Goal: Check status: Check status

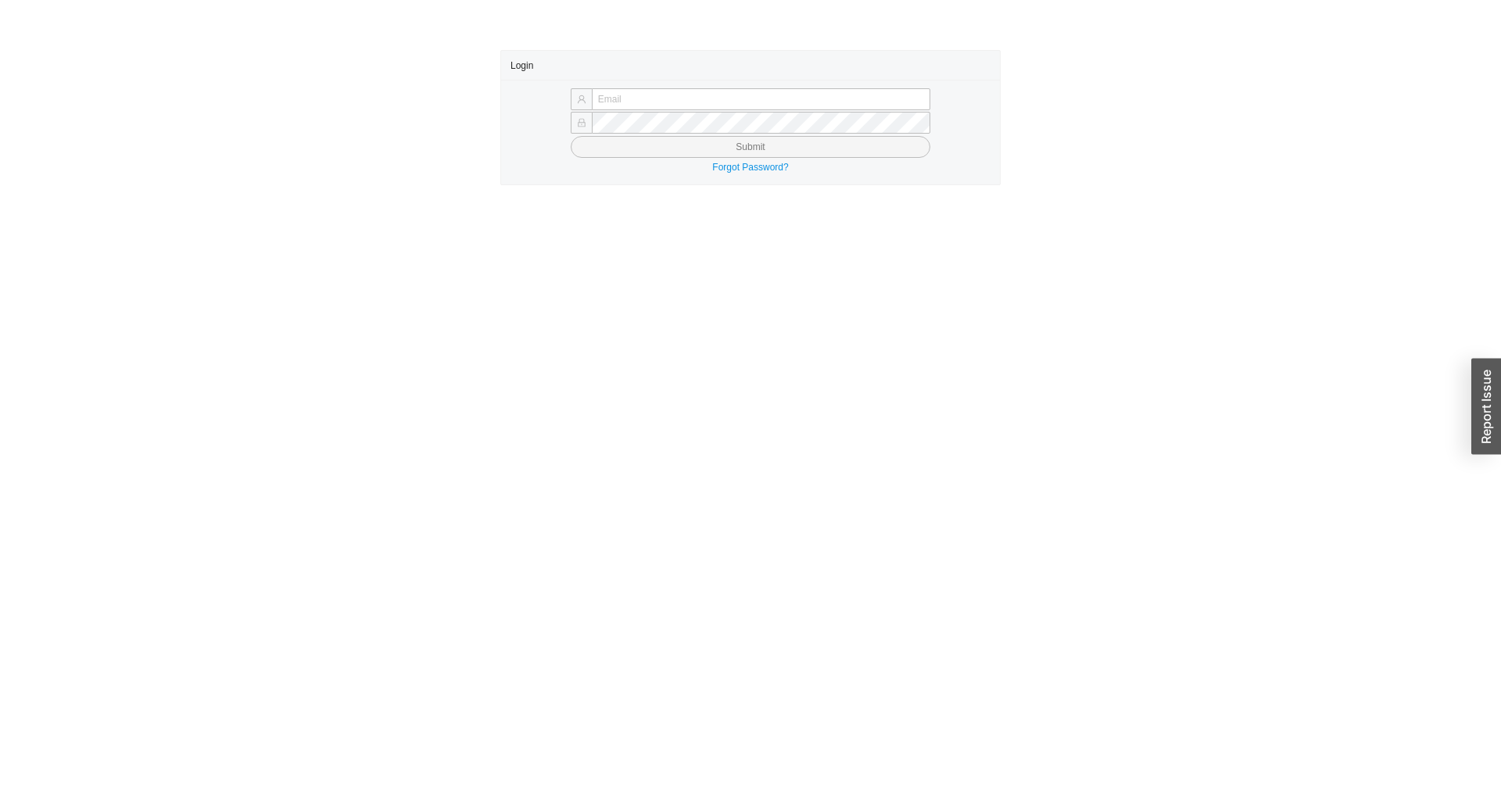
type input "chayaa@qualitybath.com"
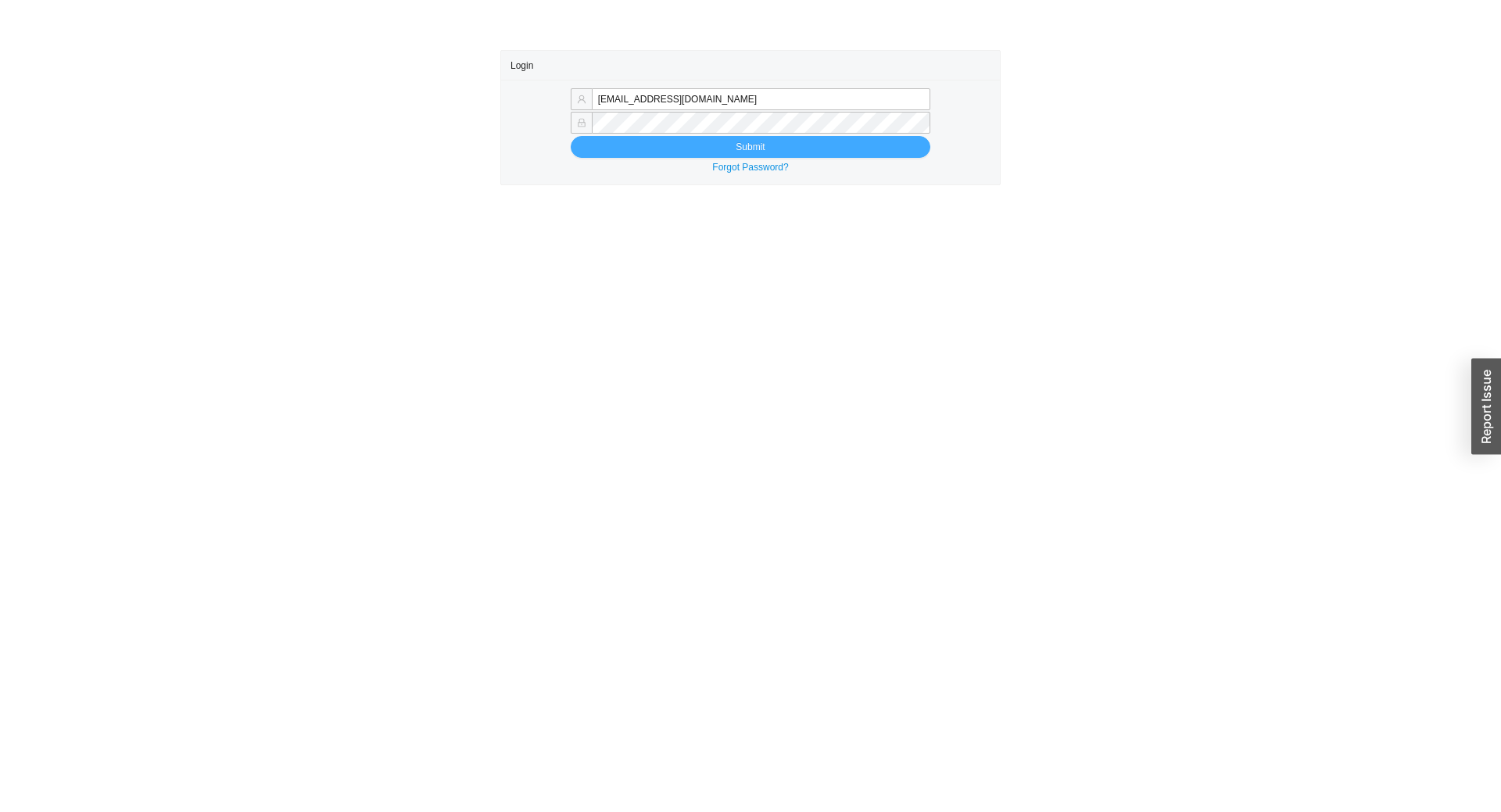
click at [752, 146] on button "Submit" at bounding box center [750, 147] width 359 height 22
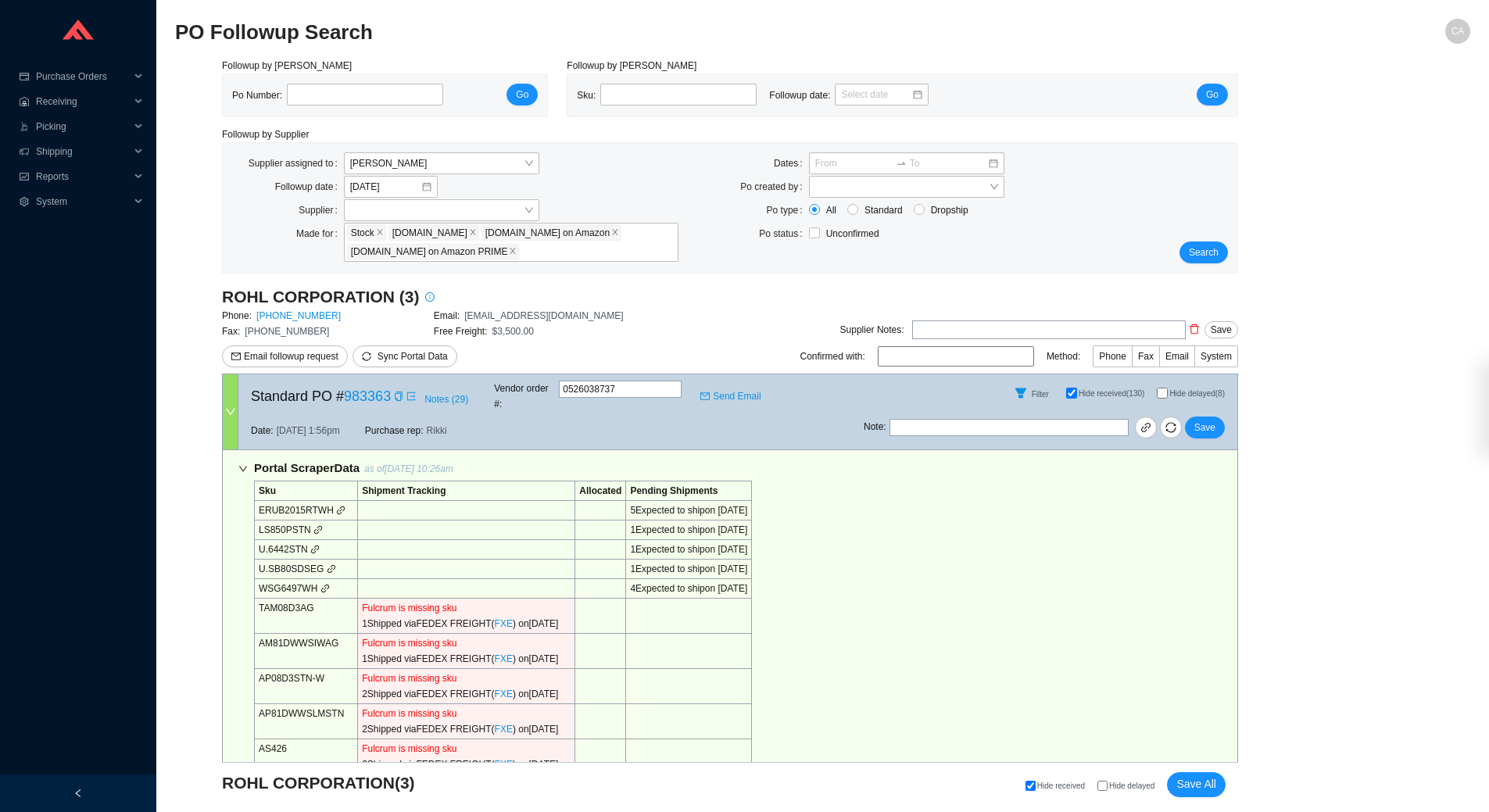
select select "2"
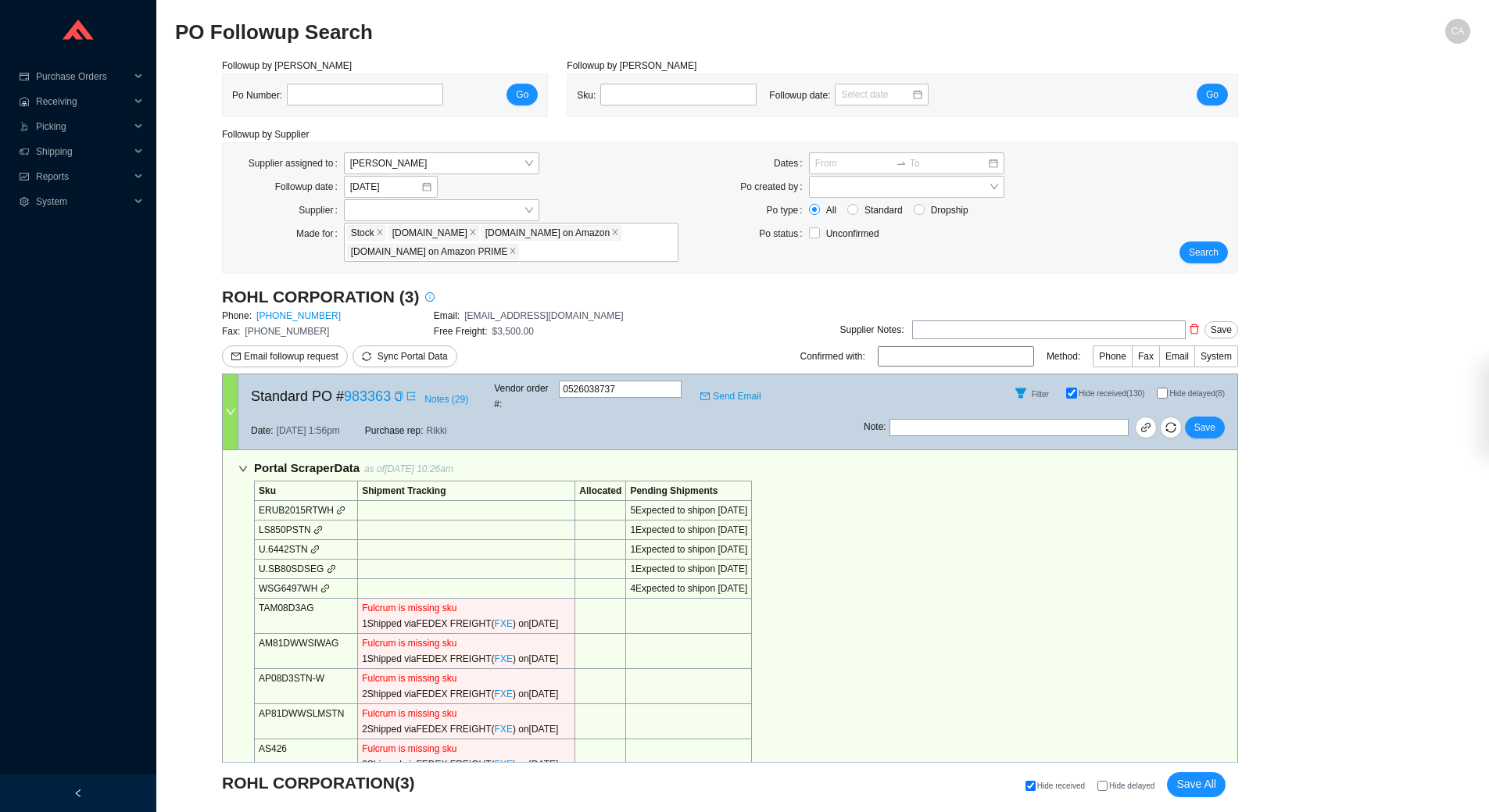
select select "2"
click at [330, 95] on input "tel" at bounding box center [364, 94] width 156 height 22
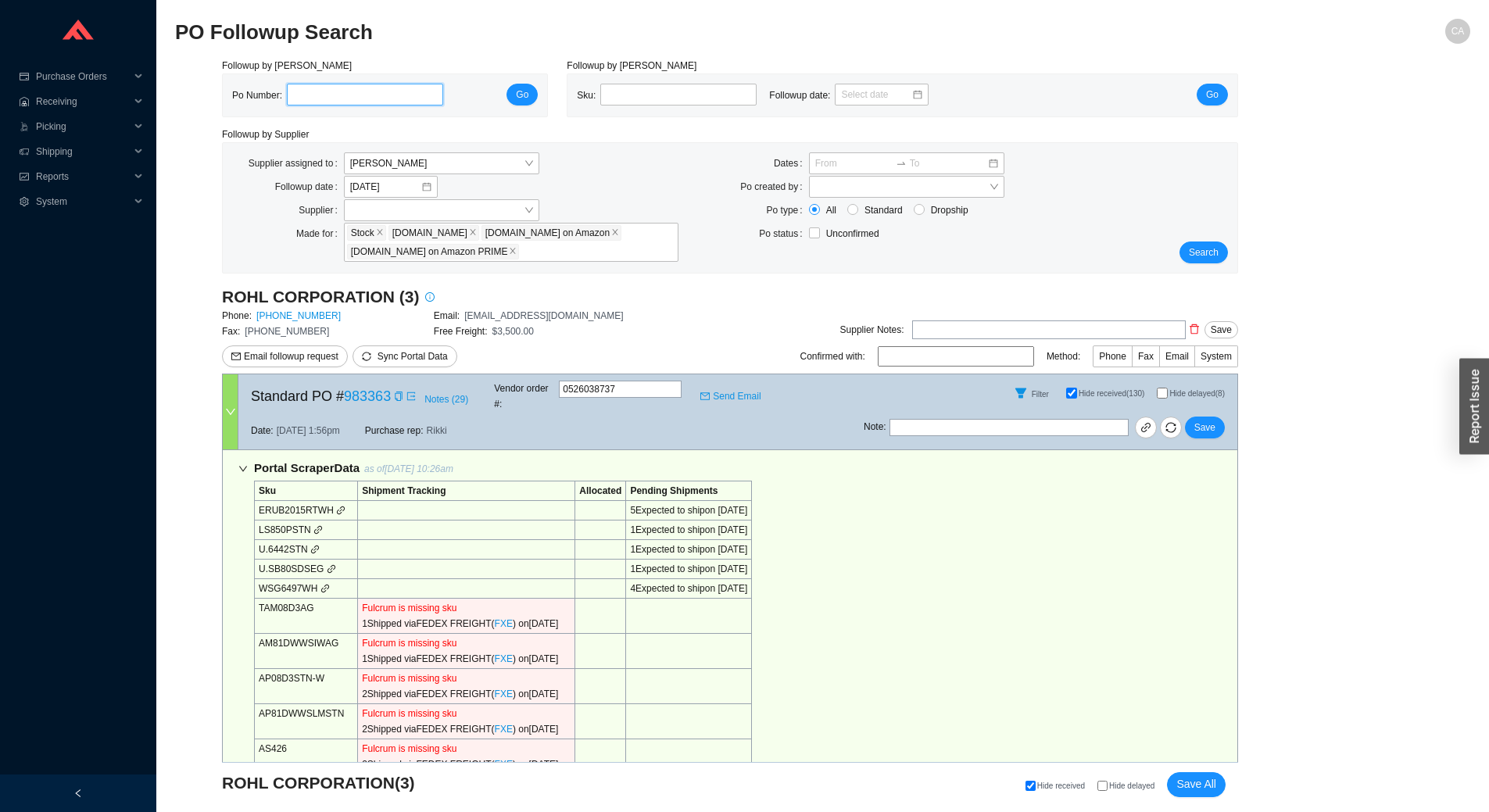
paste input "984957"
type input "984957"
click at [517, 91] on span "Go" at bounding box center [522, 94] width 13 height 16
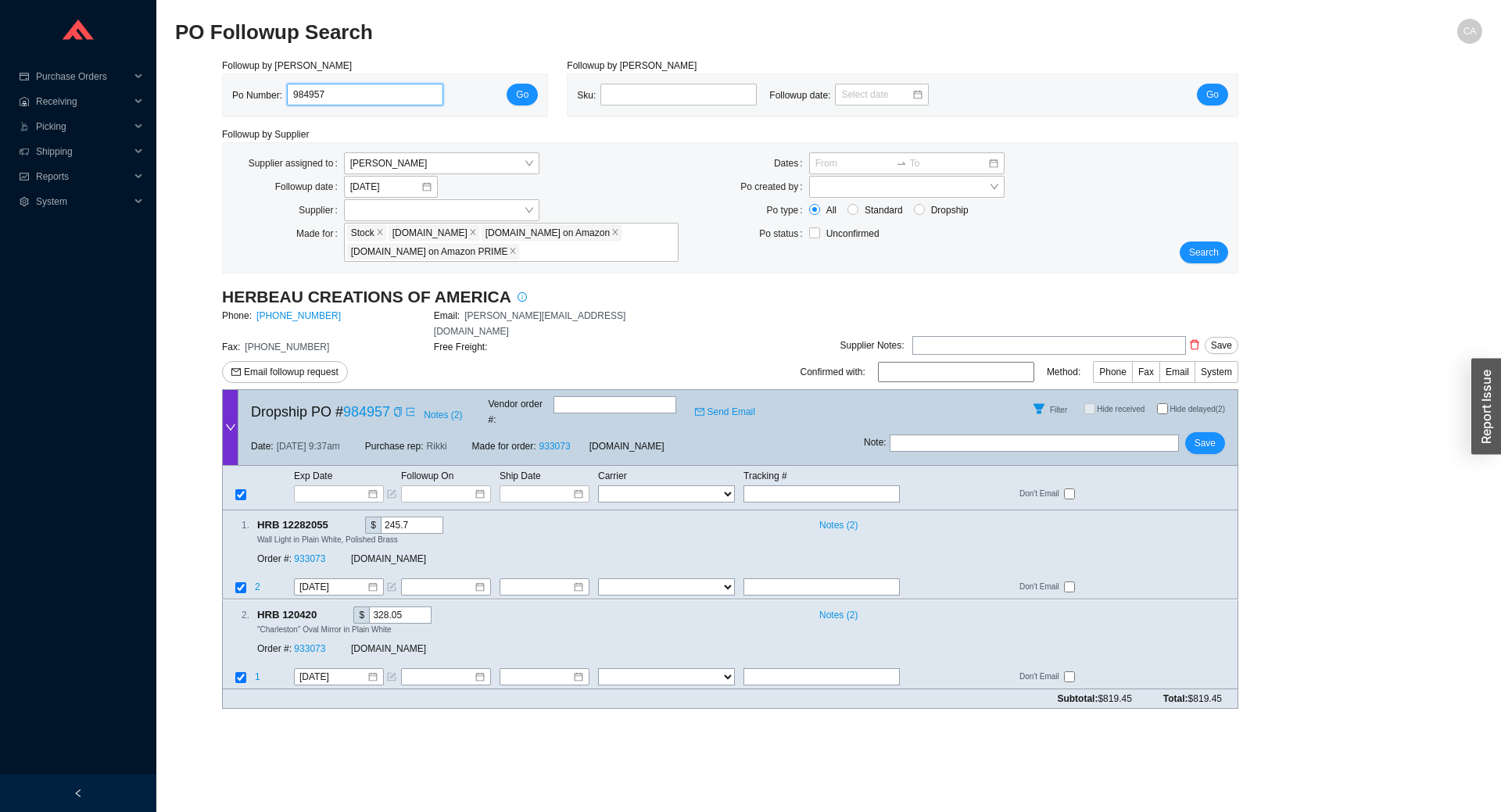
click at [398, 105] on input "984957" at bounding box center [364, 94] width 156 height 22
click at [399, 105] on input "984957" at bounding box center [364, 94] width 156 height 22
paste input "60"
type input "984607"
click at [529, 95] on button "Go" at bounding box center [522, 94] width 31 height 22
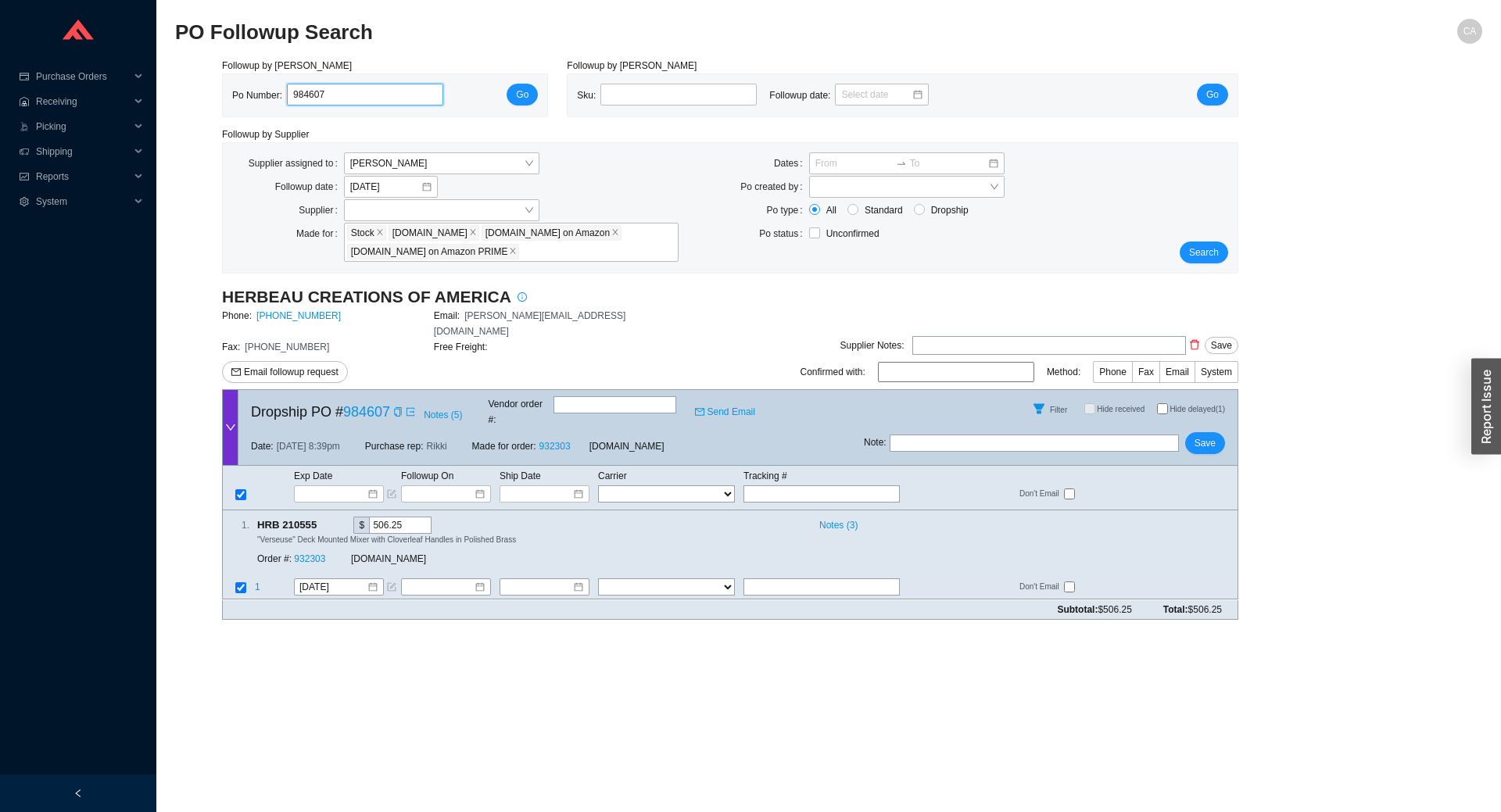
click at [382, 96] on input "984607" at bounding box center [364, 94] width 156 height 22
paste input "882"
type input "984882"
click at [535, 94] on button "Go" at bounding box center [522, 94] width 31 height 22
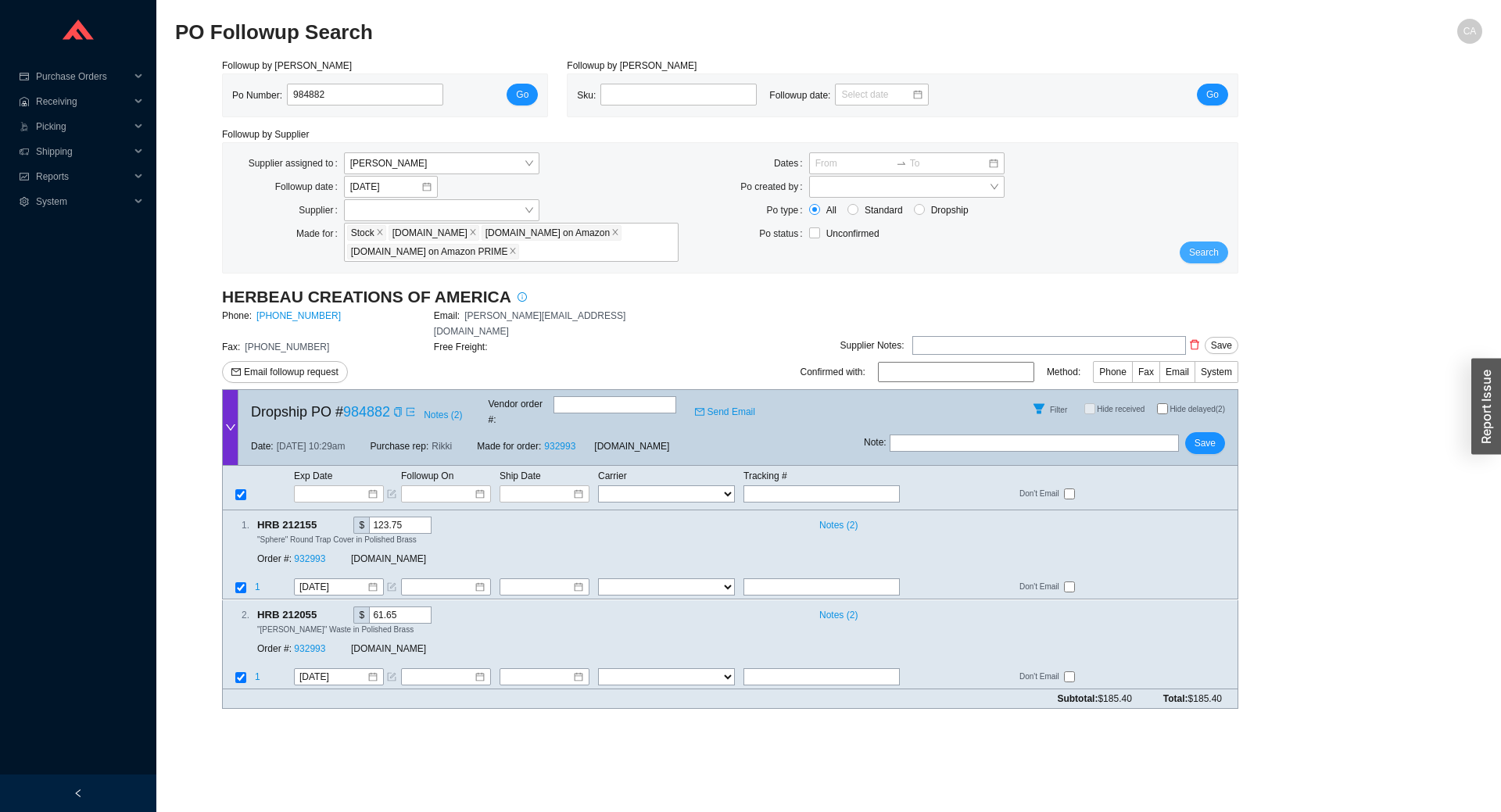
click at [1197, 252] on span "Search" at bounding box center [1204, 253] width 30 height 16
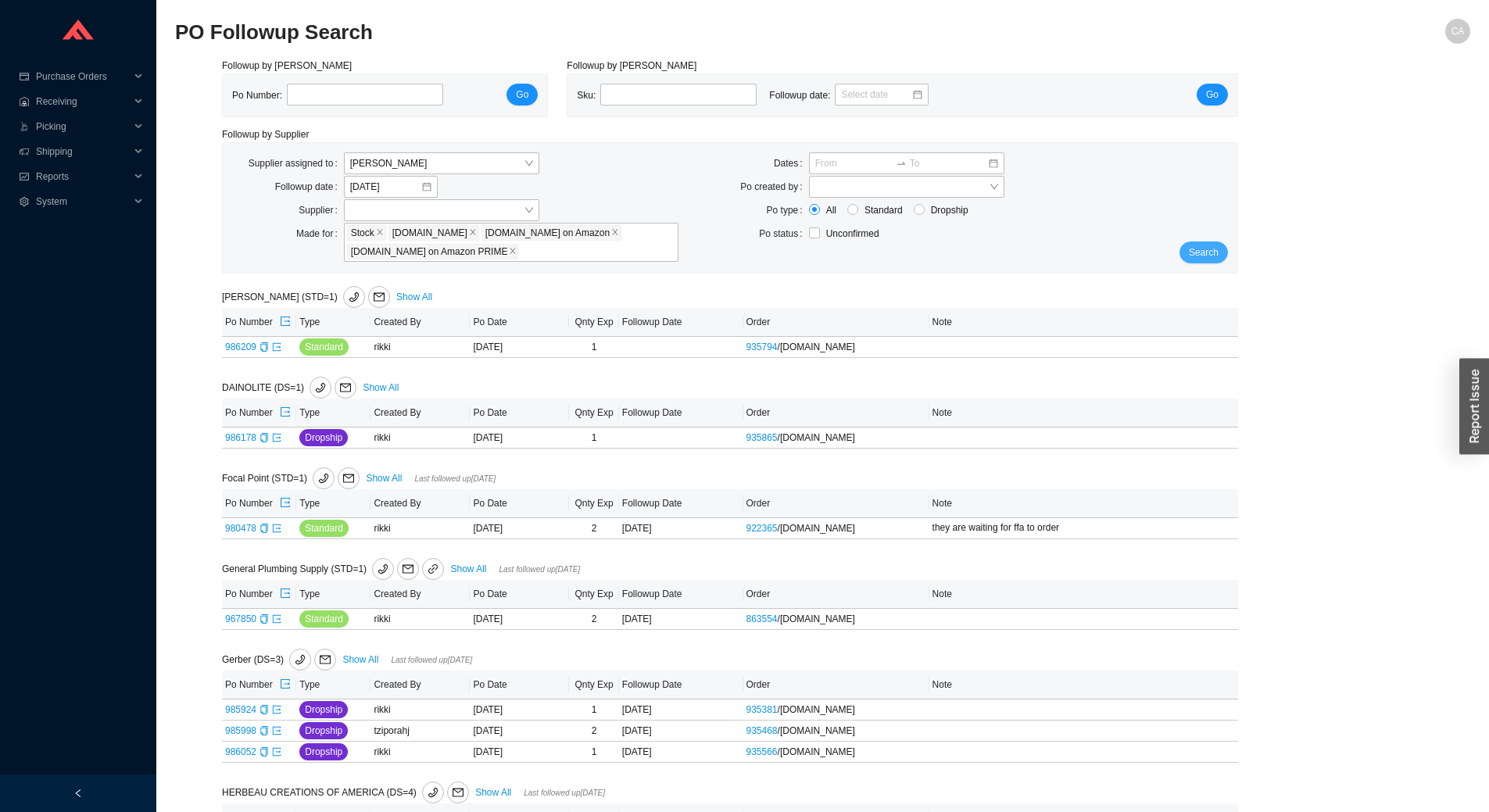
click at [1214, 258] on span "Search" at bounding box center [1203, 253] width 30 height 16
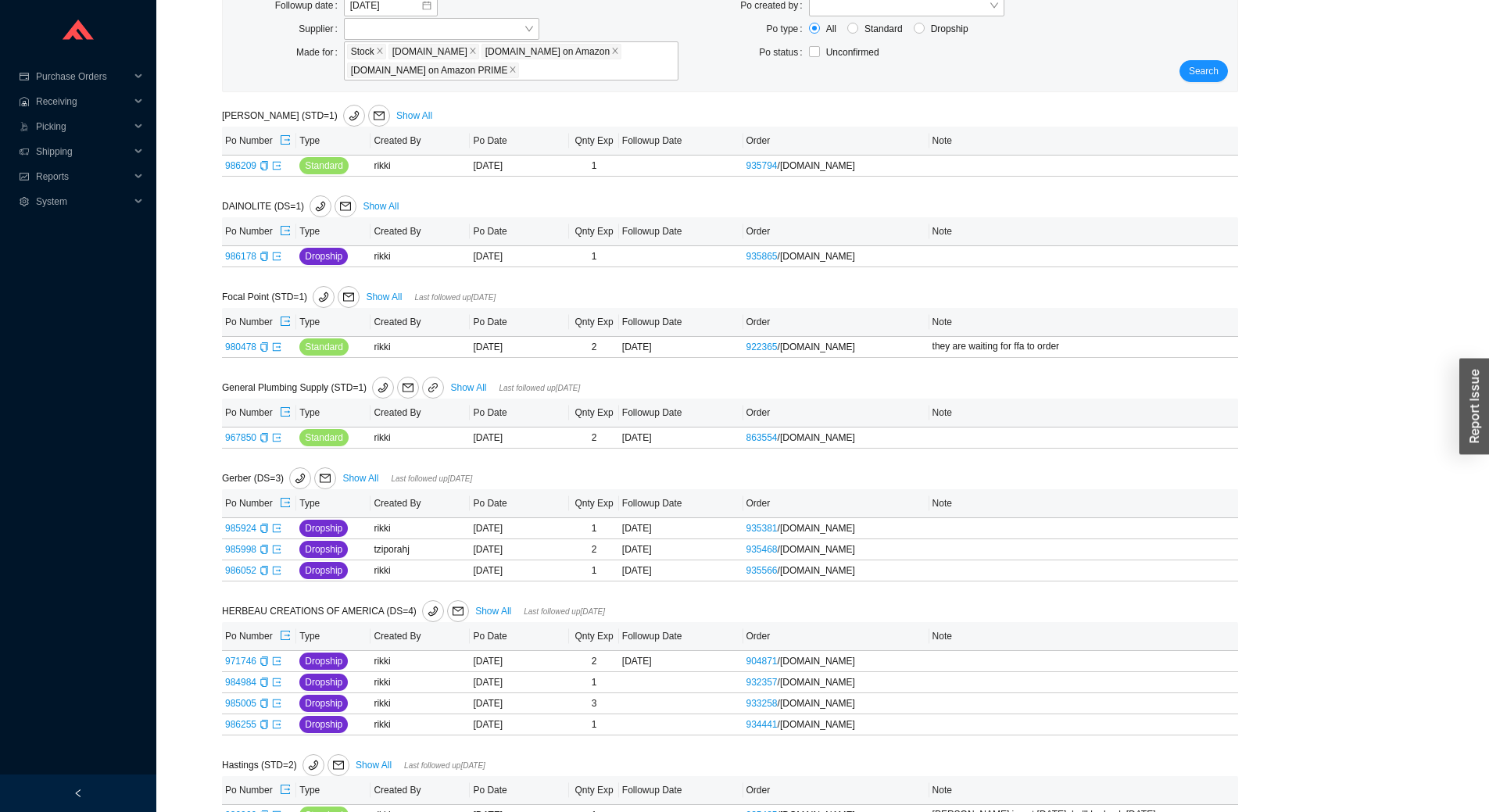
scroll to position [469, 0]
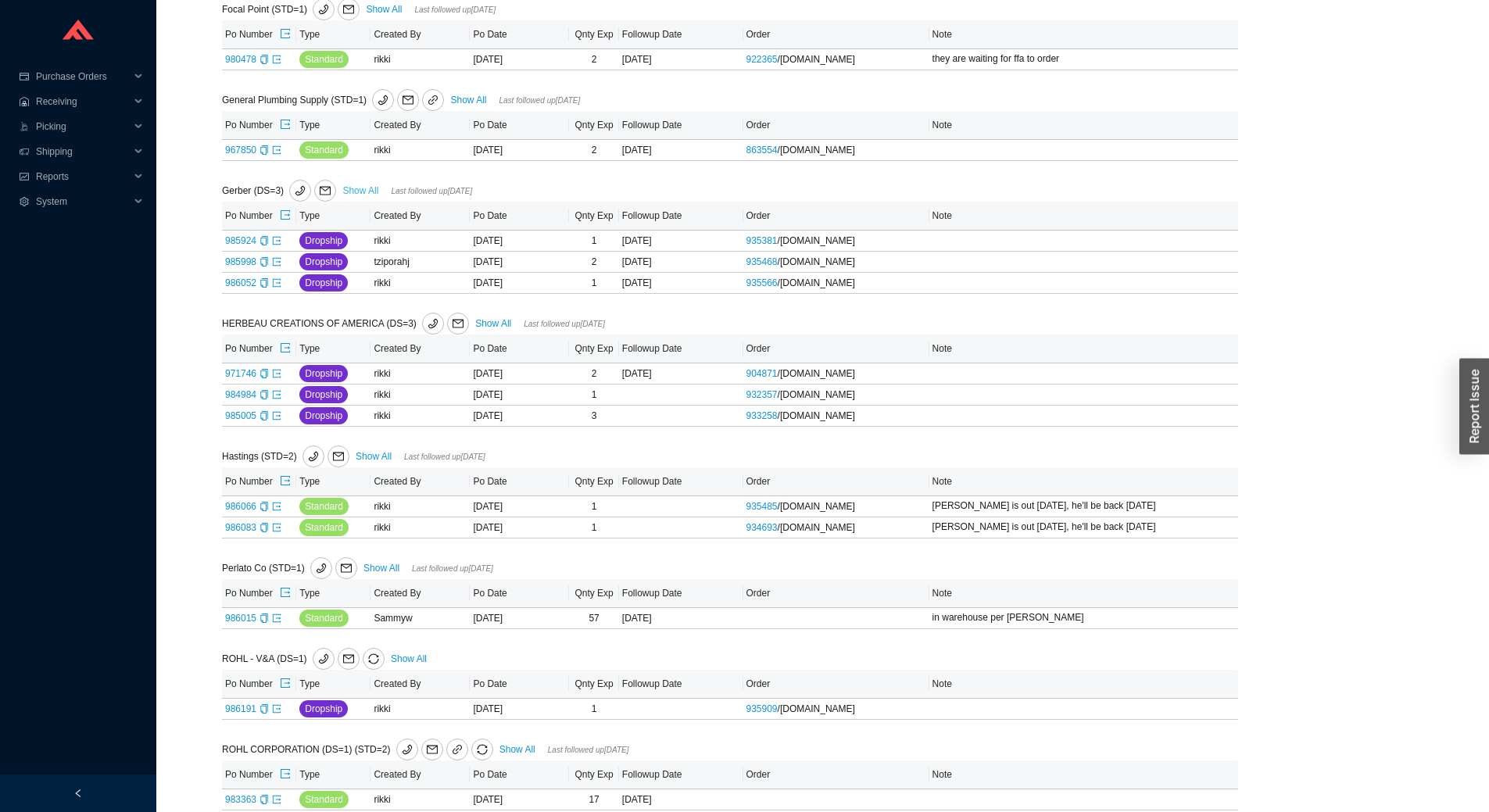
click at [366, 188] on link "Show All" at bounding box center [359, 190] width 36 height 11
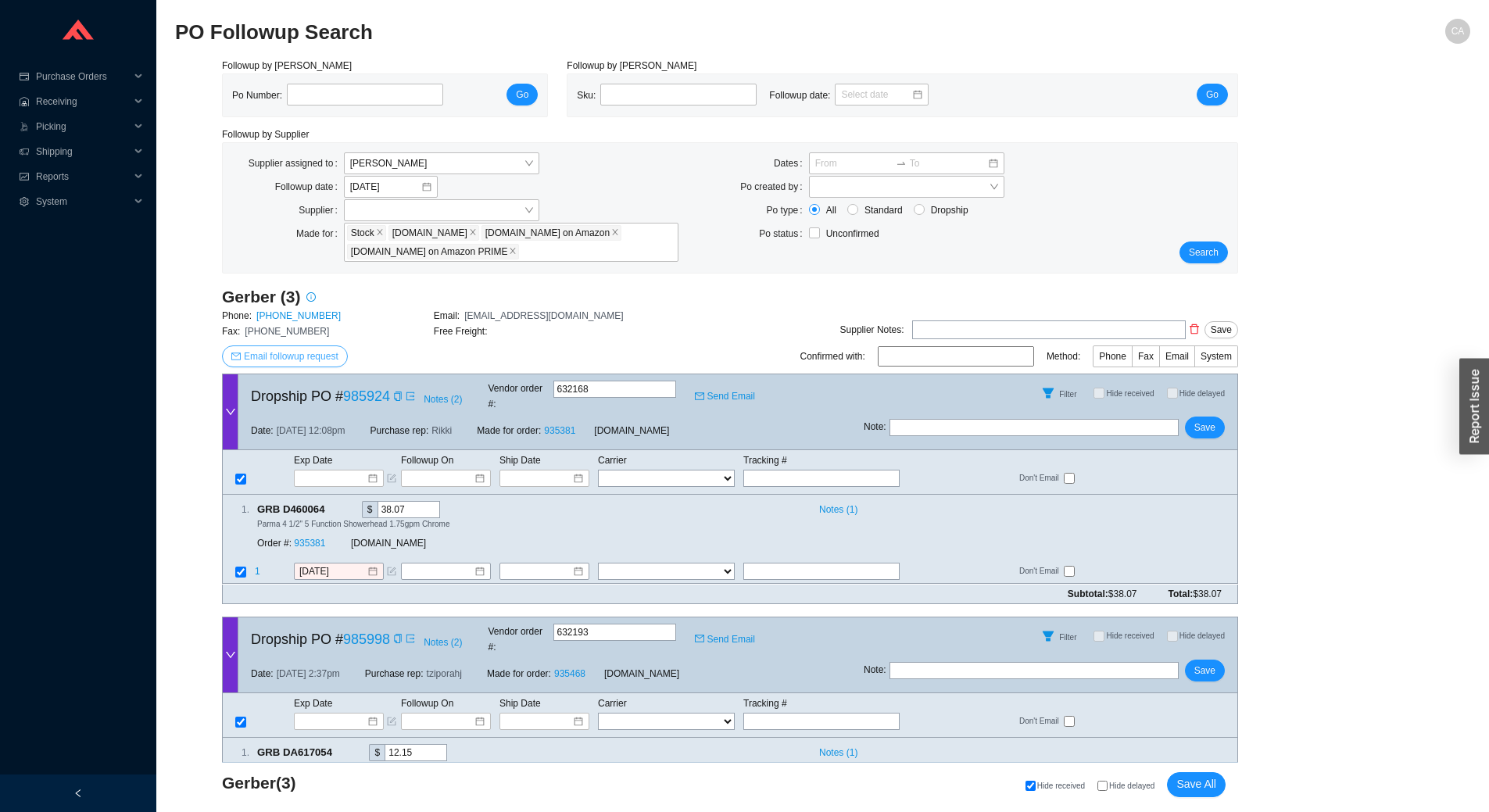
click at [287, 351] on span "Email followup request" at bounding box center [290, 356] width 94 height 16
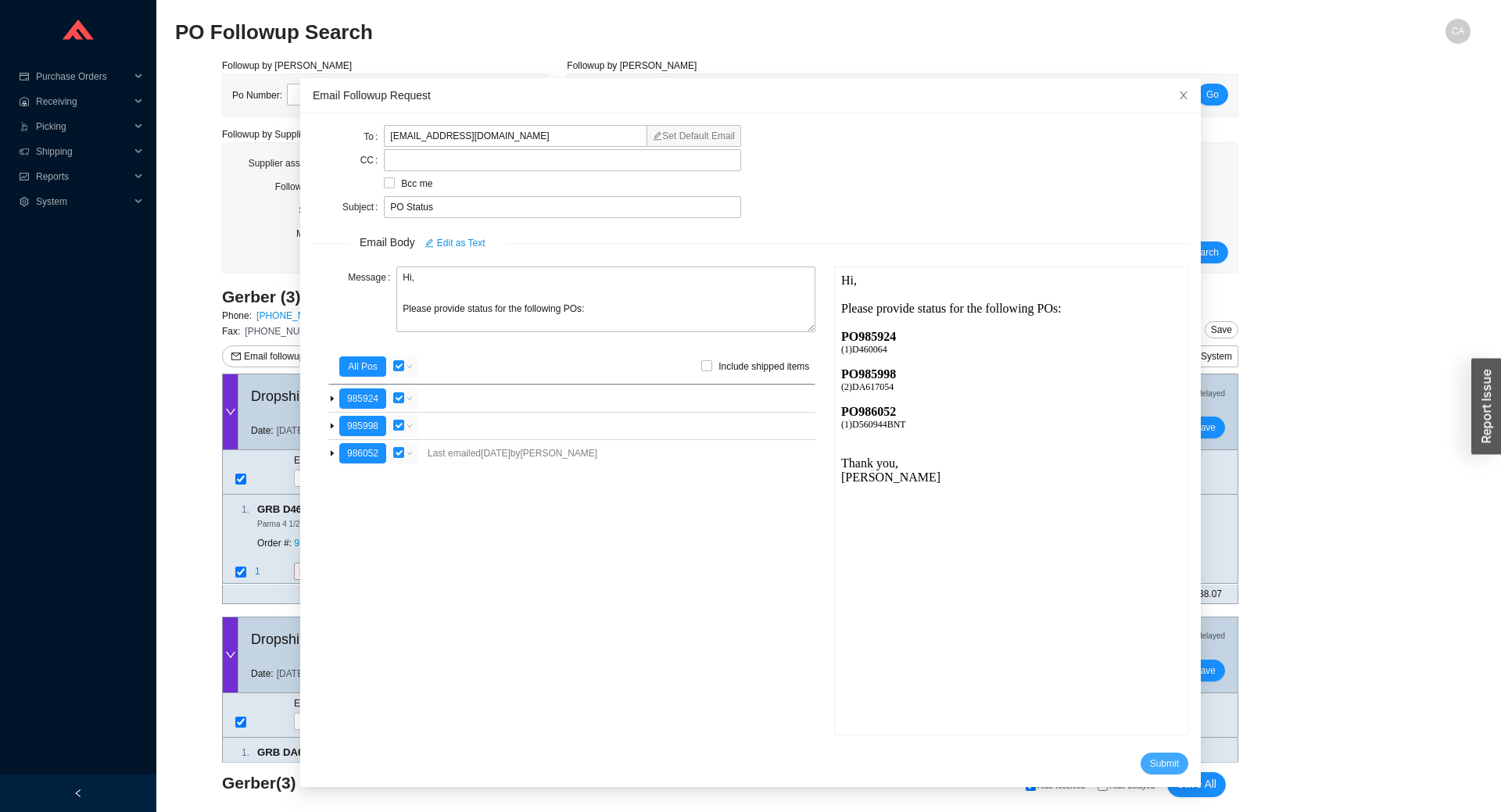
click at [1150, 758] on span "Submit" at bounding box center [1165, 763] width 29 height 16
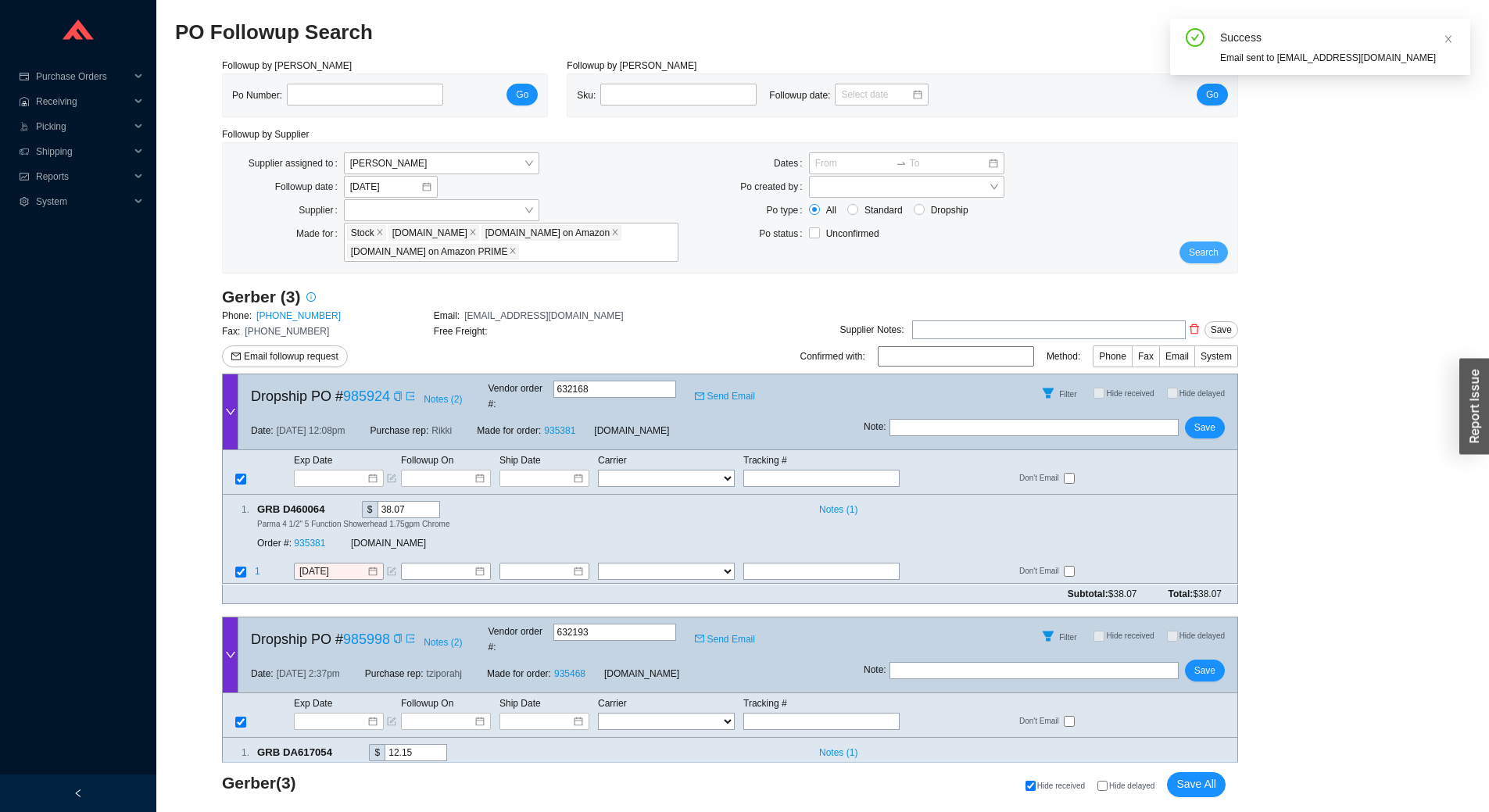
click at [1217, 245] on span "Search" at bounding box center [1203, 253] width 30 height 16
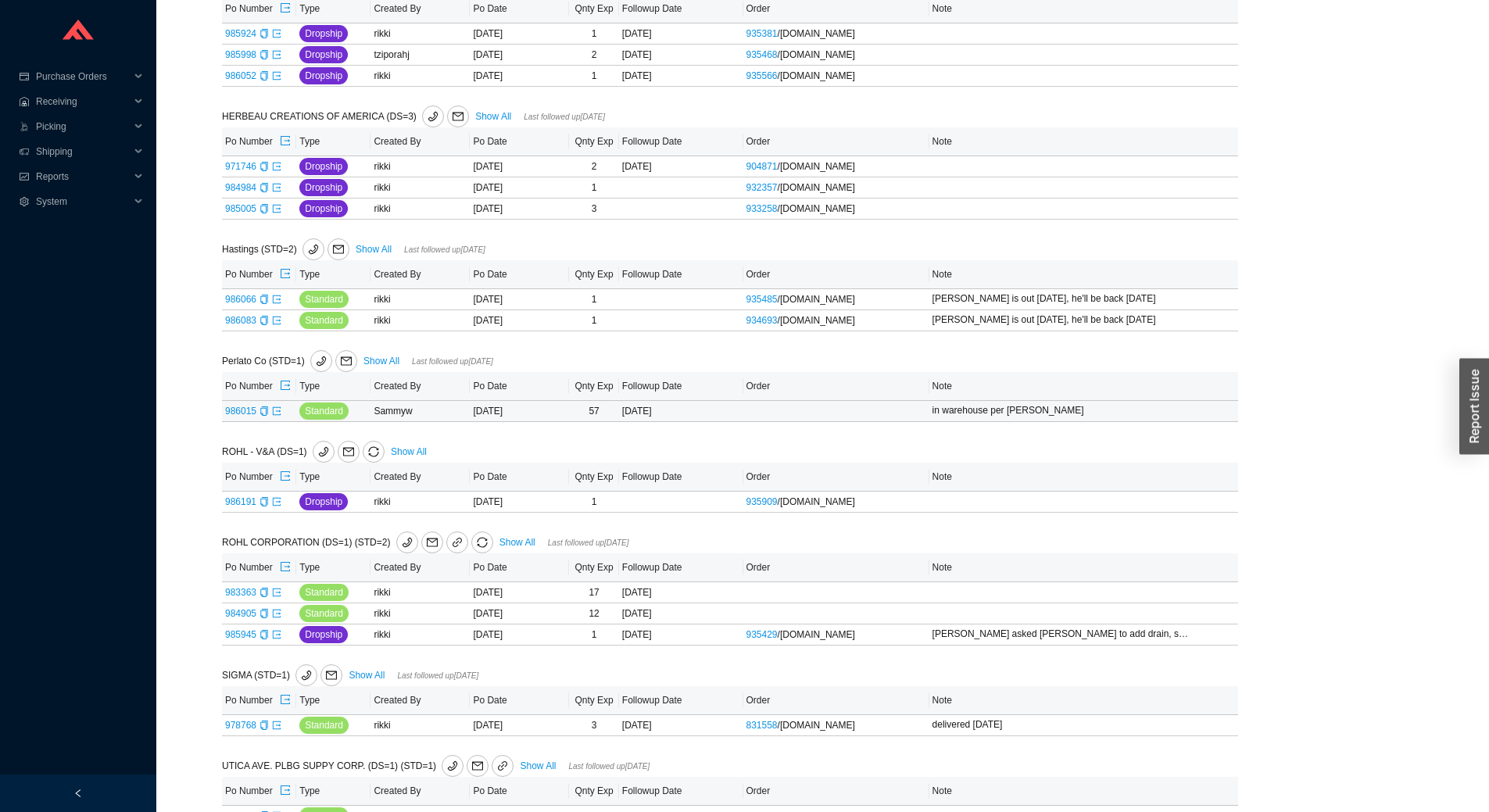
scroll to position [703, 0]
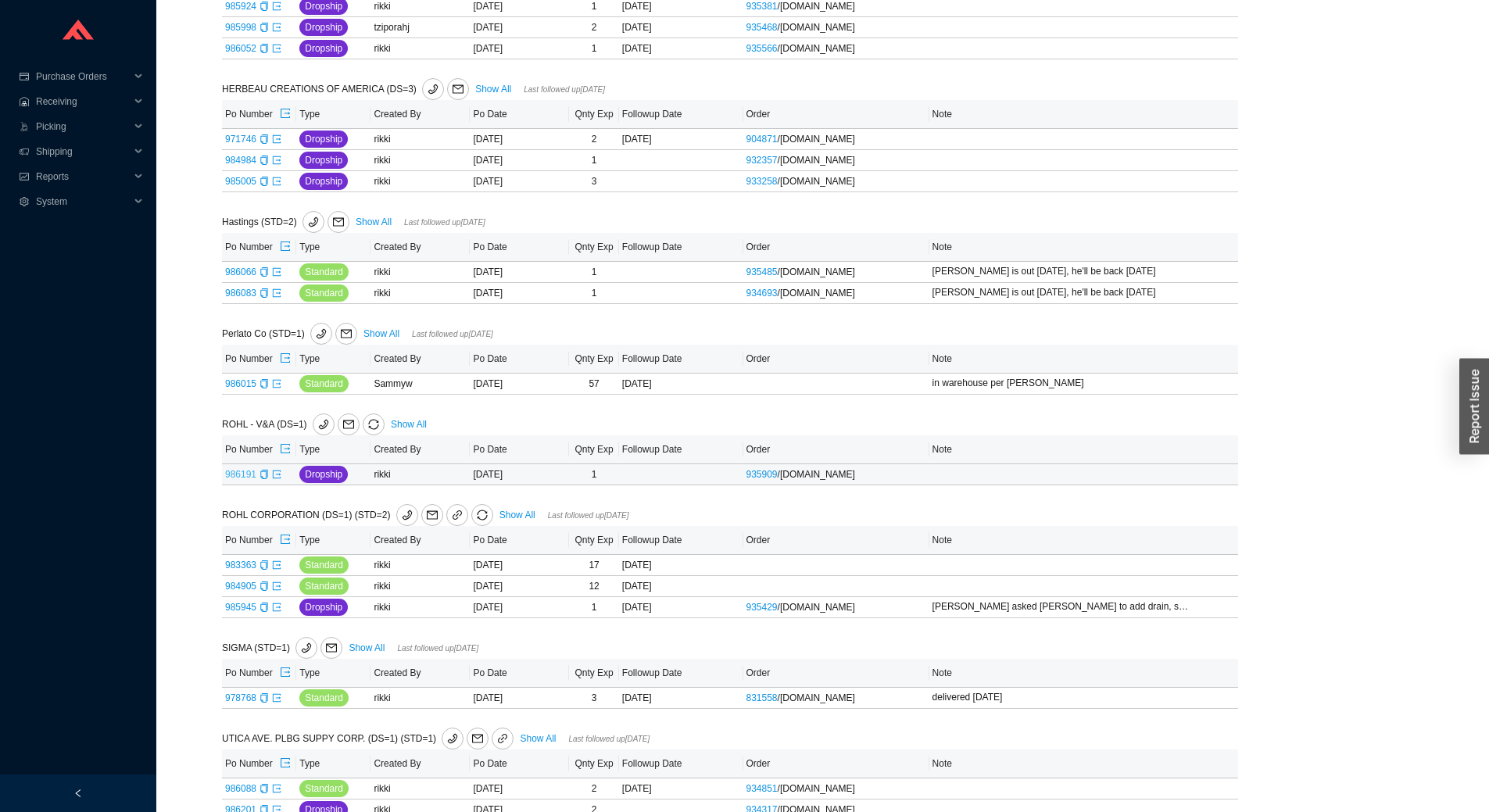
click at [231, 477] on link "986191" at bounding box center [241, 474] width 31 height 11
type input "986191"
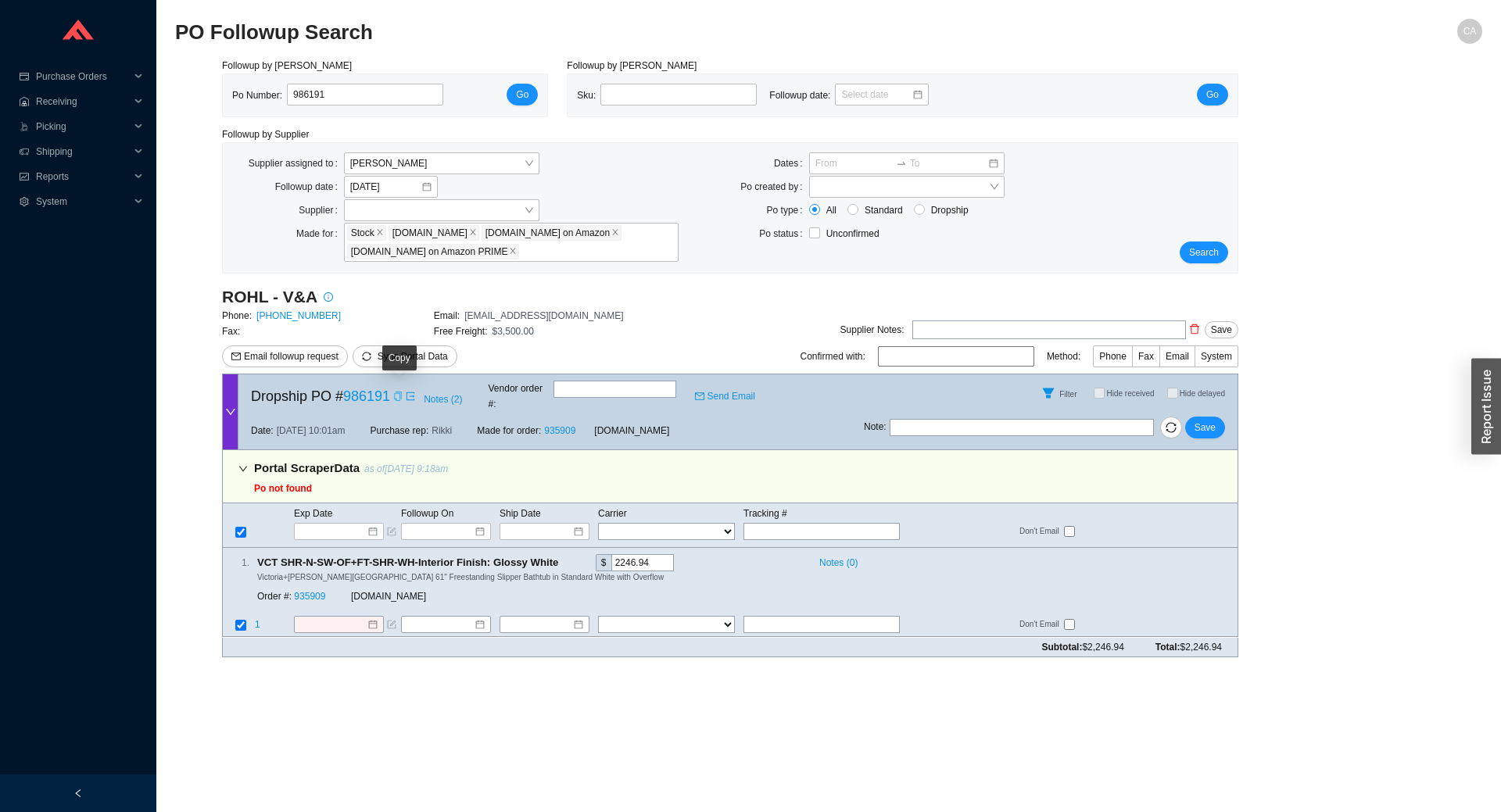
click at [395, 396] on icon "copy" at bounding box center [398, 396] width 10 height 10
click at [1215, 252] on span "Search" at bounding box center [1204, 253] width 30 height 16
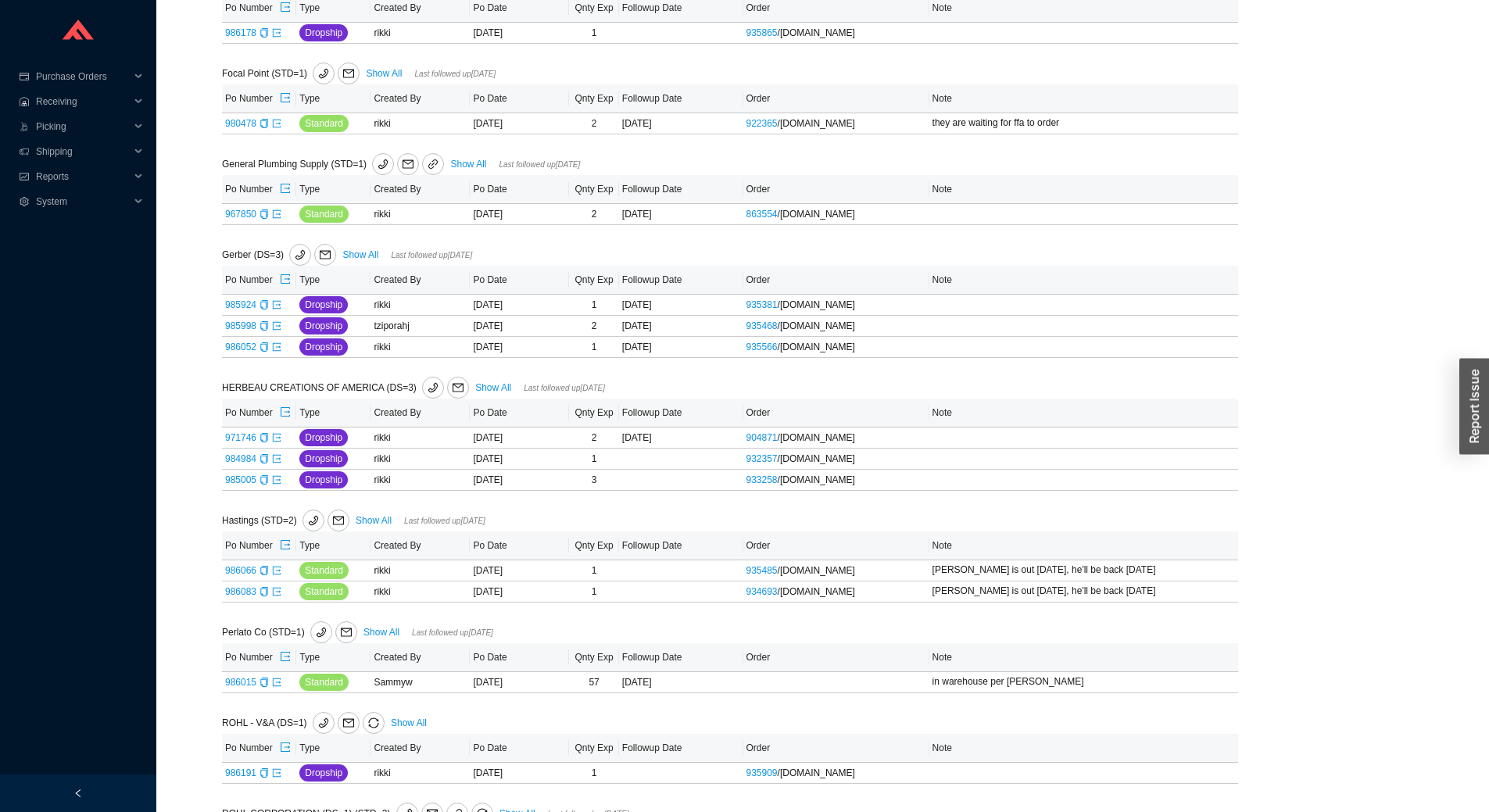
scroll to position [735, 0]
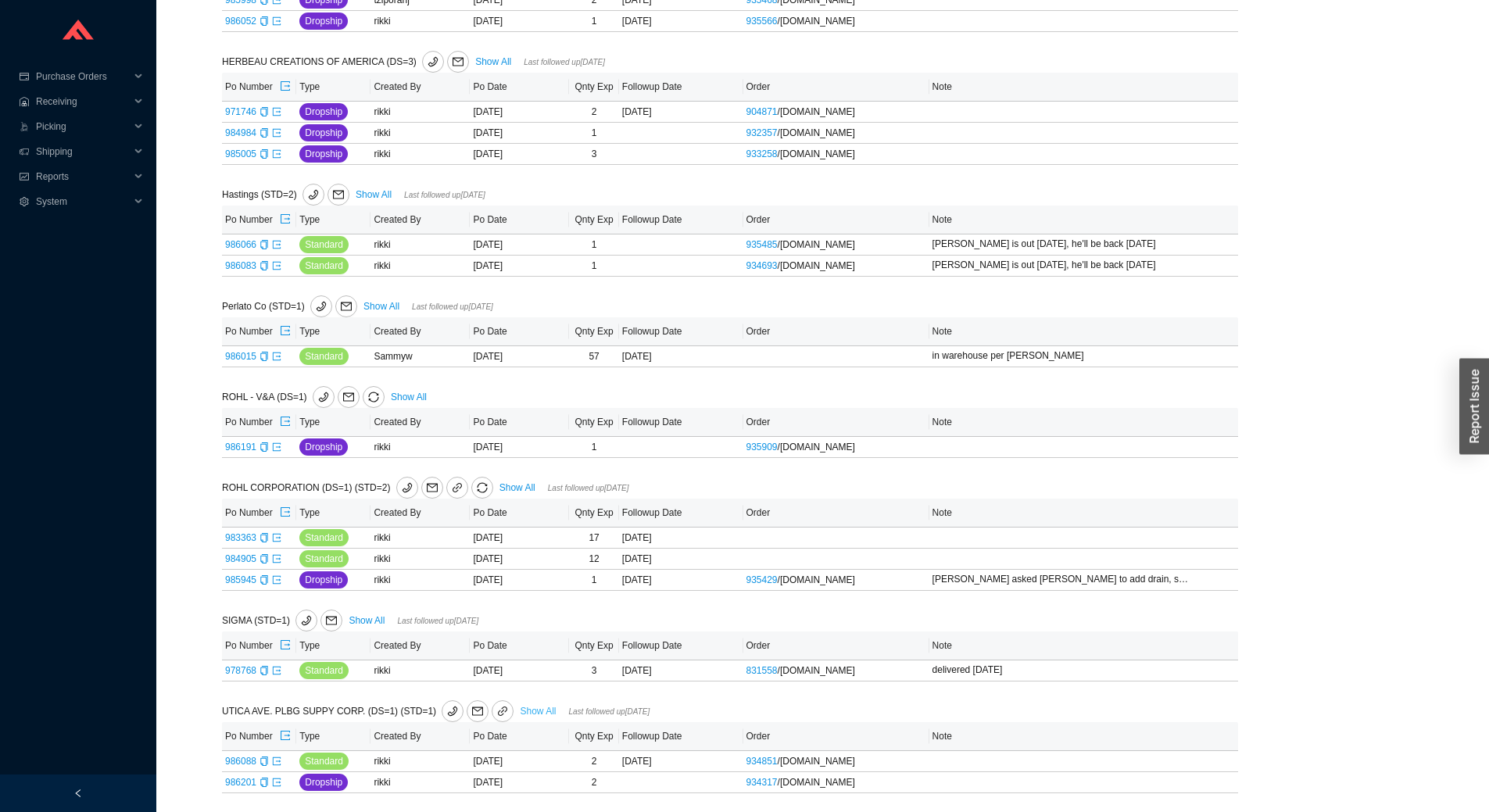
click at [521, 708] on link "Show All" at bounding box center [537, 711] width 36 height 11
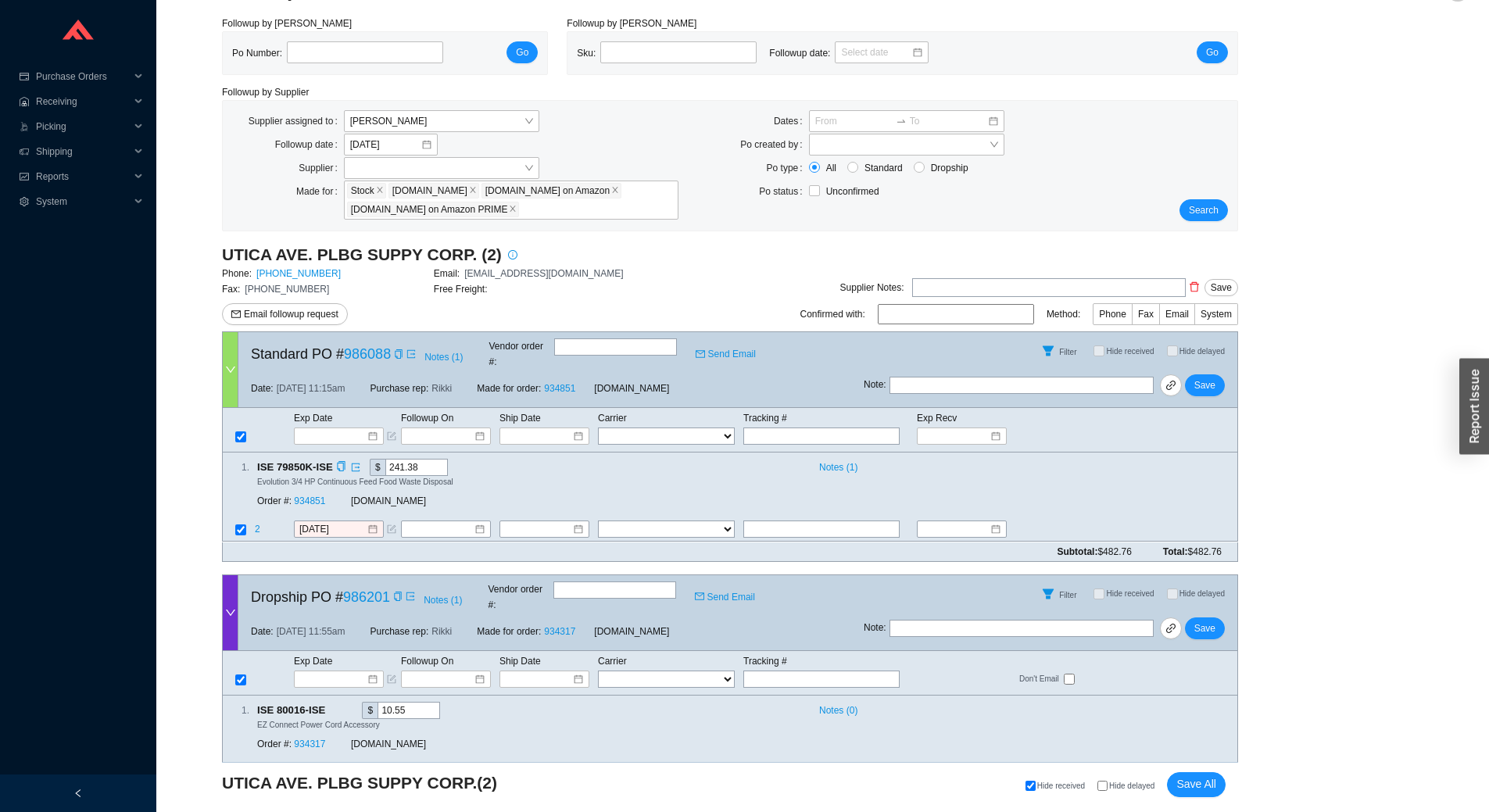
scroll to position [66, 0]
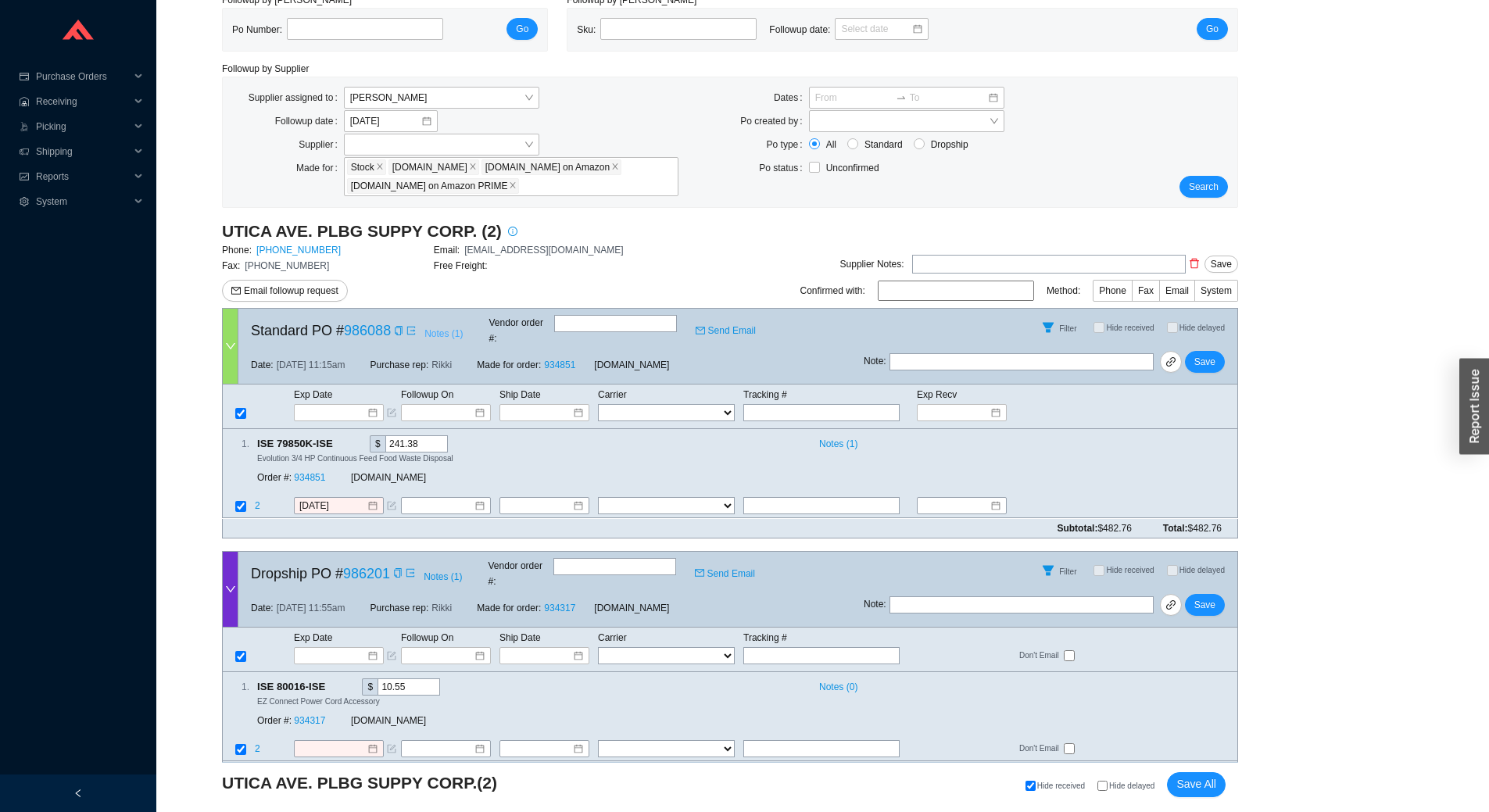
click at [443, 330] on span "Notes ( 1 )" at bounding box center [443, 334] width 38 height 16
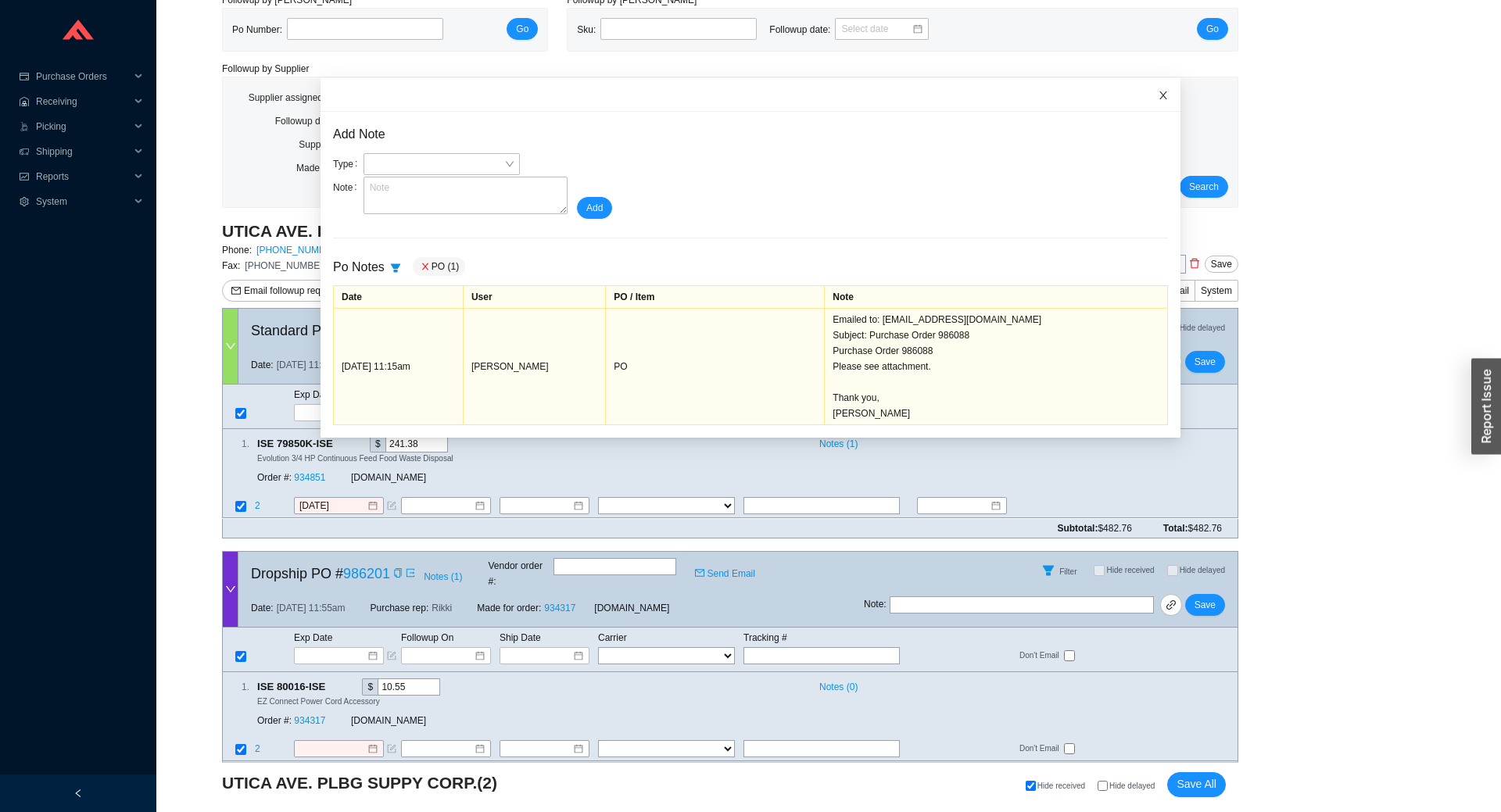
click at [1158, 90] on icon "close" at bounding box center [1163, 95] width 11 height 11
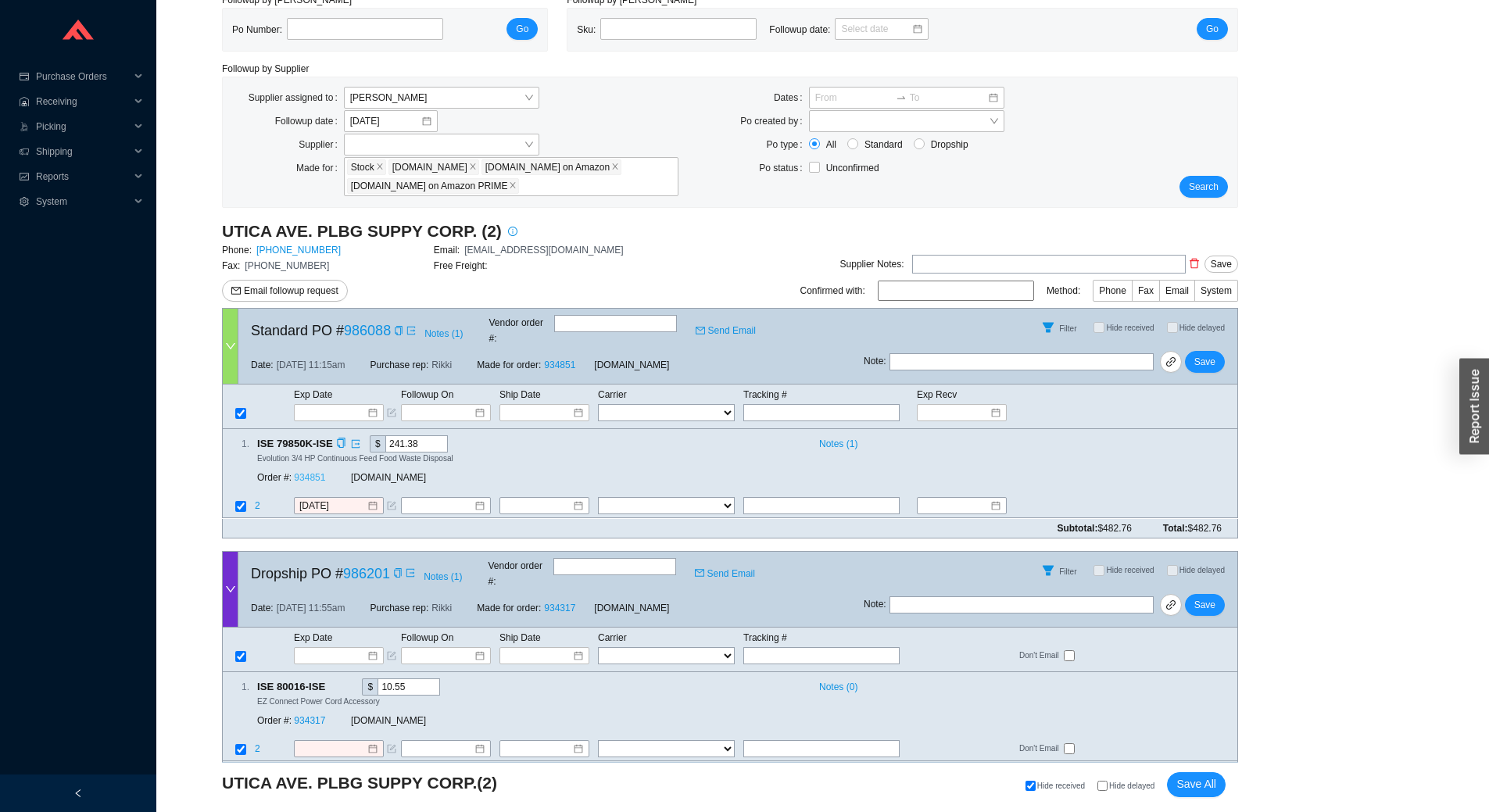
click at [315, 473] on link "934851" at bounding box center [310, 478] width 31 height 11
click at [355, 498] on input "8/25/2025" at bounding box center [332, 506] width 67 height 16
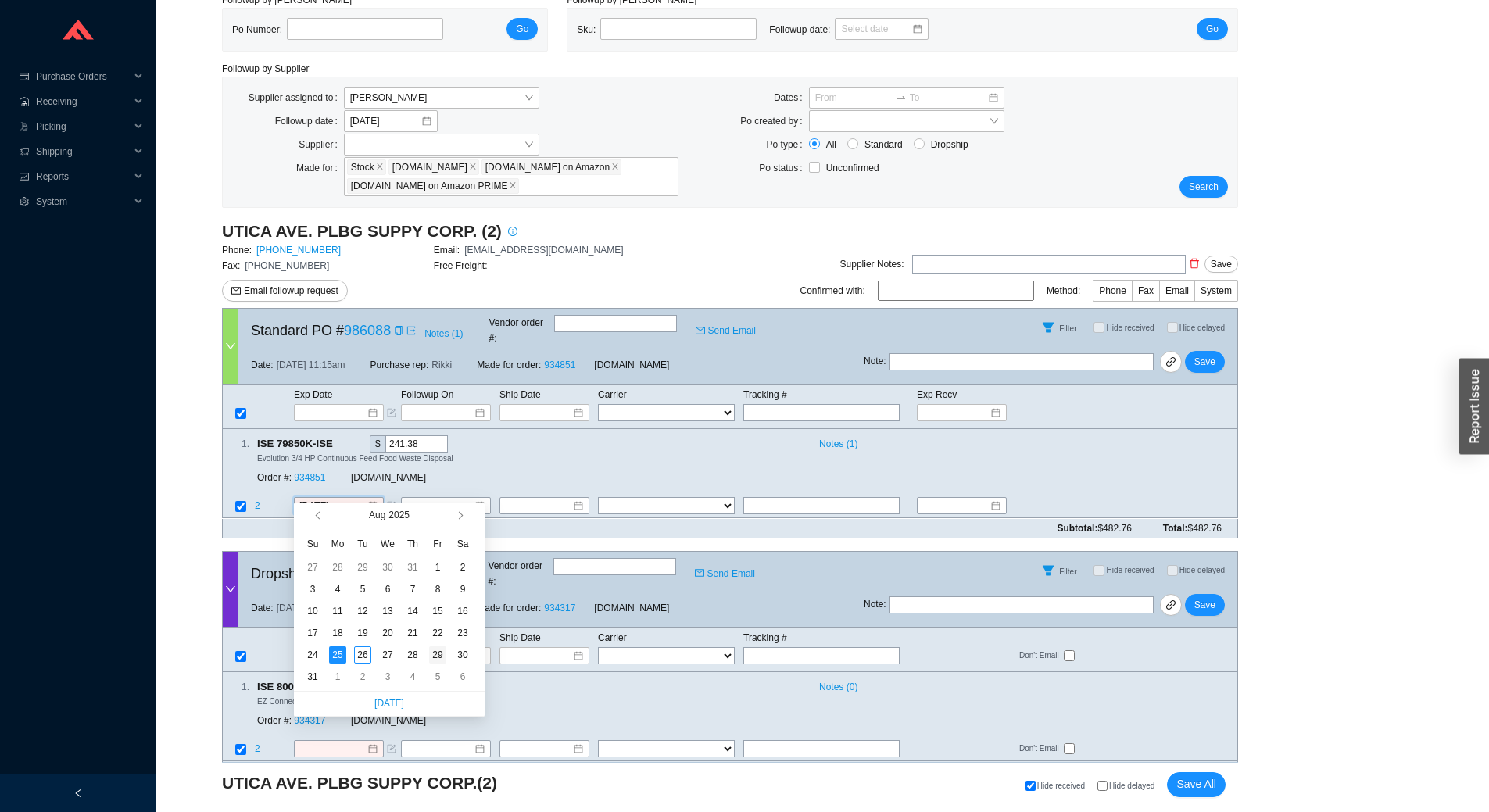
type input "[DATE]"
click at [447, 656] on td "29" at bounding box center [438, 655] width 25 height 22
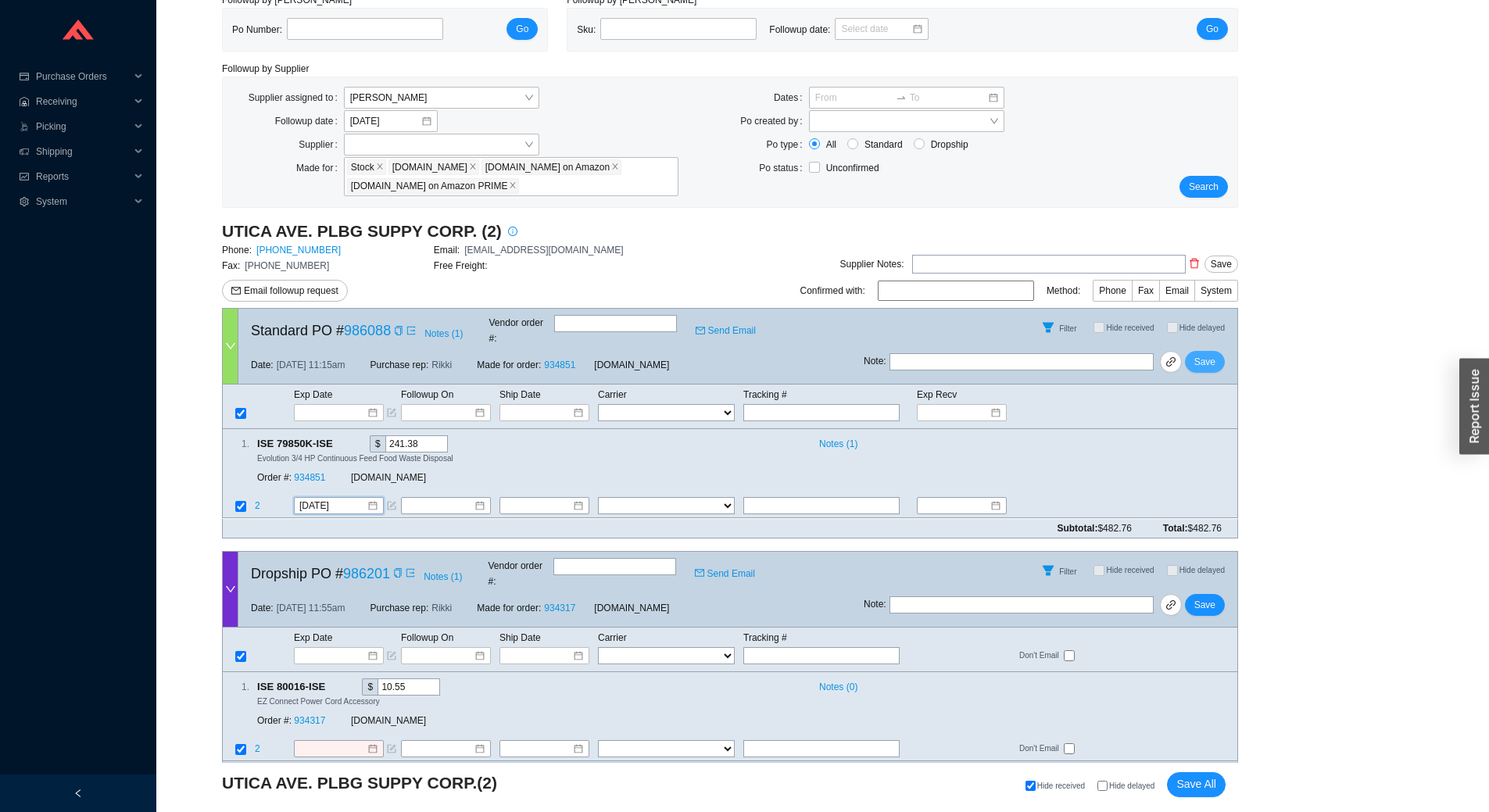
click at [1207, 355] on span "Save" at bounding box center [1205, 362] width 21 height 16
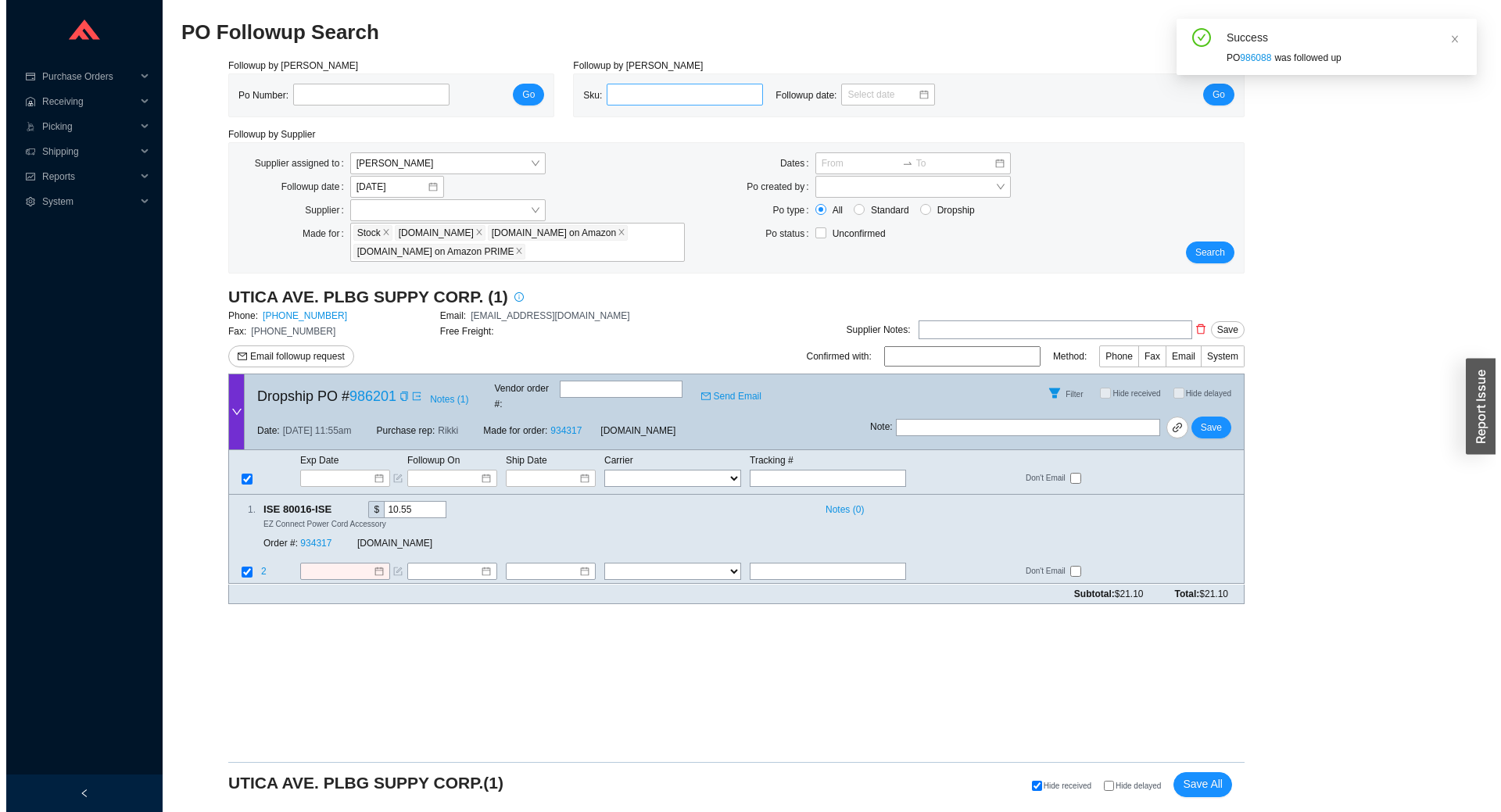
scroll to position [0, 0]
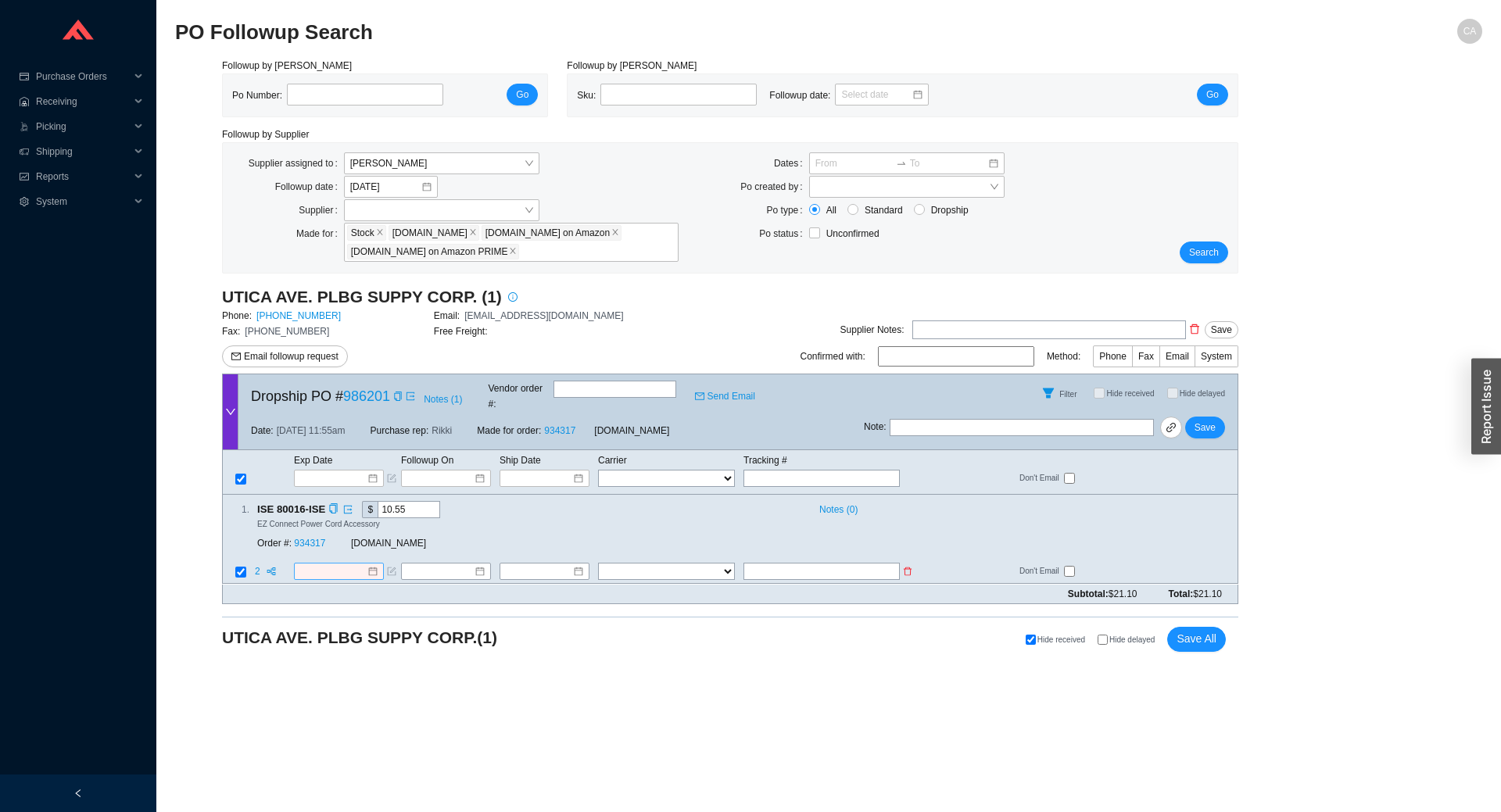
click at [326, 564] on input at bounding box center [332, 572] width 67 height 16
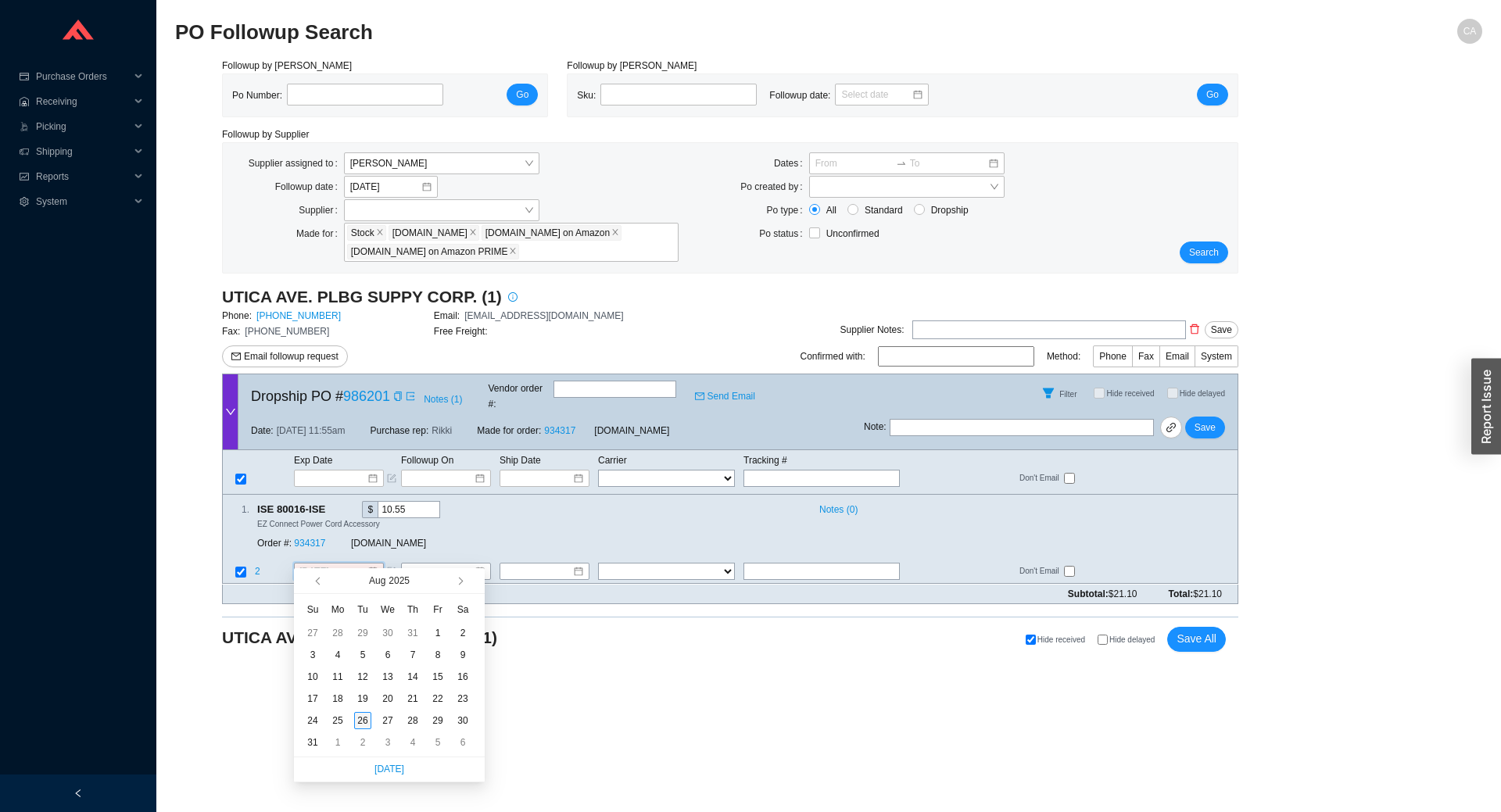
type input "[DATE]"
click at [358, 721] on div "26" at bounding box center [363, 721] width 17 height 17
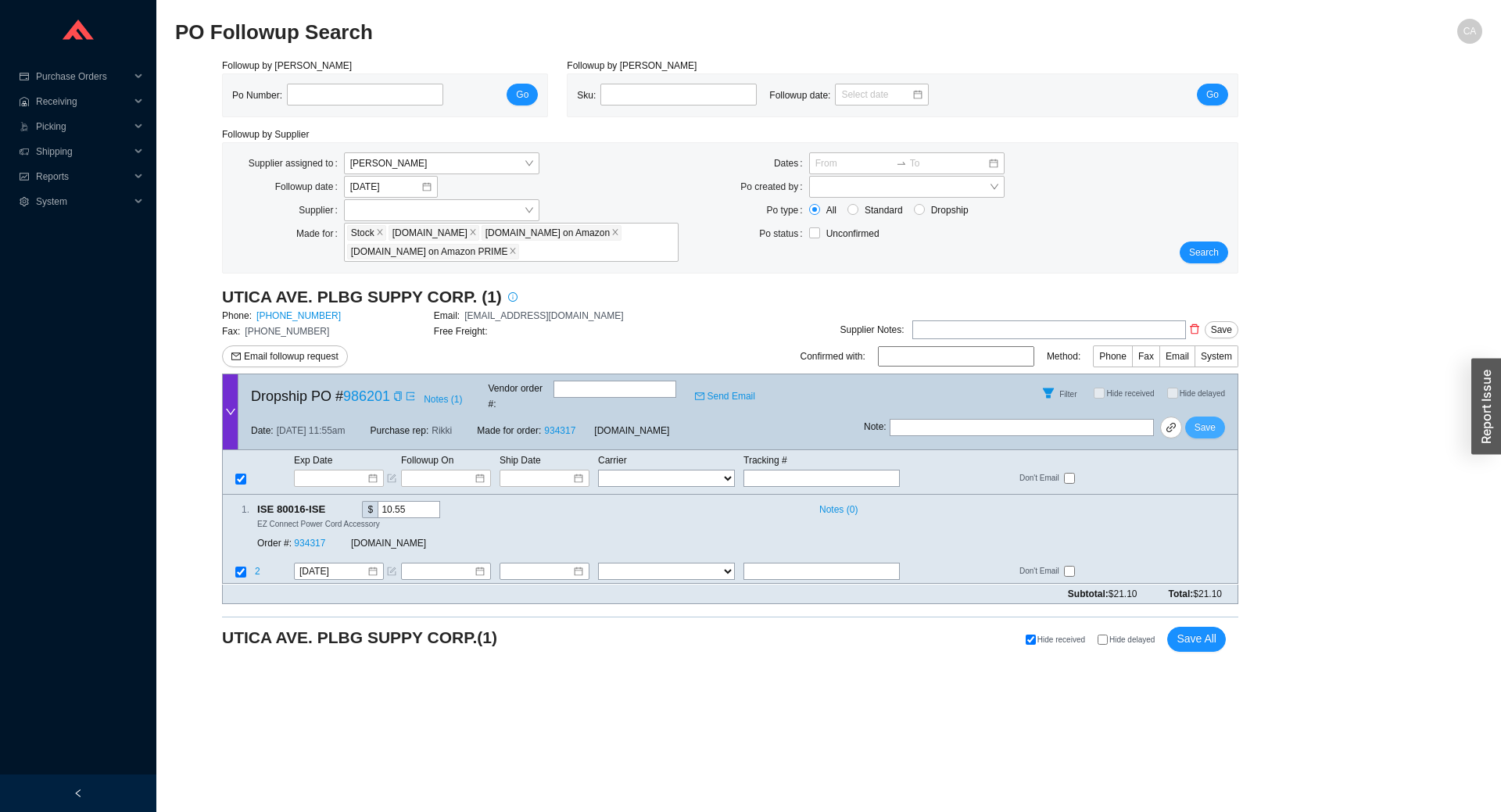
click at [1211, 420] on span "Save" at bounding box center [1206, 427] width 21 height 16
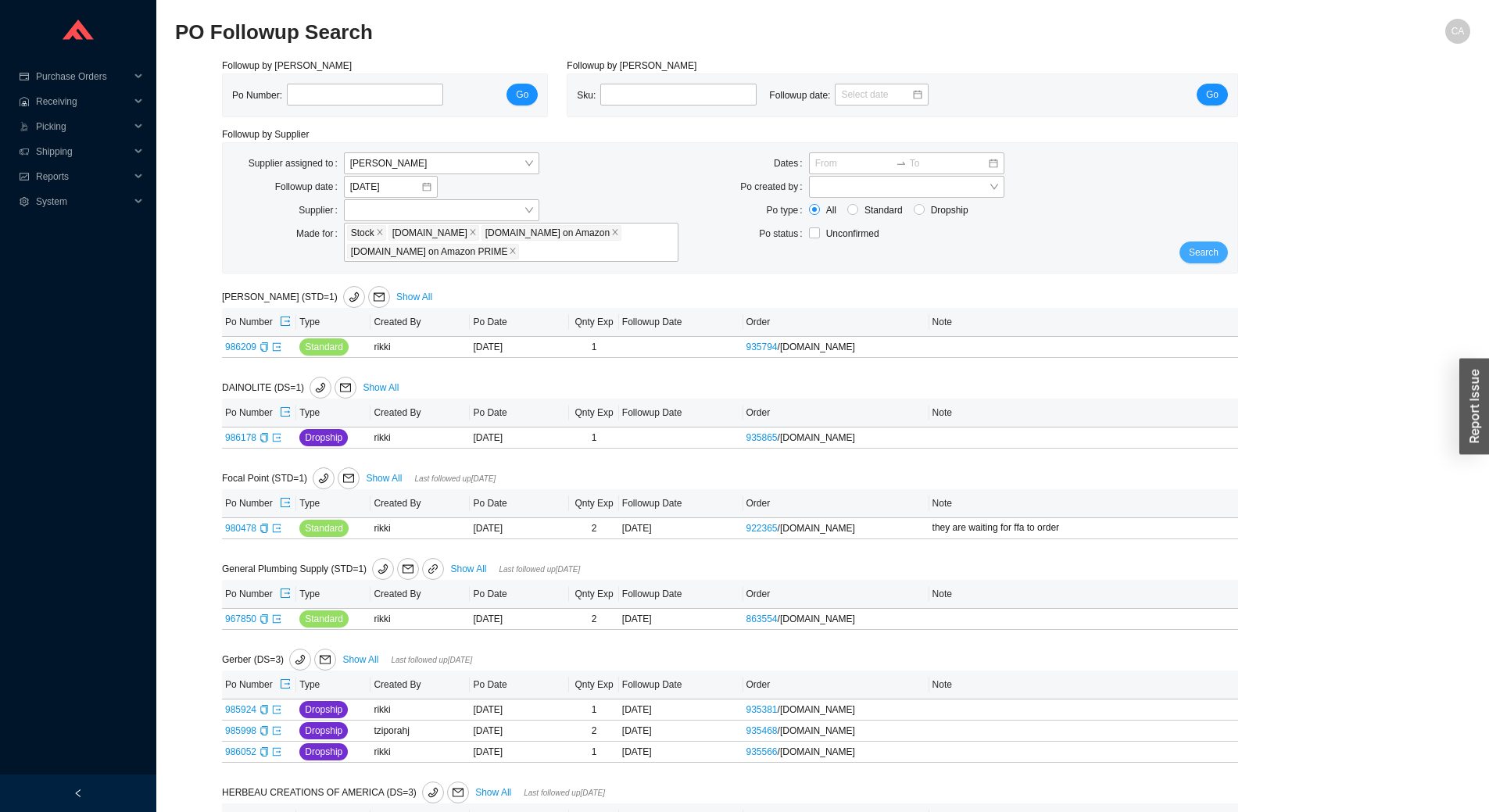
click at [1187, 255] on button "Search" at bounding box center [1203, 253] width 49 height 22
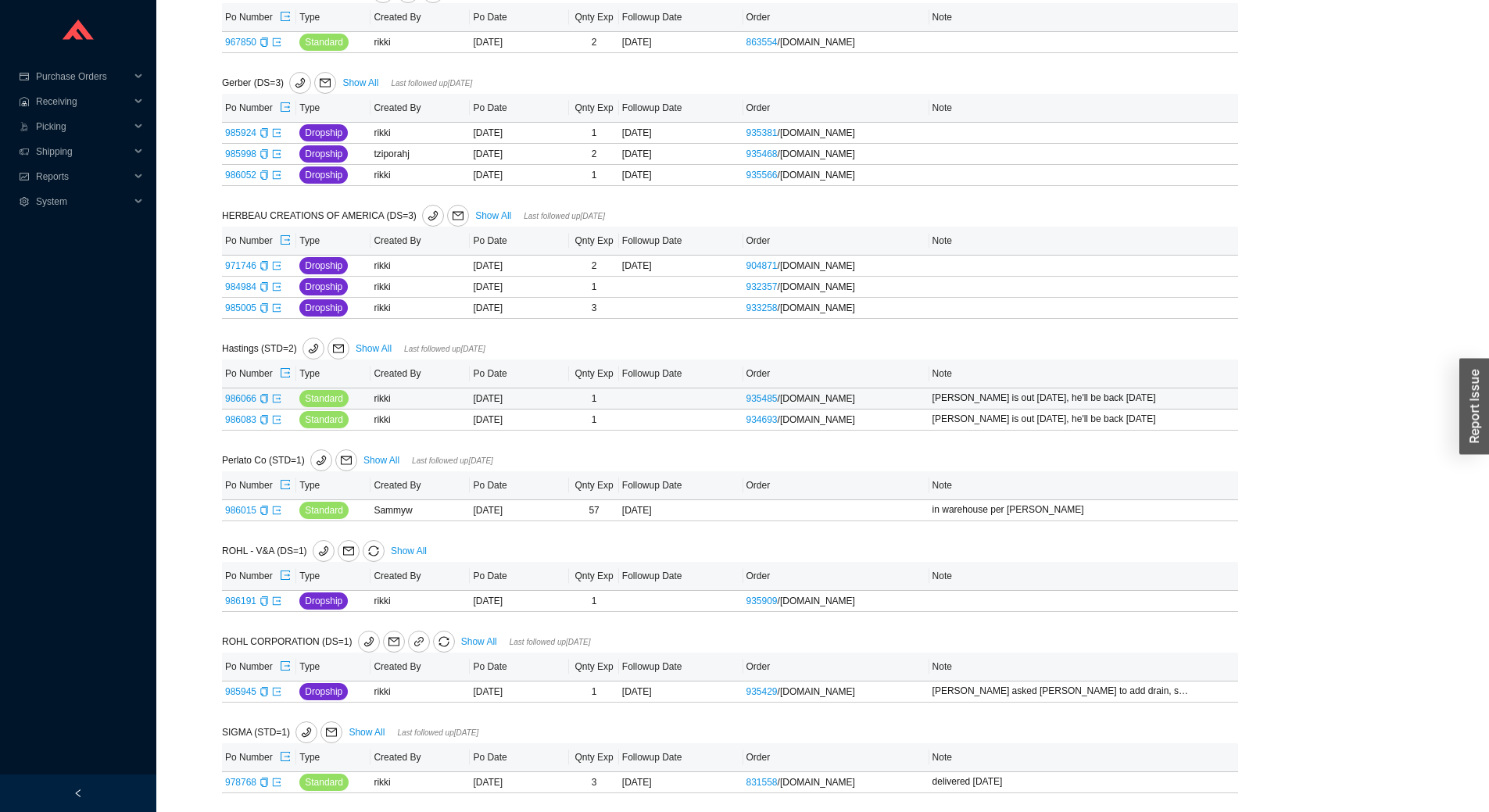
scroll to position [582, 0]
click at [233, 598] on link "986191" at bounding box center [241, 600] width 31 height 11
type input "986191"
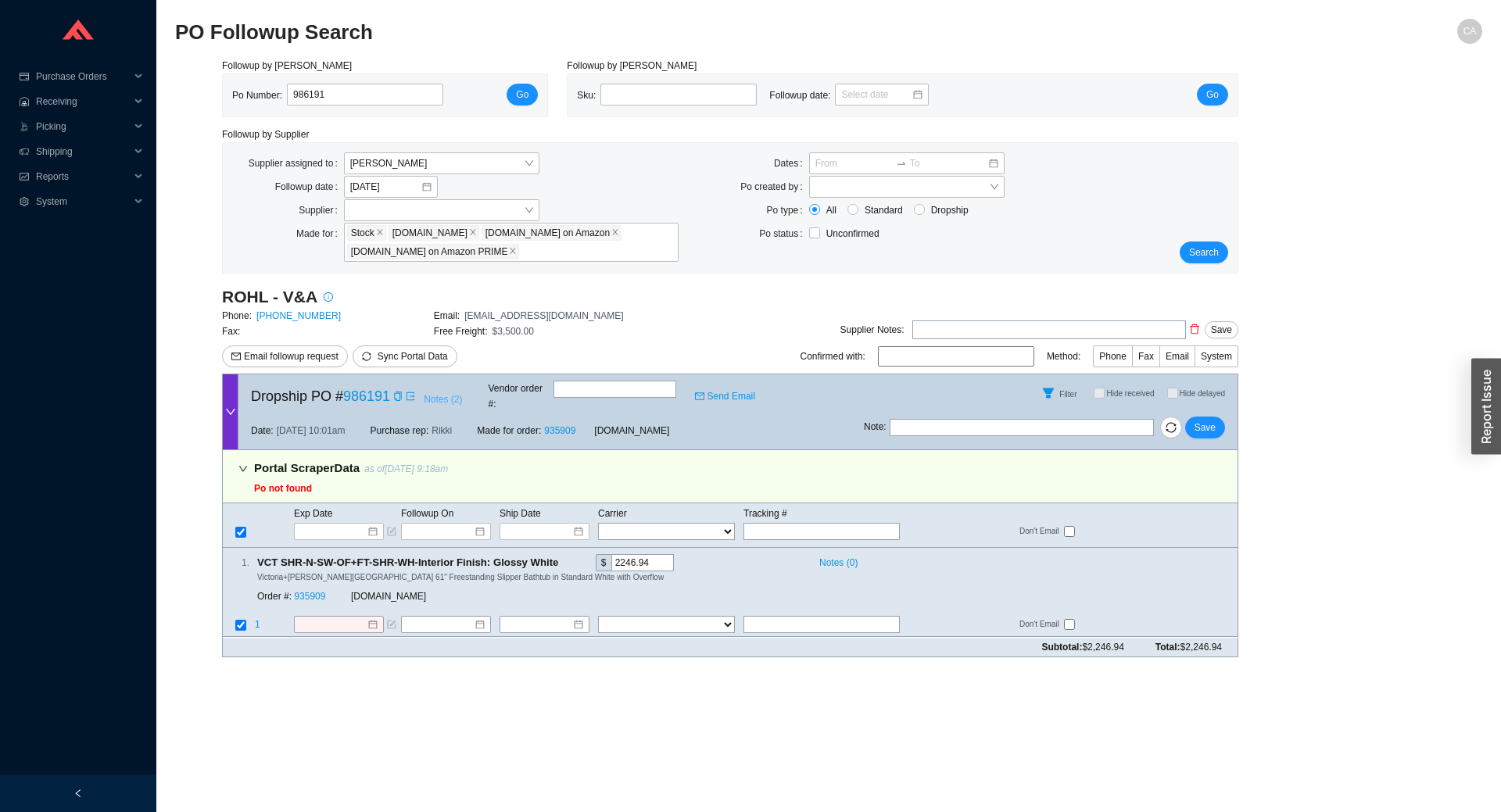
click at [427, 397] on span "Notes ( 2 )" at bounding box center [442, 399] width 38 height 16
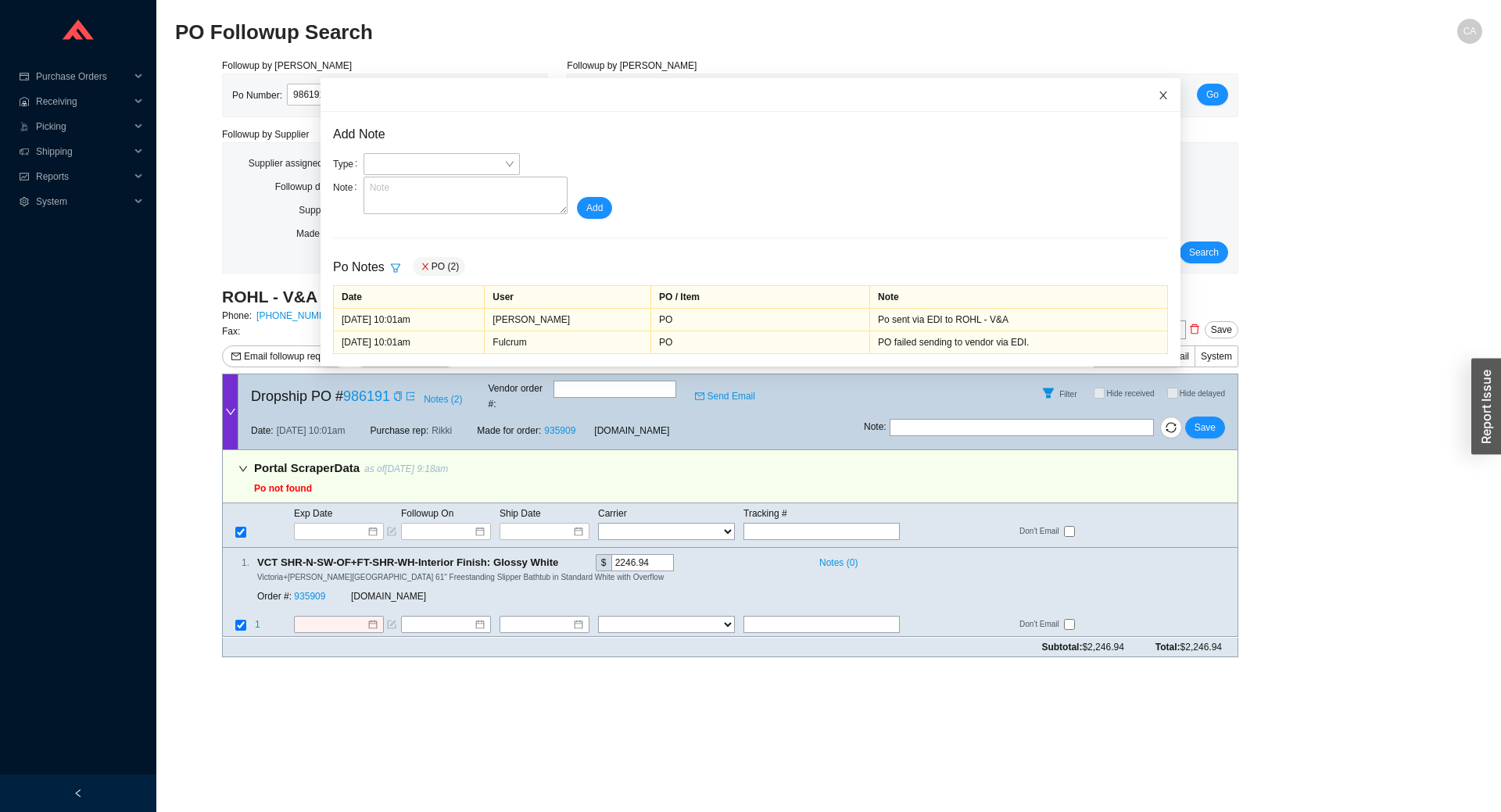
click at [1146, 102] on span "Close" at bounding box center [1163, 94] width 34 height 34
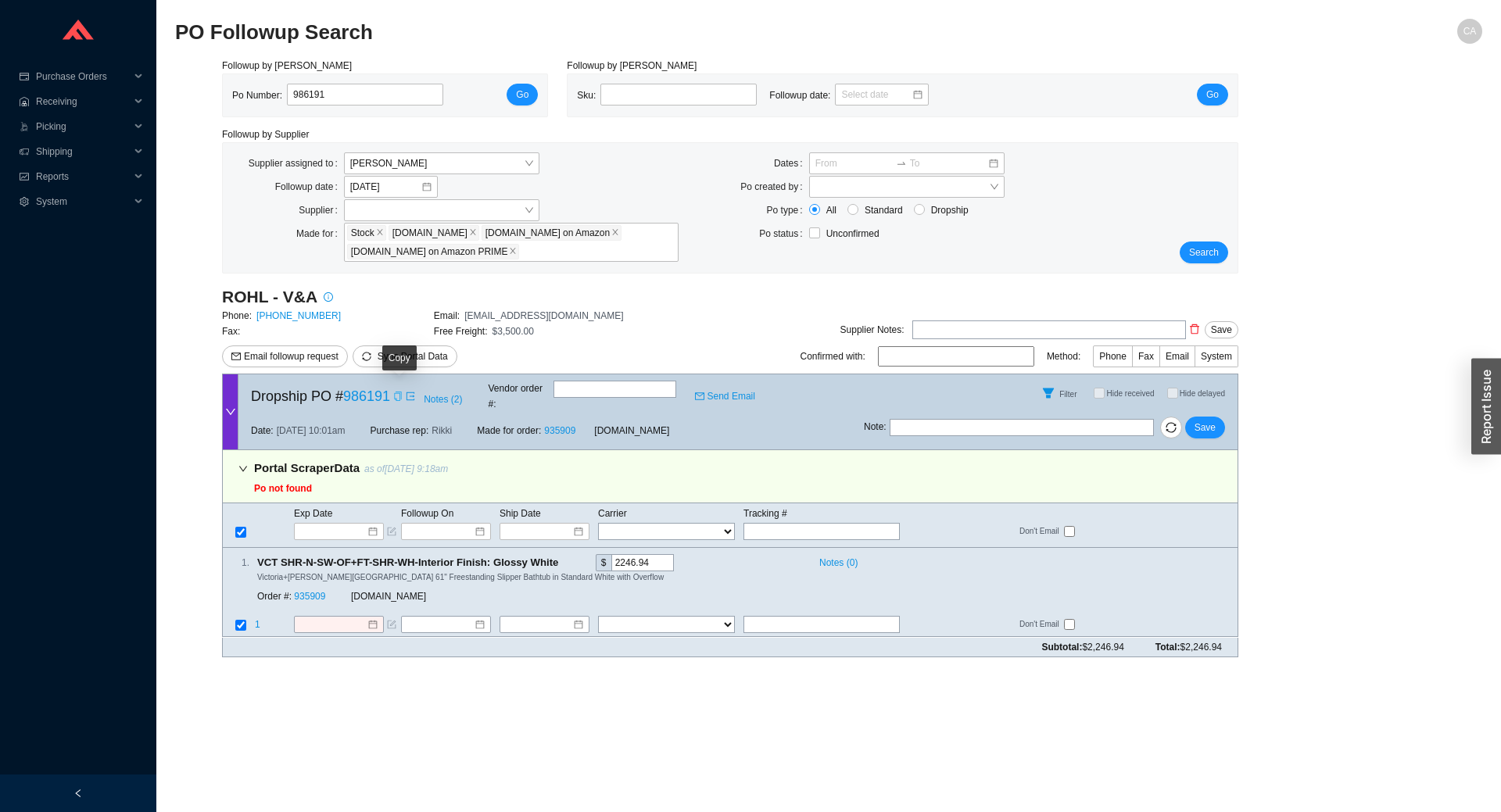
click at [395, 391] on icon "copy" at bounding box center [397, 396] width 7 height 10
click at [442, 394] on span "Notes ( 2 )" at bounding box center [442, 399] width 38 height 16
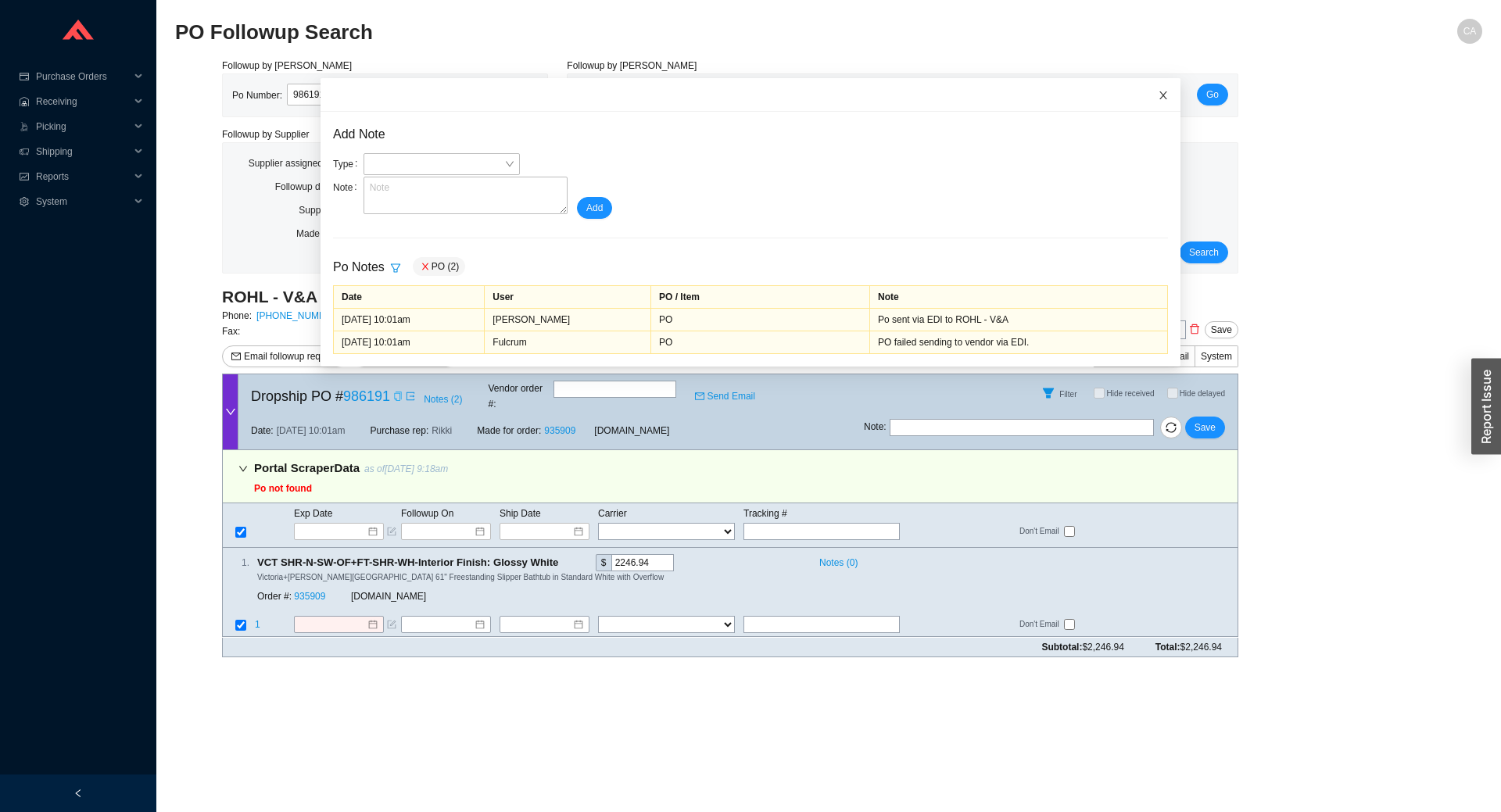
click at [1158, 93] on icon "close" at bounding box center [1163, 95] width 11 height 11
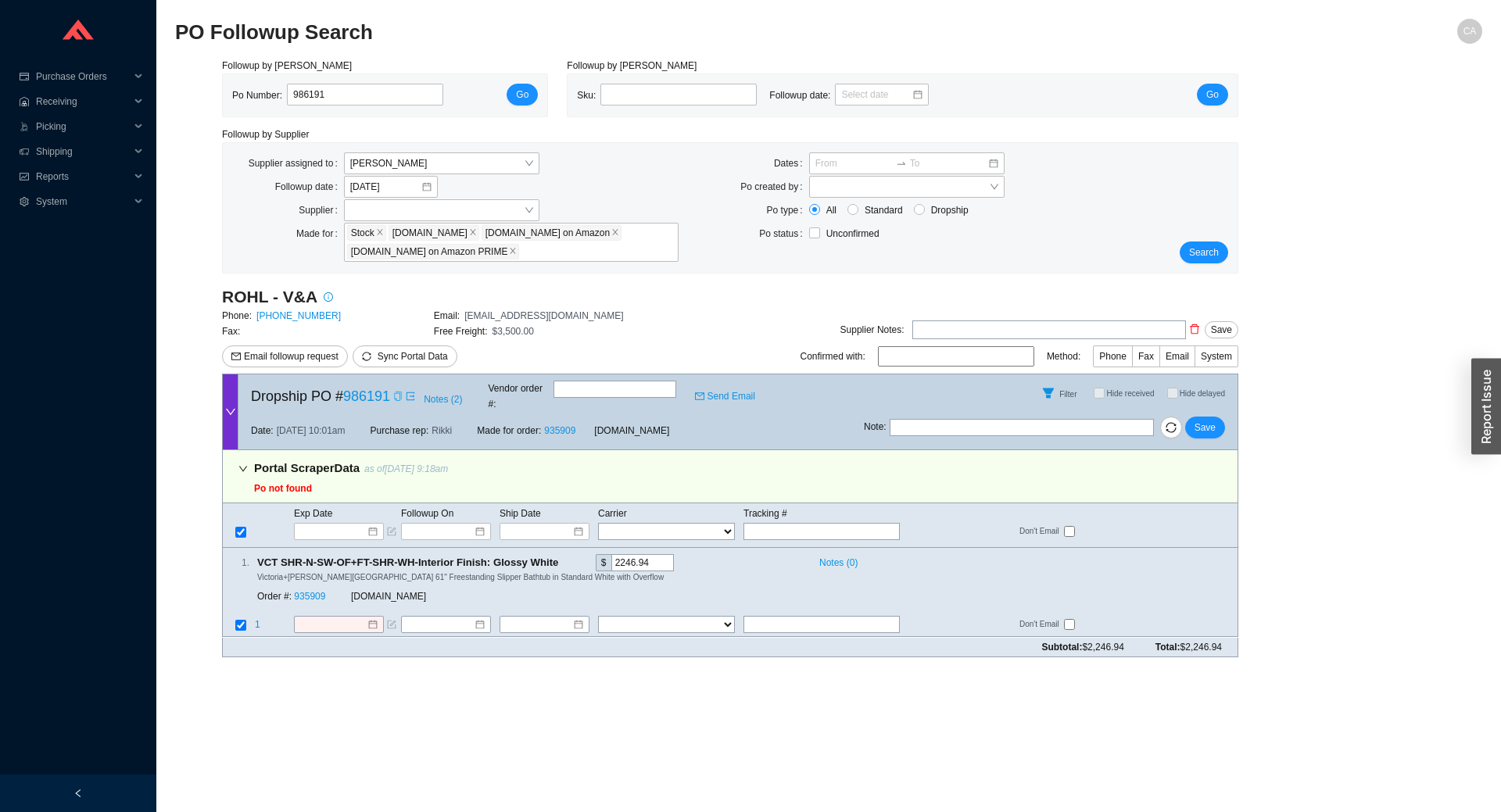
click at [994, 419] on input "text" at bounding box center [1022, 427] width 264 height 17
click at [1207, 417] on button "Save" at bounding box center [1205, 427] width 40 height 22
click at [1046, 419] on input "Rohl does not have entered" at bounding box center [1022, 427] width 264 height 17
click at [1199, 420] on span "Save" at bounding box center [1206, 427] width 21 height 16
drag, startPoint x: 1067, startPoint y: 414, endPoint x: 867, endPoint y: 413, distance: 200.0
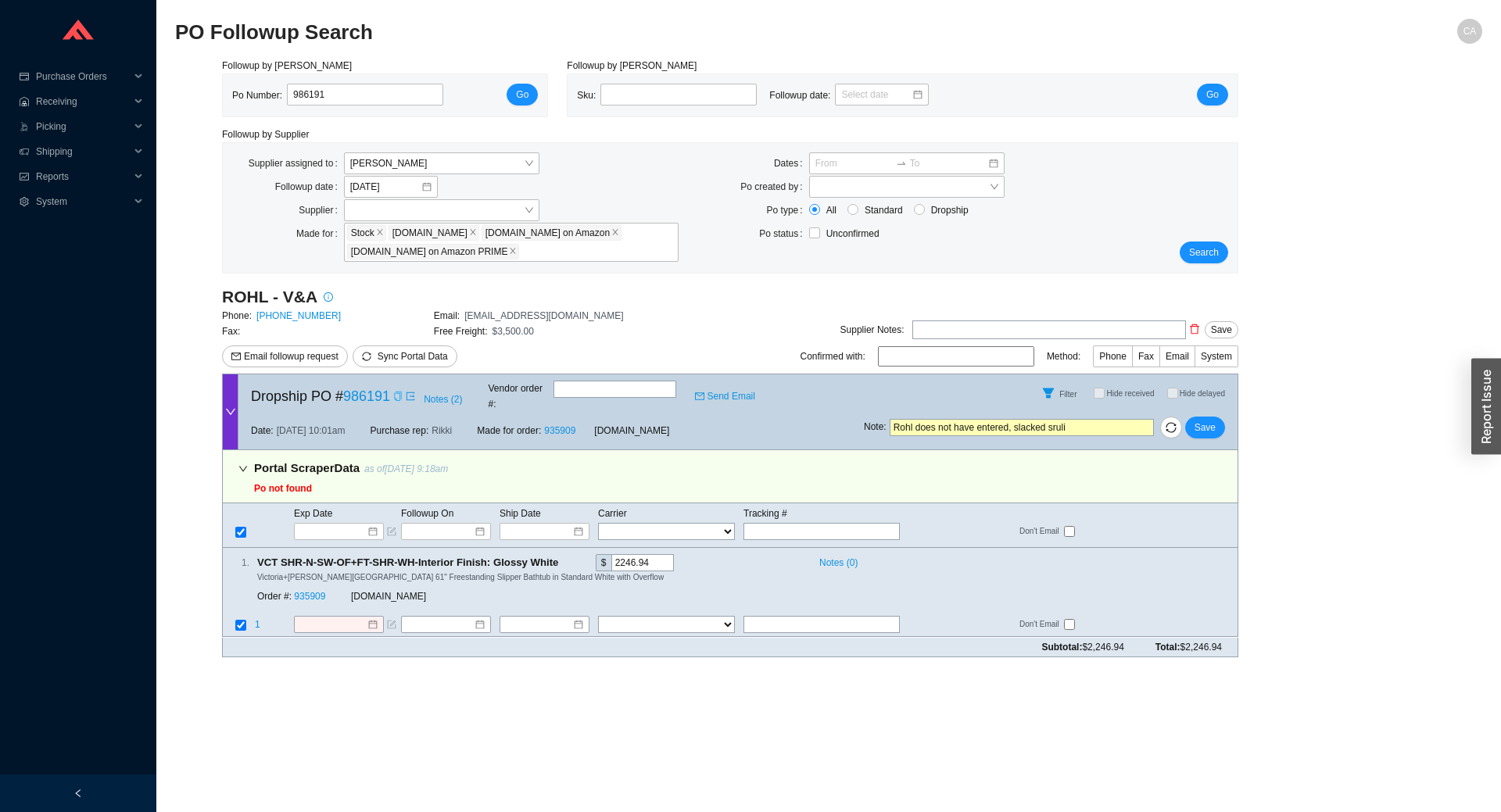
click at [867, 419] on span "Note : Rohl does not have entered, slacked sruli" at bounding box center [1008, 427] width 290 height 17
type input "Sruli resending"
click at [1209, 420] on span "Save" at bounding box center [1206, 427] width 21 height 16
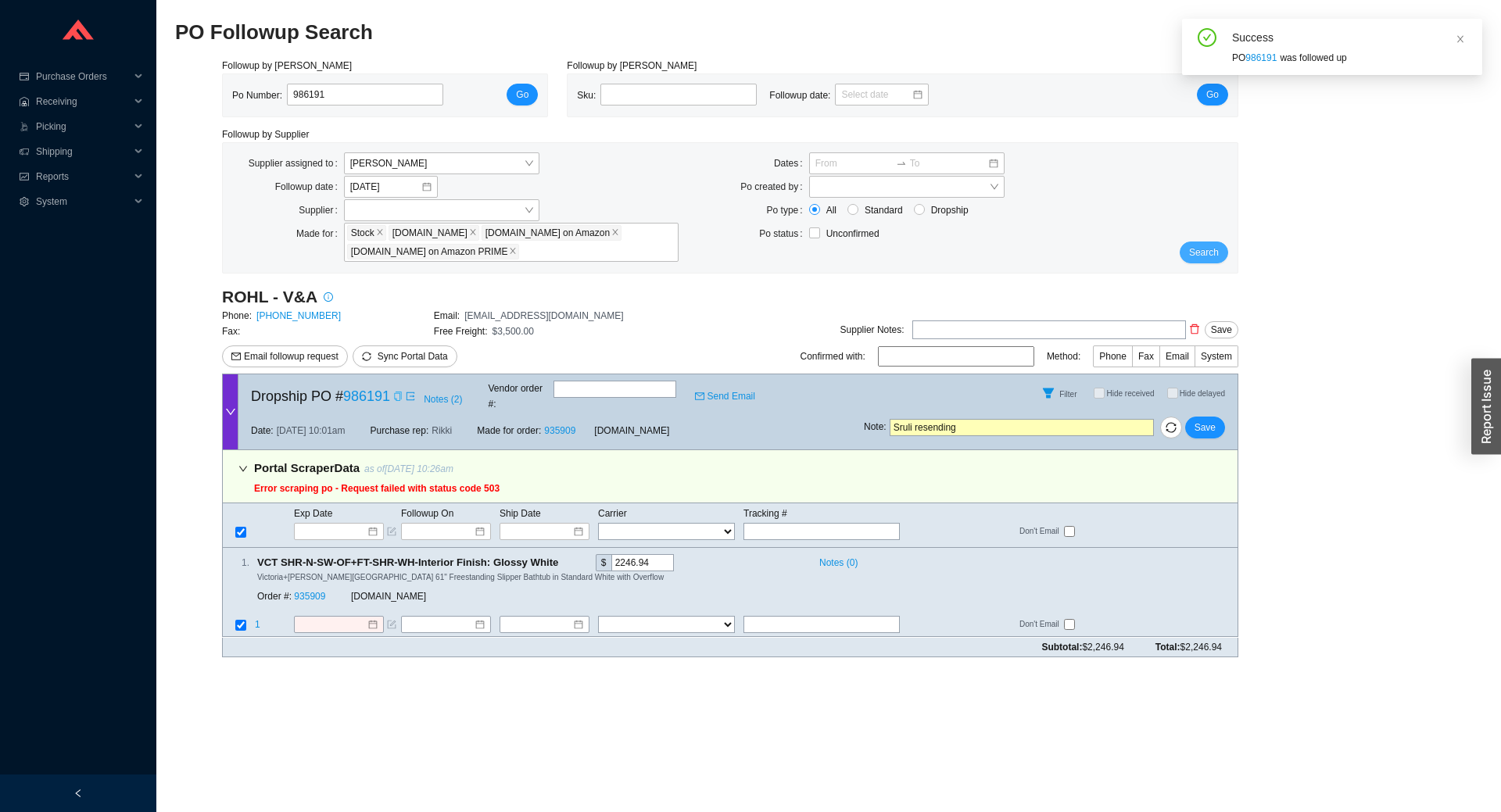
click at [1217, 249] on span "Search" at bounding box center [1204, 253] width 30 height 16
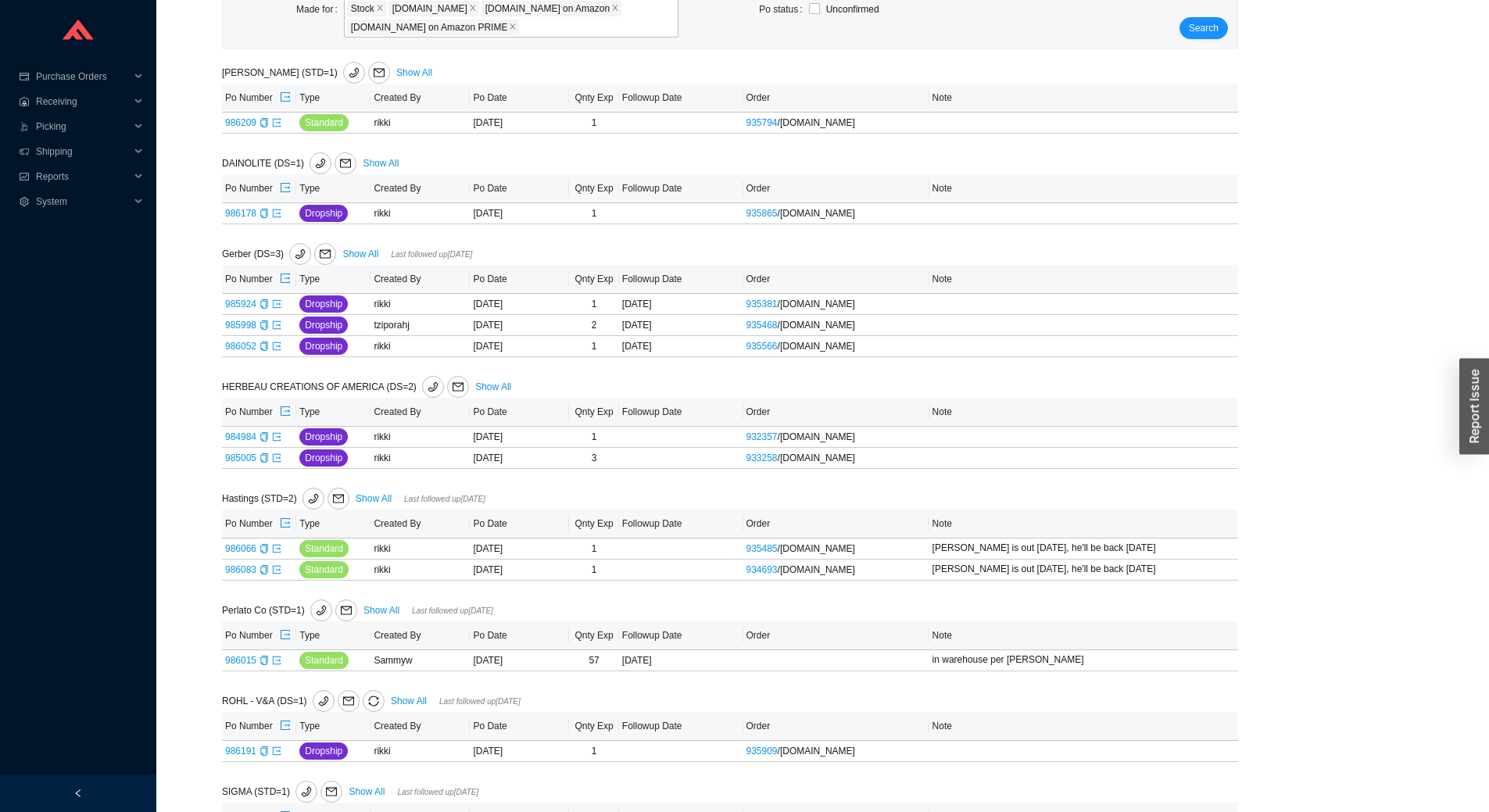
scroll to position [287, 0]
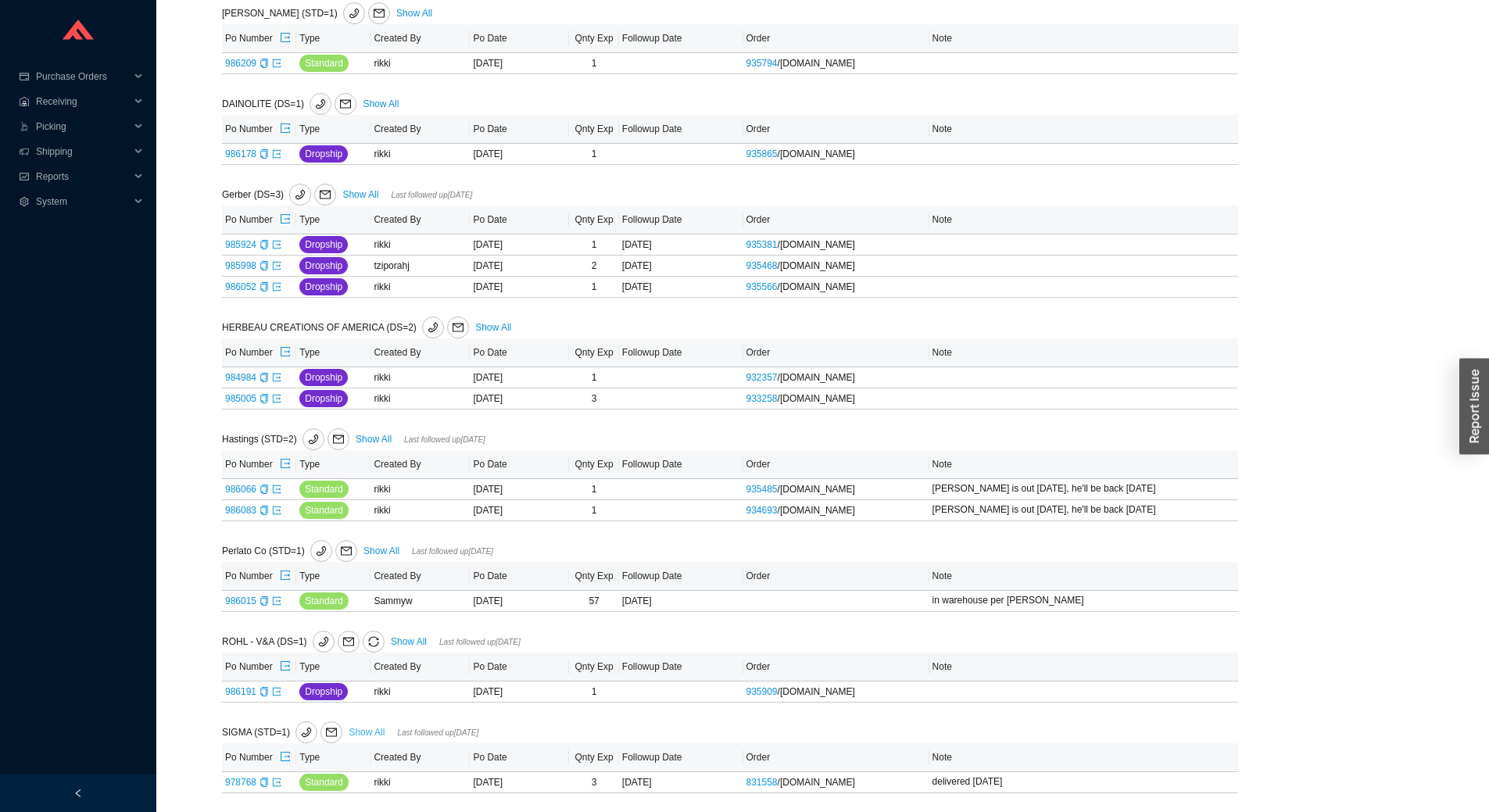
click at [373, 730] on link "Show All" at bounding box center [366, 731] width 36 height 11
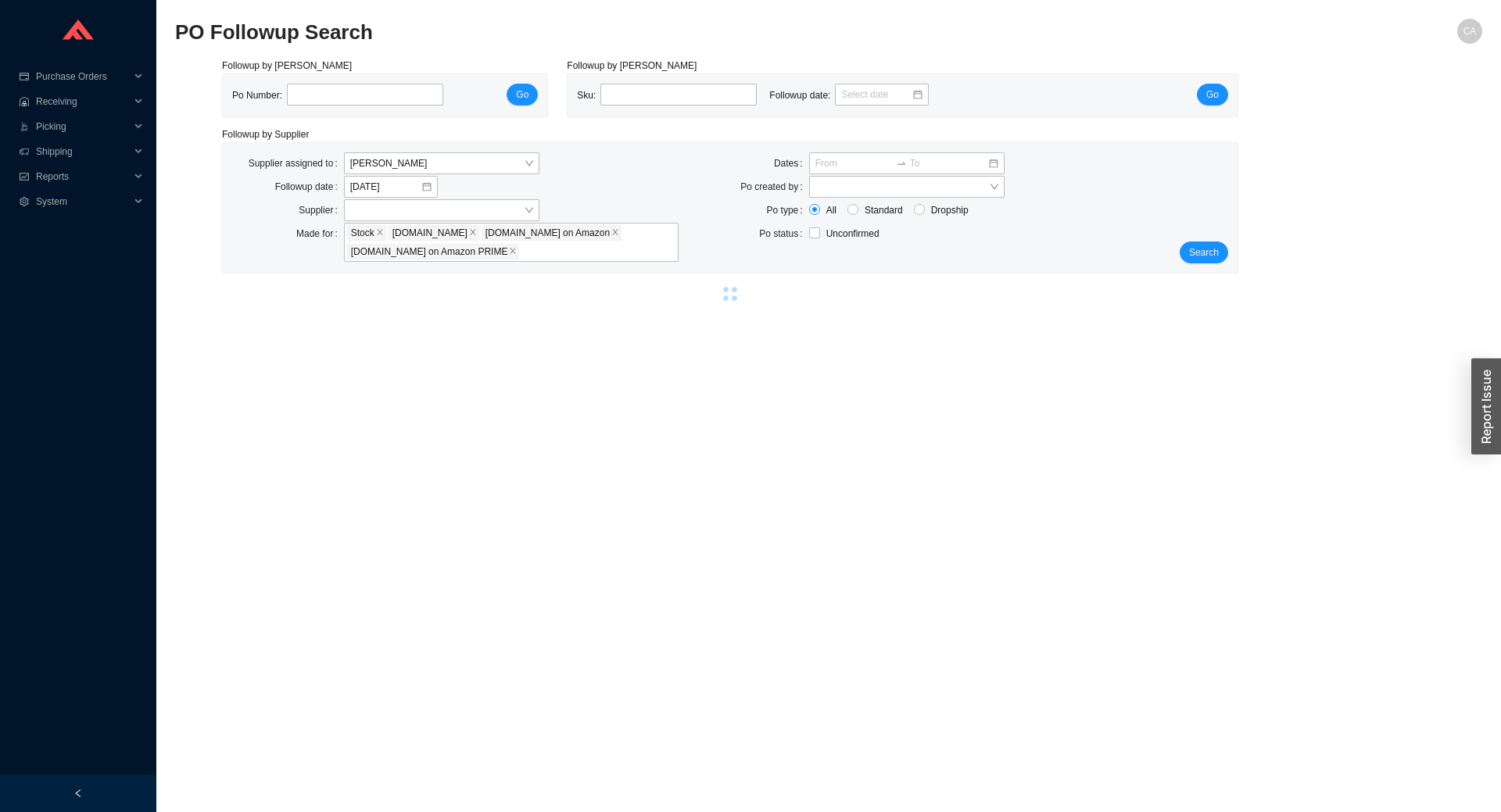
select select "1"
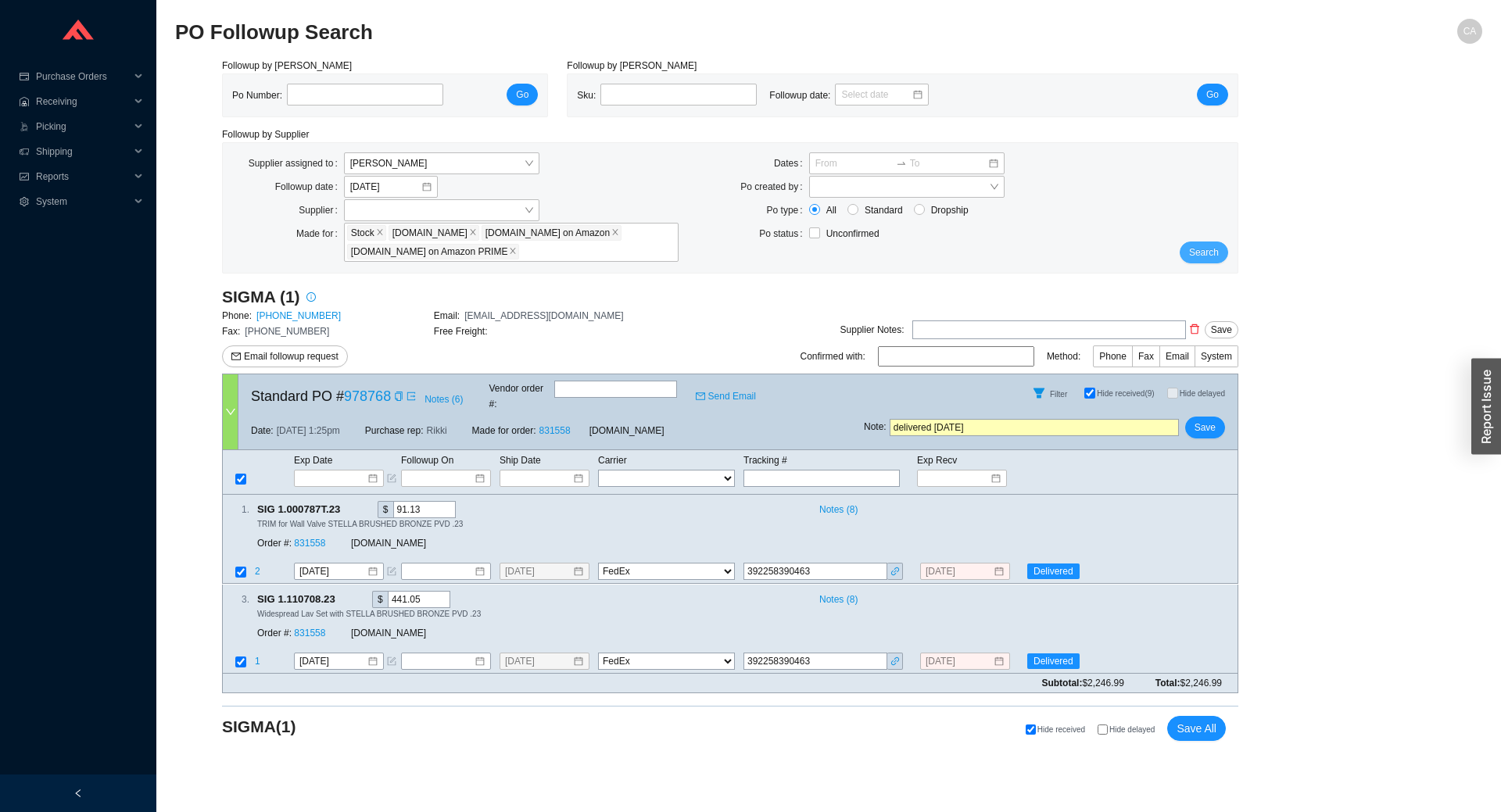
click at [1201, 254] on span "Search" at bounding box center [1204, 253] width 30 height 16
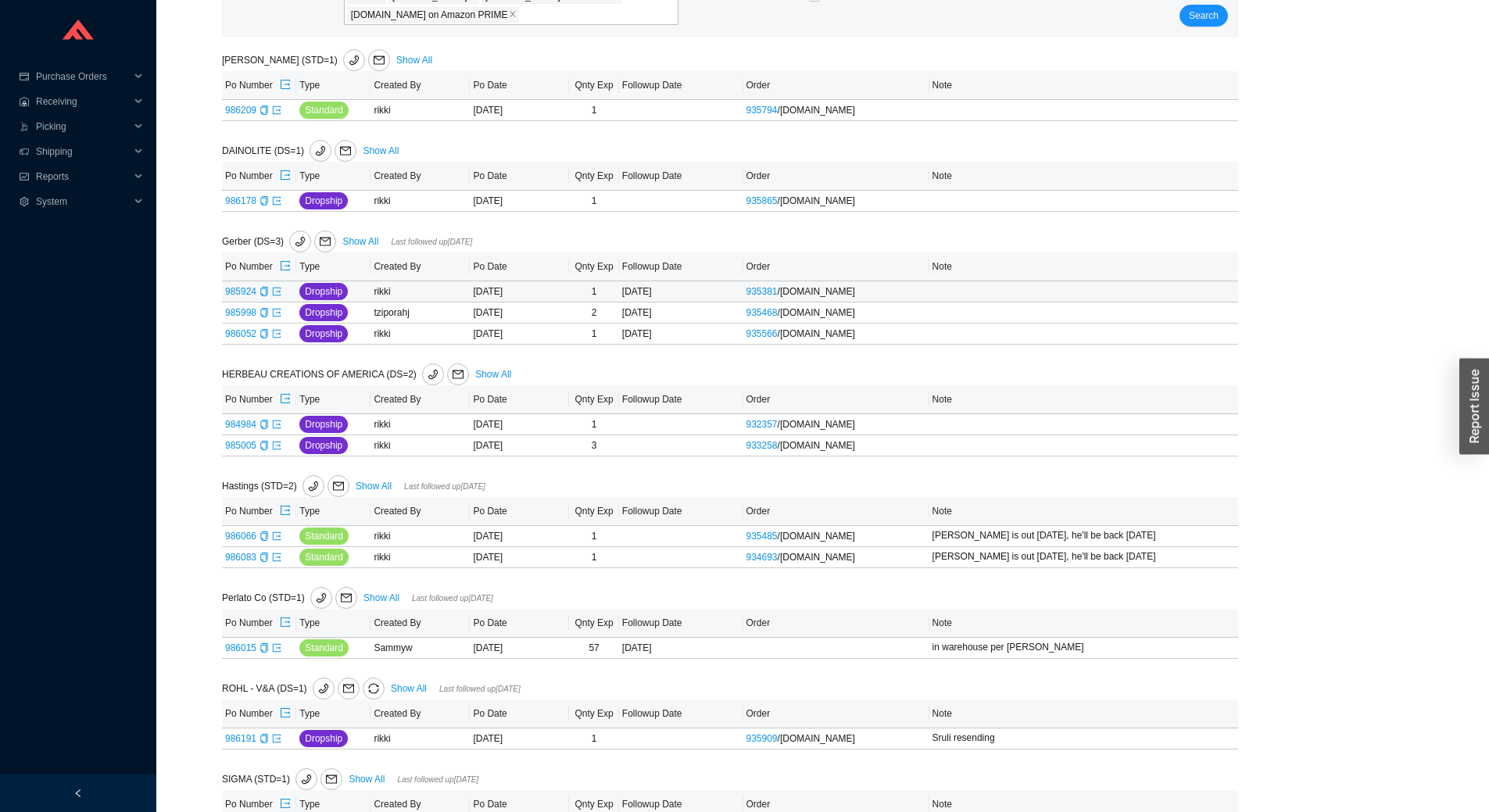
scroll to position [210, 0]
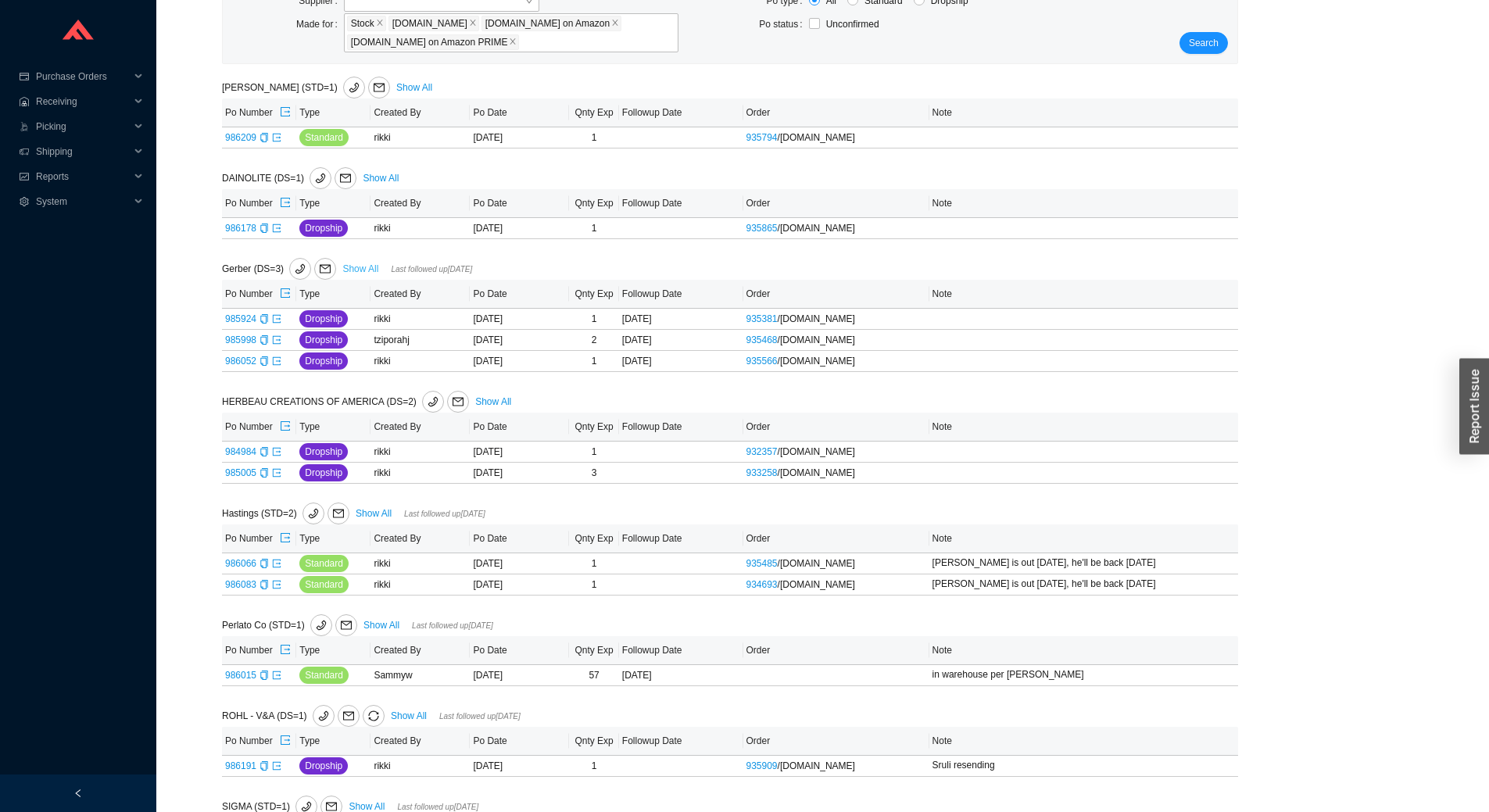
click at [367, 273] on link "Show All" at bounding box center [359, 268] width 36 height 11
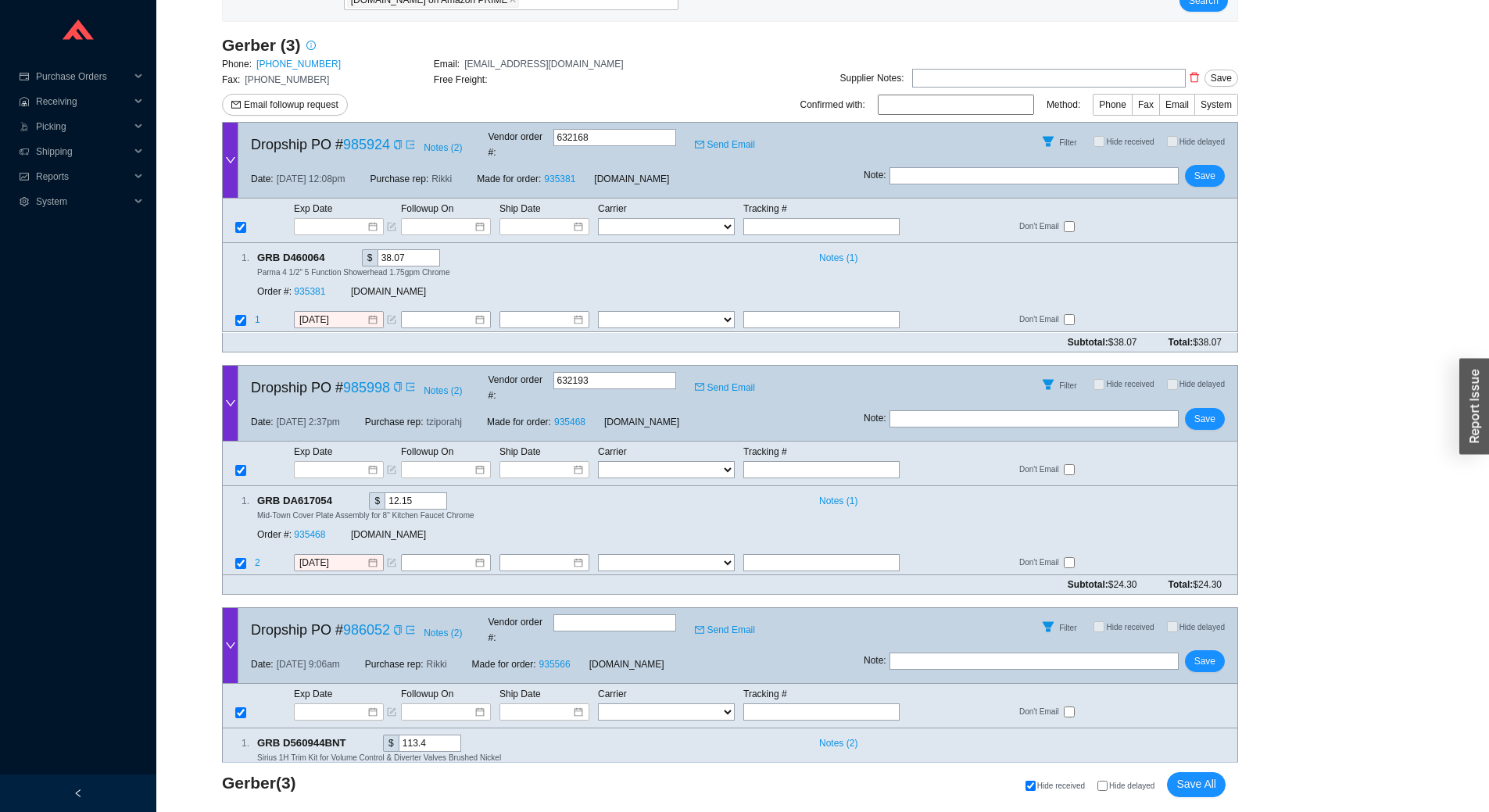
scroll to position [292, 0]
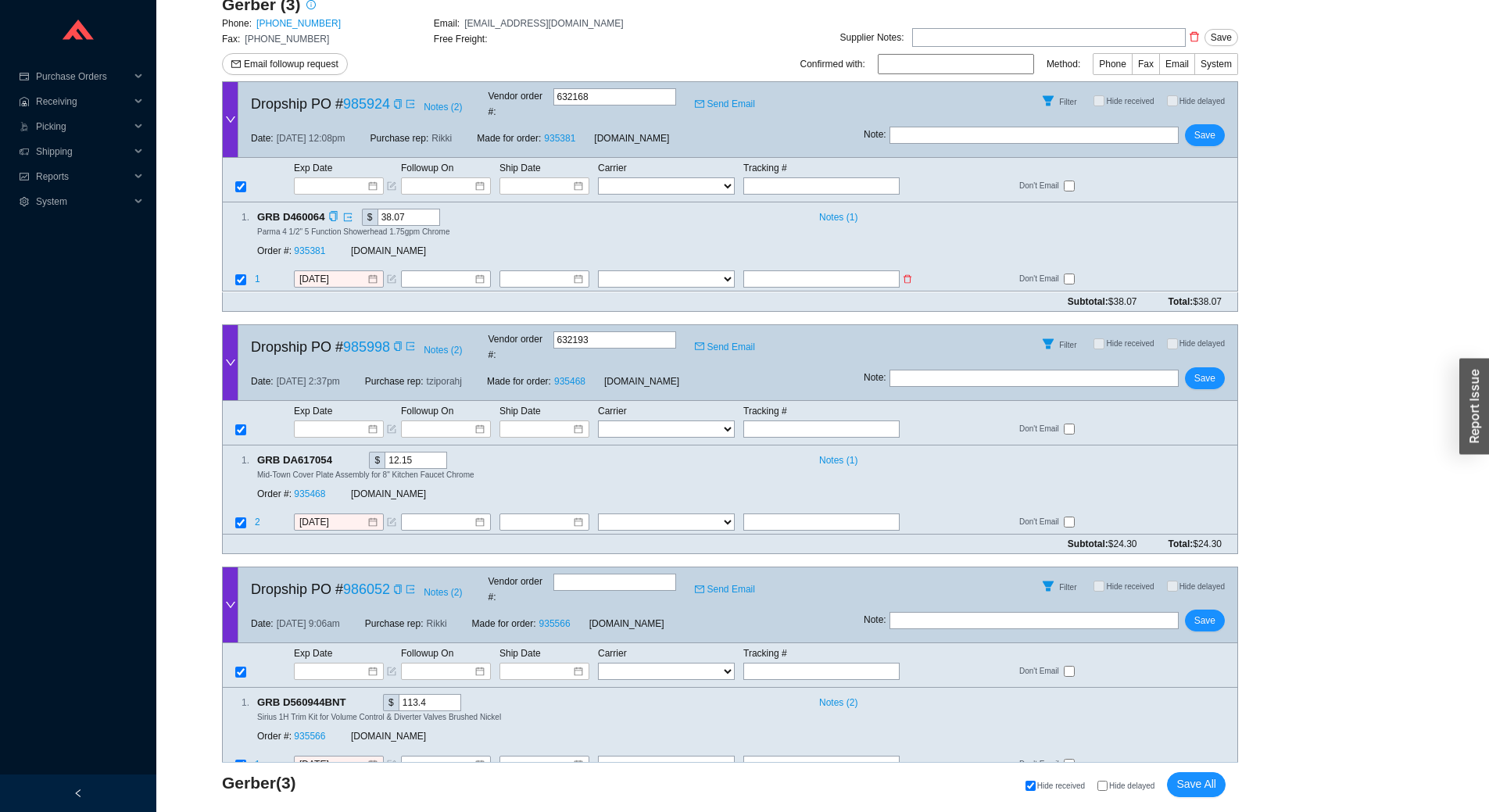
click at [770, 271] on input "text" at bounding box center [821, 280] width 156 height 17
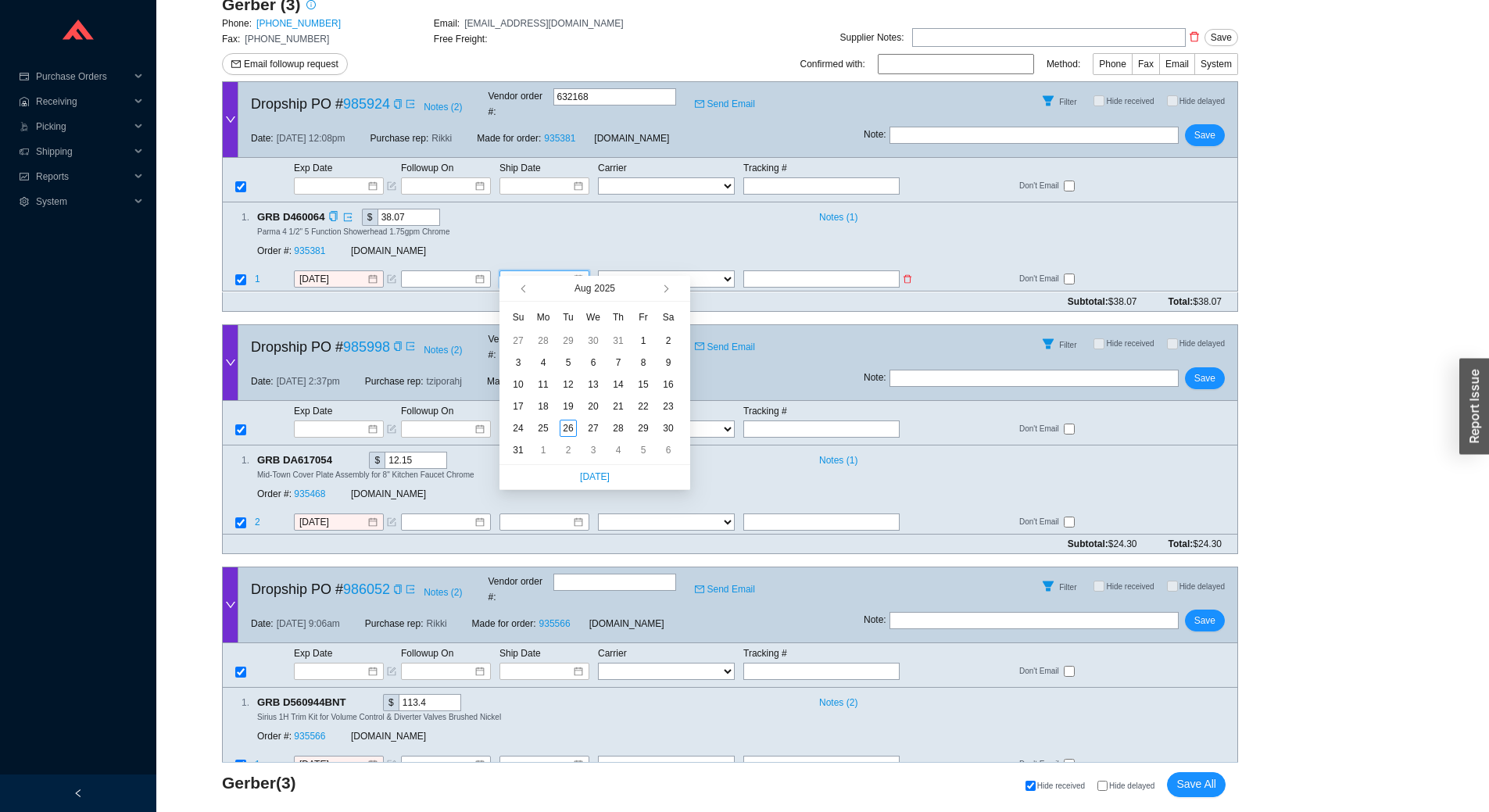
click at [558, 272] on input at bounding box center [538, 280] width 67 height 16
type input "8/25/2025"
click at [549, 429] on div "25" at bounding box center [543, 428] width 17 height 17
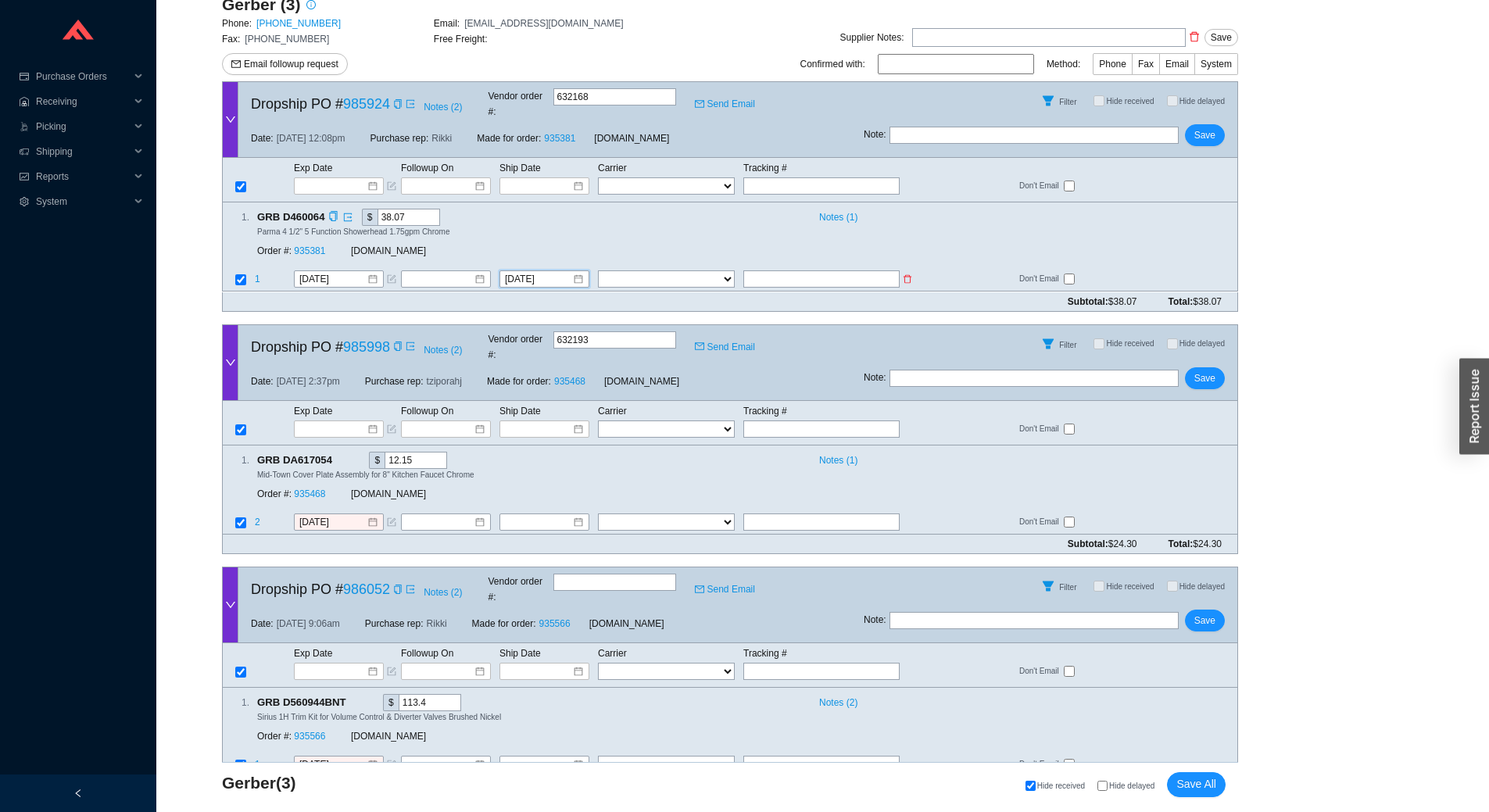
click at [781, 271] on input "text" at bounding box center [821, 280] width 156 height 17
click at [646, 271] on select "FedEx UPS ---------------- 2 Day Transportation INC A&B Freight A. Duie Pyle AA…" at bounding box center [666, 280] width 137 height 17
select select "2"
click at [598, 271] on select "FedEx UPS ---------------- 2 Day Transportation INC A&B Freight A. Duie Pyle AA…" at bounding box center [666, 280] width 137 height 17
click at [784, 271] on input "text" at bounding box center [821, 280] width 156 height 17
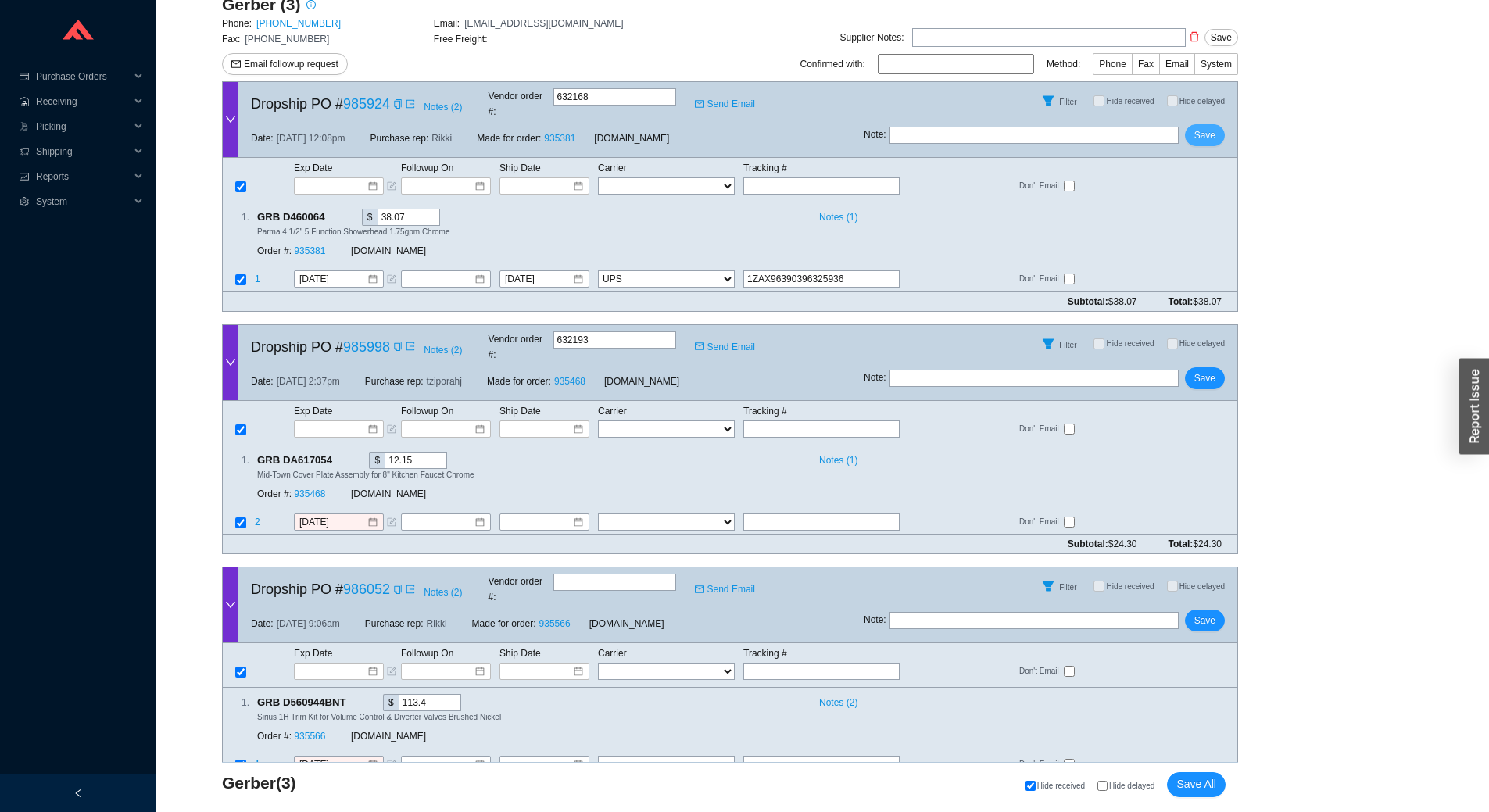
type input "1ZAX96390396325936"
click at [1209, 127] on span "Save" at bounding box center [1205, 135] width 21 height 16
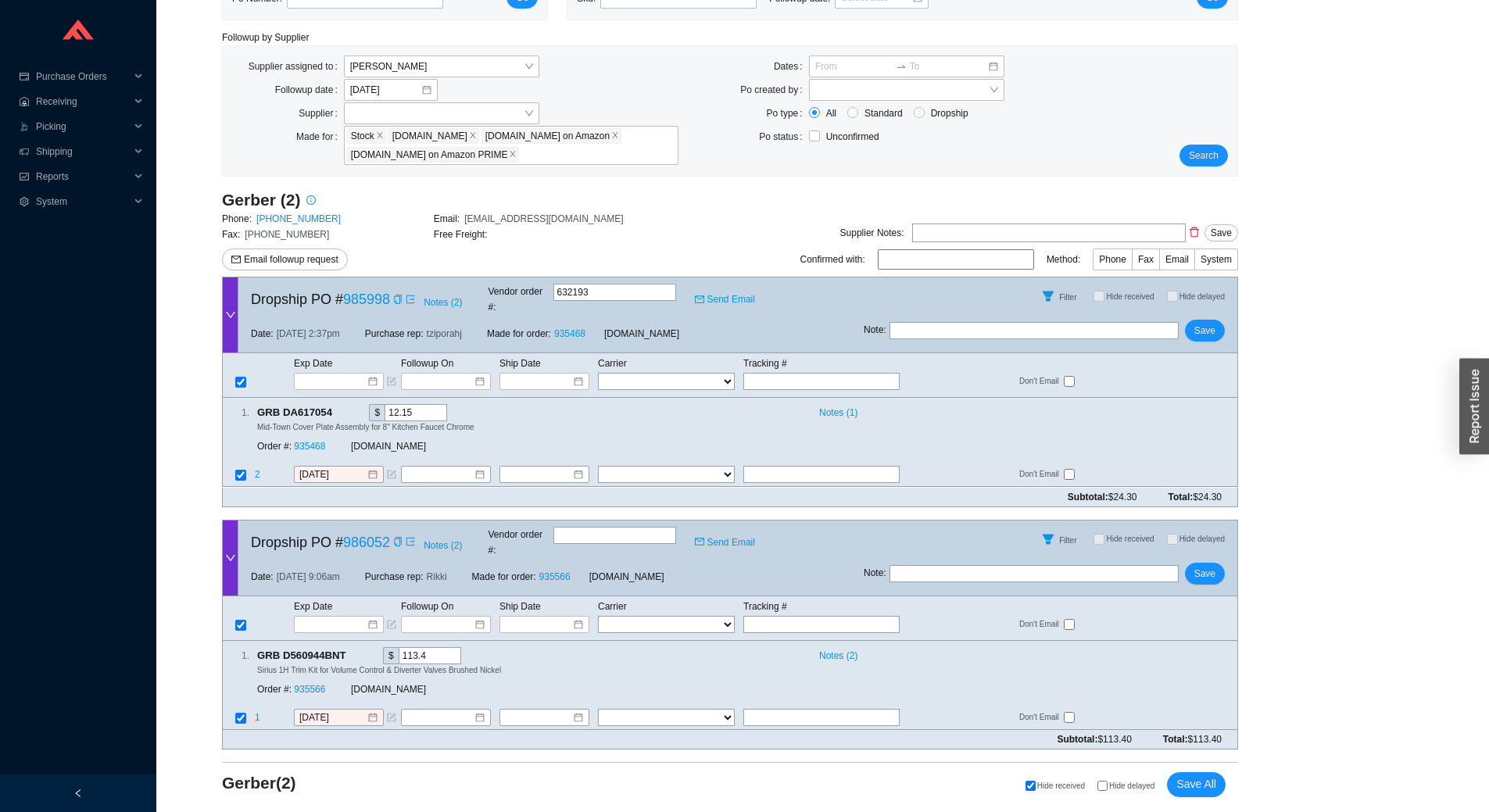
scroll to position [66, 0]
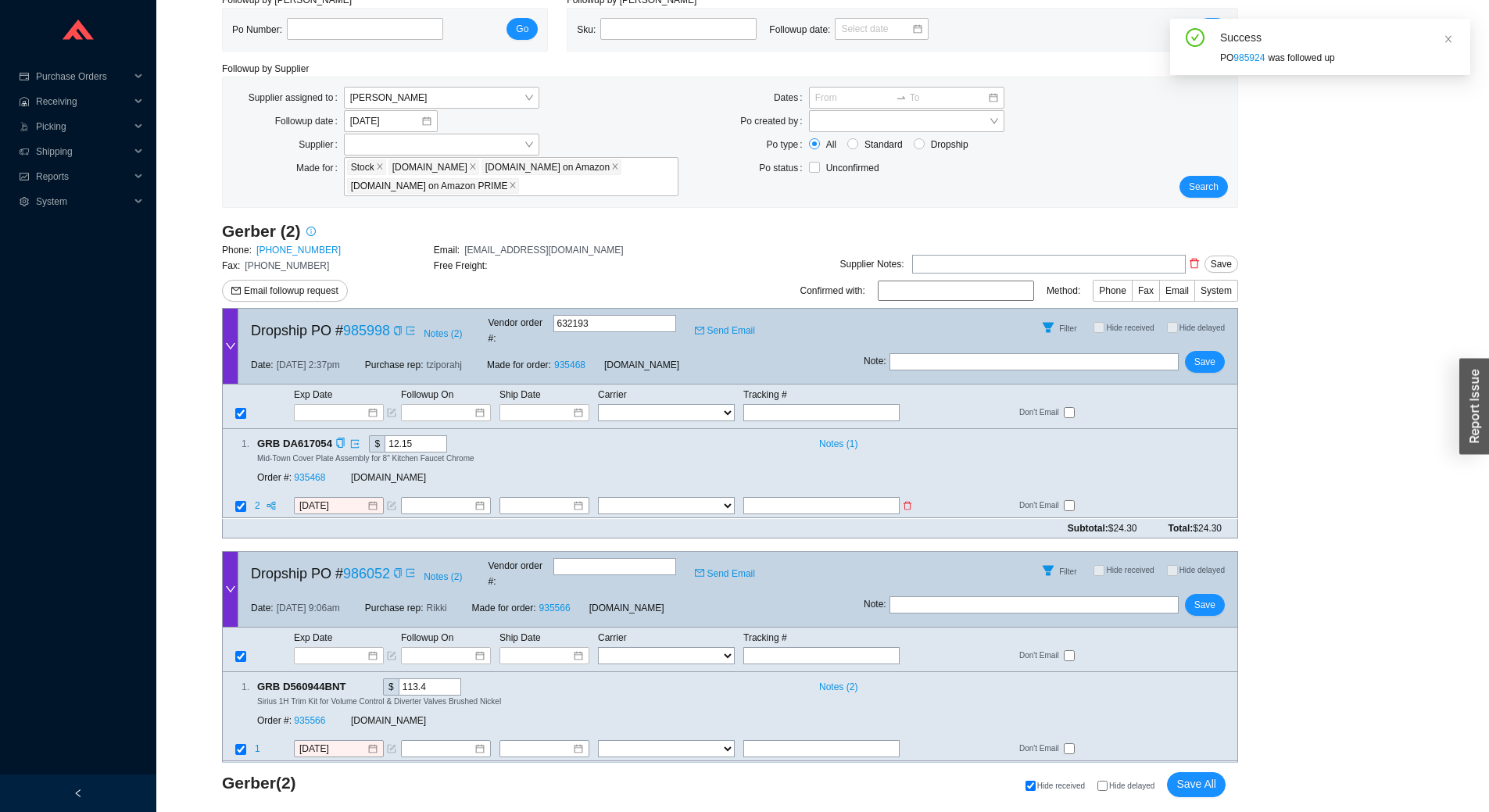
click at [843, 498] on input "text" at bounding box center [821, 507] width 156 height 17
type input "1ZAX96390398567743"
click at [662, 498] on select "FedEx UPS ---------------- 2 Day Transportation INC A&B Freight A. Duie Pyle AA…" at bounding box center [666, 507] width 137 height 17
select select "2"
click at [598, 498] on select "FedEx UPS ---------------- 2 Day Transportation INC A&B Freight A. Duie Pyle AA…" at bounding box center [666, 507] width 137 height 17
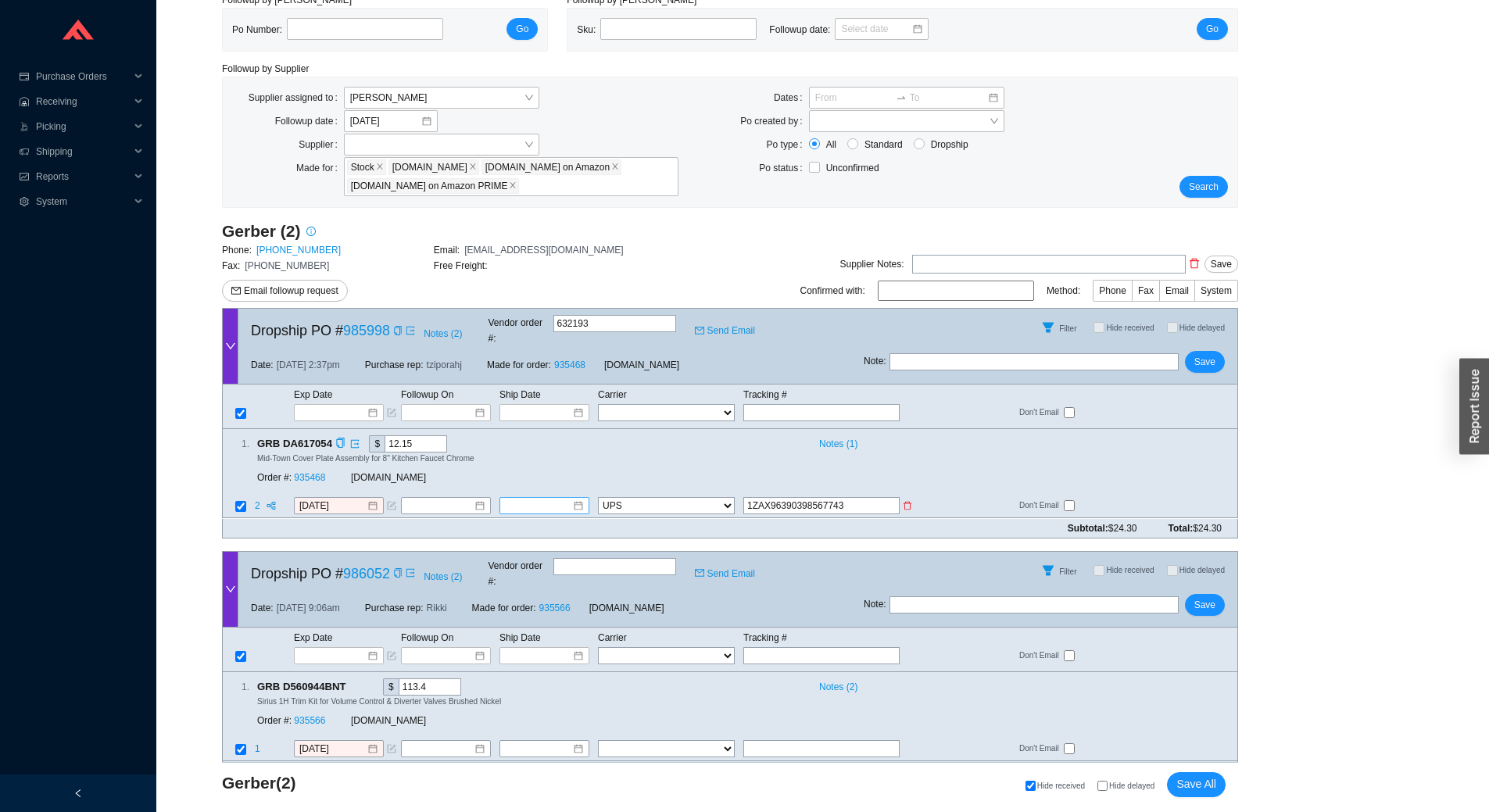
click at [543, 498] on input at bounding box center [538, 506] width 67 height 16
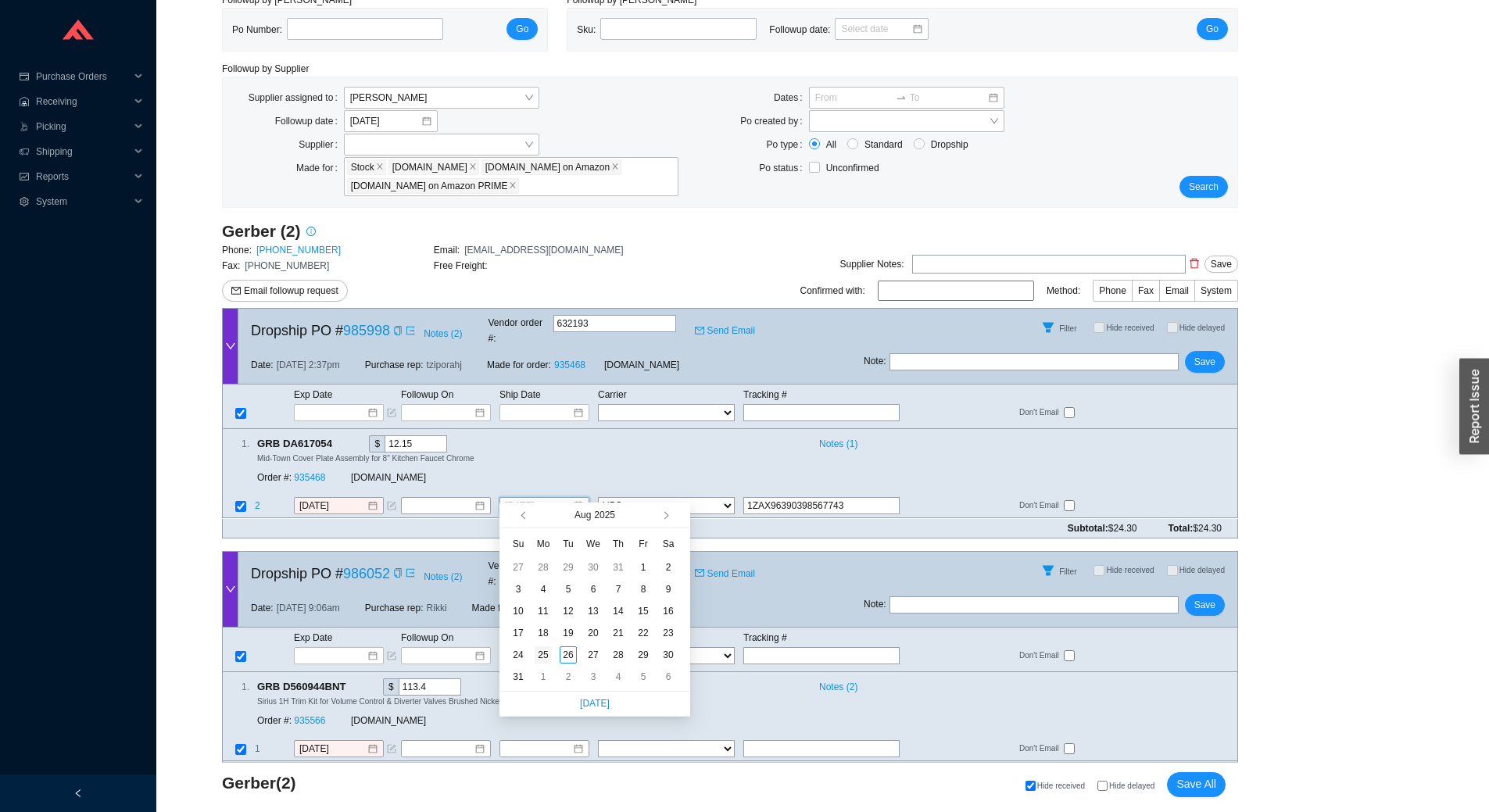
type input "8/25/2025"
click at [541, 657] on div "25" at bounding box center [543, 656] width 17 height 17
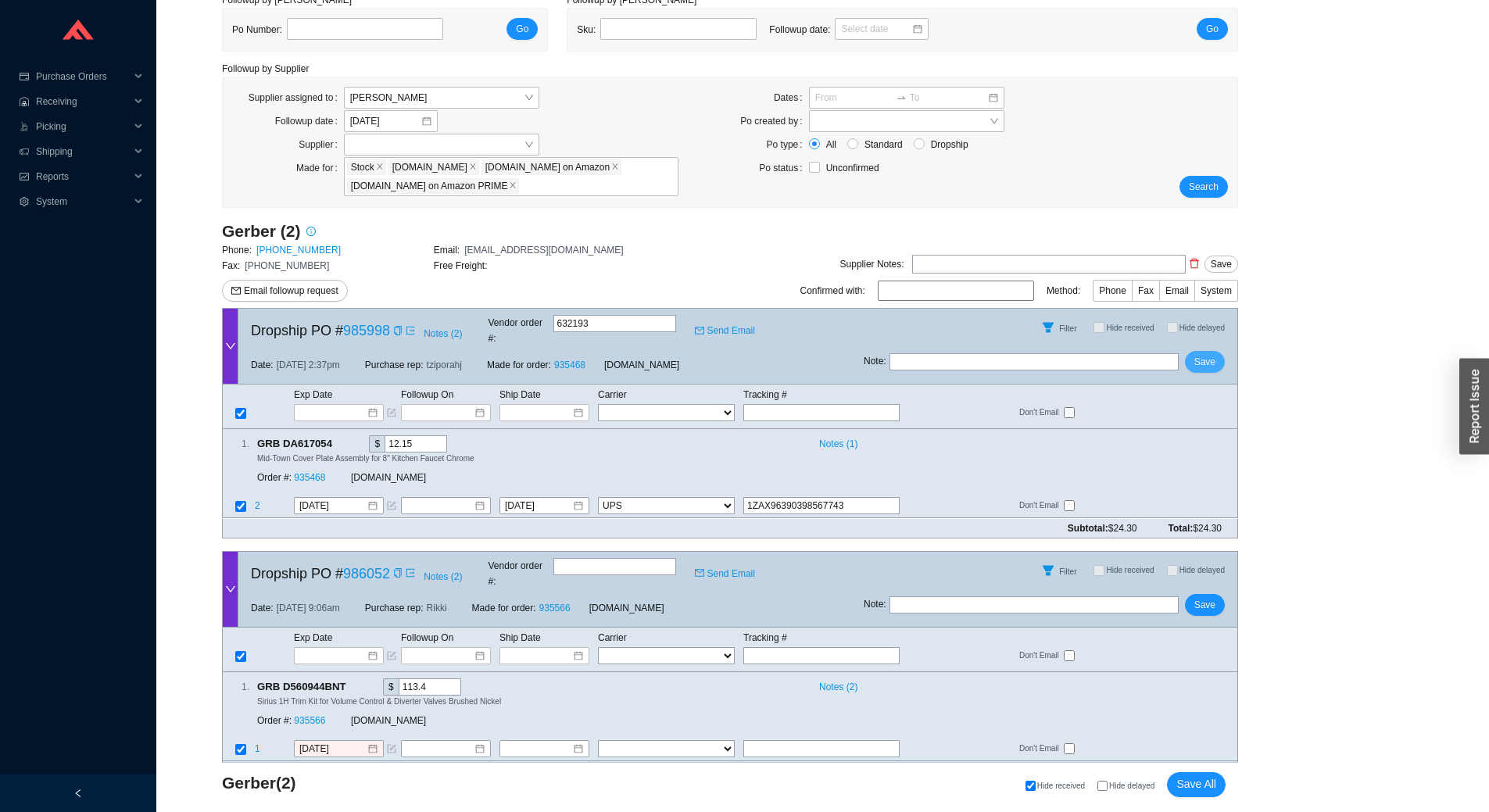
click at [1215, 355] on span "Save" at bounding box center [1205, 362] width 21 height 16
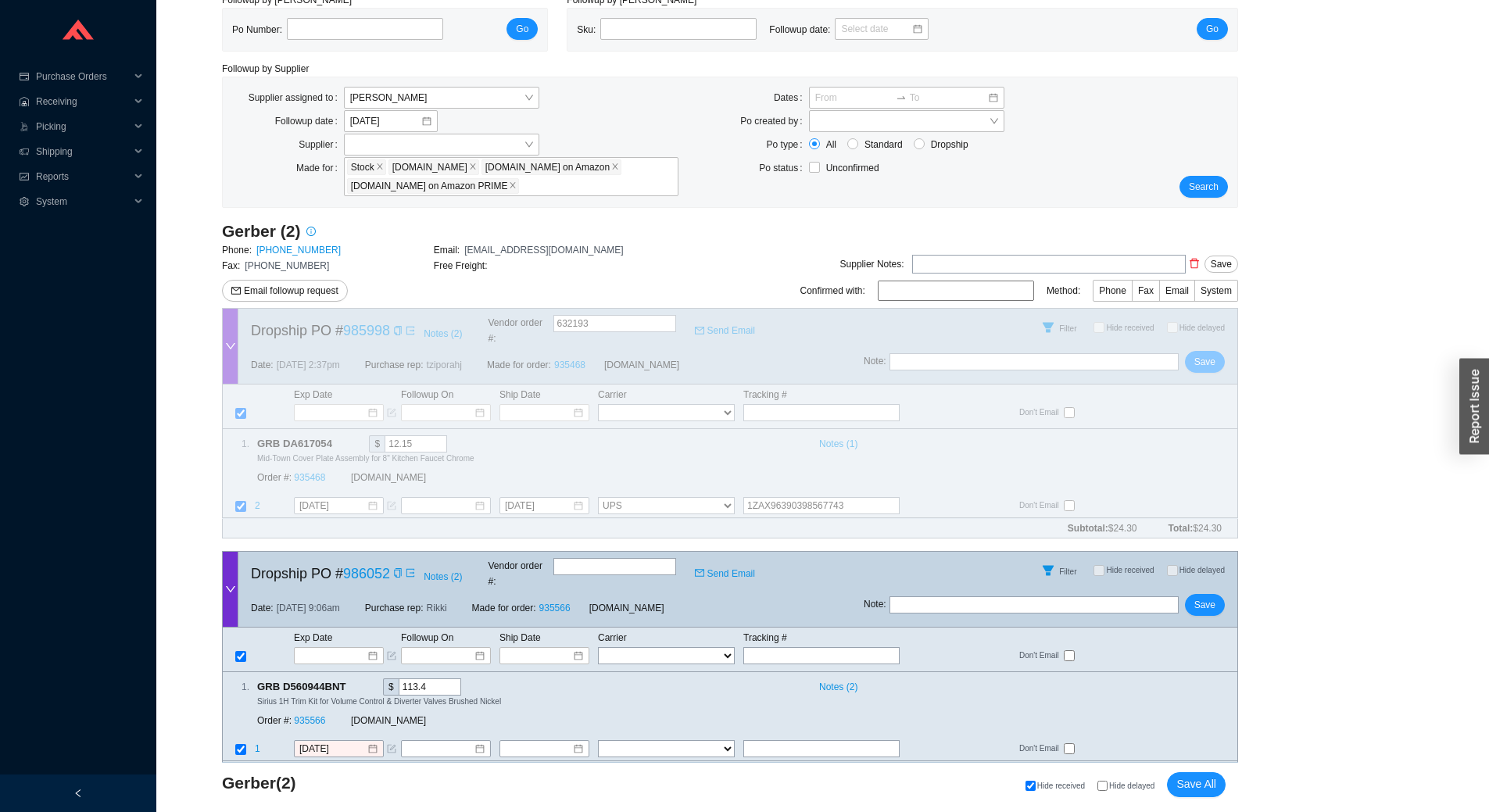
scroll to position [0, 0]
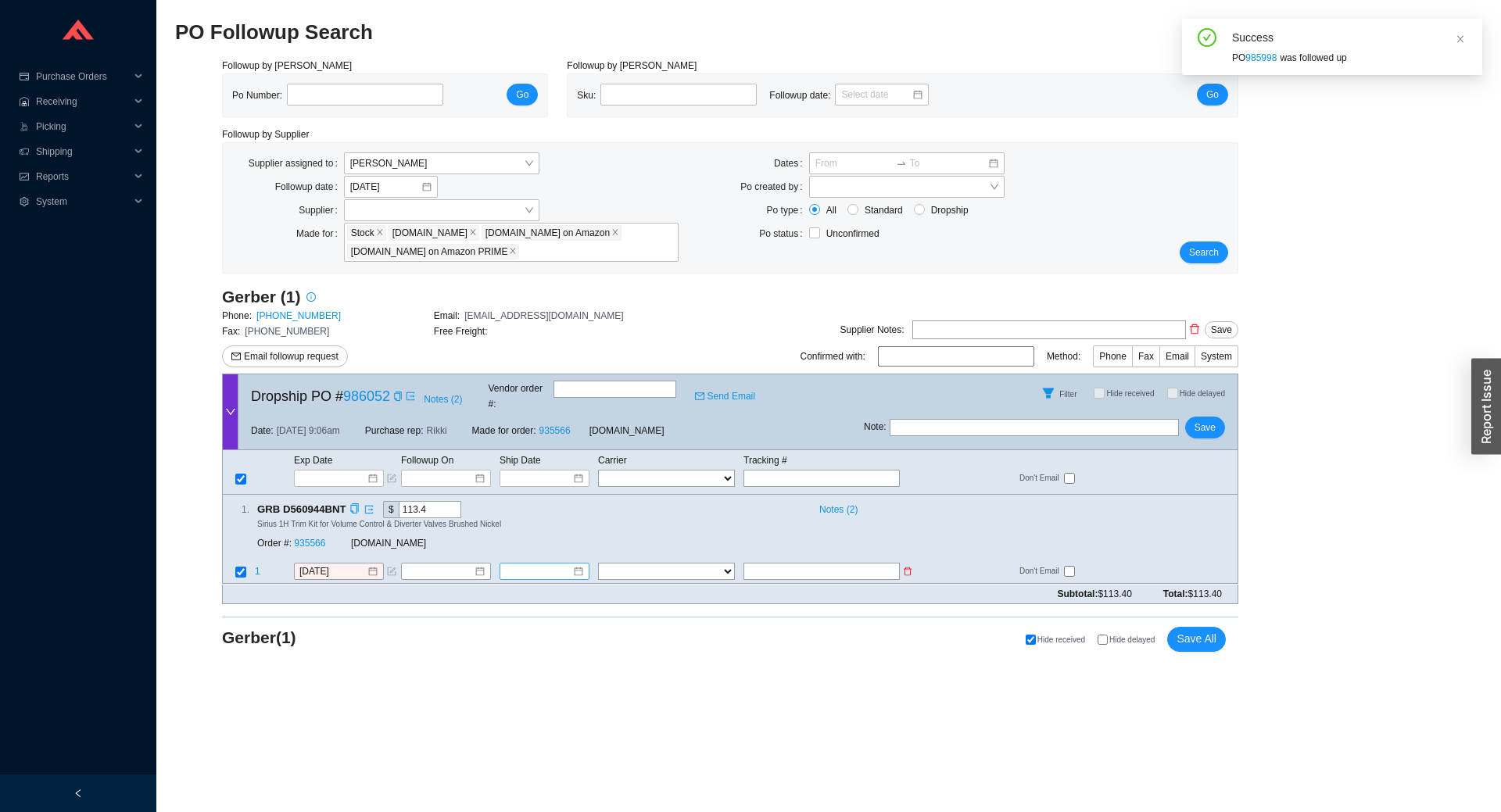
click at [560, 564] on input at bounding box center [538, 572] width 67 height 16
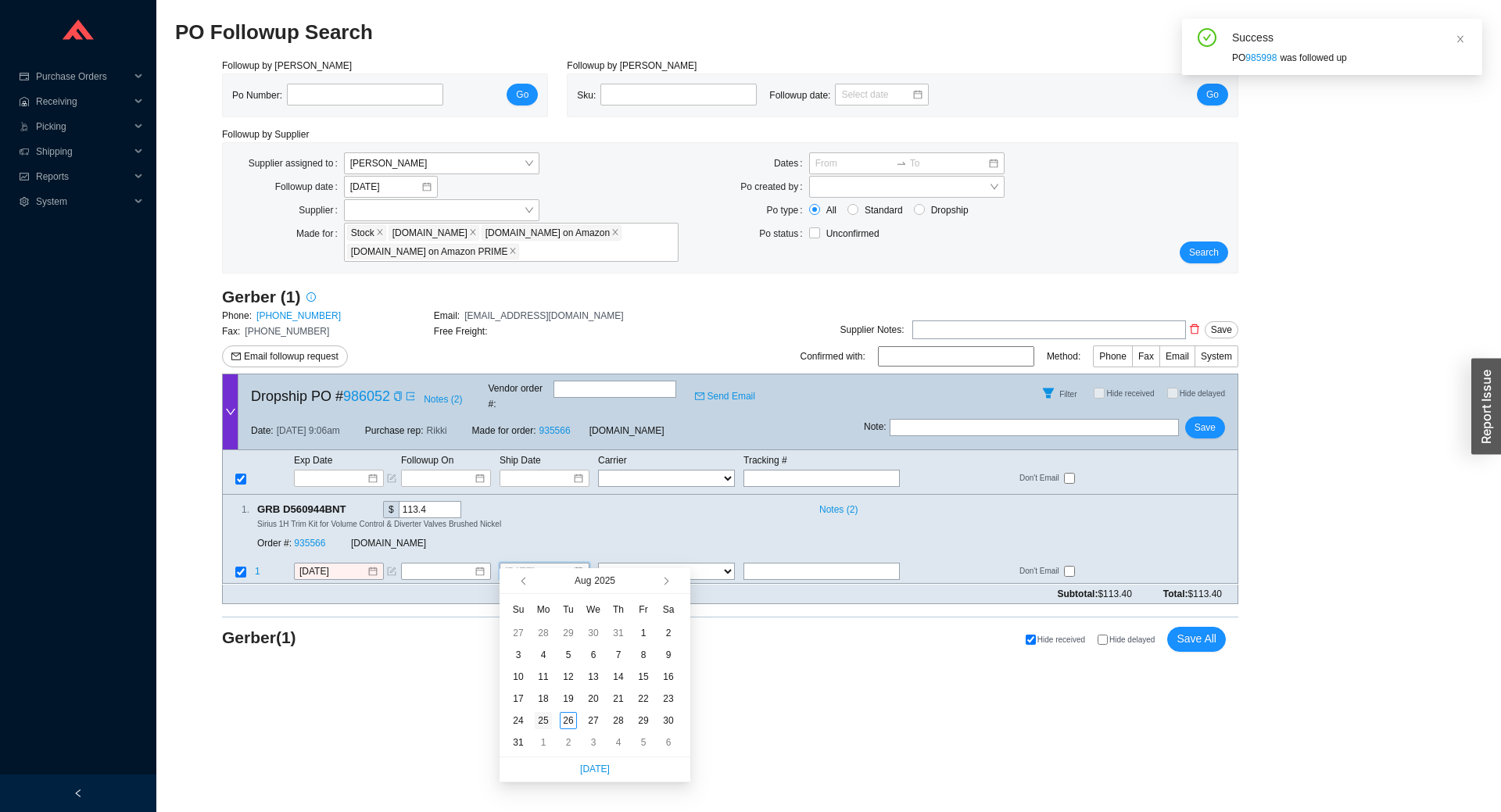
type input "8/25/2025"
click at [551, 725] on div "25" at bounding box center [543, 721] width 17 height 17
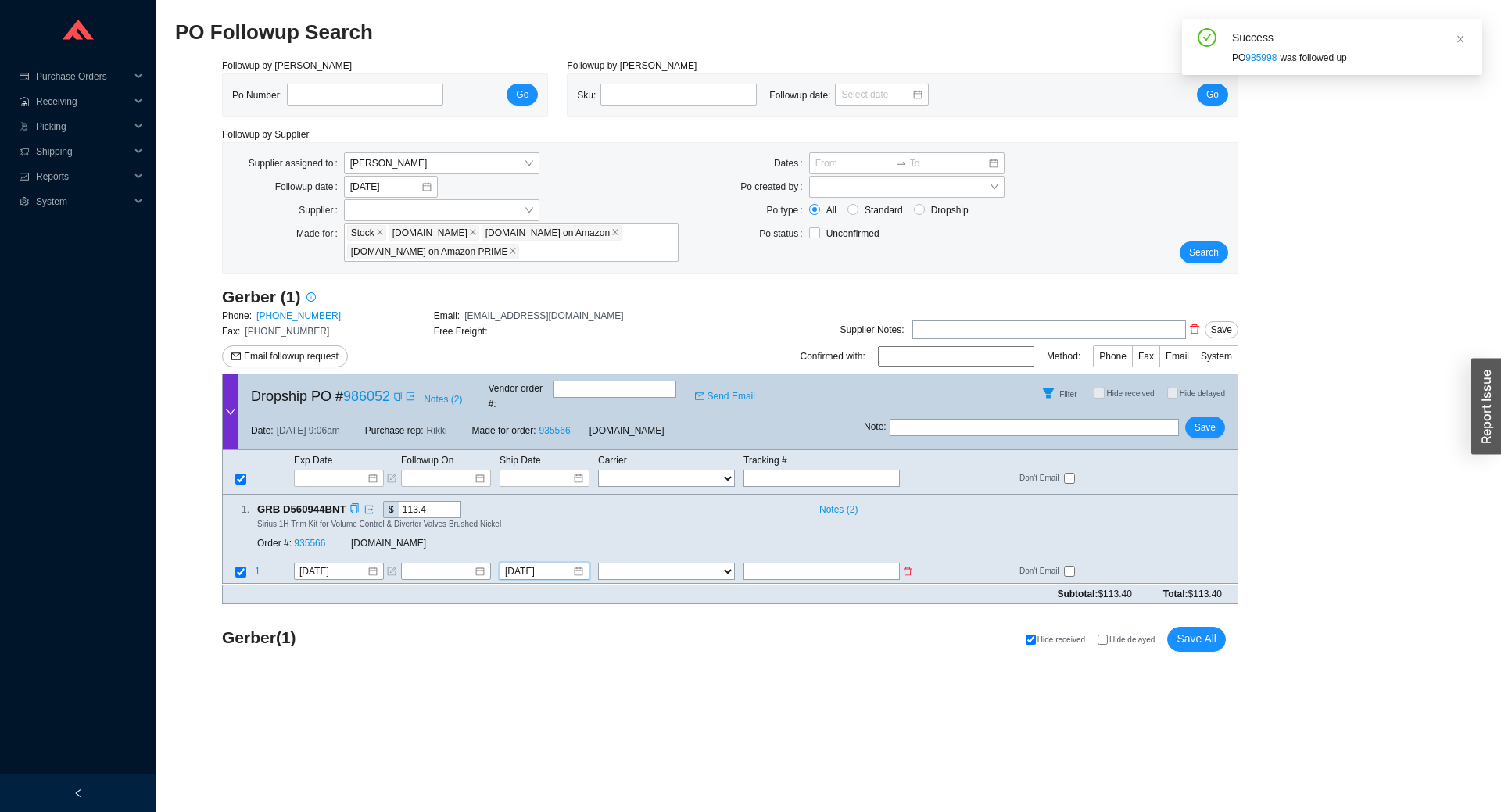
click at [699, 563] on select "FedEx UPS ---------------- 2 Day Transportation INC A&B Freight A. Duie Pyle AA…" at bounding box center [666, 572] width 137 height 17
select select "2"
click at [598, 563] on select "FedEx UPS ---------------- 2 Day Transportation INC A&B Freight A. Duie Pyle AA…" at bounding box center [666, 572] width 137 height 17
click at [820, 563] on input "text" at bounding box center [821, 572] width 156 height 17
type input "1ZAX96390397279280"
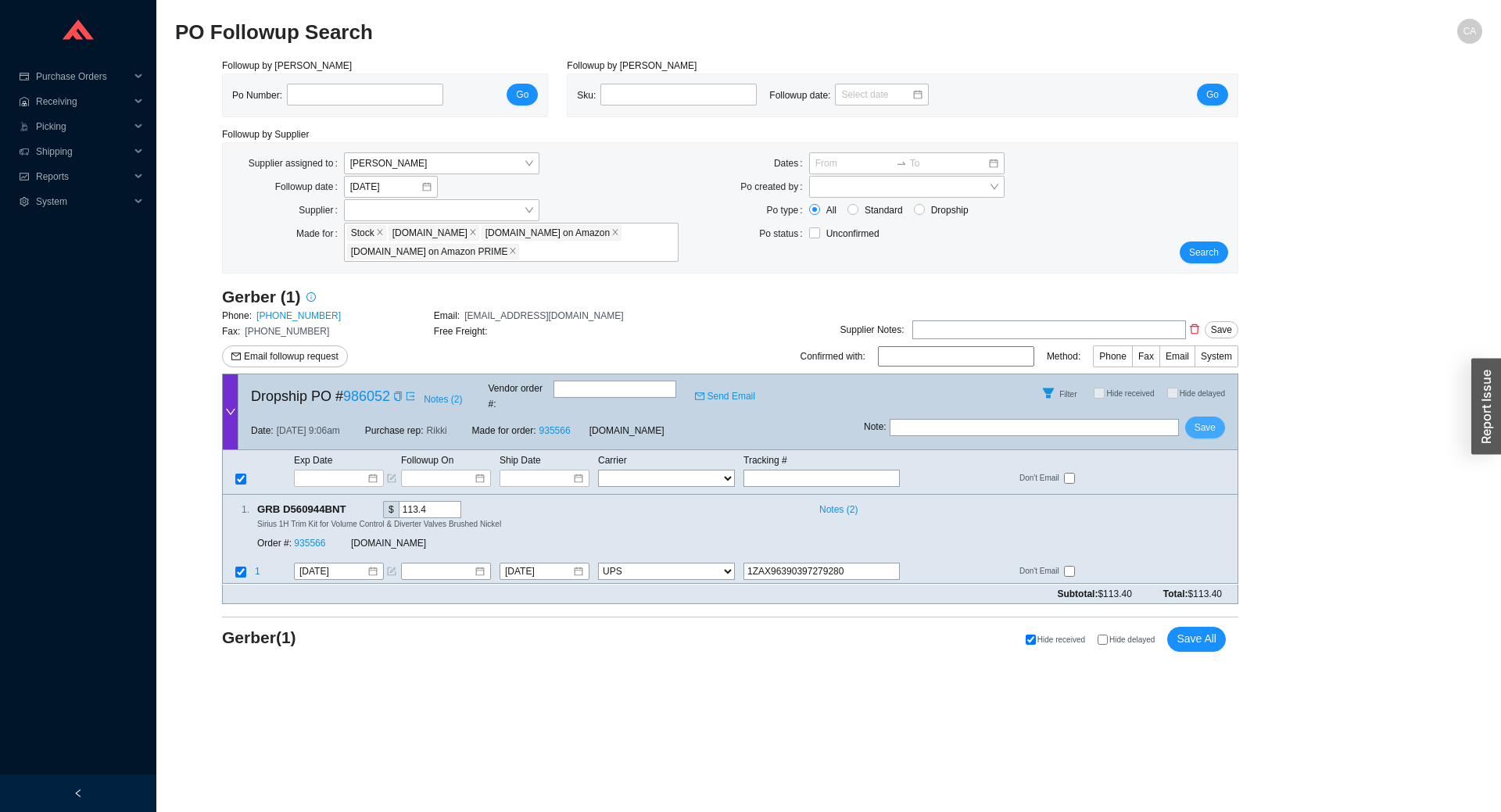
click at [1211, 420] on span "Save" at bounding box center [1206, 427] width 21 height 16
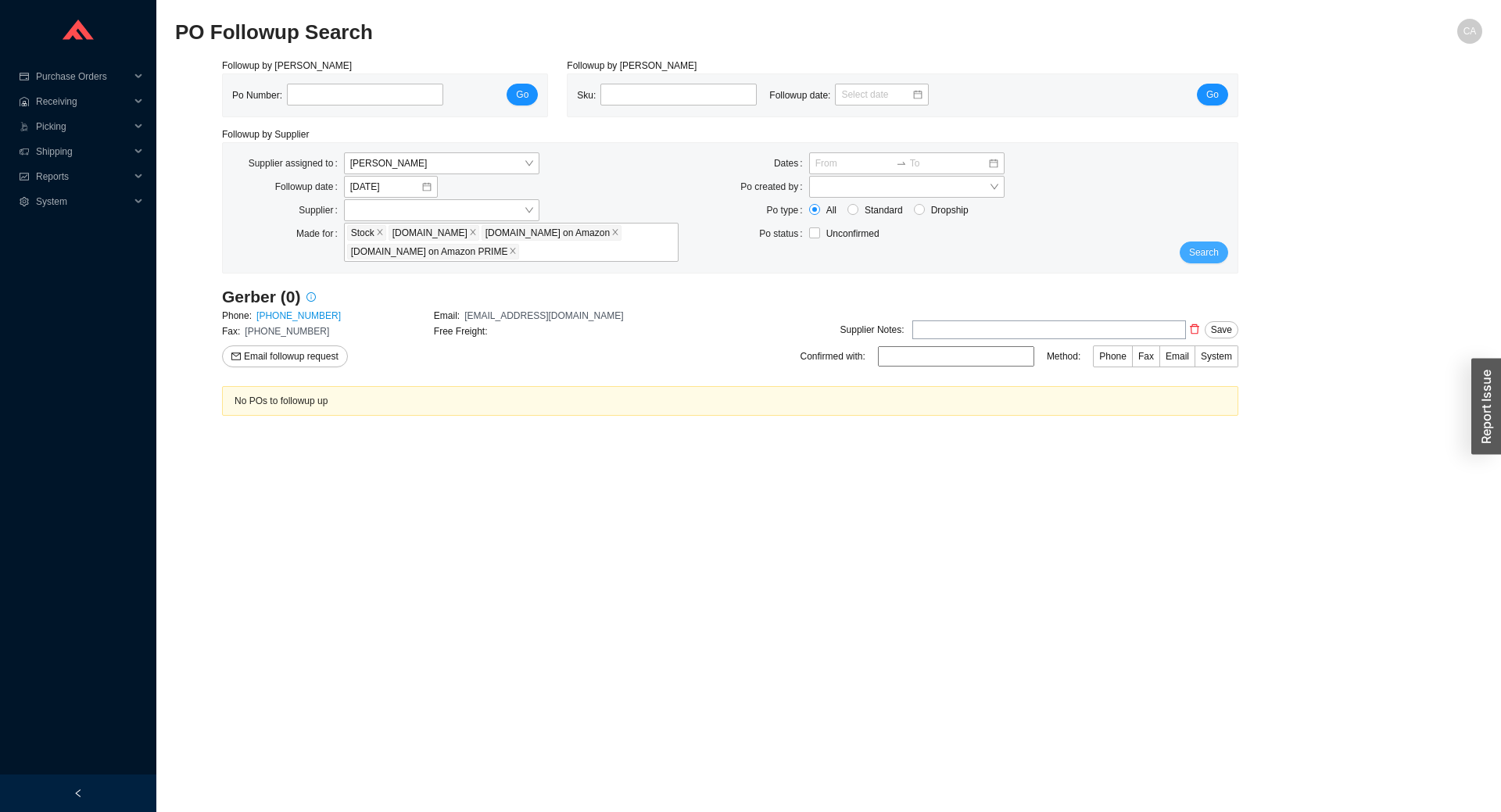
click at [1206, 251] on span "Search" at bounding box center [1204, 253] width 30 height 16
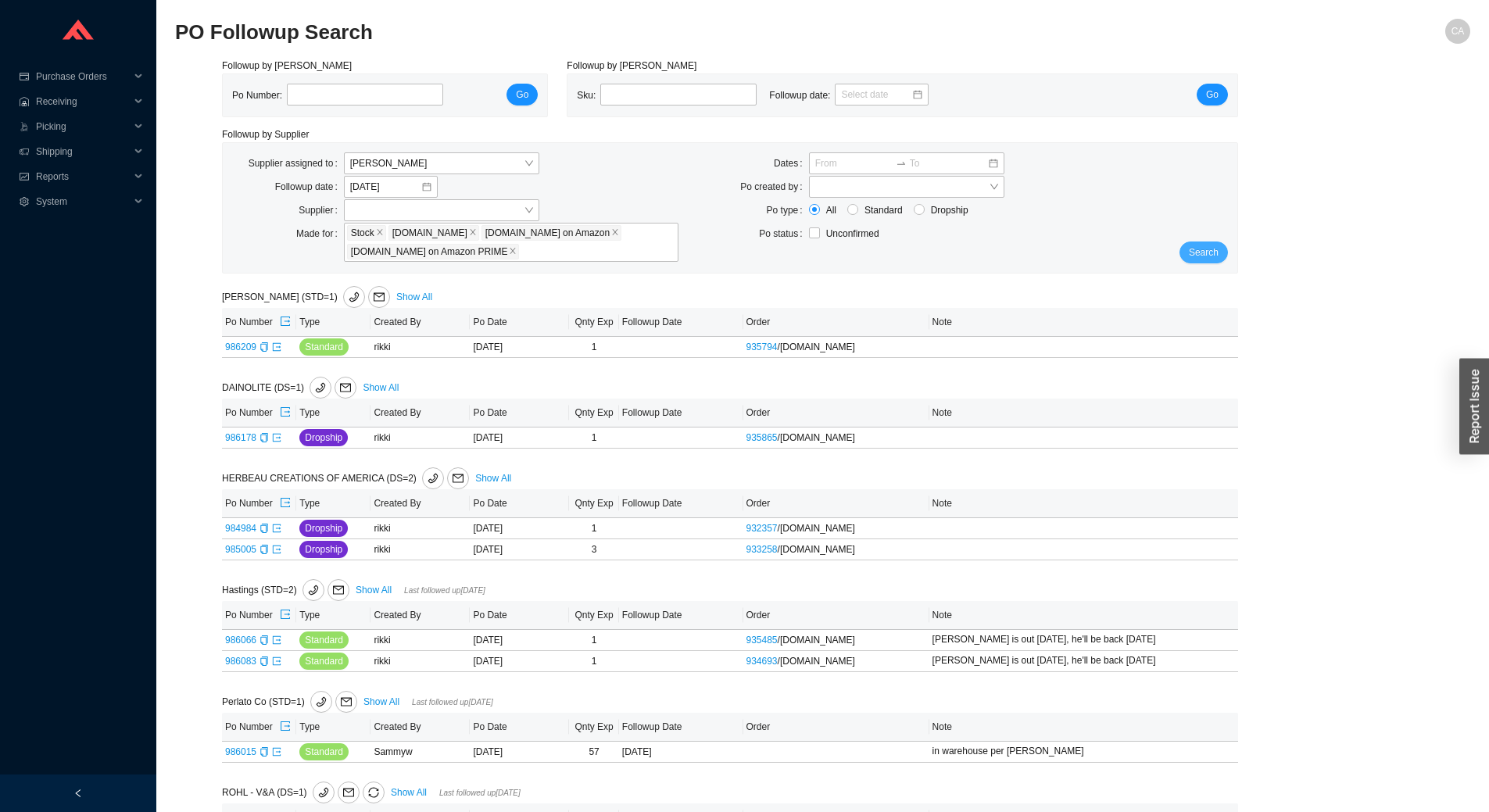
click at [1216, 251] on span "Search" at bounding box center [1203, 253] width 30 height 16
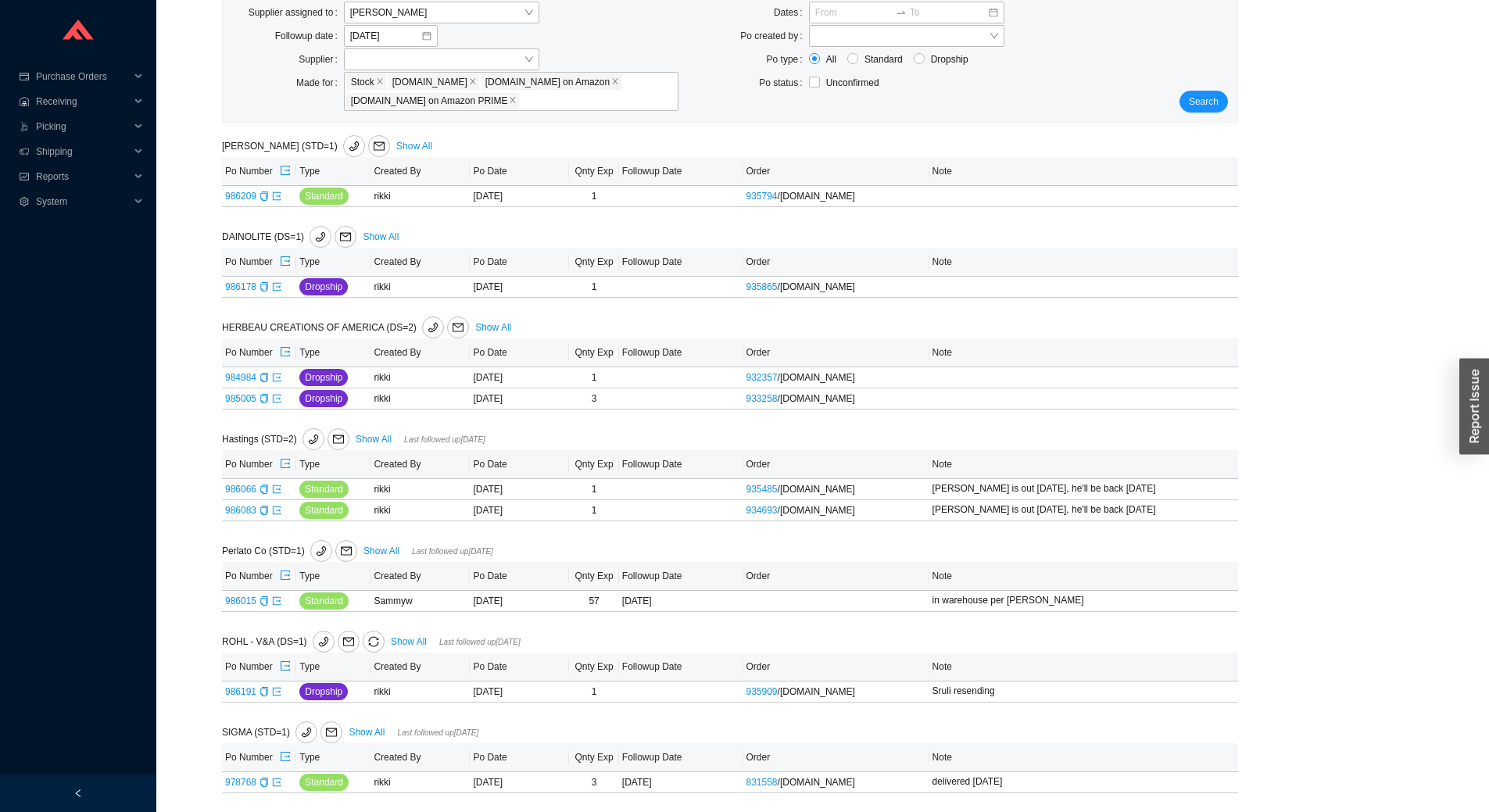
scroll to position [154, 0]
click at [249, 779] on link "978768" at bounding box center [241, 782] width 31 height 11
type input "978768"
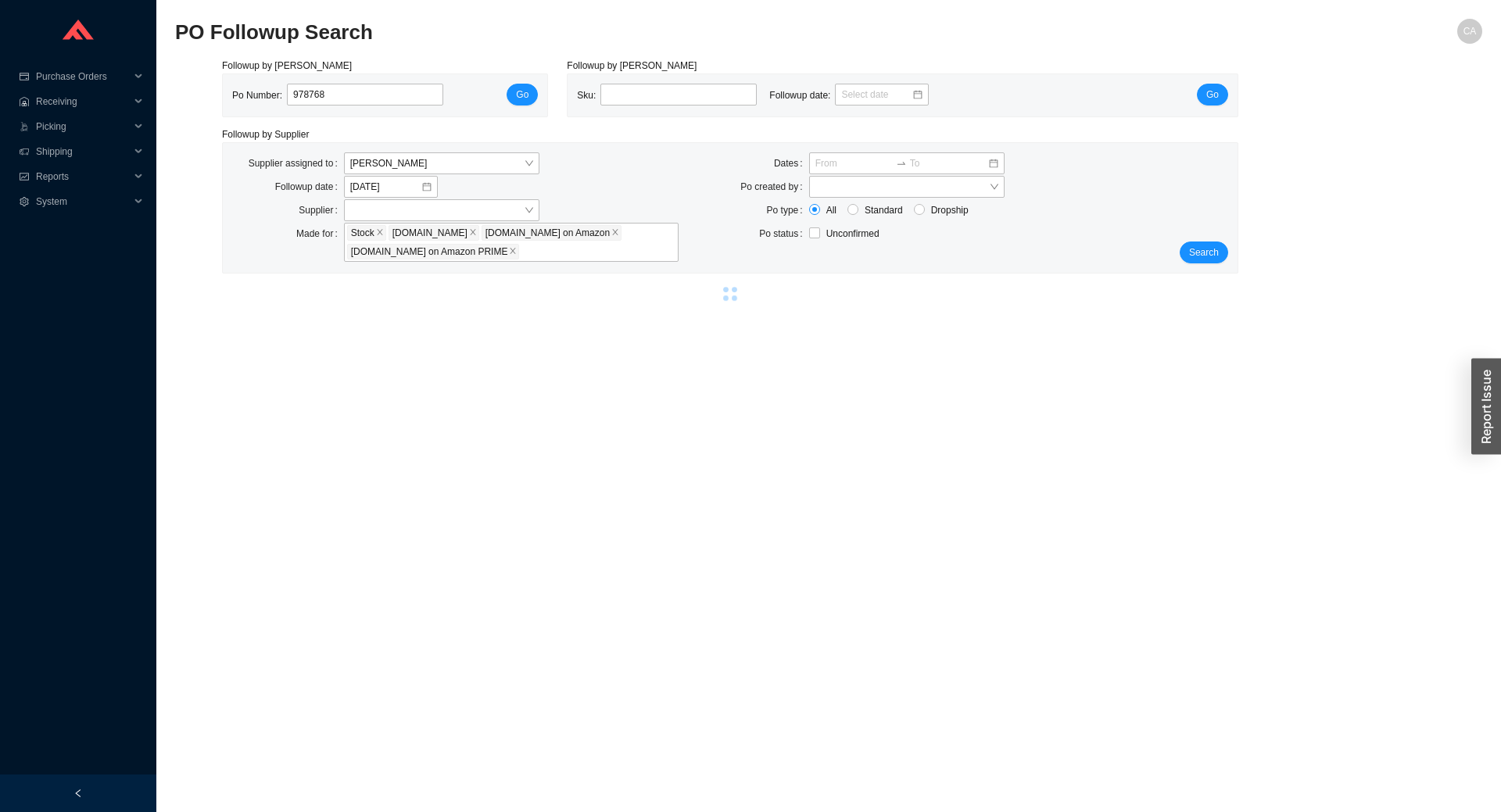
select select "1"
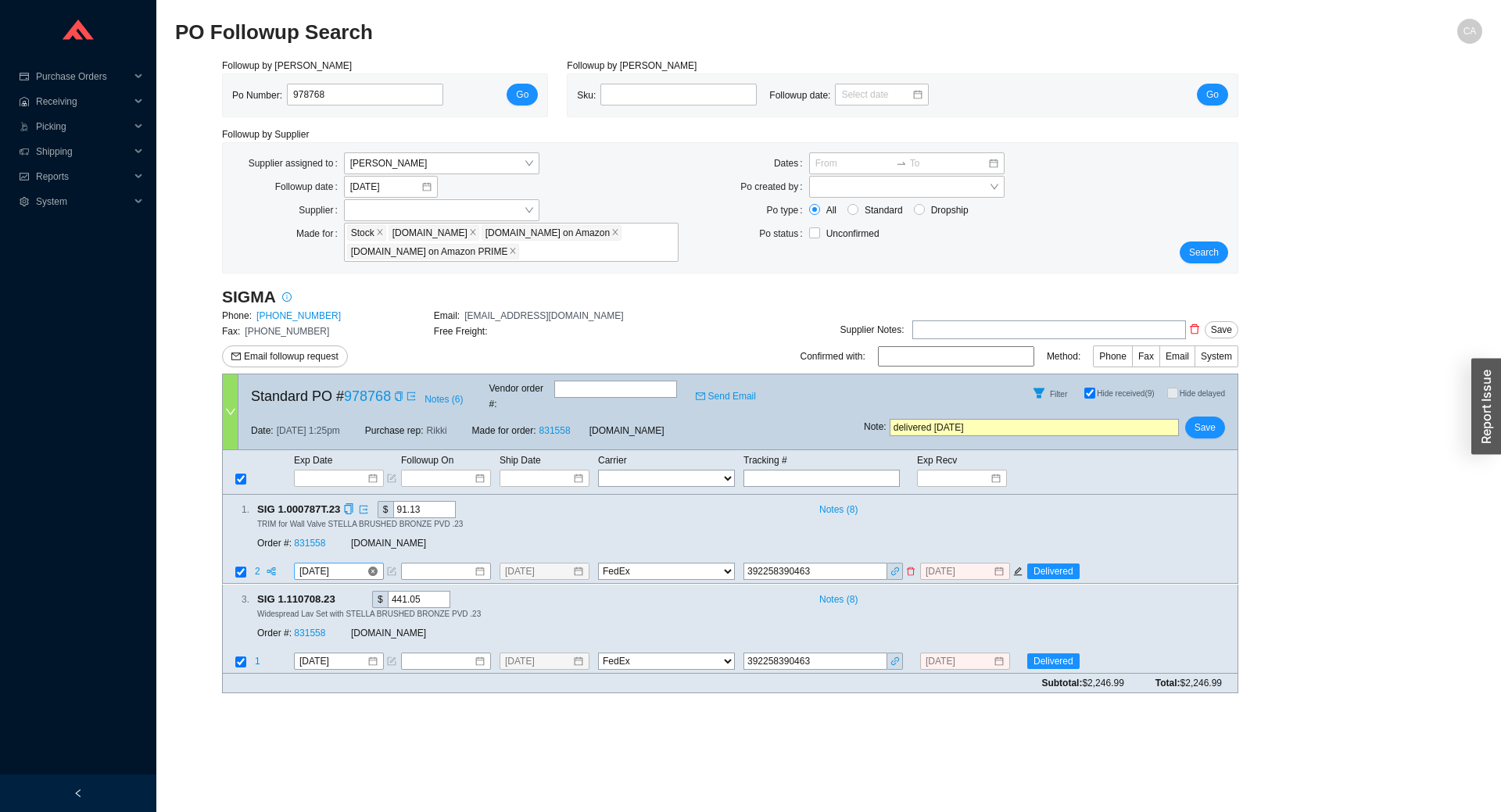
click at [356, 564] on input "8/18/2025" at bounding box center [332, 572] width 67 height 16
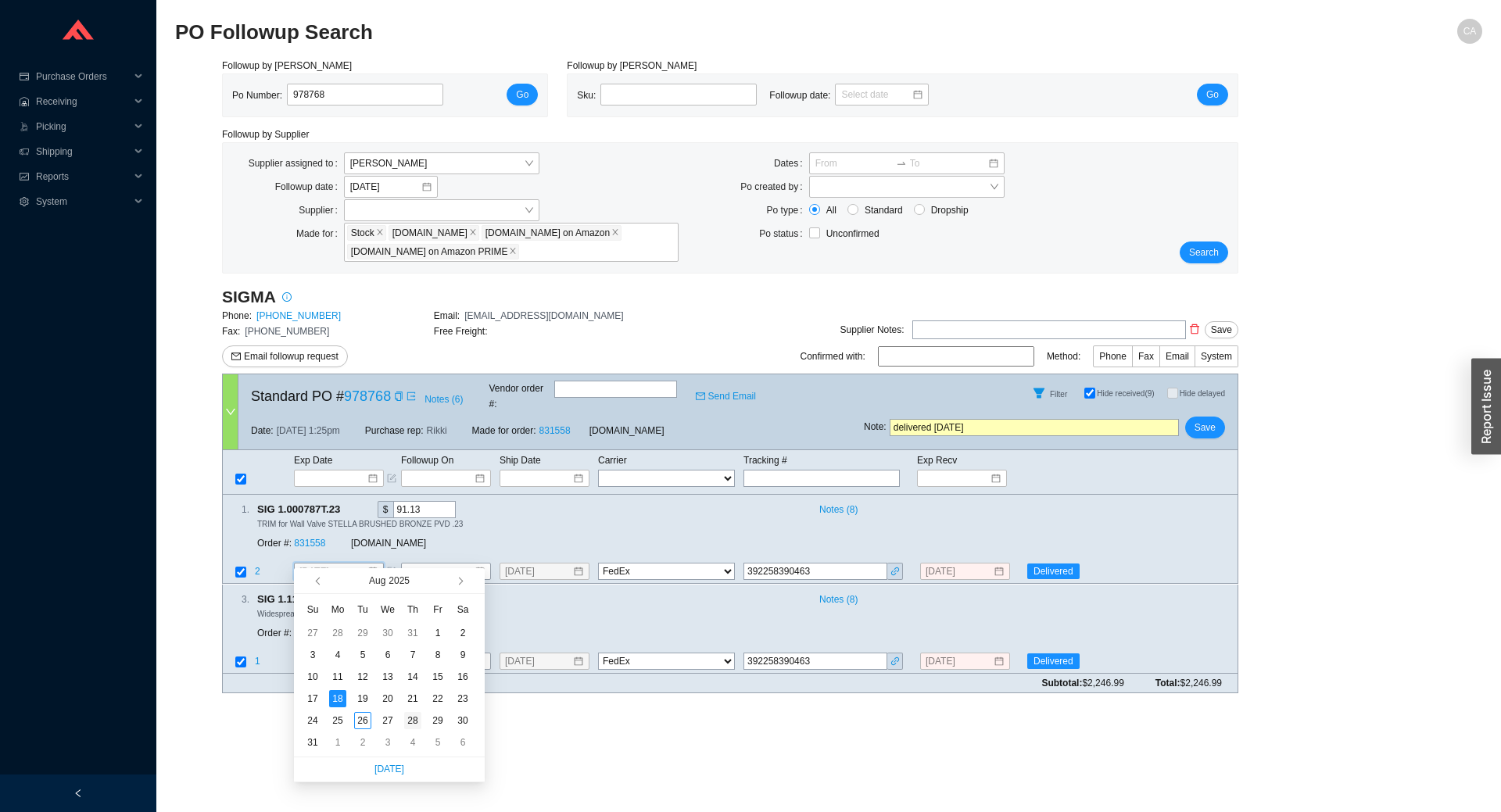
type input "[DATE]"
click at [411, 720] on div "28" at bounding box center [413, 721] width 17 height 17
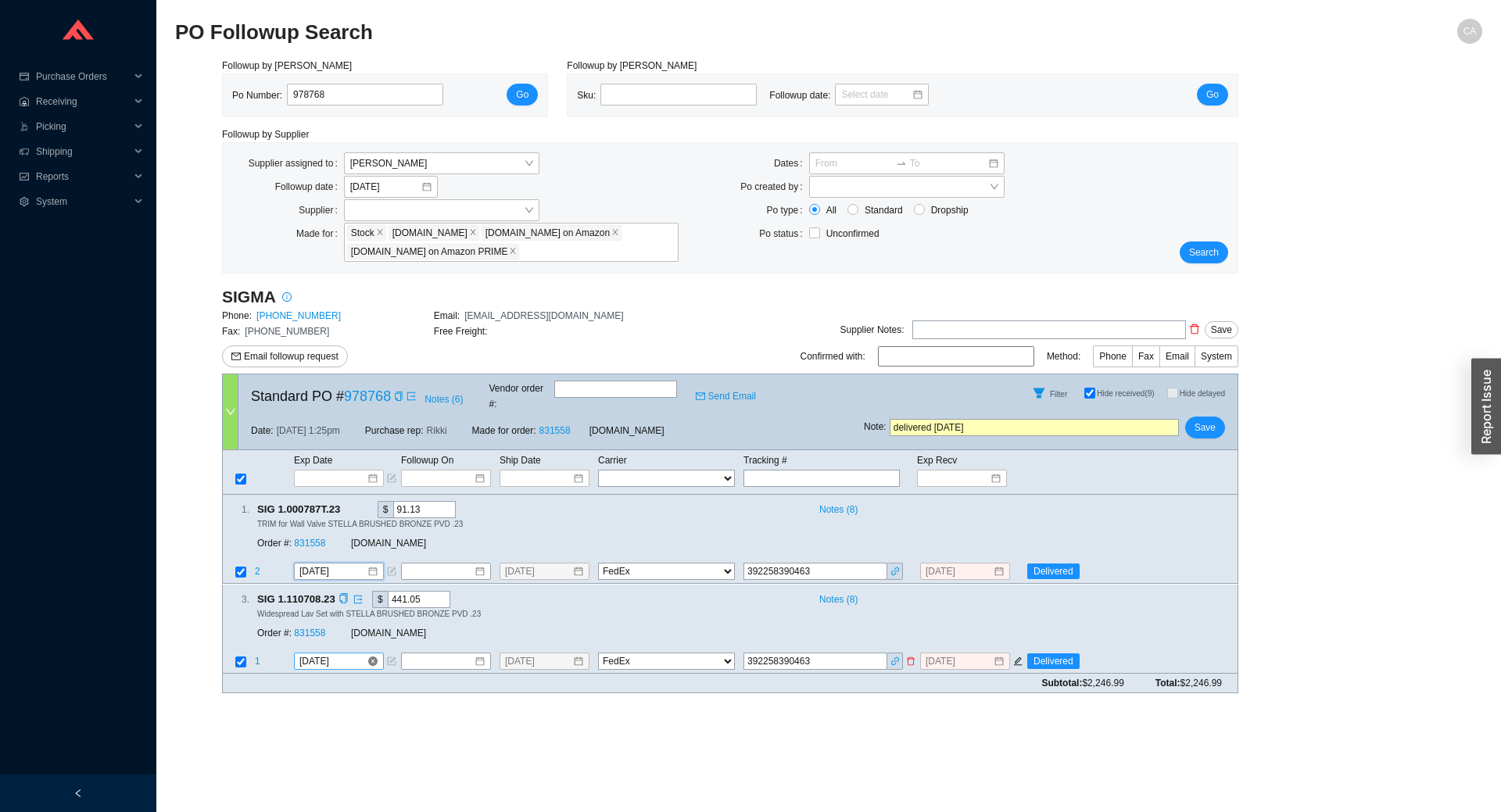
click at [351, 654] on input "8/18/2025" at bounding box center [332, 661] width 67 height 16
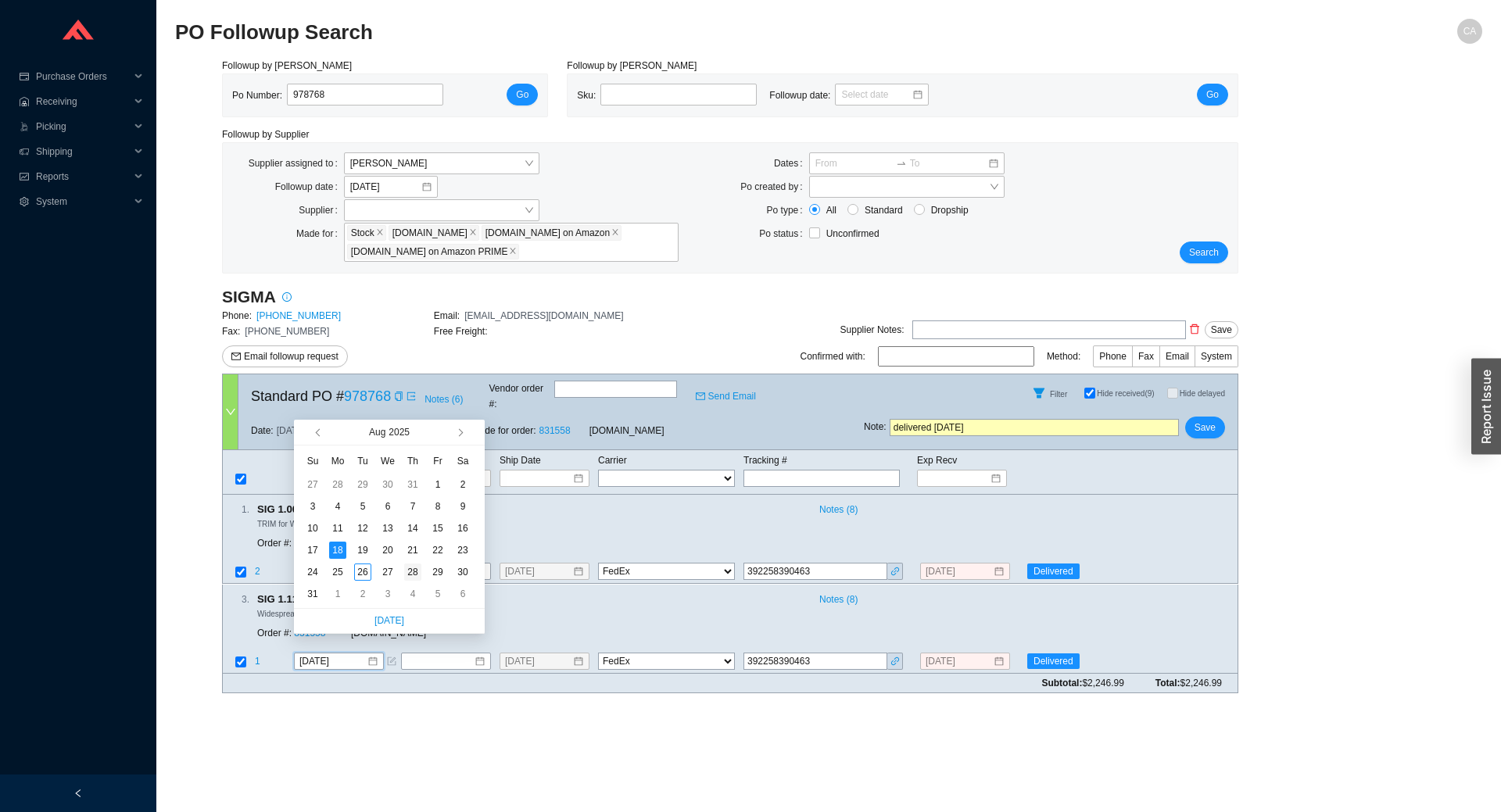
type input "[DATE]"
click at [408, 567] on div "28" at bounding box center [413, 572] width 17 height 17
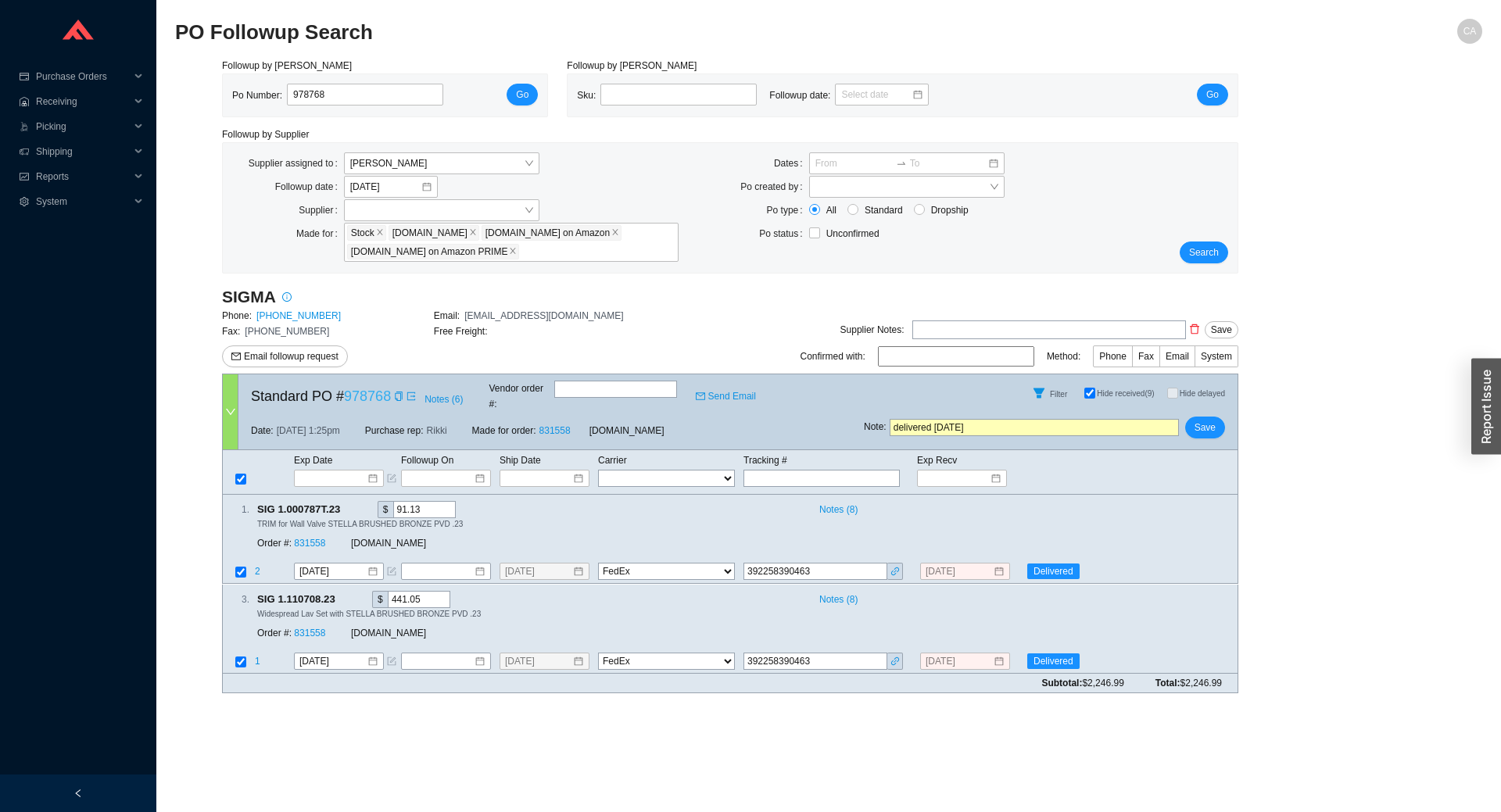
drag, startPoint x: 1008, startPoint y: 408, endPoint x: 376, endPoint y: 402, distance: 632.0
click at [376, 402] on div "Standard PO # 978768 Notes ( 6 ) Vendor order # : Send Email Filter Hide receiv…" at bounding box center [731, 412] width 1016 height 77
drag, startPoint x: 862, startPoint y: 557, endPoint x: 619, endPoint y: 544, distance: 243.3
click at [629, 562] on tr "2 8/28/2025 8/18/2025 FedEx UPS ---------------- 2 Day Transportation INC A&B F…" at bounding box center [730, 573] width 1015 height 21
click at [722, 563] on select "FedEx UPS ---------------- 2 Day Transportation INC A&B Freight A. Duie Pyle AA…" at bounding box center [666, 572] width 137 height 17
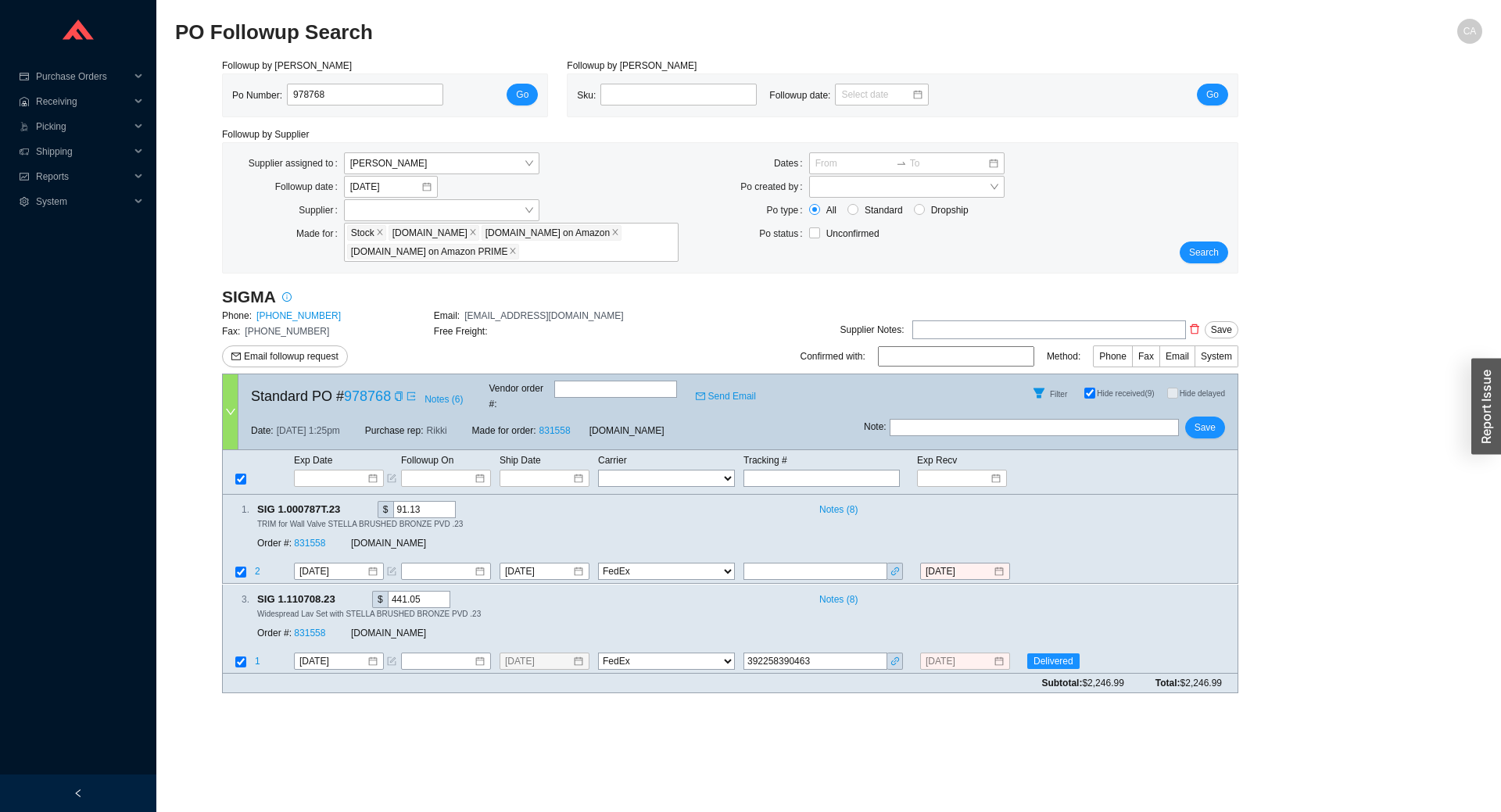
select select "0"
click at [598, 563] on select "FedEx UPS ---------------- 2 Day Transportation INC A&B Freight A. Duie Pyle AA…" at bounding box center [666, 572] width 137 height 17
drag, startPoint x: 844, startPoint y: 646, endPoint x: 294, endPoint y: 605, distance: 551.5
click at [311, 626] on div "3 . SIG 1.110708.23 $ 441.05 Notes ( 8 ) Widespread Lav Set with STELLA BRUSHED…" at bounding box center [731, 629] width 1016 height 89
click at [696, 653] on select "FedEx UPS ---------------- 2 Day Transportation INC A&B Freight A. Duie Pyle AA…" at bounding box center [666, 661] width 137 height 17
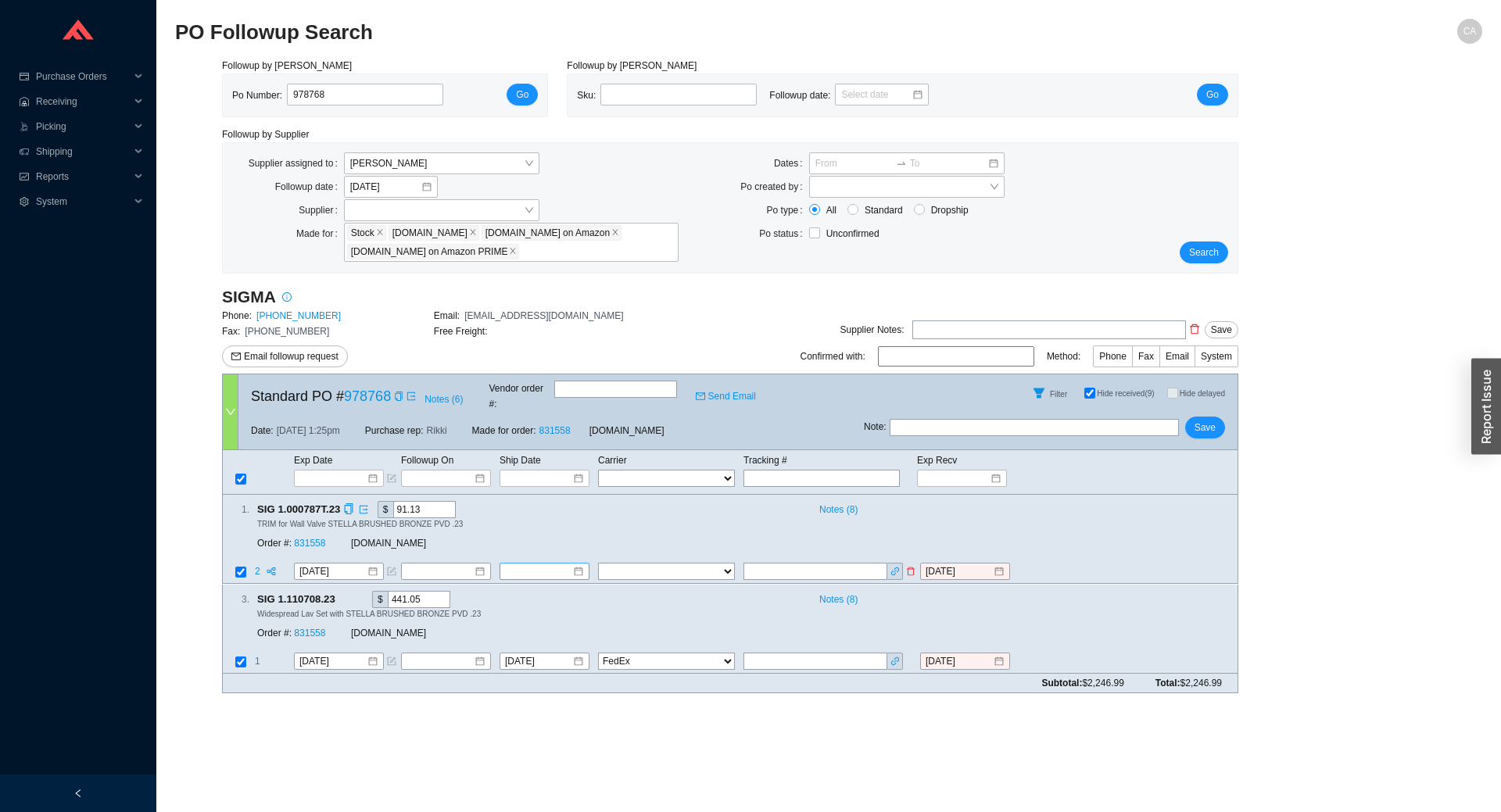
select select "0"
click at [598, 653] on select "FedEx UPS ---------------- 2 Day Transportation INC A&B Freight A. Duie Pyle AA…" at bounding box center [666, 661] width 137 height 17
click at [1206, 420] on span "Save" at bounding box center [1206, 427] width 21 height 16
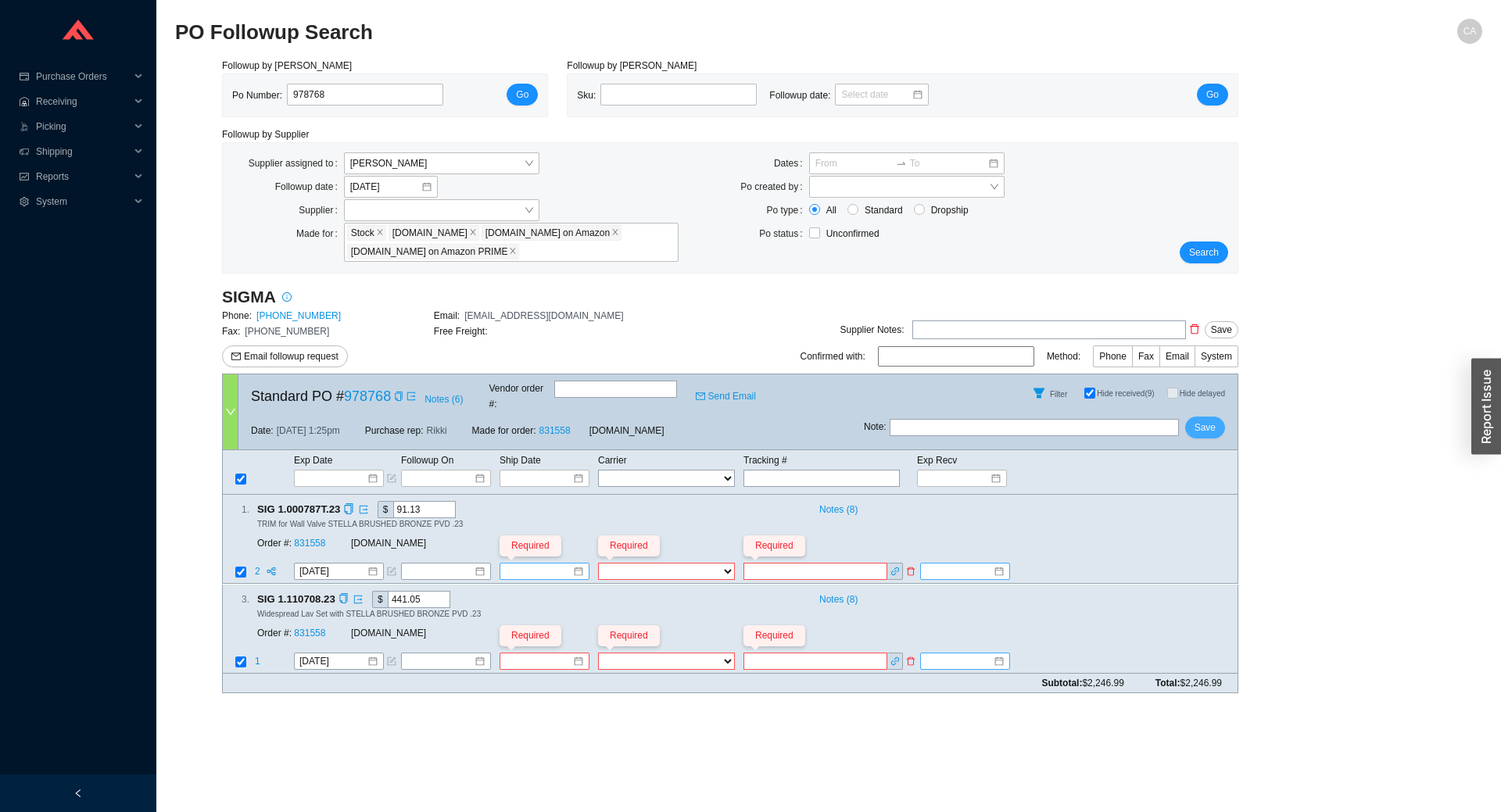
click at [1214, 420] on span "Save" at bounding box center [1206, 427] width 21 height 16
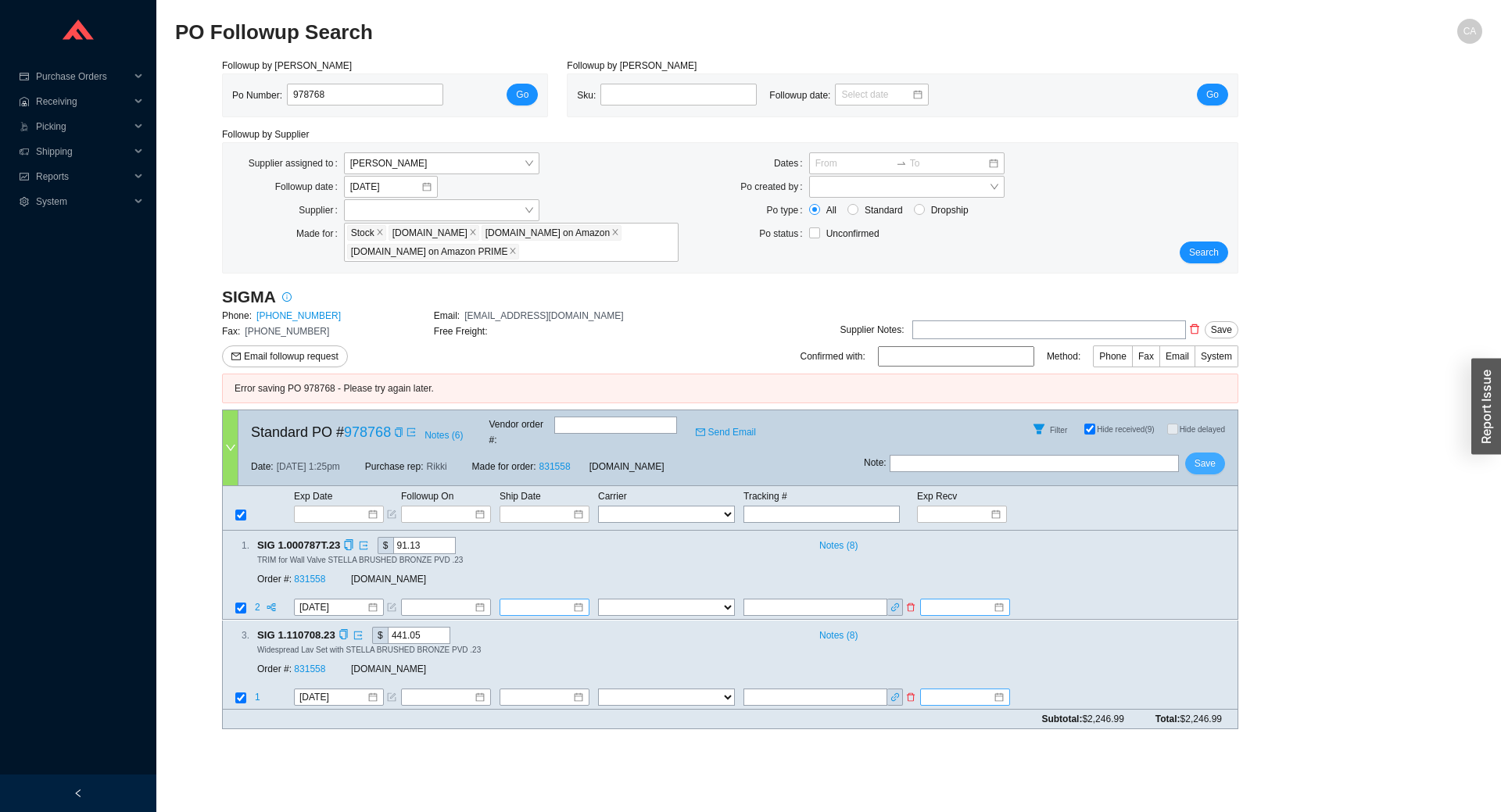
click at [1215, 453] on button "Save" at bounding box center [1205, 463] width 40 height 22
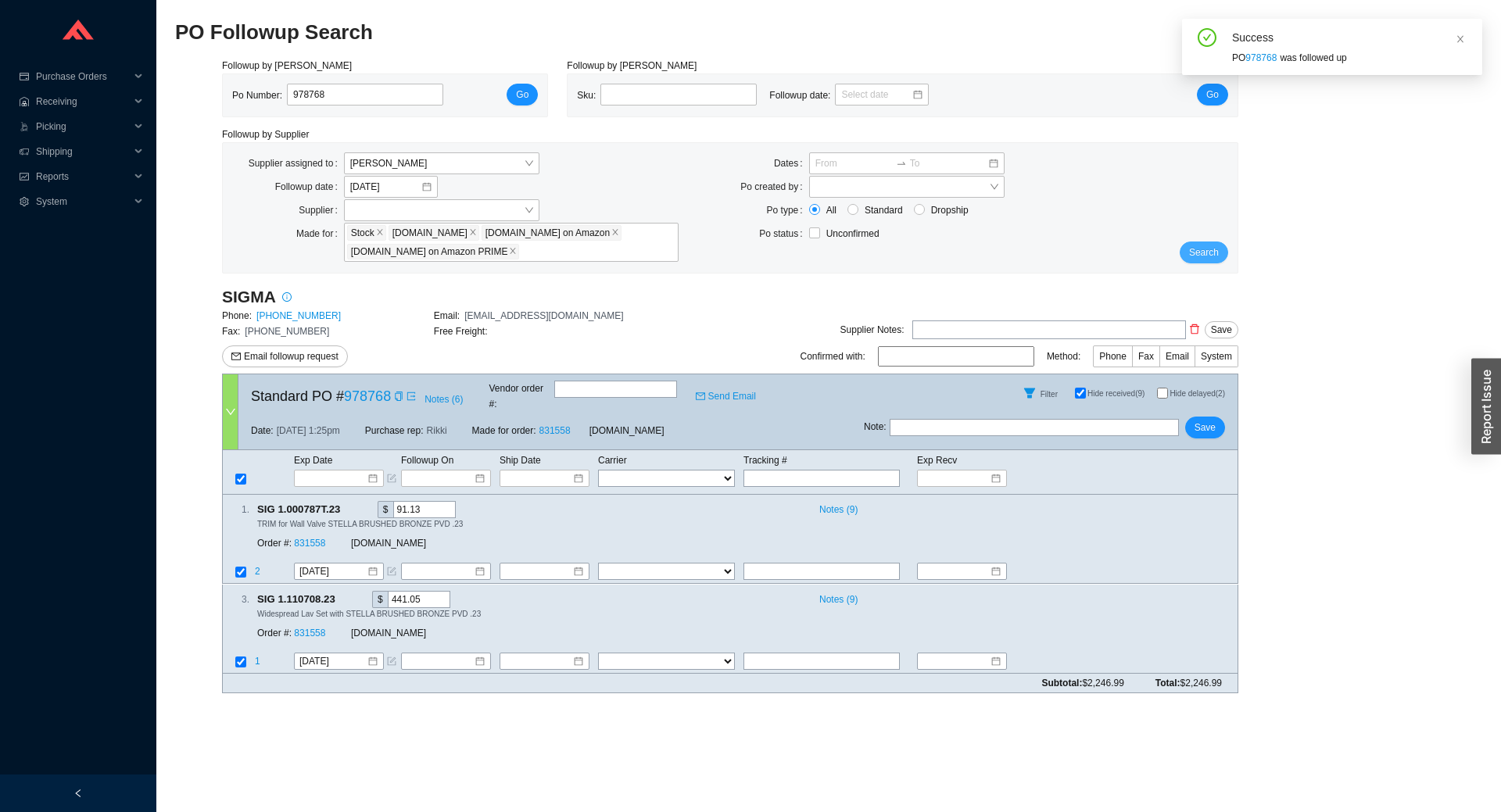
click at [1212, 258] on span "Search" at bounding box center [1204, 253] width 30 height 16
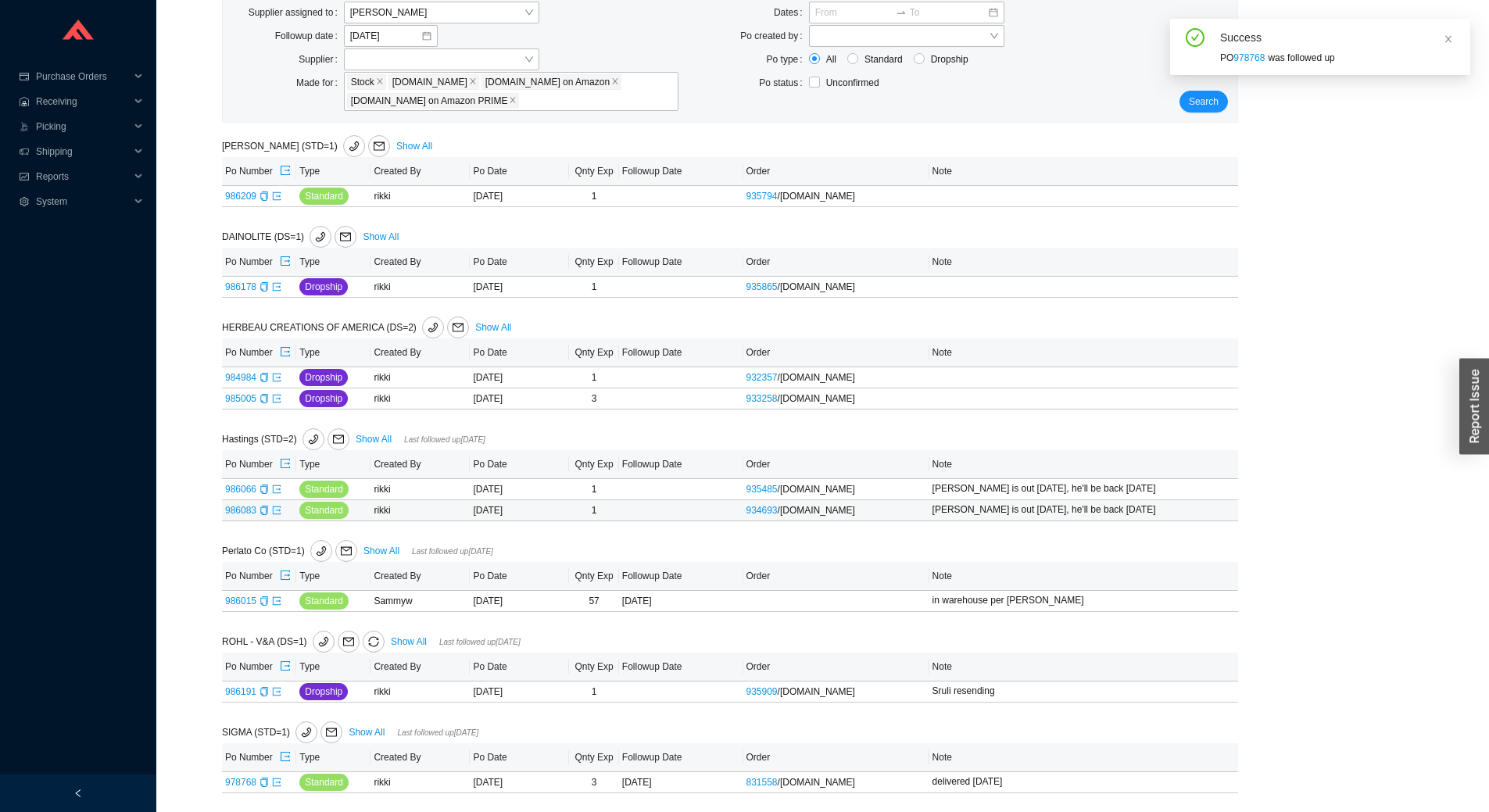
scroll to position [63, 0]
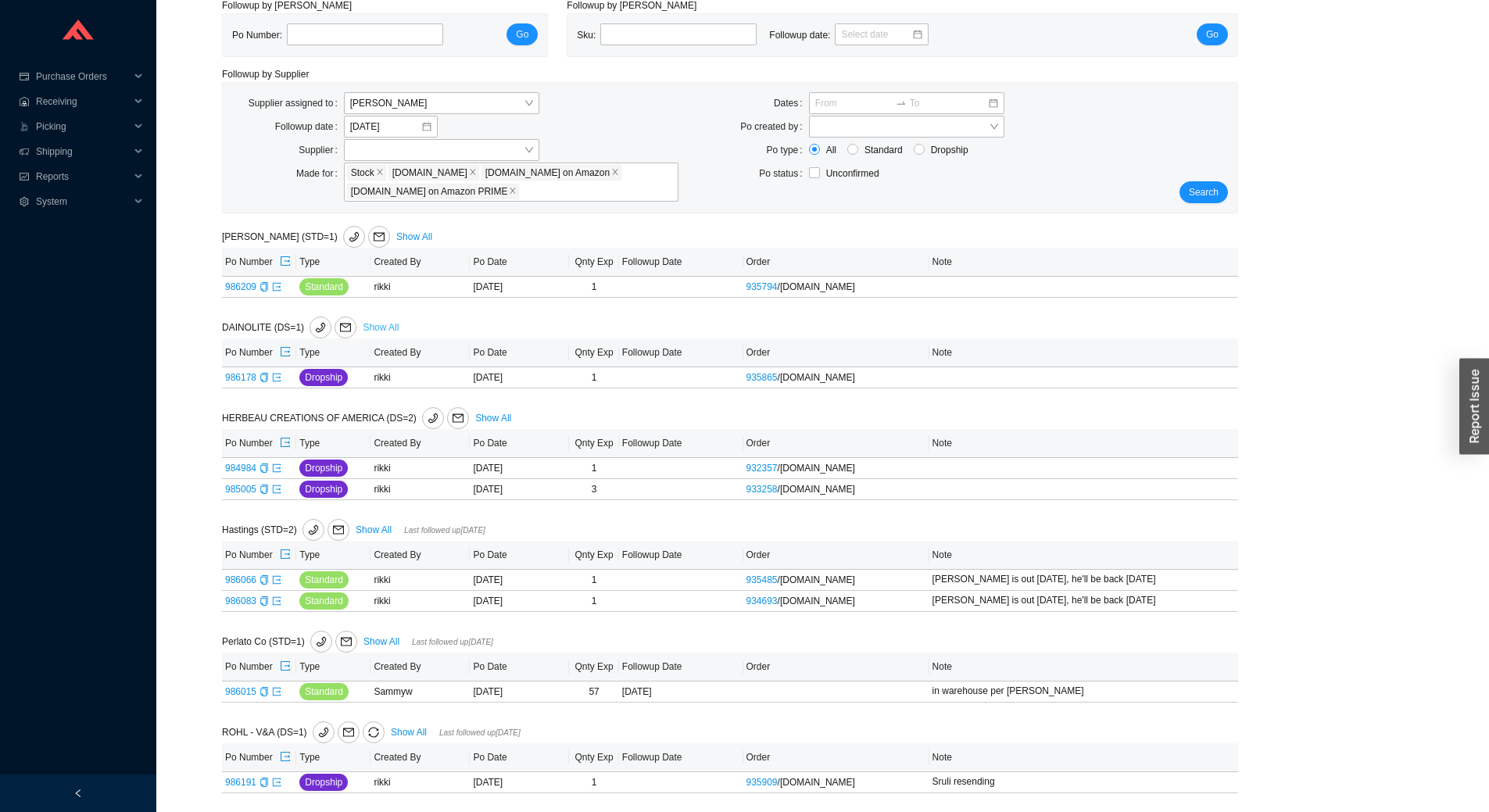
click at [384, 322] on link "Show All" at bounding box center [380, 327] width 36 height 11
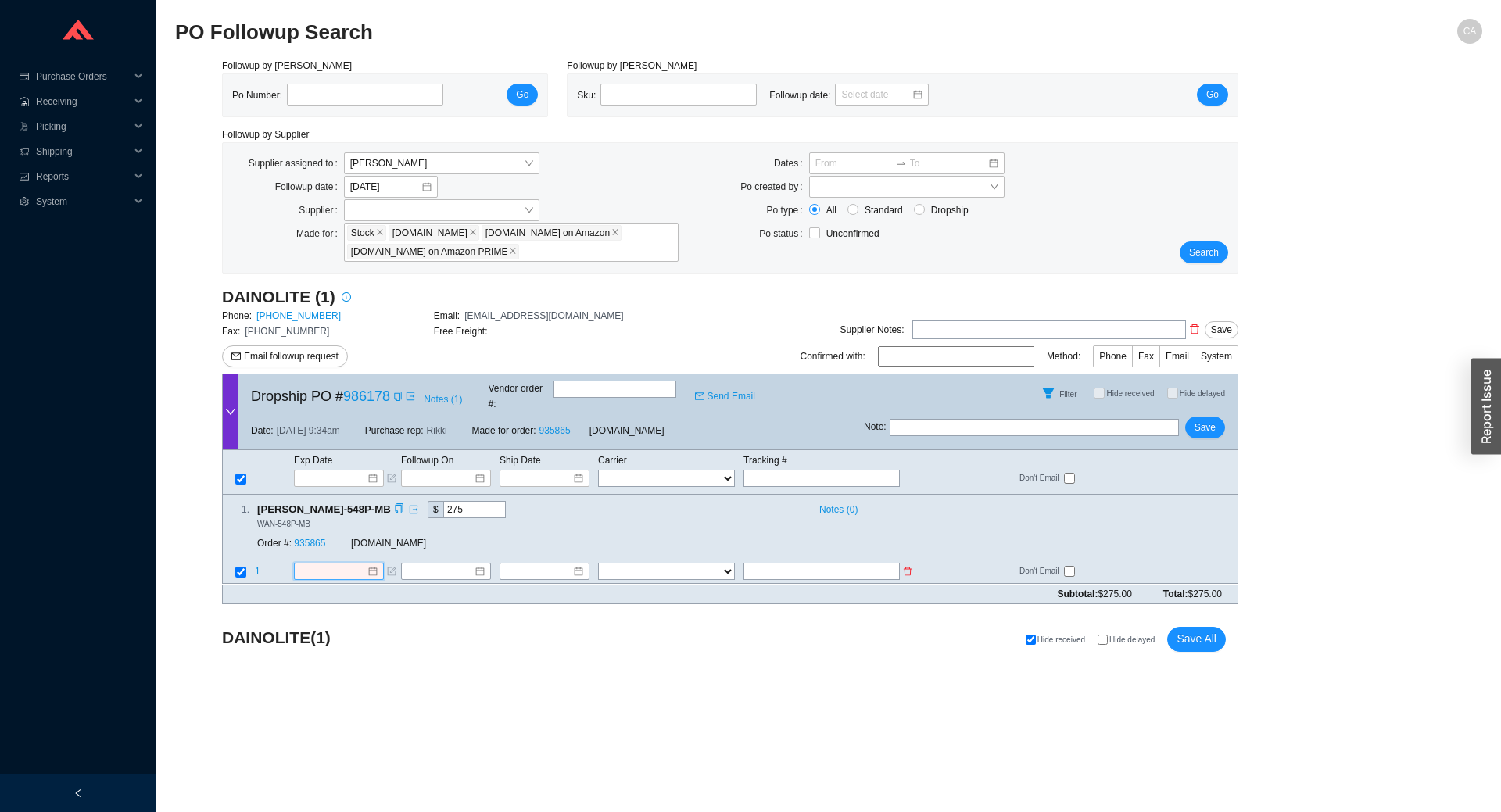
click at [315, 564] on input at bounding box center [332, 572] width 67 height 16
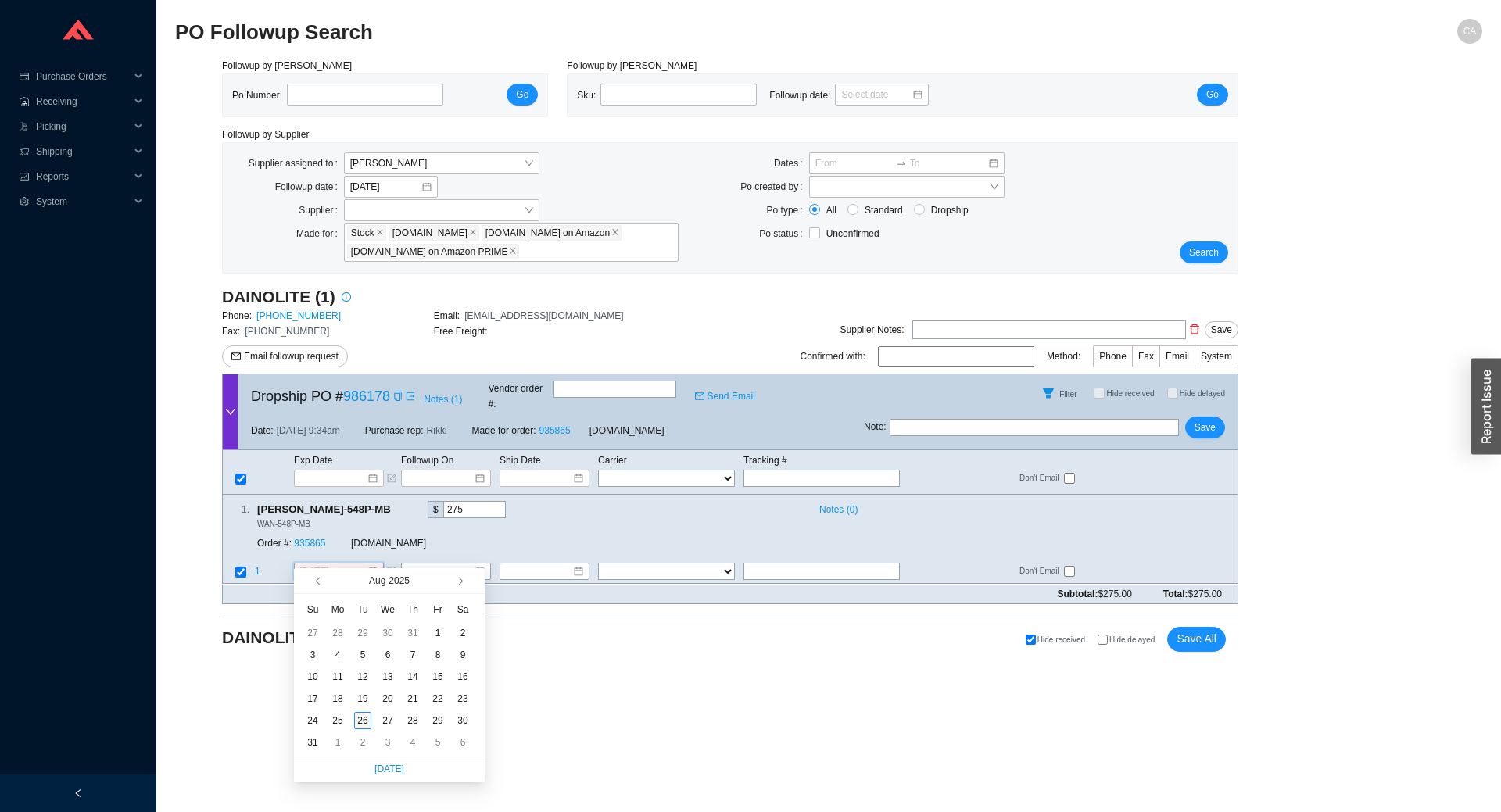
type input "[DATE]"
click at [358, 712] on div "26" at bounding box center [363, 721] width 17 height 17
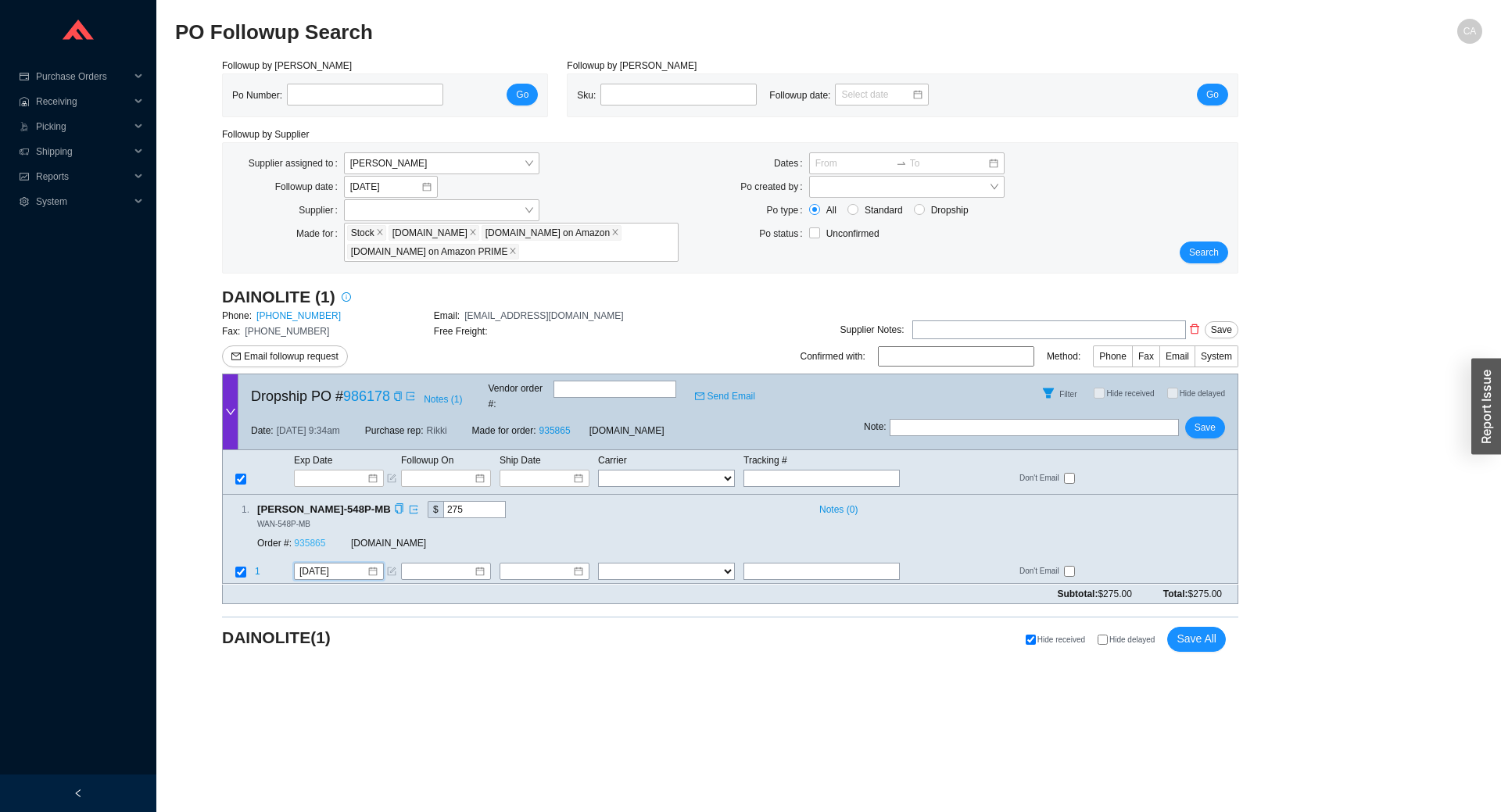
click at [315, 538] on link "935865" at bounding box center [310, 543] width 31 height 11
click at [1203, 420] on span "Save" at bounding box center [1206, 427] width 21 height 16
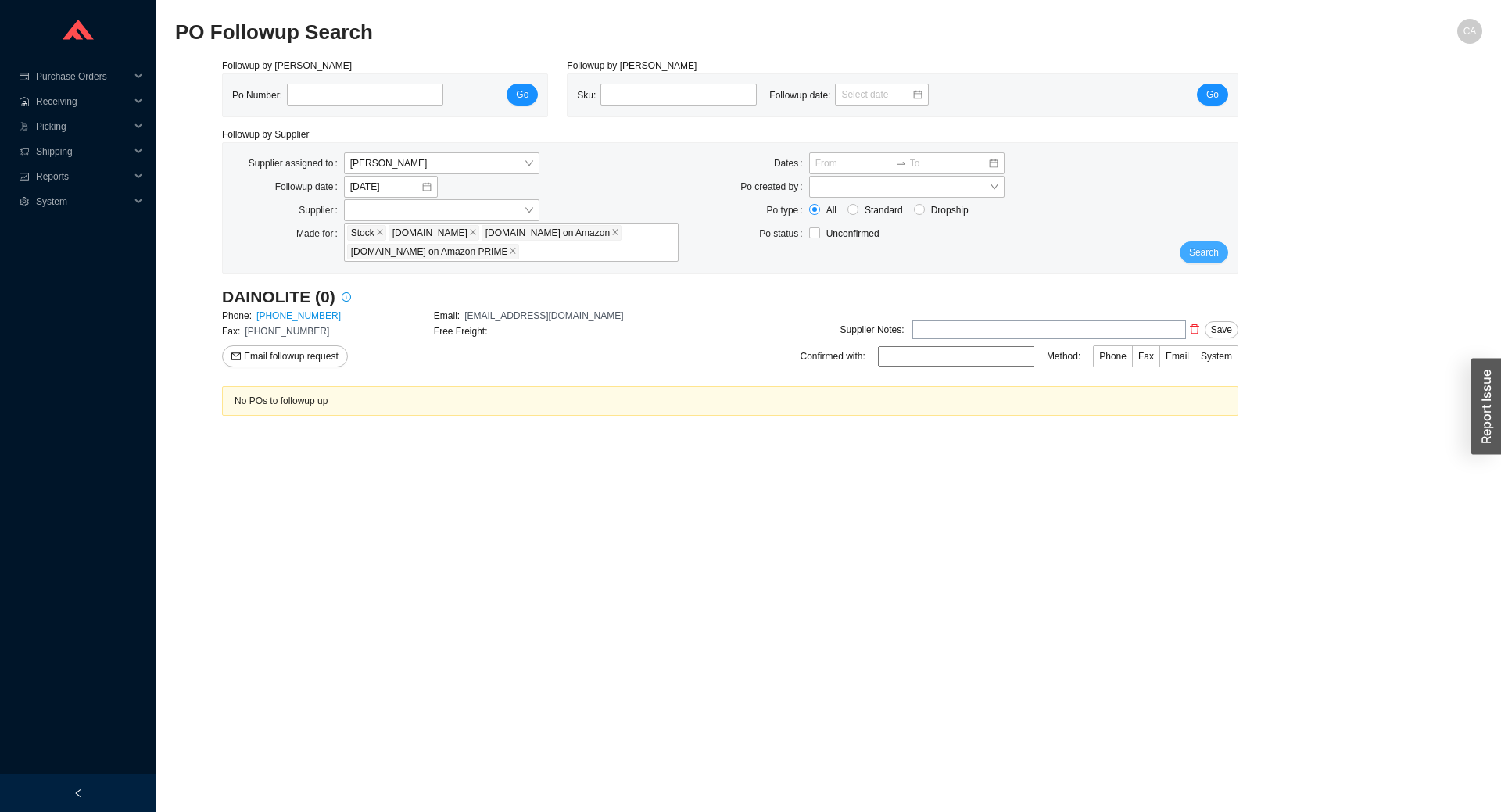
click at [1217, 255] on button "Search" at bounding box center [1204, 253] width 49 height 22
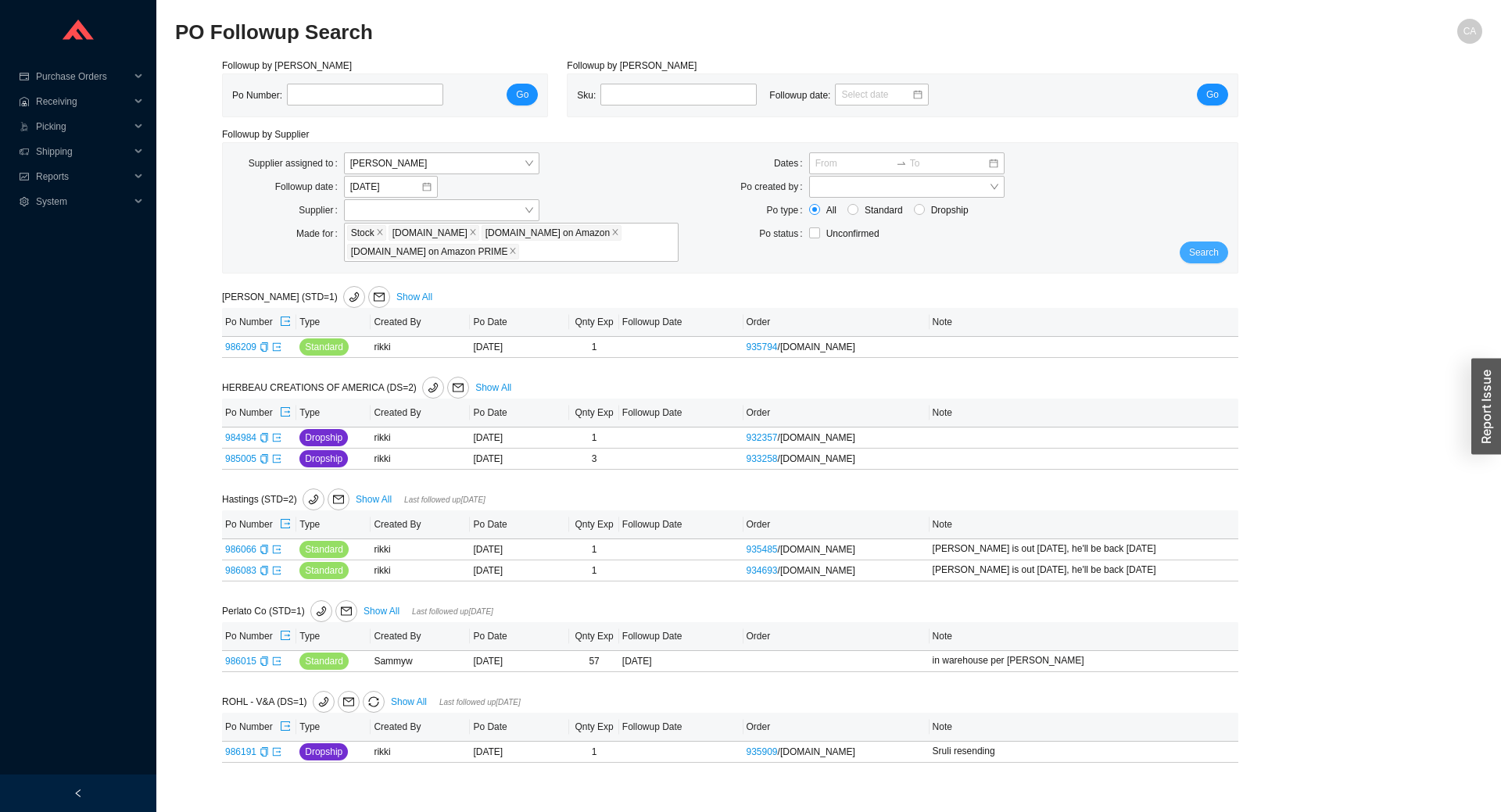
click at [1203, 251] on span "Search" at bounding box center [1204, 253] width 30 height 16
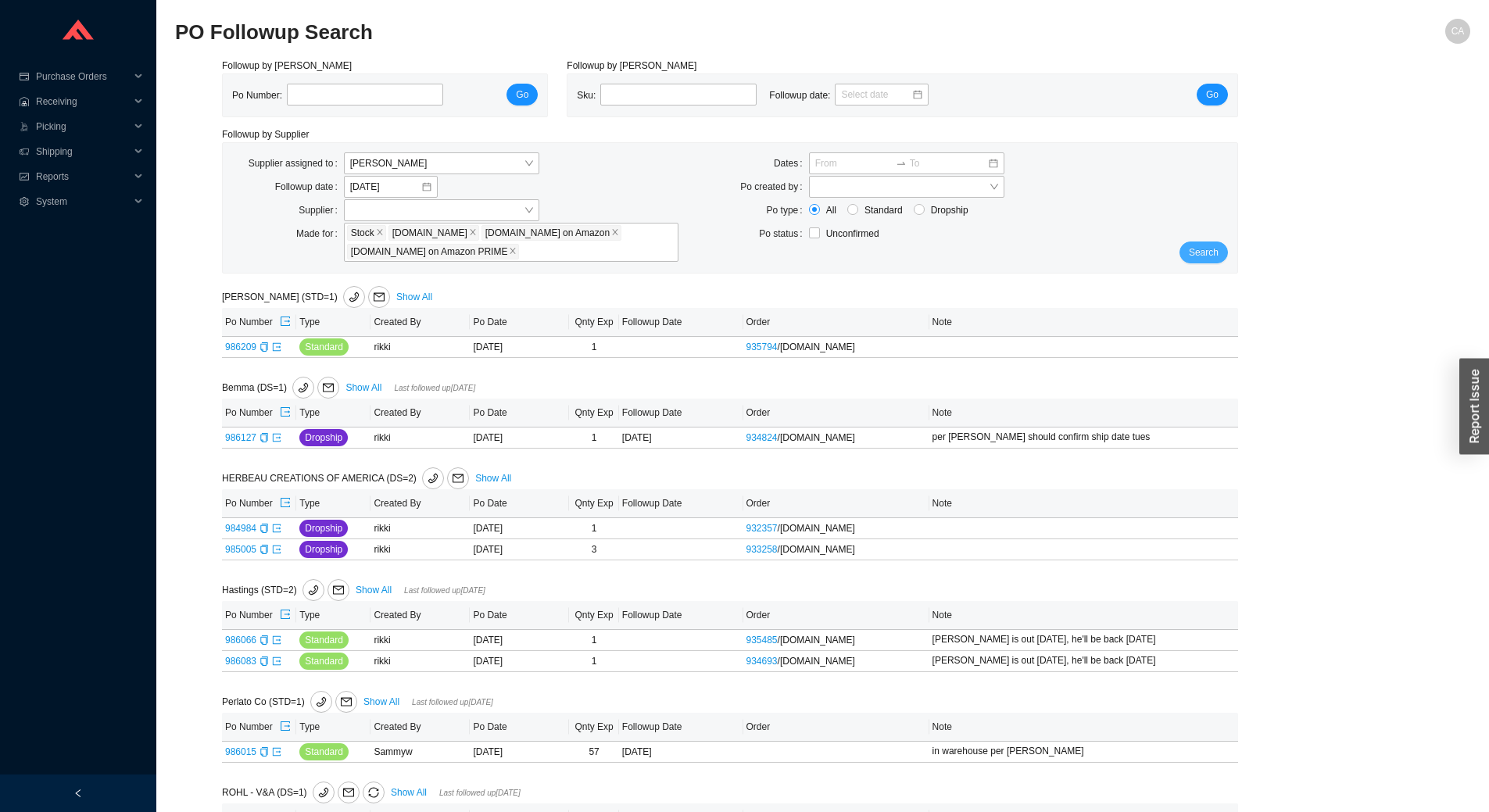
click at [1198, 244] on button "Search" at bounding box center [1203, 253] width 49 height 22
click at [236, 440] on link "986127" at bounding box center [241, 437] width 31 height 11
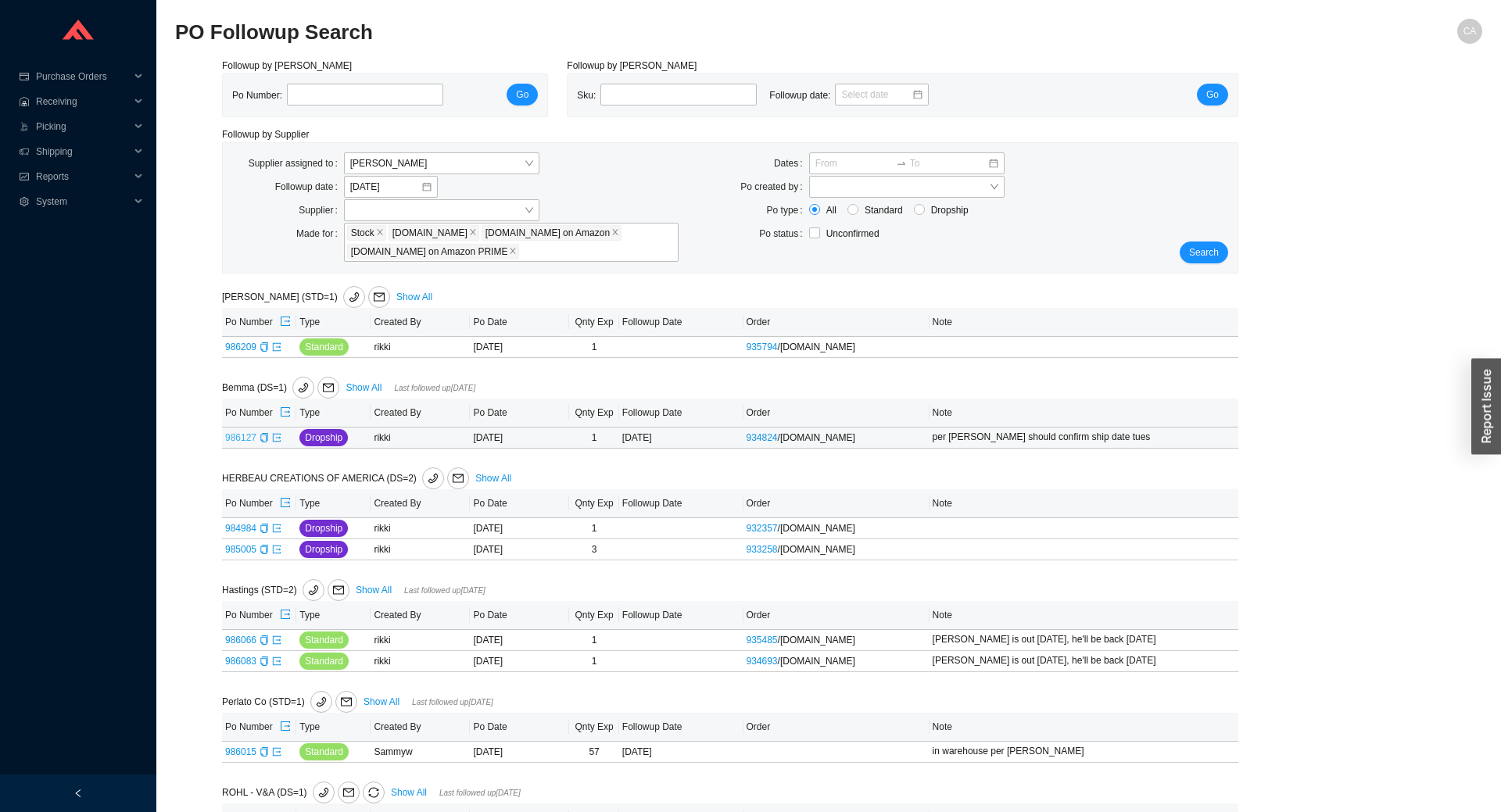
type input "986127"
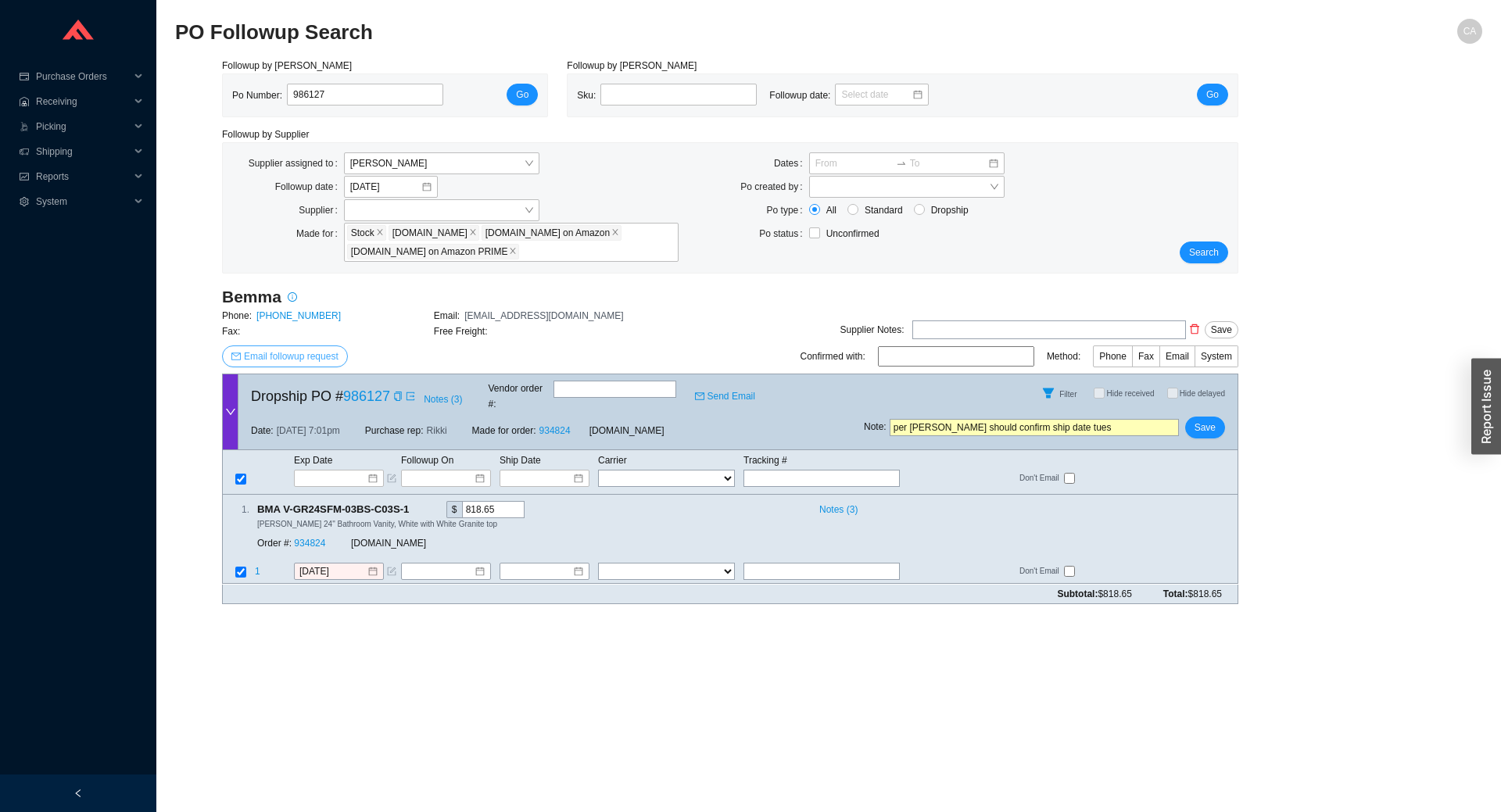
click at [290, 349] on span "Email followup request" at bounding box center [290, 356] width 94 height 16
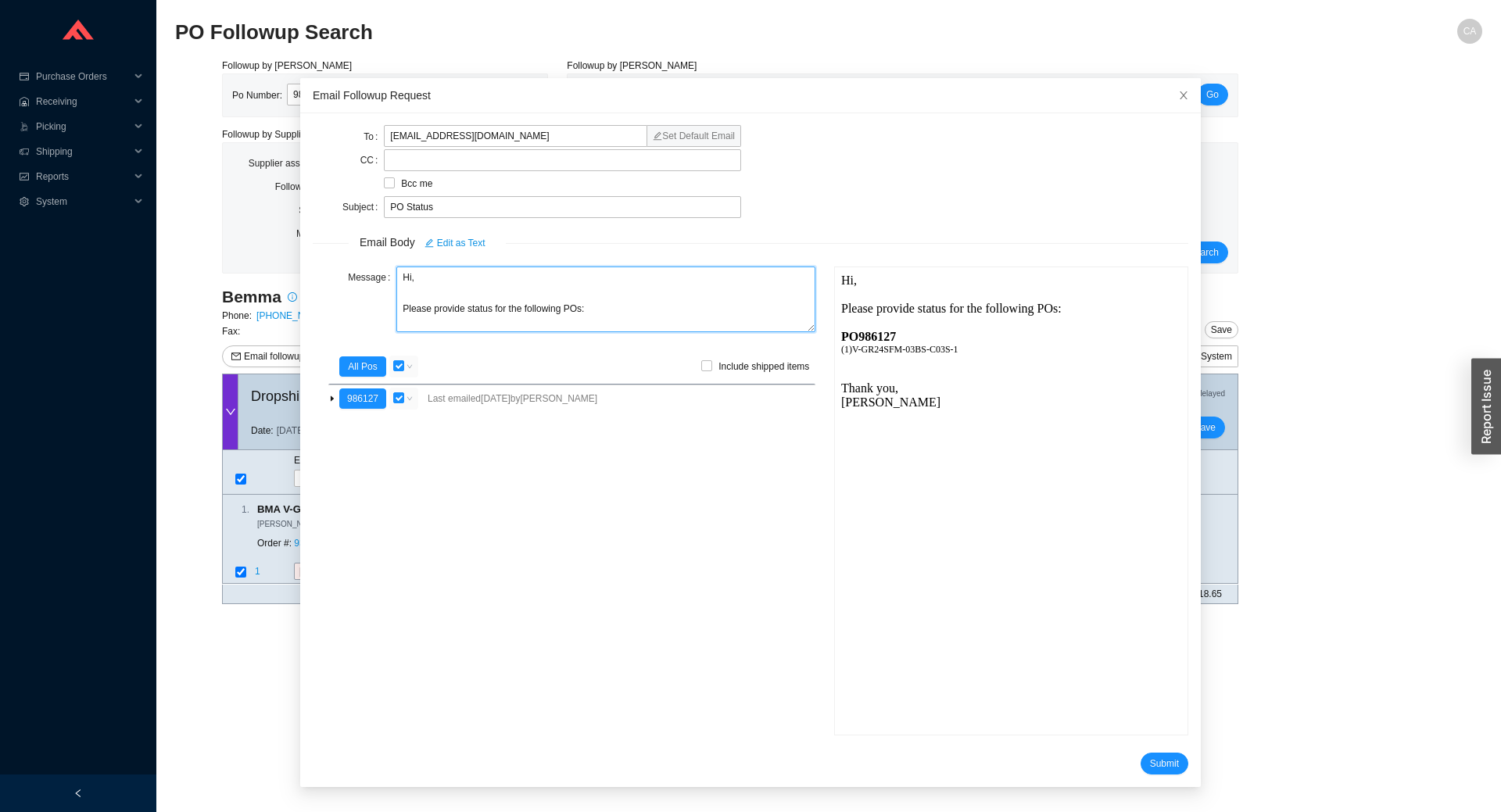
click at [592, 307] on textarea "Hi, Please provide status for the following POs:" at bounding box center [605, 299] width 419 height 66
click at [460, 206] on input "PO Status" at bounding box center [563, 207] width 358 height 22
type input "PO Status - ATT: Theresa"
click at [592, 305] on textarea "Hi, Please provide status for the following POs:" at bounding box center [605, 299] width 419 height 66
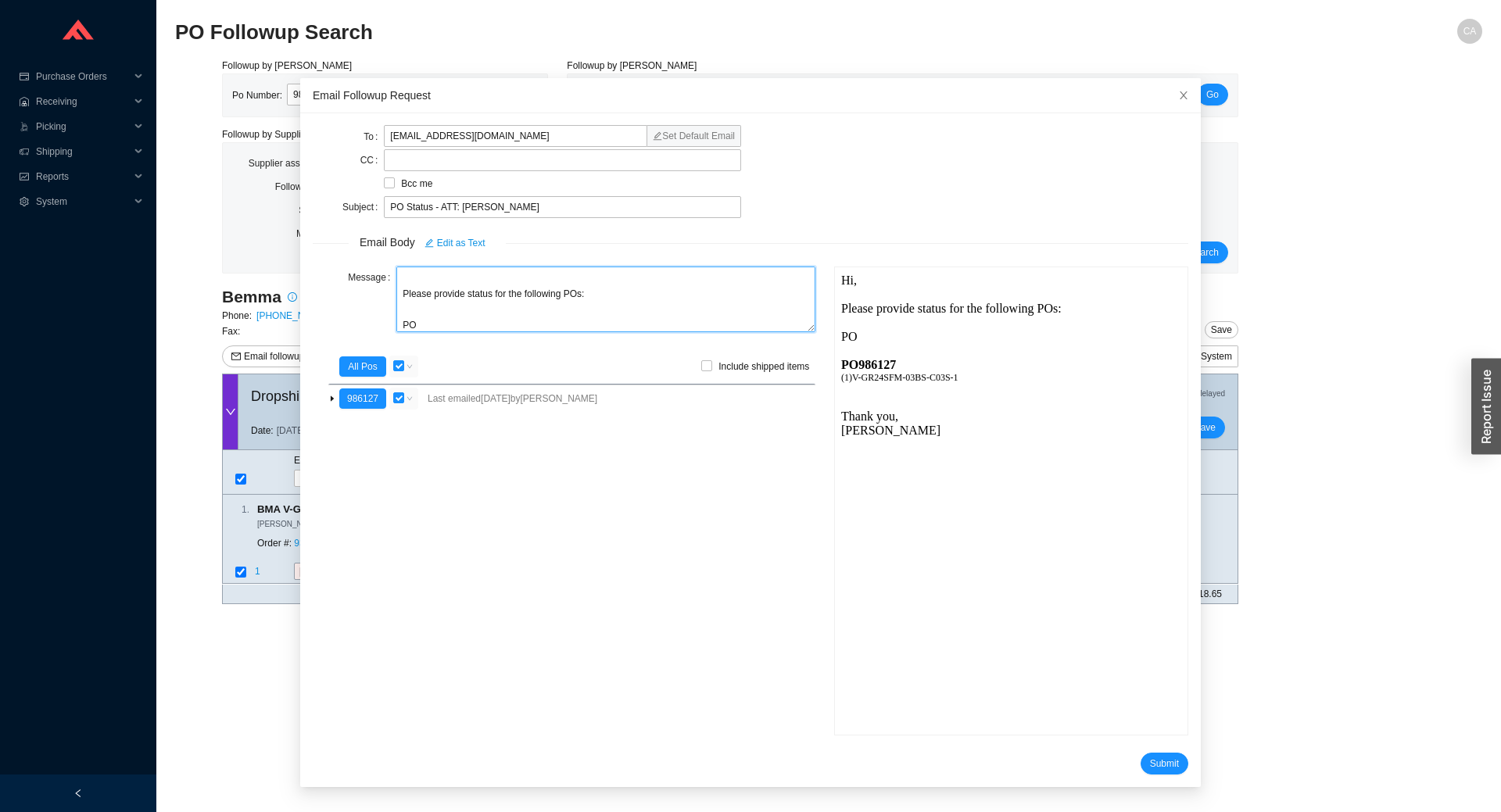
paste textarea "986302"
click at [503, 319] on textarea "Hi, Please provide status for the following POs: PO 986302" at bounding box center [605, 299] width 419 height 66
click at [421, 314] on textarea "Hi, Please provide status for the following POs: PO 986302" at bounding box center [605, 299] width 419 height 66
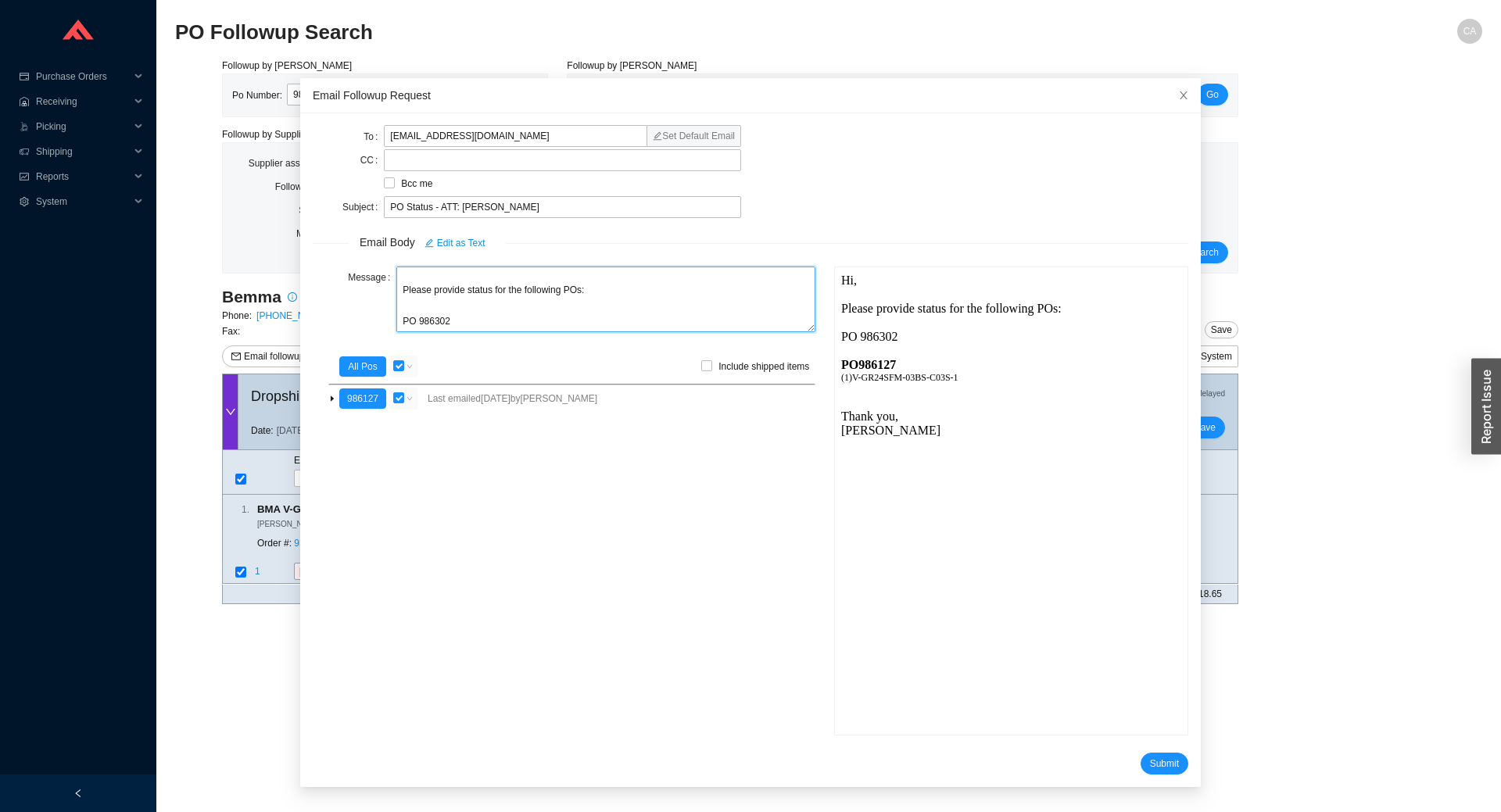
paste textarea "V-MK30SFM-05BS-C03S-3"
drag, startPoint x: 450, startPoint y: 303, endPoint x: 387, endPoint y: 300, distance: 63.1
click at [387, 300] on div "Message Hi, Please provide status for the following POs: PO 986302 V-MK30SFM-05…" at bounding box center [563, 300] width 502 height 69
click at [461, 310] on textarea "Hi, Please provide status for the following POs: PO 986302 V-MK30SFM-05BS-C03S-3" at bounding box center [605, 299] width 419 height 66
click at [412, 310] on textarea "Hi, Please provide status for the following POs: PO 986302 V-MK30SFM-05BS-C03S-3" at bounding box center [605, 299] width 419 height 66
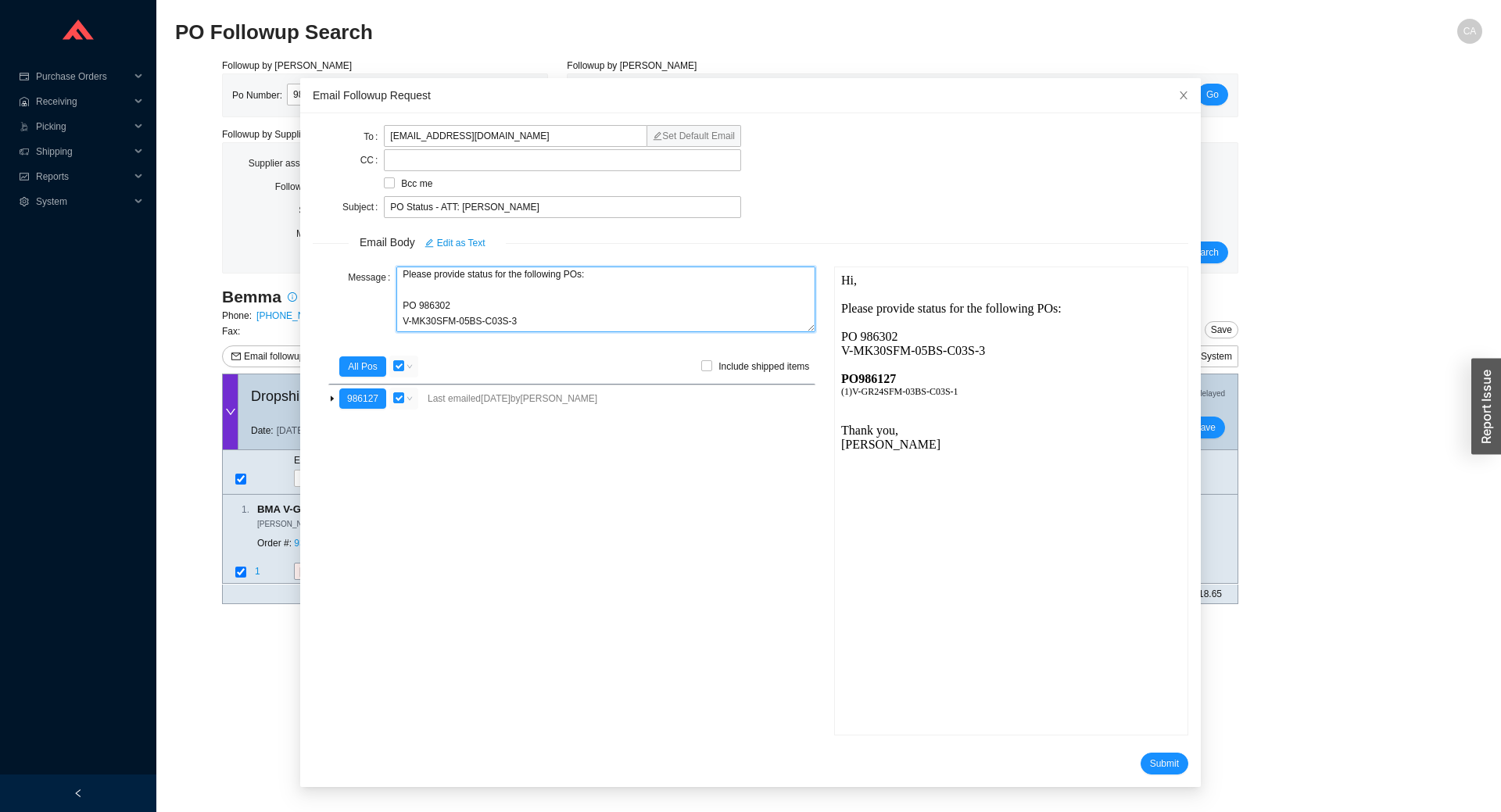
click at [412, 310] on textarea "Hi, Please provide status for the following POs: PO 986302 V-MK30SFM-05BS-C03S-3" at bounding box center [605, 299] width 419 height 66
click at [415, 307] on textarea "Hi, Please provide status for the following POs: PO 986302 V-MK30SFM-05BS-C03S-3" at bounding box center [605, 299] width 419 height 66
click at [416, 307] on textarea "Hi, Please provide status for the following POs: PO 986302 V-MK30SFM-05BS-C03S-3" at bounding box center [605, 299] width 419 height 66
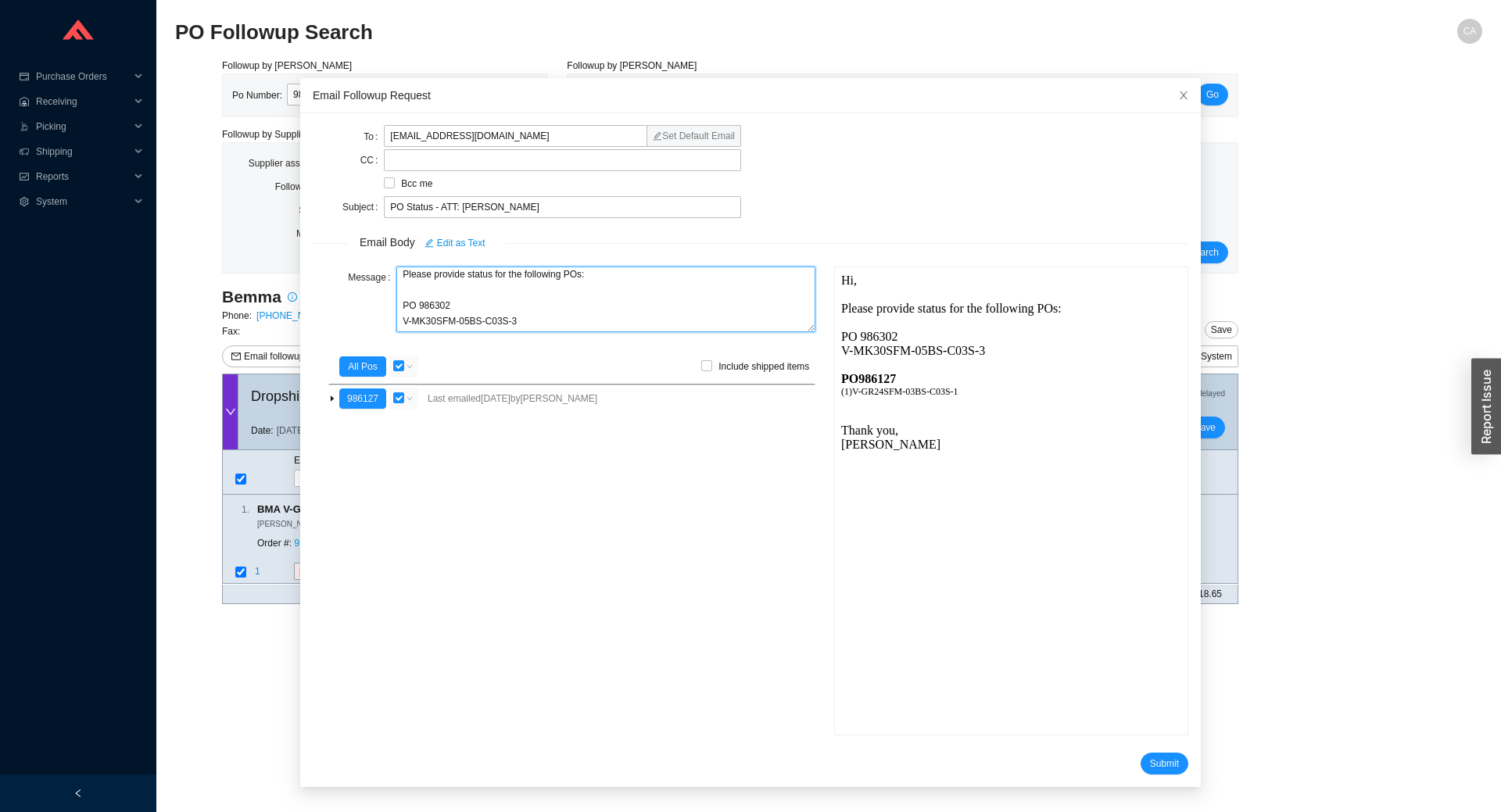
click at [431, 315] on textarea "Hi, Please provide status for the following POs: PO 986302 V-MK30SFM-05BS-C03S-3" at bounding box center [605, 299] width 419 height 66
click at [398, 321] on textarea "Hi, Please provide status for the following POs: PO 986302 V-MK30SFM-05BS-C03S-3" at bounding box center [605, 299] width 419 height 66
click at [575, 325] on textarea "Hi, Please provide status for the following POs: PO 986302 (1) V-MK30SFM-05BS-C…" at bounding box center [605, 299] width 419 height 66
type textarea "Hi, Please provide status for the following POs: PO 986302 (1) V-MK30SFM-05BS-C…"
drag, startPoint x: 959, startPoint y: 389, endPoint x: 839, endPoint y: 377, distance: 120.6
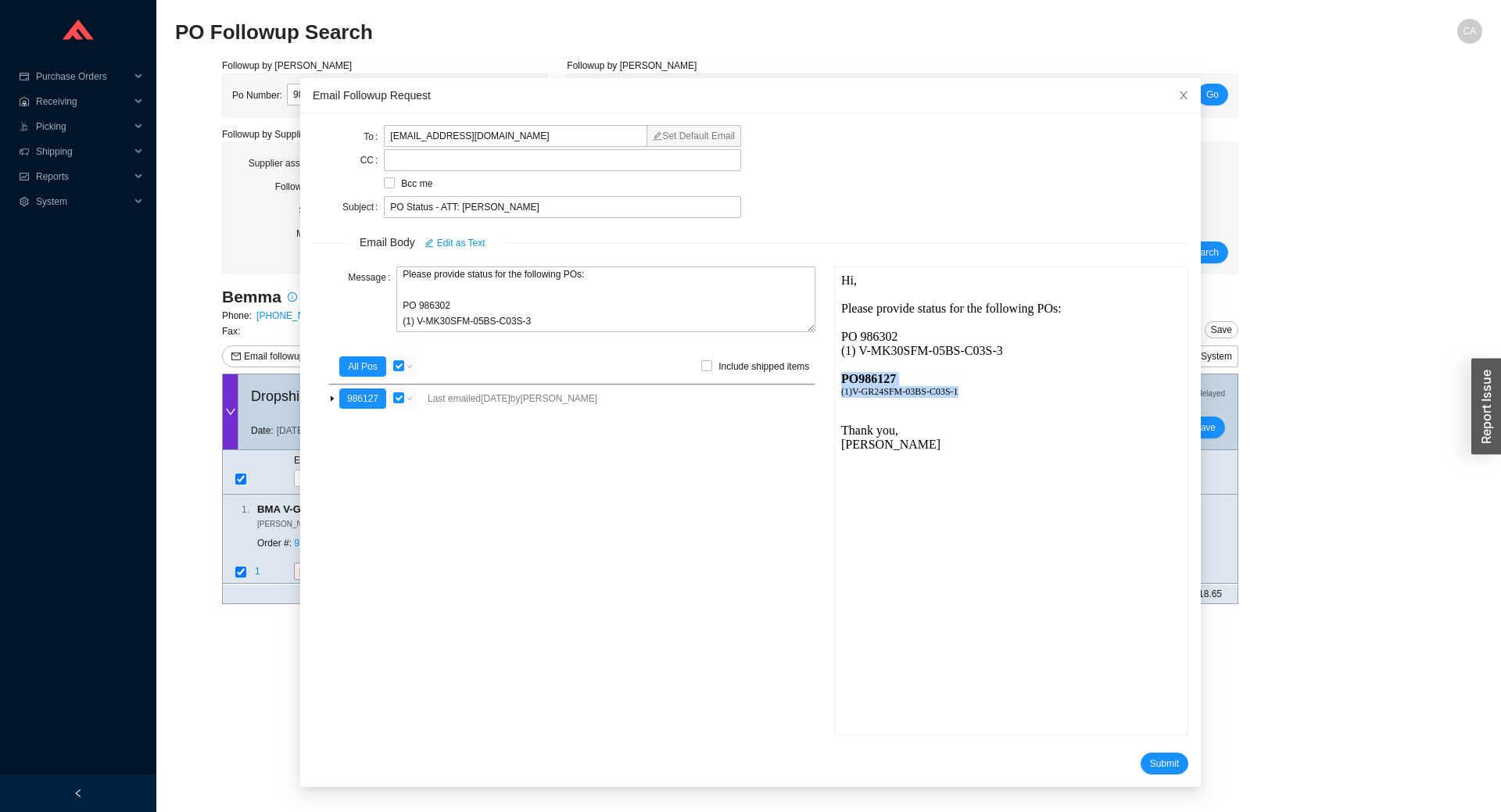
click at [840, 377] on div "PO 986127 ( 1 ) V-GR24SFM-03BS-C03S-1" at bounding box center [1010, 389] width 340 height 38
drag, startPoint x: 839, startPoint y: 377, endPoint x: 861, endPoint y: 363, distance: 26.1
click at [861, 363] on div "Hi, Please provide status for the following POs: PO 986302 (1) V-MK30SFM-05BS-C…" at bounding box center [1010, 366] width 340 height 187
click at [587, 322] on textarea "Hi, Please provide status for the following POs: PO 986302 (1) V-MK30SFM-05BS-C…" at bounding box center [605, 299] width 419 height 66
click at [1150, 758] on span "Submit" at bounding box center [1165, 763] width 29 height 16
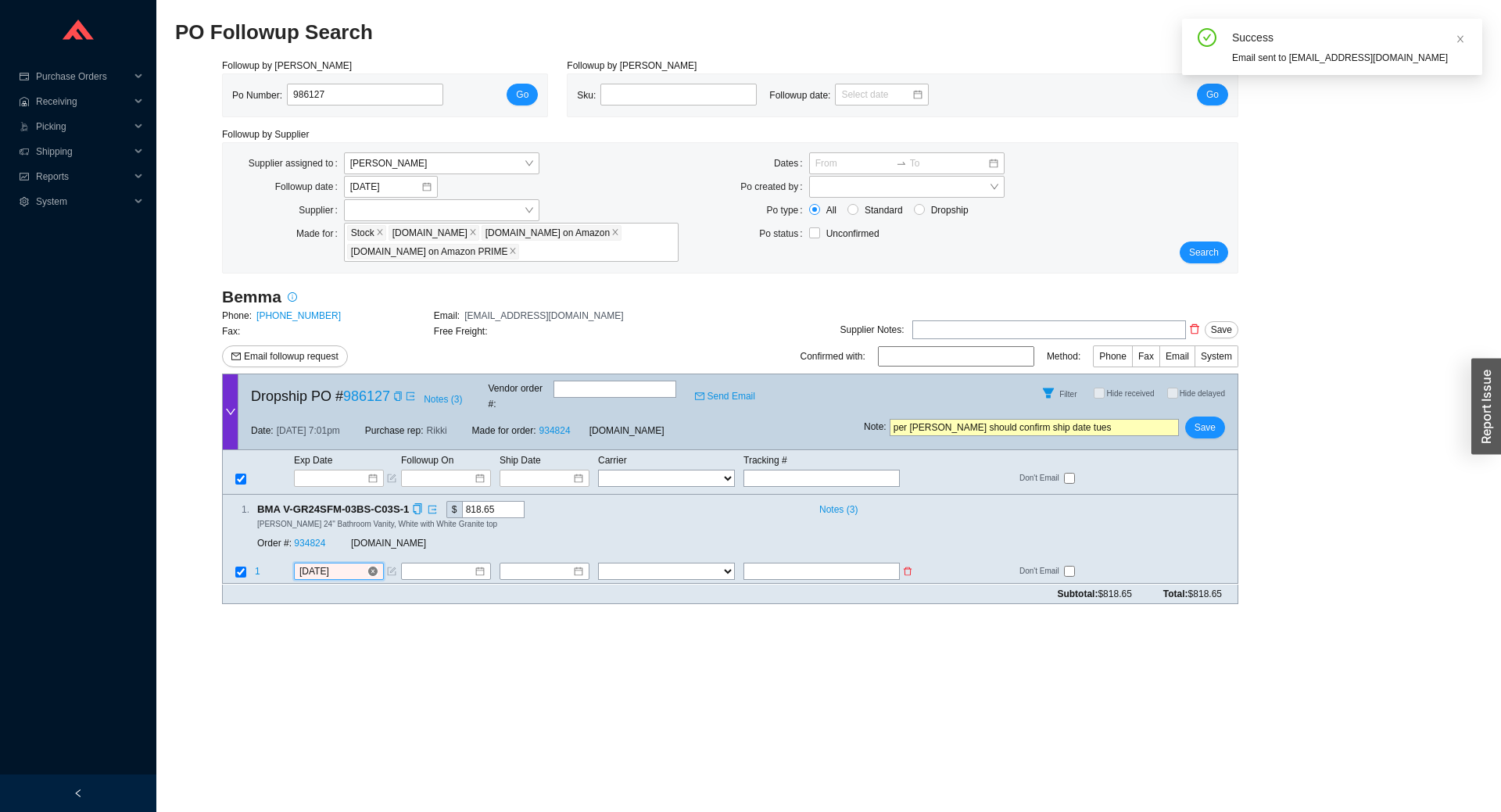
click at [344, 564] on input "8/25/2025" at bounding box center [332, 572] width 67 height 16
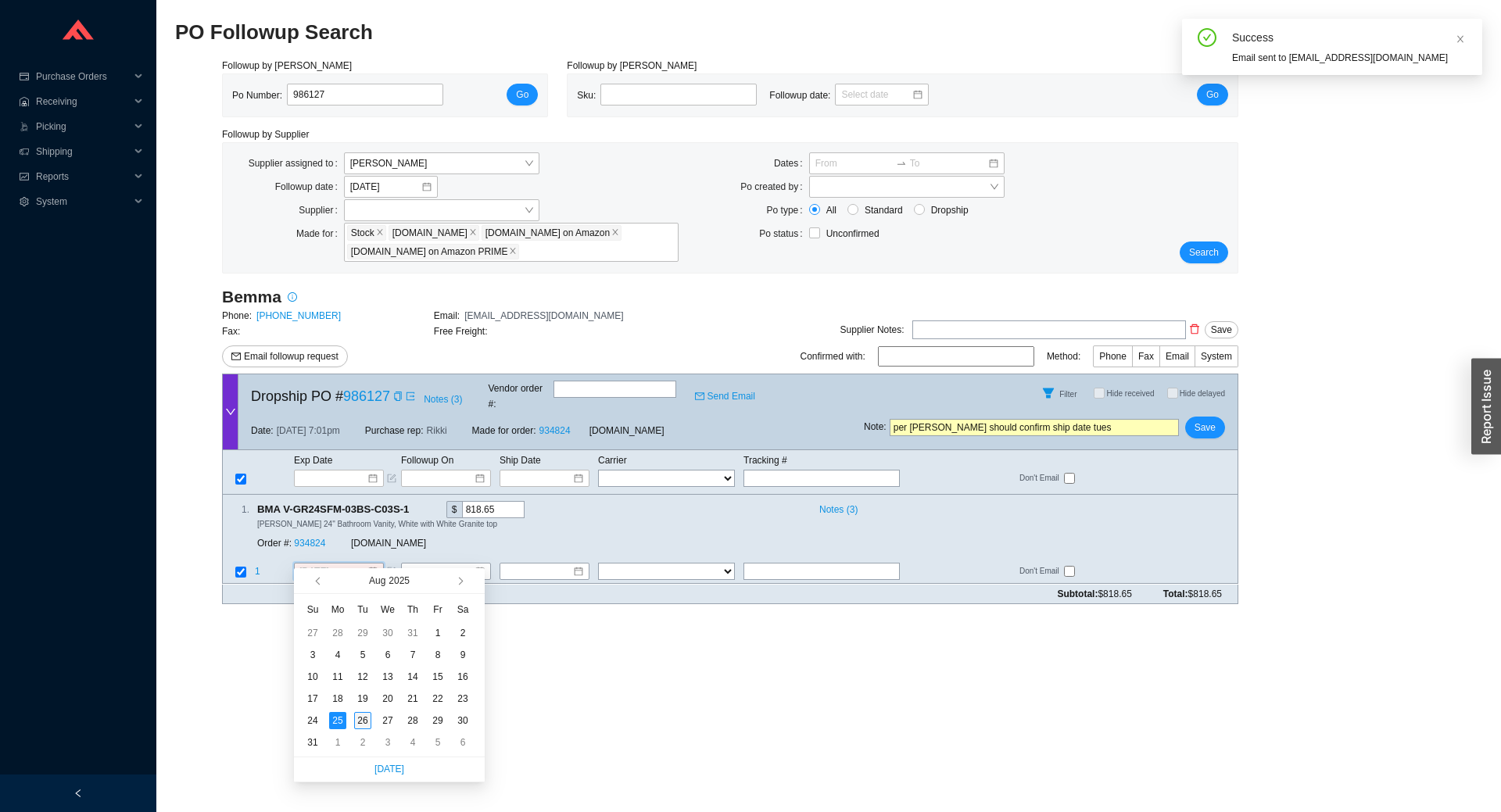
type input "[DATE]"
click at [362, 719] on div "26" at bounding box center [363, 721] width 17 height 17
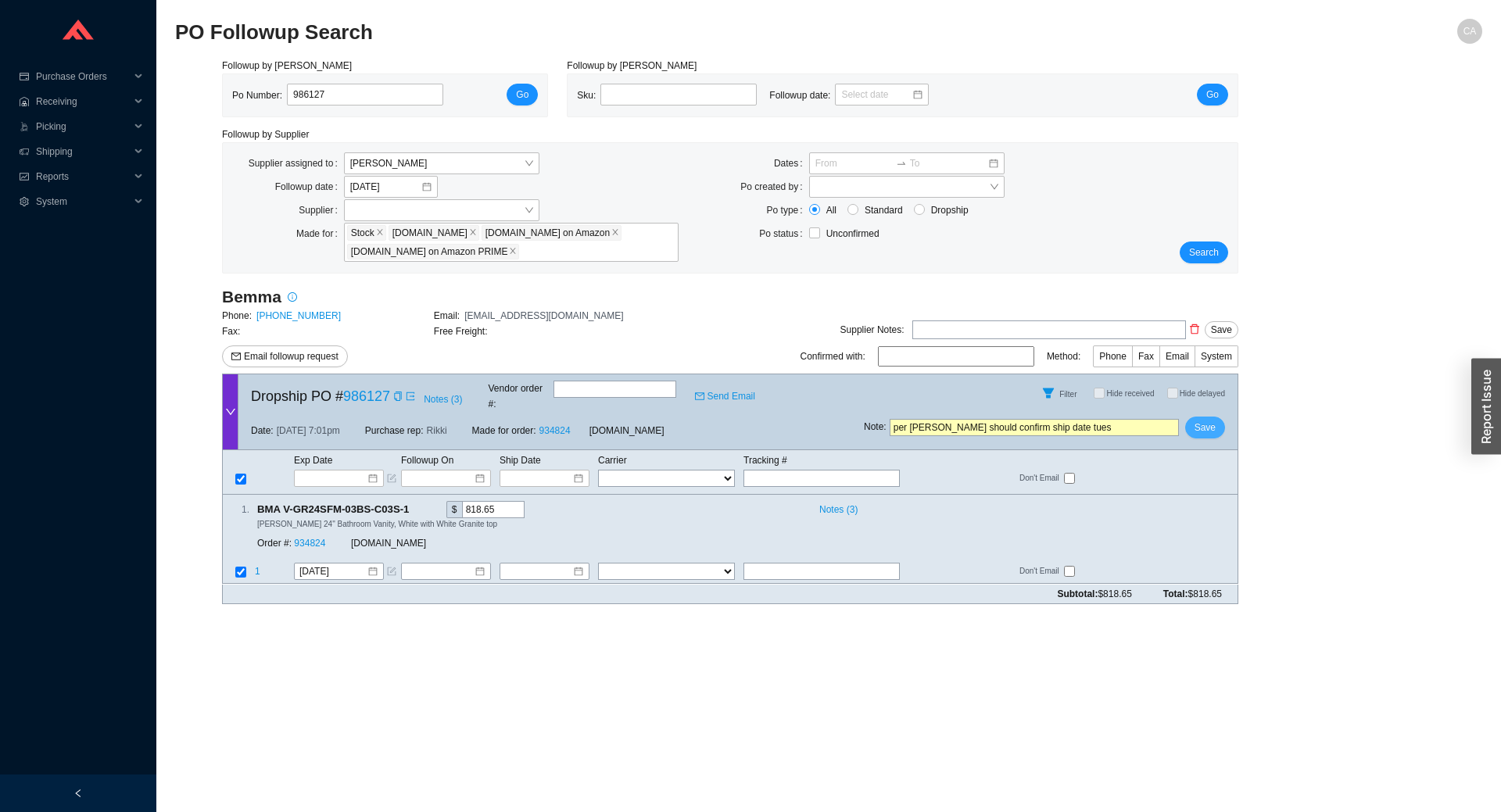
click at [1216, 417] on button "Save" at bounding box center [1205, 427] width 40 height 22
drag, startPoint x: 1349, startPoint y: 592, endPoint x: 1272, endPoint y: 547, distance: 89.2
click at [1349, 593] on div "Followup by PO Po Number: 986127 Go Followup by Sku Sku: Followup date: Go Foll…" at bounding box center [829, 337] width 1308 height 558
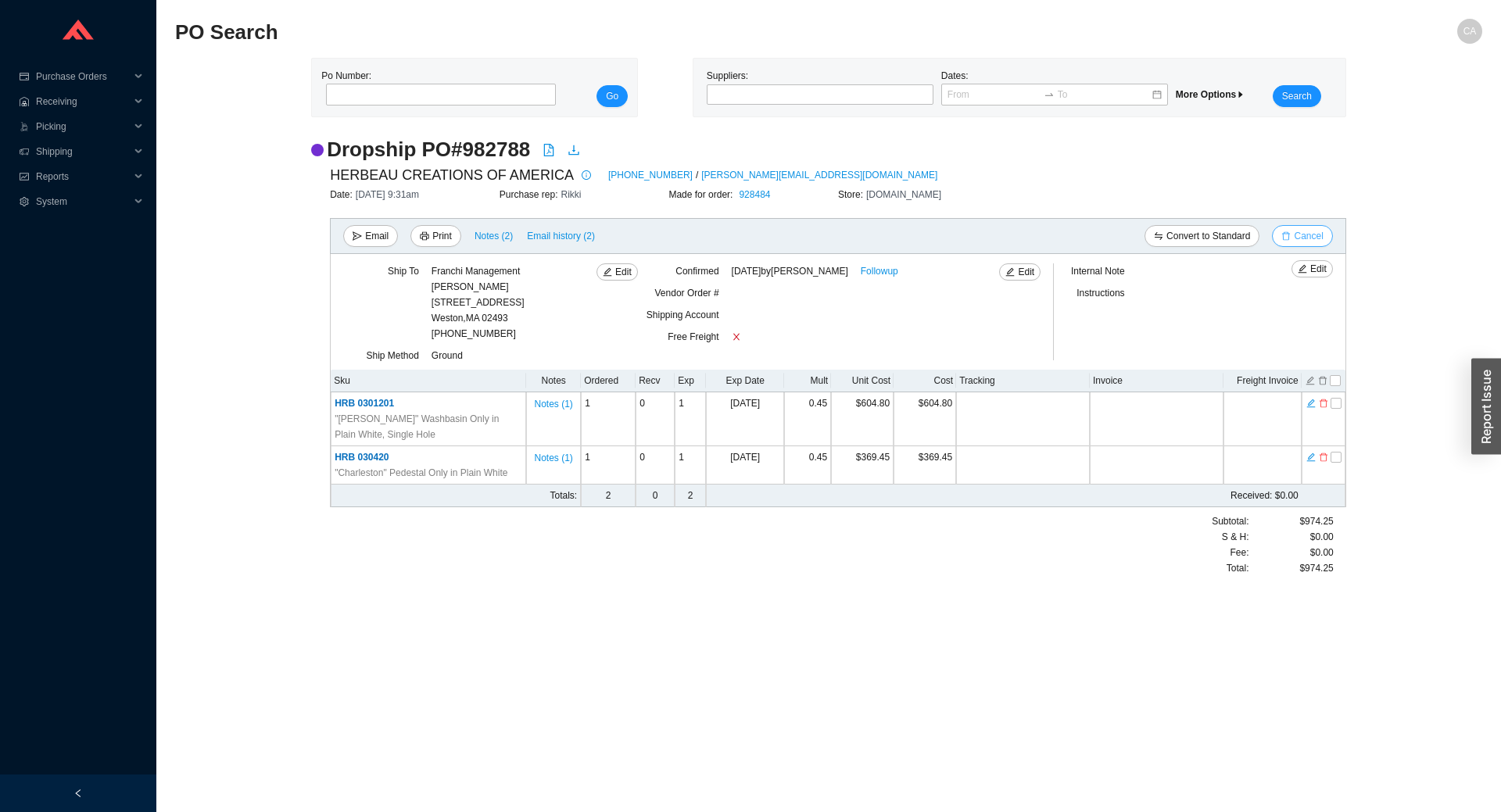
click at [1316, 234] on span "Cancel" at bounding box center [1309, 236] width 29 height 16
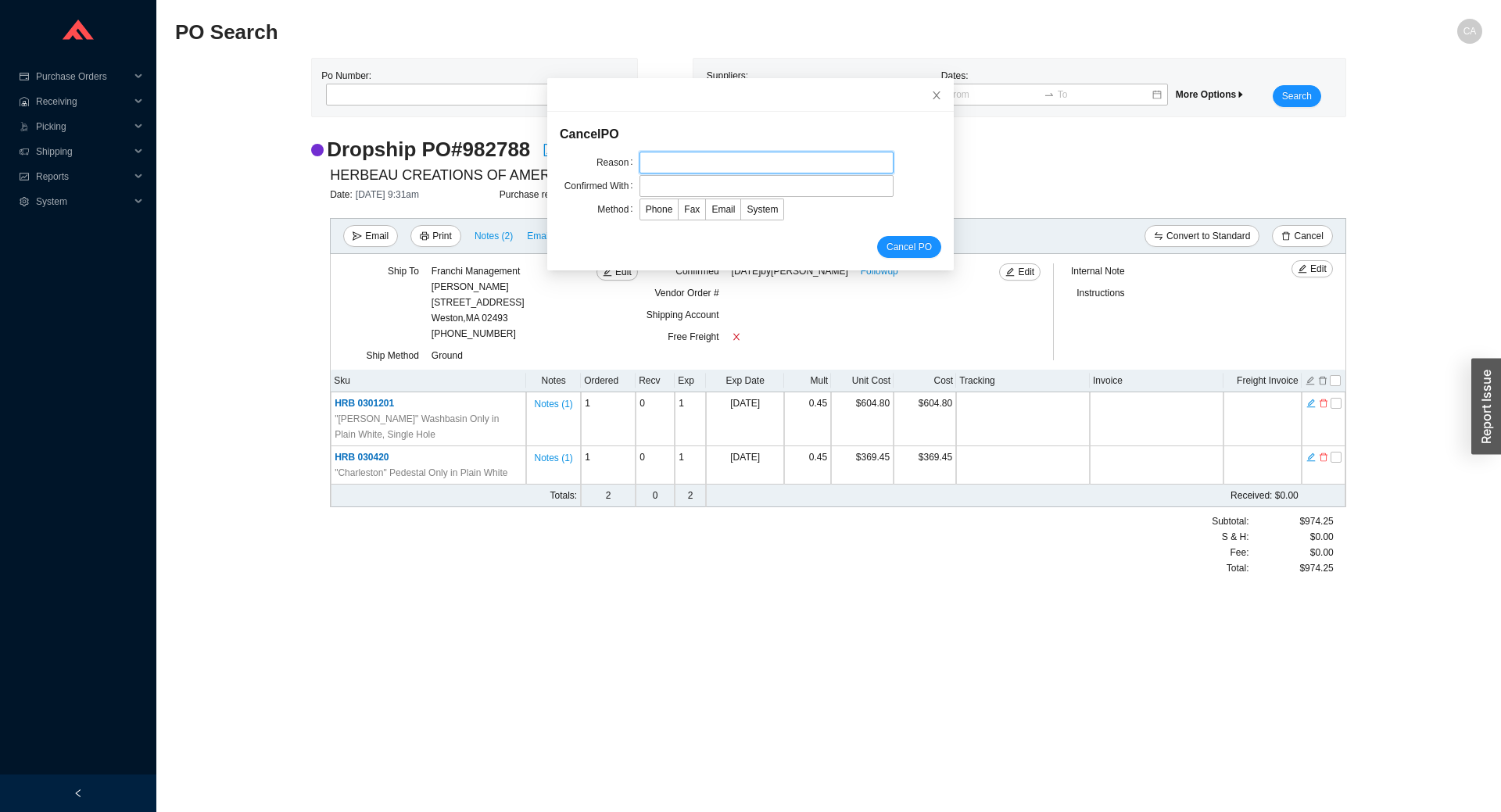
click at [669, 154] on input "text" at bounding box center [767, 162] width 255 height 22
type input "Cancellation"
click at [687, 184] on input "text" at bounding box center [767, 186] width 255 height 22
type input "Confirmation"
click at [711, 206] on span "Email" at bounding box center [723, 209] width 23 height 11
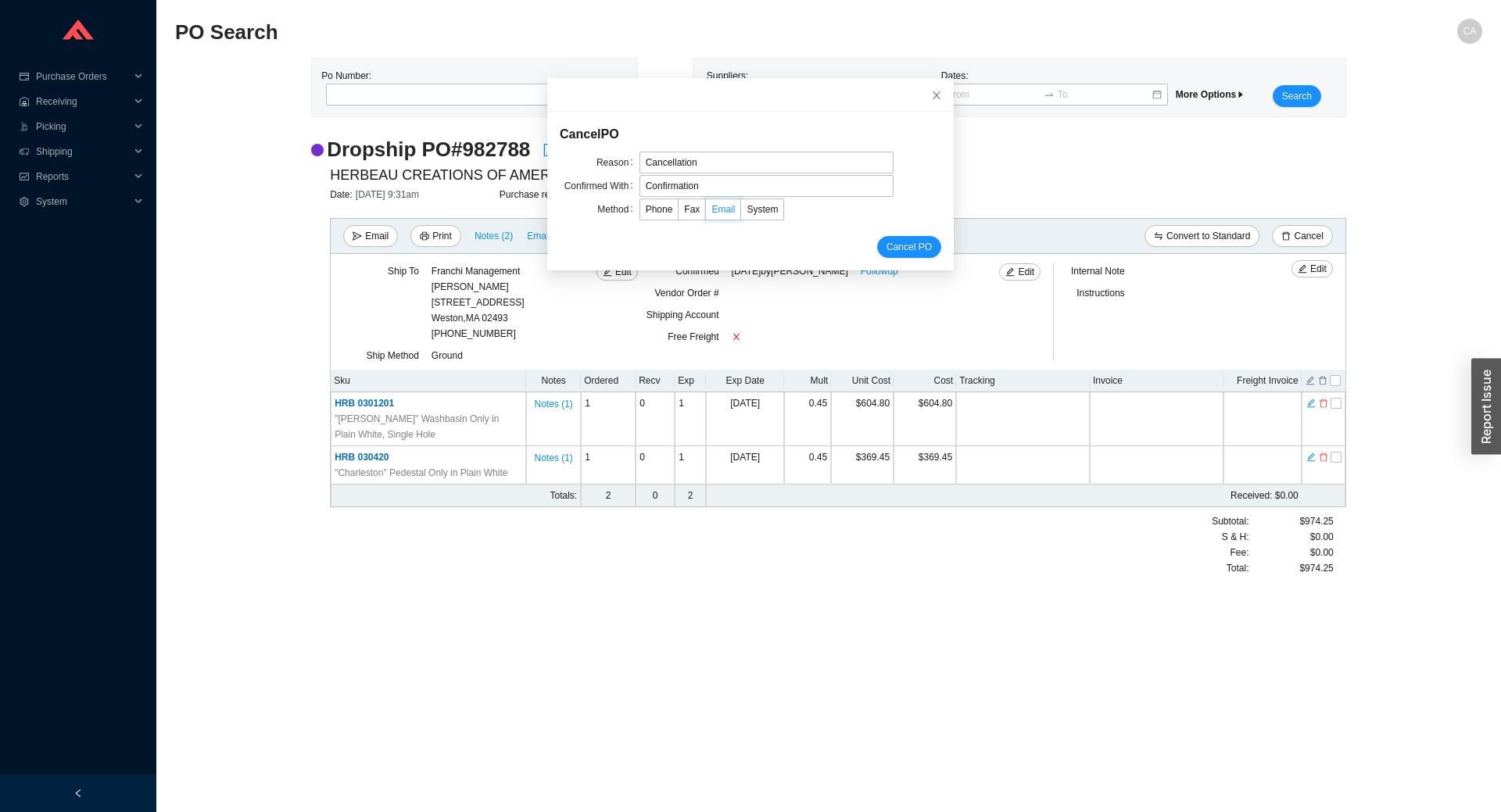
click at [706, 213] on input "Email" at bounding box center [706, 213] width 0 height 0
click at [887, 242] on span "Cancel PO" at bounding box center [909, 247] width 46 height 16
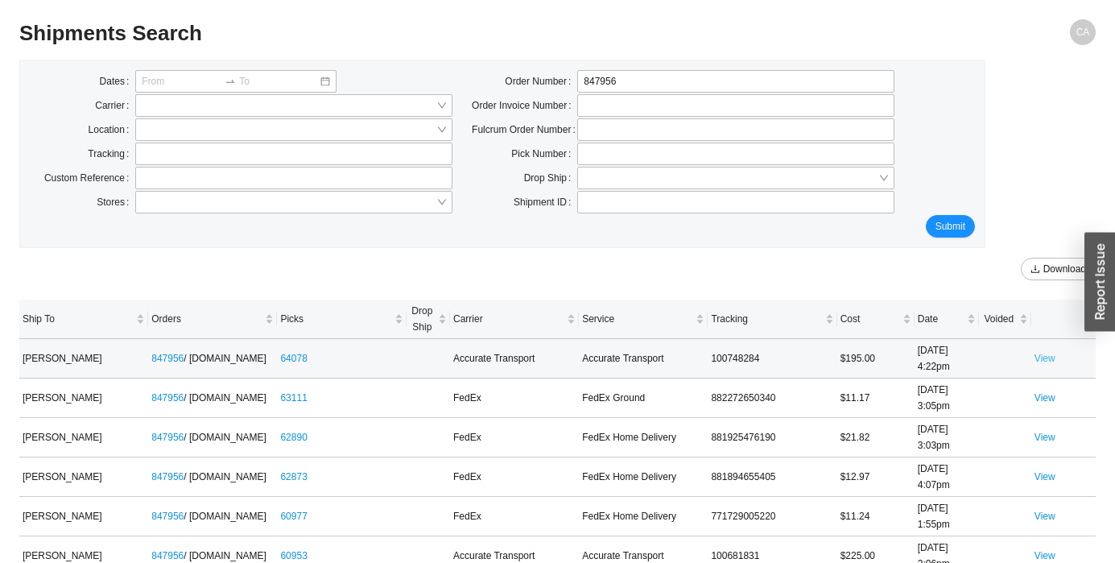
click at [1046, 357] on link "View" at bounding box center [1044, 357] width 21 height 11
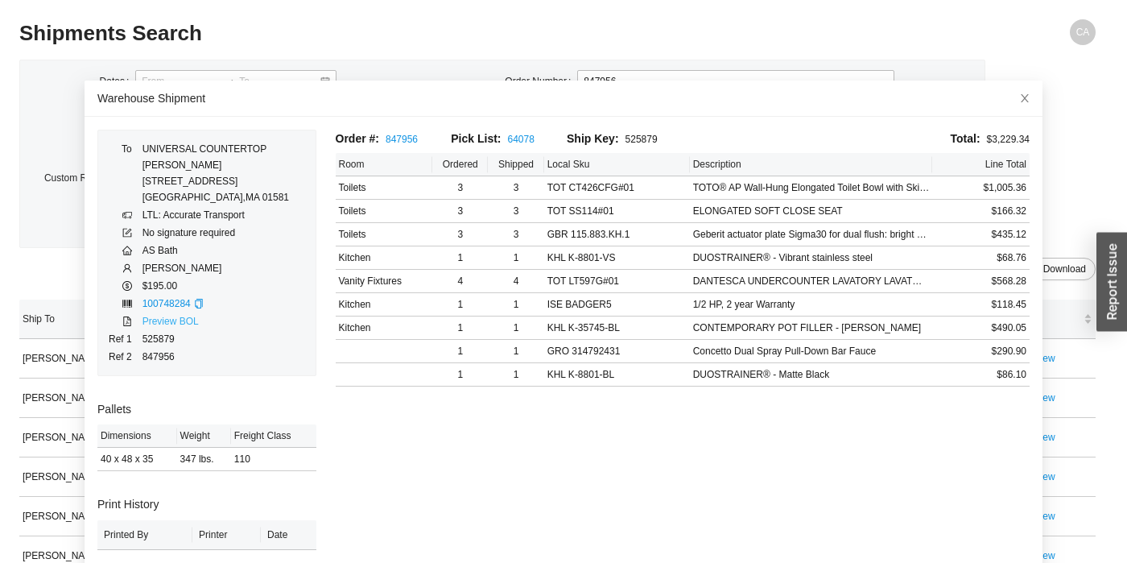
click at [180, 322] on link "Preview BOL" at bounding box center [170, 320] width 56 height 11
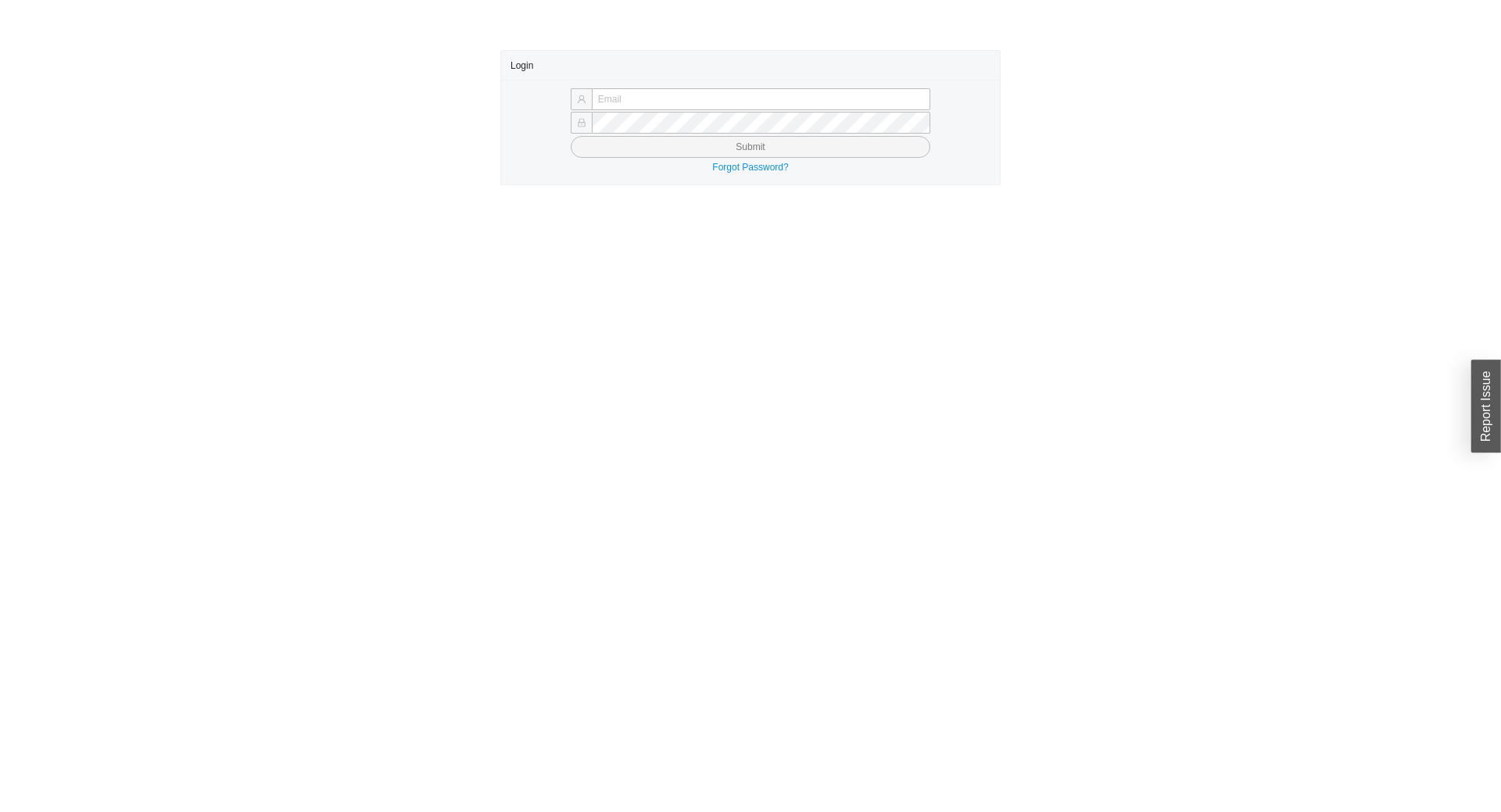
type input "[EMAIL_ADDRESS][DOMAIN_NAME]"
click at [717, 153] on button "Submit" at bounding box center [750, 147] width 359 height 22
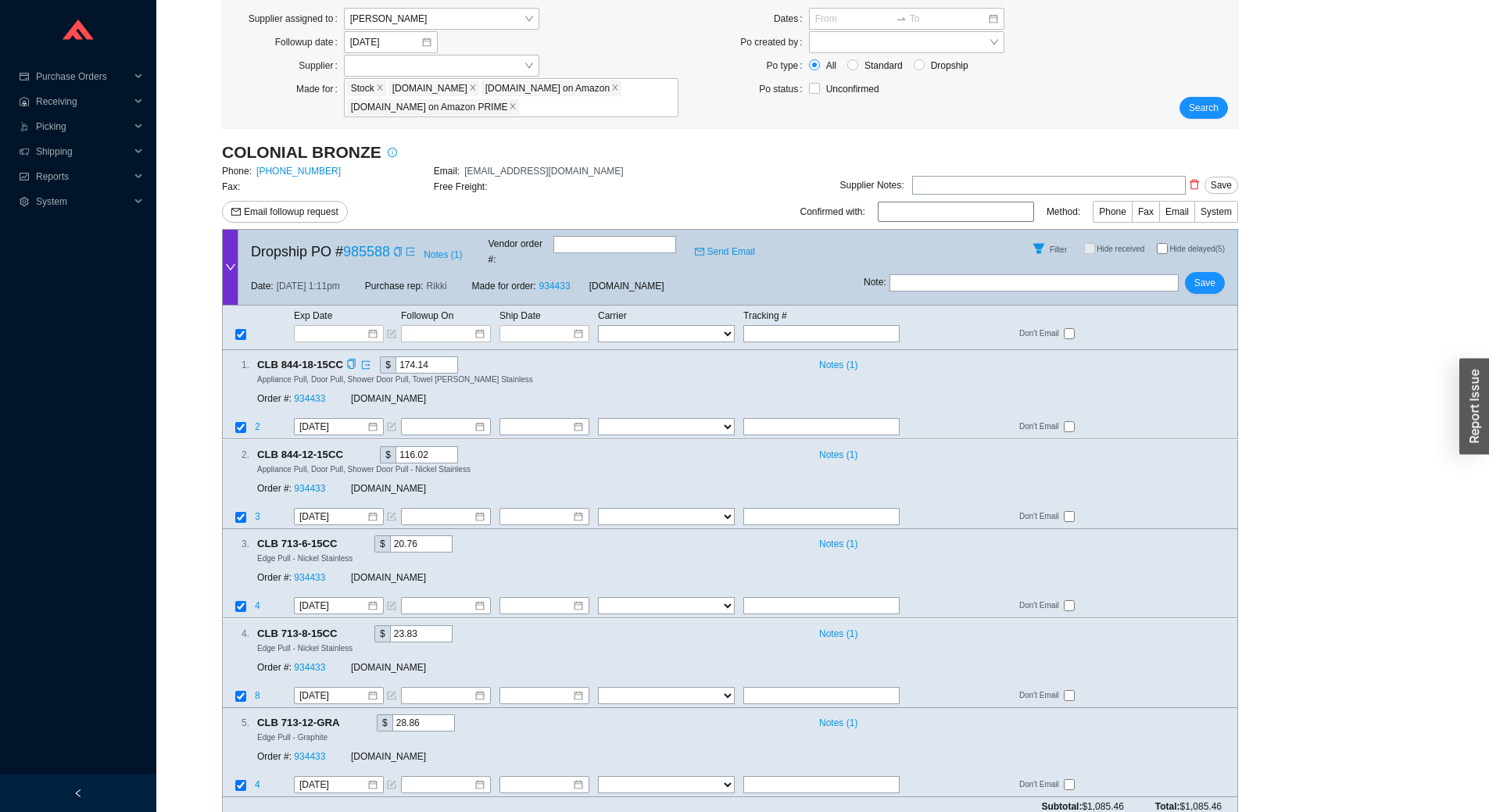
scroll to position [146, 0]
click at [1210, 114] on span "Search" at bounding box center [1203, 106] width 30 height 16
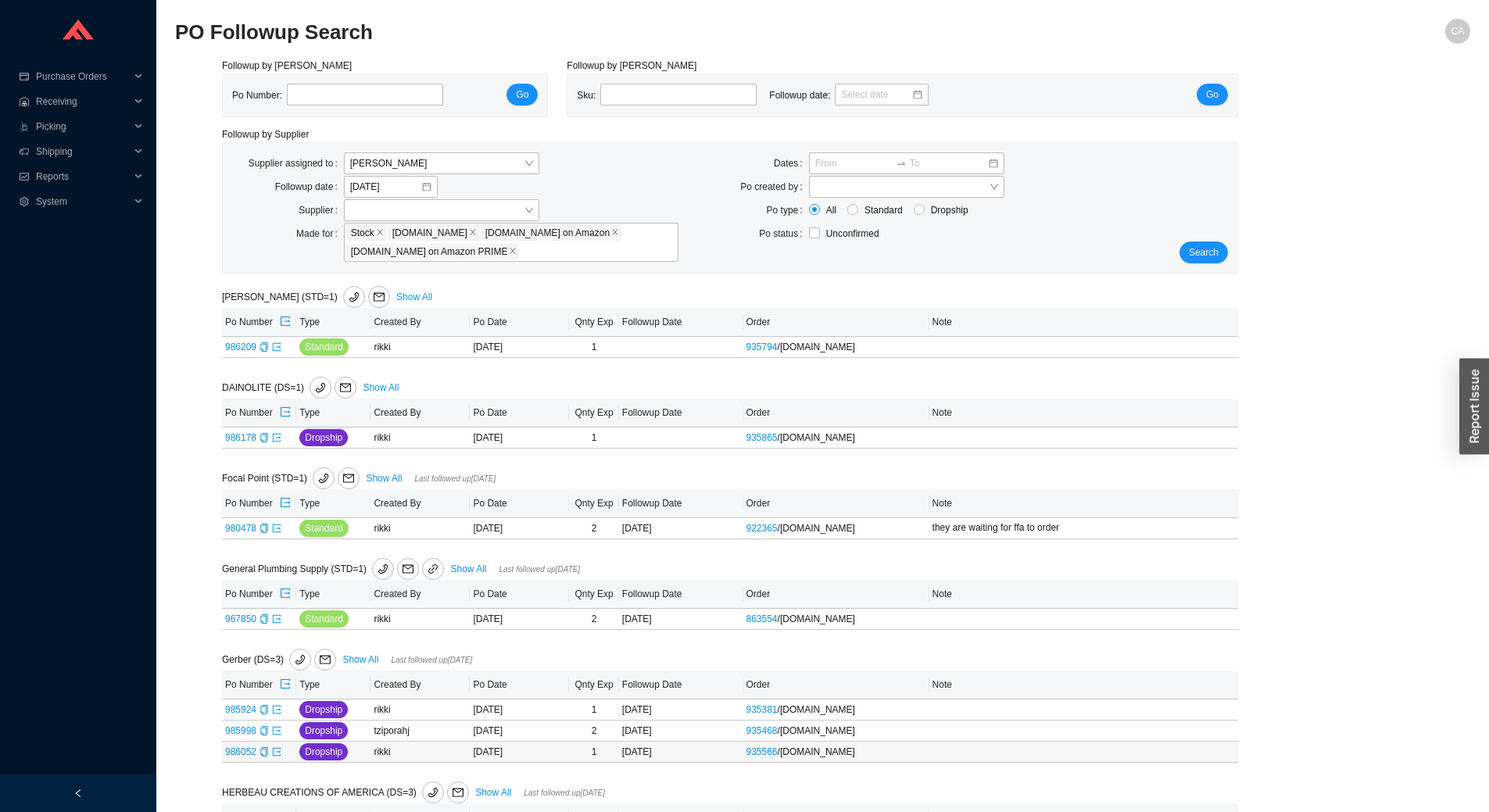
scroll to position [735, 0]
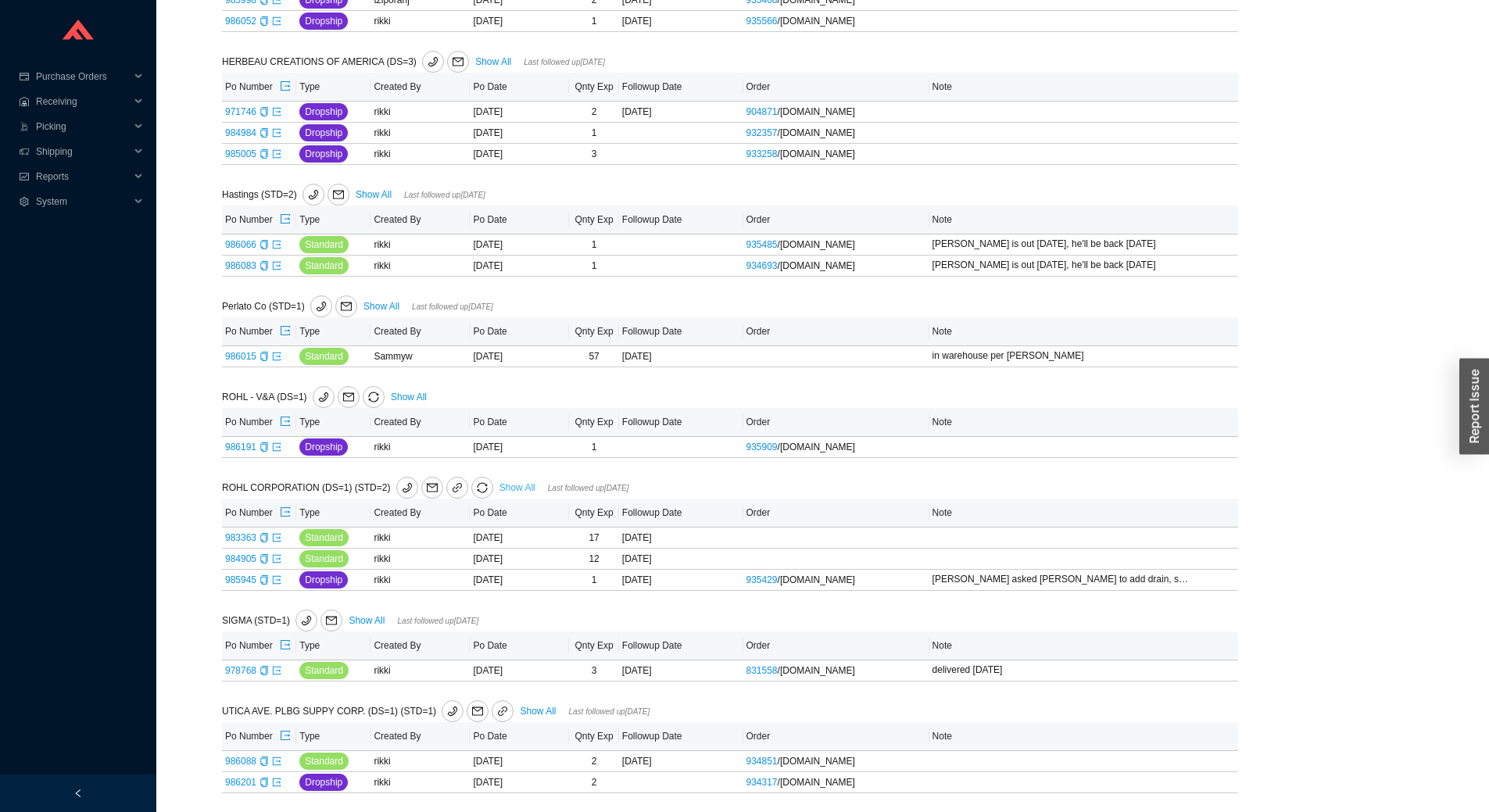
click at [507, 483] on link "Show All" at bounding box center [517, 488] width 36 height 11
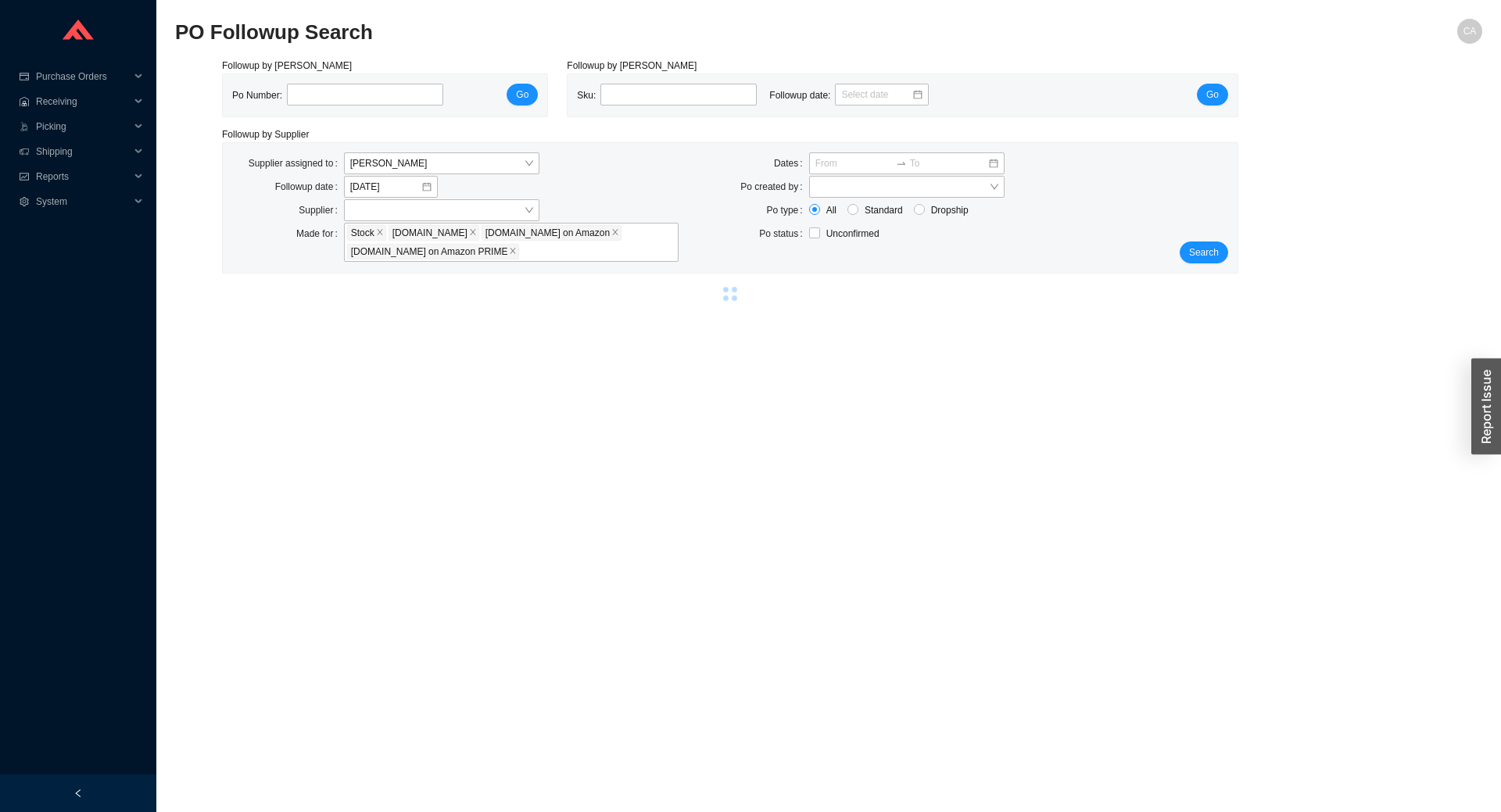
select select "2"
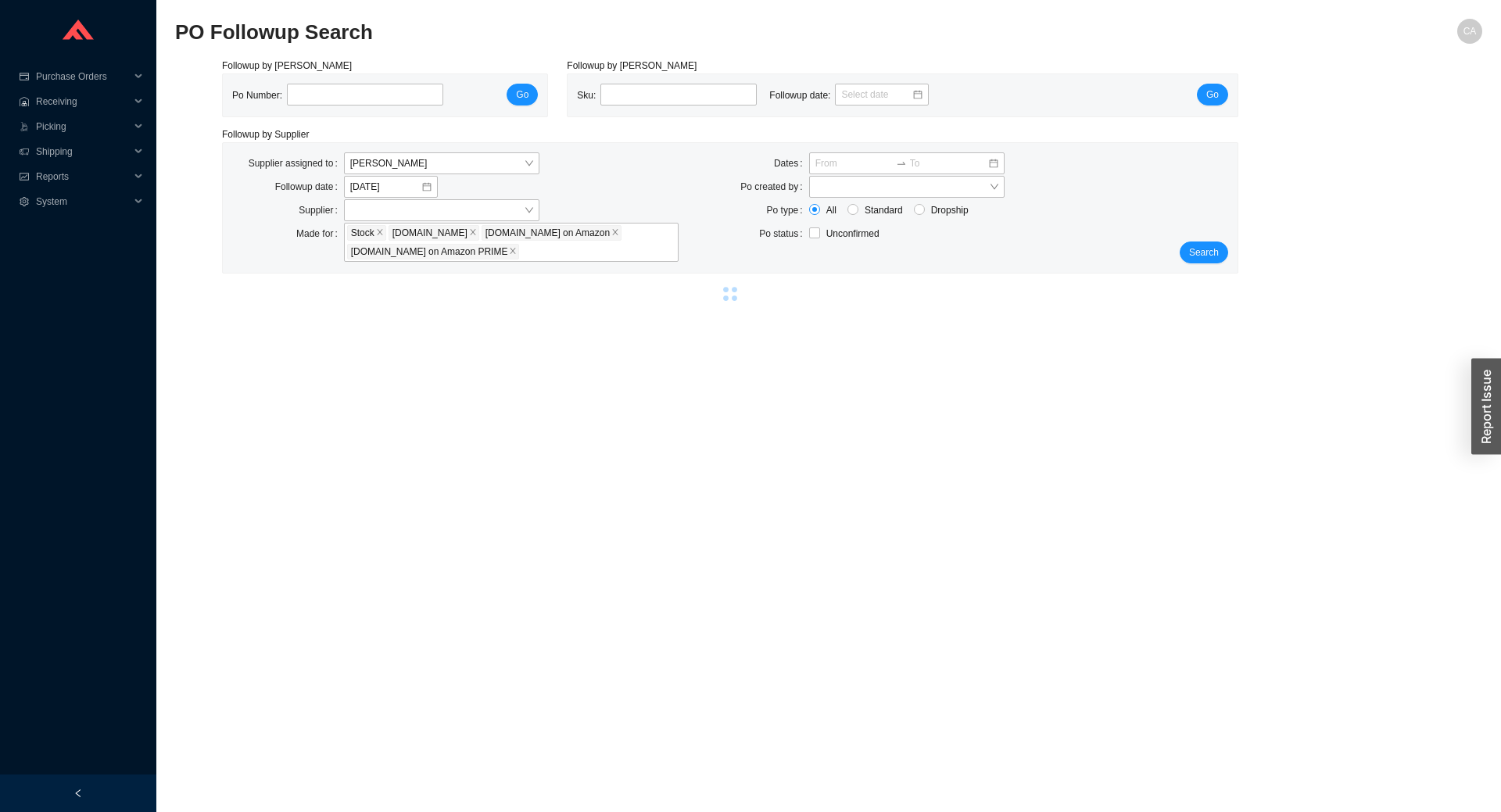
select select "2"
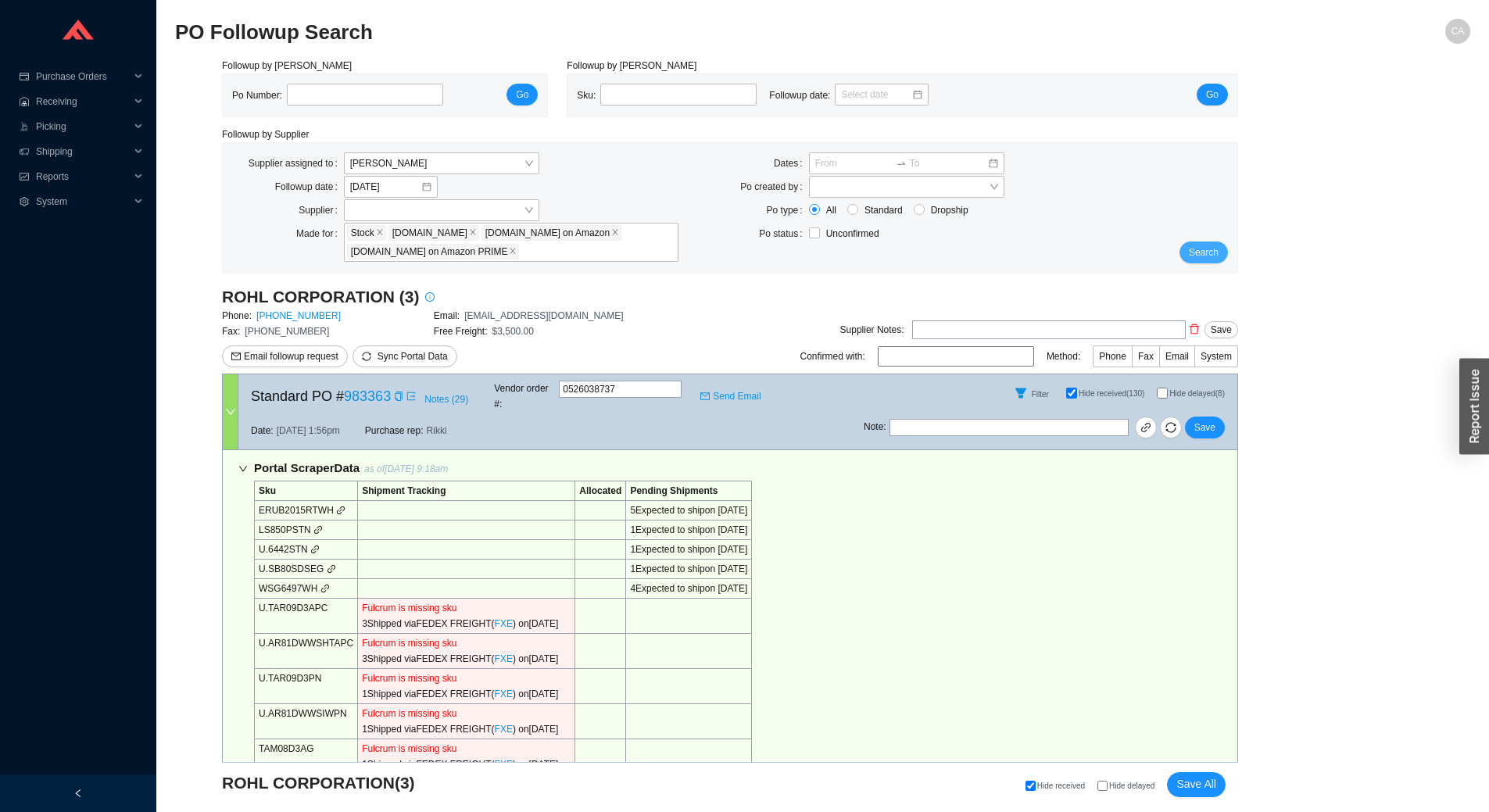
click at [1218, 251] on span "Search" at bounding box center [1203, 253] width 30 height 16
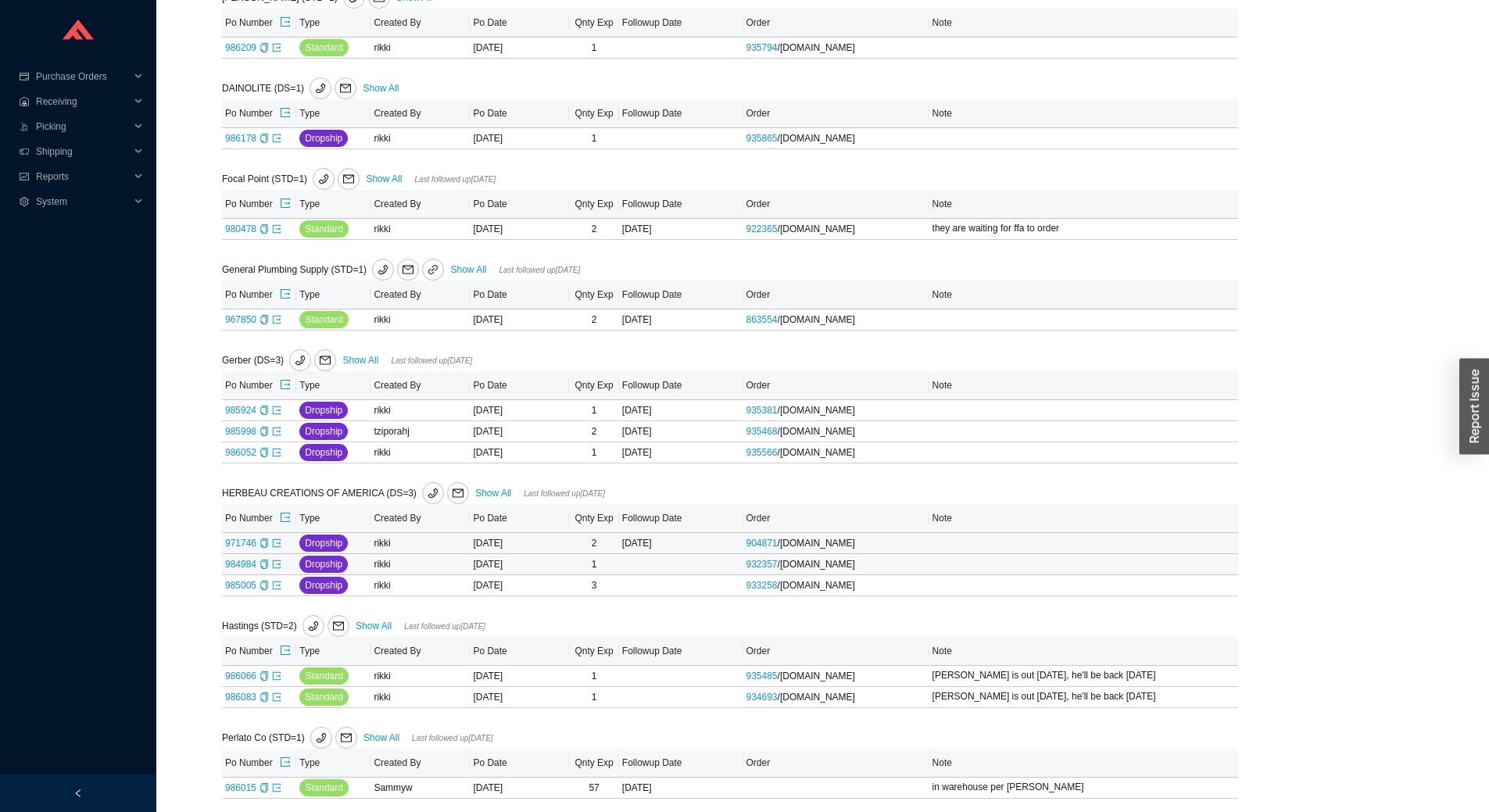
scroll to position [624, 0]
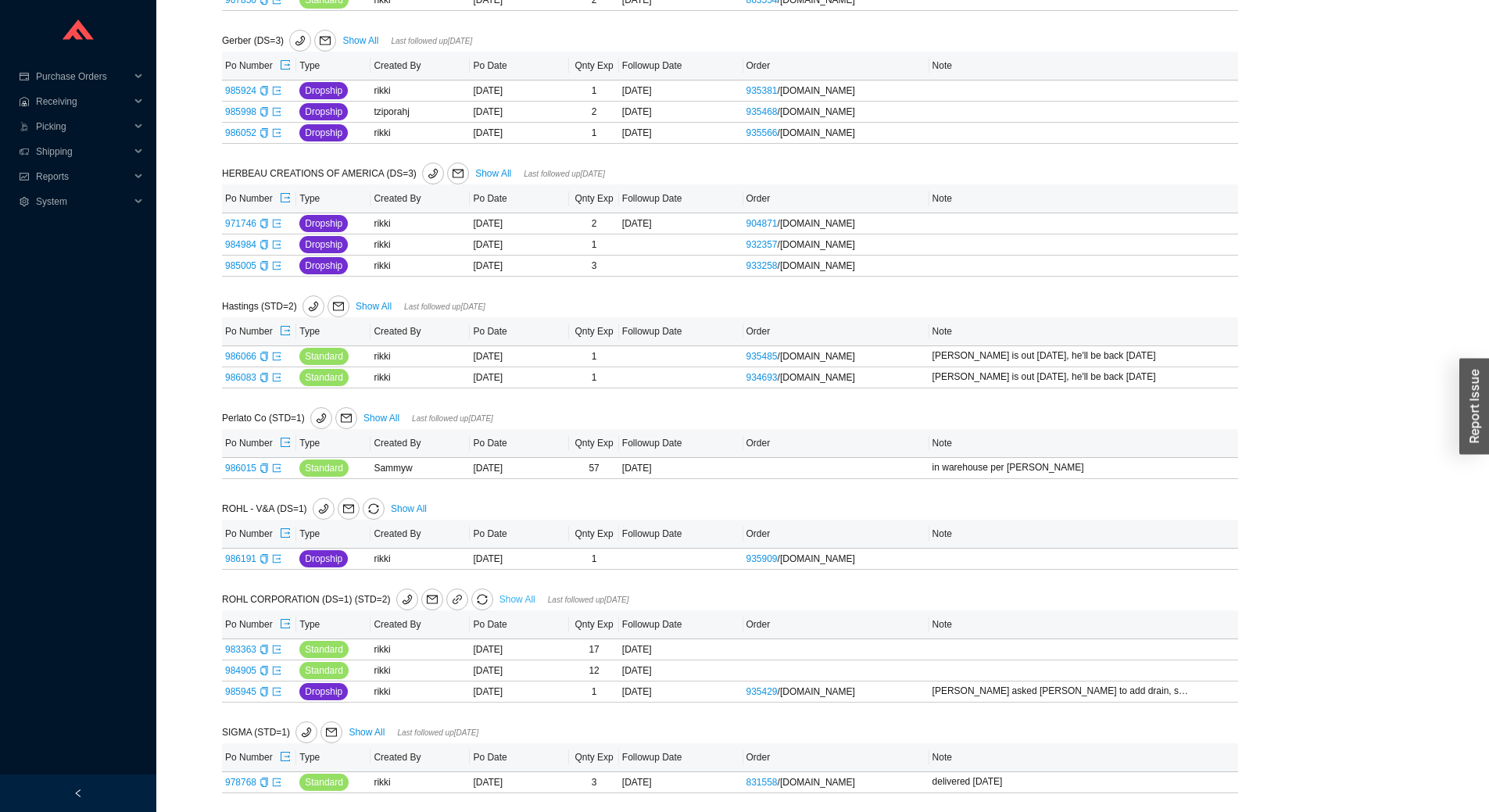
click at [515, 597] on link "Show All" at bounding box center [517, 599] width 36 height 11
select select "2"
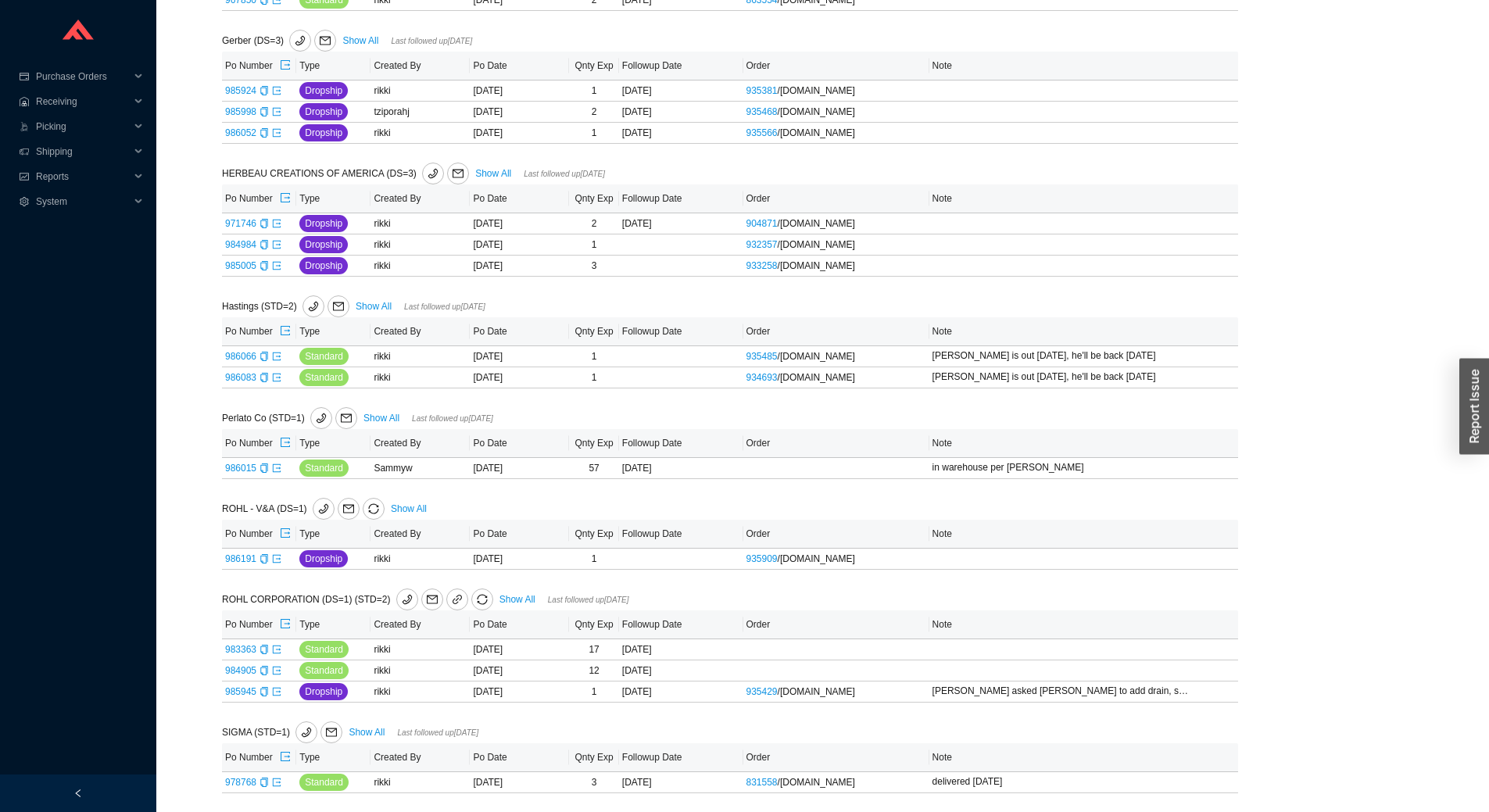
select select "2"
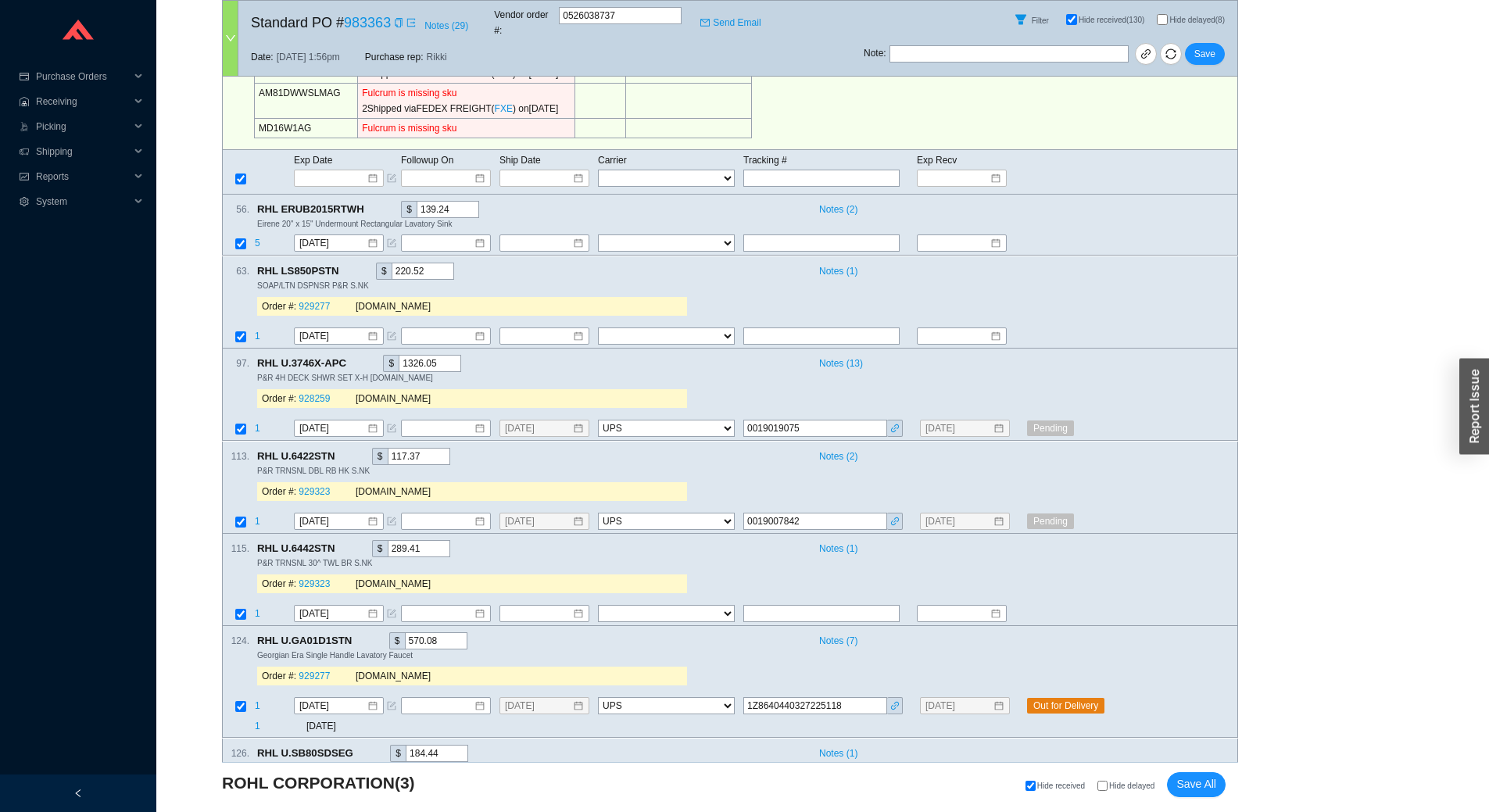
scroll to position [938, 0]
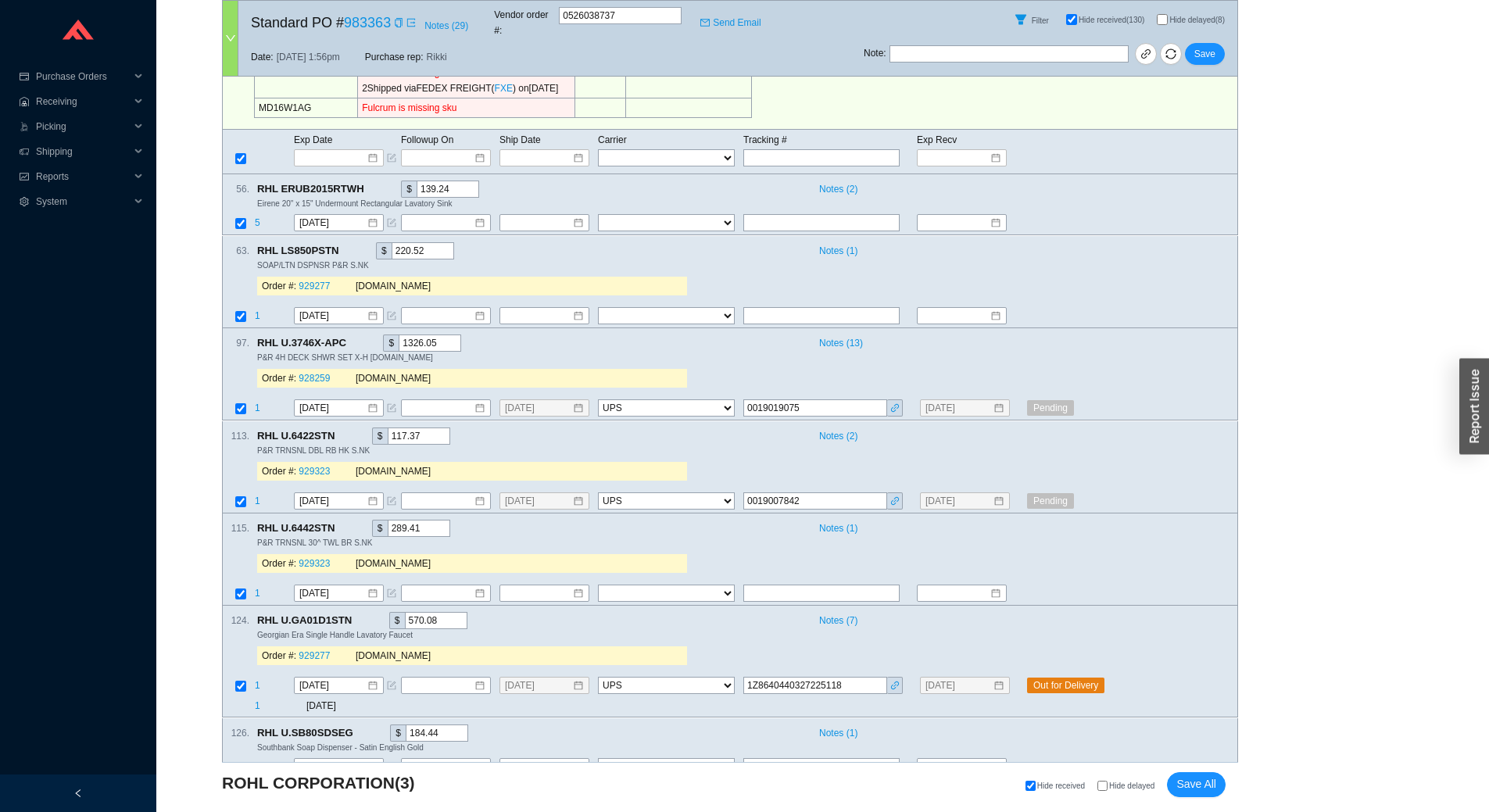
click at [1160, 14] on input "Hide delayed (8)" at bounding box center [1162, 18] width 11 height 11
checkbox input "true"
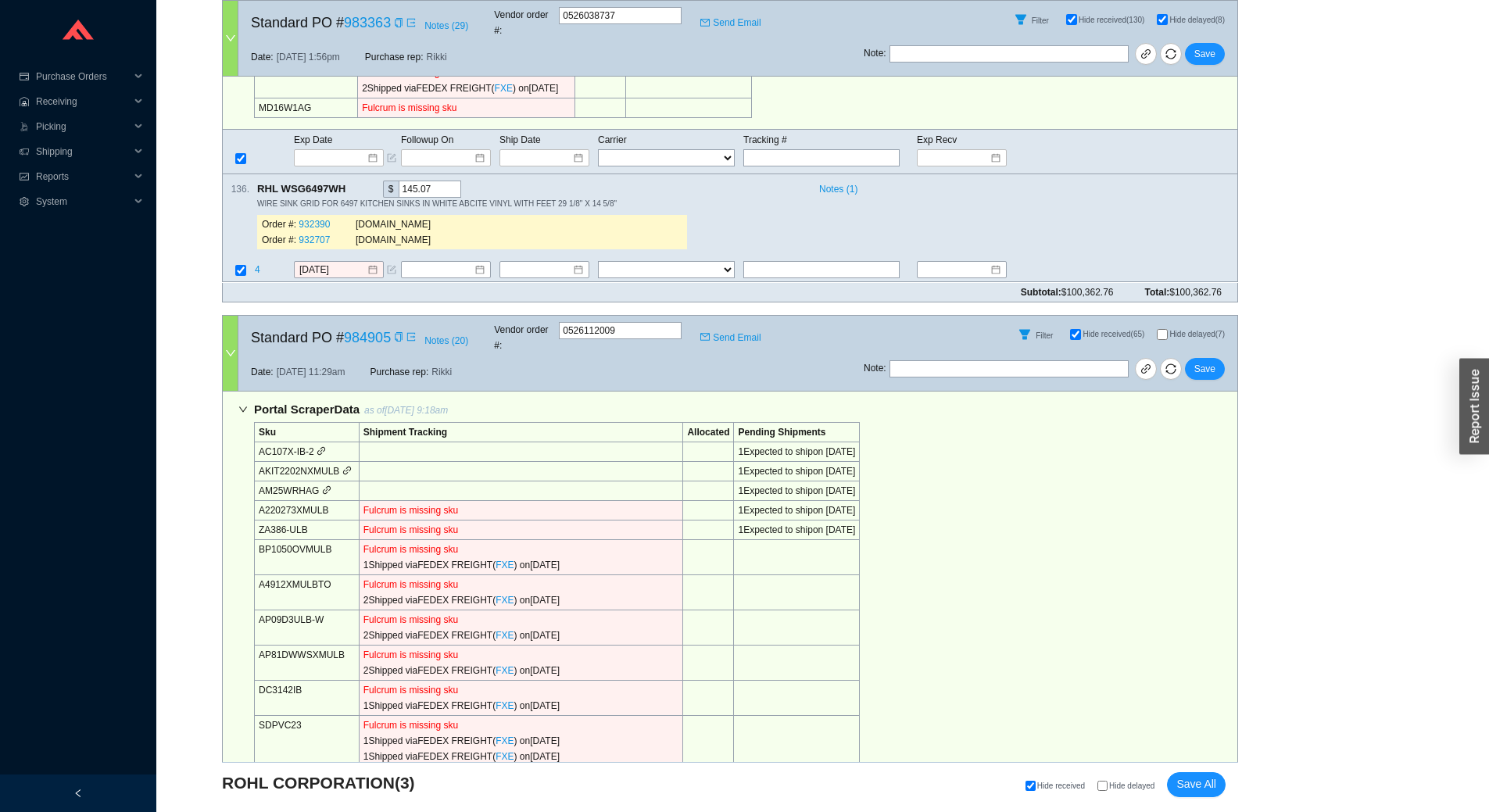
click at [1104, 784] on input "Hide delayed" at bounding box center [1102, 786] width 10 height 10
checkbox input "true"
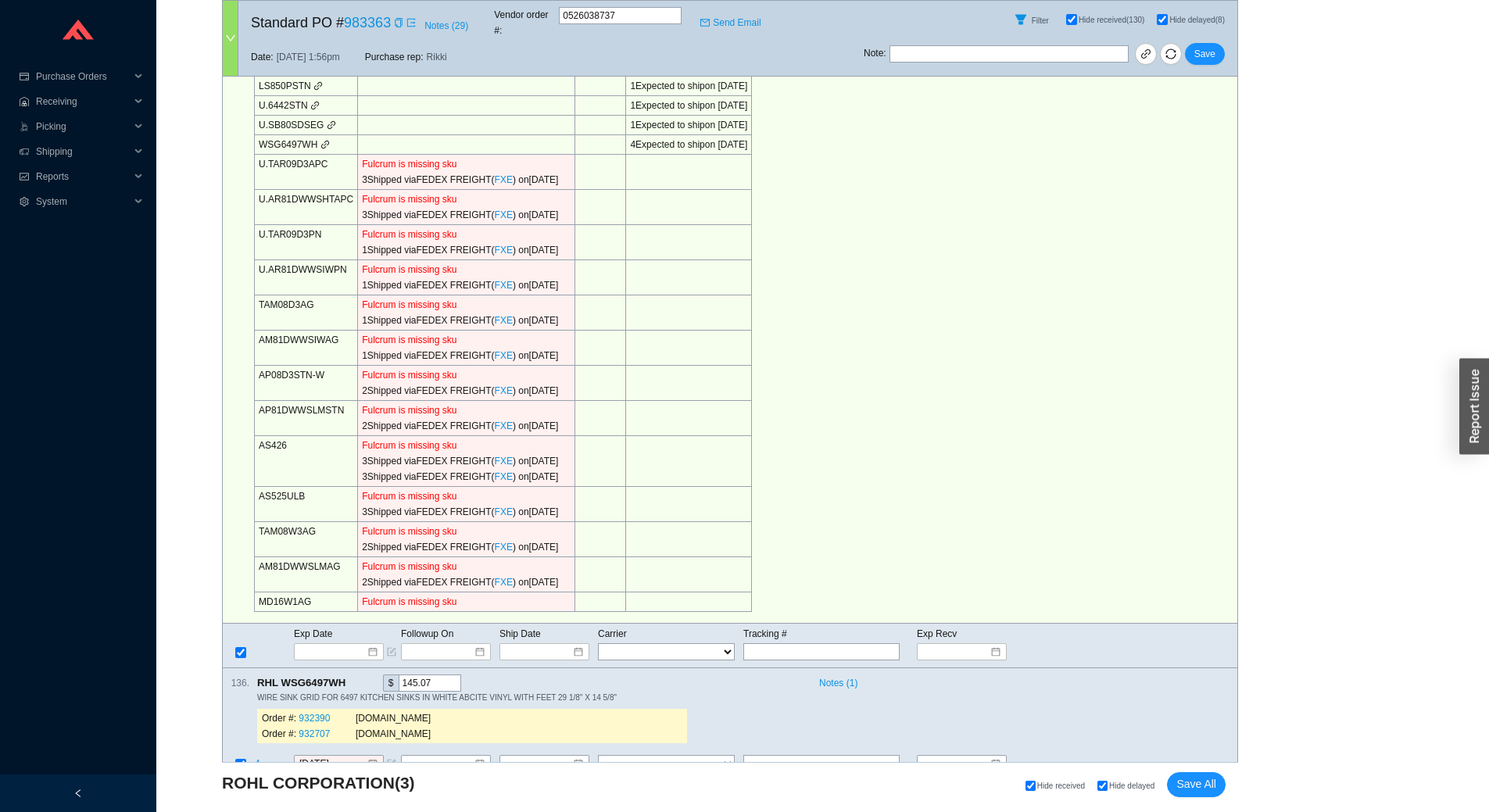
scroll to position [469, 0]
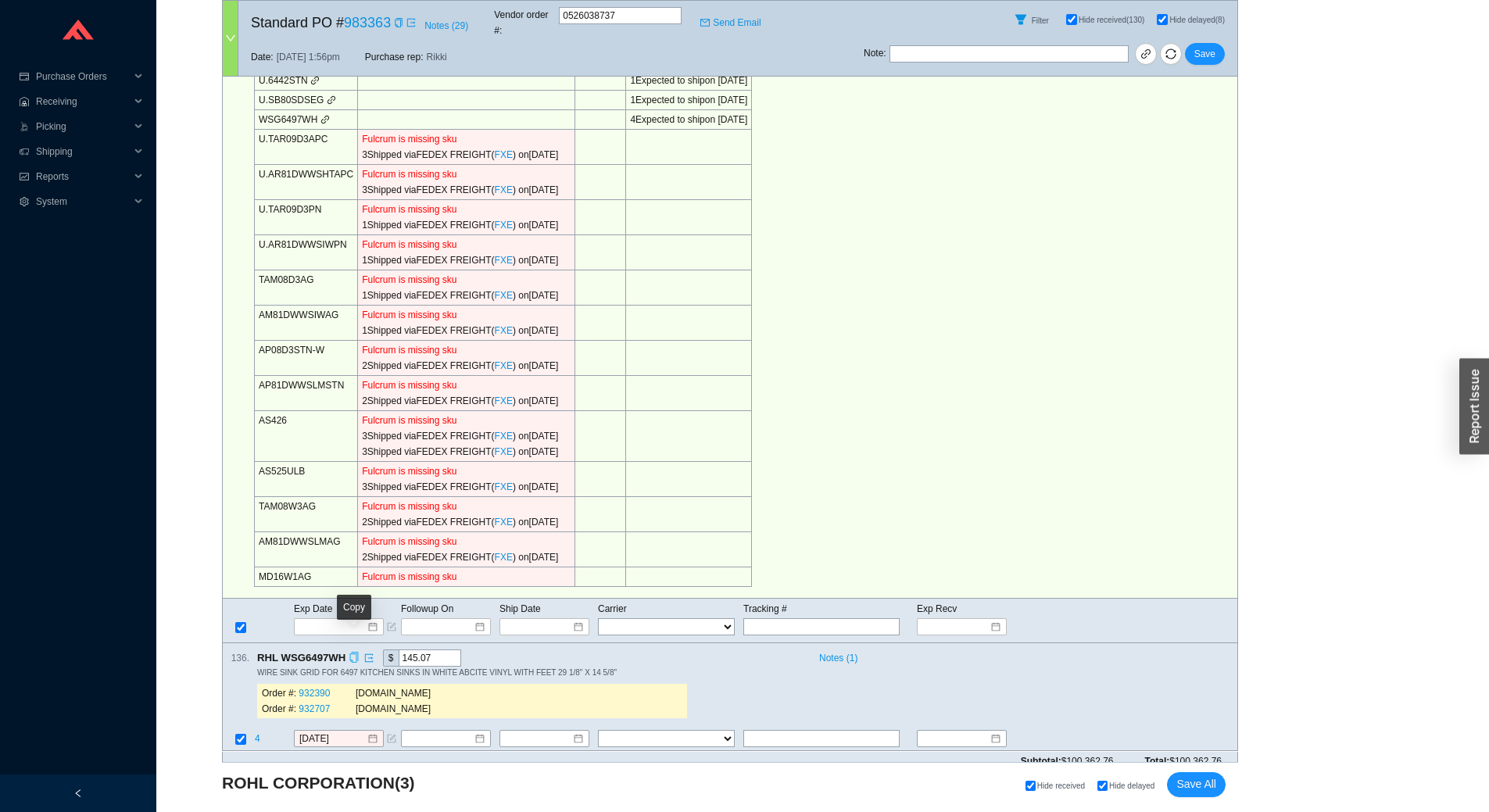
click at [355, 653] on icon "copy" at bounding box center [354, 658] width 10 height 10
click at [1004, 374] on div "Portal Scraper Data as of 8/26/25 9:18am Sku Shipment Tracking Allocated Pendin…" at bounding box center [730, 290] width 1016 height 618
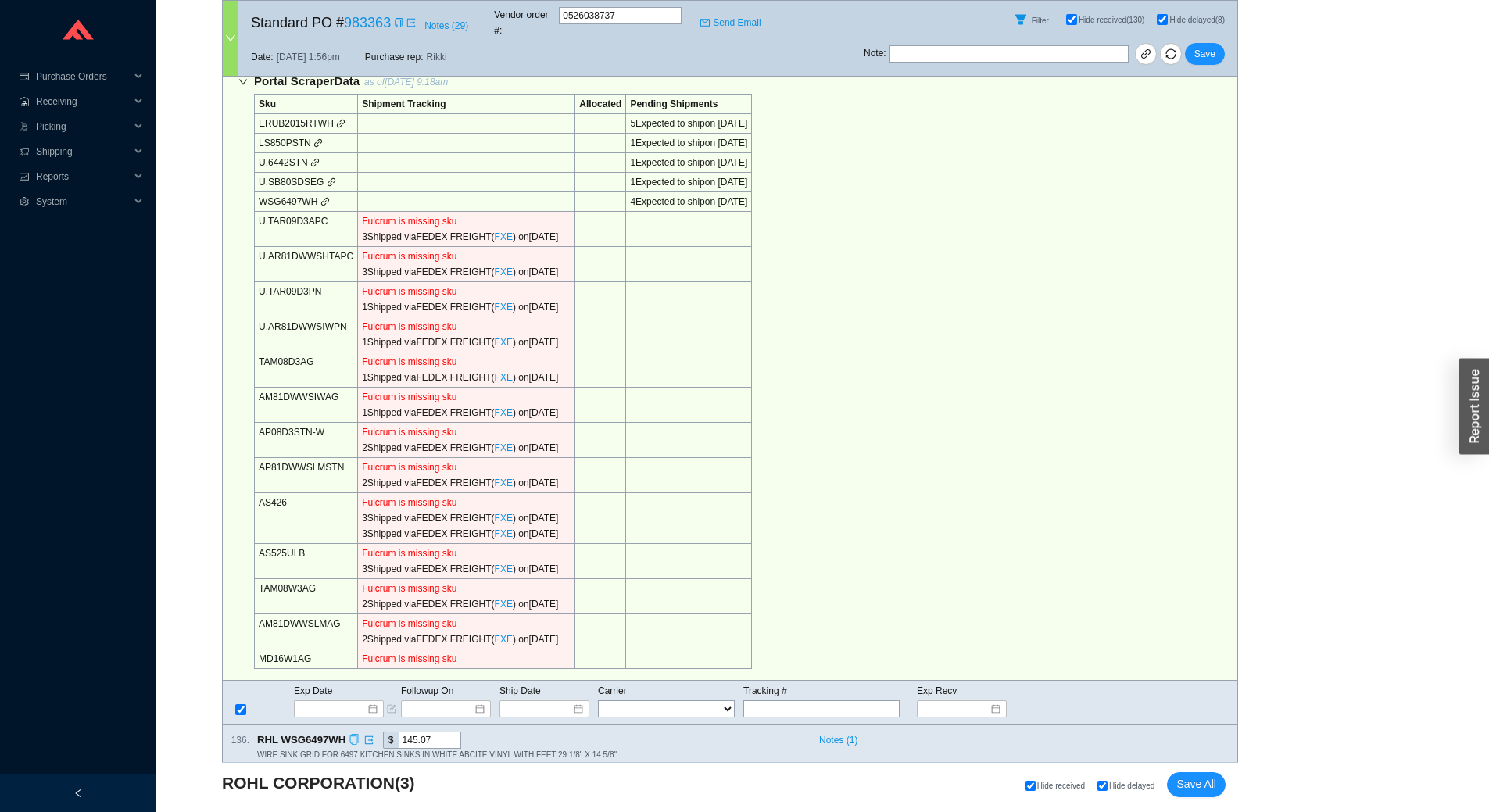
scroll to position [547, 0]
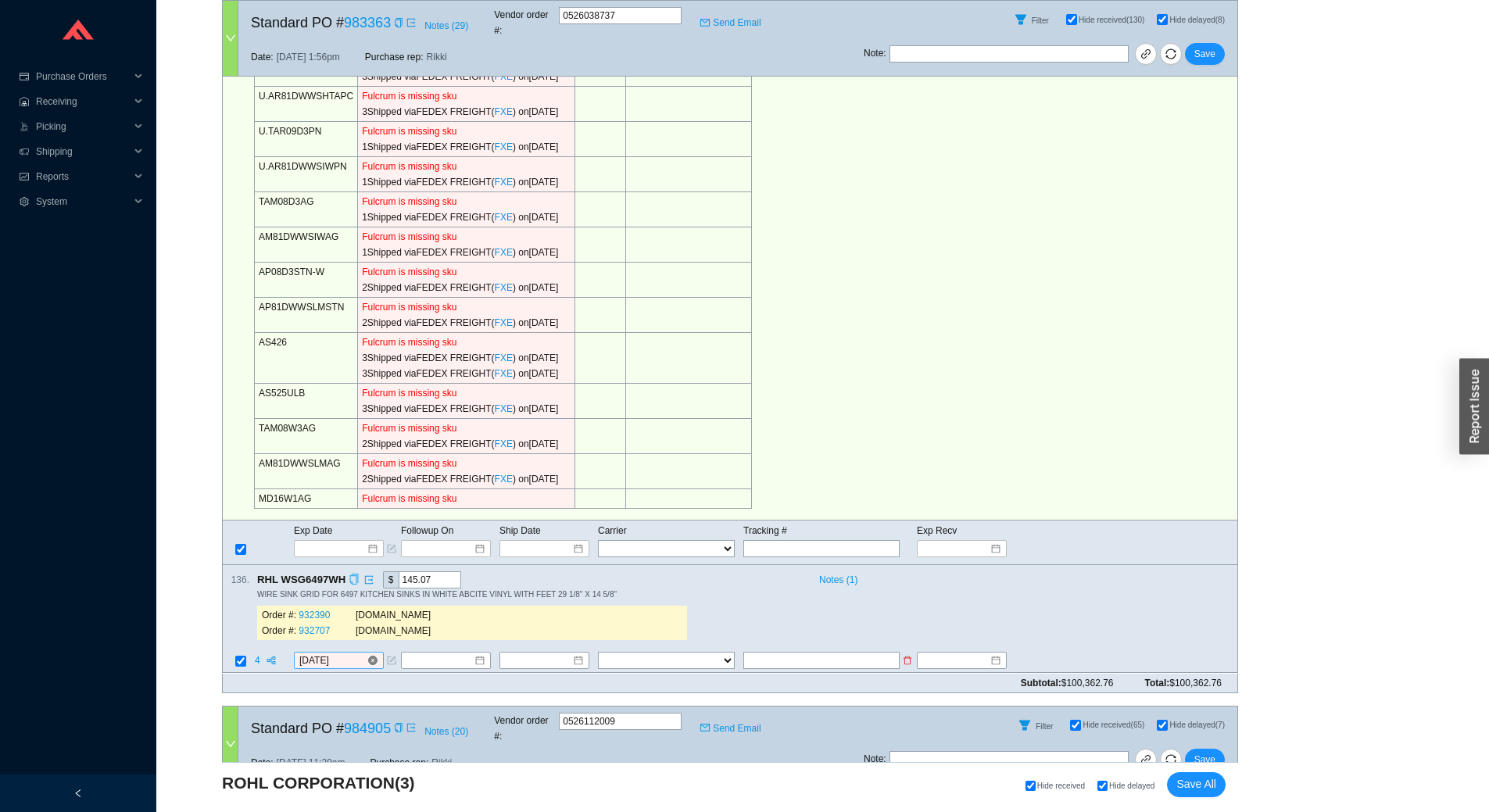
click at [343, 654] on input "8/25/2025" at bounding box center [332, 661] width 67 height 16
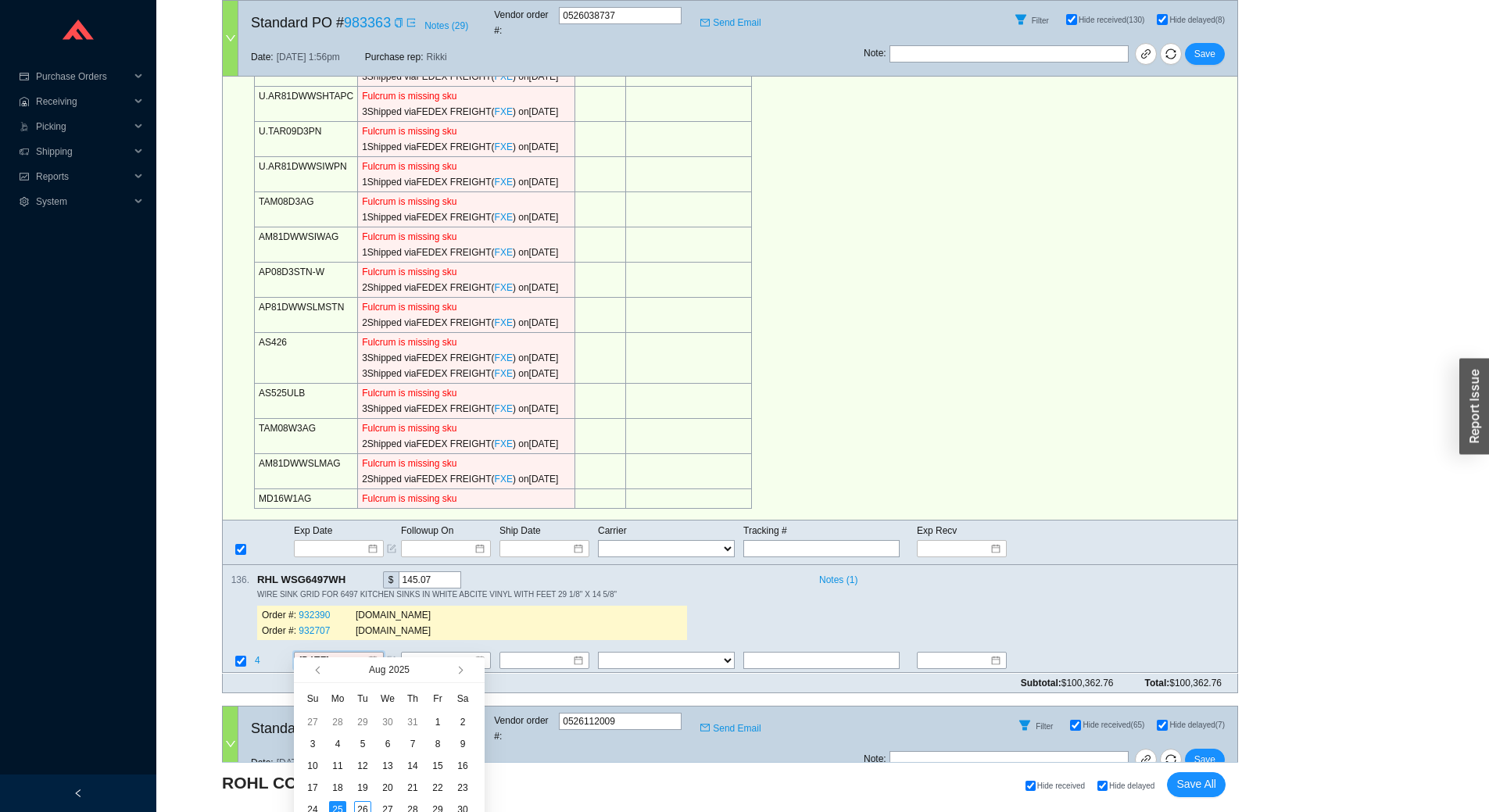
click at [467, 673] on span "button" at bounding box center [473, 670] width 15 height 25
click at [462, 671] on span "button" at bounding box center [458, 670] width 8 height 8
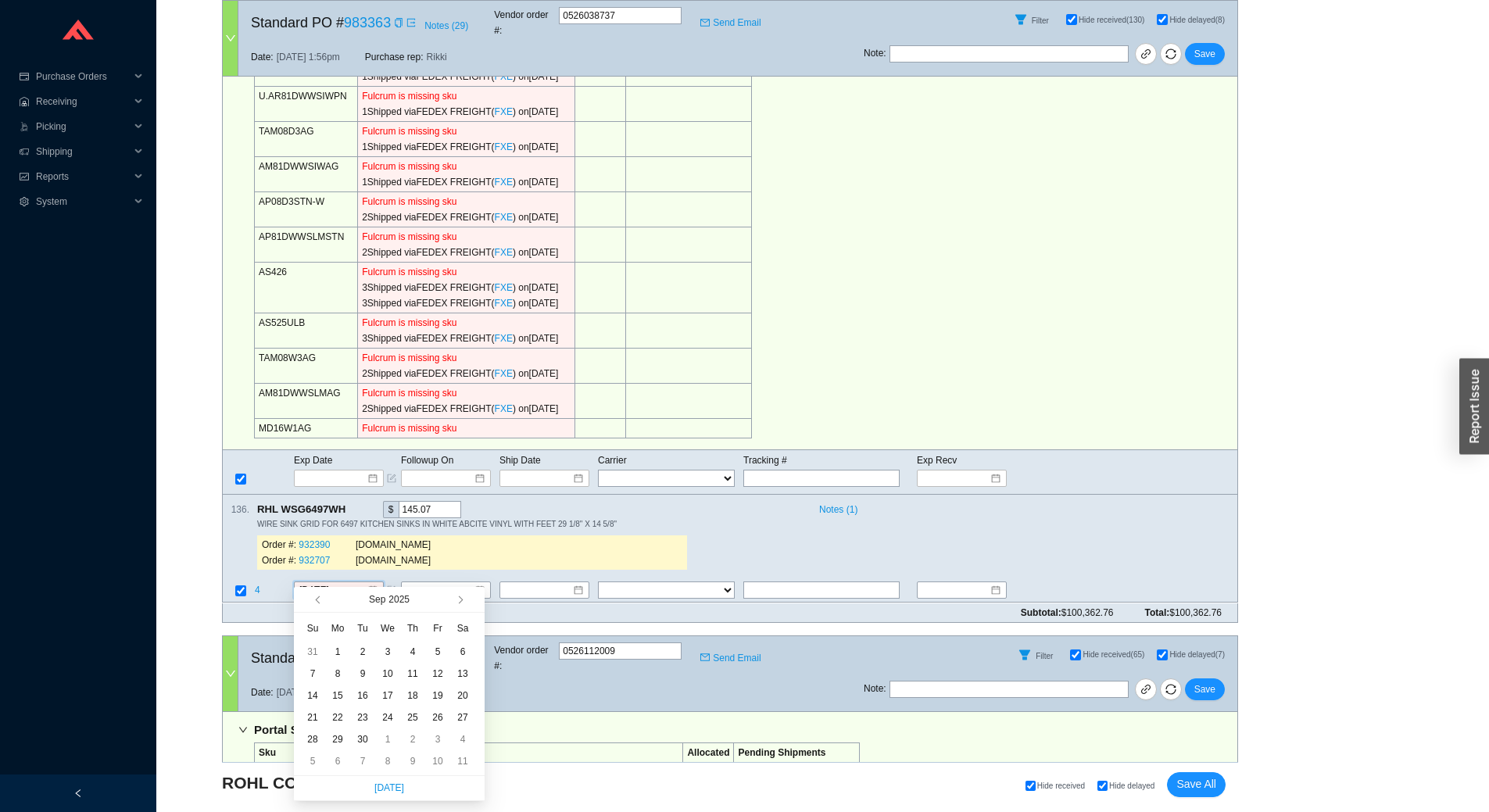
scroll to position [703, 0]
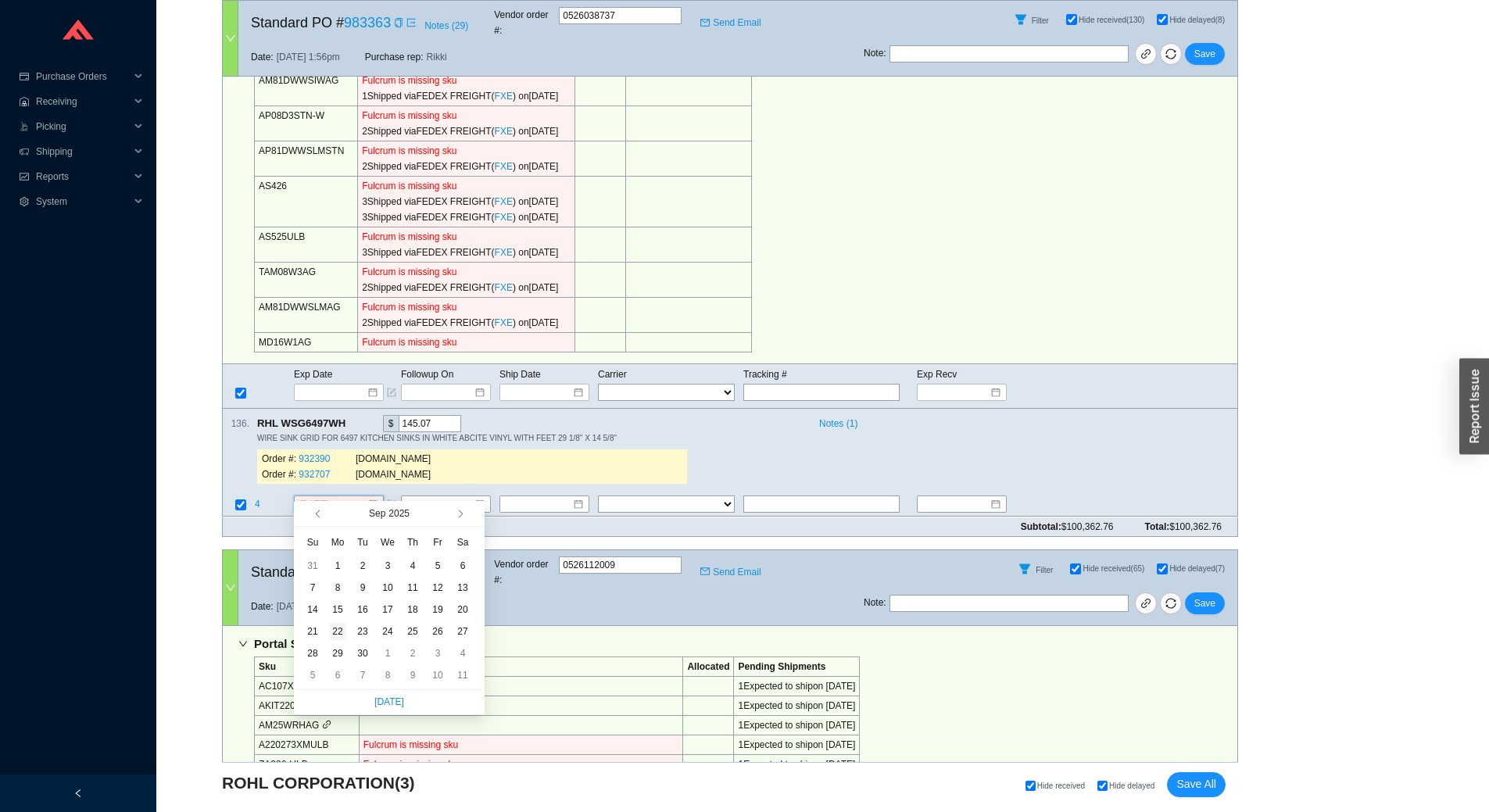
type input "9/22/2025"
click at [339, 633] on div "22" at bounding box center [338, 631] width 17 height 17
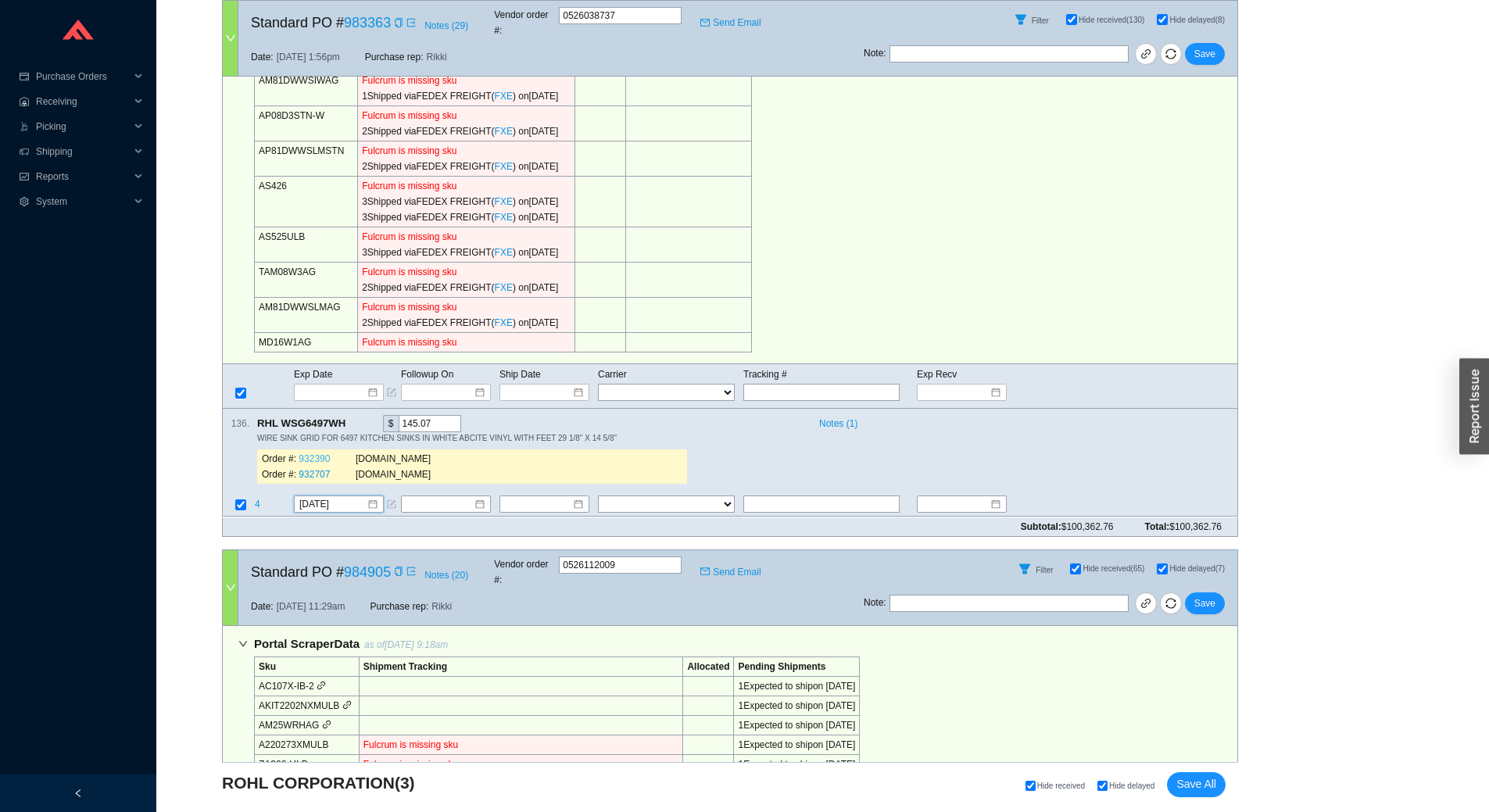
click at [310, 455] on link "932390" at bounding box center [314, 459] width 31 height 11
click at [260, 499] on span "4" at bounding box center [258, 504] width 8 height 11
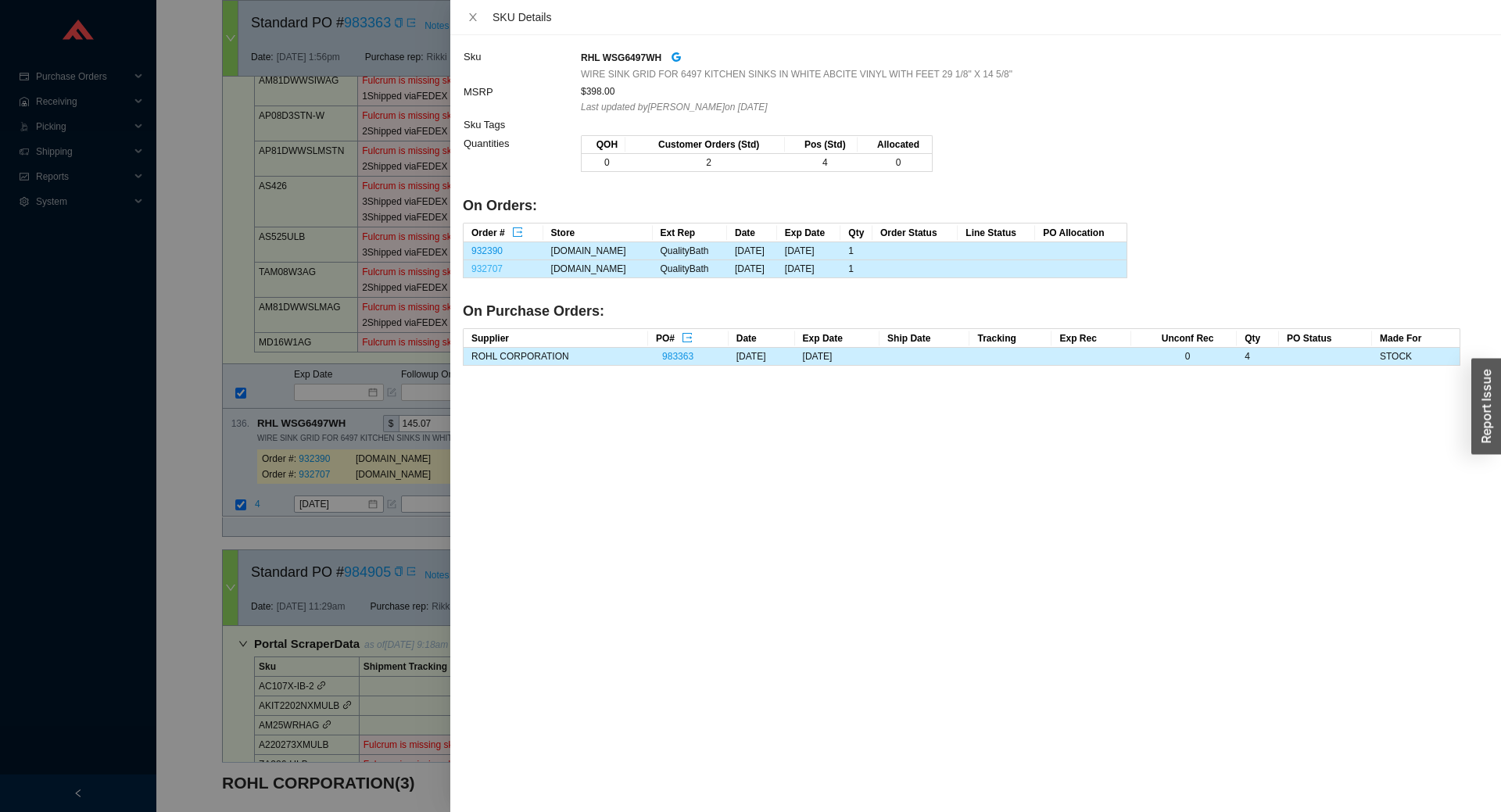
click at [488, 268] on link "932707" at bounding box center [487, 268] width 31 height 11
click at [474, 14] on icon "close" at bounding box center [472, 17] width 11 height 11
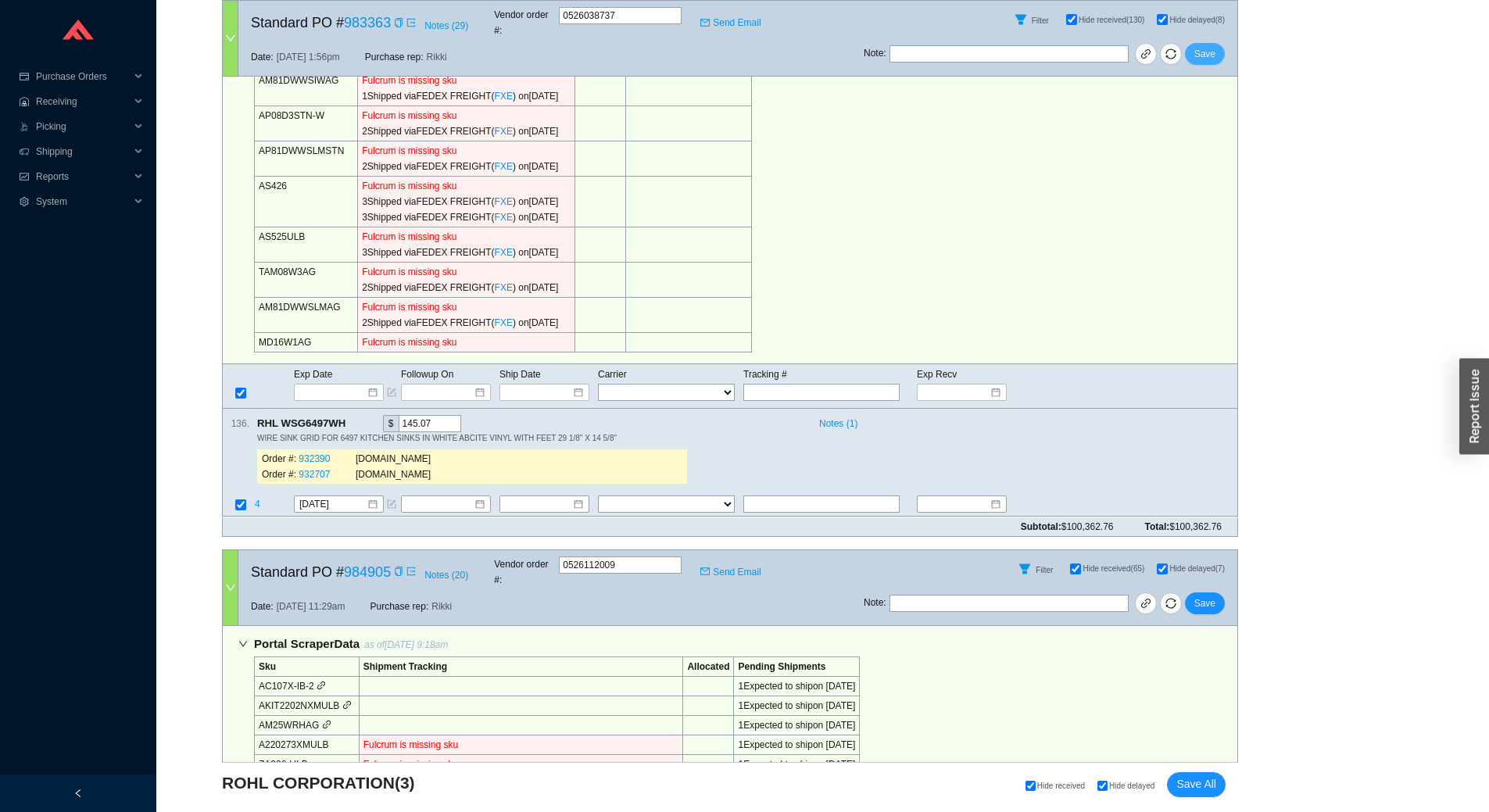
click at [1214, 46] on span "Save" at bounding box center [1205, 53] width 21 height 16
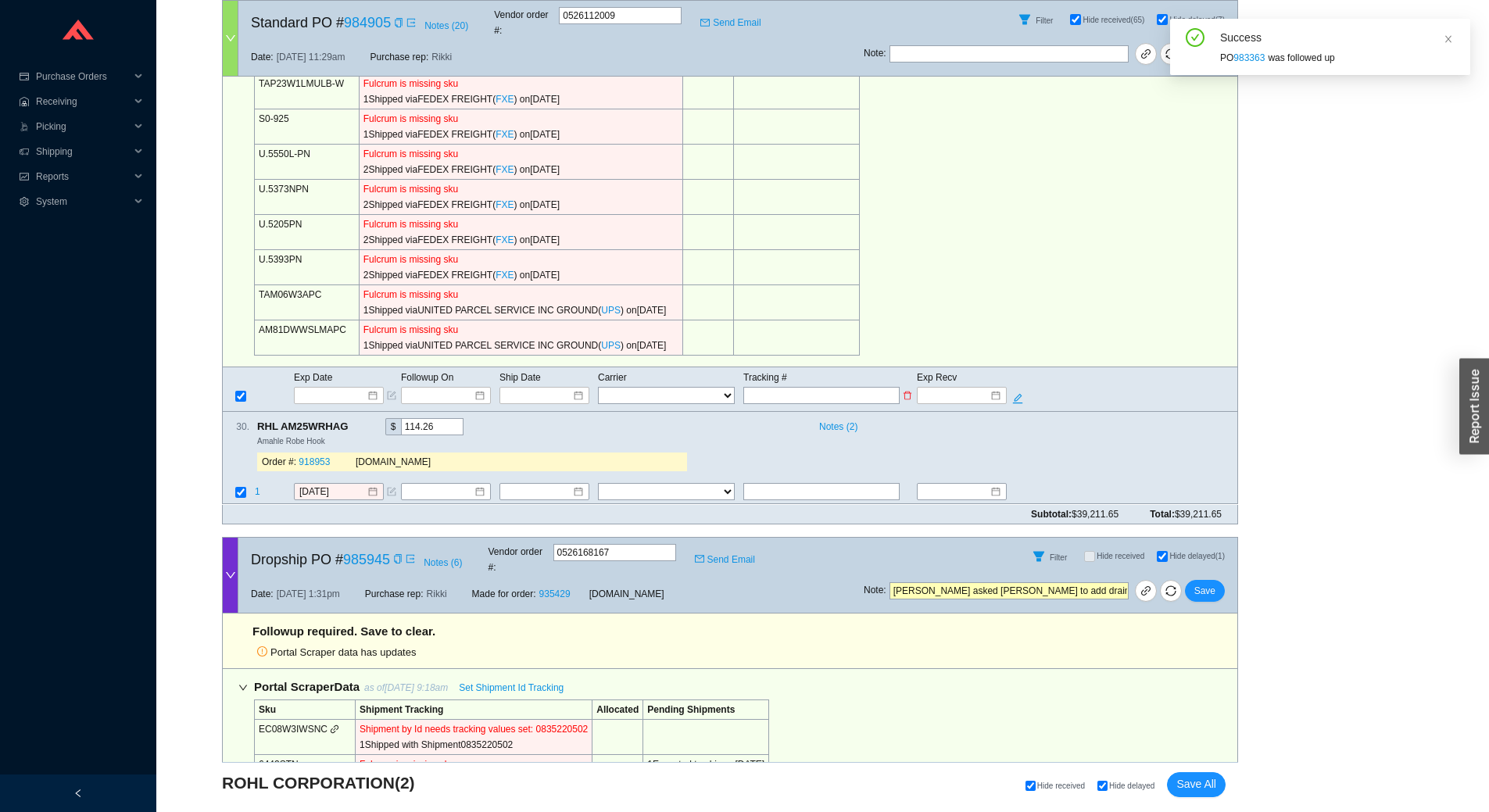
scroll to position [860, 0]
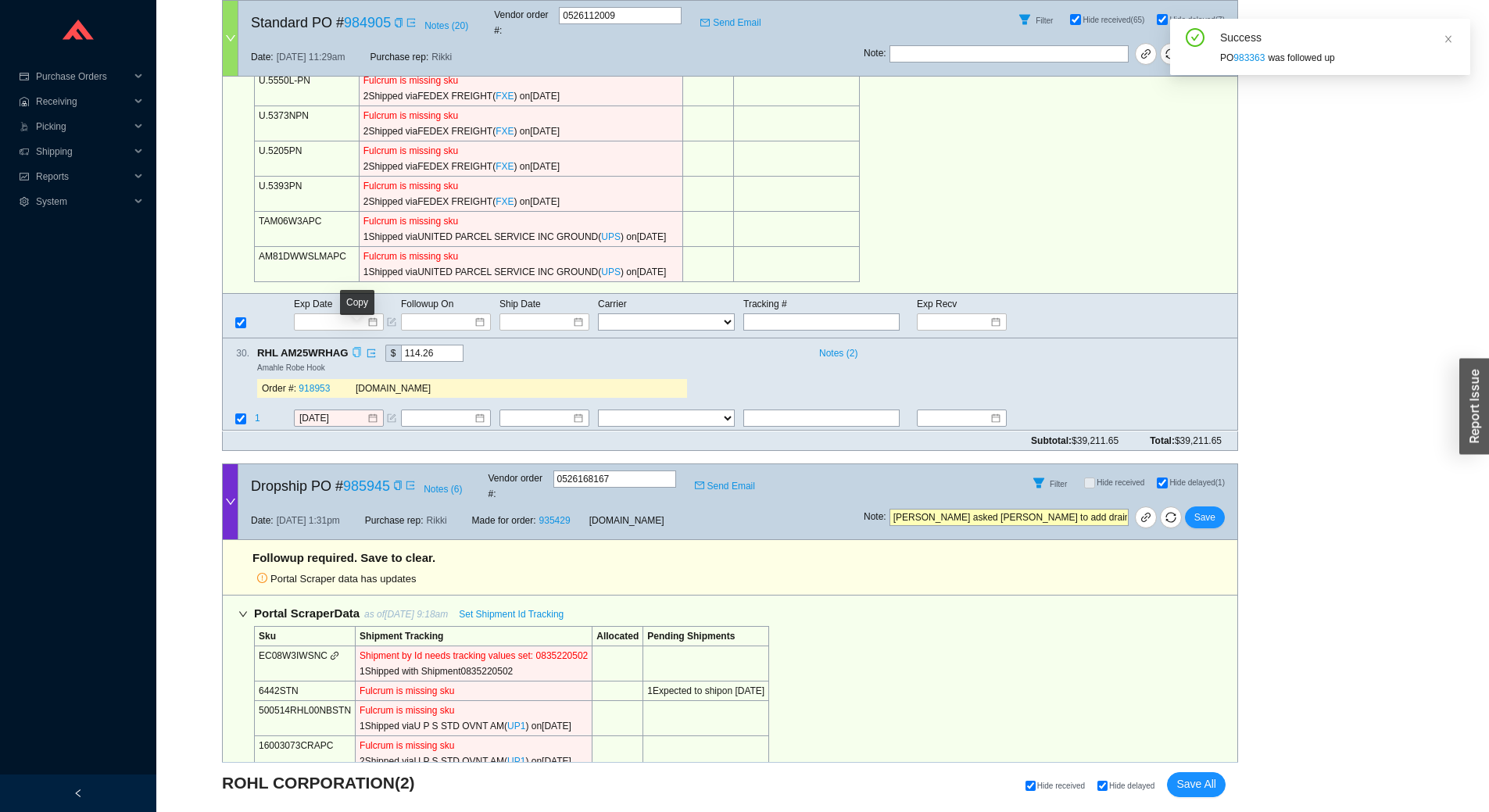
click at [358, 348] on icon "copy" at bounding box center [356, 353] width 10 height 10
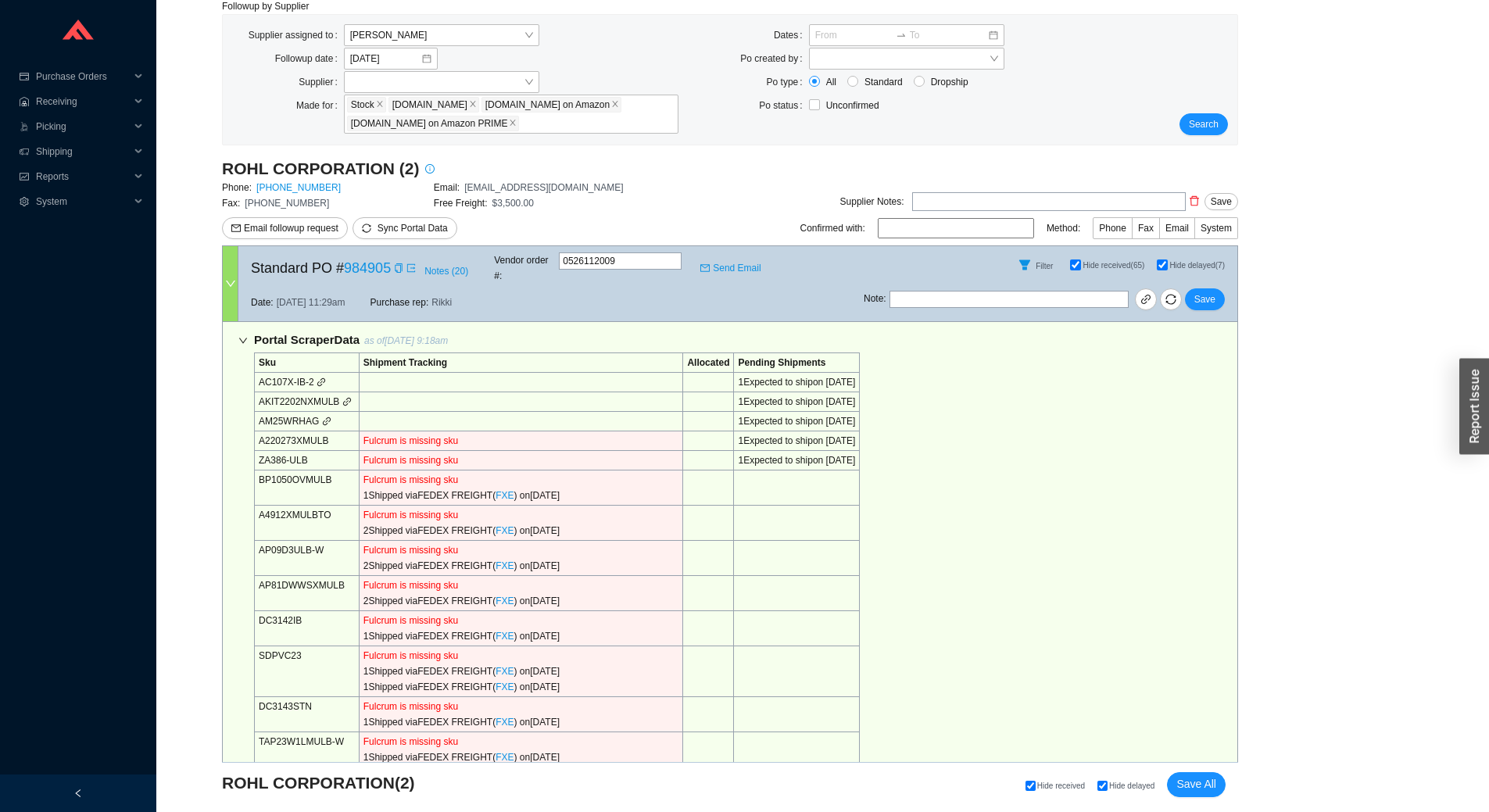
scroll to position [792, 0]
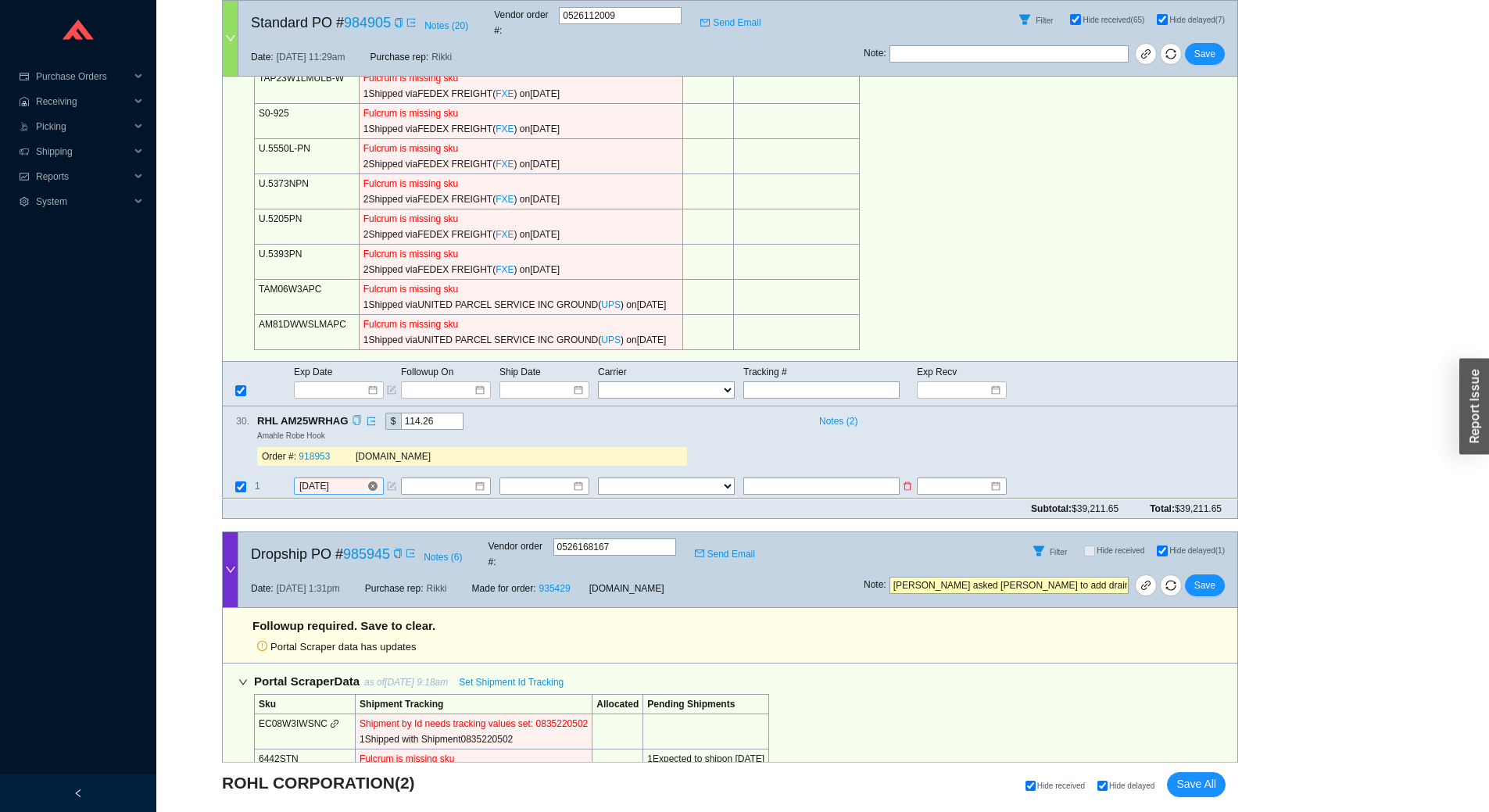
click at [355, 479] on input "8/25/2025" at bounding box center [332, 487] width 67 height 16
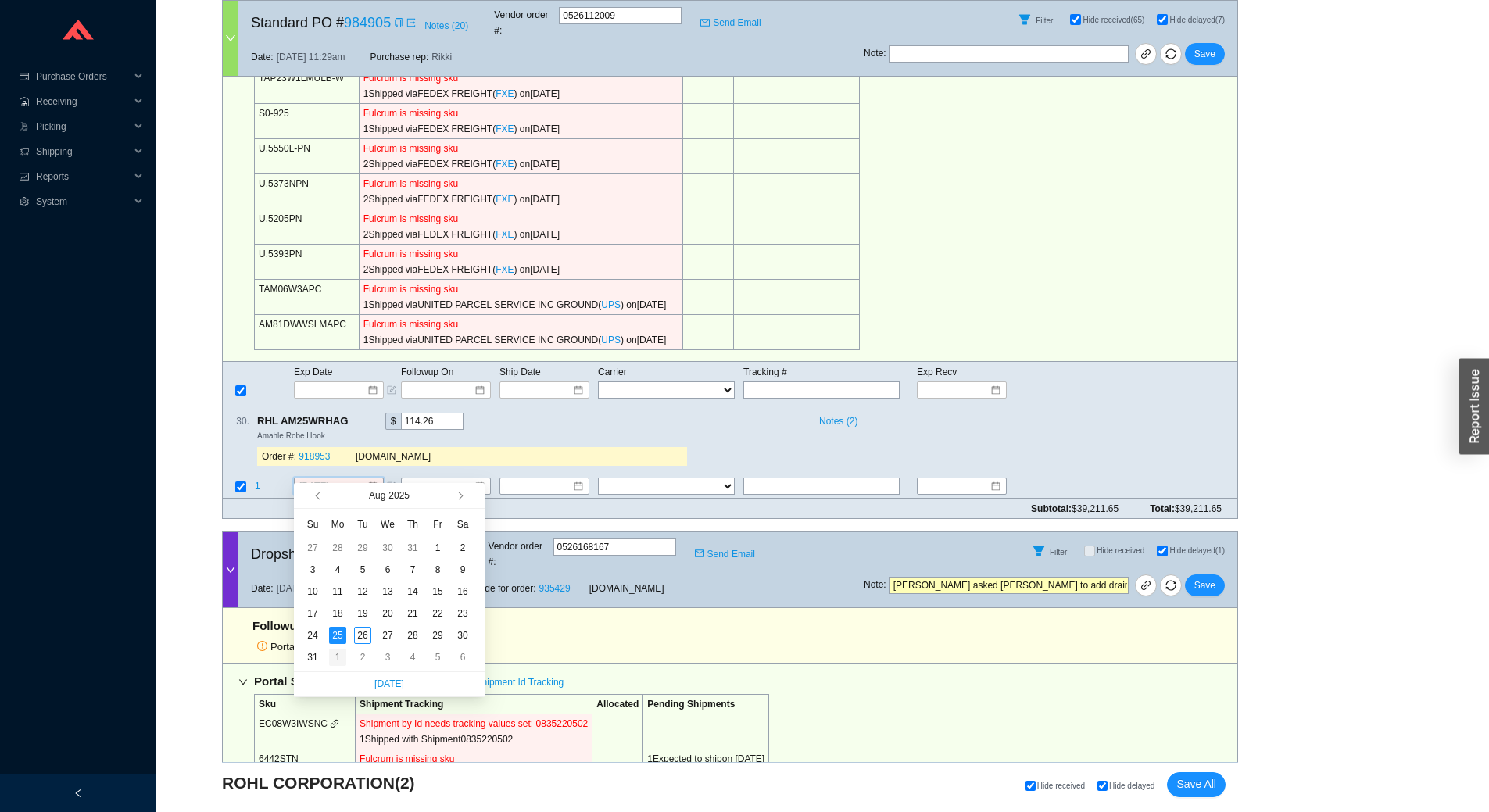
type input "9/1/2025"
drag, startPoint x: 338, startPoint y: 651, endPoint x: 338, endPoint y: 636, distance: 15.0
click at [337, 651] on div "1" at bounding box center [338, 658] width 17 height 17
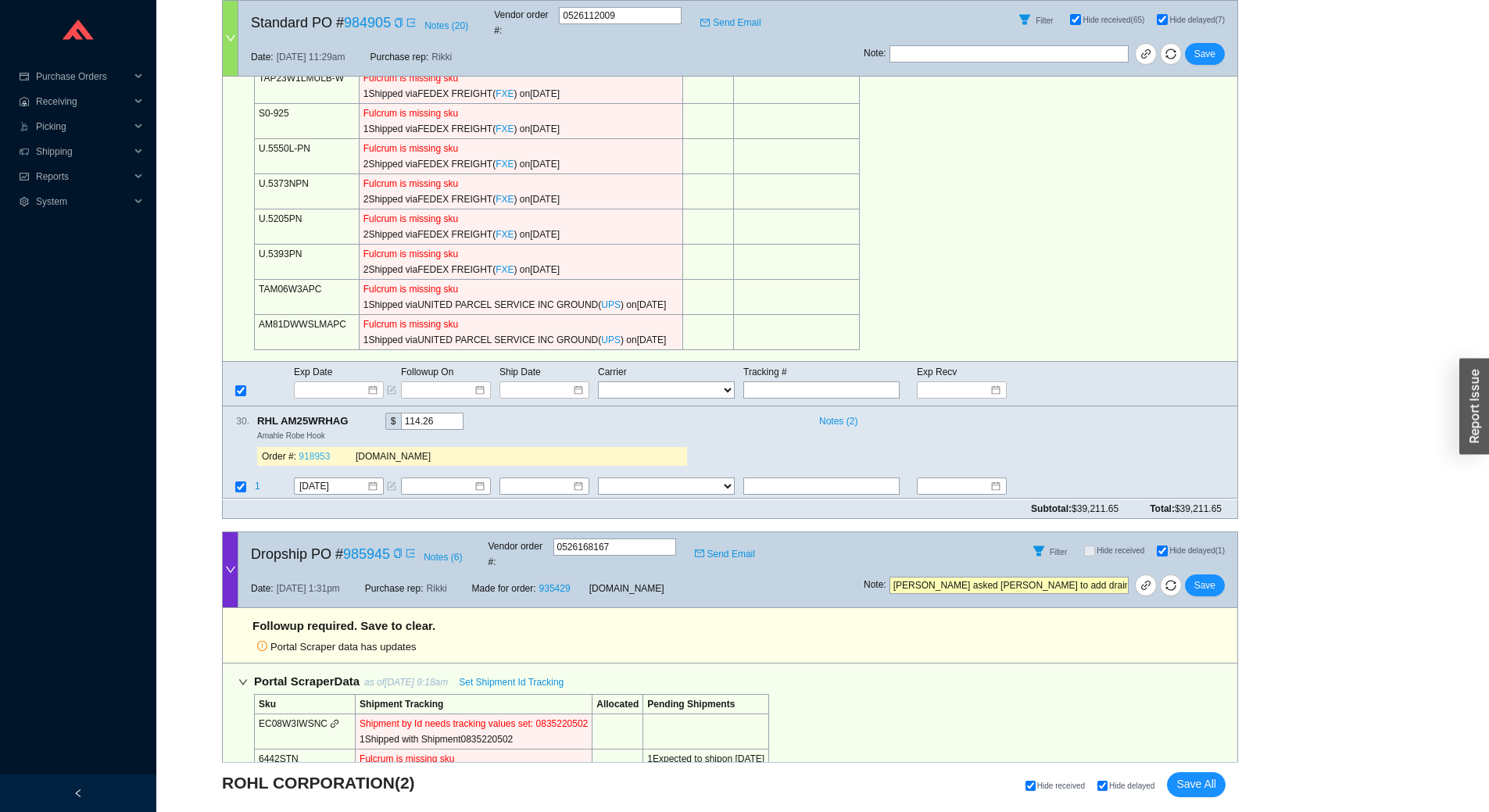
click at [315, 452] on link "918953" at bounding box center [314, 457] width 31 height 11
click at [1217, 43] on button "Save" at bounding box center [1204, 53] width 40 height 22
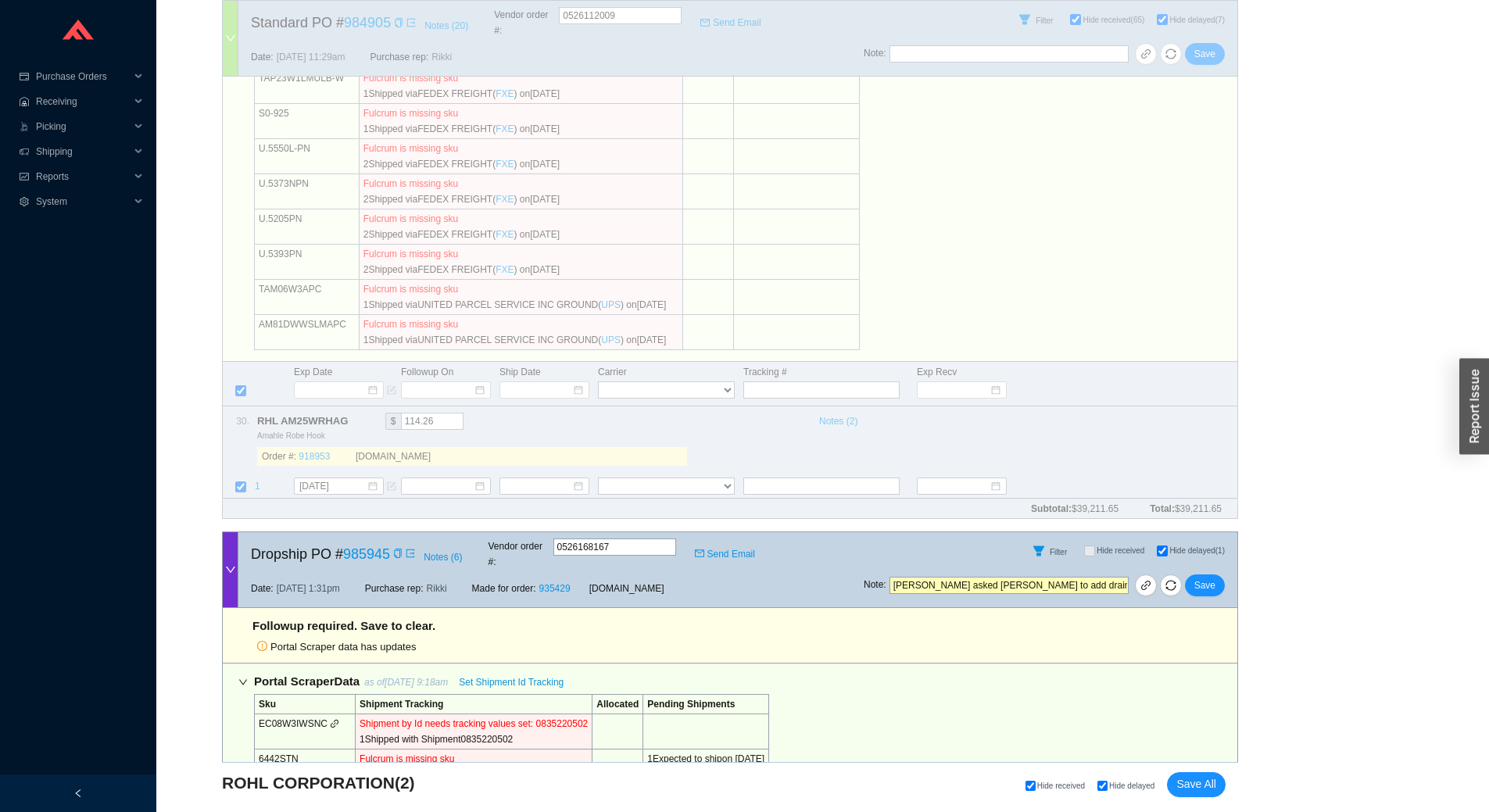
scroll to position [0, 0]
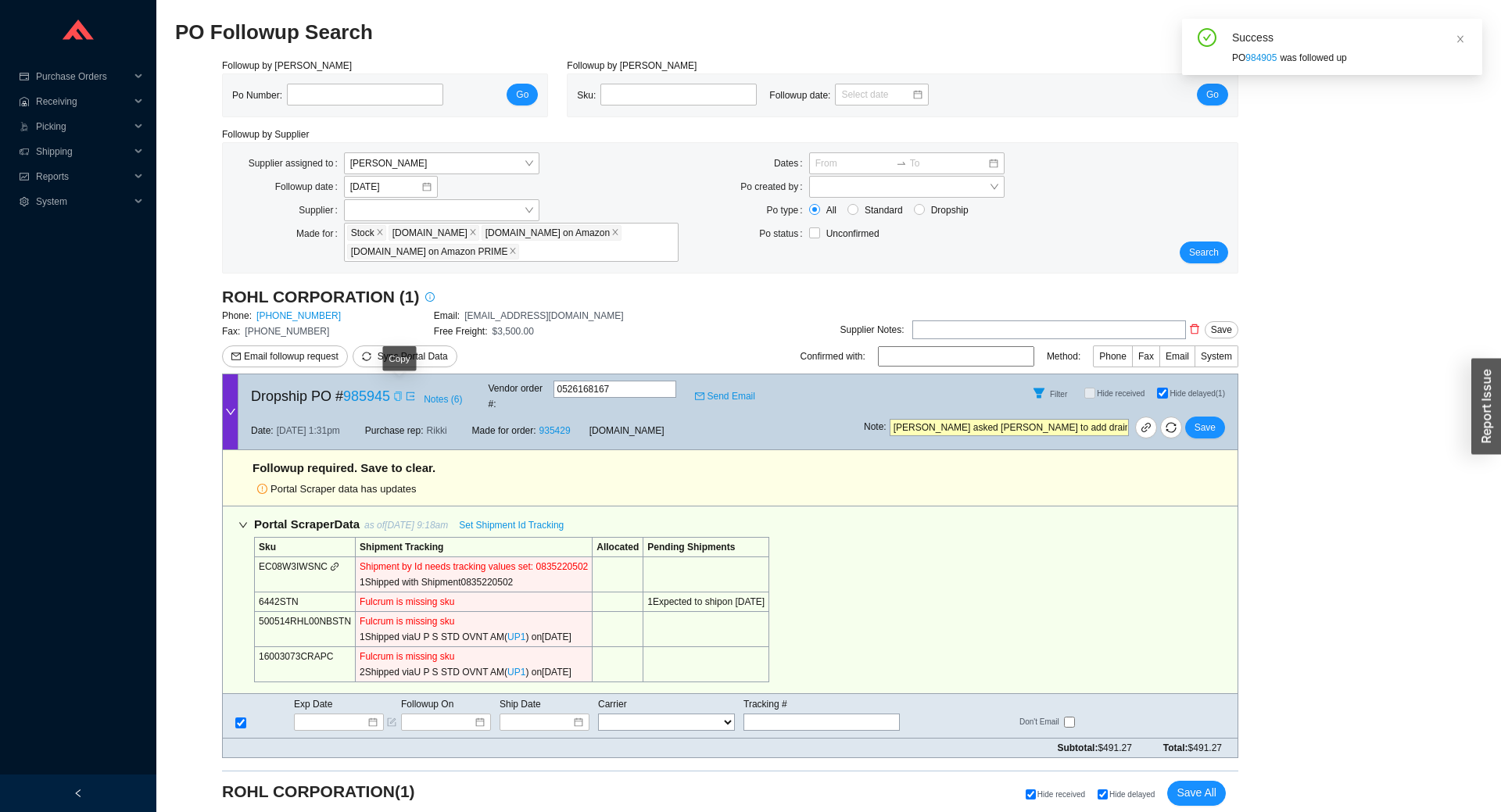
click at [398, 393] on icon "copy" at bounding box center [398, 396] width 10 height 10
click at [556, 425] on link "935429" at bounding box center [555, 430] width 31 height 11
click at [1164, 389] on input "Hide delayed (1)" at bounding box center [1162, 392] width 11 height 11
checkbox input "false"
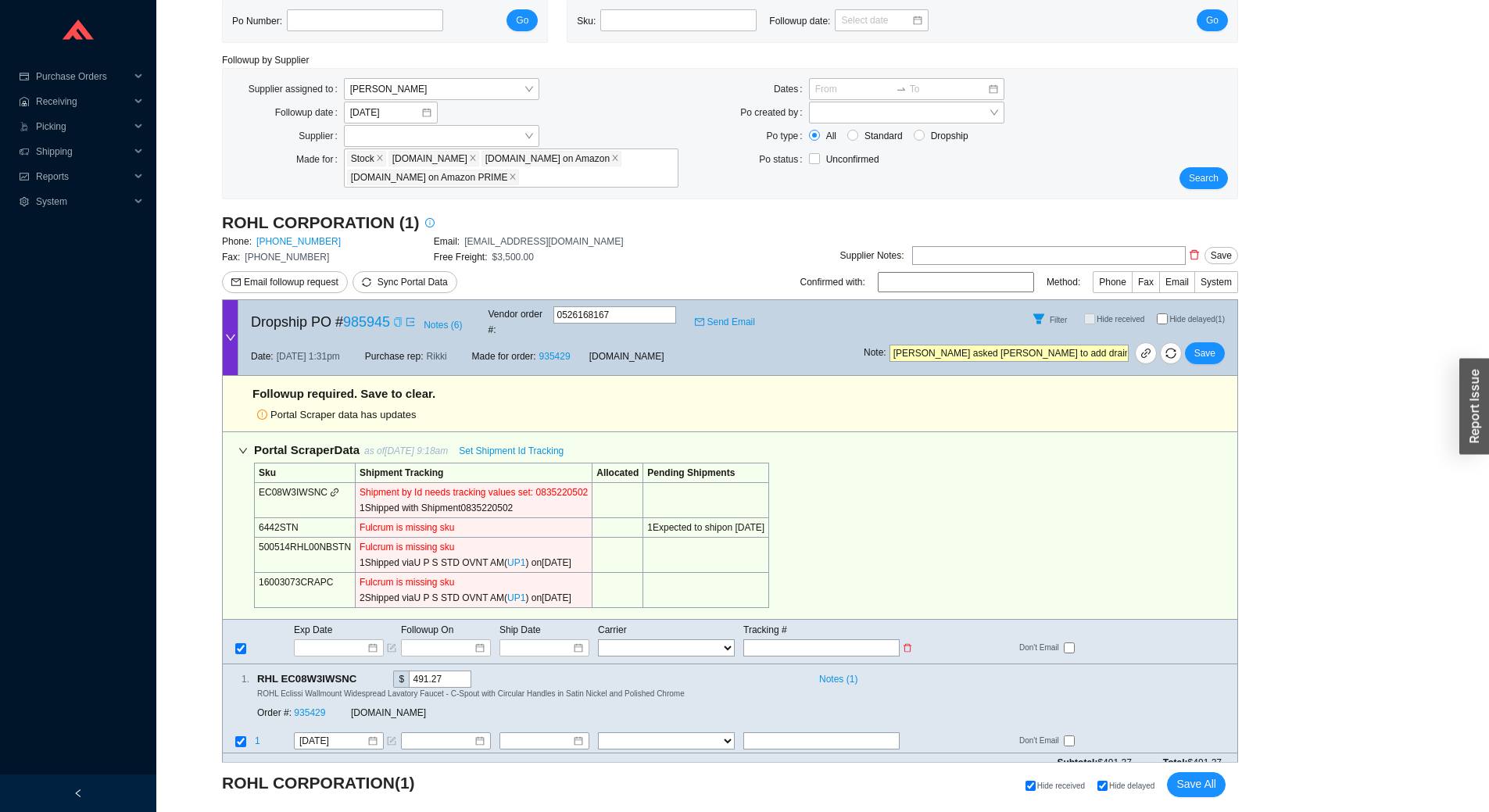
scroll to position [82, 0]
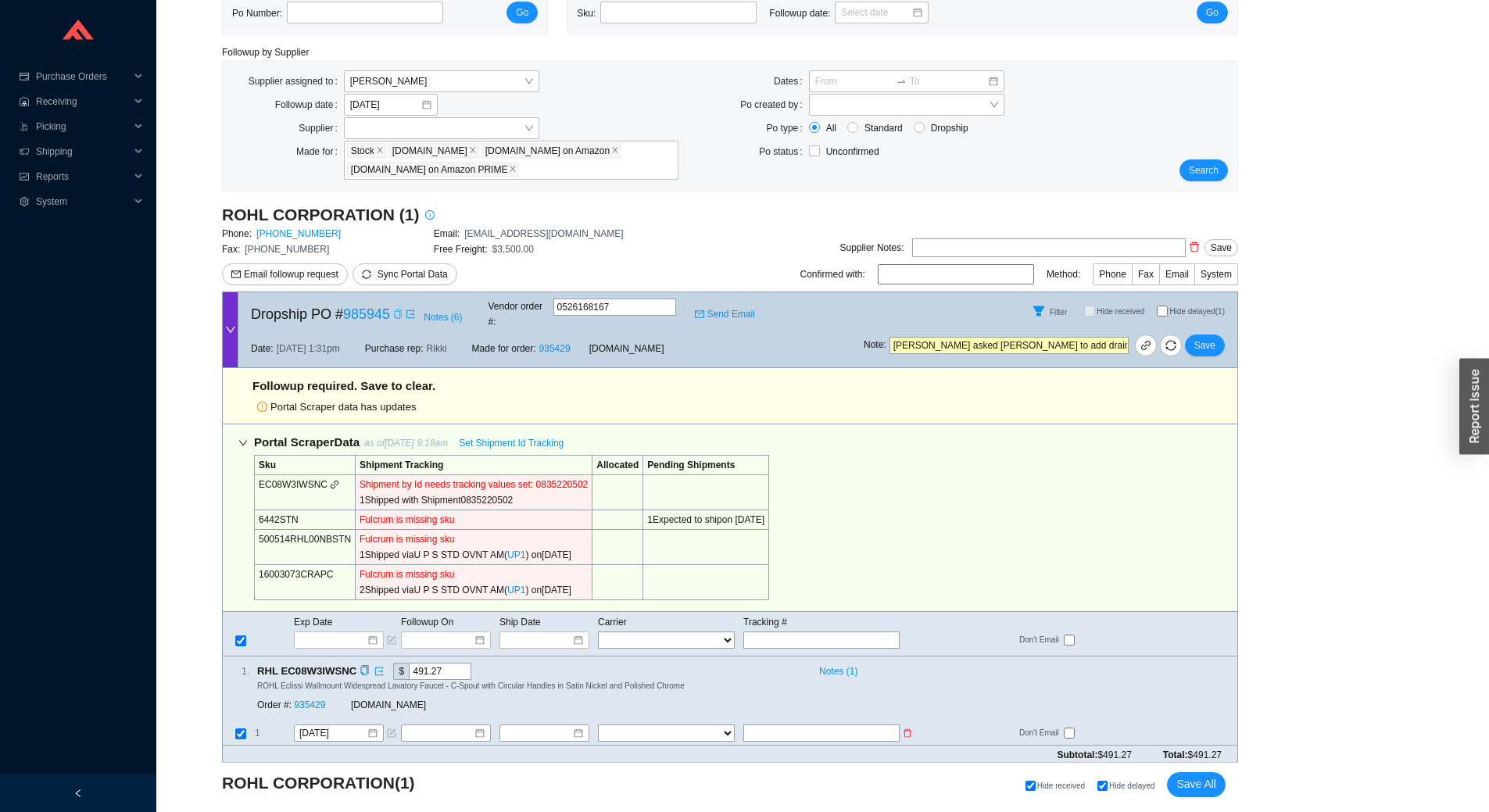
click at [811, 725] on input "text" at bounding box center [821, 733] width 156 height 17
type input "1Z8640440139948908"
click at [695, 725] on select "FedEx UPS ---------------- 2 Day Transportation INC A&B Freight A. Duie Pyle AA…" at bounding box center [666, 733] width 137 height 17
select select "2"
click at [598, 725] on select "FedEx UPS ---------------- 2 Day Transportation INC A&B Freight A. Duie Pyle AA…" at bounding box center [666, 733] width 137 height 17
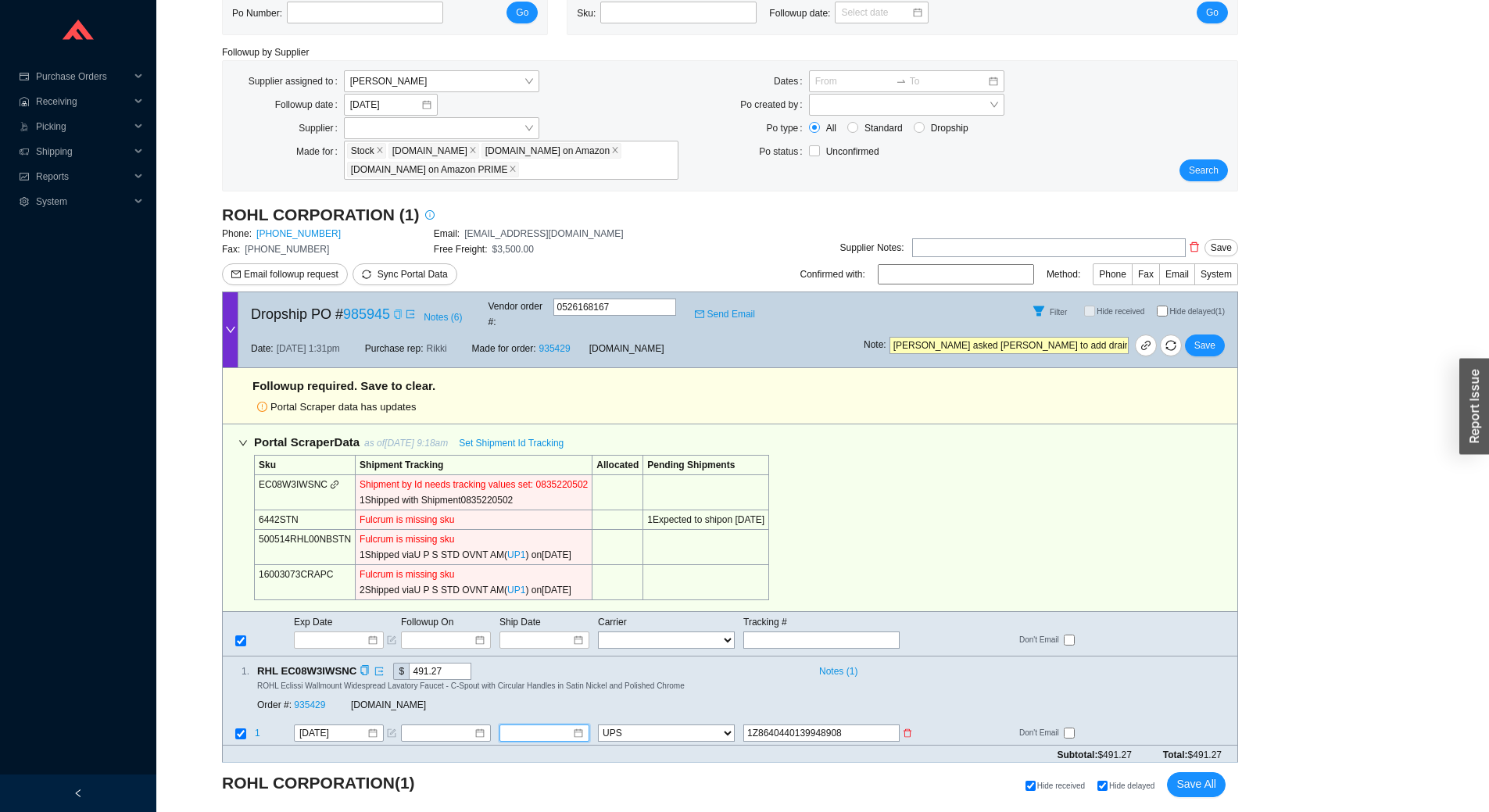
click at [553, 726] on input at bounding box center [538, 733] width 67 height 16
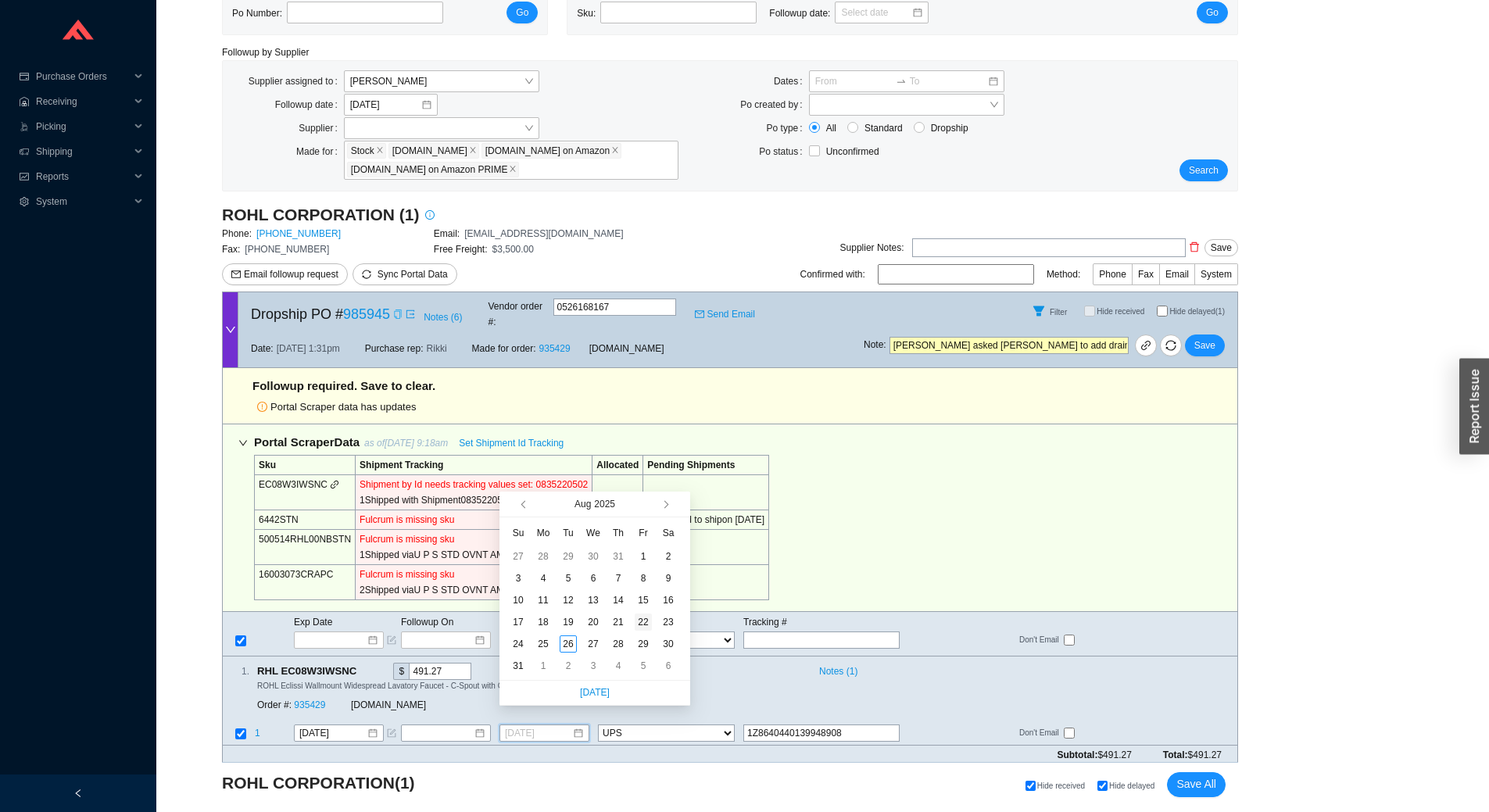
type input "8/22/2025"
click at [633, 627] on td "22" at bounding box center [643, 622] width 25 height 22
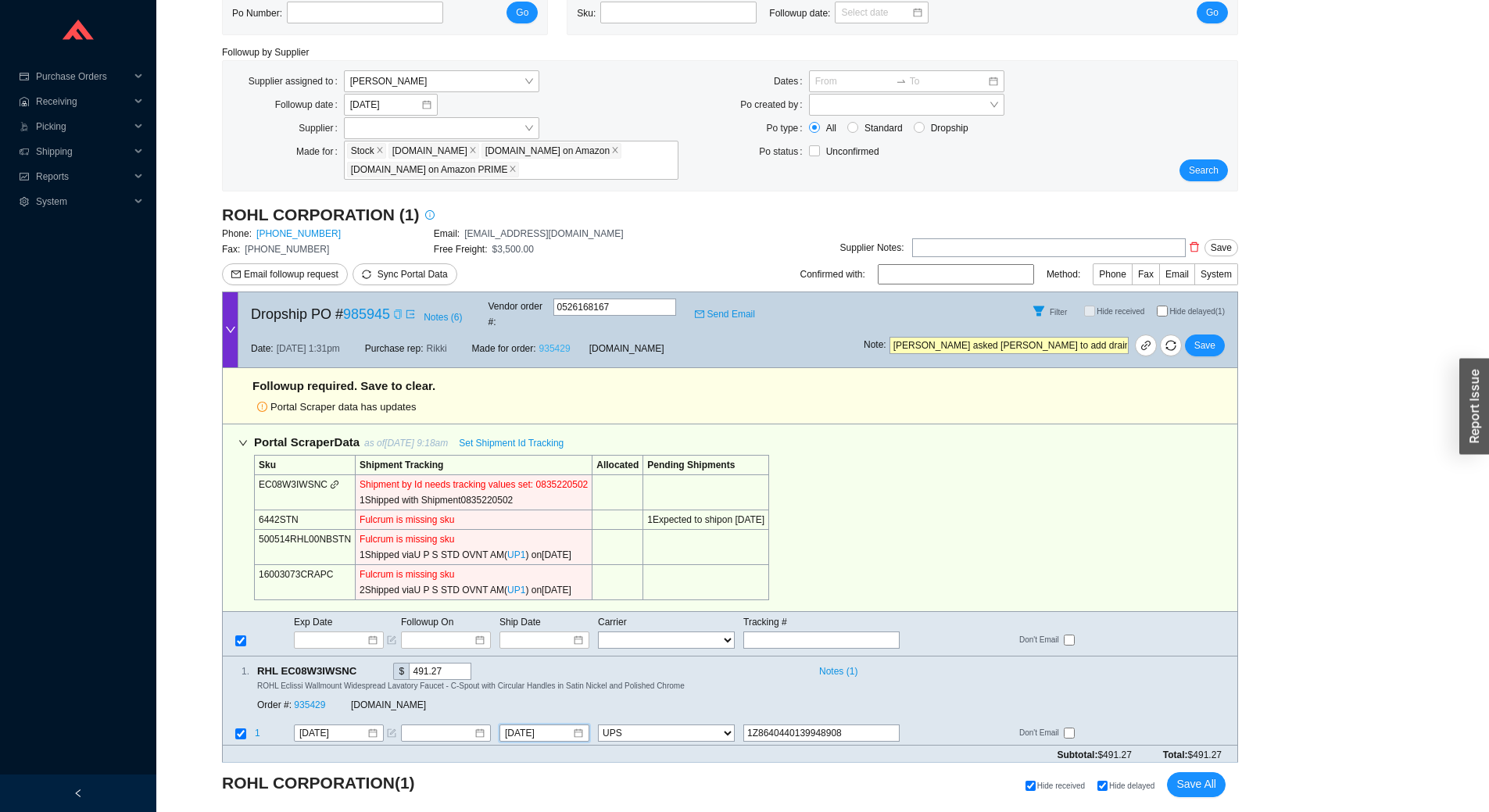
click at [555, 343] on link "935429" at bounding box center [555, 348] width 31 height 11
click at [557, 343] on link "935429" at bounding box center [555, 348] width 31 height 11
drag, startPoint x: 317, startPoint y: 499, endPoint x: 258, endPoint y: 506, distance: 59.4
click at [258, 510] on td "6442STN" at bounding box center [305, 520] width 101 height 19
copy td "6442STN"
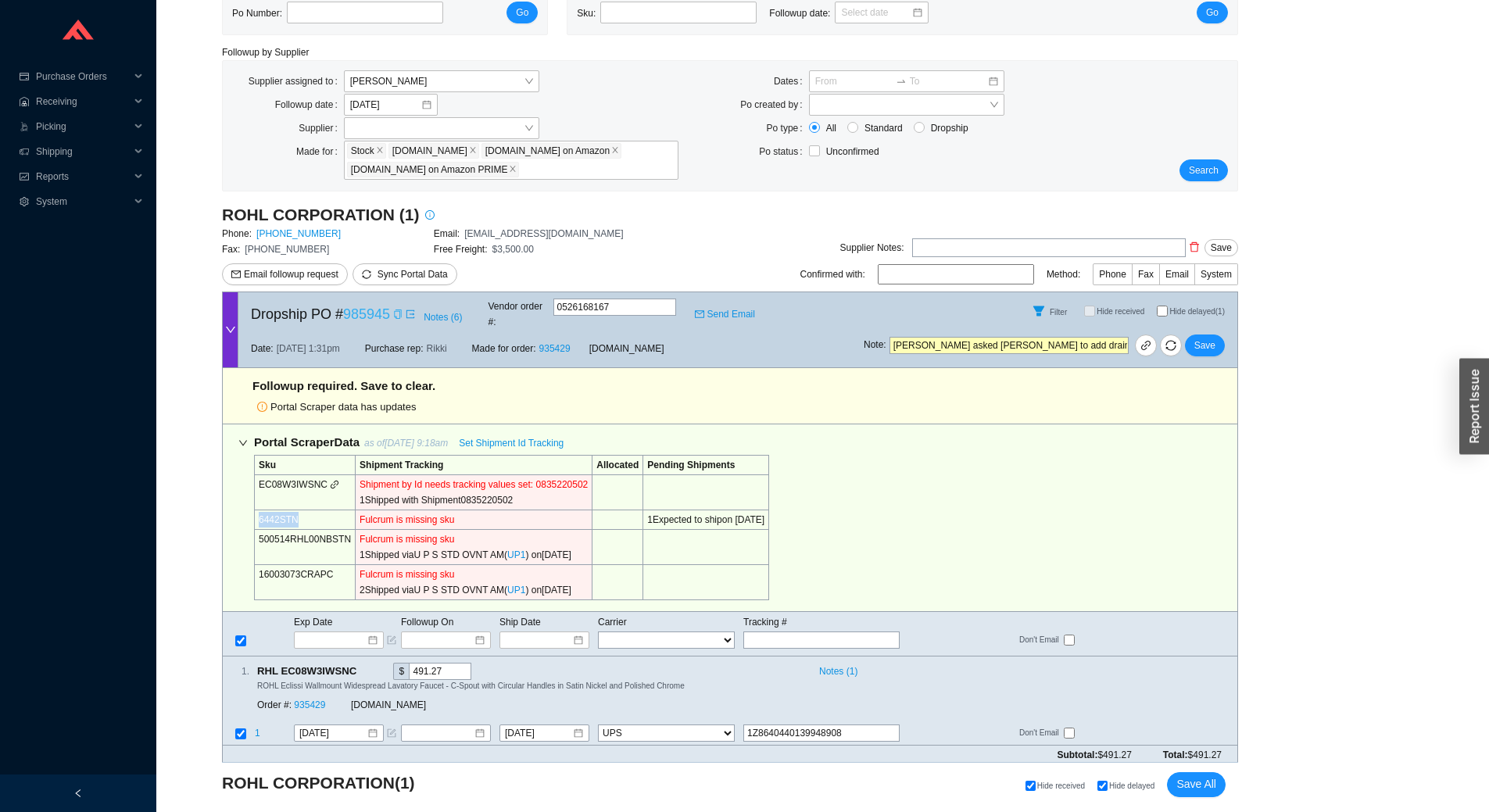
click at [367, 308] on link "985945" at bounding box center [366, 314] width 47 height 16
click at [1203, 338] on span "Save" at bounding box center [1205, 346] width 21 height 16
click at [1266, 289] on span "Yes" at bounding box center [1263, 290] width 16 height 16
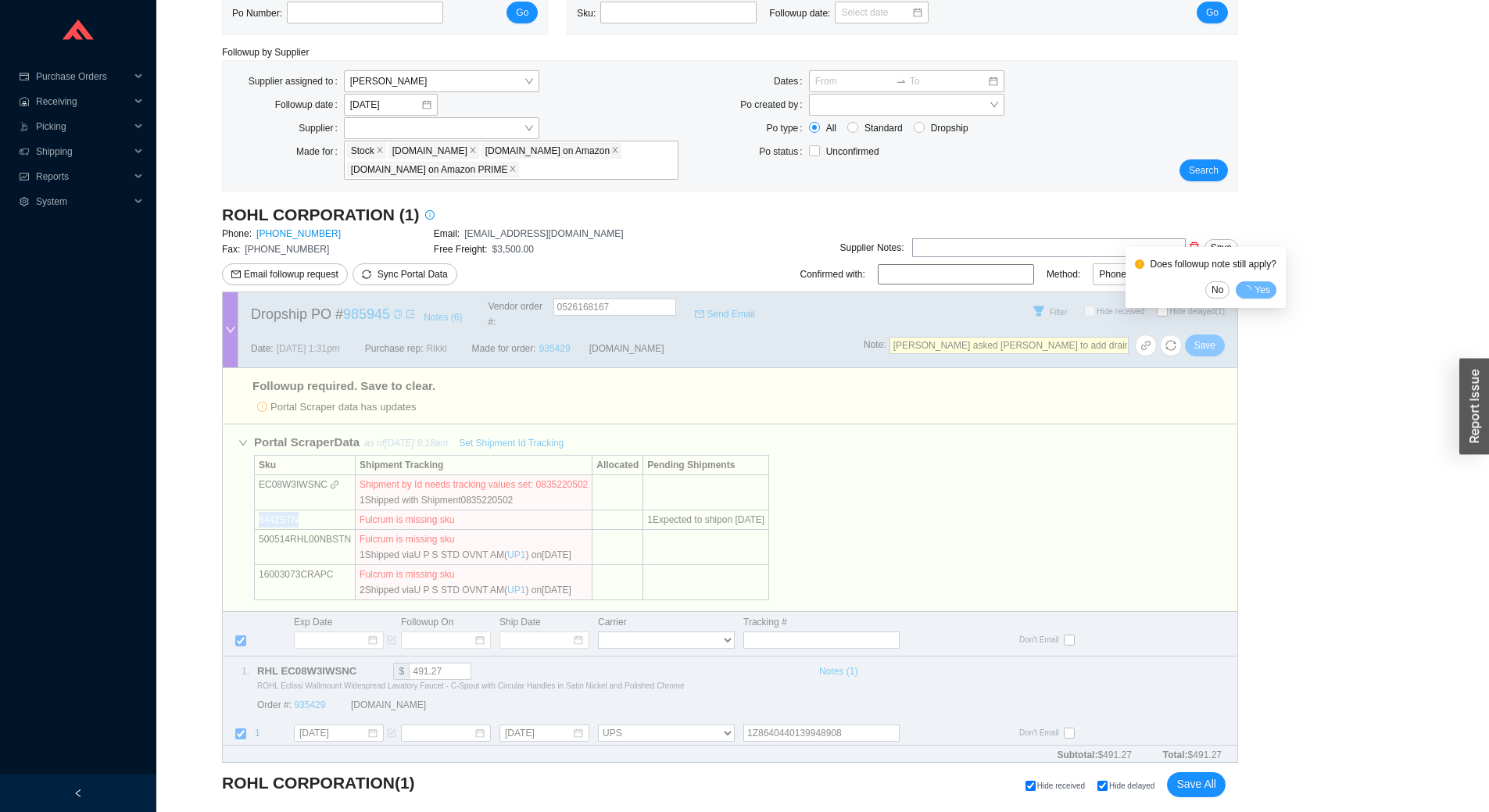
scroll to position [0, 0]
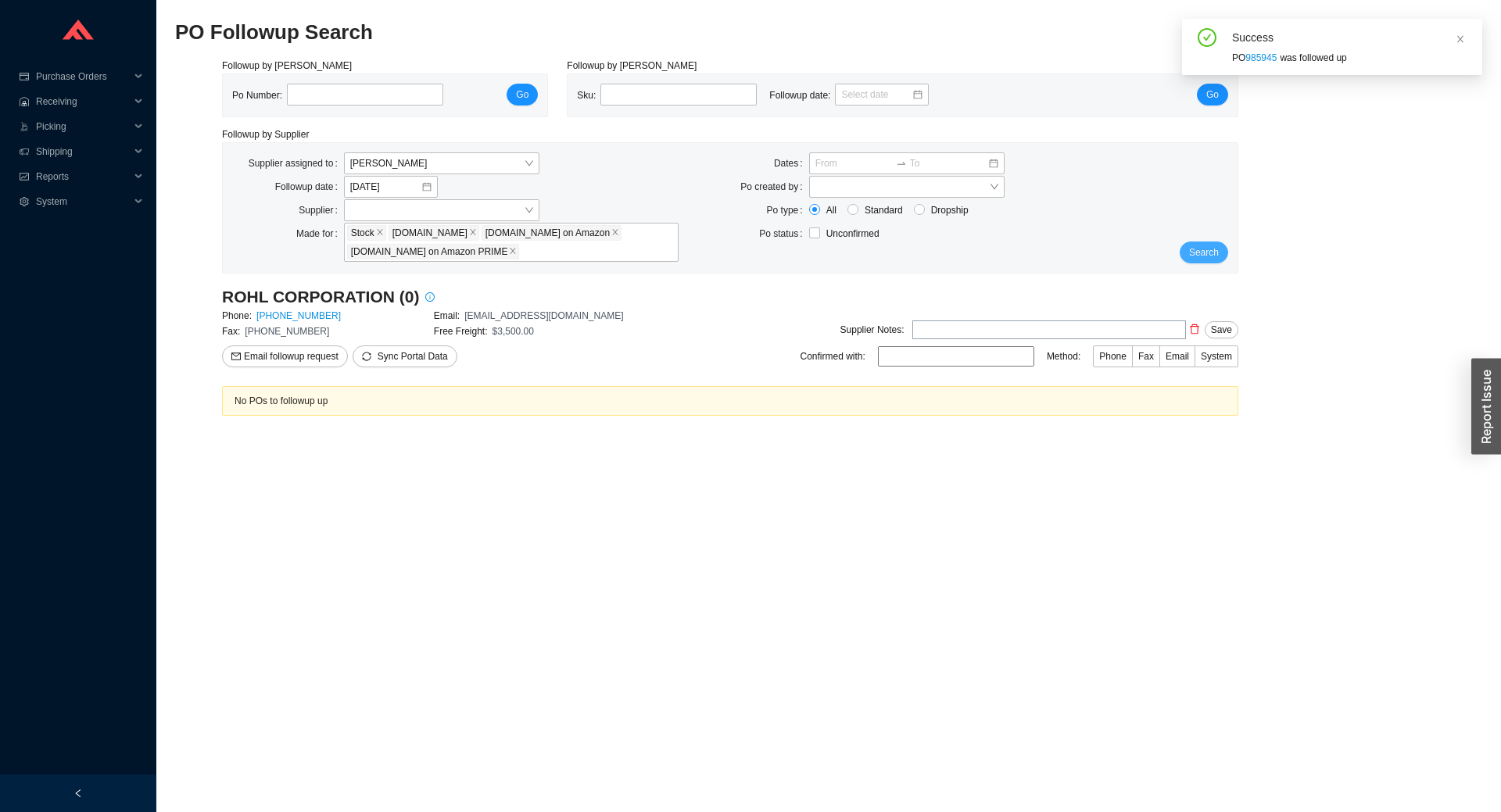
click at [1211, 251] on span "Search" at bounding box center [1204, 253] width 30 height 16
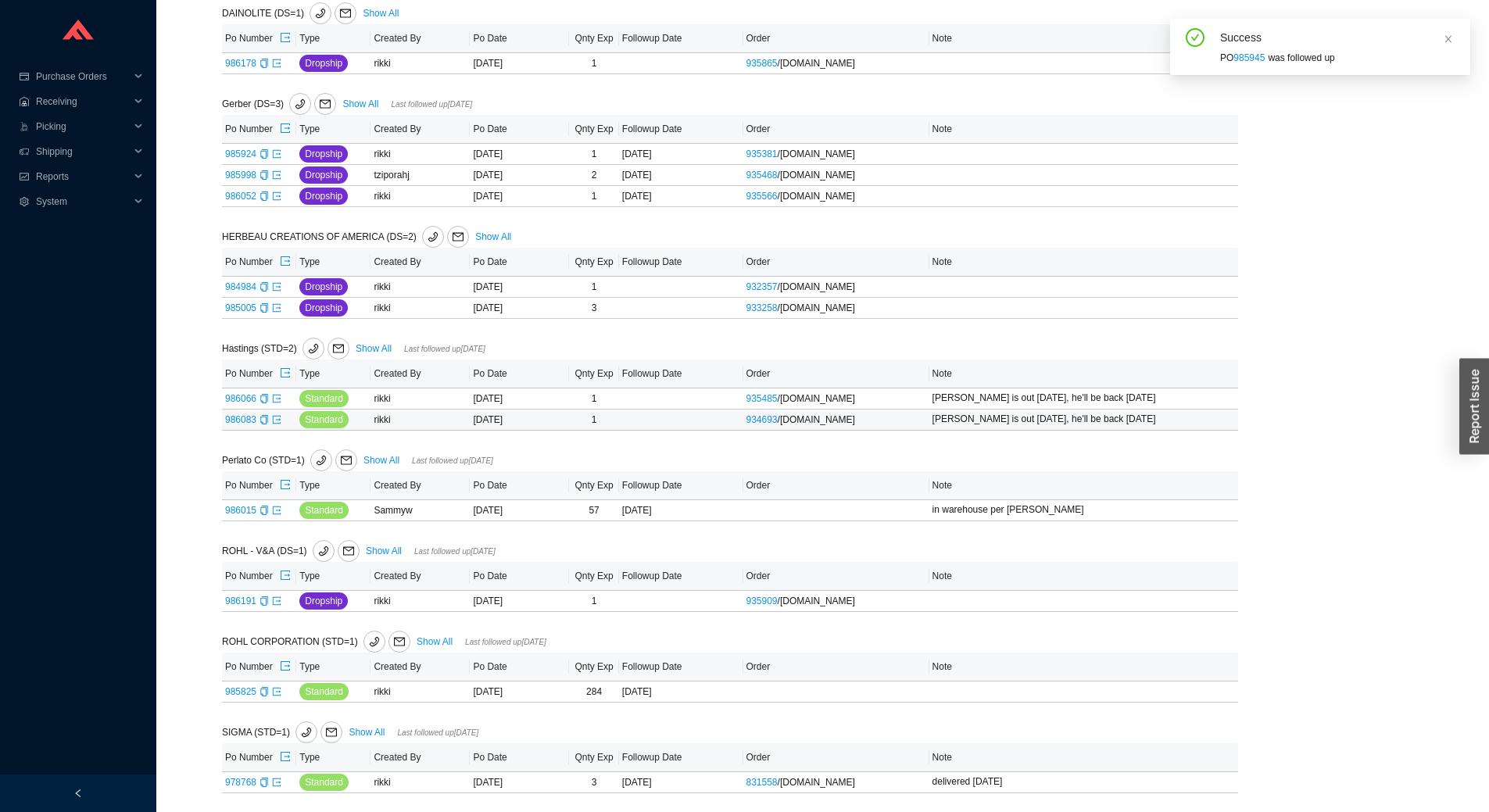
scroll to position [378, 0]
click at [245, 692] on link "985825" at bounding box center [241, 692] width 31 height 11
type input "985825"
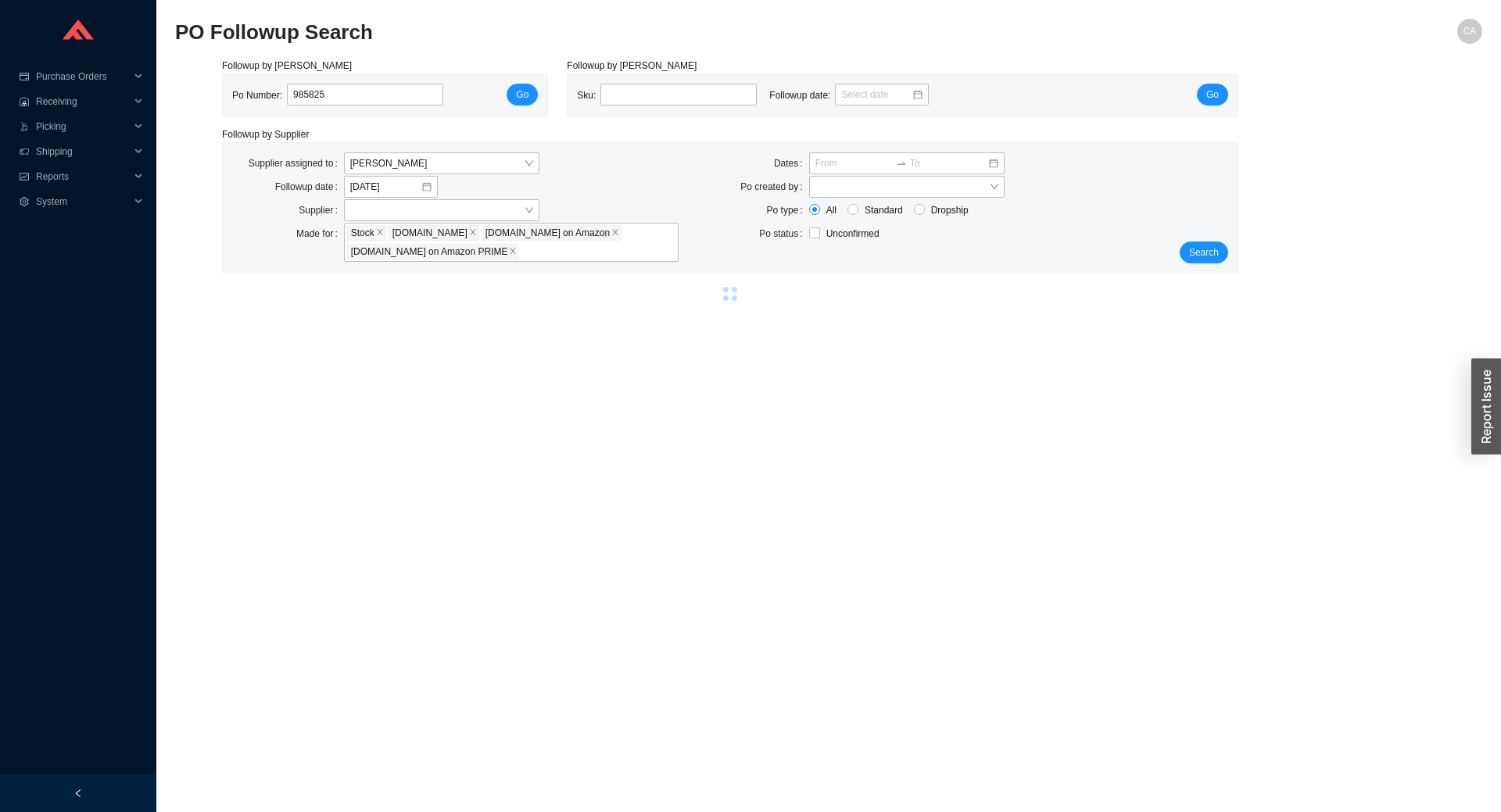
select select "2"
select select "10"
select select "2"
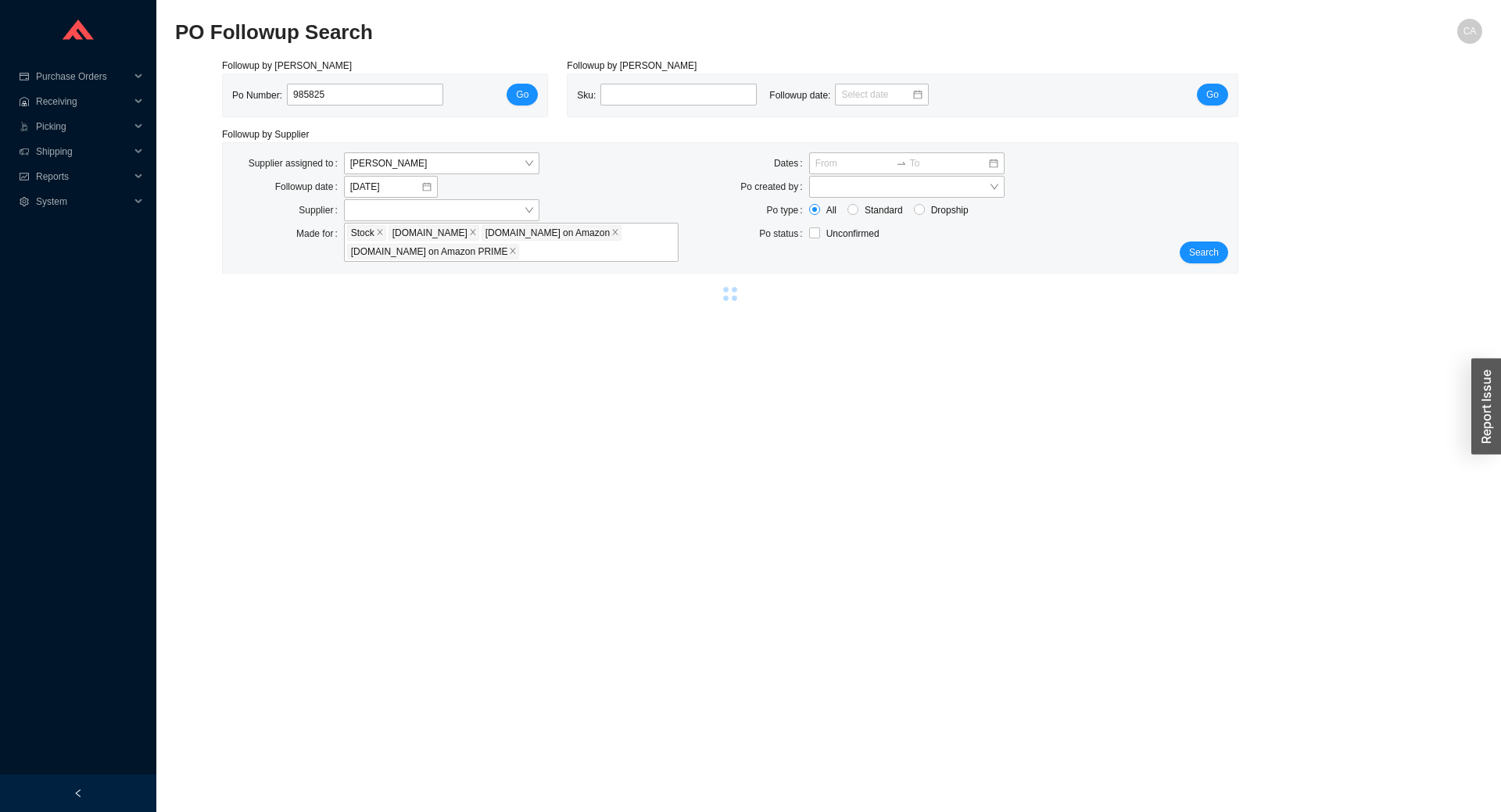
select select "10"
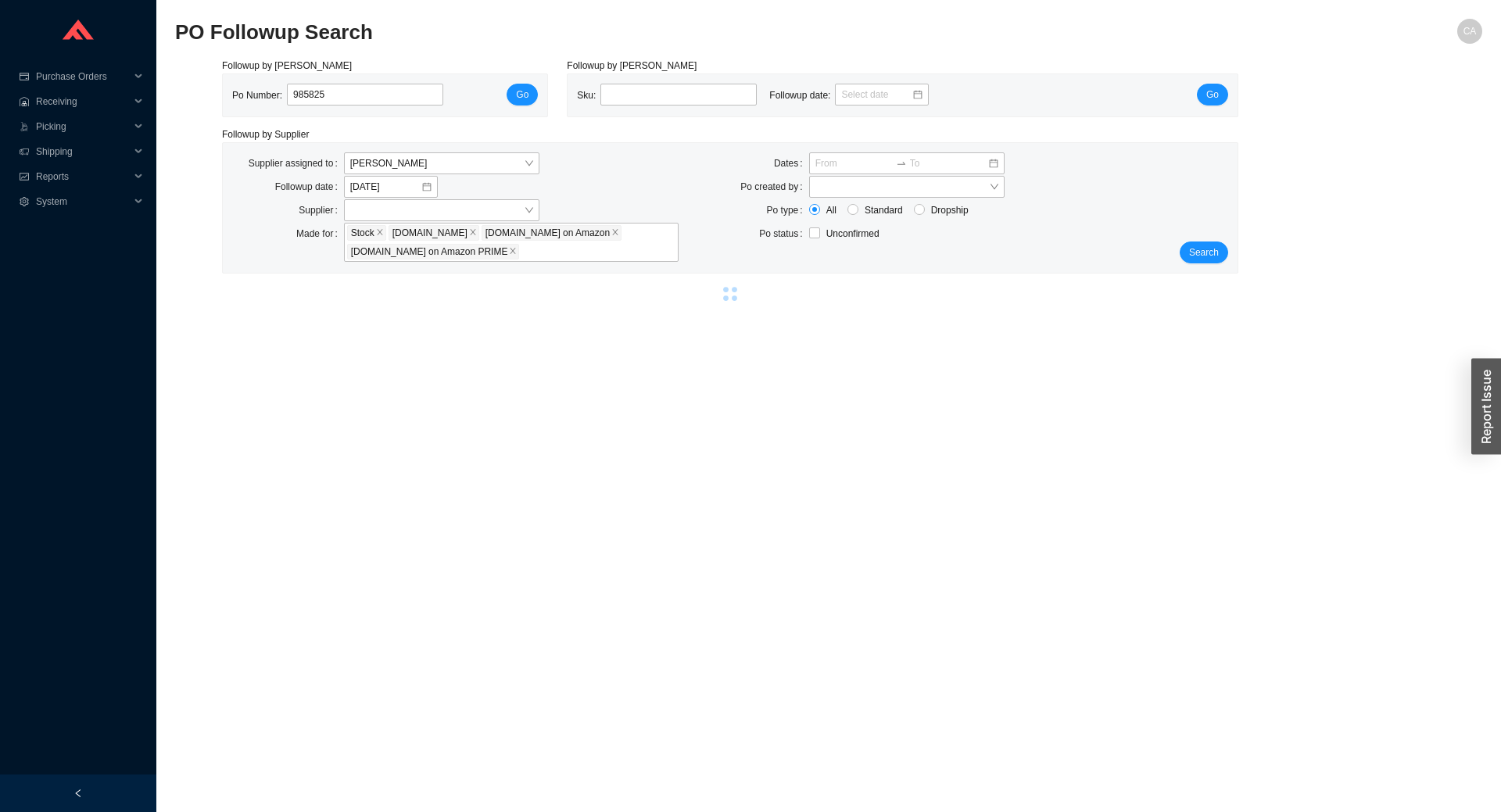
select select "10"
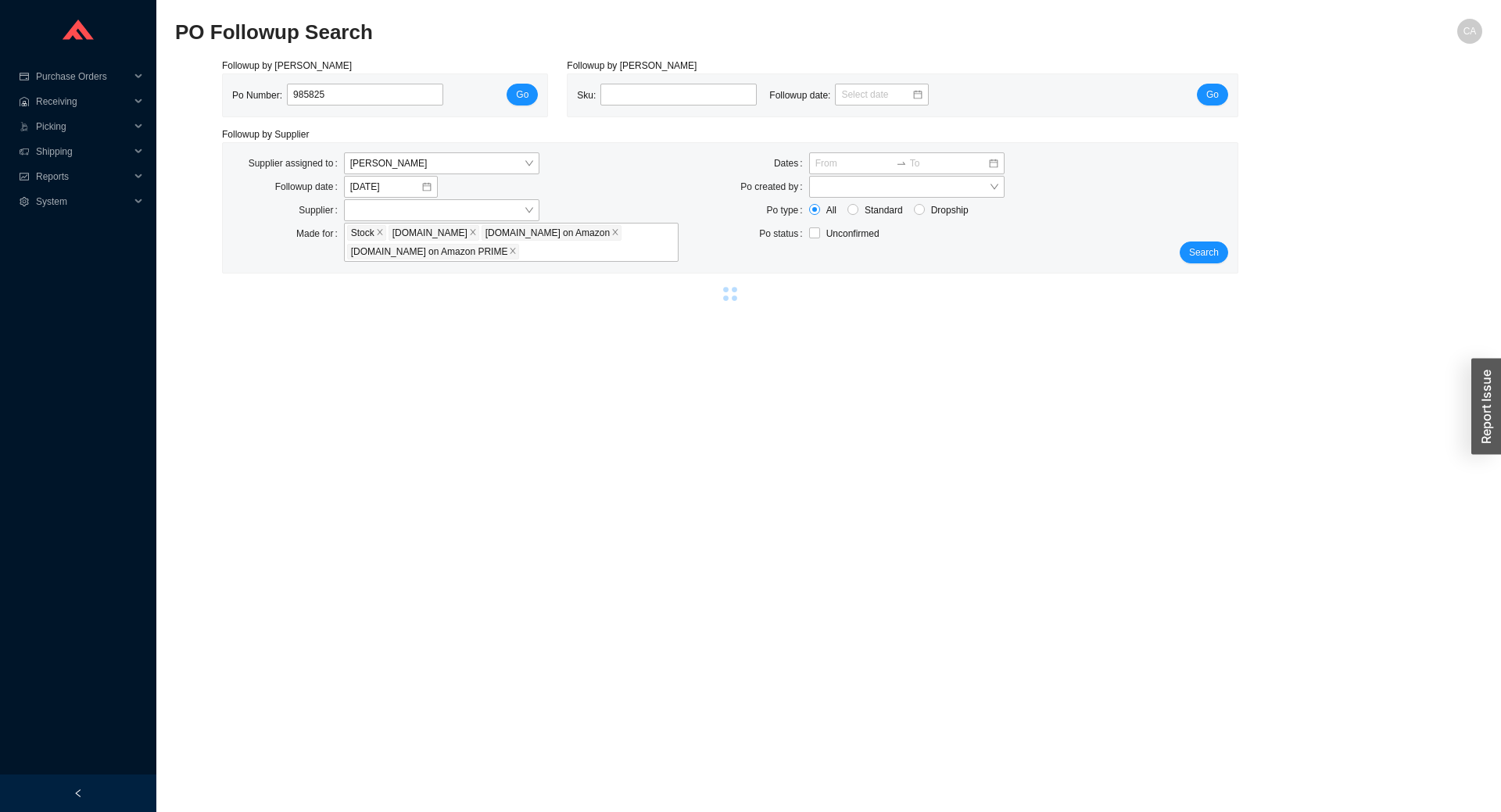
select select "10"
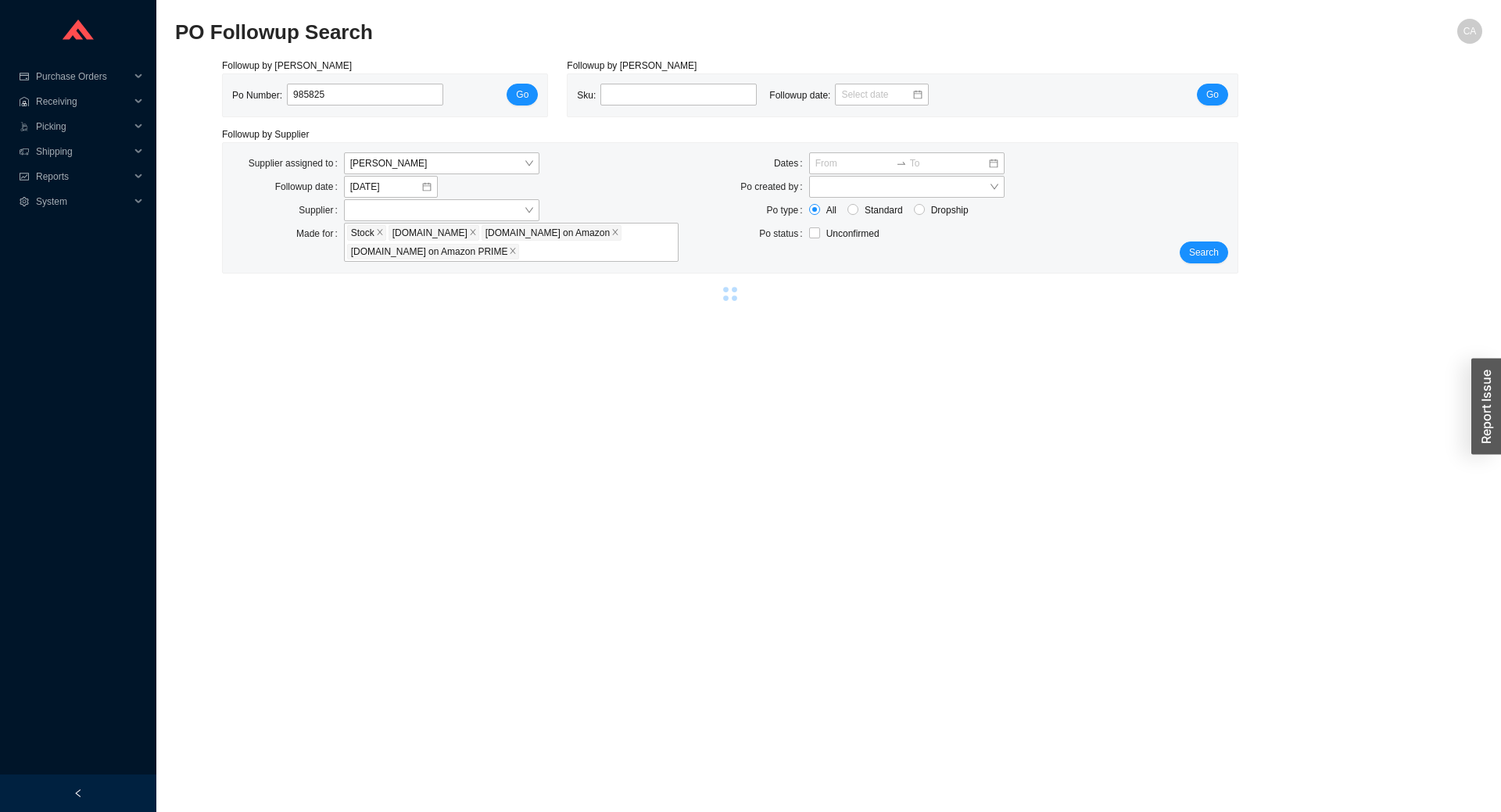
select select "10"
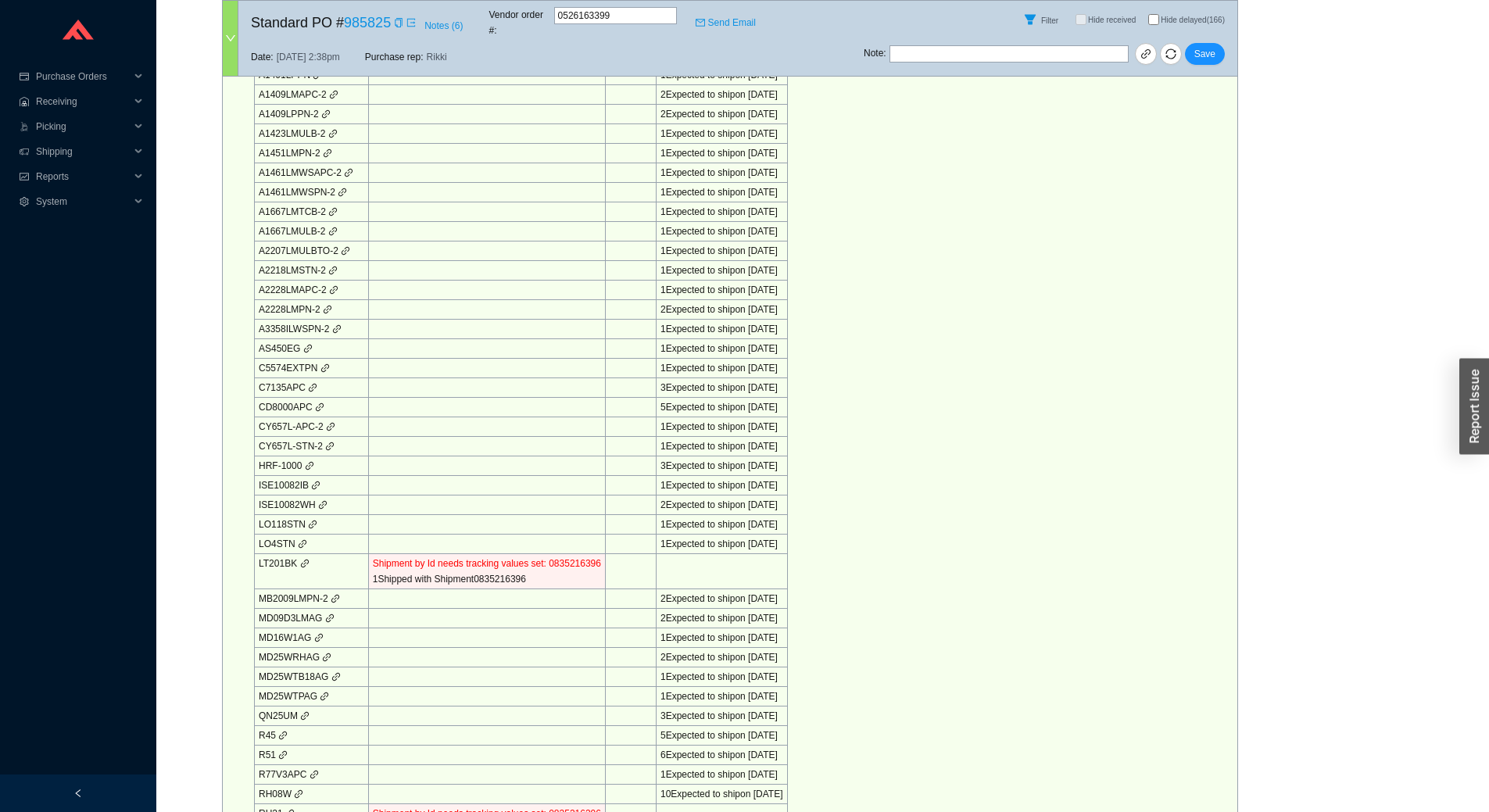
scroll to position [1407, 0]
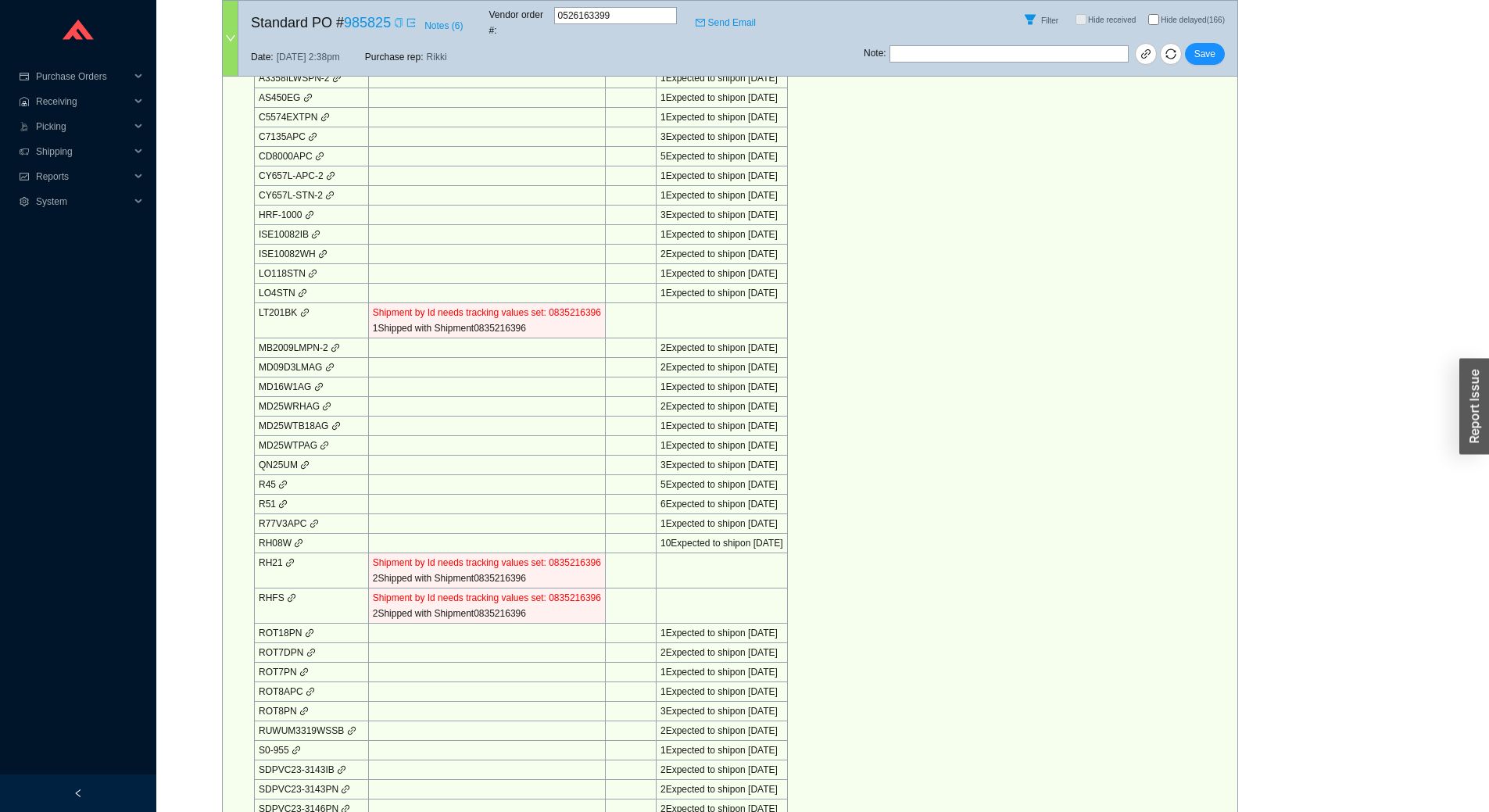
click at [397, 18] on icon "copy" at bounding box center [397, 23] width 7 height 10
click at [283, 303] on td "LT201BK" at bounding box center [311, 321] width 114 height 35
copy td "LT201BK"
click at [565, 305] on div "Shipment by Id needs tracking values set: 0835216396" at bounding box center [487, 313] width 228 height 16
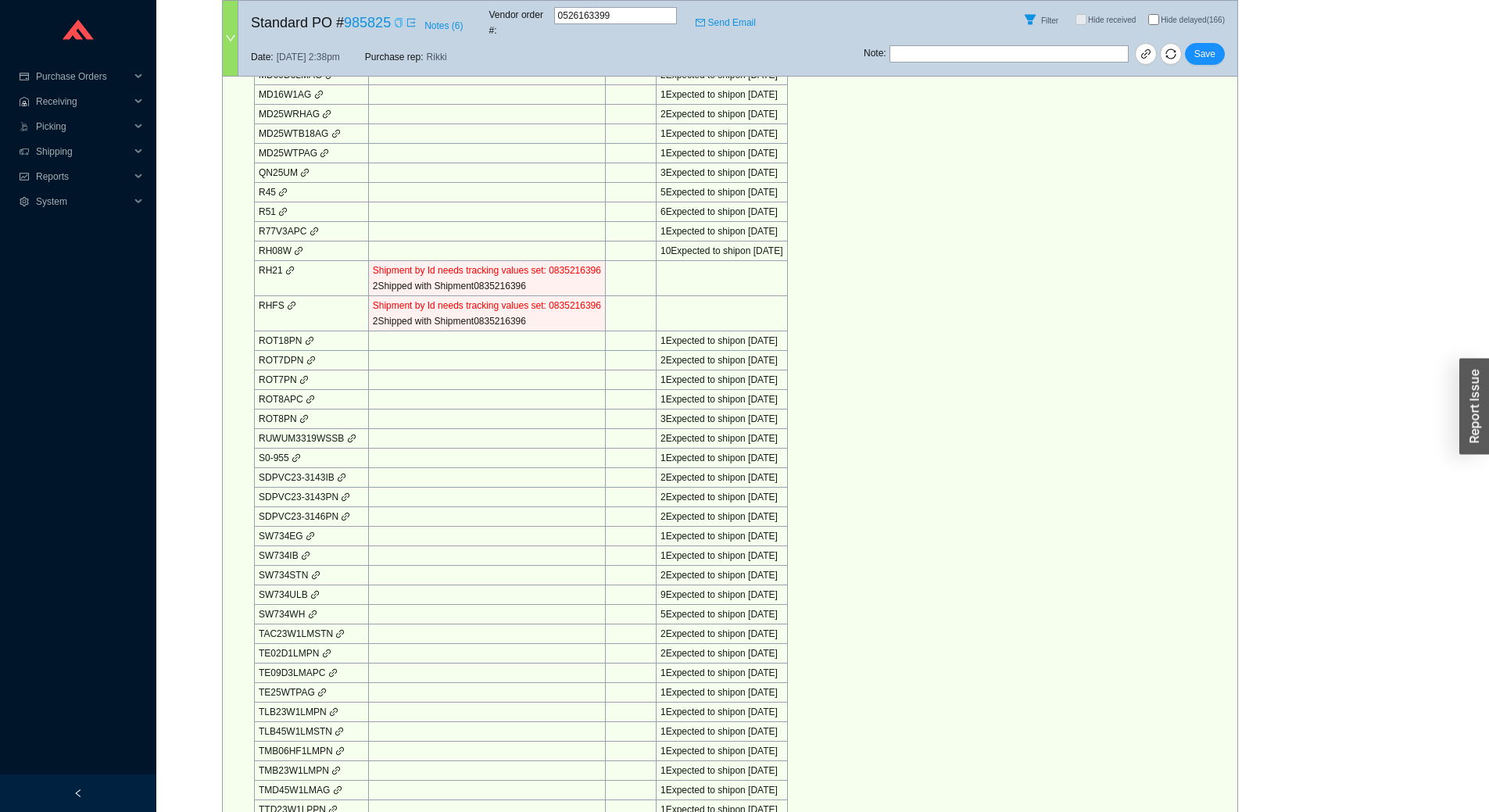
scroll to position [1563, 0]
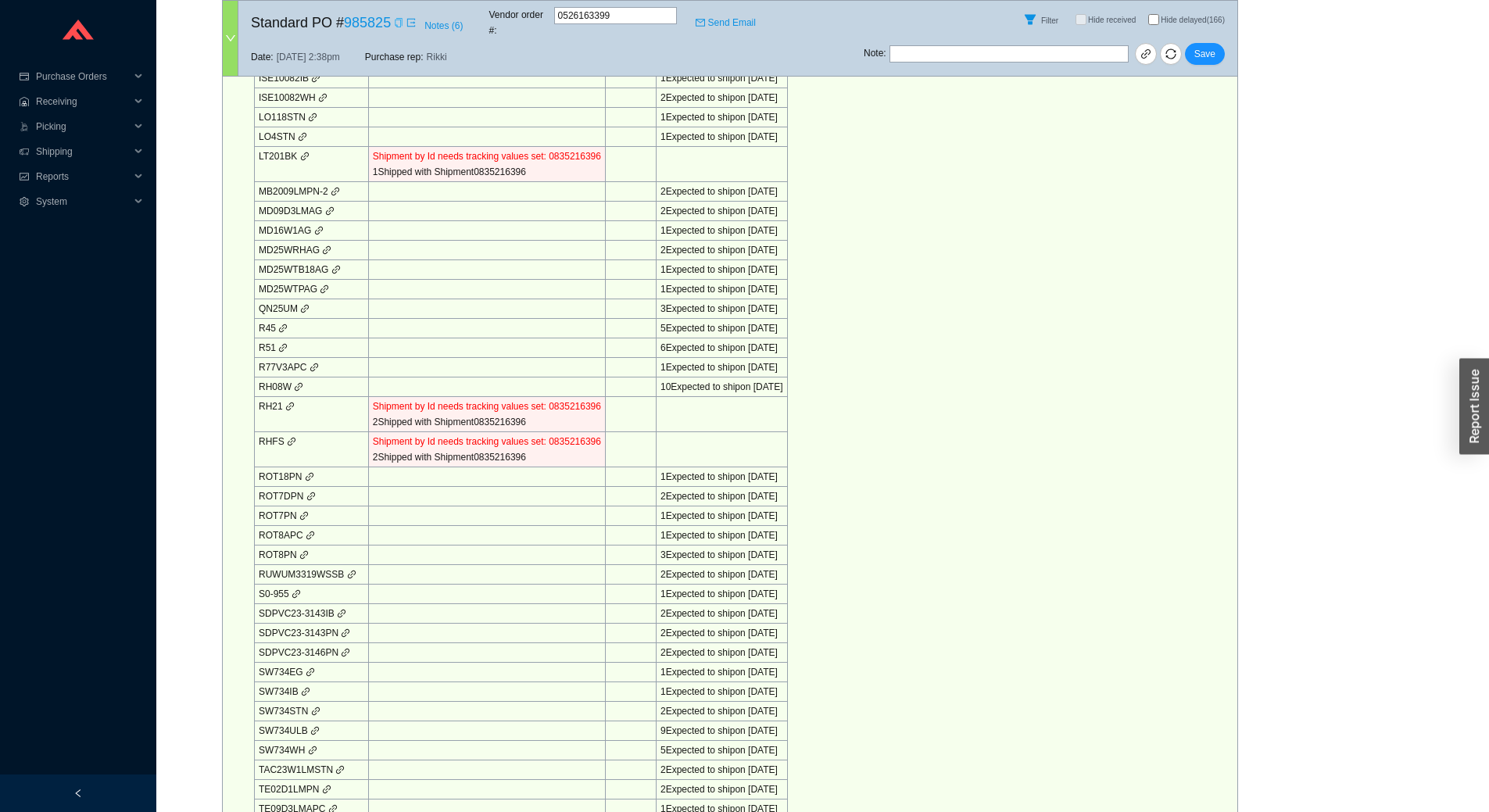
click at [300, 152] on icon "link" at bounding box center [305, 156] width 10 height 10
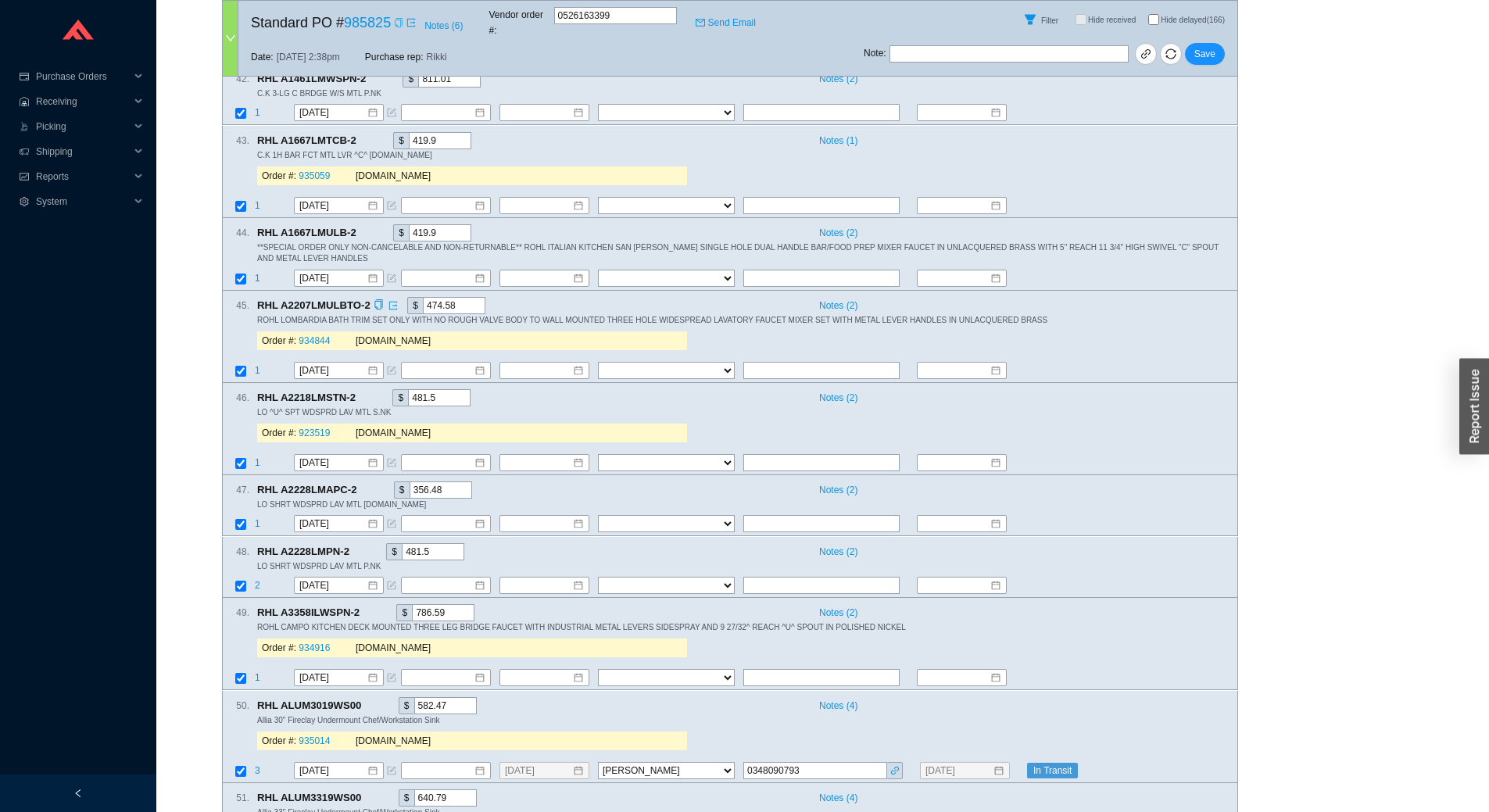
scroll to position [7078, 0]
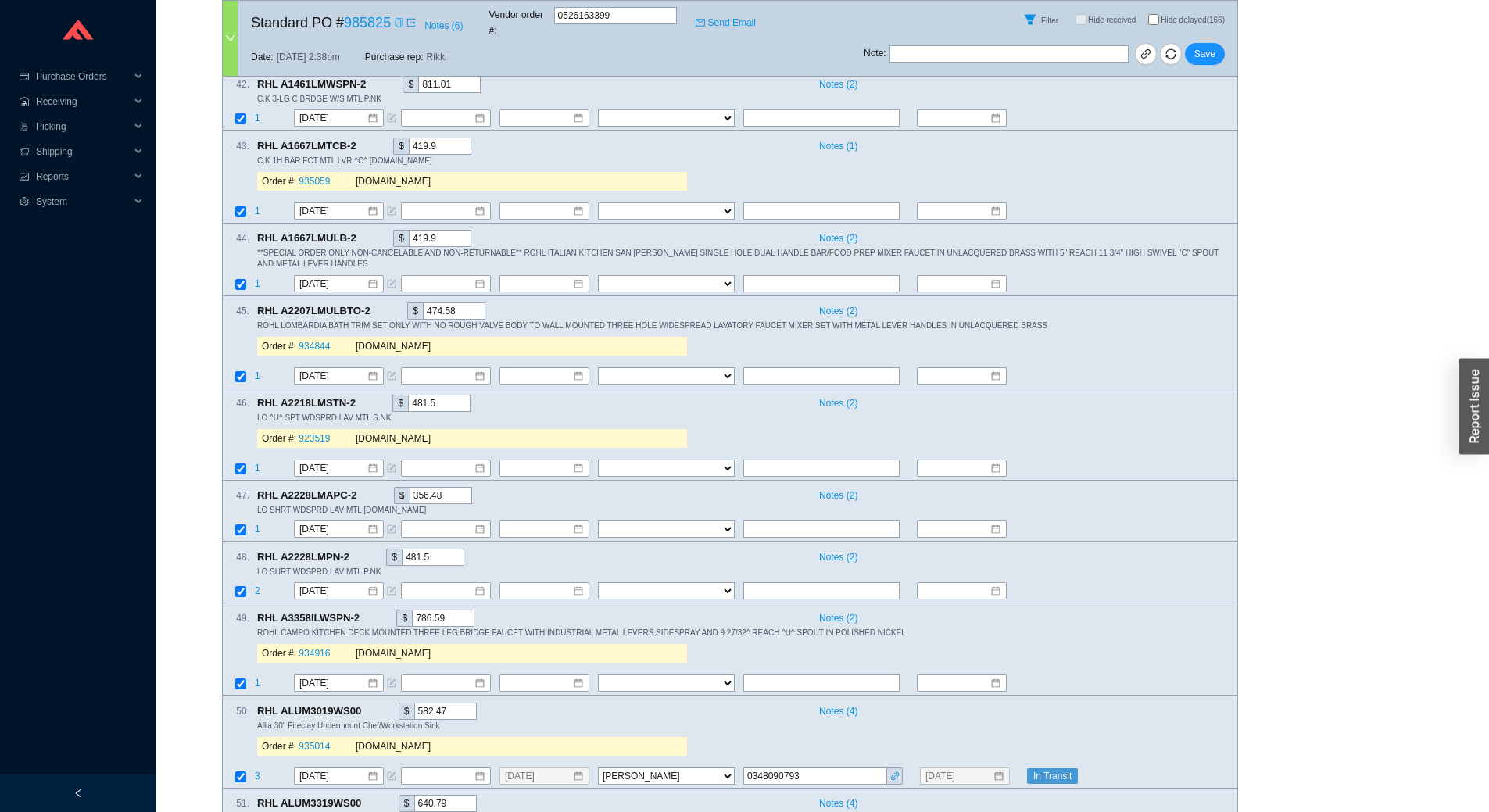
click at [1155, 14] on input "Hide delayed (166)" at bounding box center [1153, 18] width 11 height 11
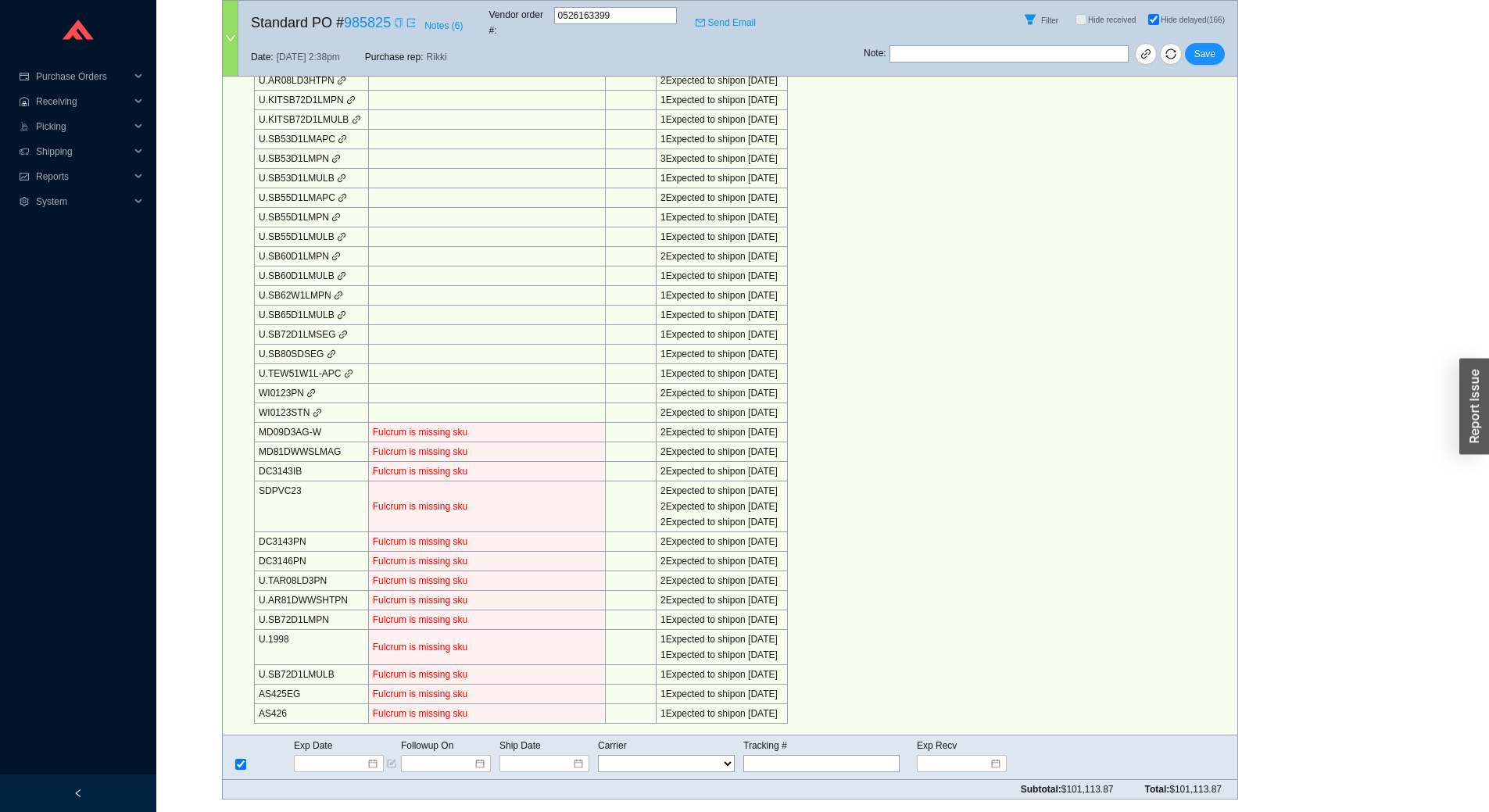
scroll to position [3011, 0]
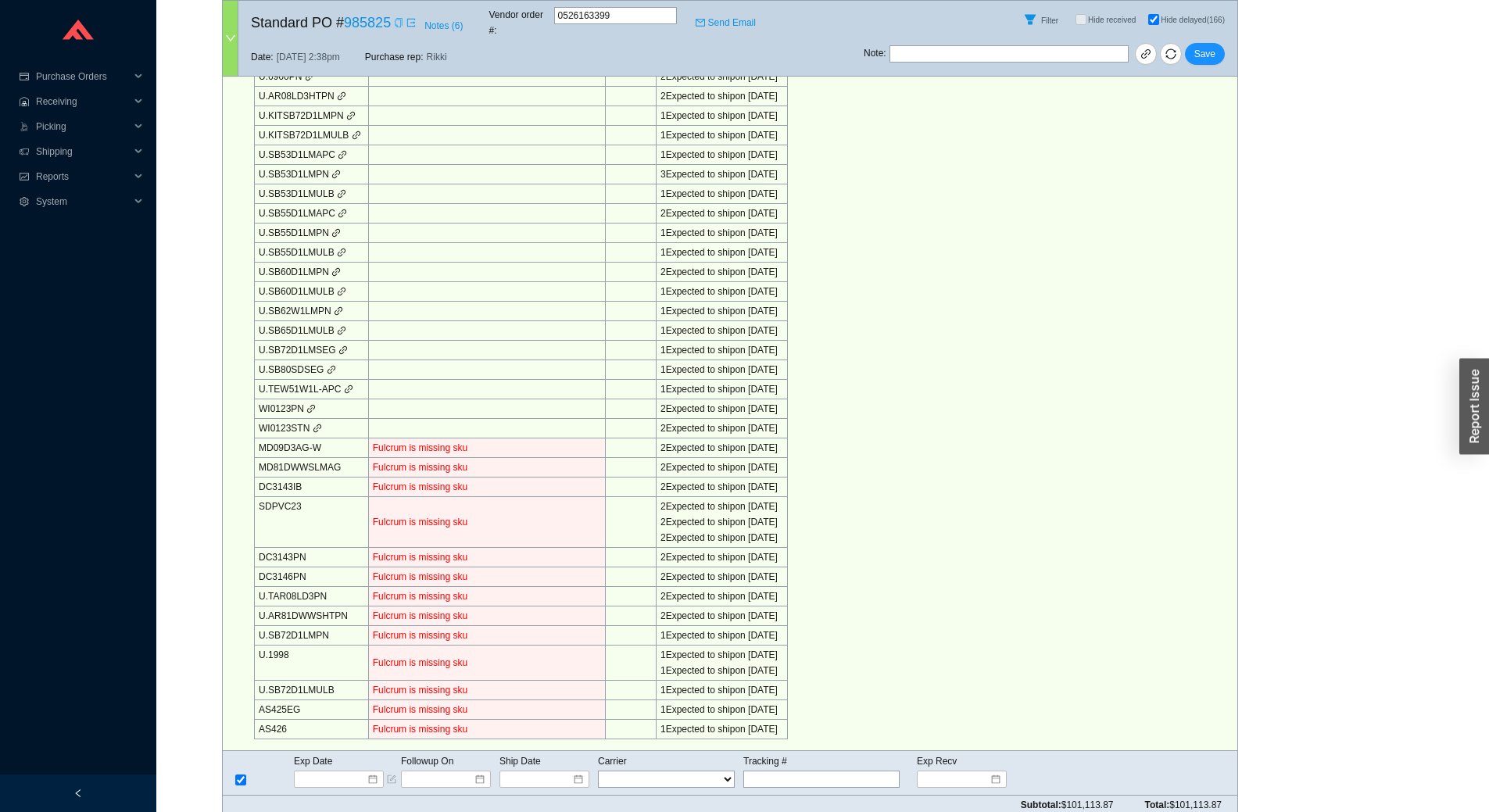
click at [1151, 14] on input "Hide delayed (166)" at bounding box center [1153, 18] width 11 height 11
checkbox input "false"
checkbox input "true"
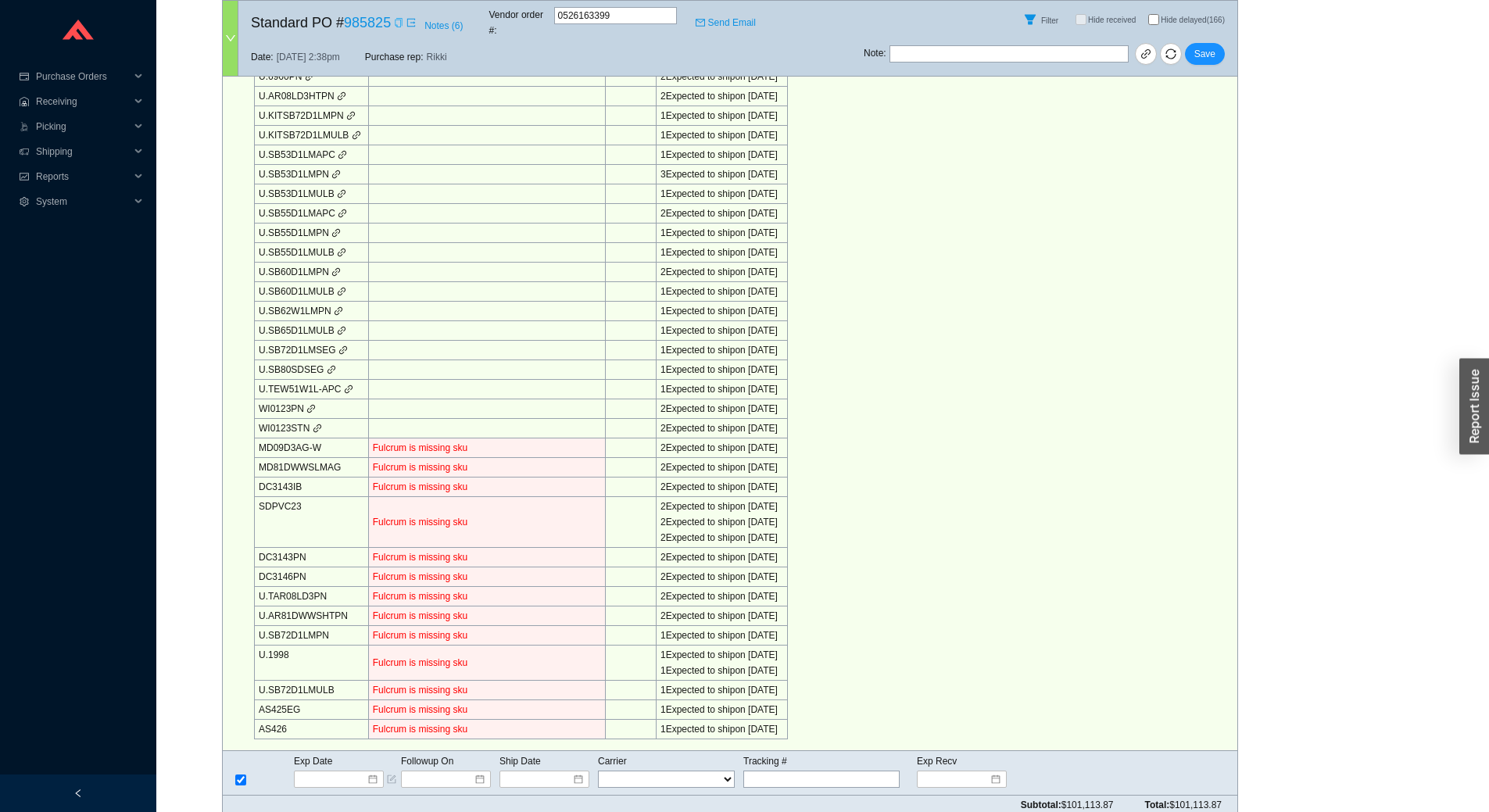
checkbox input "true"
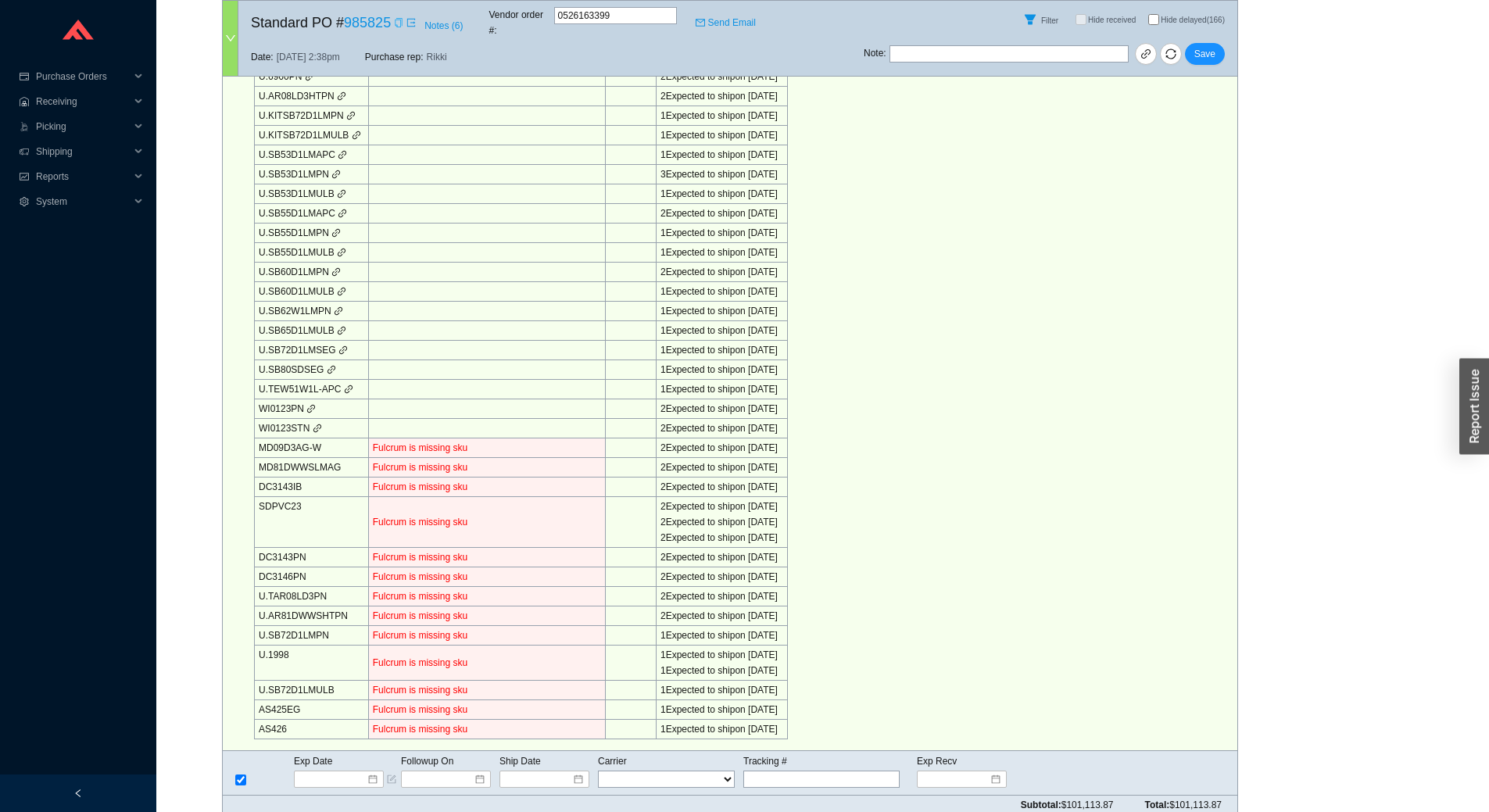
checkbox input "true"
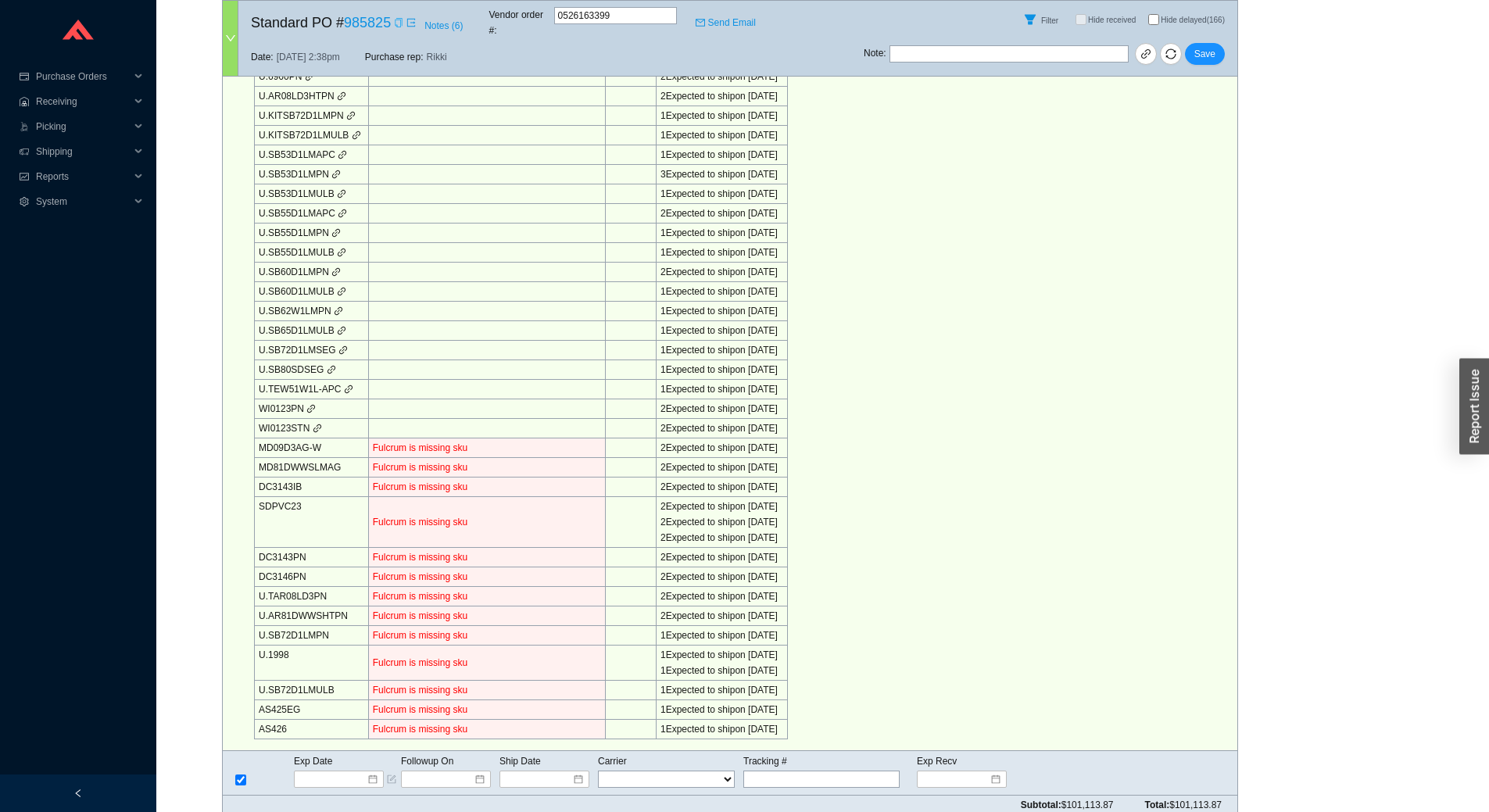
checkbox input "true"
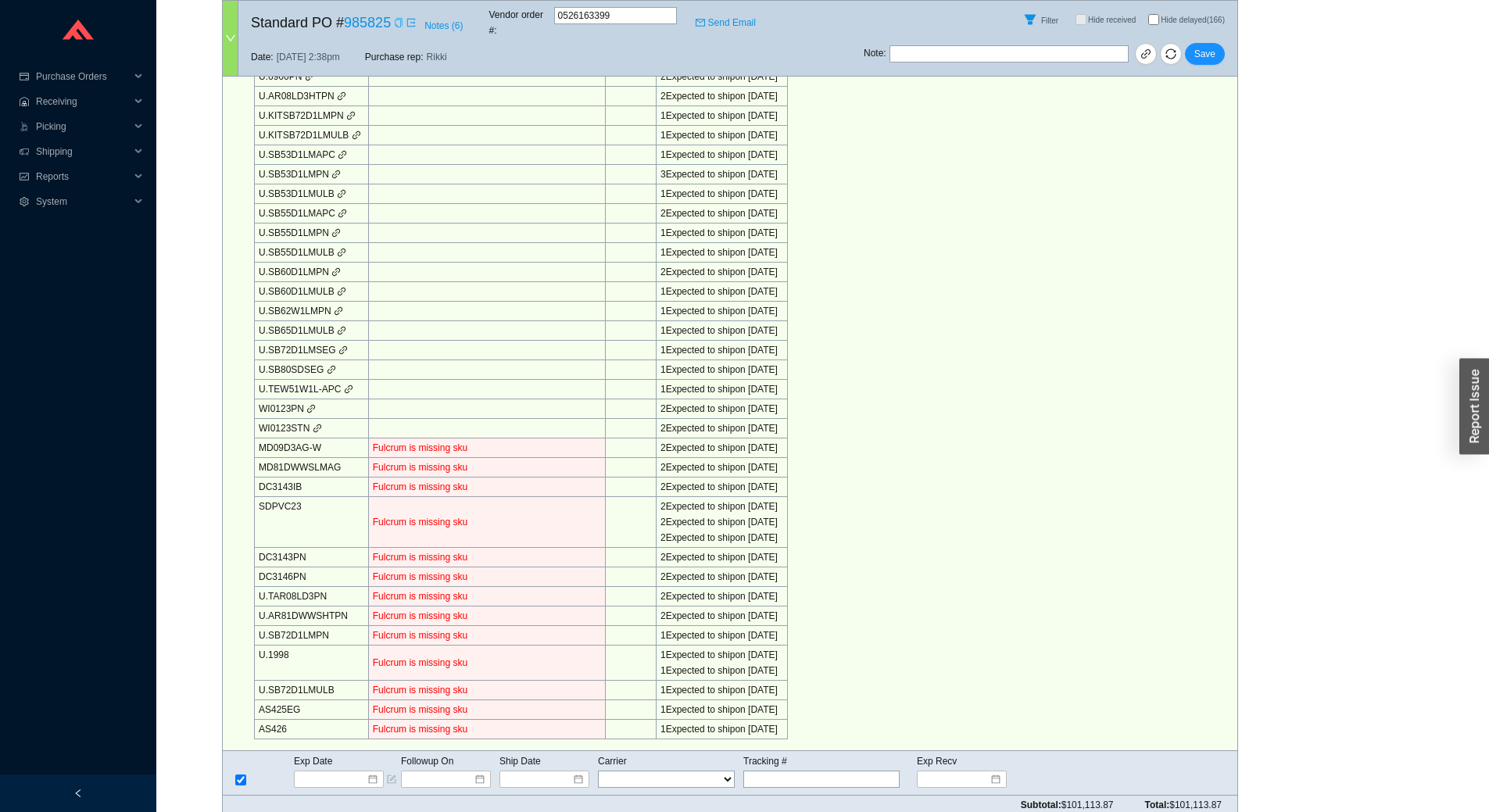
checkbox input "true"
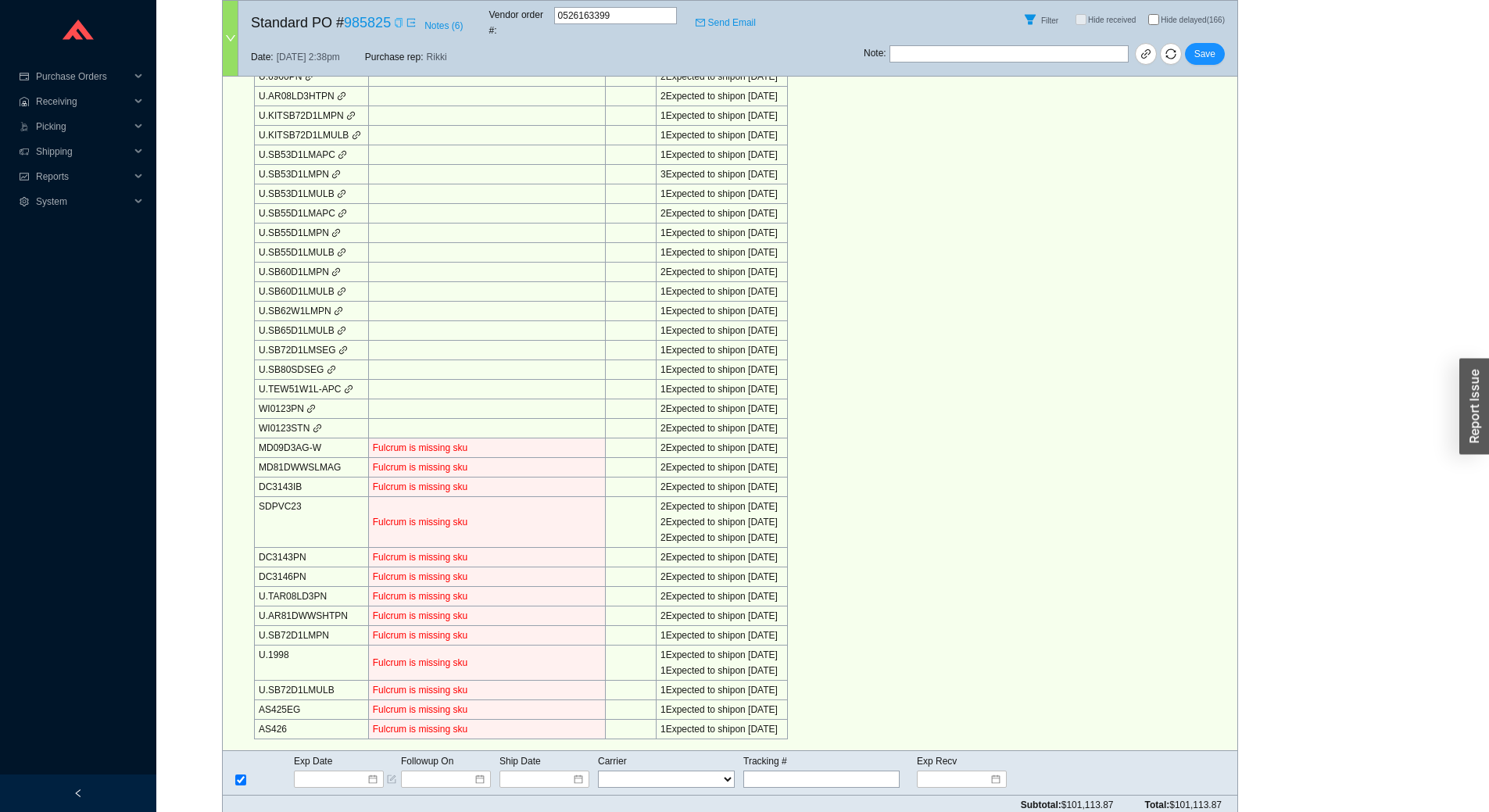
checkbox input "true"
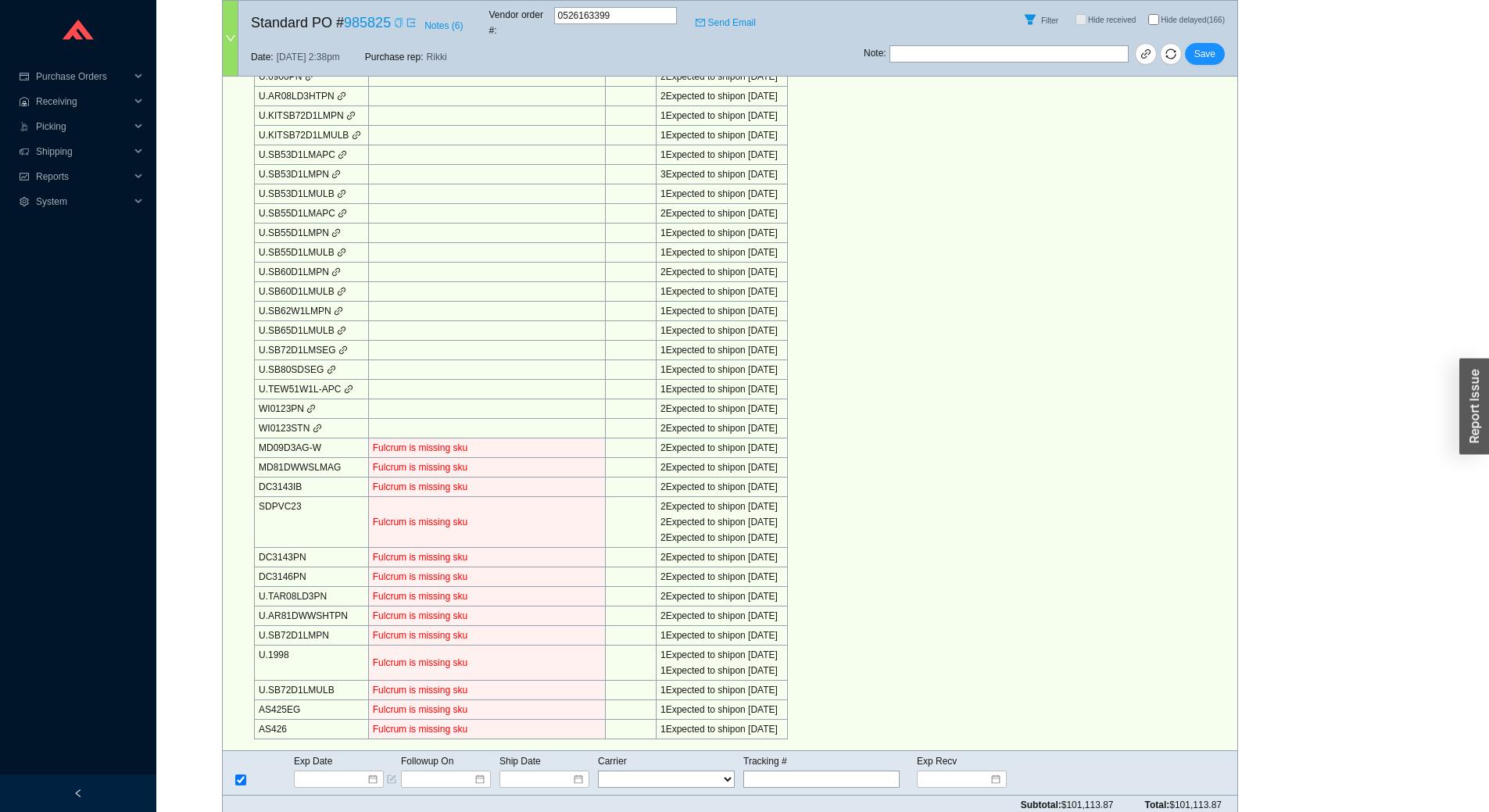
checkbox input "true"
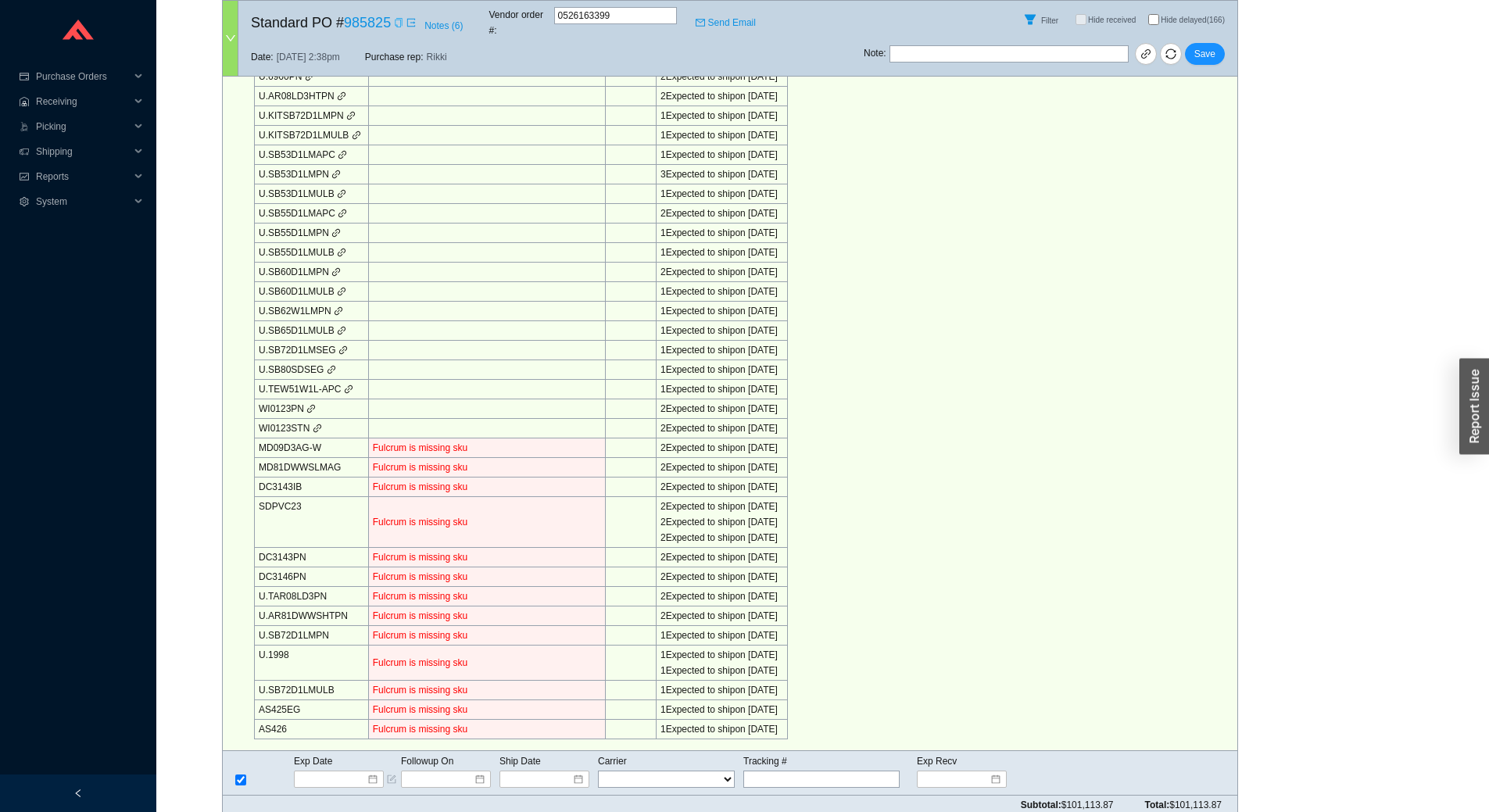
checkbox input "true"
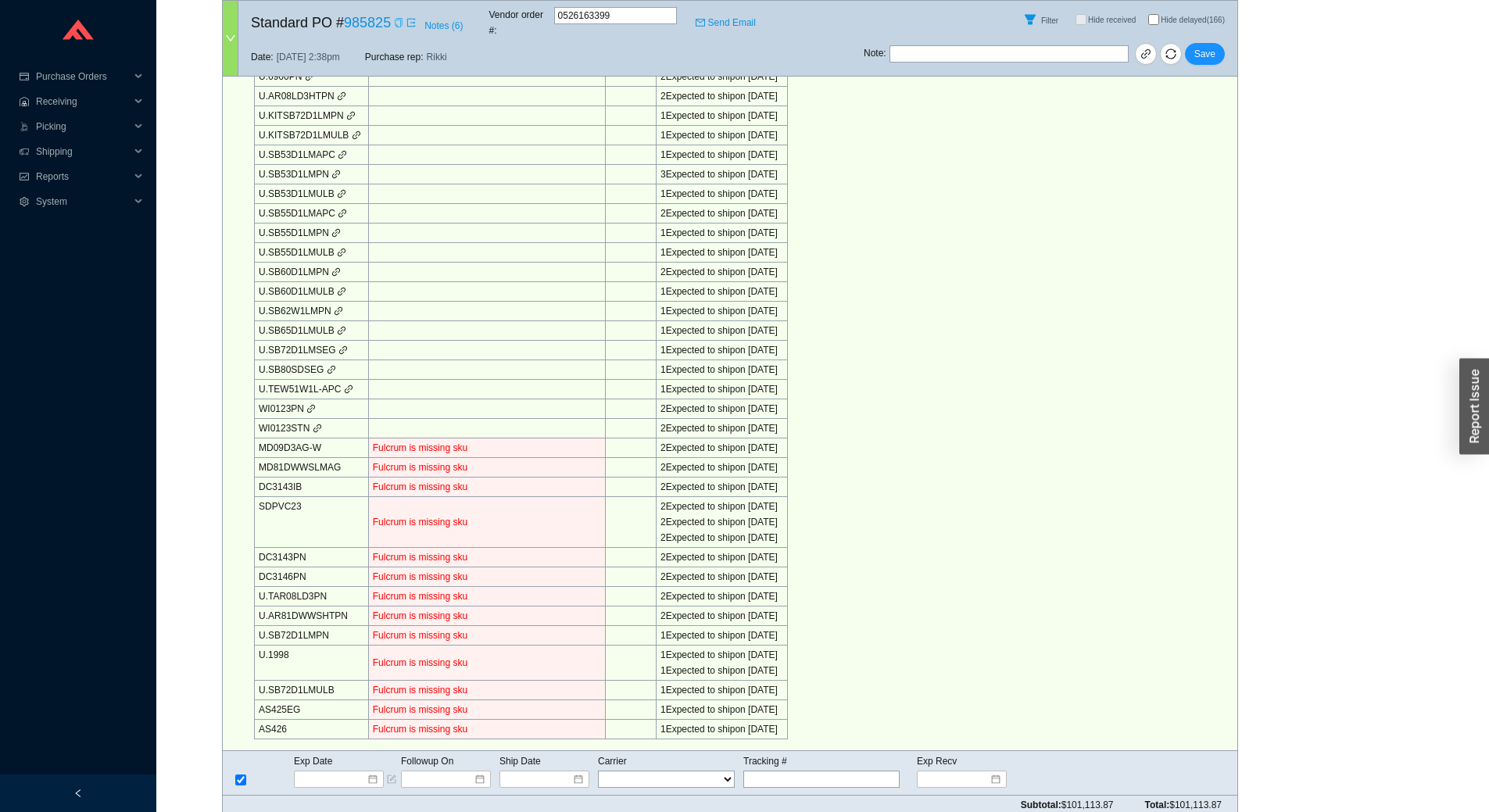
checkbox input "true"
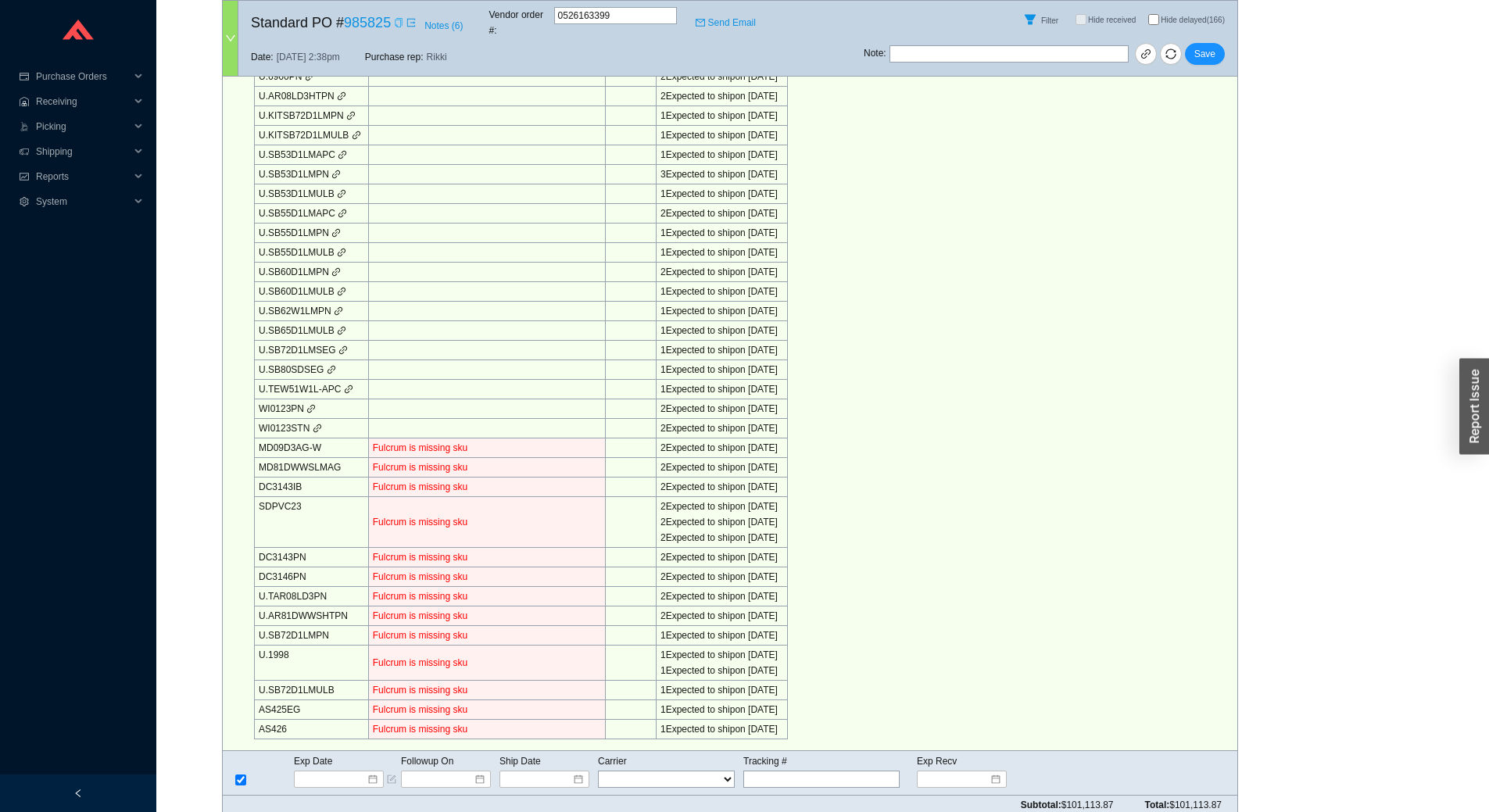
checkbox input "true"
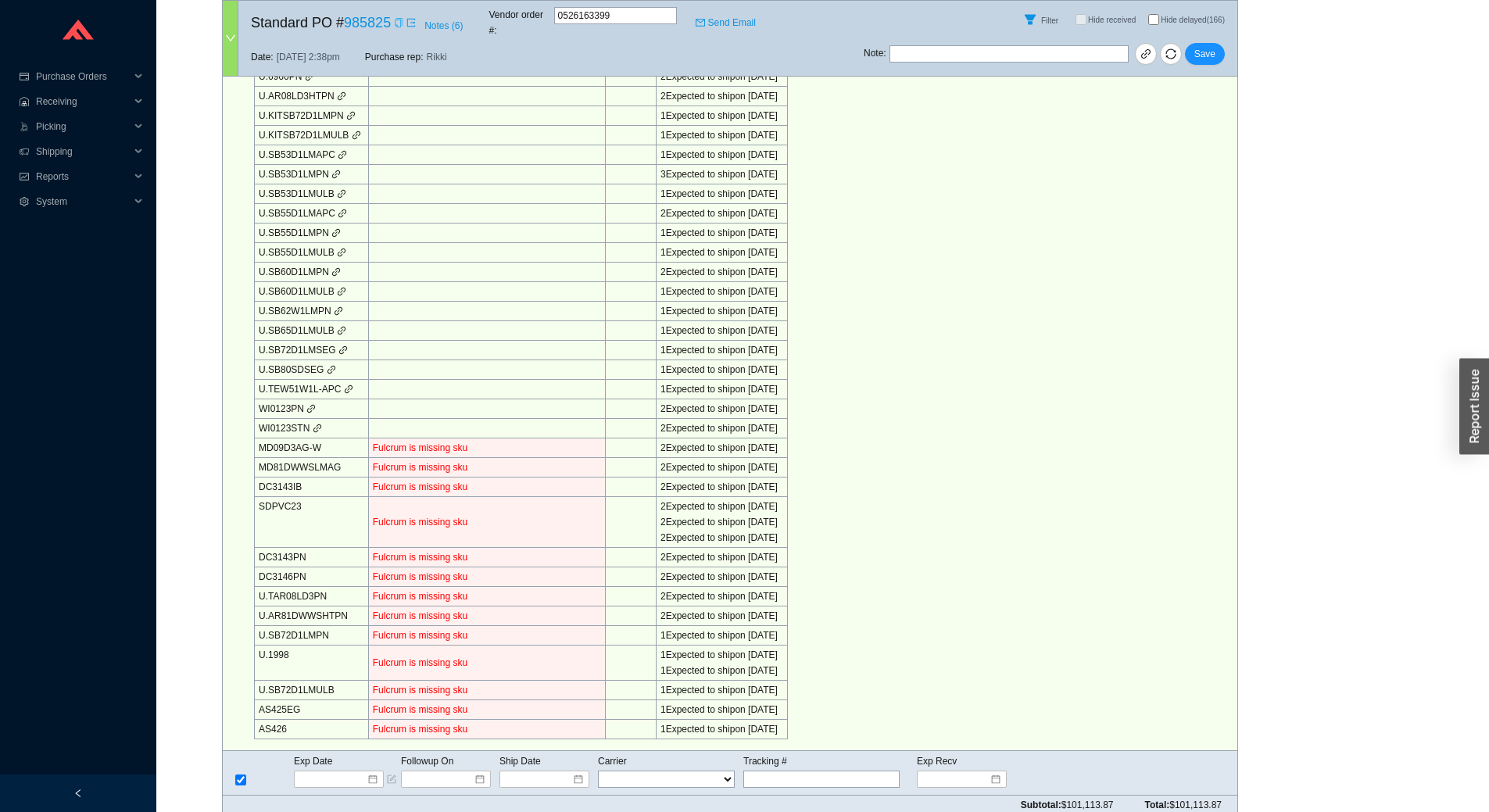
checkbox input "true"
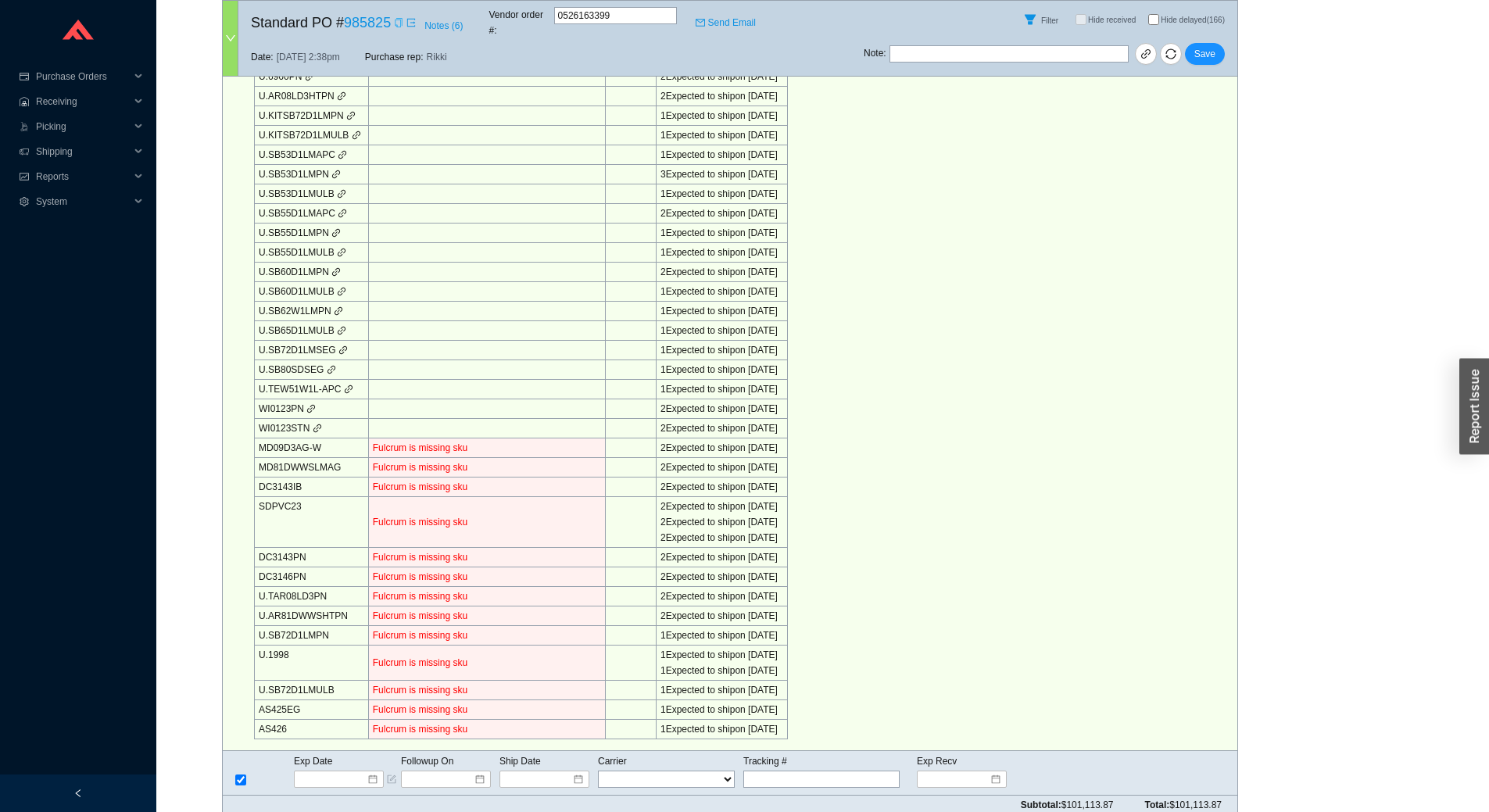
checkbox input "true"
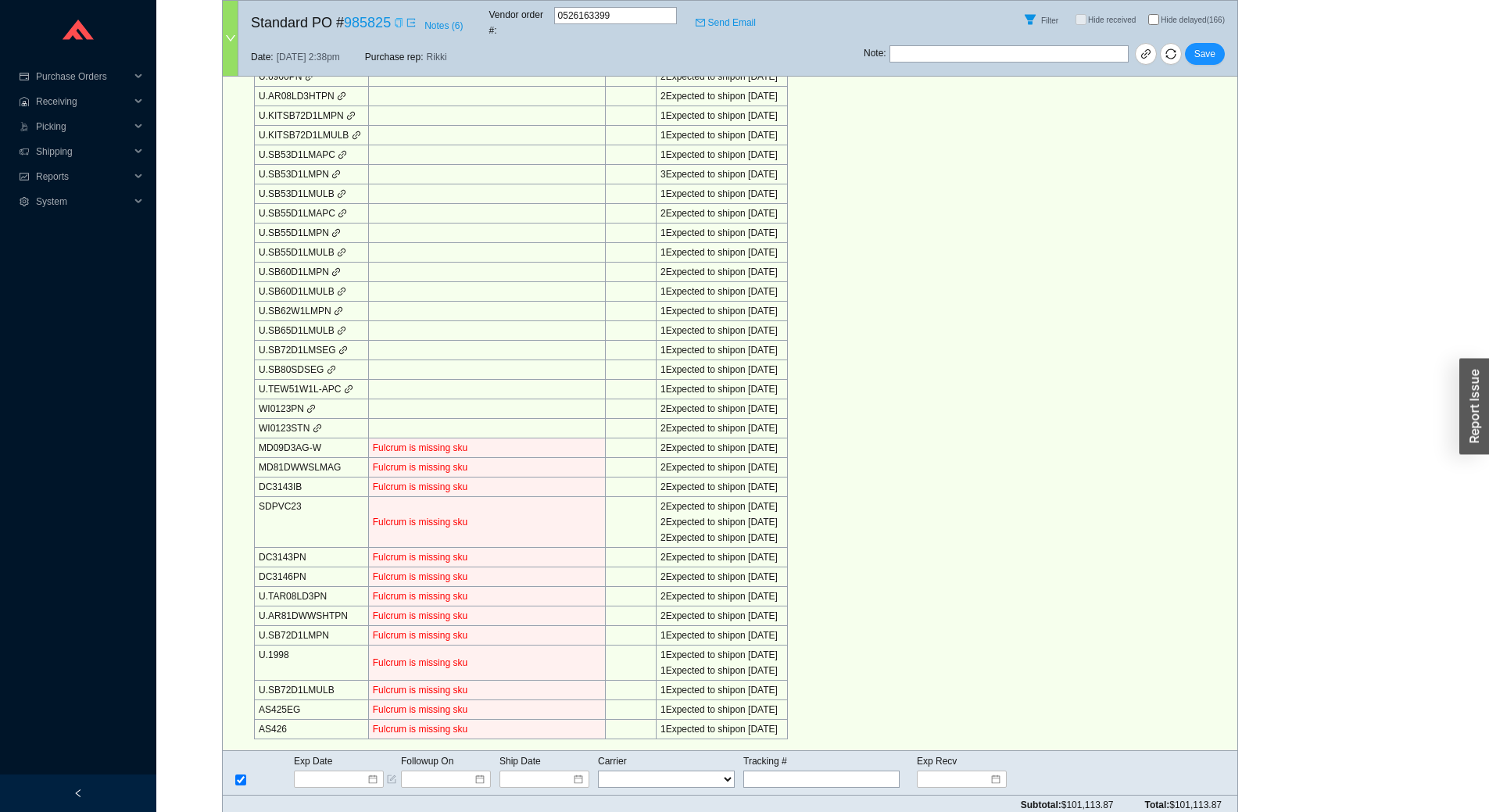
checkbox input "true"
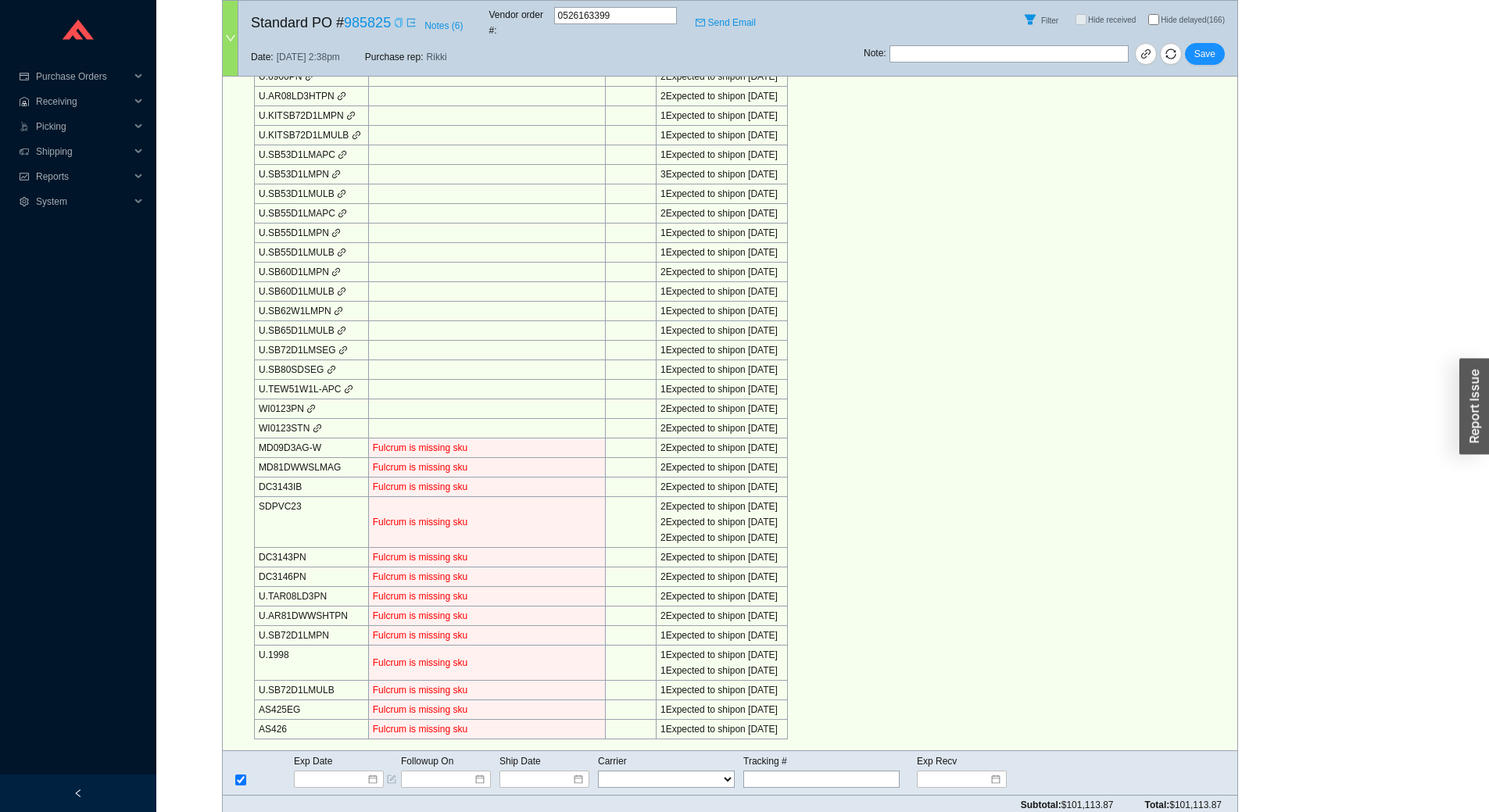
checkbox input "true"
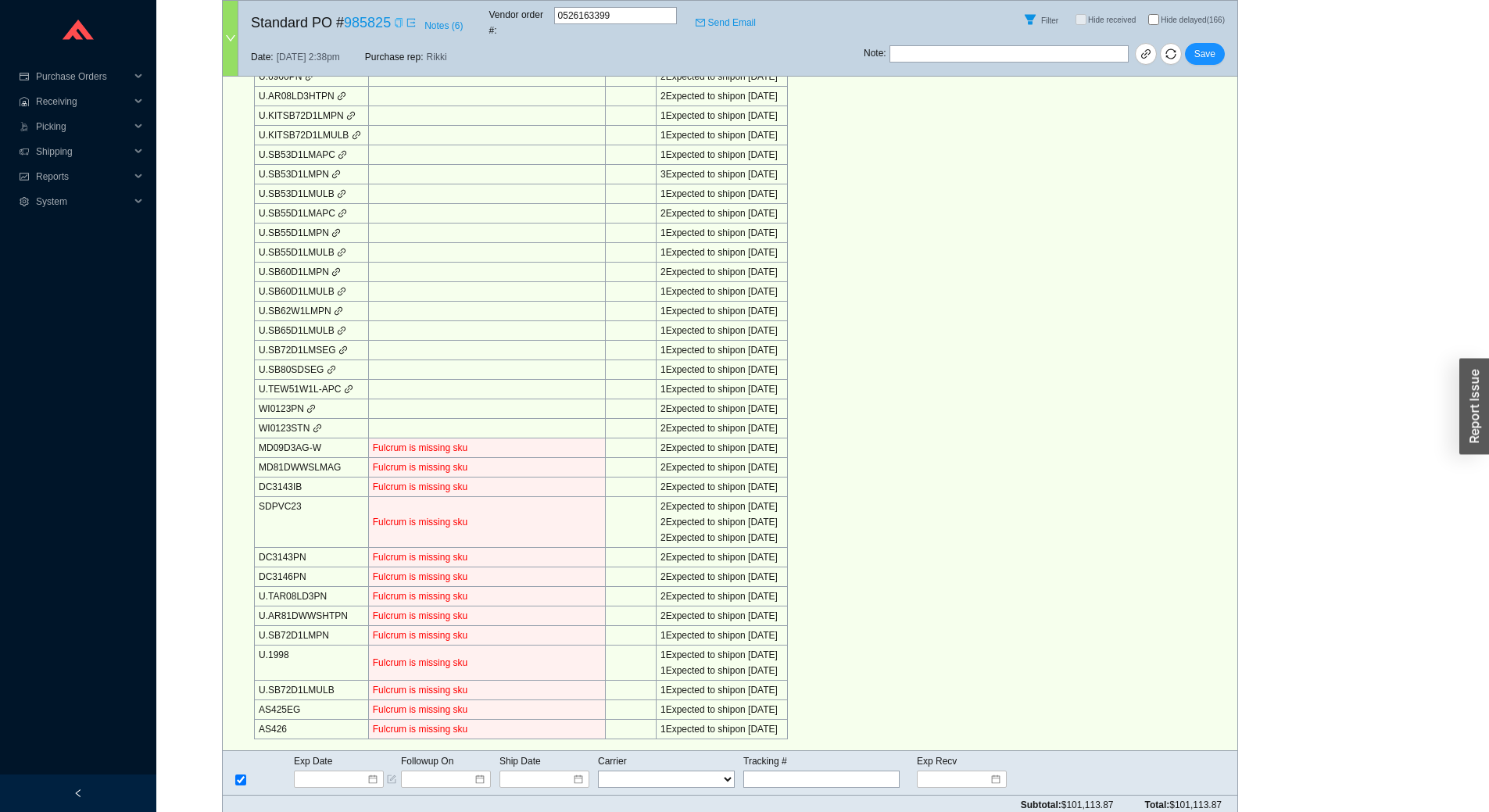
checkbox input "true"
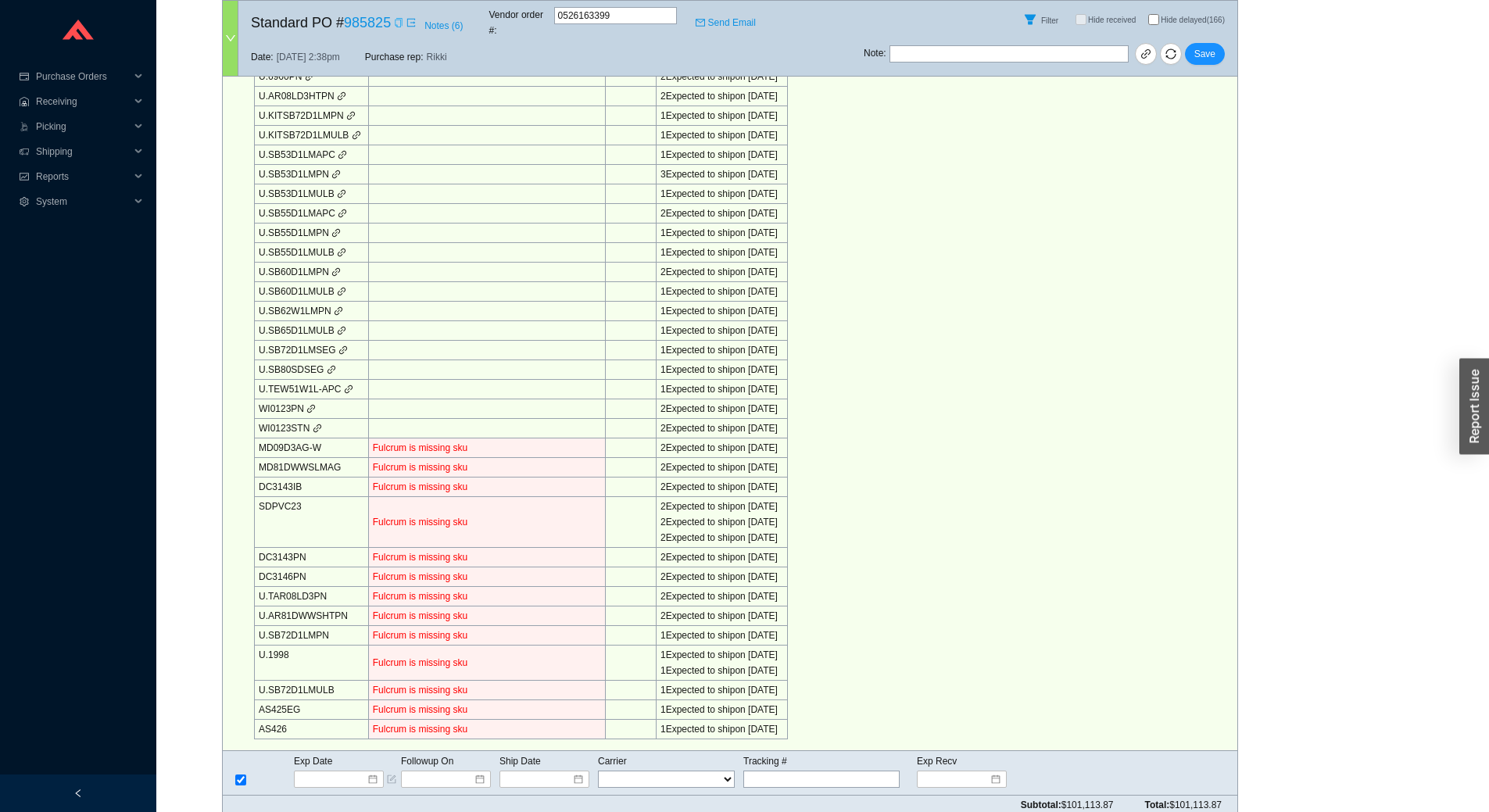
checkbox input "true"
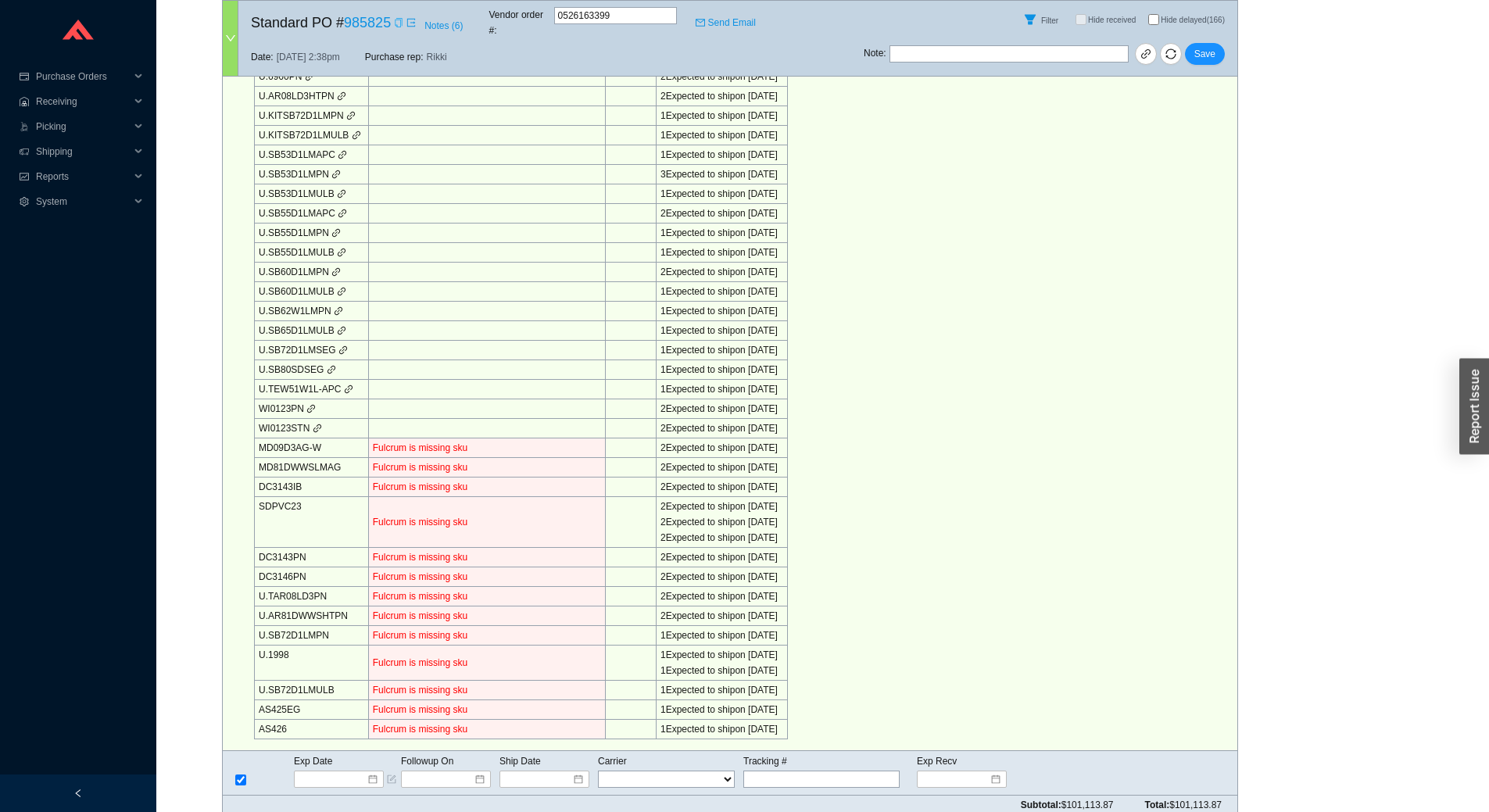
checkbox input "true"
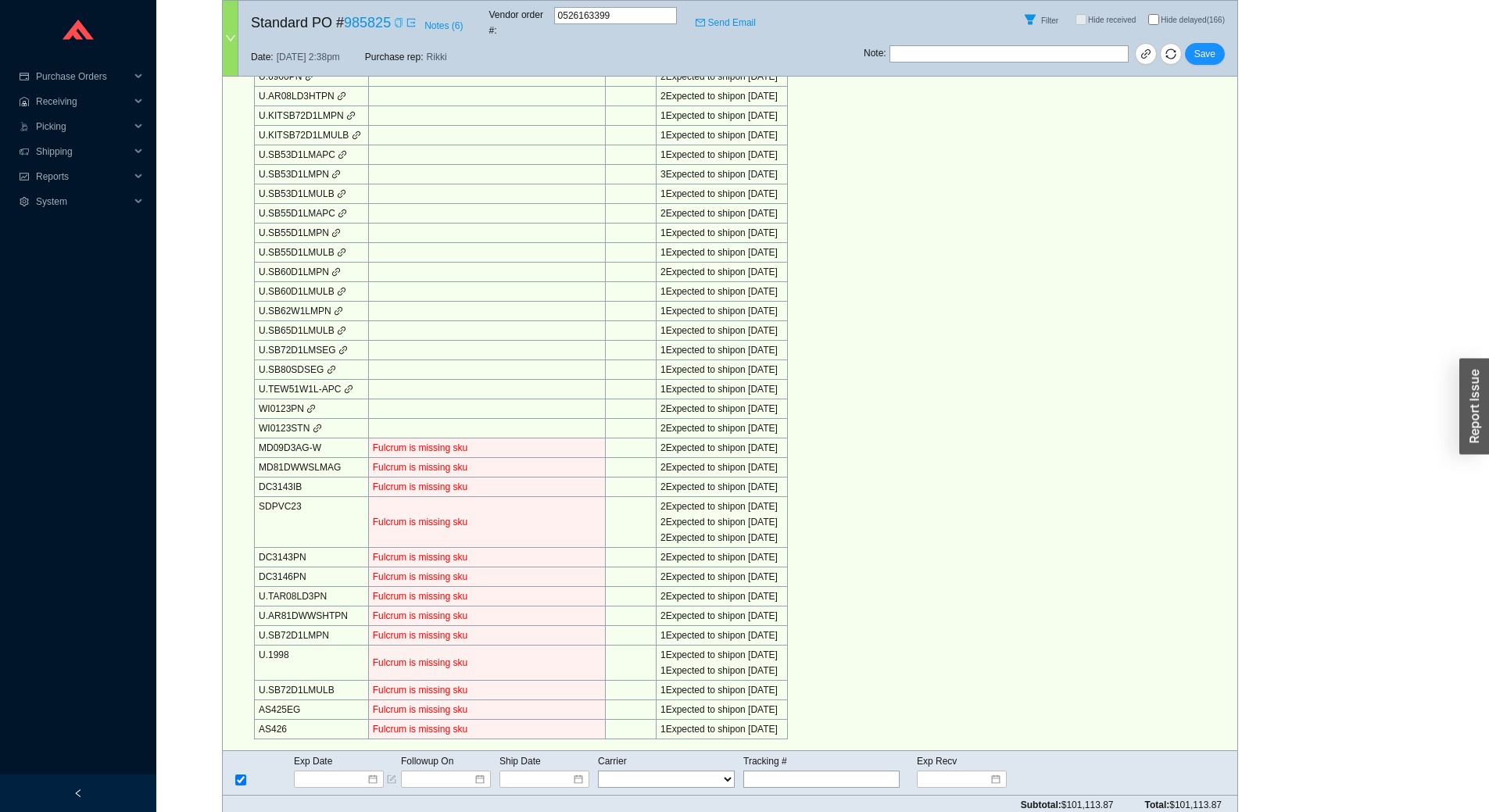
checkbox input "true"
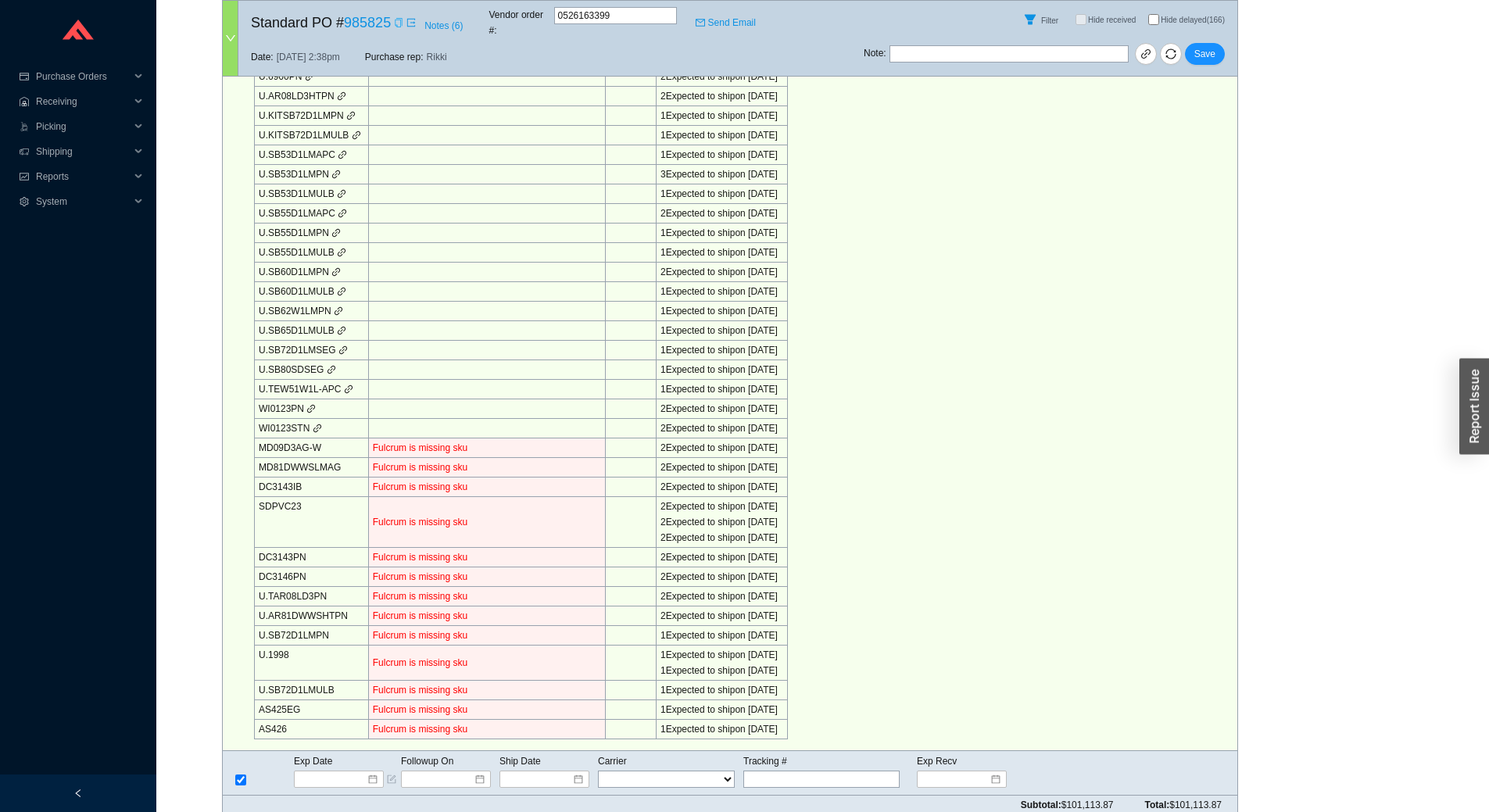
checkbox input "true"
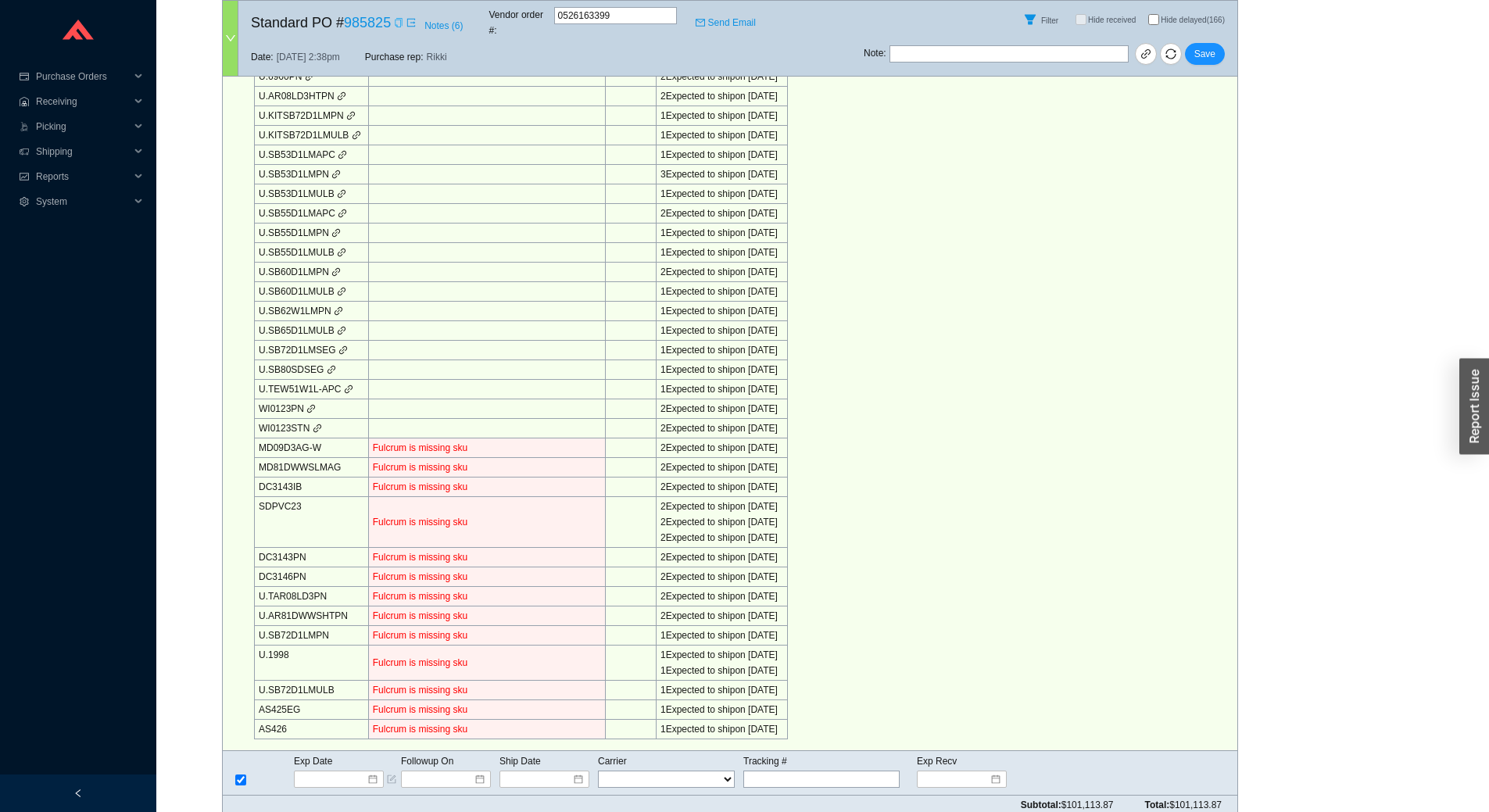
checkbox input "true"
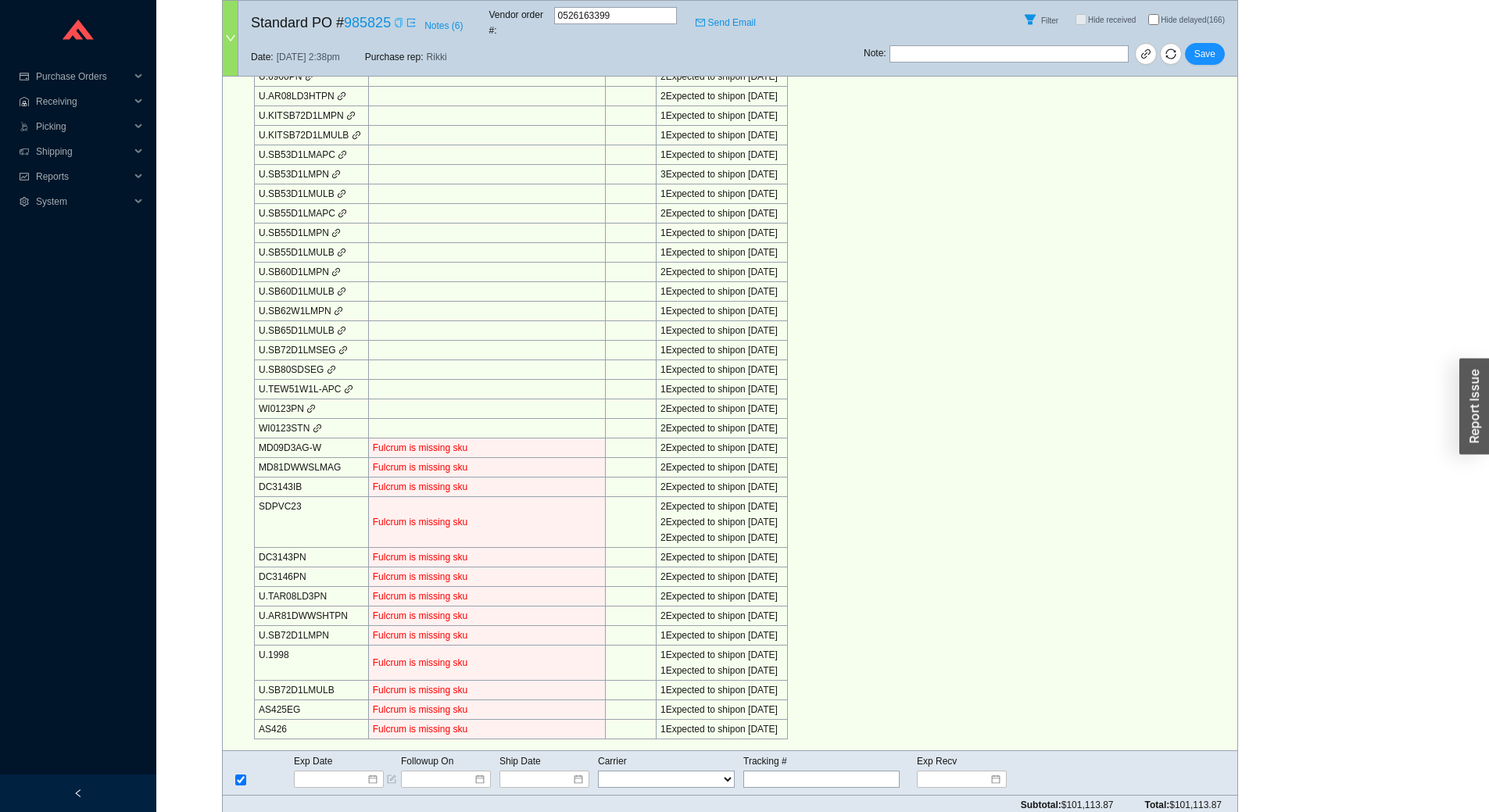
checkbox input "true"
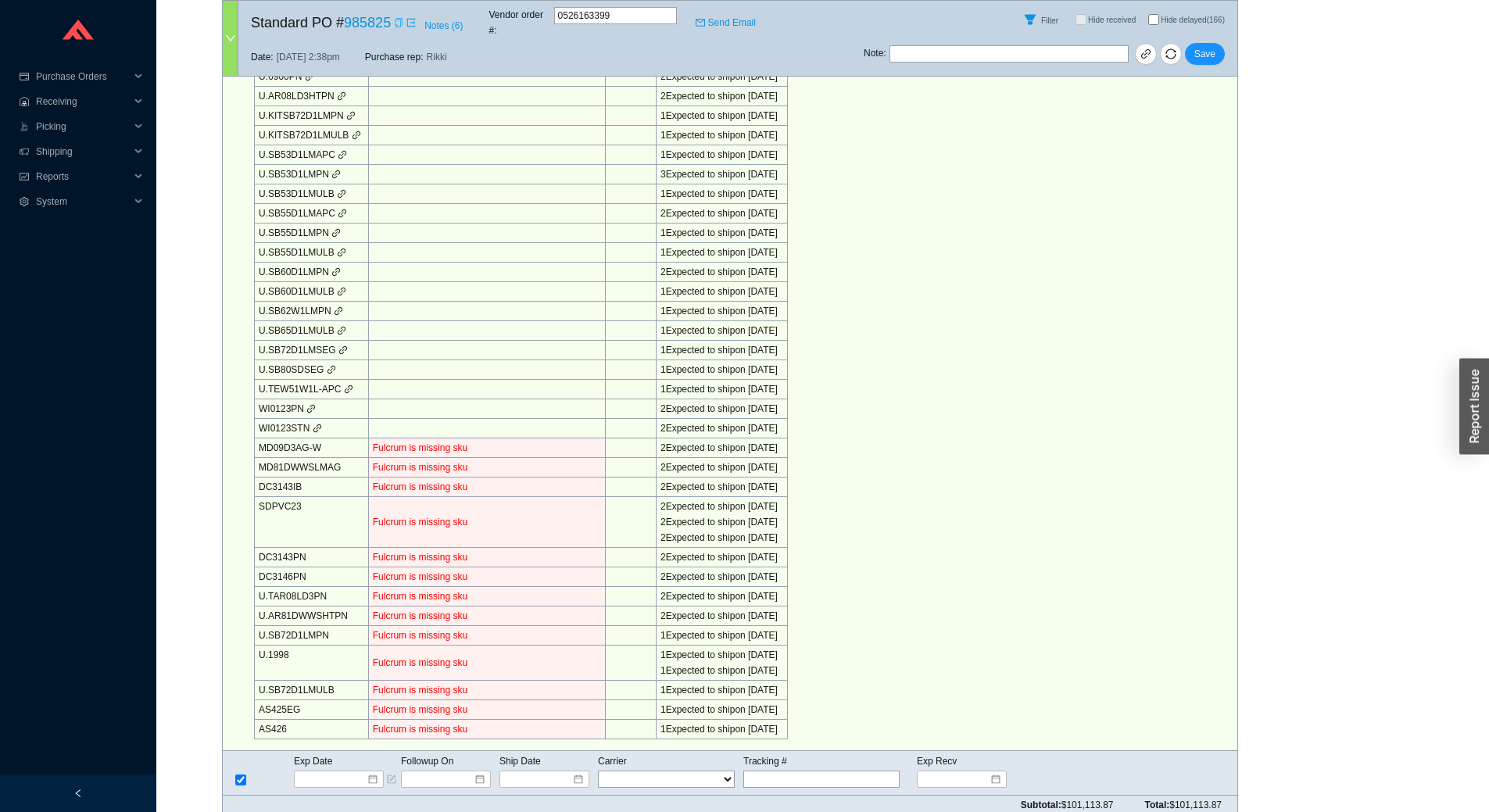
checkbox input "true"
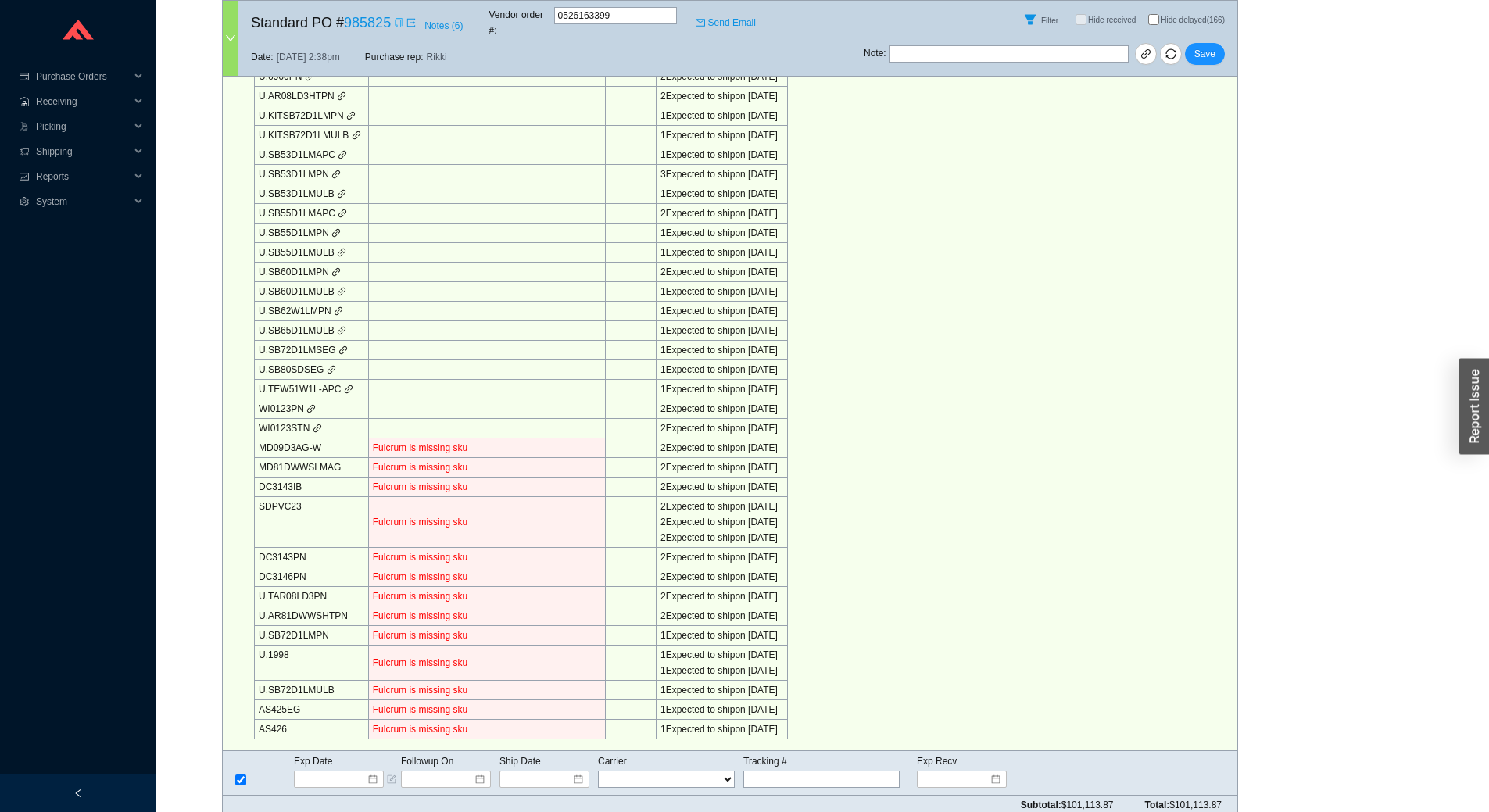
checkbox input "true"
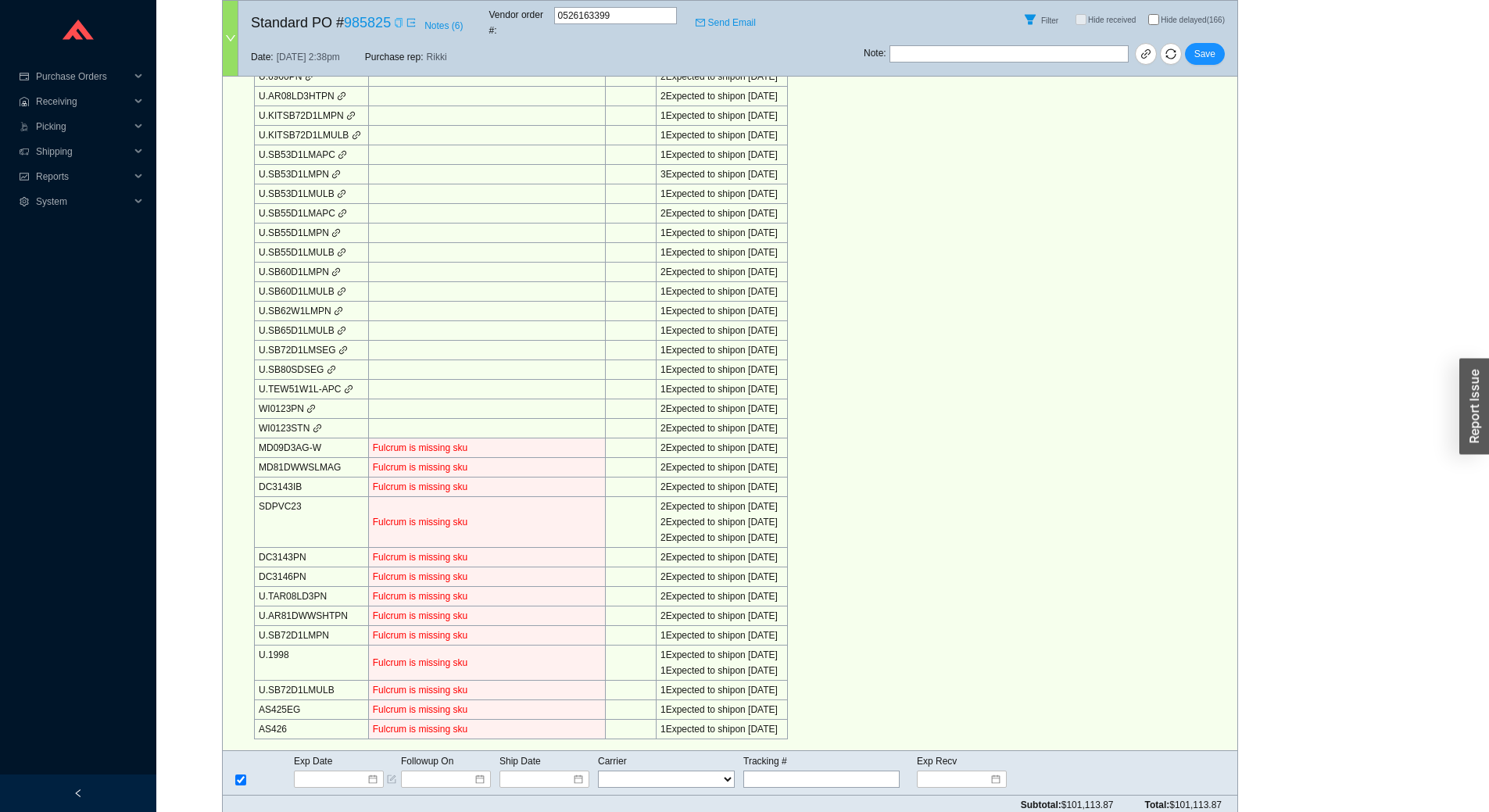
checkbox input "true"
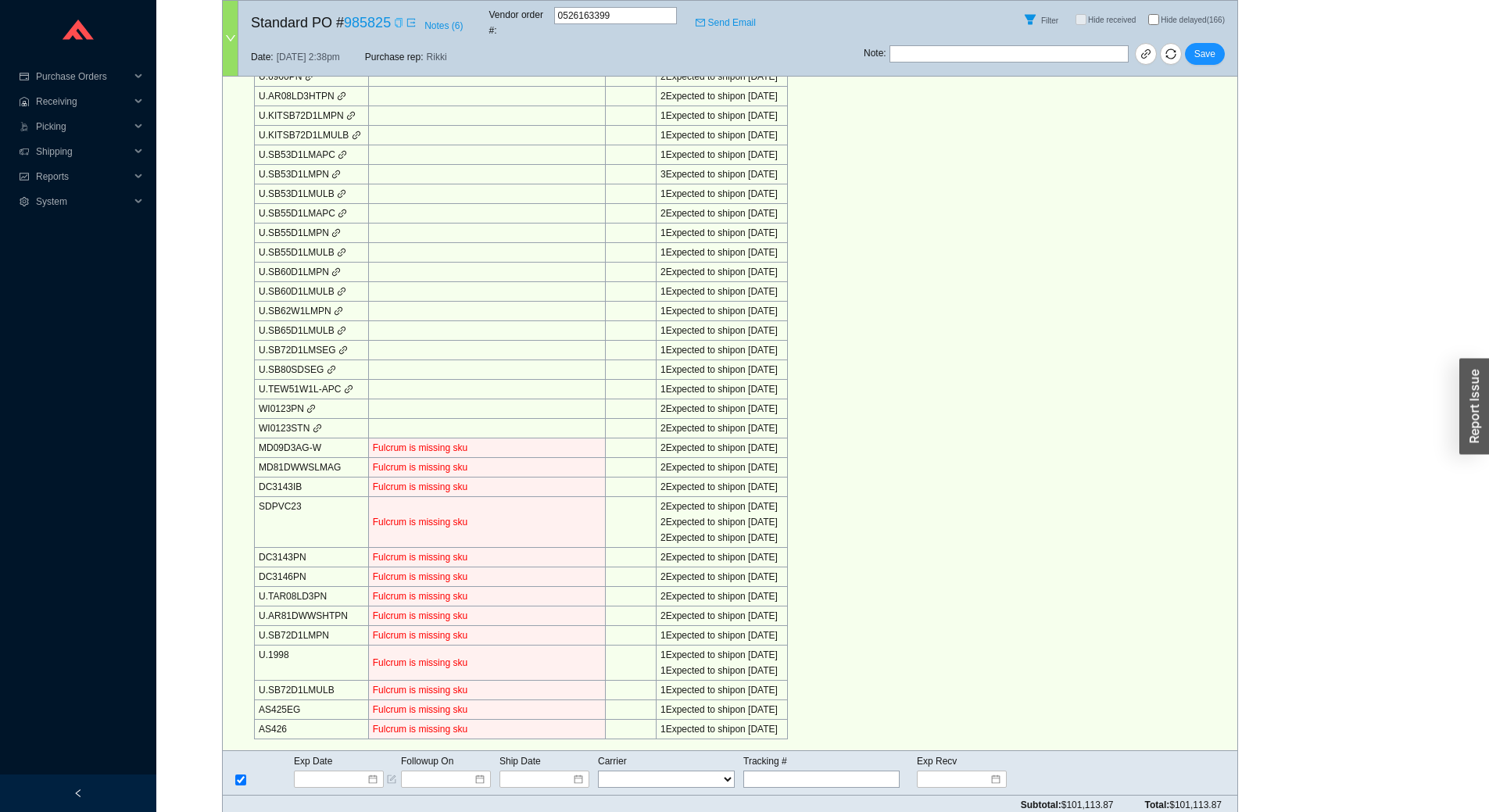
checkbox input "true"
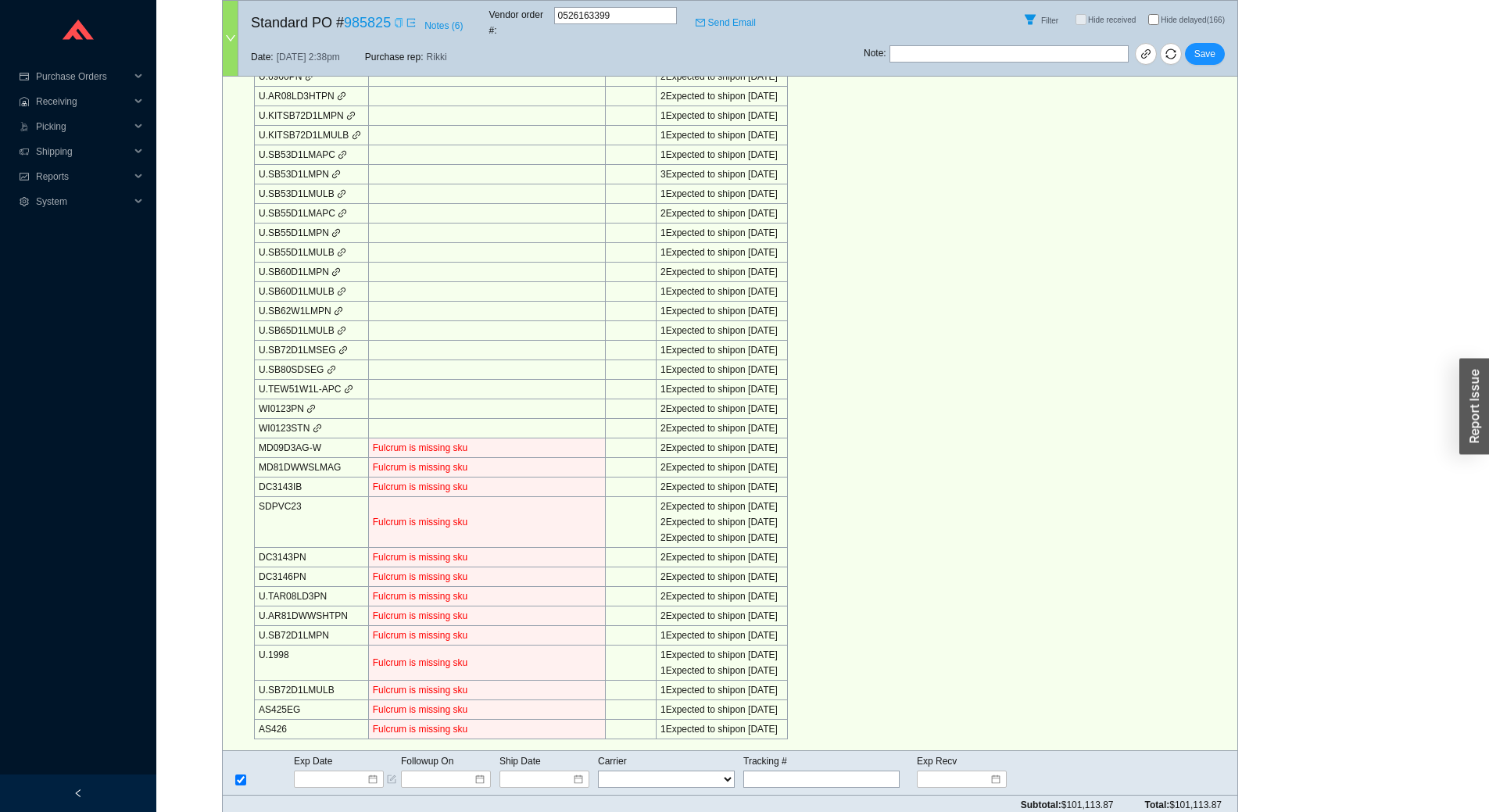
checkbox input "true"
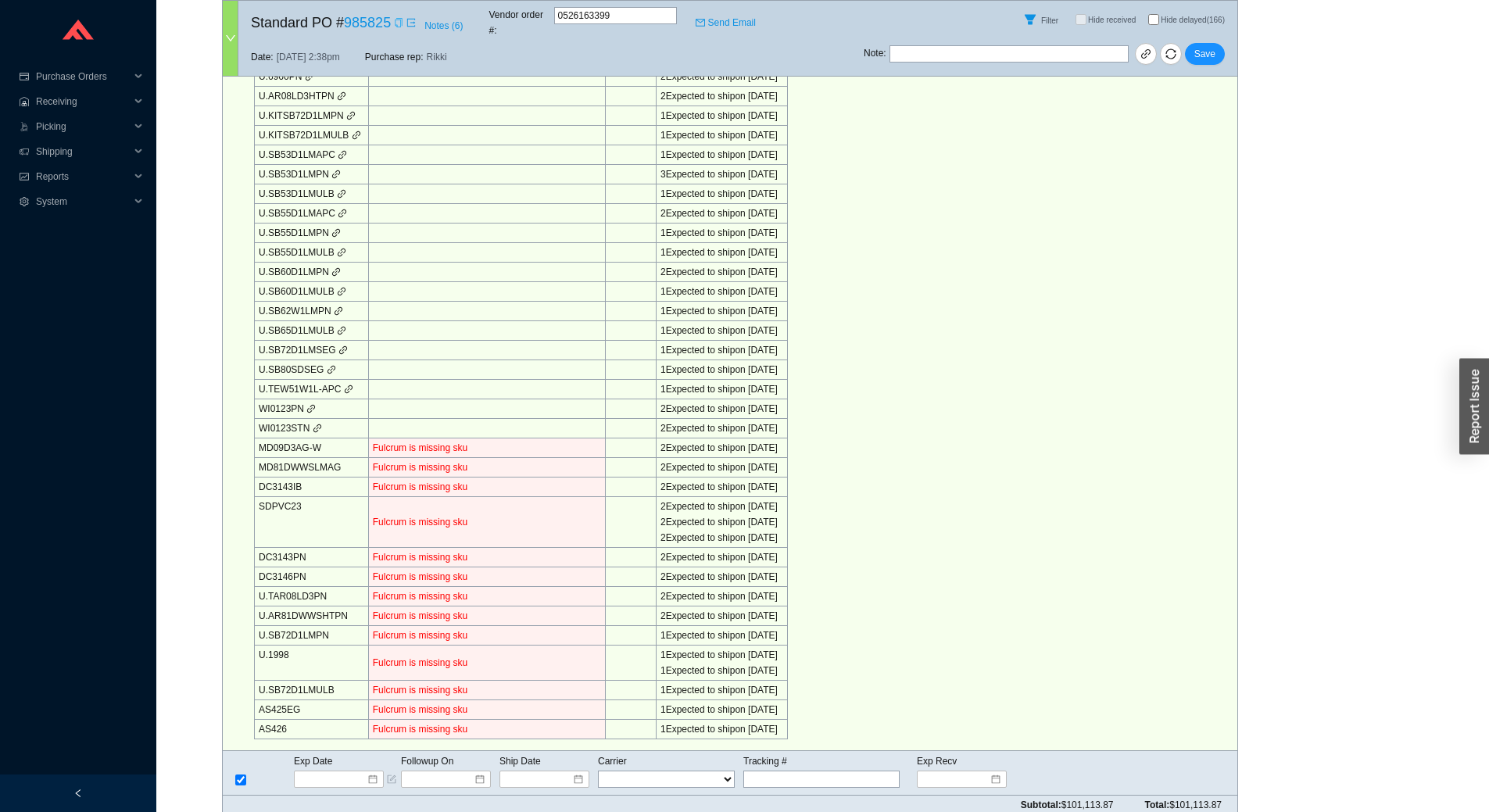
checkbox input "true"
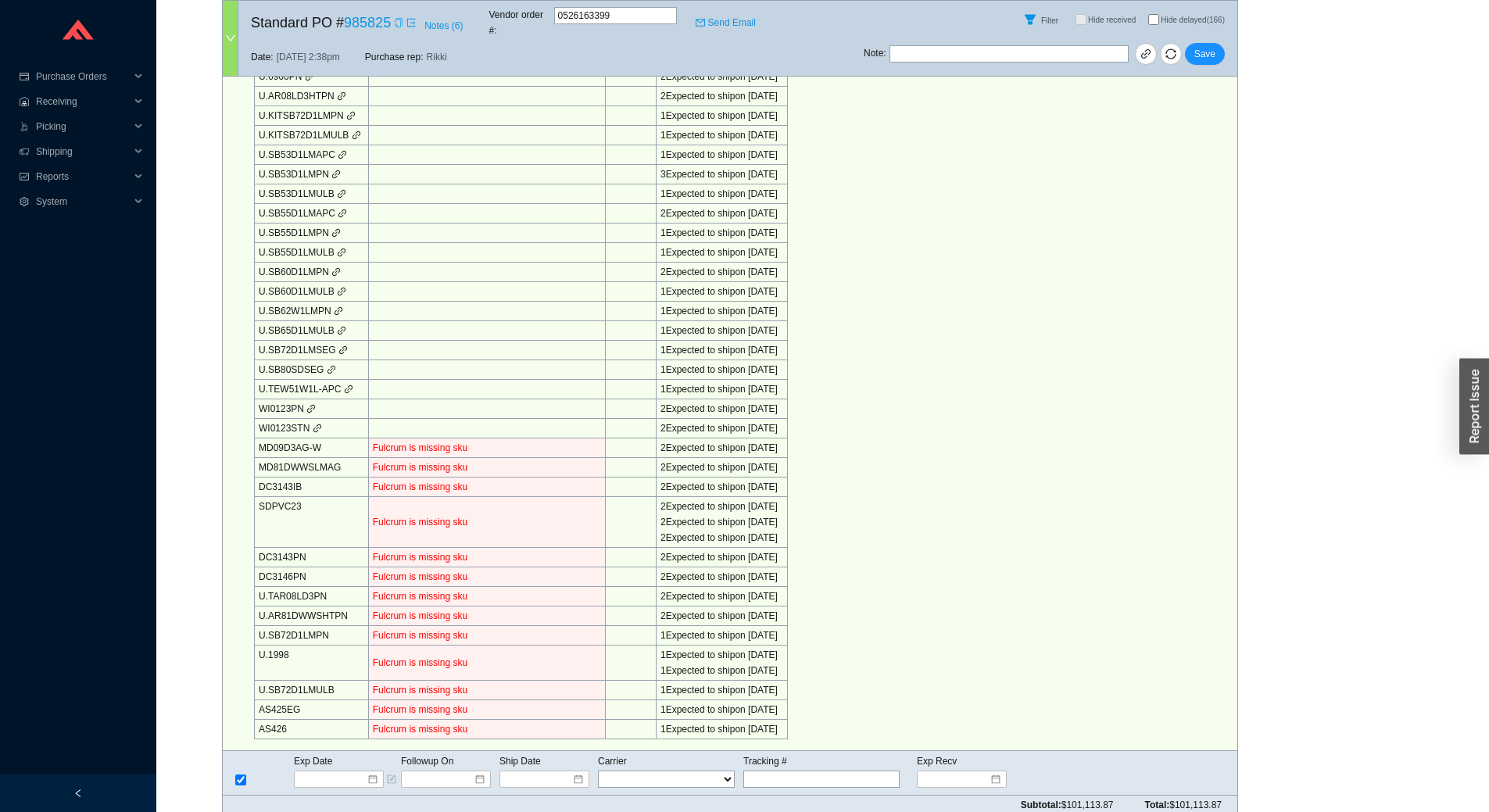
checkbox input "true"
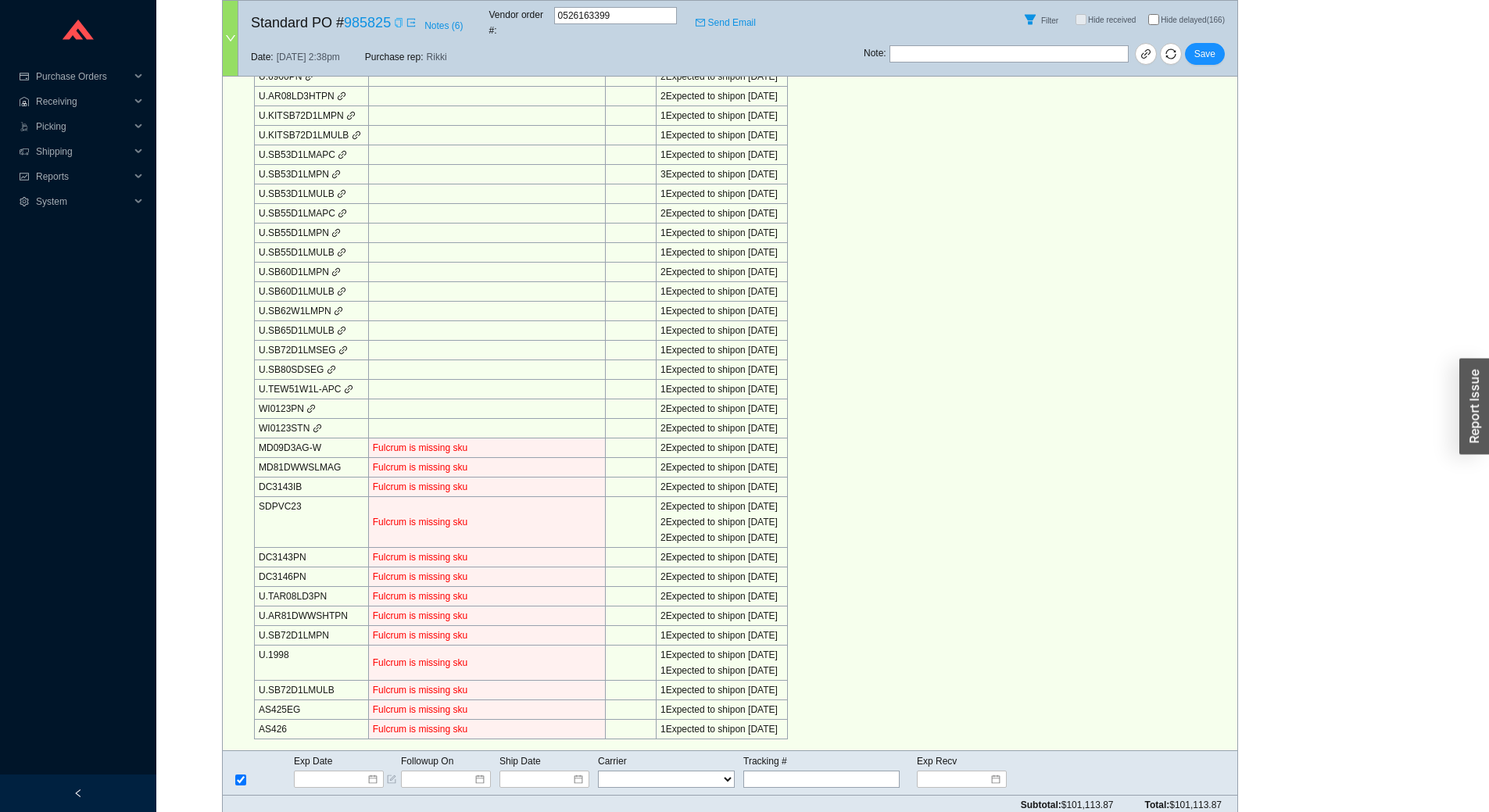
checkbox input "true"
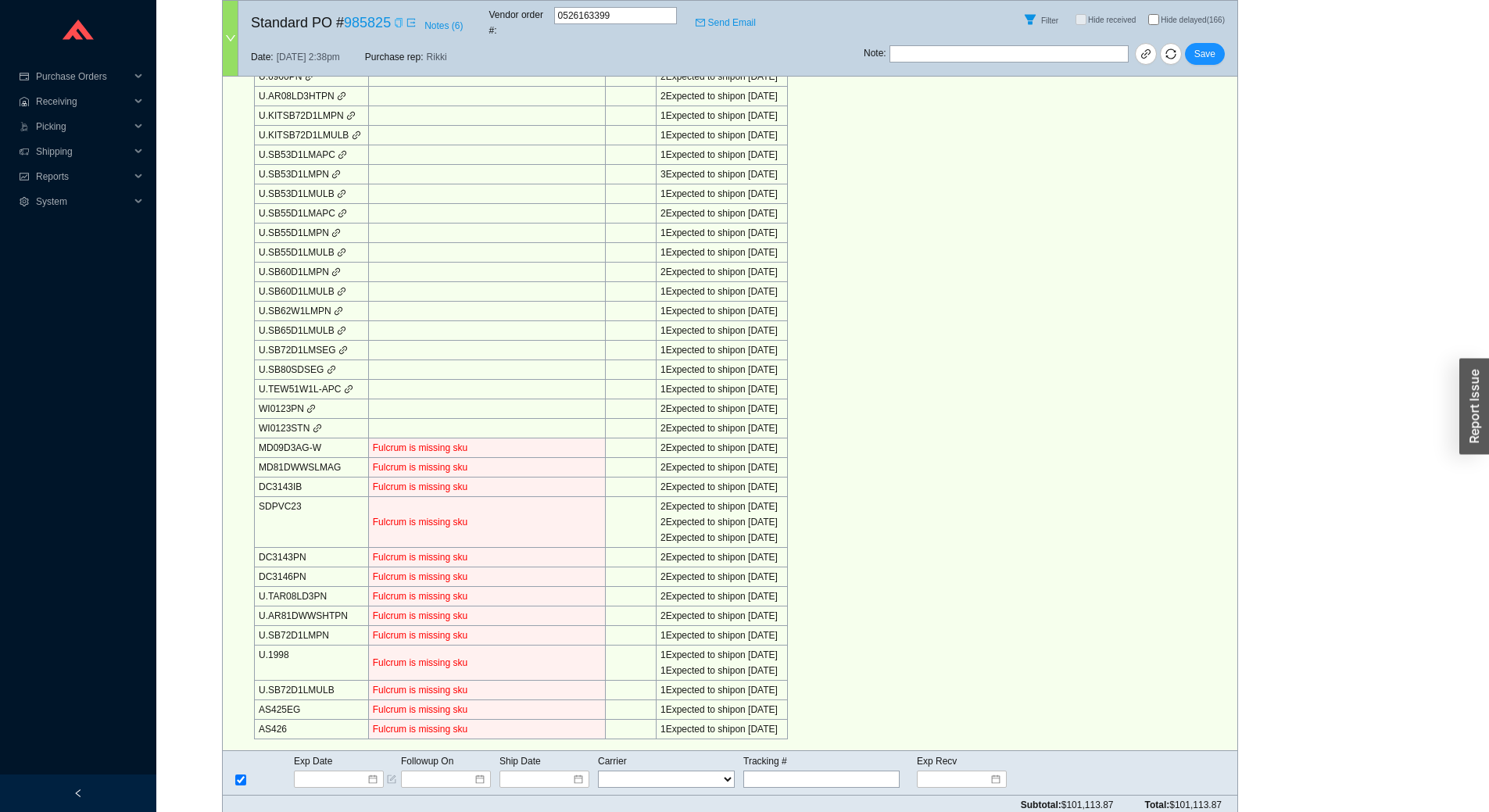
checkbox input "true"
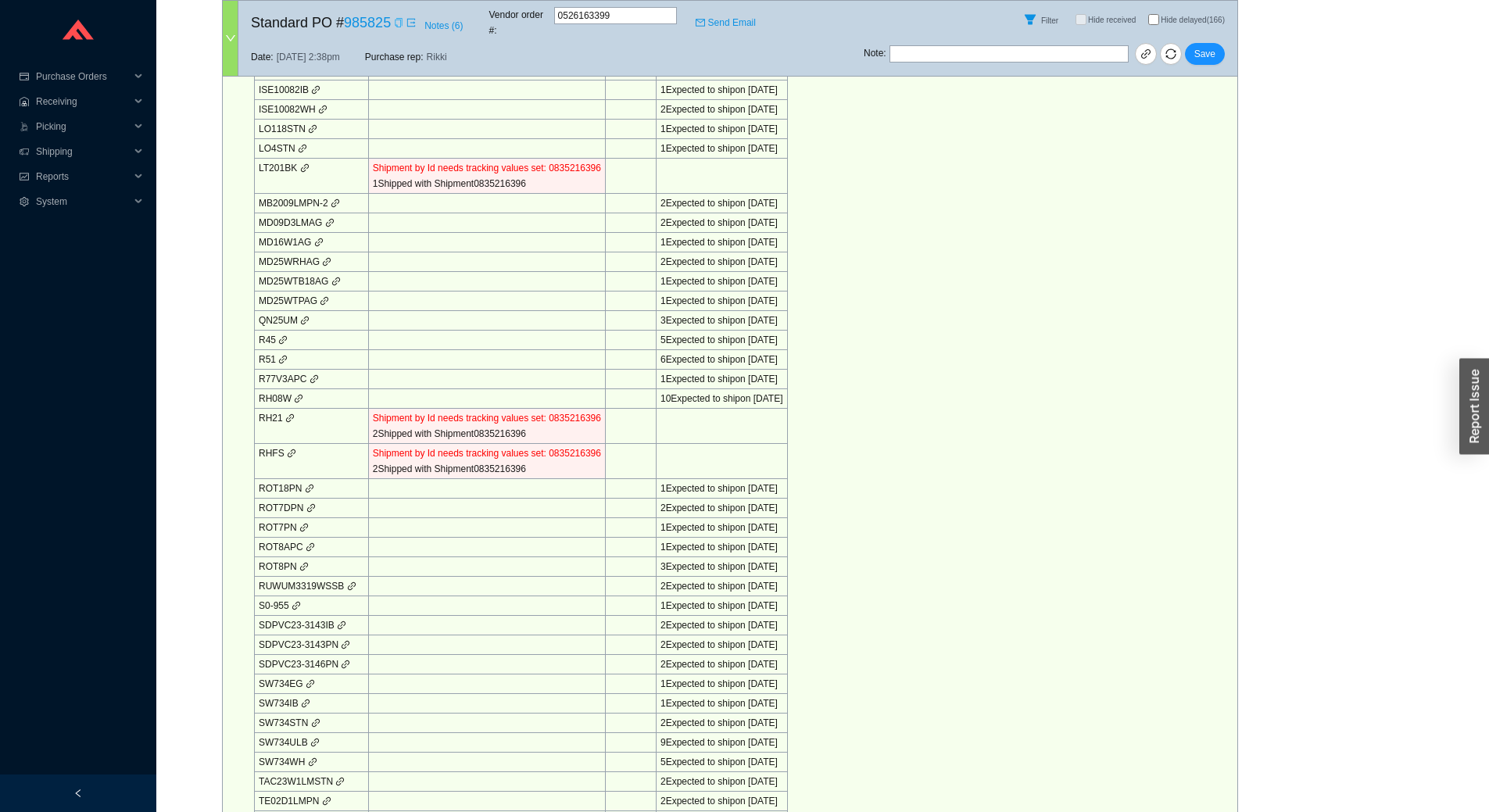
scroll to position [1528, 0]
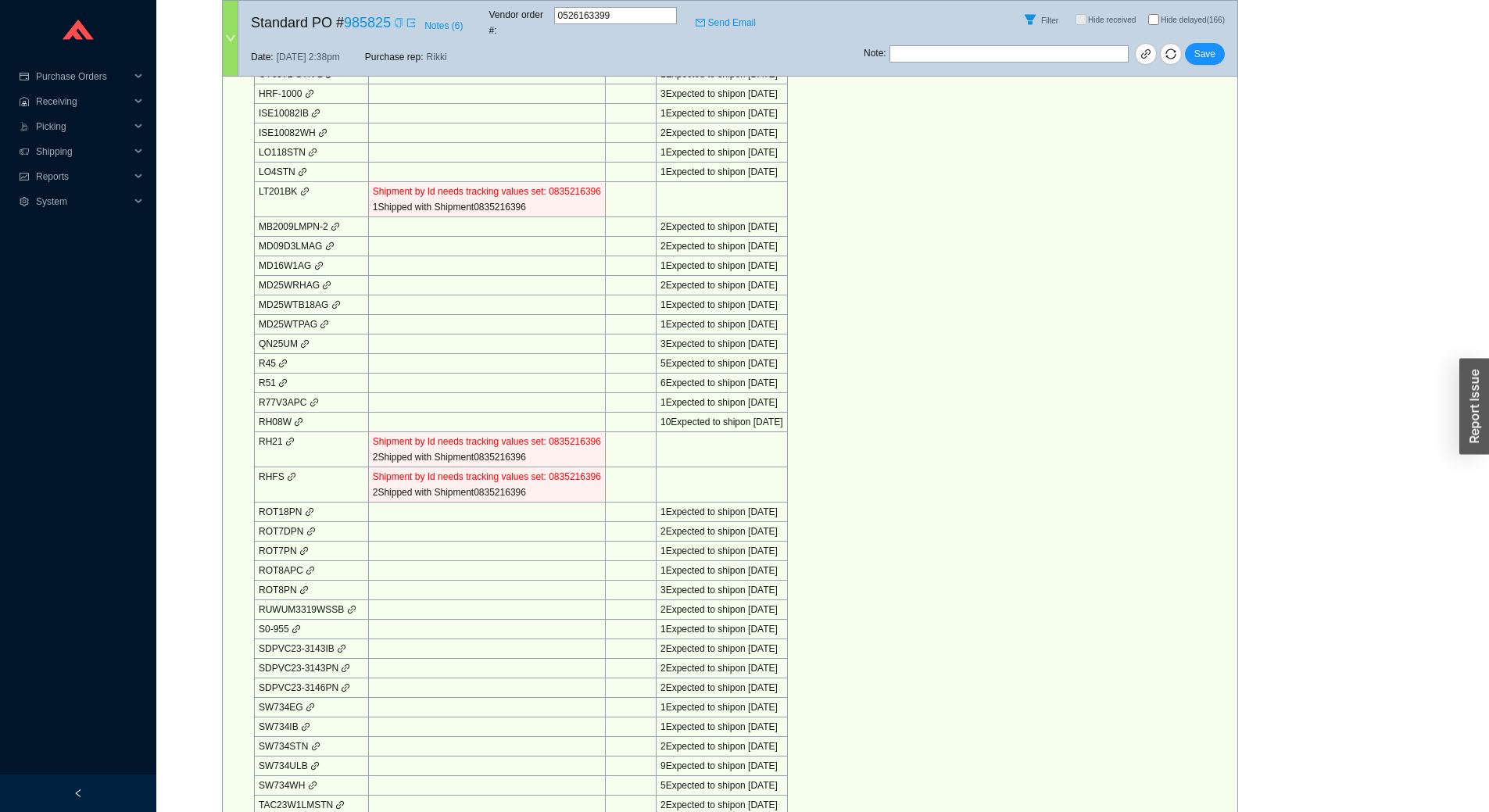
click at [301, 186] on icon "link" at bounding box center [304, 190] width 8 height 8
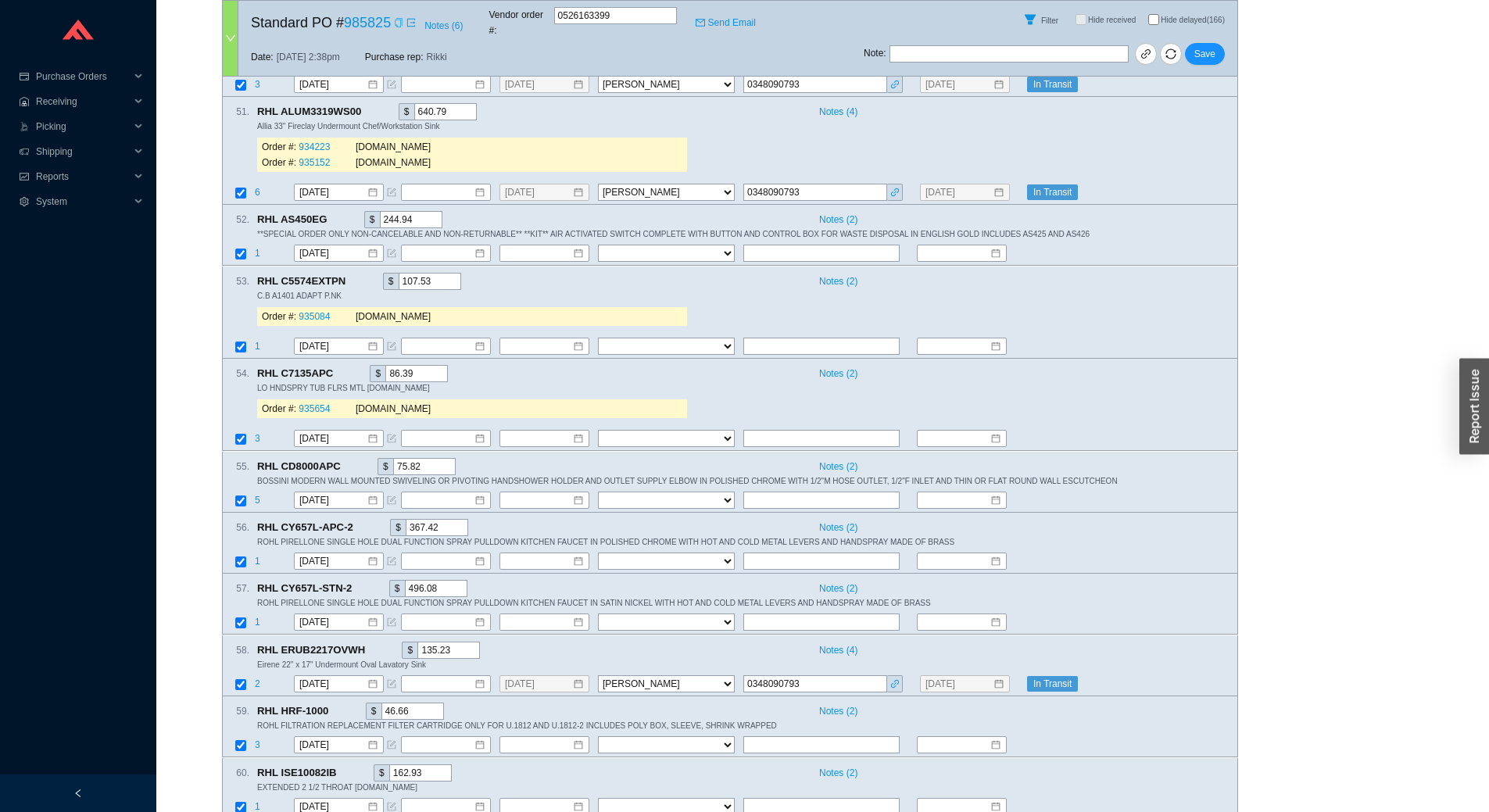
scroll to position [8797, 0]
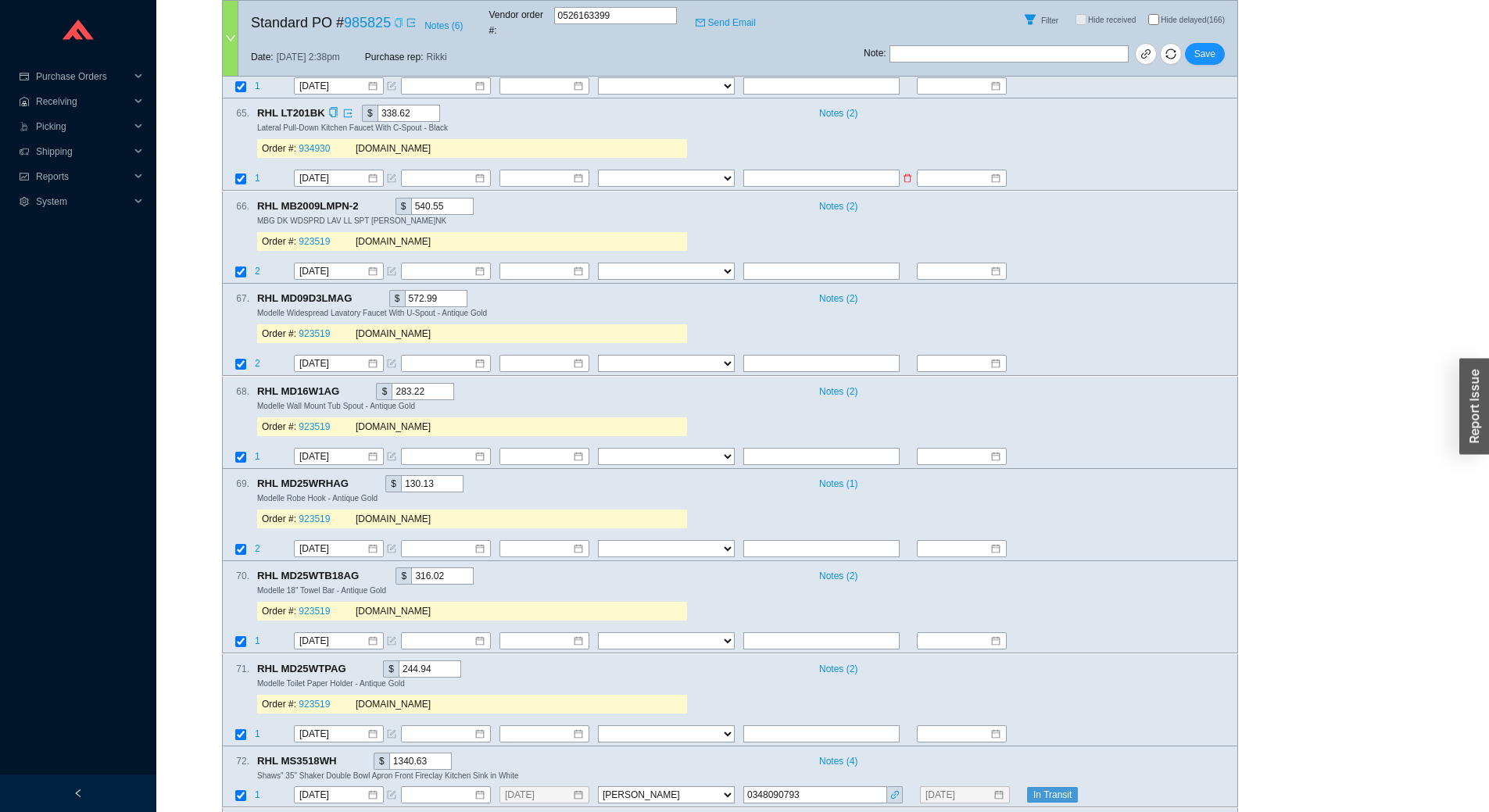
click at [390, 175] on icon "form" at bounding box center [393, 178] width 6 height 6
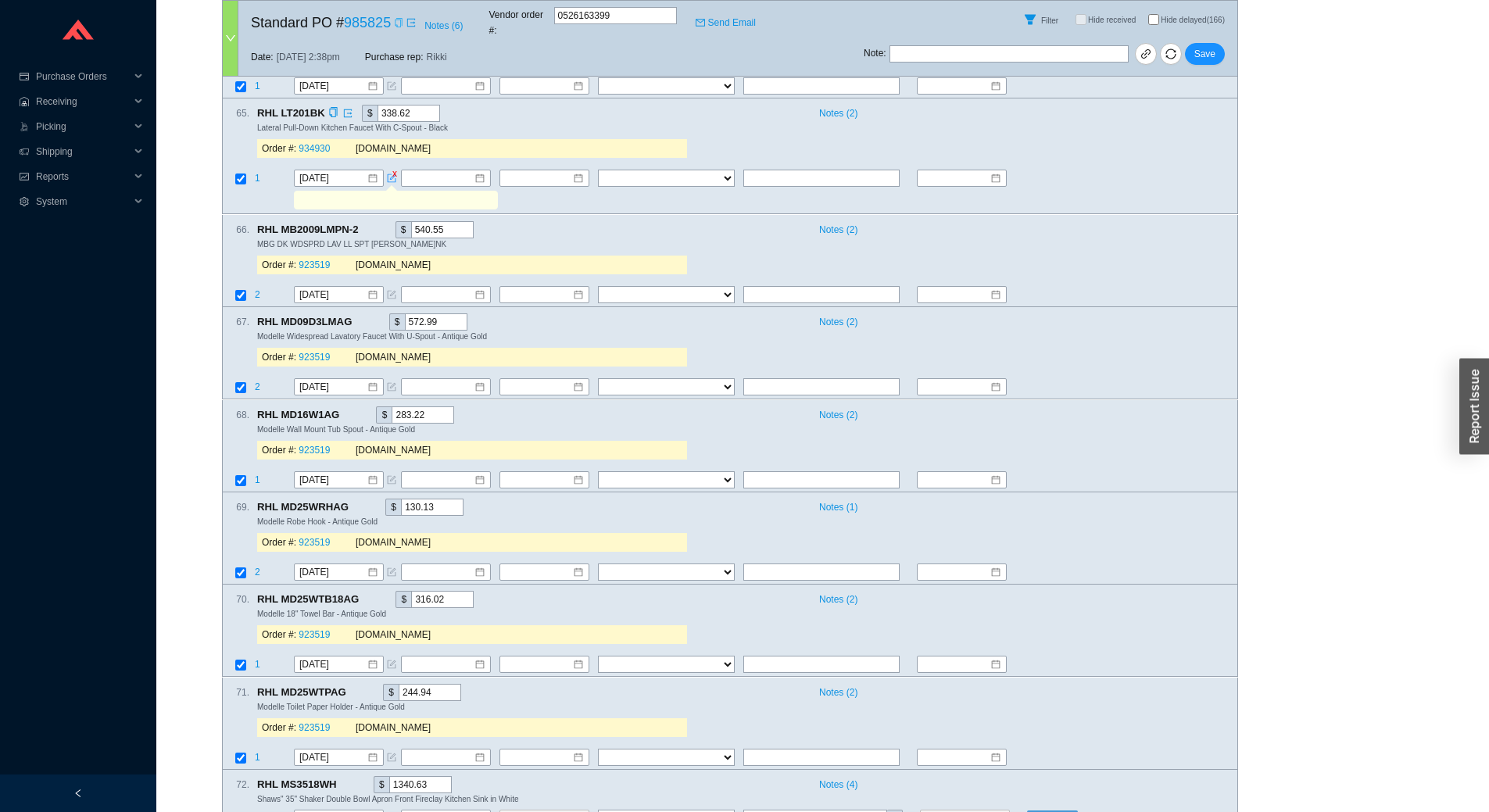
click at [390, 192] on input "text" at bounding box center [395, 201] width 198 height 17
click at [578, 183] on table "1 8/26/2025 FedEx UPS ---------------- 2 Day Transportation INC A&B Freight A. …" at bounding box center [729, 192] width 1015 height 45
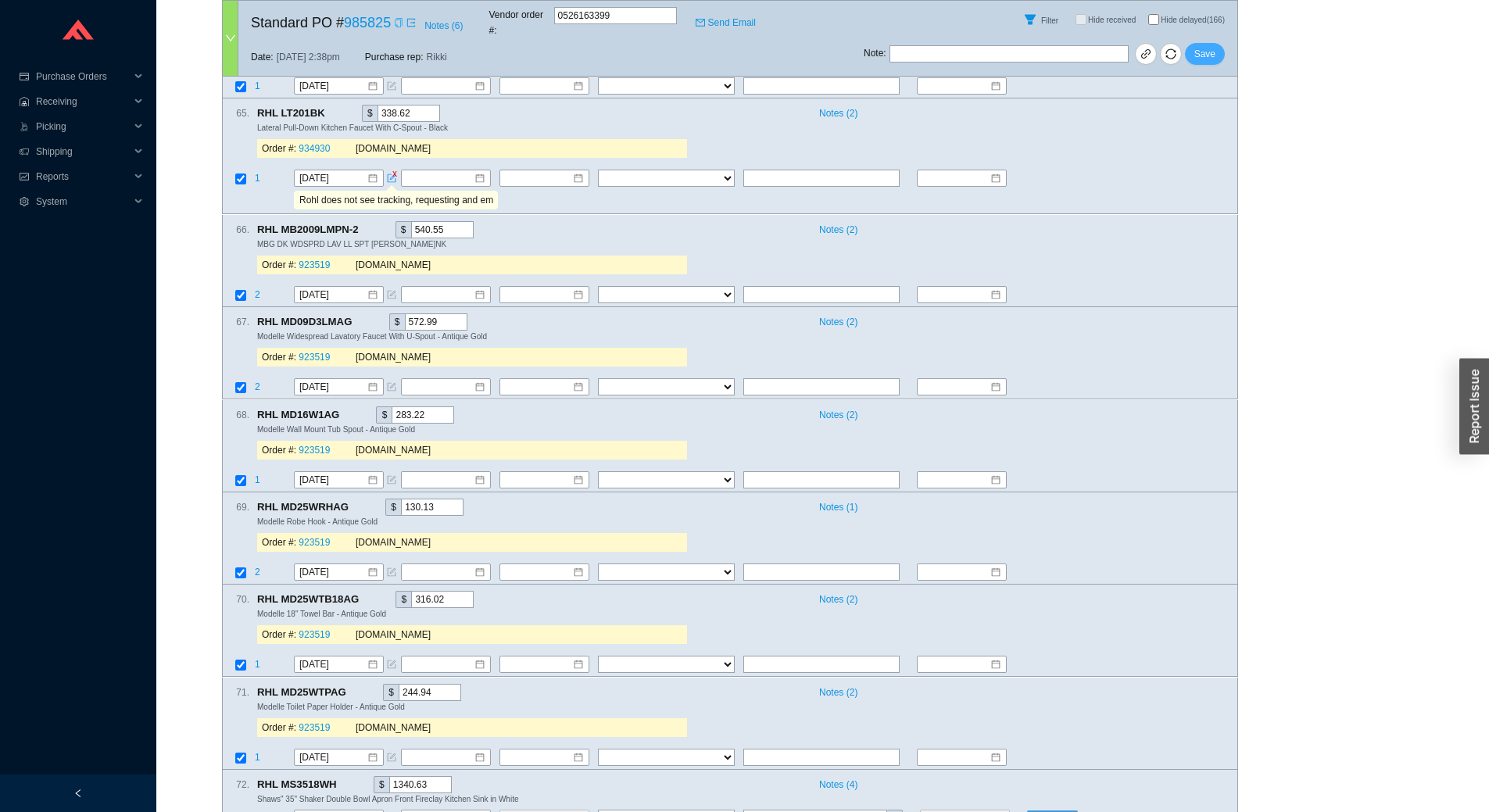
click at [1200, 46] on span "Save" at bounding box center [1205, 53] width 21 height 16
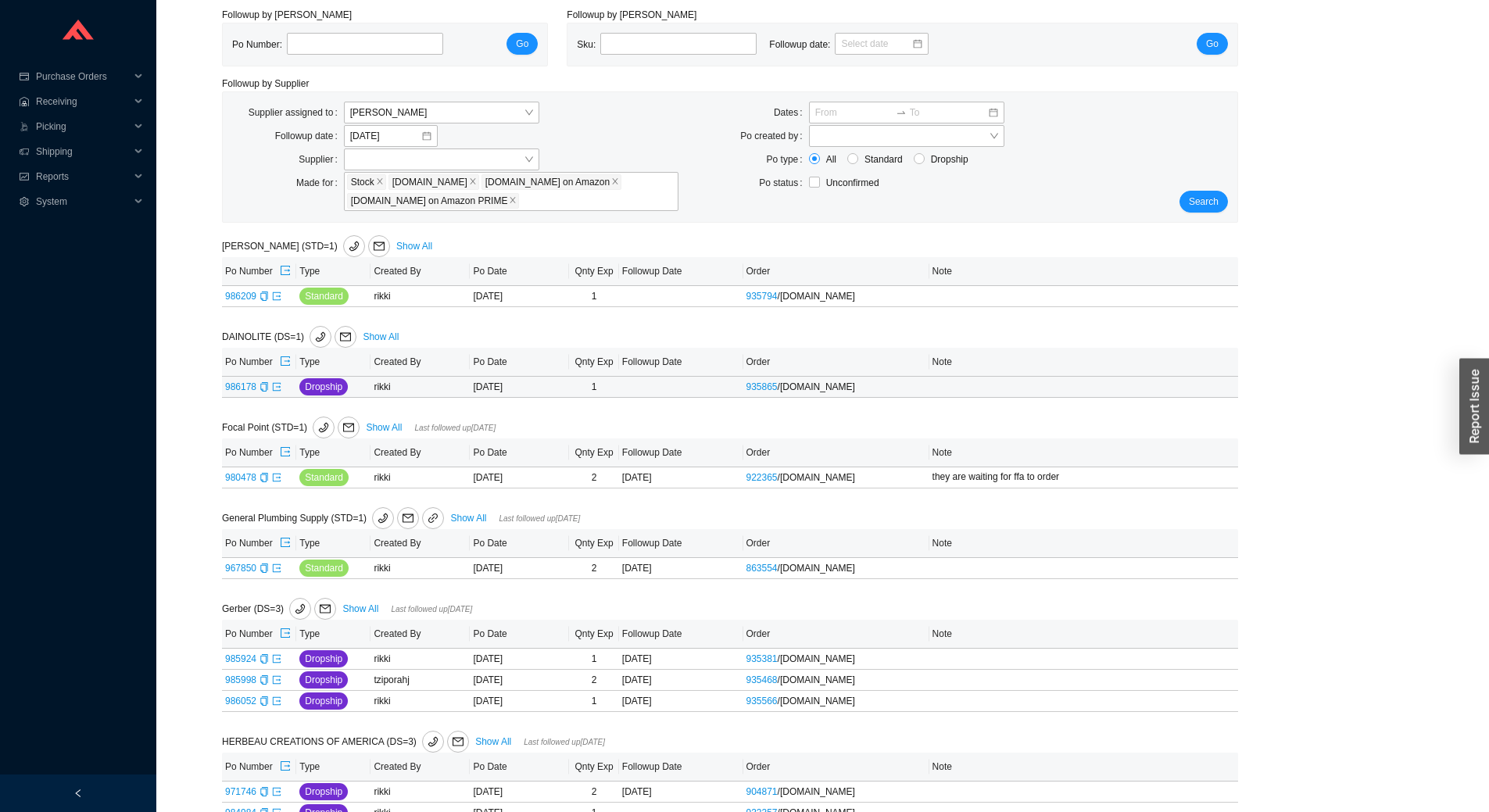
scroll to position [78, 0]
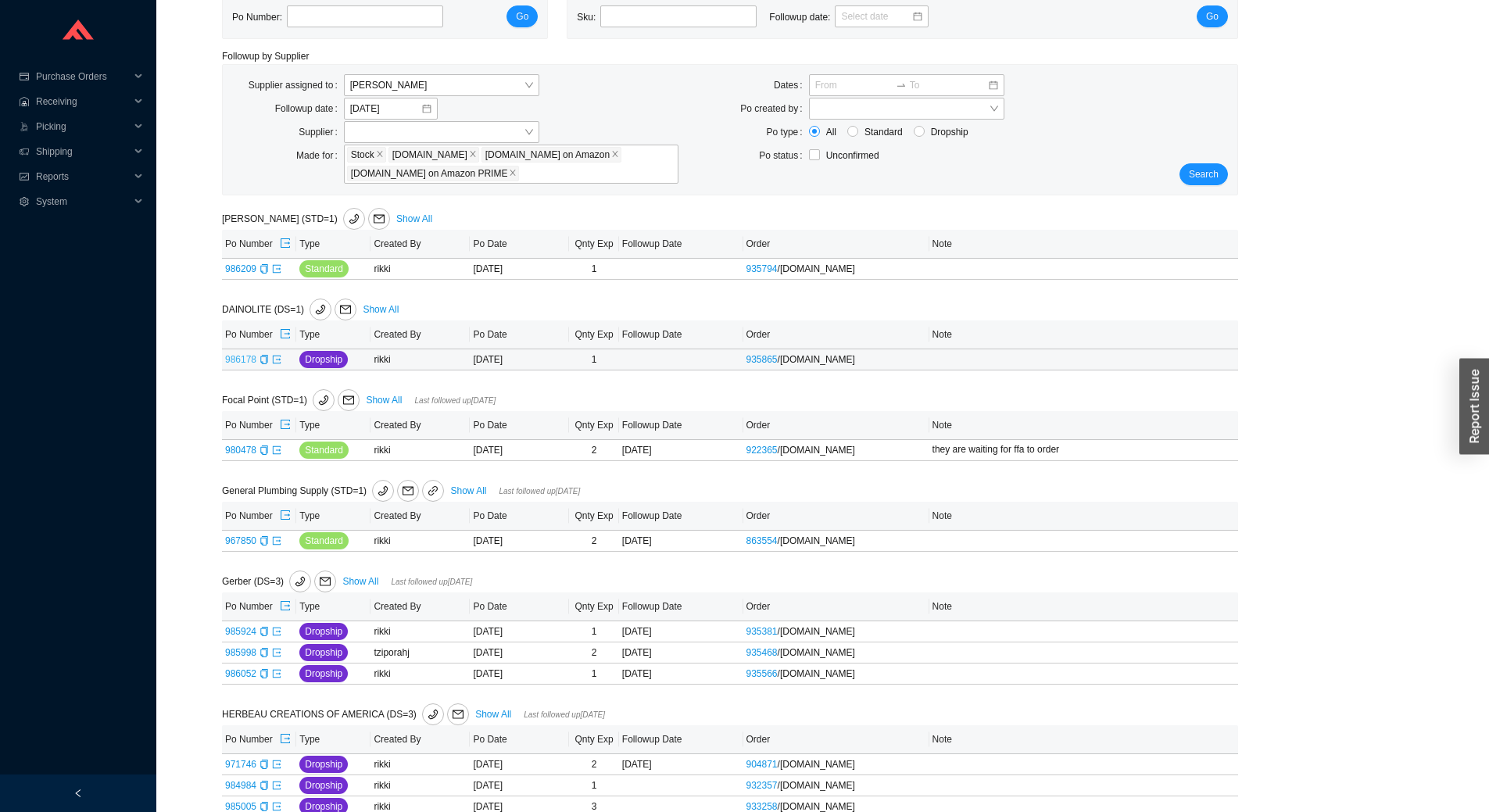
click at [239, 363] on link "986178" at bounding box center [241, 359] width 31 height 11
type input "986178"
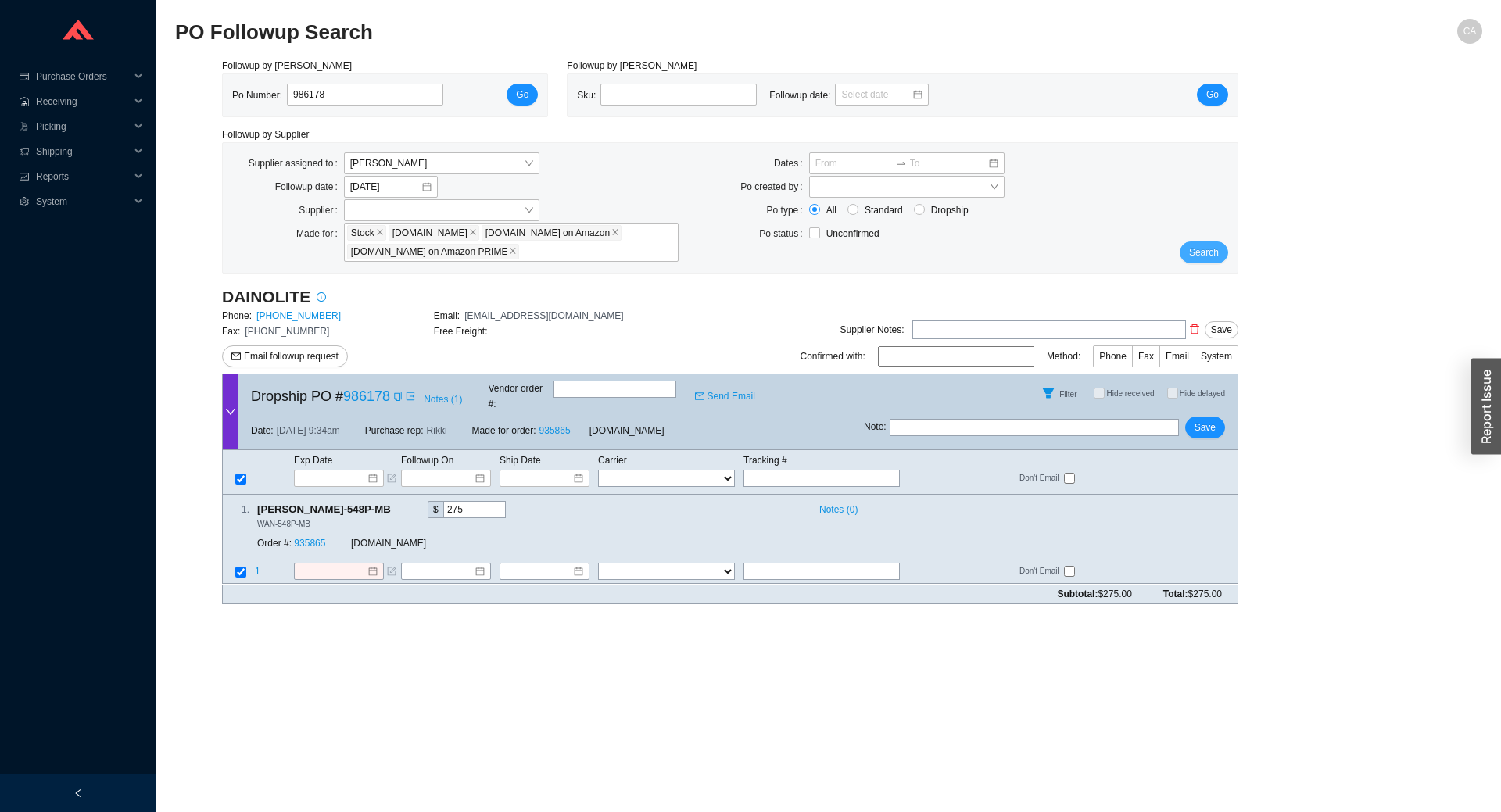
click at [1211, 255] on span "Search" at bounding box center [1204, 253] width 30 height 16
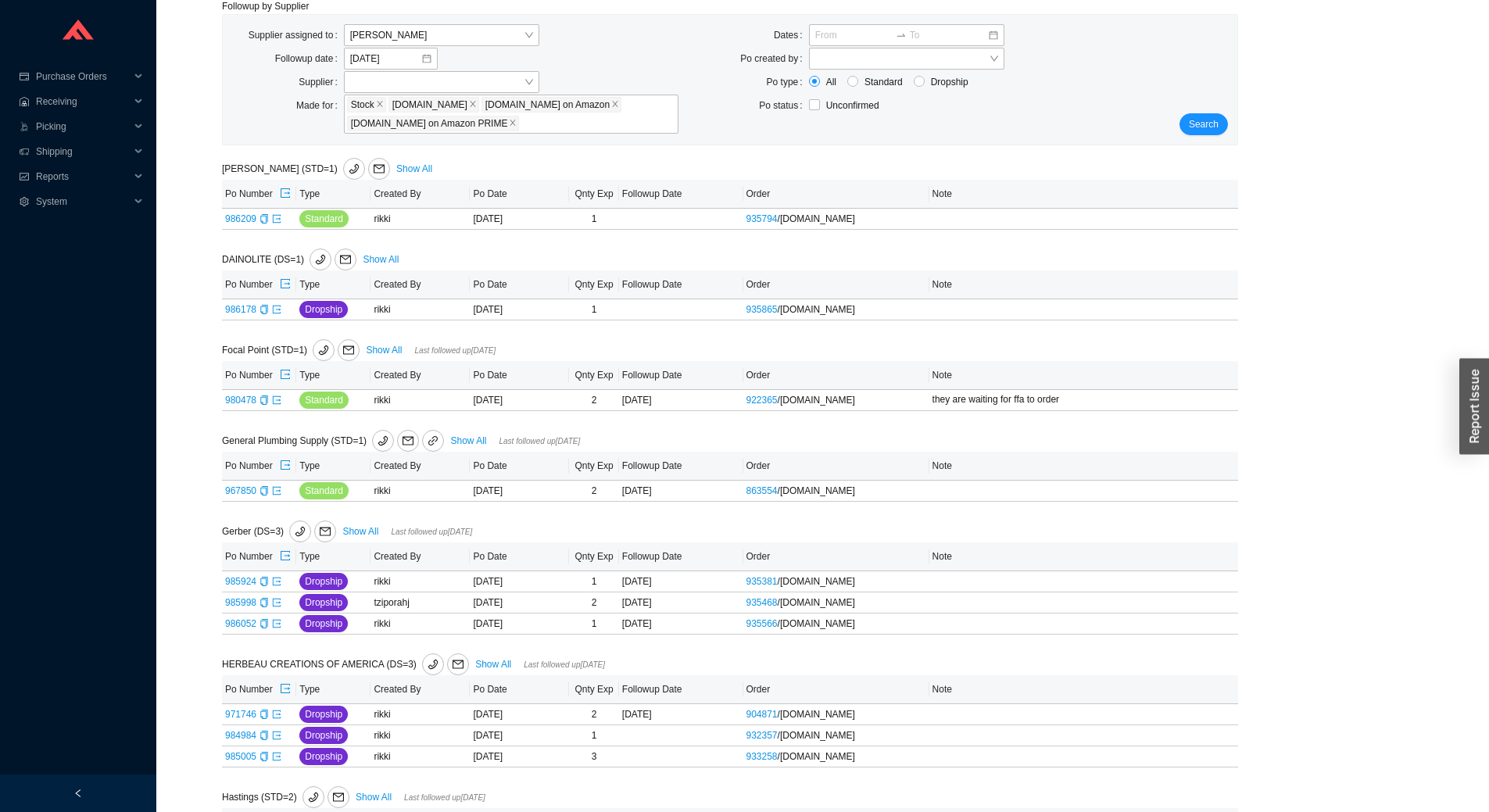
scroll to position [156, 0]
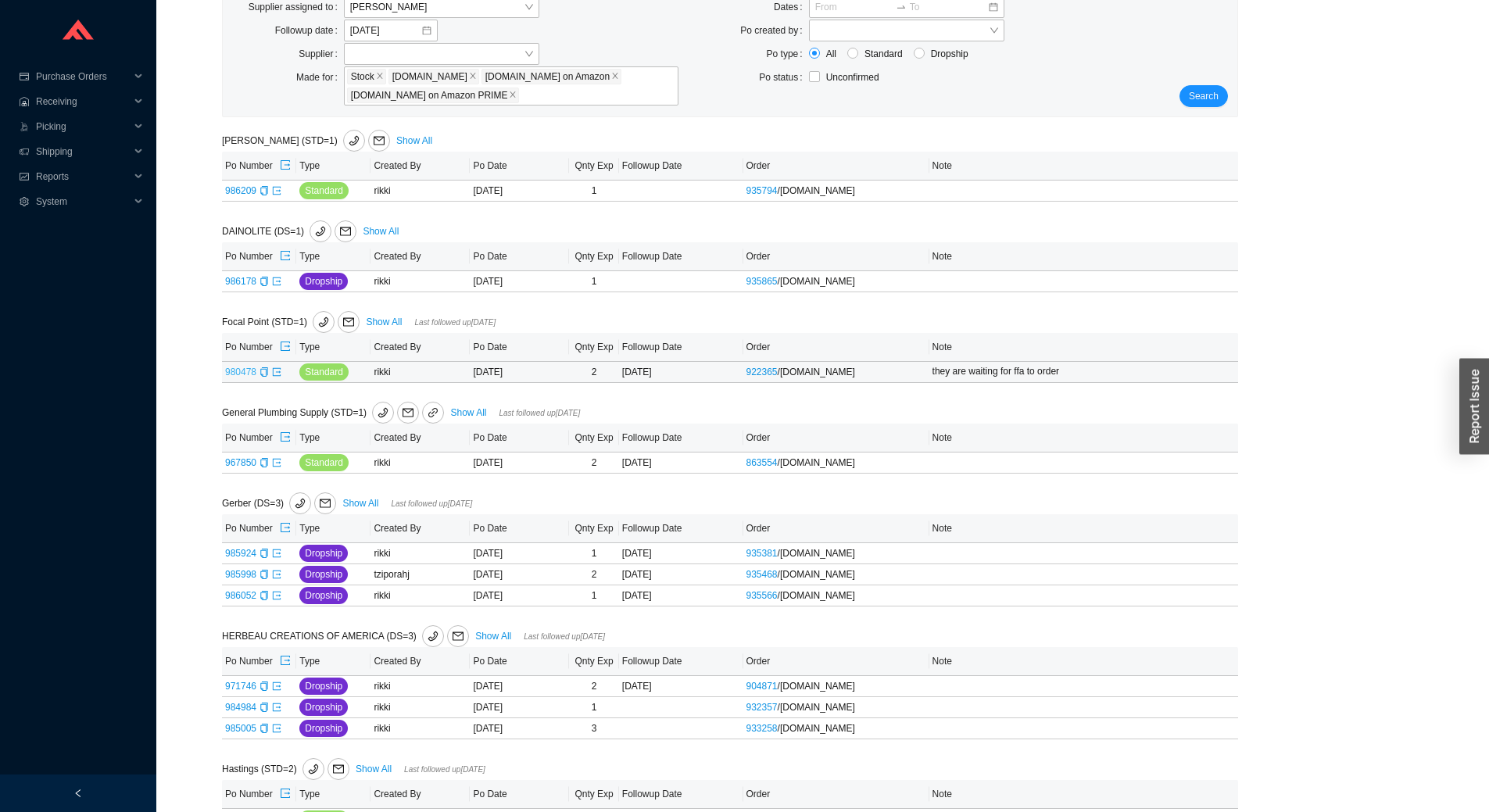
click at [239, 372] on link "980478" at bounding box center [241, 371] width 31 height 11
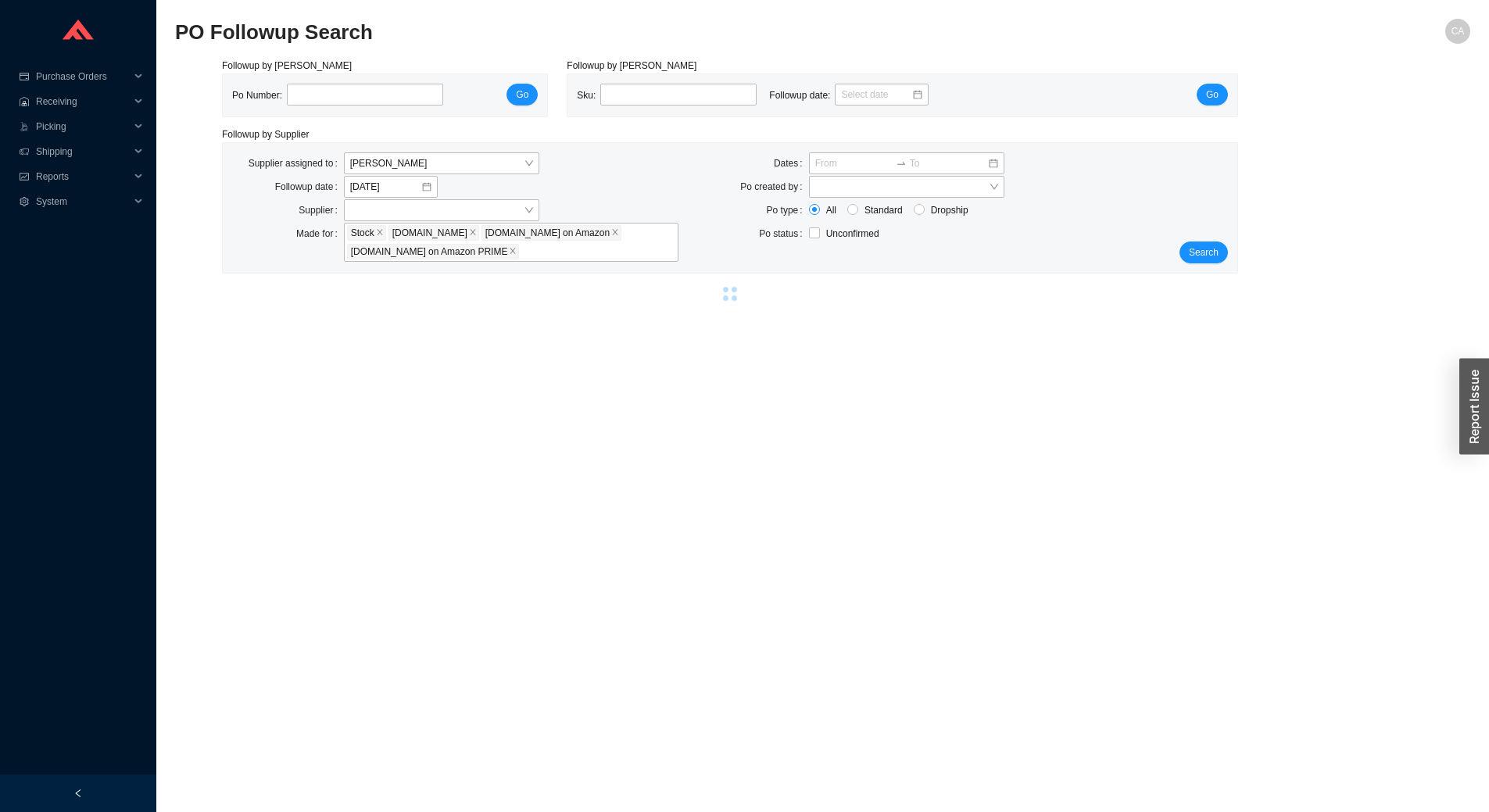
type input "980478"
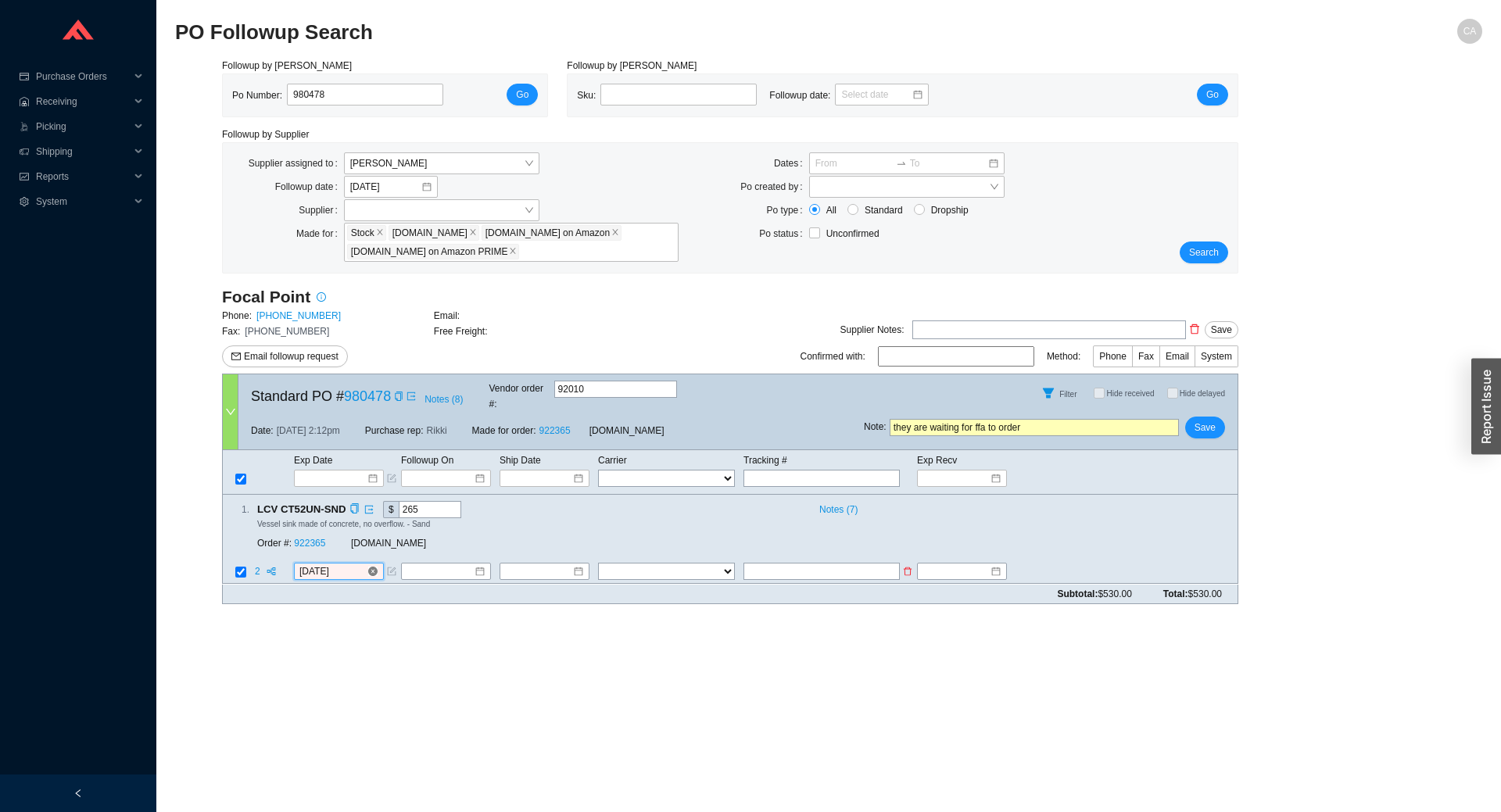
click at [344, 564] on input "8/14/2025" at bounding box center [332, 572] width 67 height 16
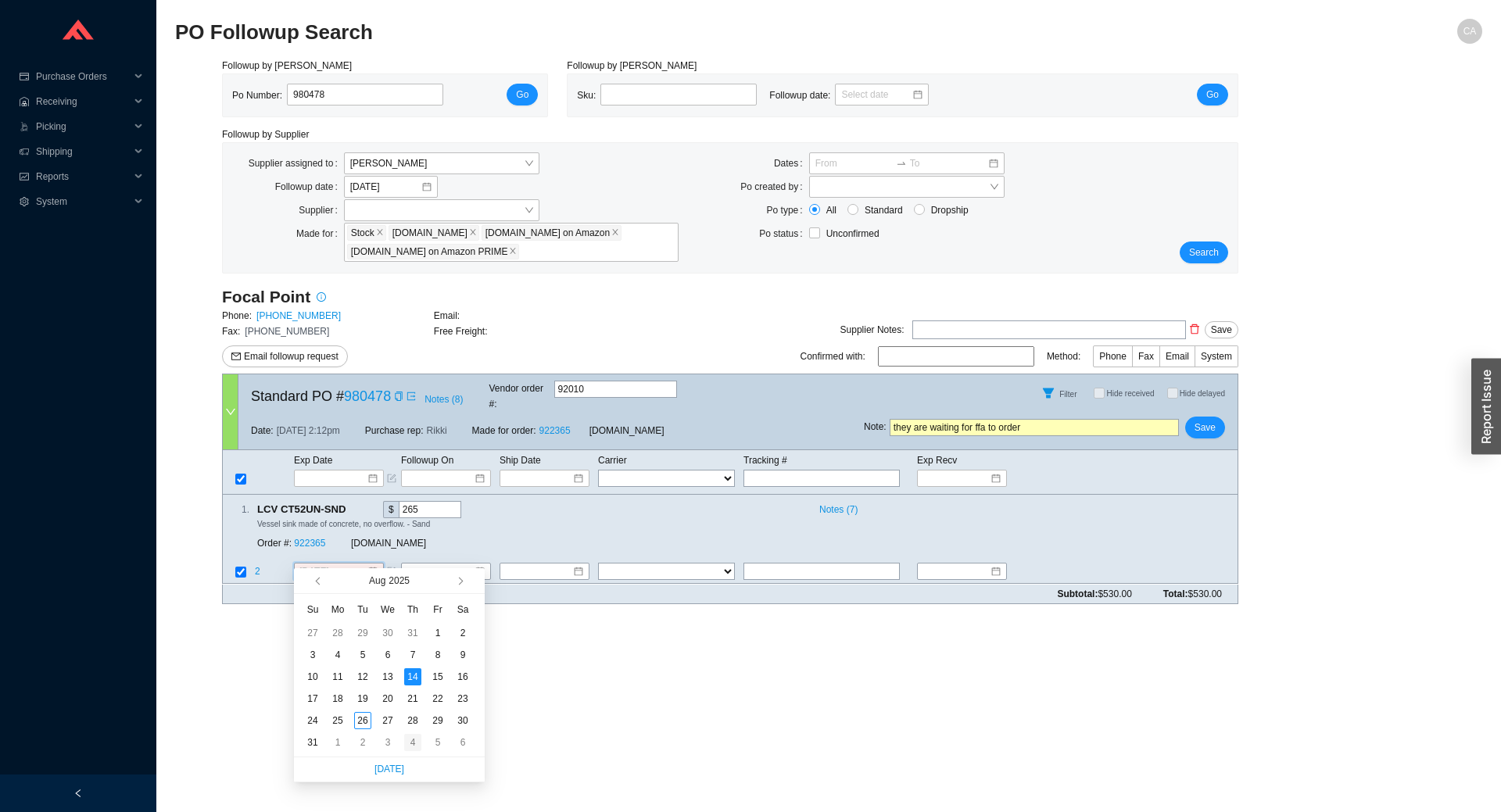
type input "9/4/2025"
click at [407, 741] on div "4" at bounding box center [413, 743] width 17 height 17
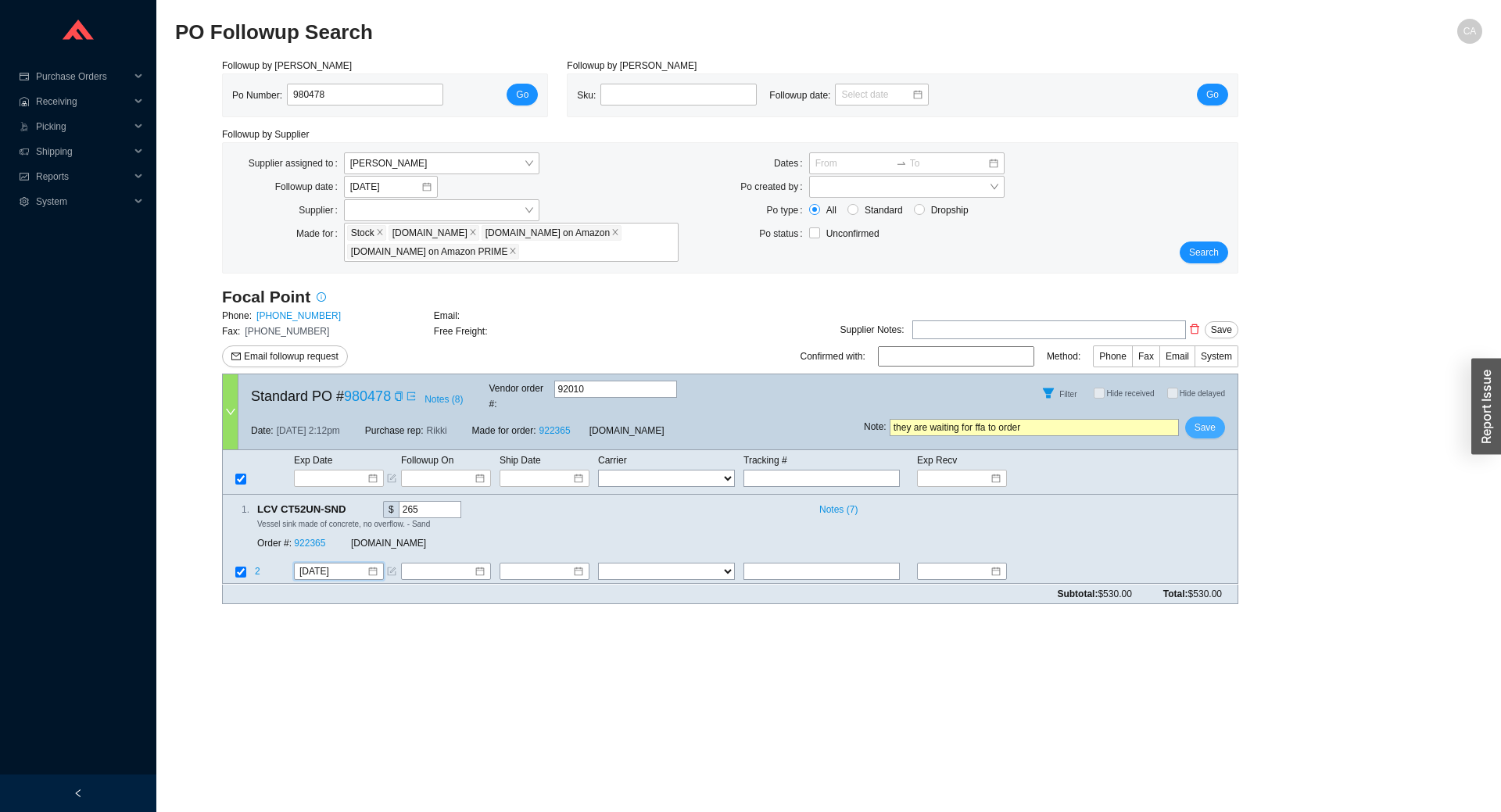
click at [1196, 420] on span "Save" at bounding box center [1206, 427] width 21 height 16
click at [1267, 372] on span "Yes" at bounding box center [1263, 372] width 16 height 16
click at [1223, 252] on button "Search" at bounding box center [1204, 253] width 49 height 22
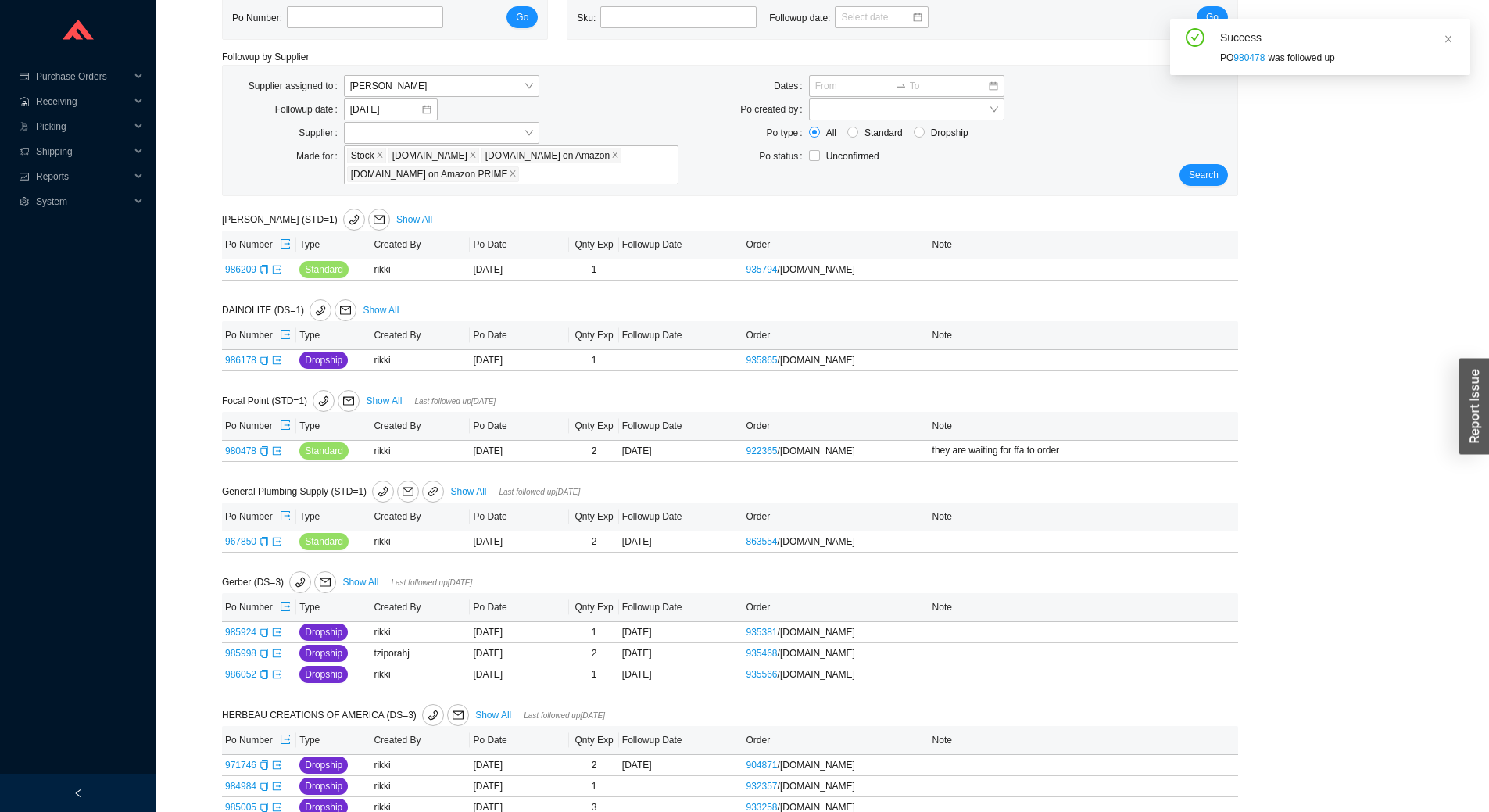
scroll to position [78, 0]
click at [1213, 178] on span "Search" at bounding box center [1203, 174] width 30 height 16
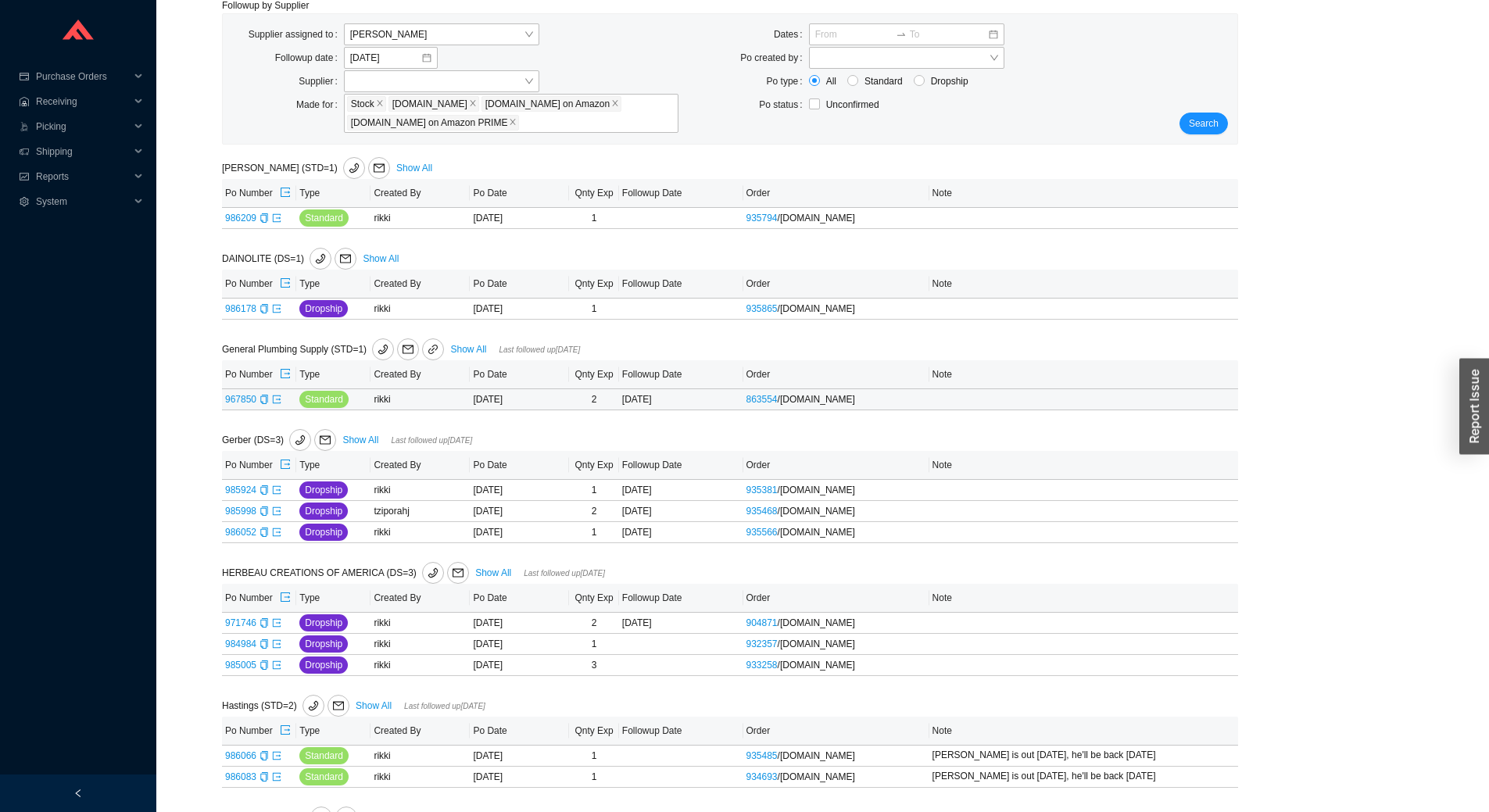
scroll to position [156, 0]
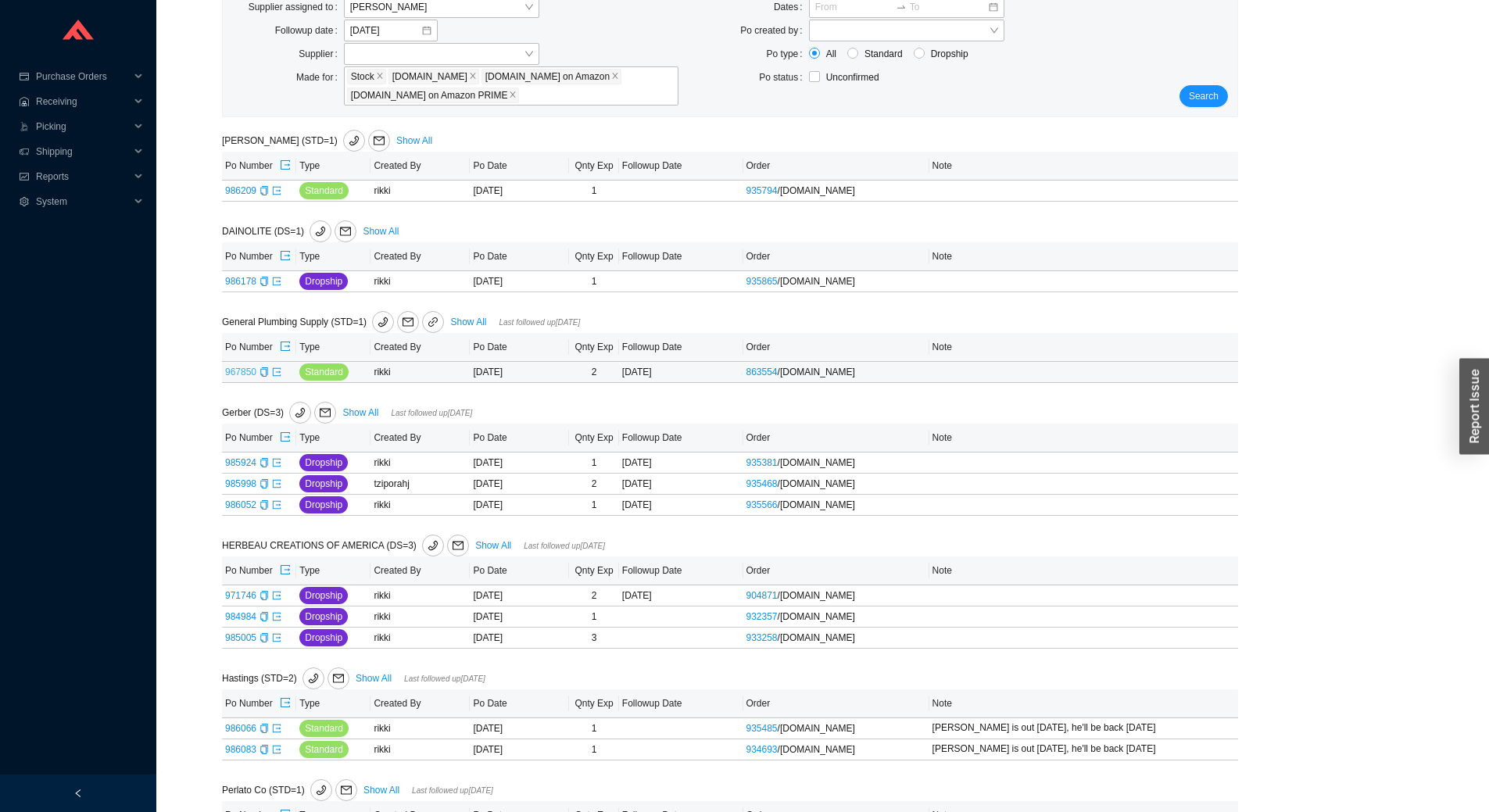
click at [228, 369] on link "967850" at bounding box center [241, 371] width 31 height 11
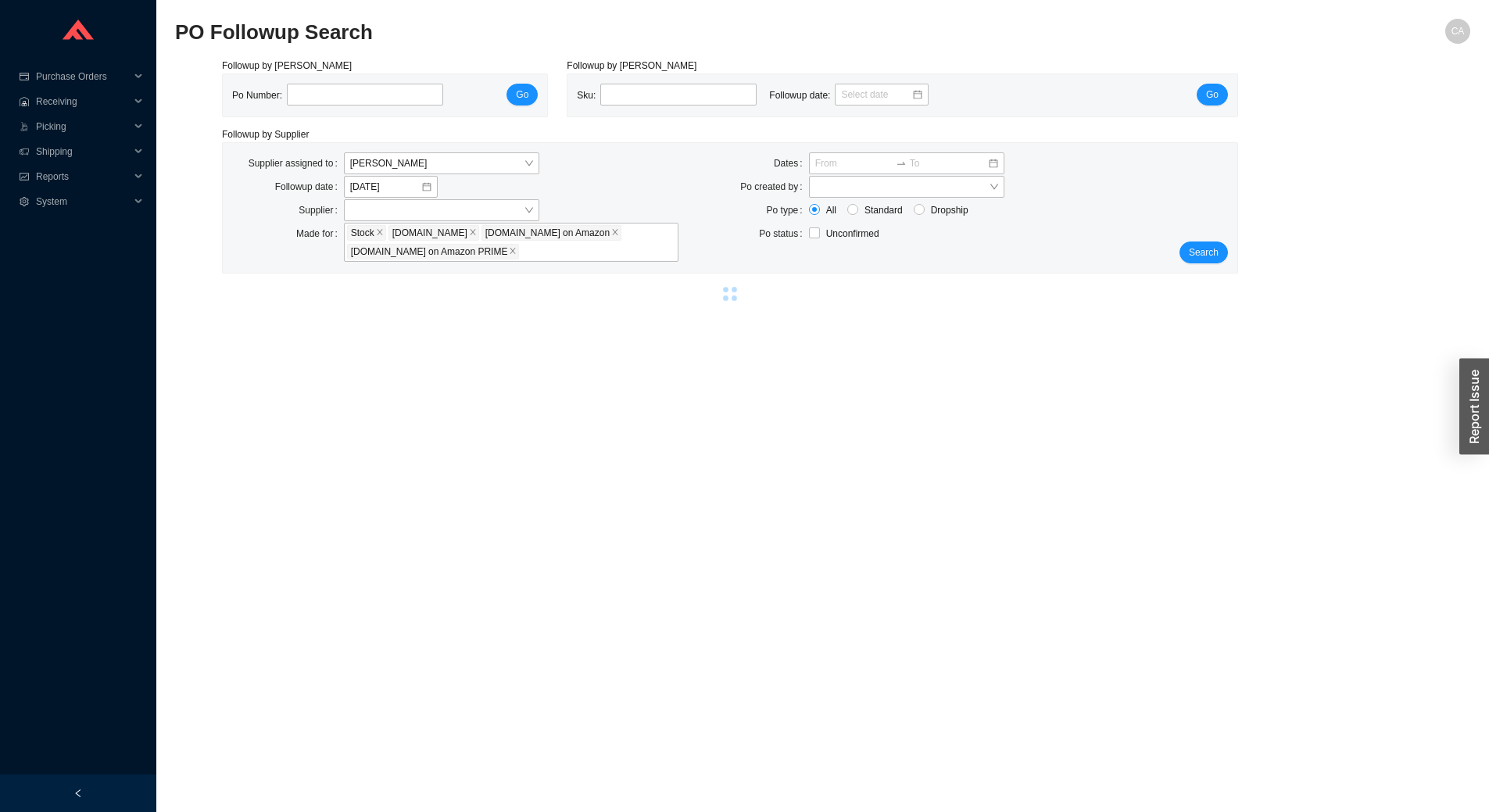
type input "967850"
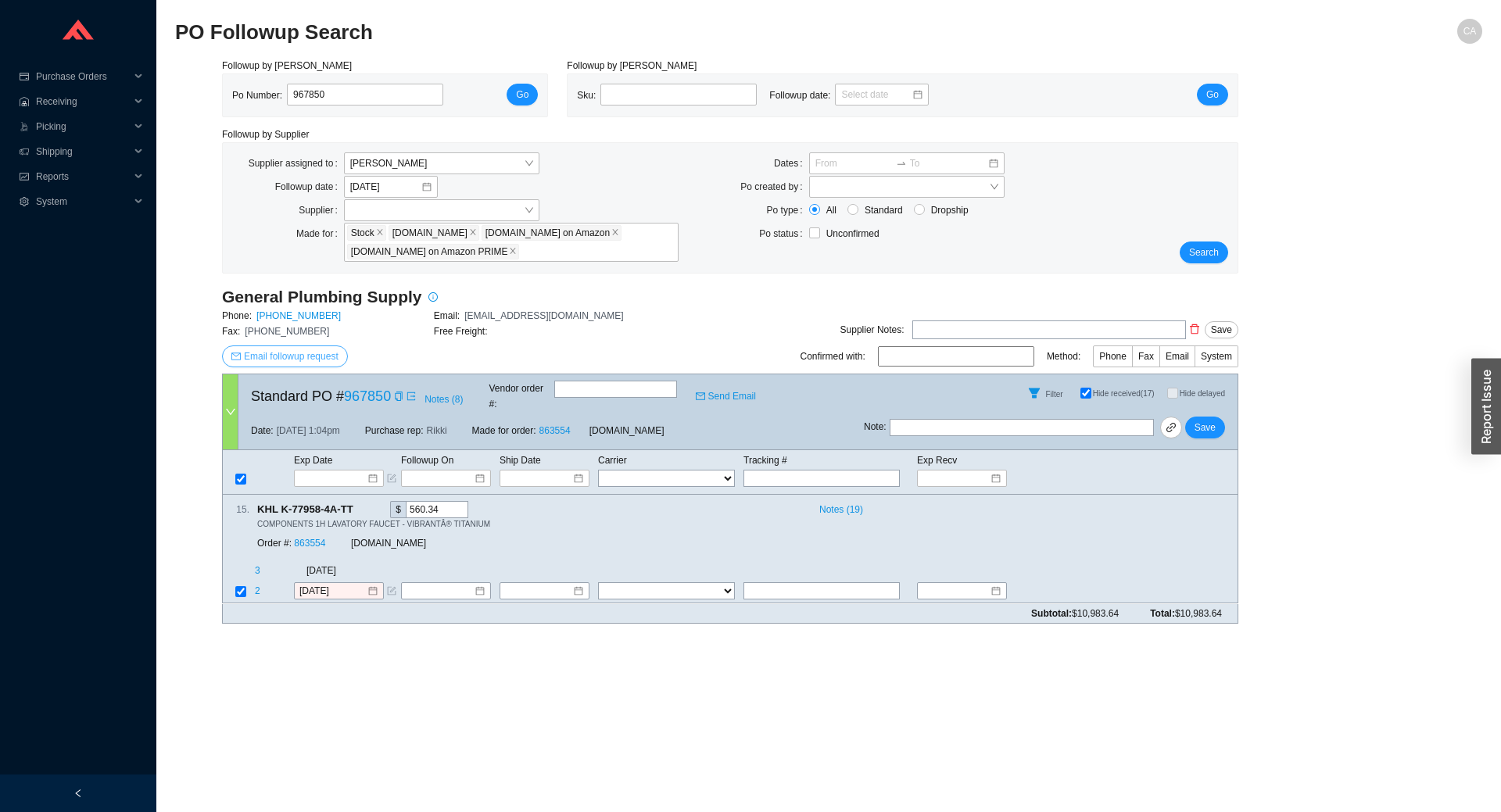
click at [323, 358] on span "Email followup request" at bounding box center [290, 356] width 94 height 16
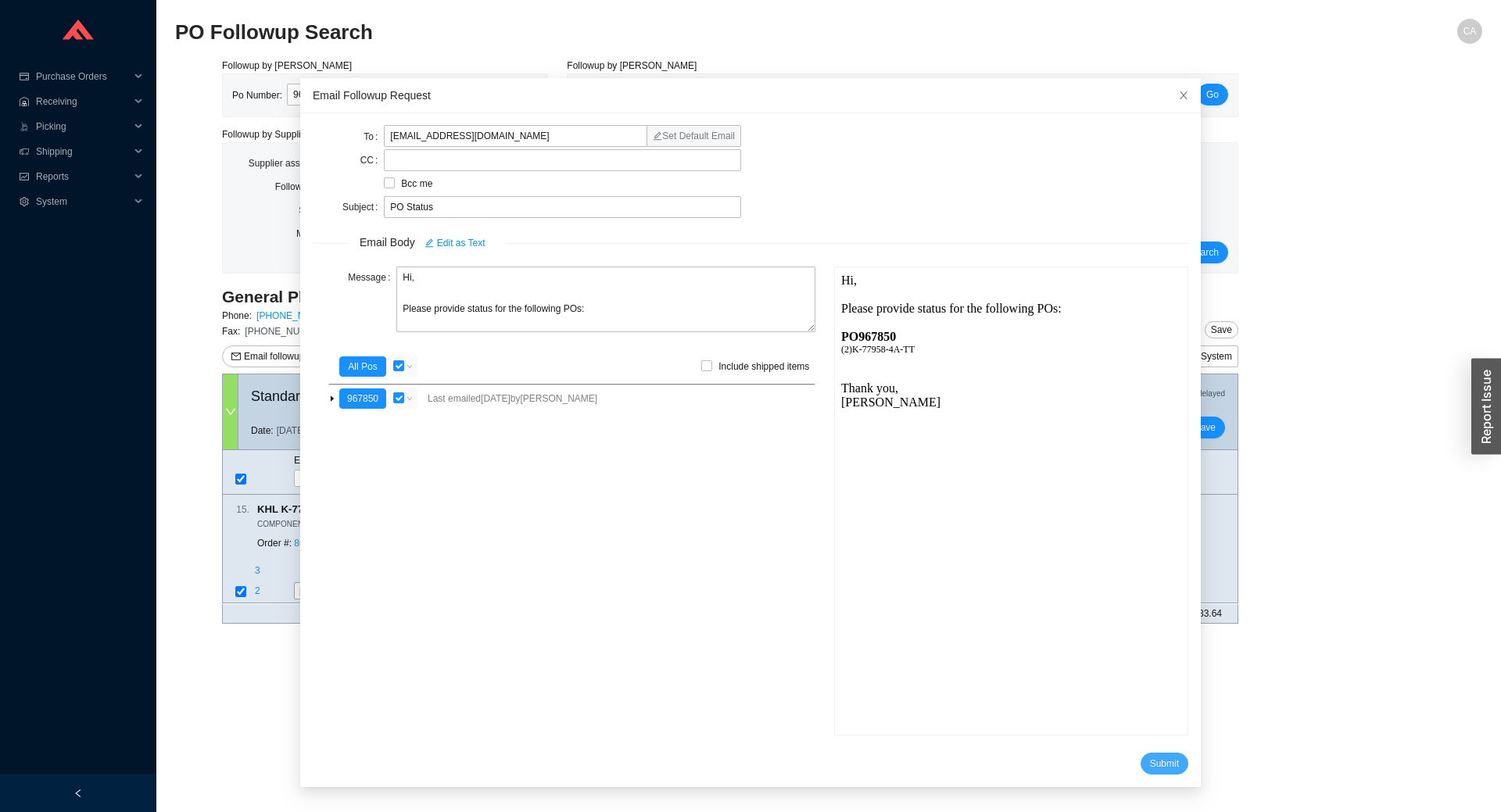
click at [1158, 768] on button "Submit" at bounding box center [1164, 763] width 48 height 22
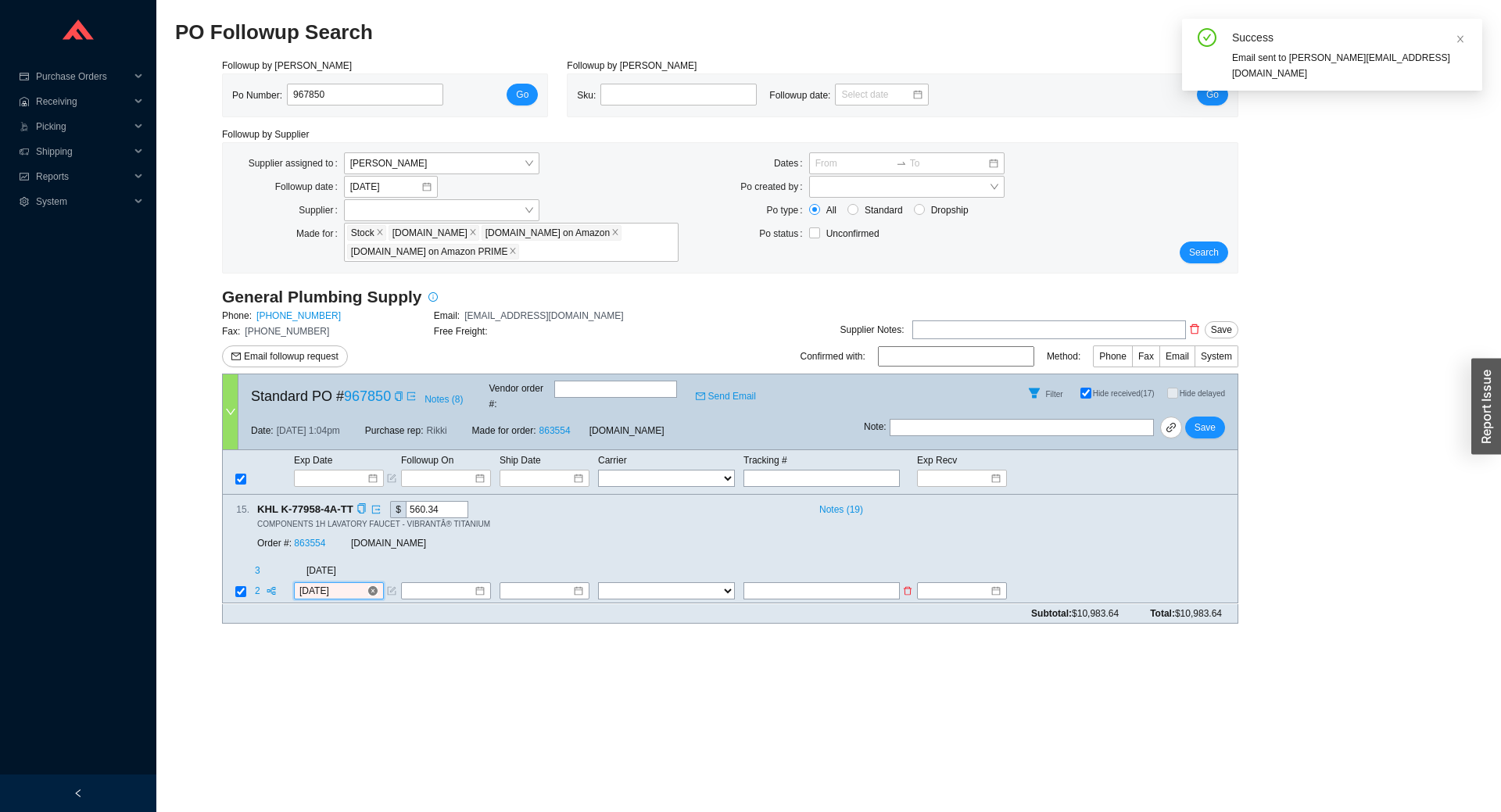
click at [346, 584] on input "8/25/2025" at bounding box center [332, 592] width 67 height 16
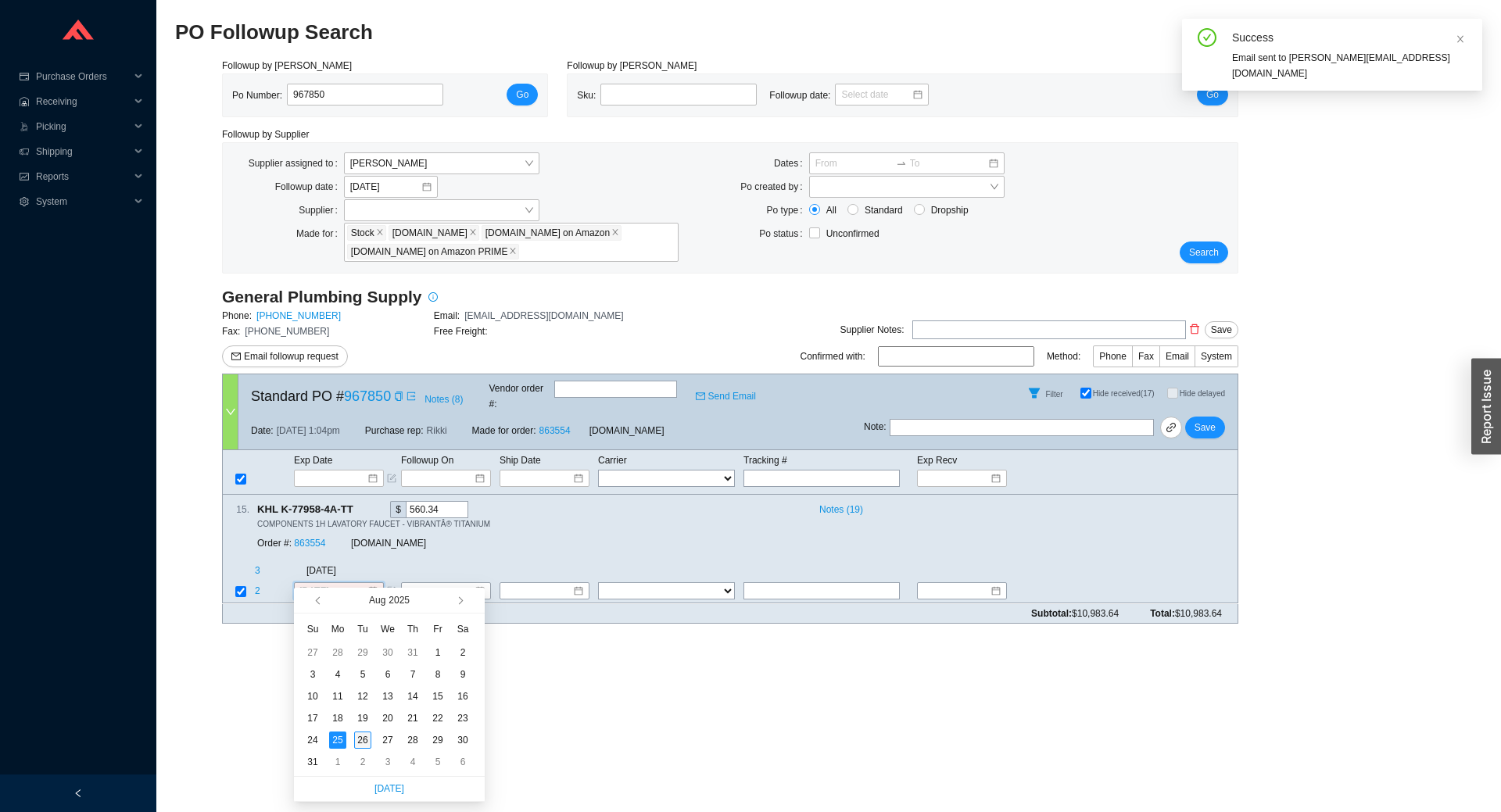
type input "[DATE]"
click at [362, 743] on div "26" at bounding box center [363, 740] width 17 height 17
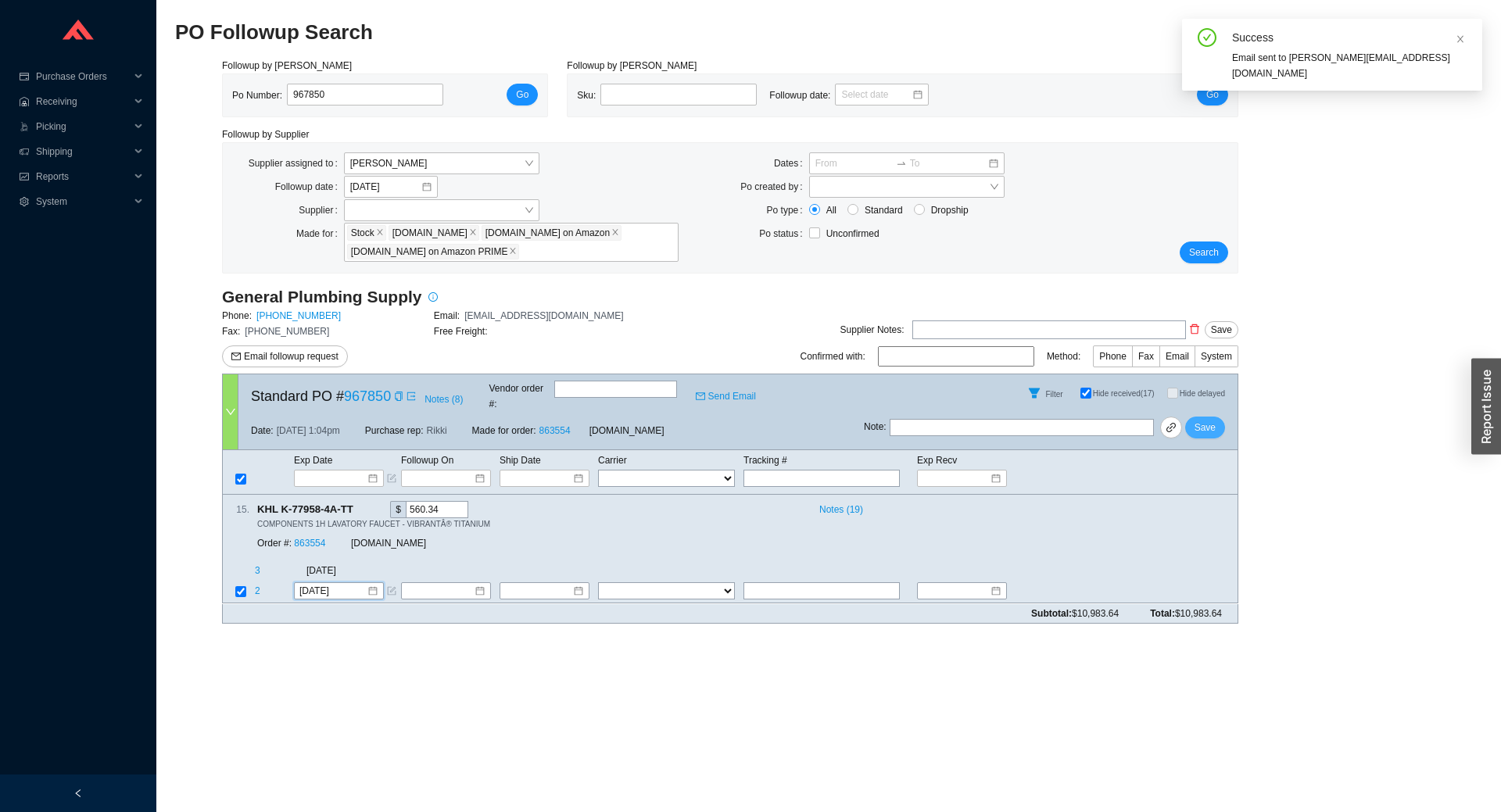
click at [1203, 420] on span "Save" at bounding box center [1206, 427] width 21 height 16
click at [1208, 251] on span "Search" at bounding box center [1204, 253] width 30 height 16
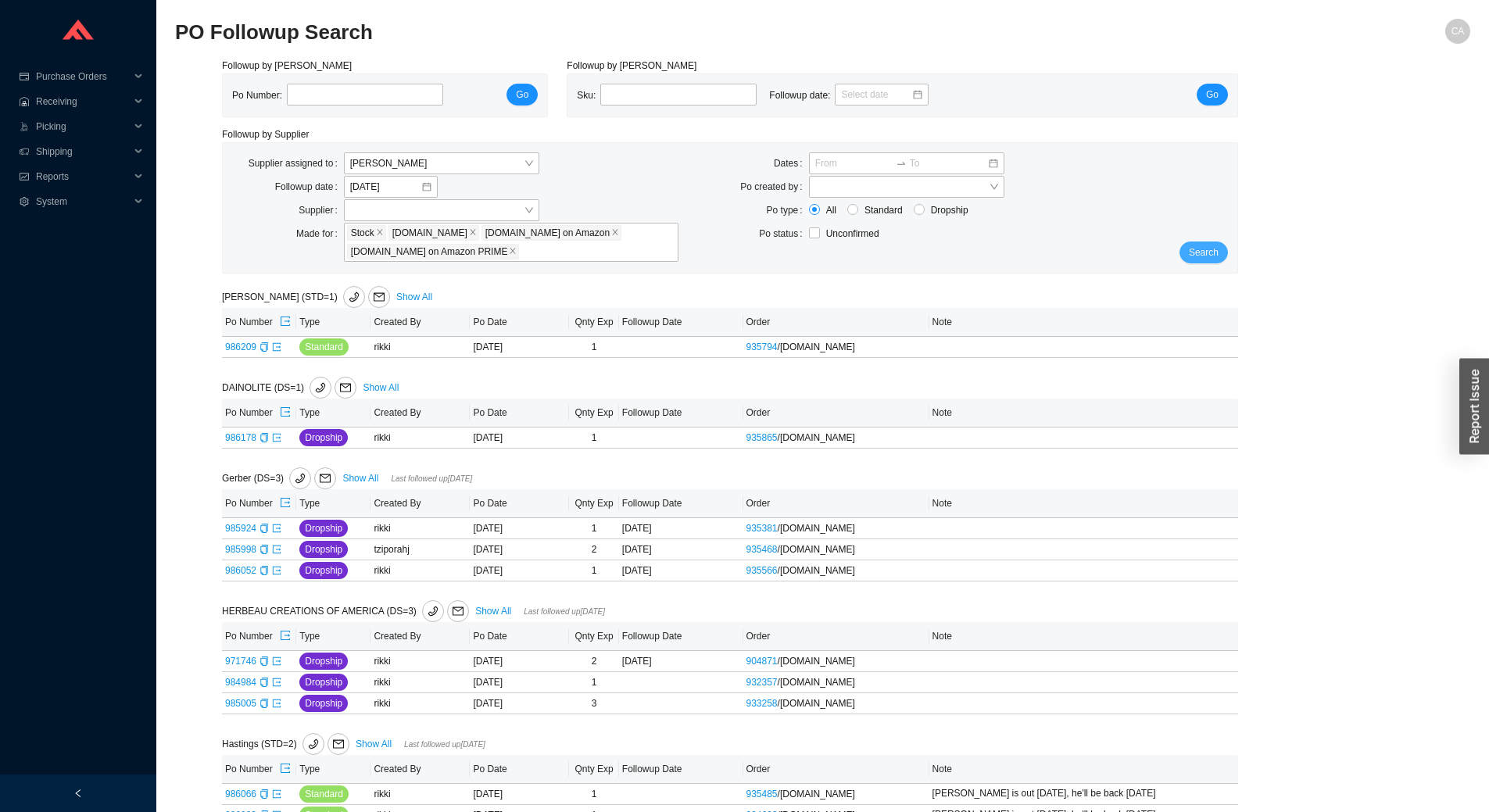
click at [1198, 255] on span "Search" at bounding box center [1203, 253] width 30 height 16
click at [1198, 252] on span "Search" at bounding box center [1203, 253] width 30 height 16
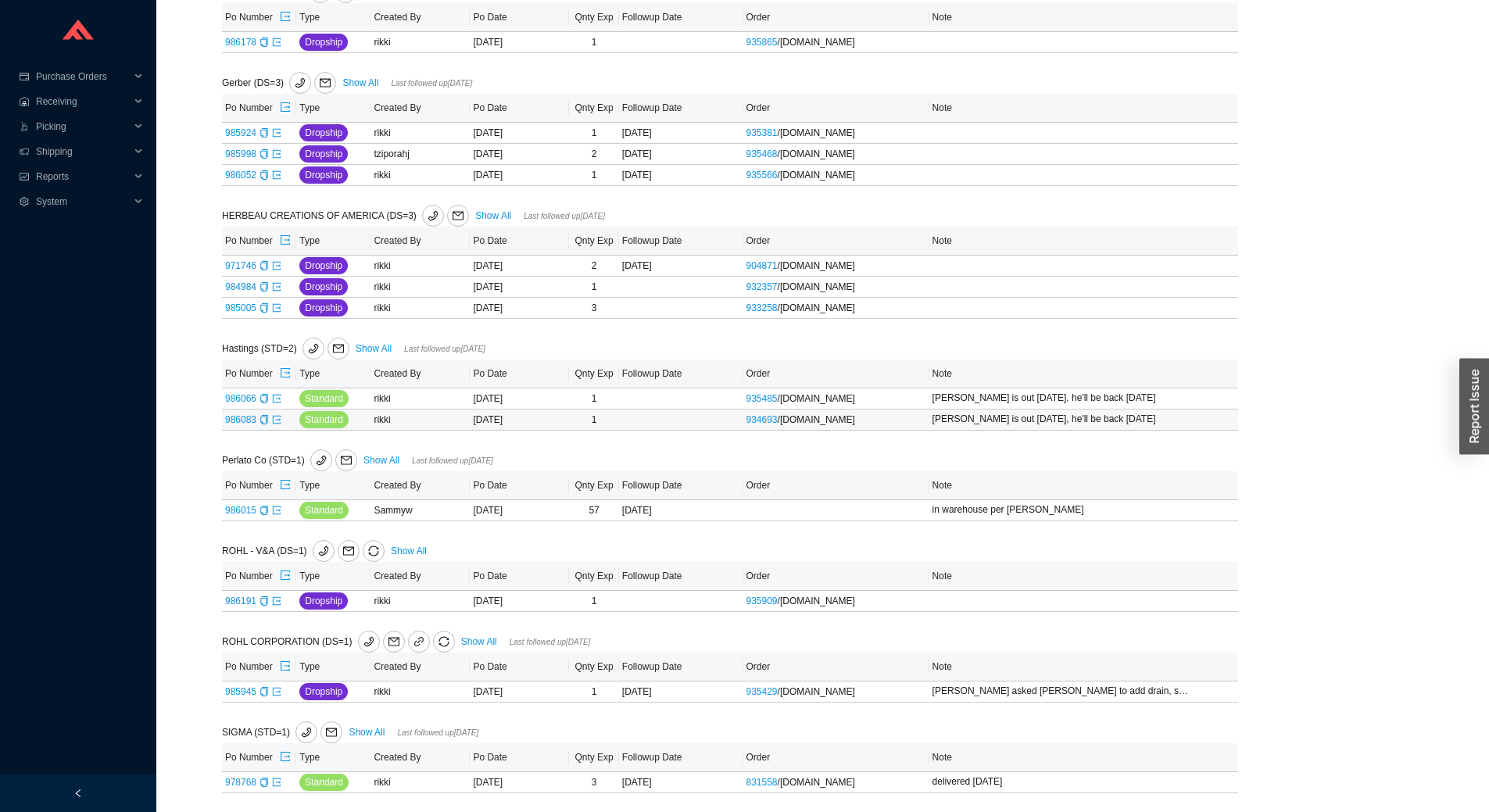
scroll to position [321, 0]
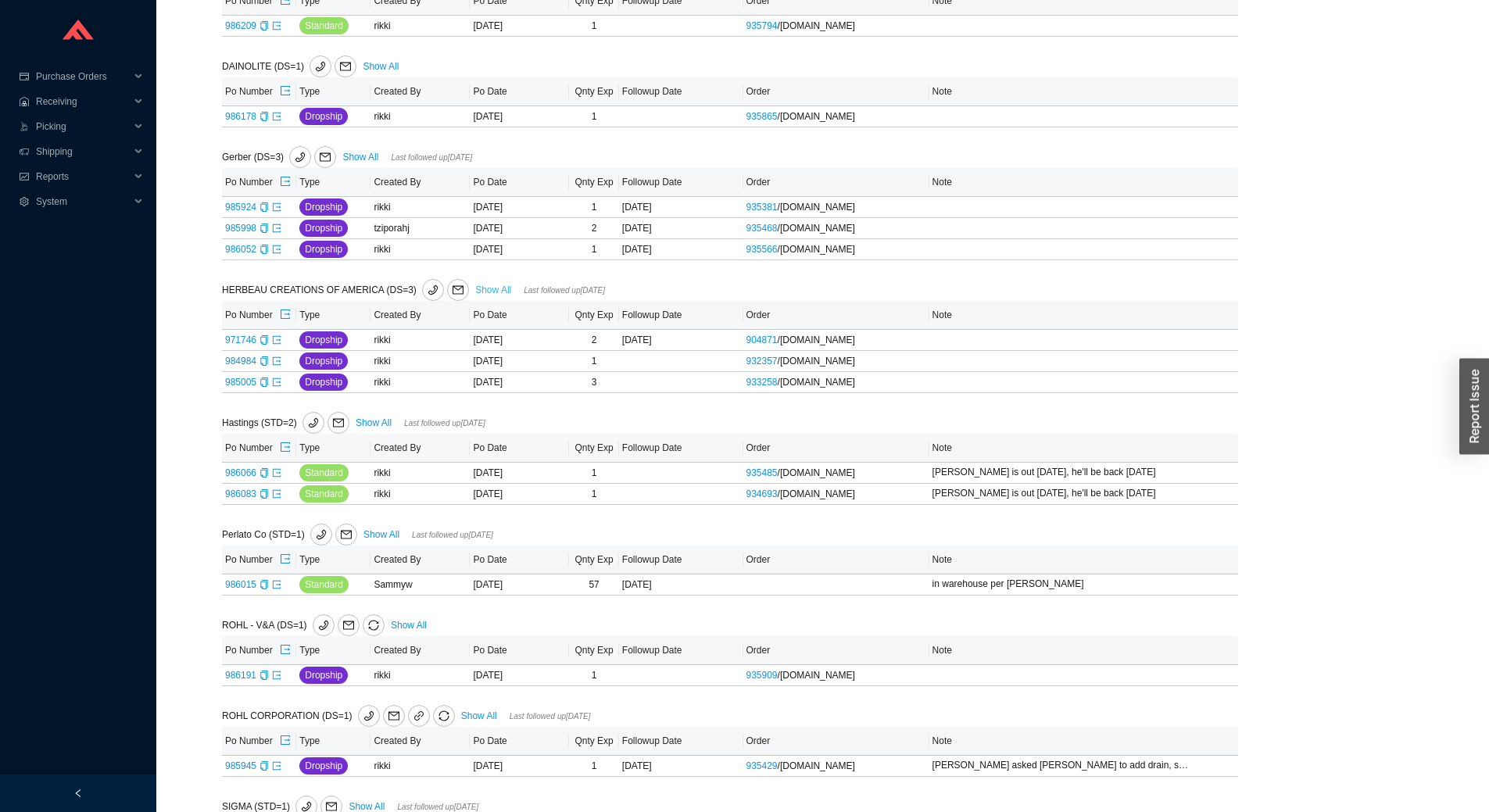
click at [488, 290] on link "Show All" at bounding box center [492, 289] width 36 height 11
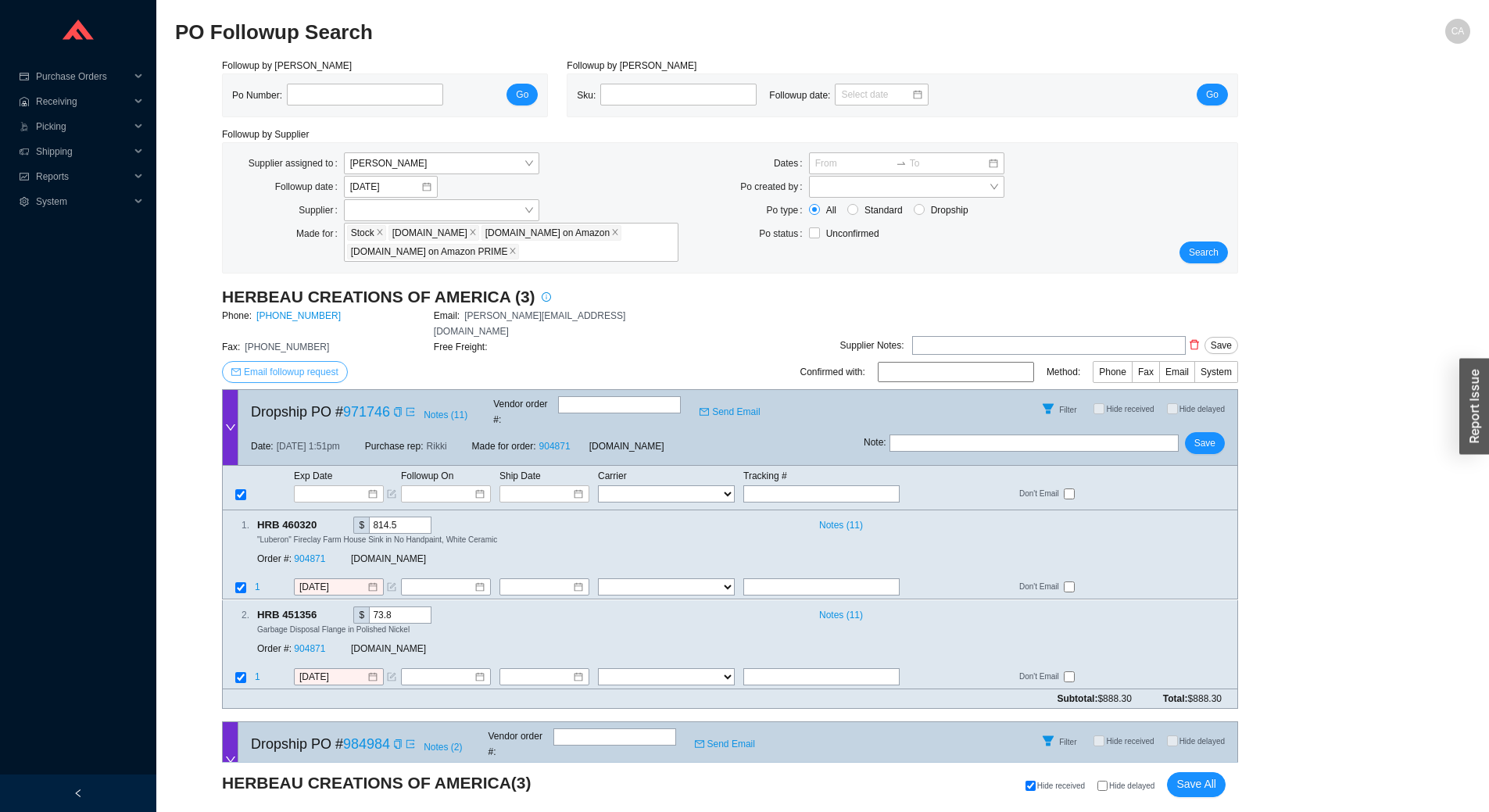
click at [300, 364] on span "Email followup request" at bounding box center [290, 372] width 94 height 16
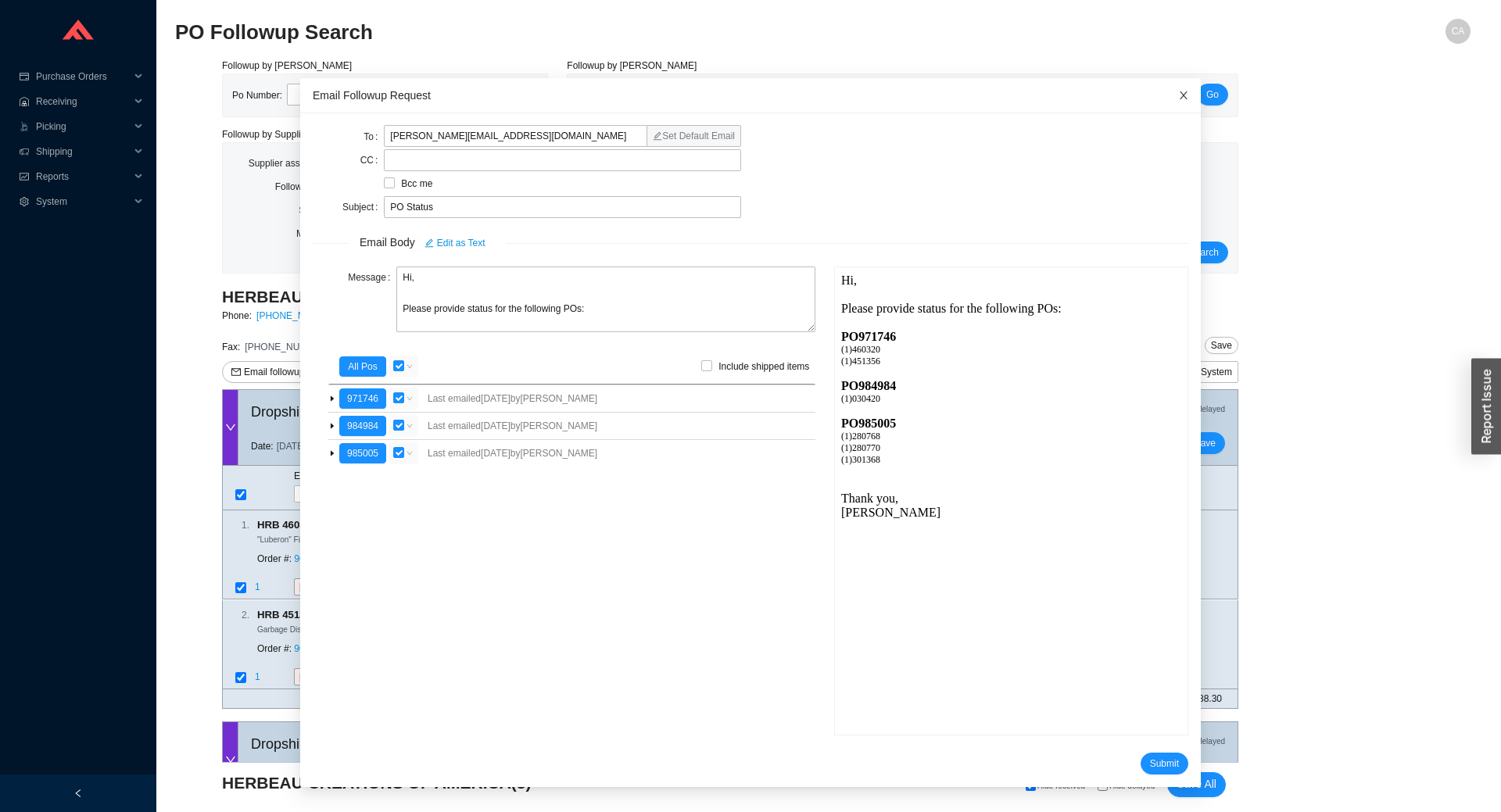
click at [1178, 94] on icon "close" at bounding box center [1183, 95] width 11 height 11
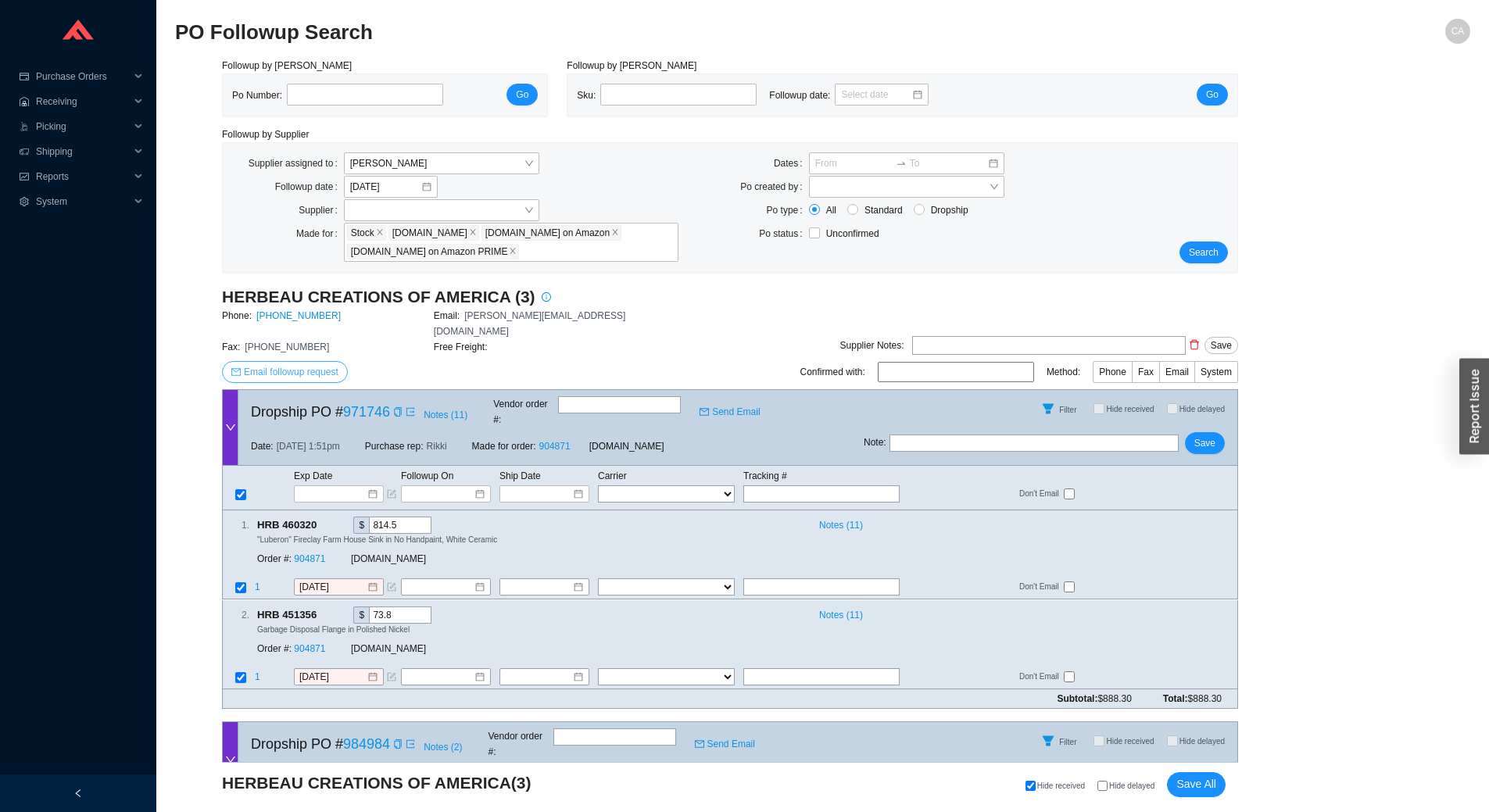
click at [304, 364] on span "Email followup request" at bounding box center [290, 372] width 94 height 16
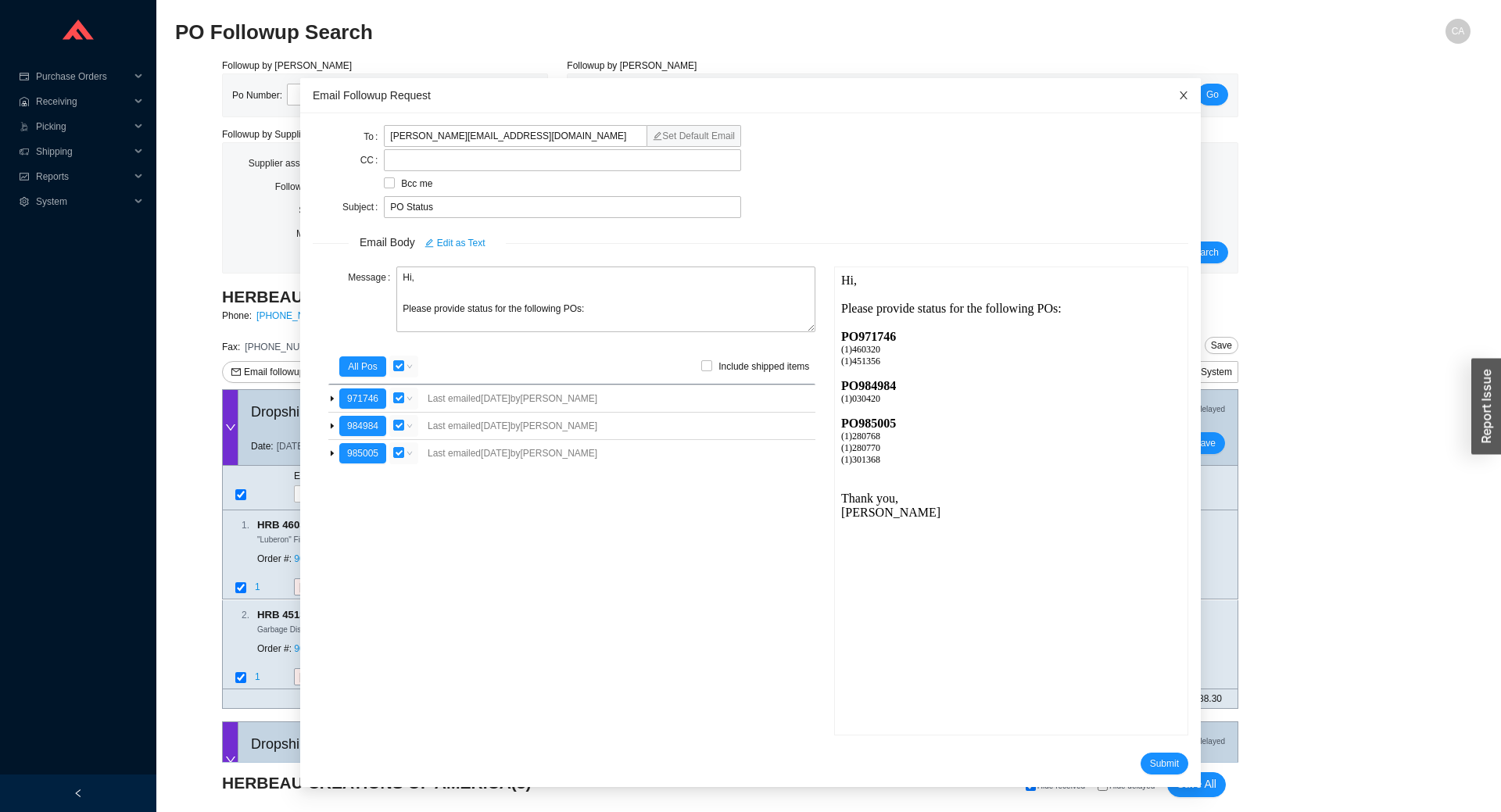
click at [1178, 96] on icon "close" at bounding box center [1183, 95] width 11 height 11
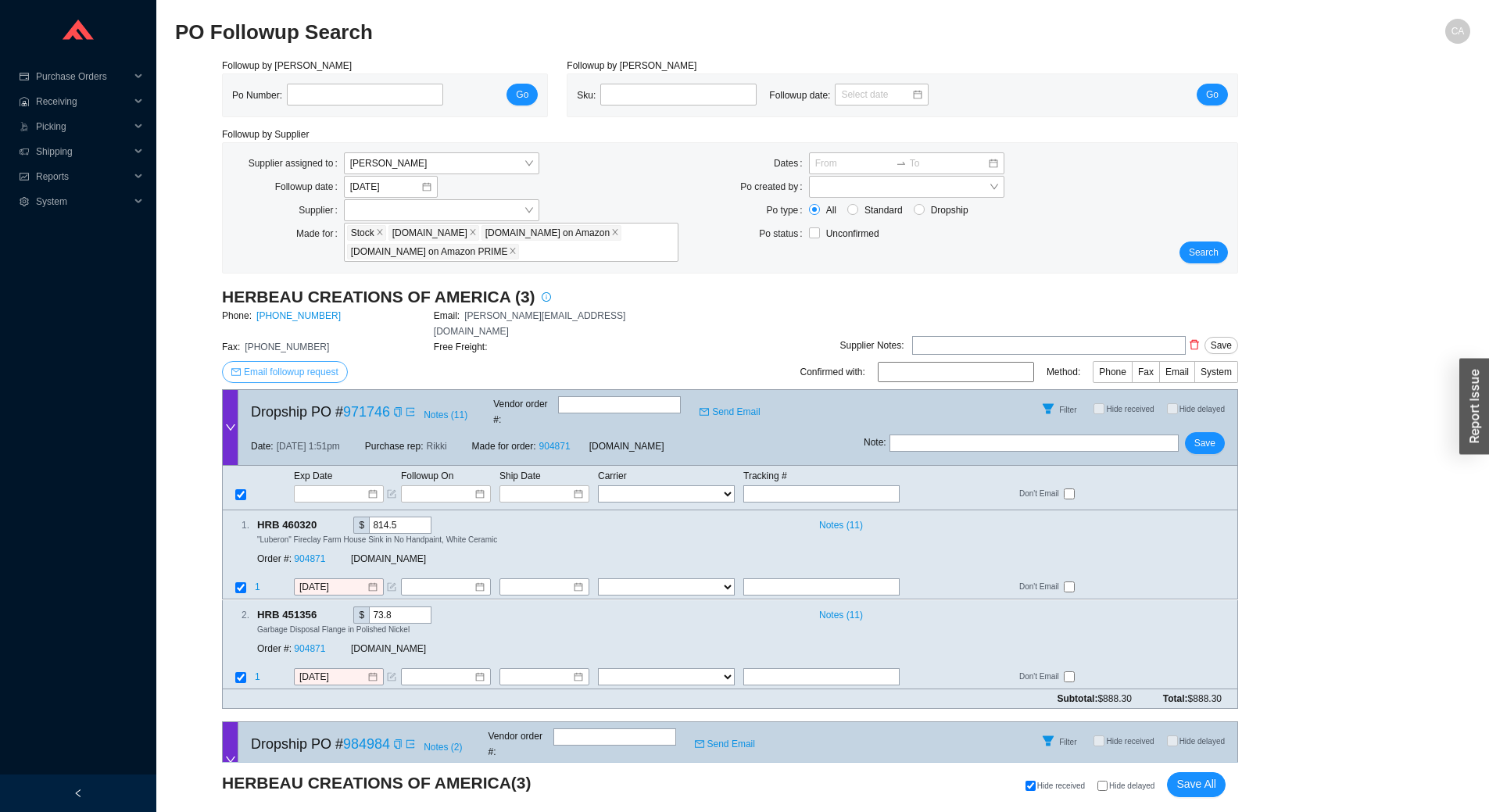
click at [302, 364] on span "Email followup request" at bounding box center [290, 372] width 94 height 16
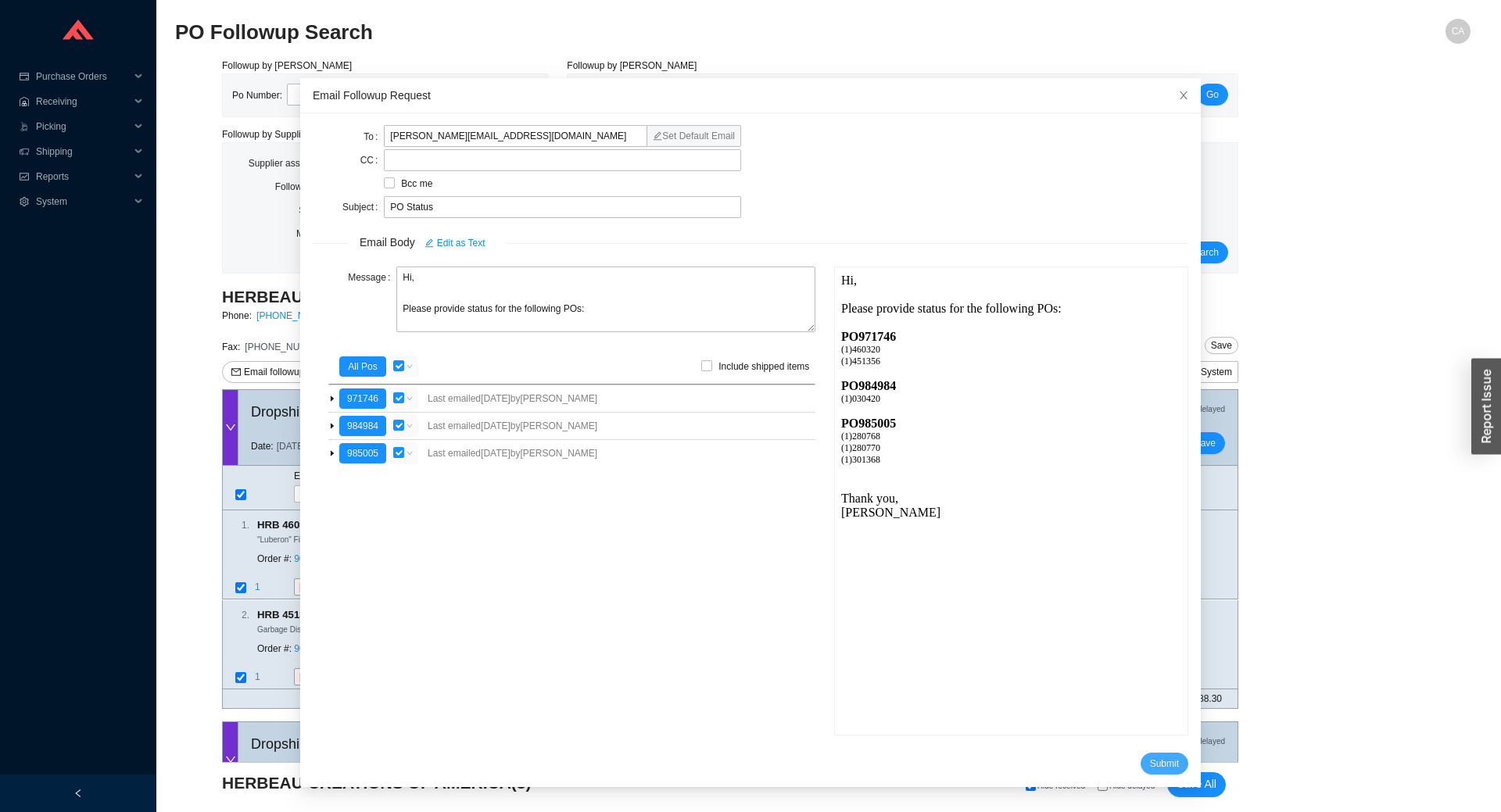
click at [1154, 765] on span "Submit" at bounding box center [1165, 763] width 29 height 16
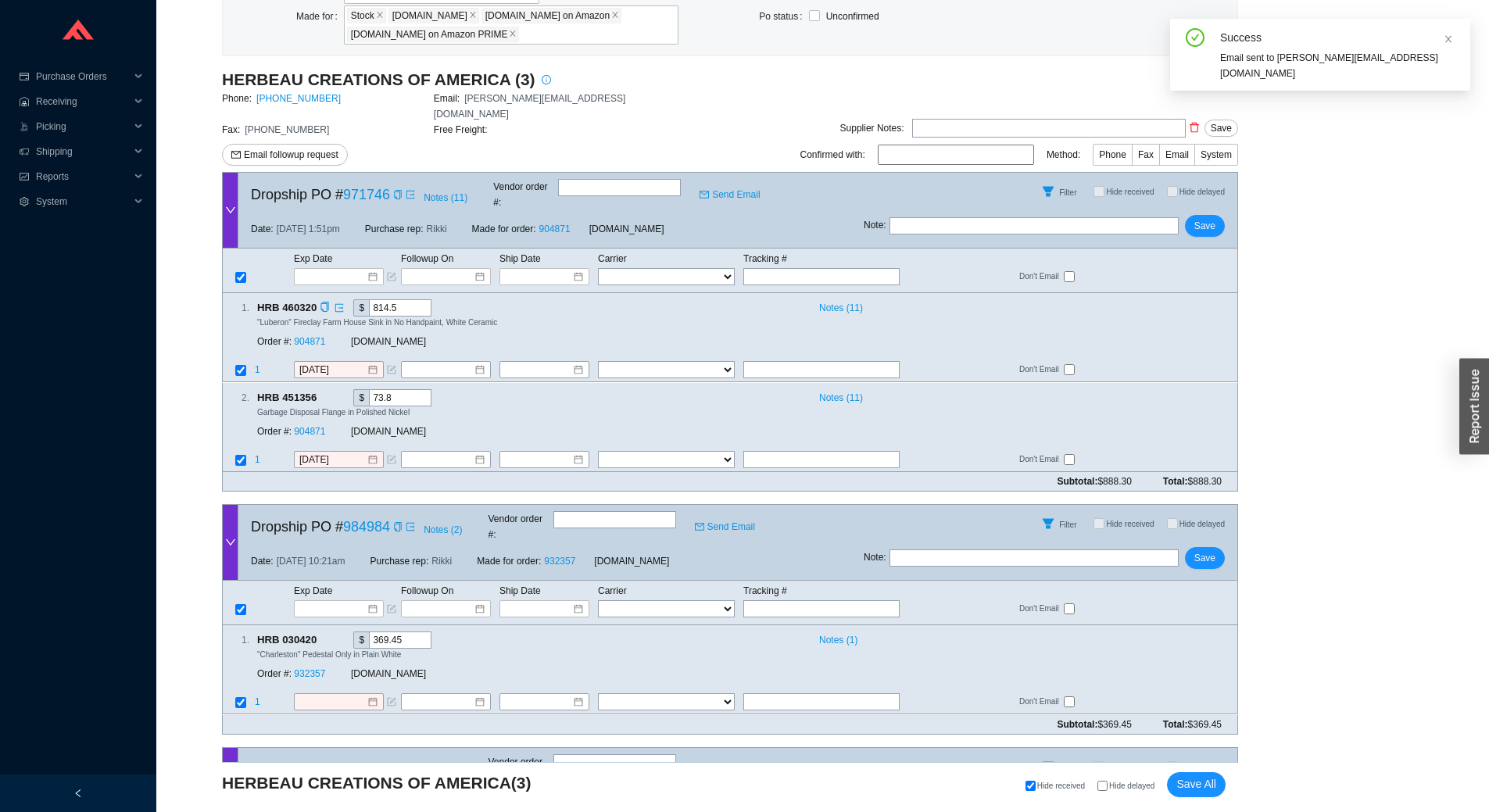
scroll to position [234, 0]
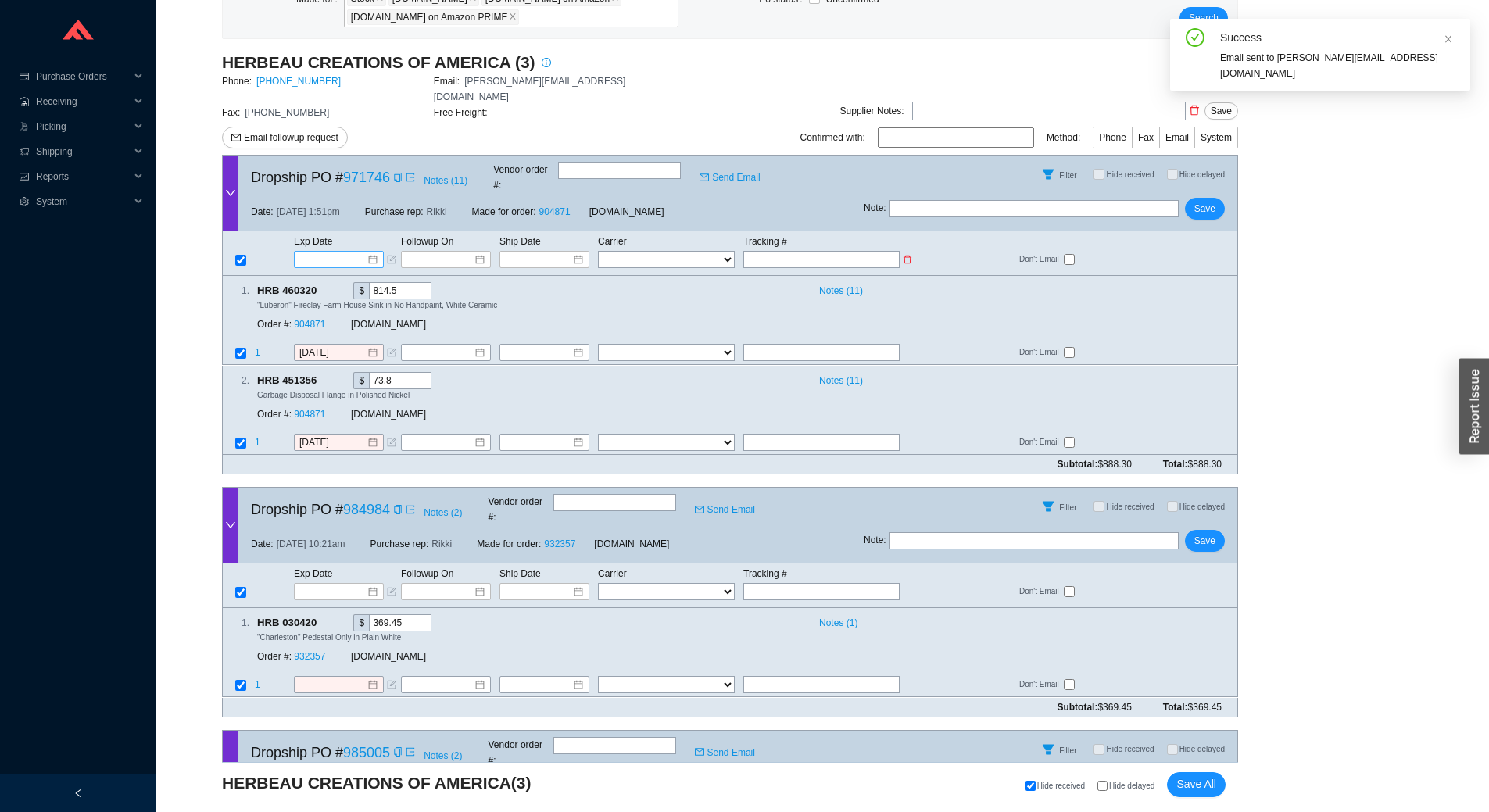
click at [294, 251] on div at bounding box center [339, 259] width 90 height 17
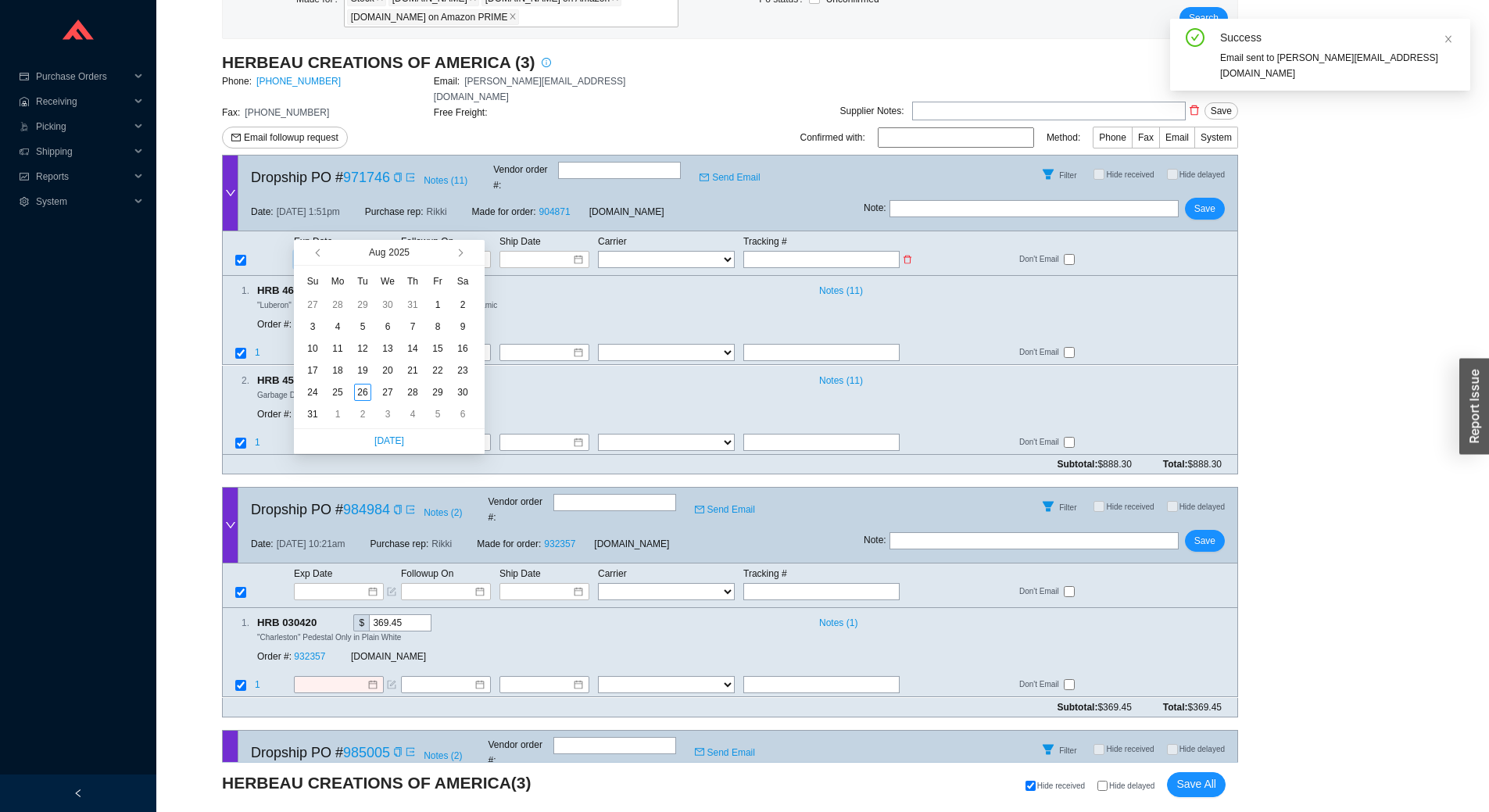
click at [307, 252] on input at bounding box center [333, 259] width 66 height 16
type input "[DATE]"
click at [364, 390] on div "26" at bounding box center [363, 392] width 17 height 17
type input "[DATE]"
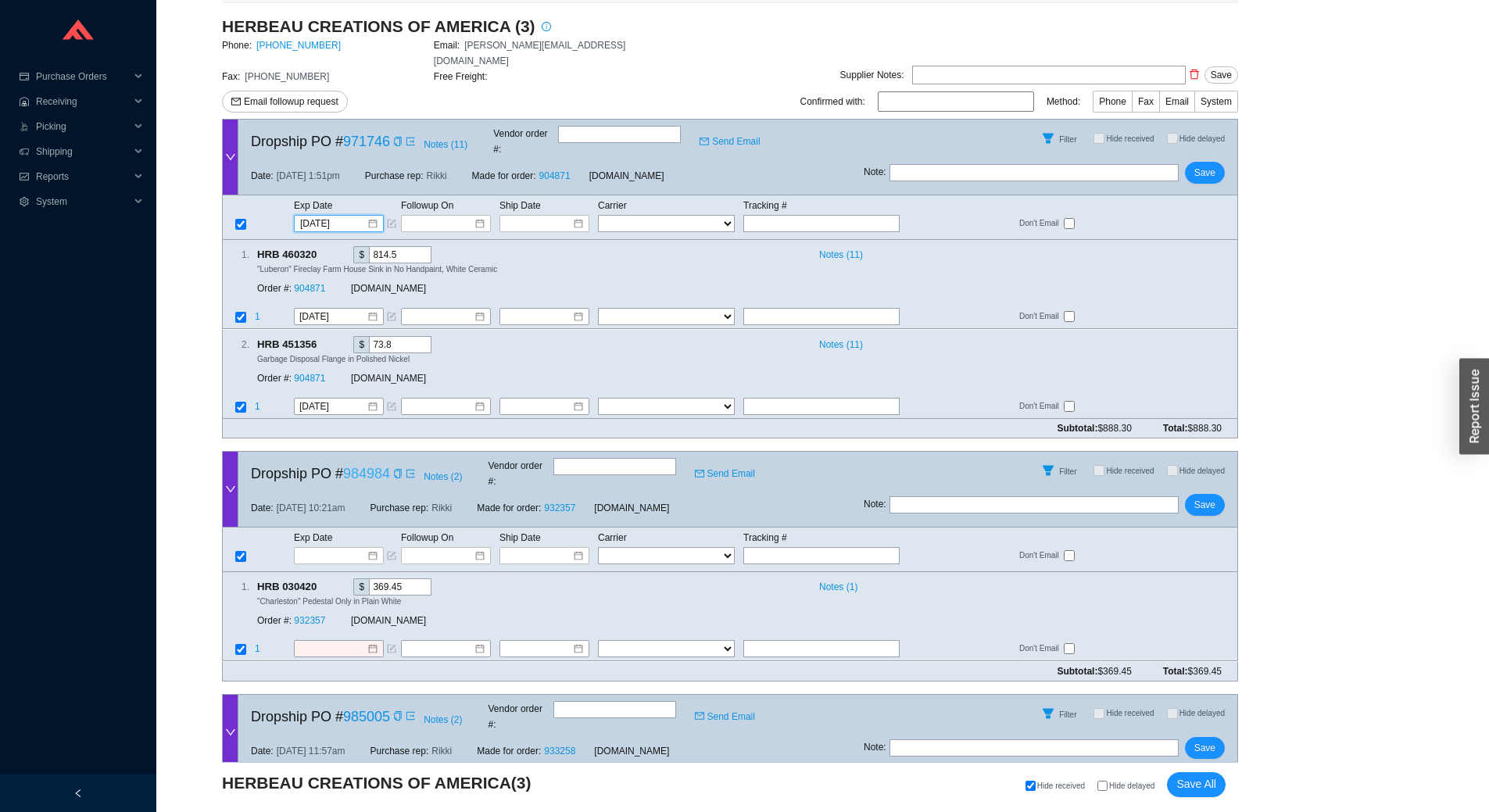
scroll to position [249, 0]
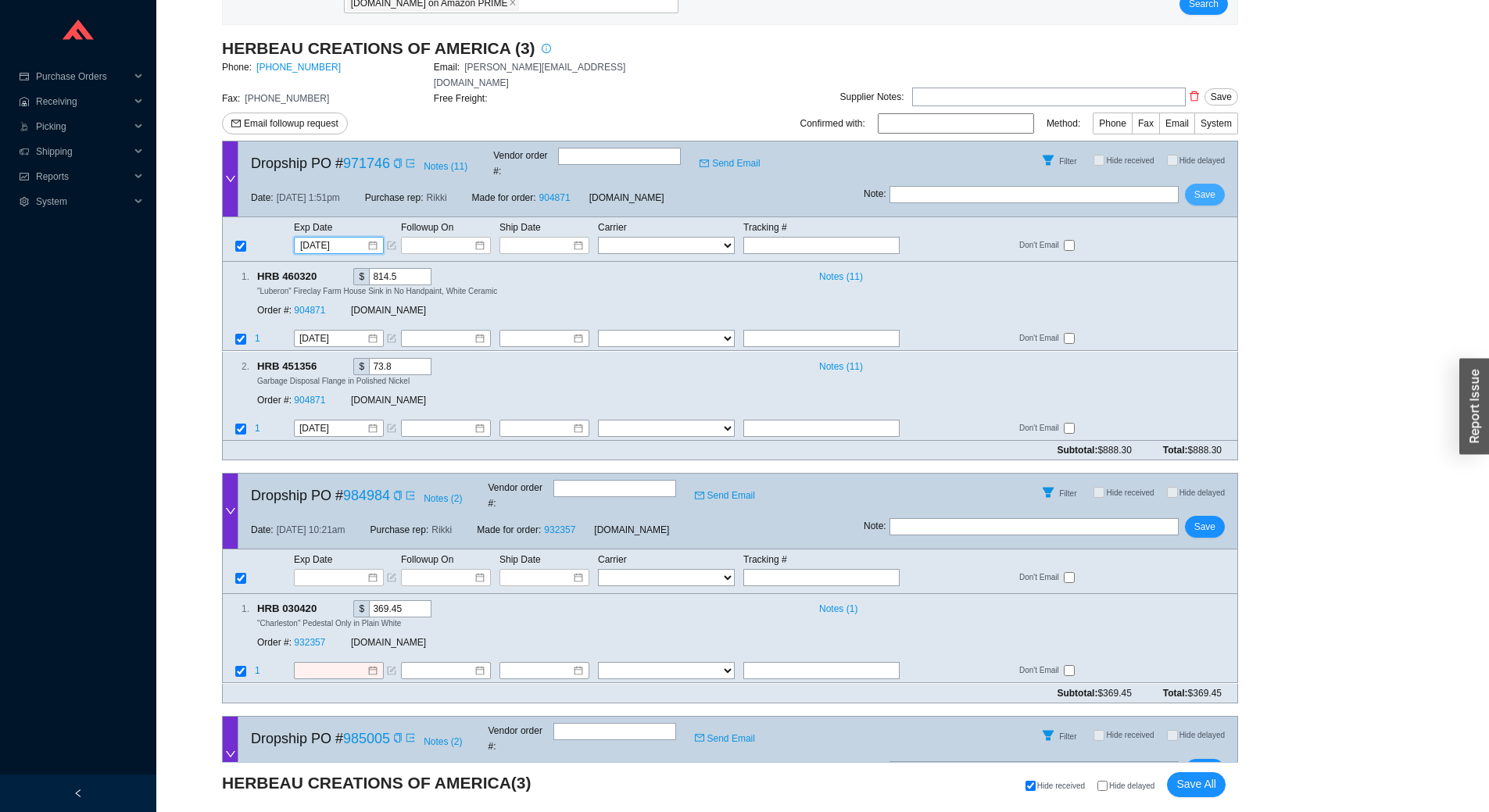
click at [1201, 186] on span "Save" at bounding box center [1205, 194] width 21 height 16
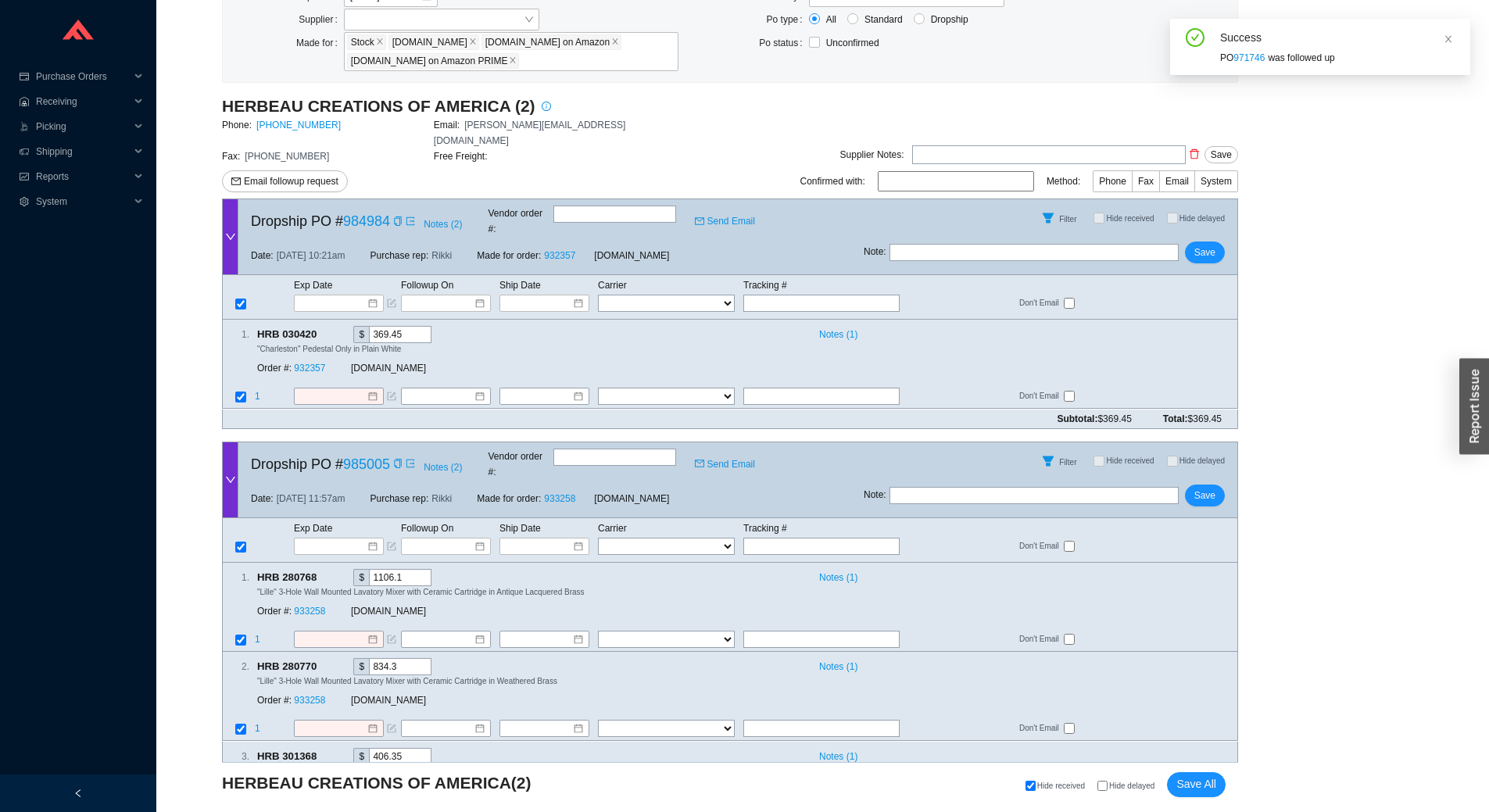
scroll to position [0, 0]
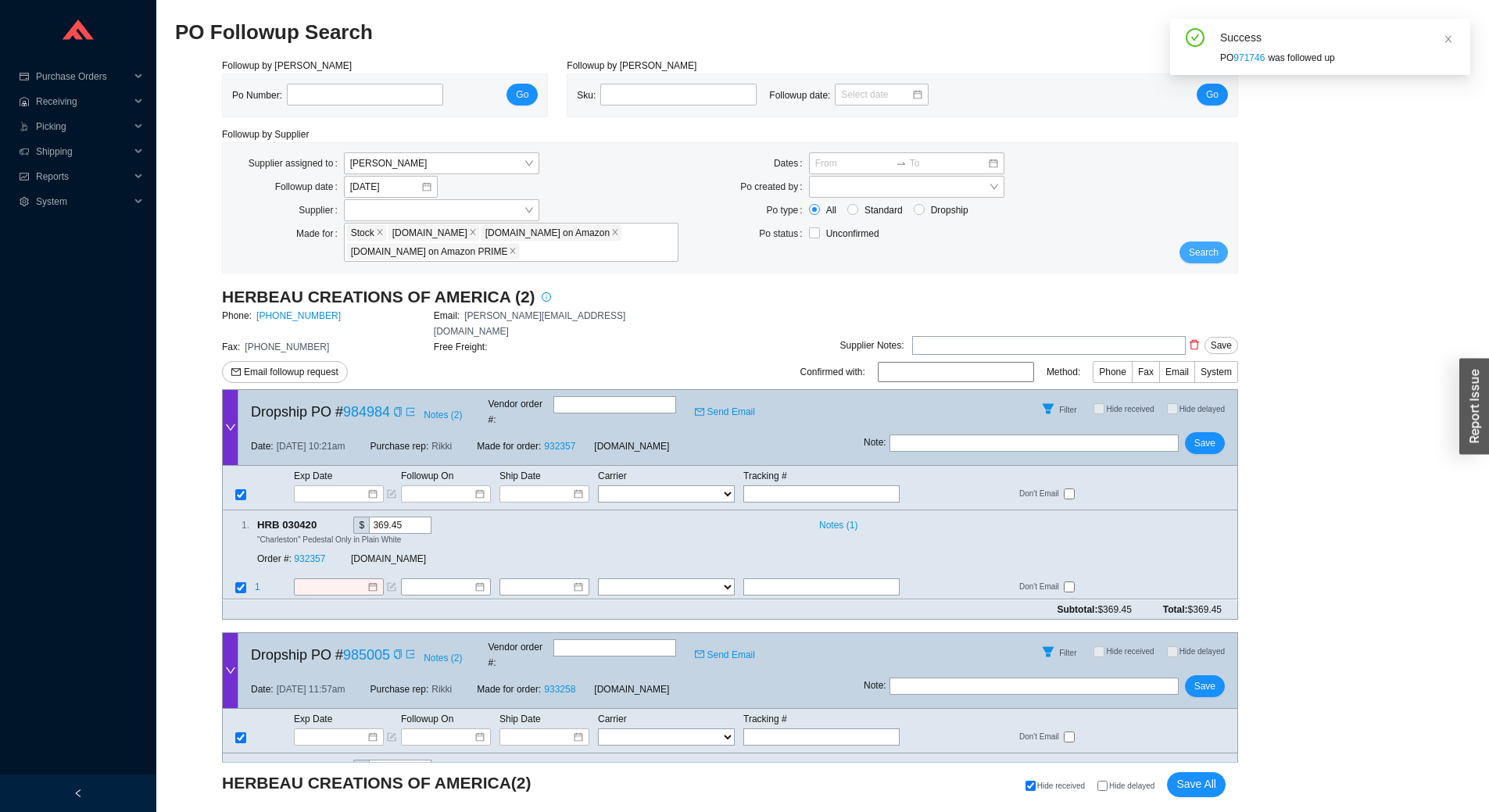
click at [1211, 247] on span "Search" at bounding box center [1203, 253] width 30 height 16
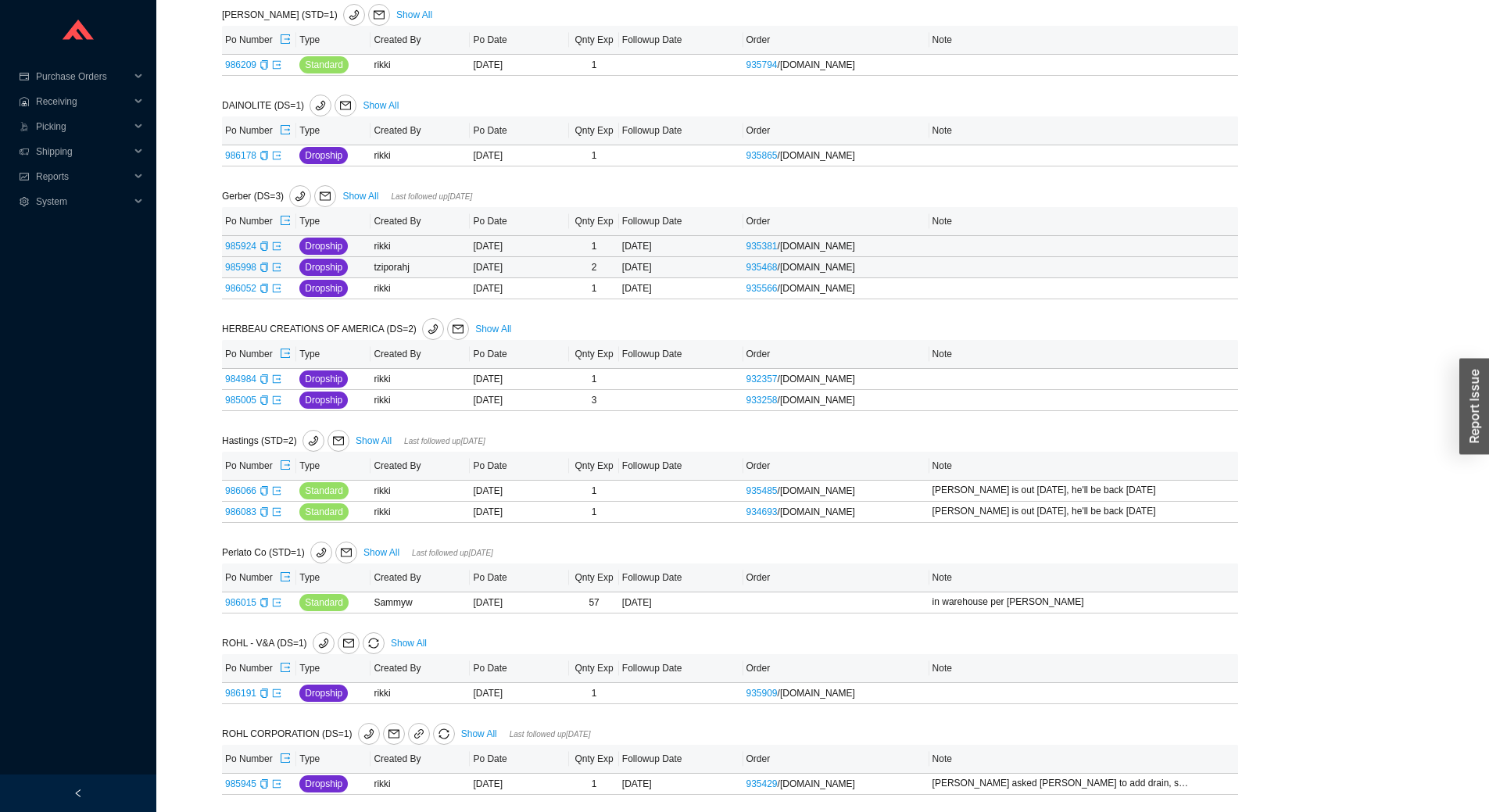
scroll to position [144, 0]
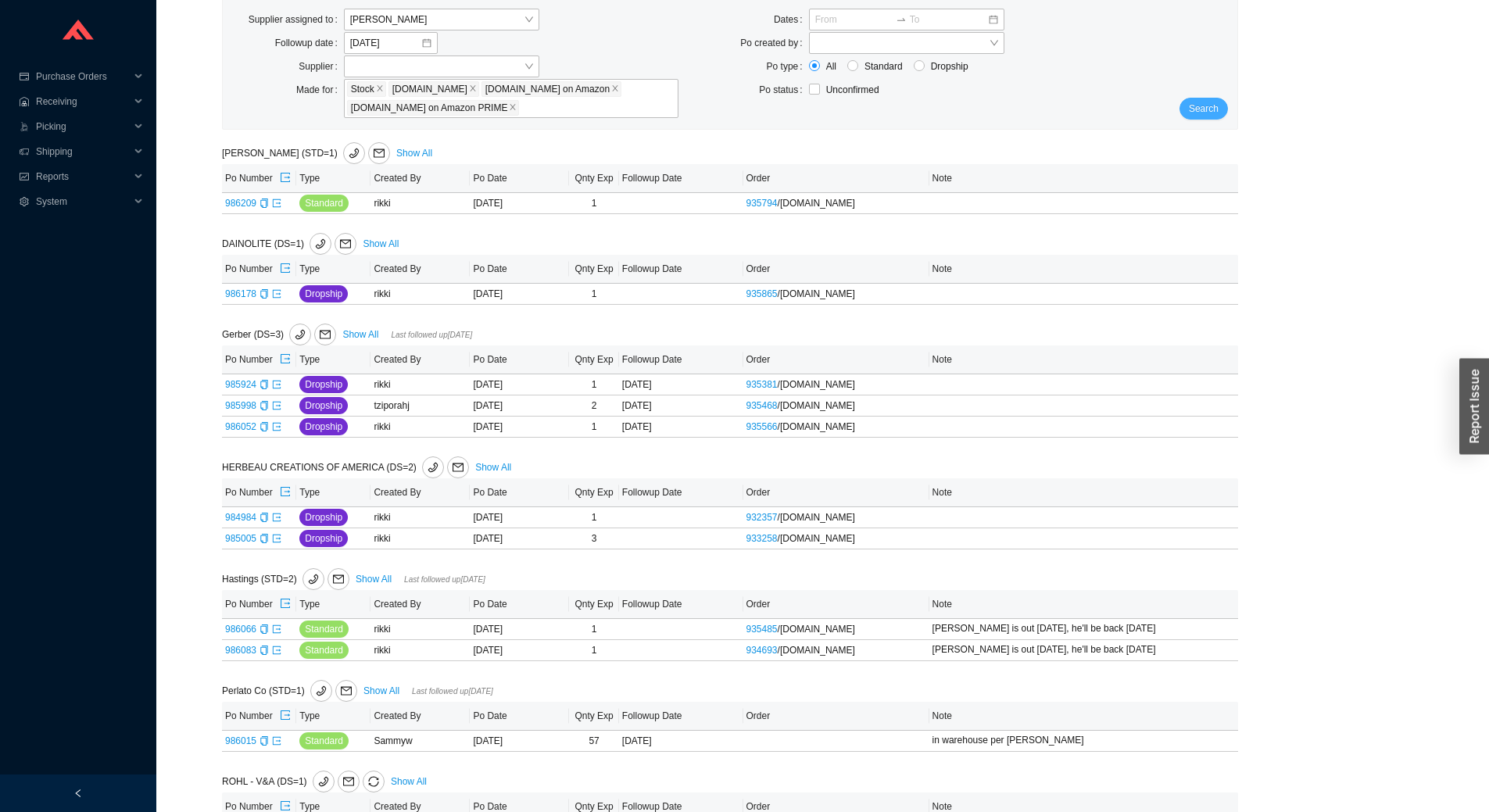
click at [1218, 105] on span "Search" at bounding box center [1203, 109] width 30 height 16
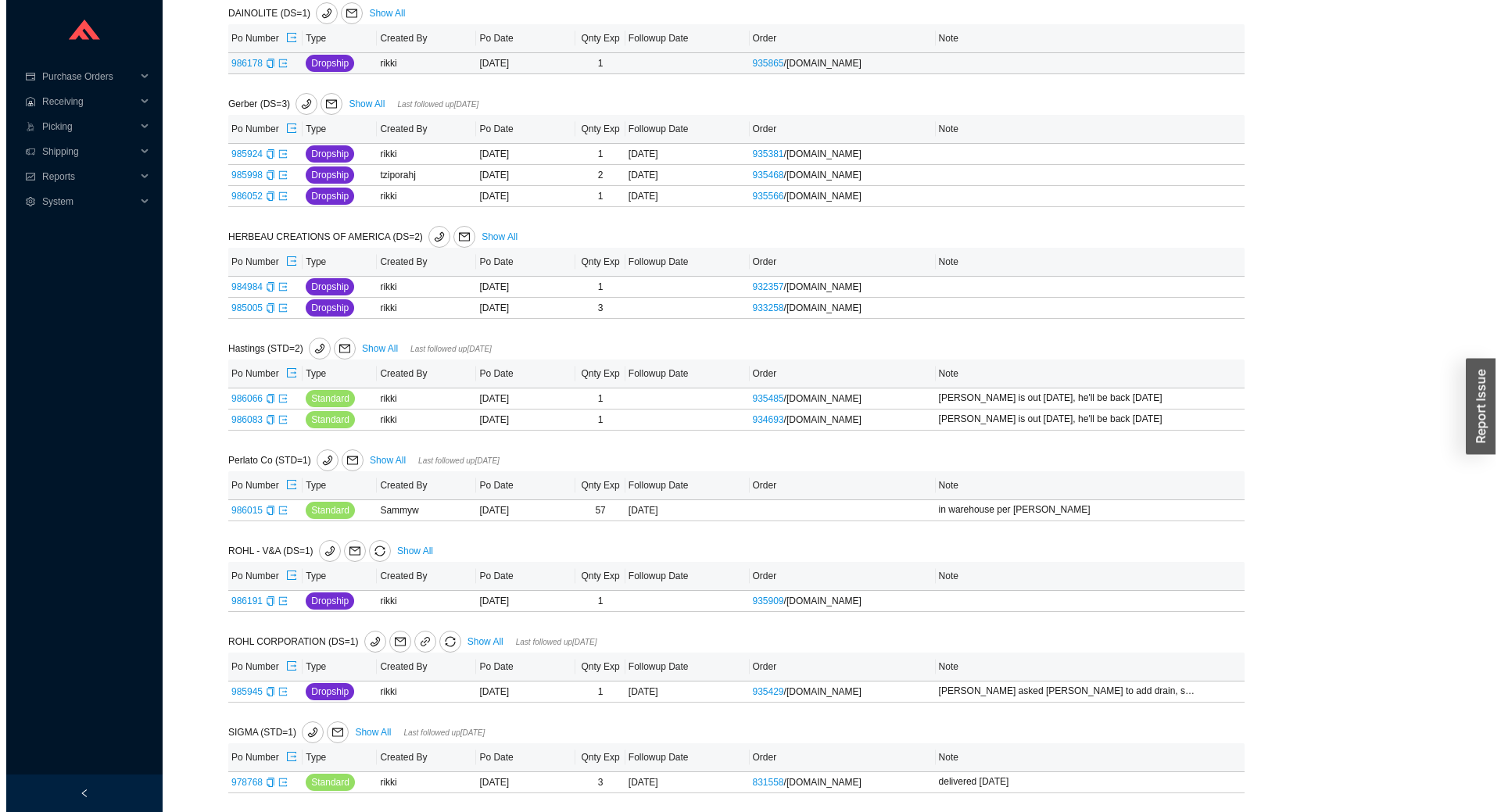
scroll to position [0, 0]
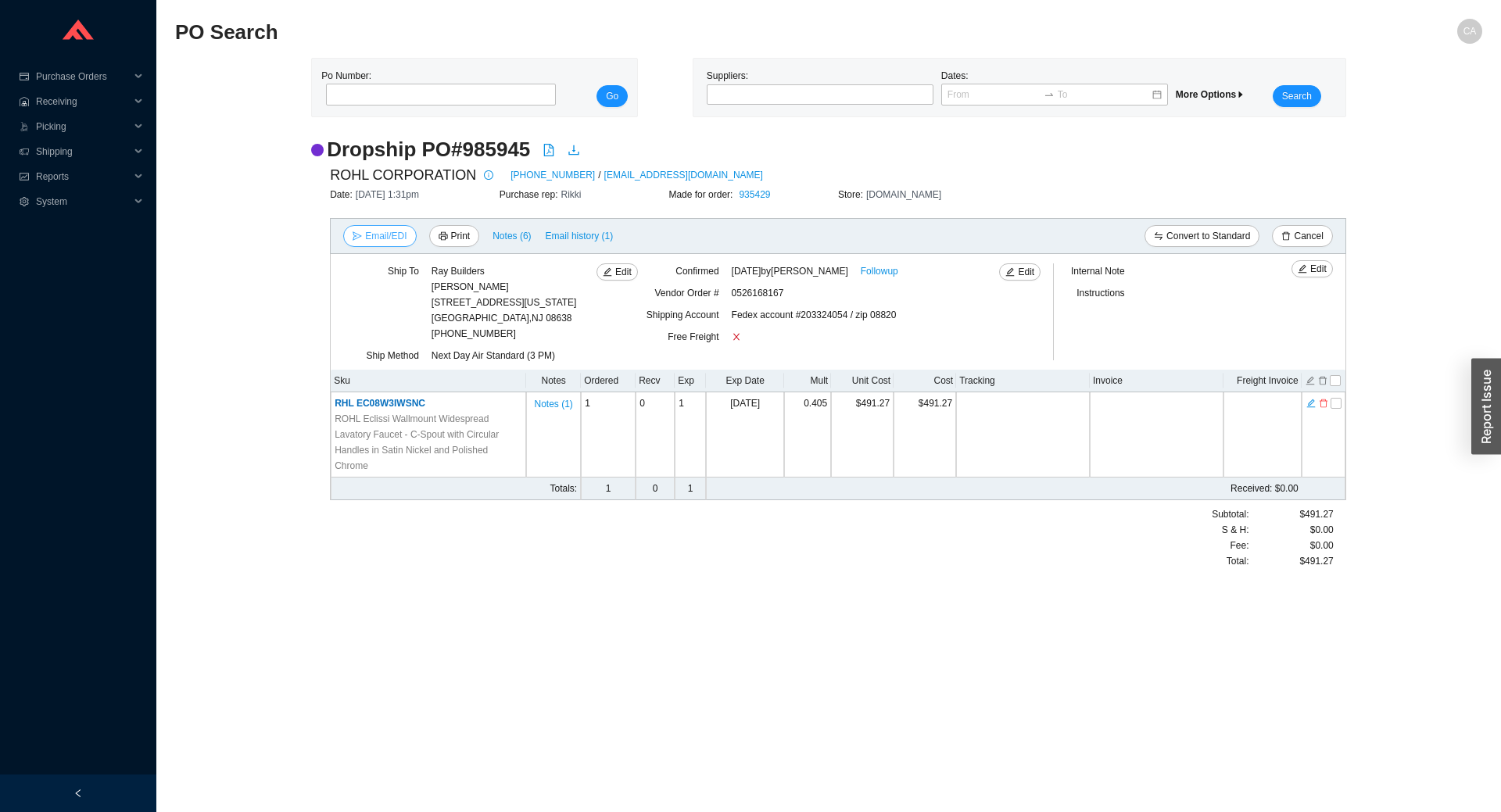
click at [361, 230] on button "Email/EDI" at bounding box center [379, 236] width 73 height 22
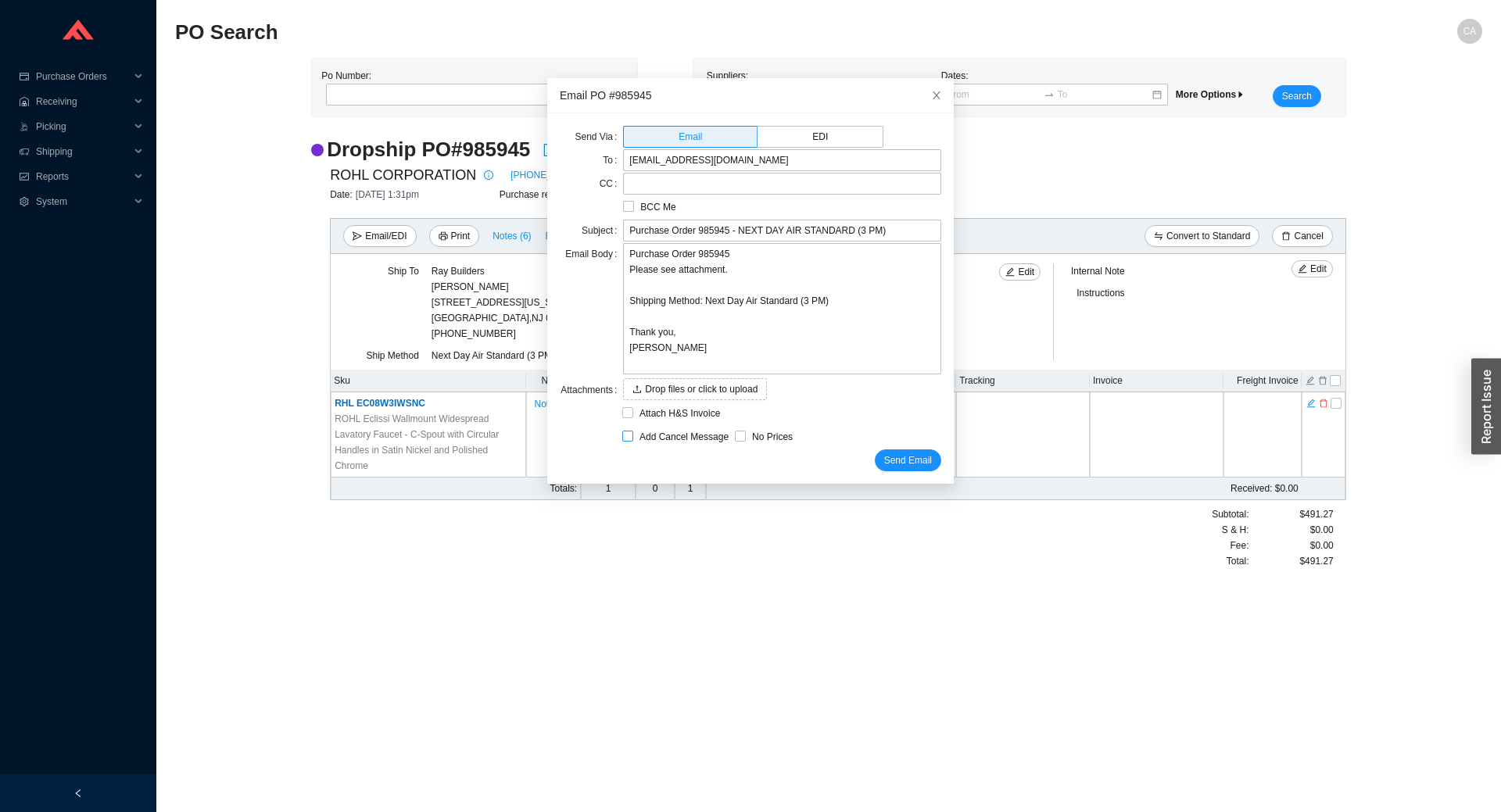
click at [627, 438] on input "Add Cancel Message" at bounding box center [628, 435] width 11 height 11
checkbox input "true"
type input "Purchase Order 985945 - NEXT DAY AIR STANDARD (3 PM) - PLEASE CANCEL"
type textarea "Please cancel and confirm via email. Thank you, [PERSON_NAME]"
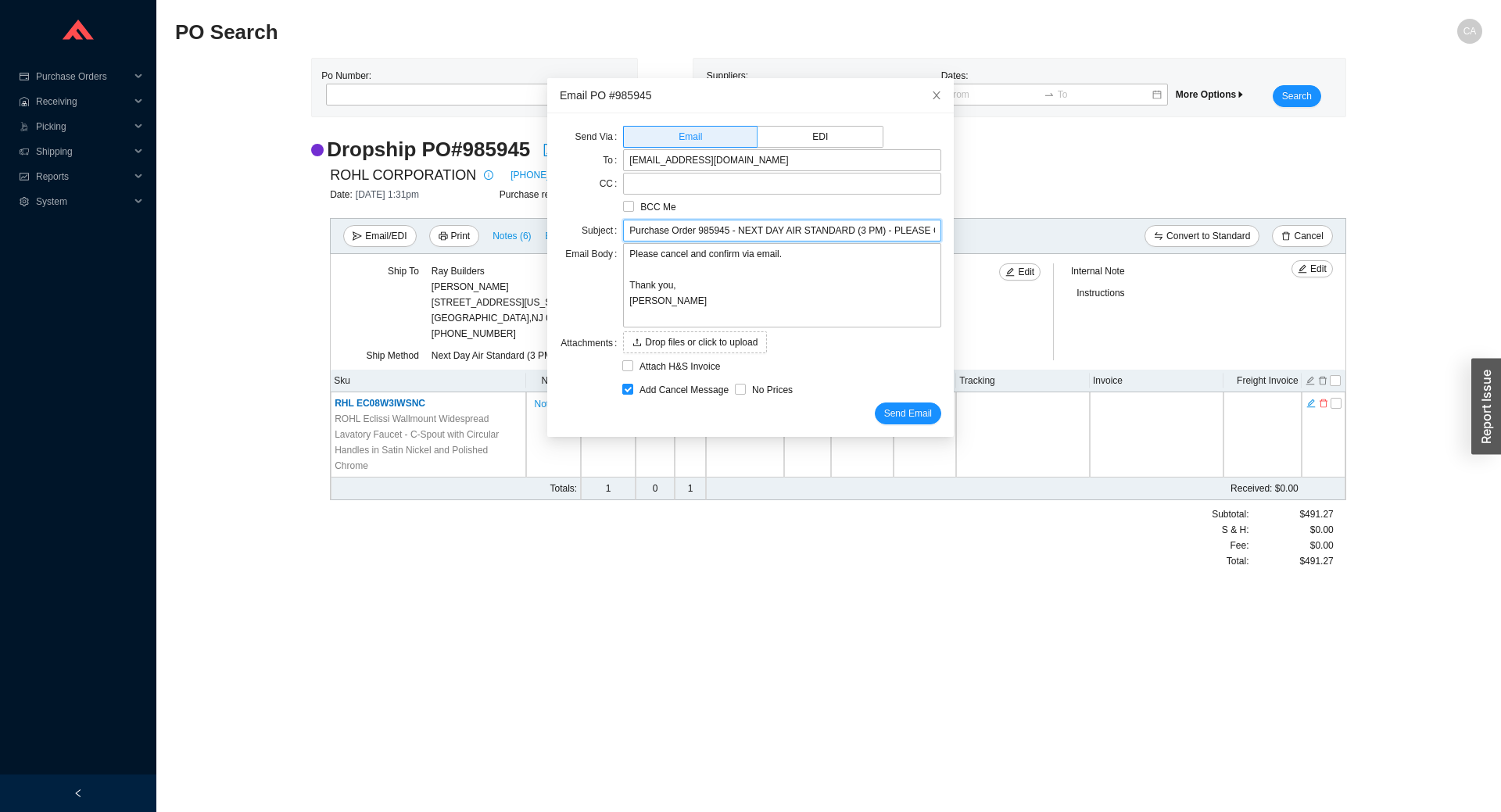
scroll to position [0, 23]
drag, startPoint x: 728, startPoint y: 227, endPoint x: 933, endPoint y: 233, distance: 205.1
click at [933, 233] on div "Send Via Email EDI To [EMAIL_ADDRESS][DOMAIN_NAME] CC BCC Me Subject Purchase O…" at bounding box center [750, 275] width 406 height 323
click at [875, 237] on input "Purchase Order 985945 - NEXT DAY AIR STANDARD (3 PM) - PLEASE CANCEL" at bounding box center [782, 230] width 319 height 22
drag, startPoint x: 851, startPoint y: 230, endPoint x: 704, endPoint y: 236, distance: 147.1
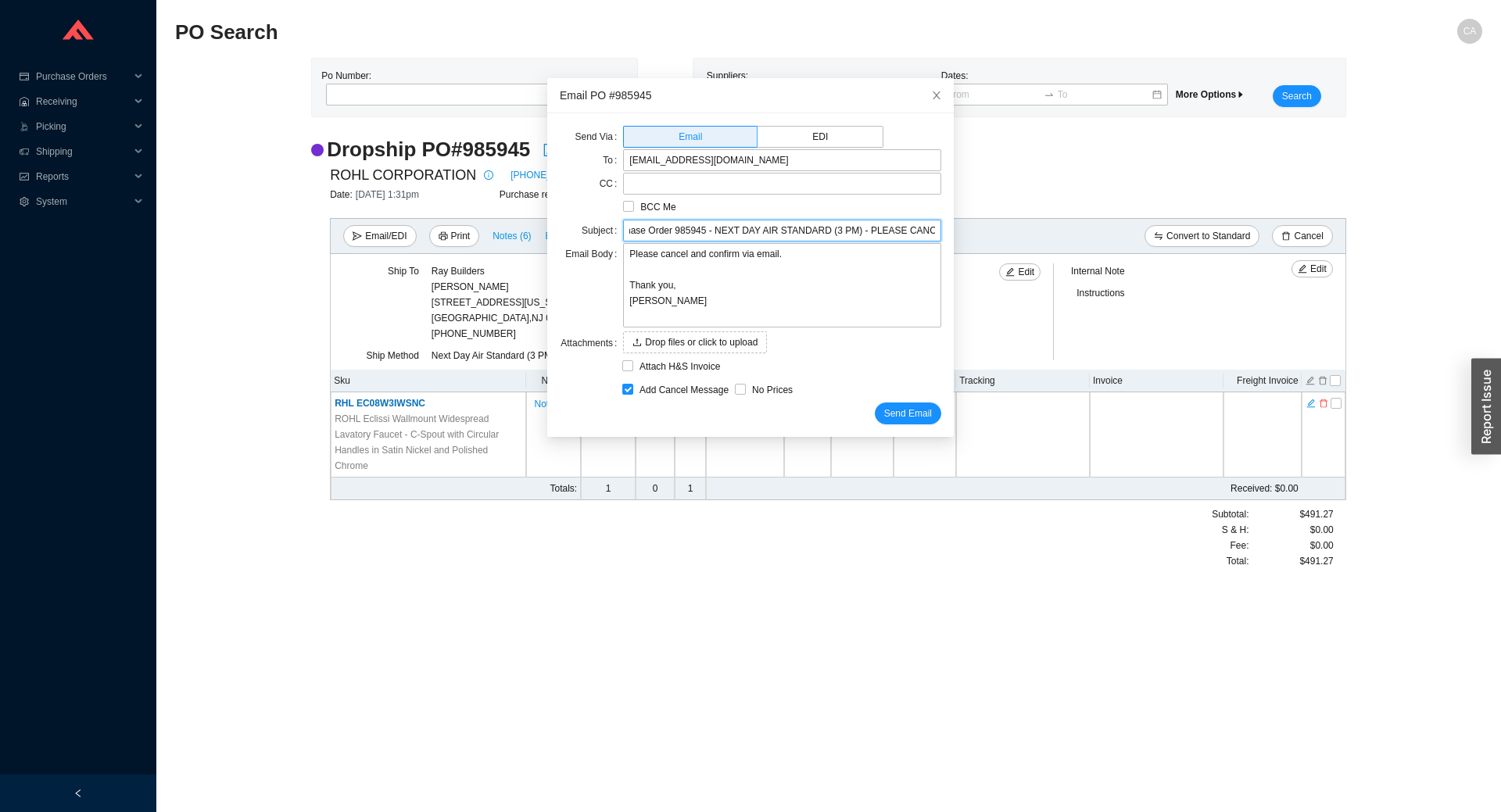
click at [704, 236] on input "Purchase Order 985945 - NEXT DAY AIR STANDARD (3 PM) - PLEASE CANCEL" at bounding box center [782, 230] width 319 height 22
click at [826, 231] on input "Purchase Order 985945 - PLEASE CANCEL" at bounding box center [782, 230] width 319 height 22
paste input "6442STN"
type input "Purchase Order 985945 - PLEASE CANCEL item 6442STN"
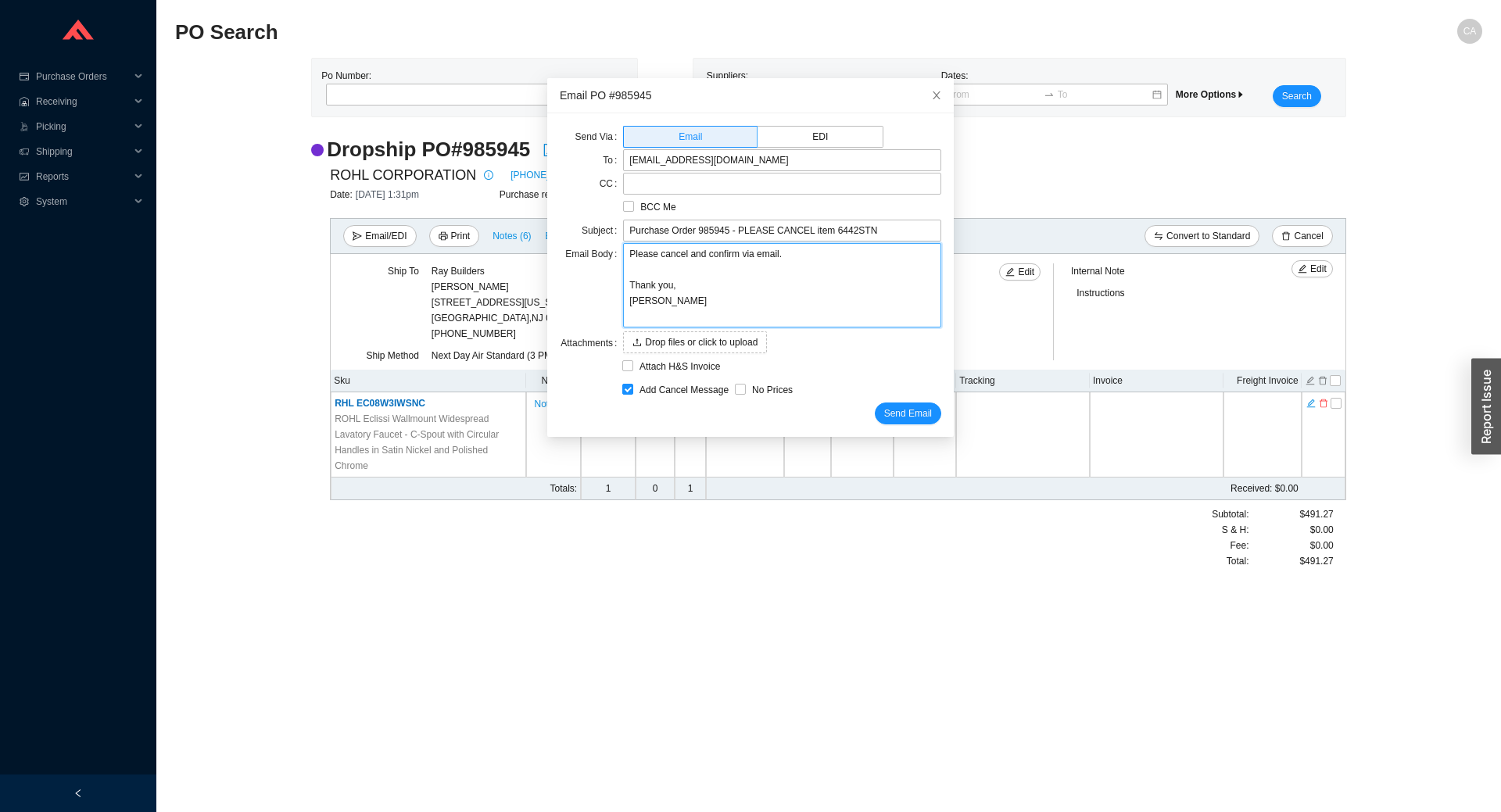
click at [678, 254] on textarea "Please cancel and confirm via email. Thank you, [PERSON_NAME]" at bounding box center [782, 285] width 319 height 85
type textarea "Please cancel [PERSON_NAME] confirm via email. Thank you, [PERSON_NAME]"
type textarea "Please cancel itand confirm via email. Thank you, [PERSON_NAME]"
type textarea "Please cancel iteand confirm via email. Thank you, [PERSON_NAME]"
type textarea "Please cancel item and confirm via email. Thank you, [PERSON_NAME]"
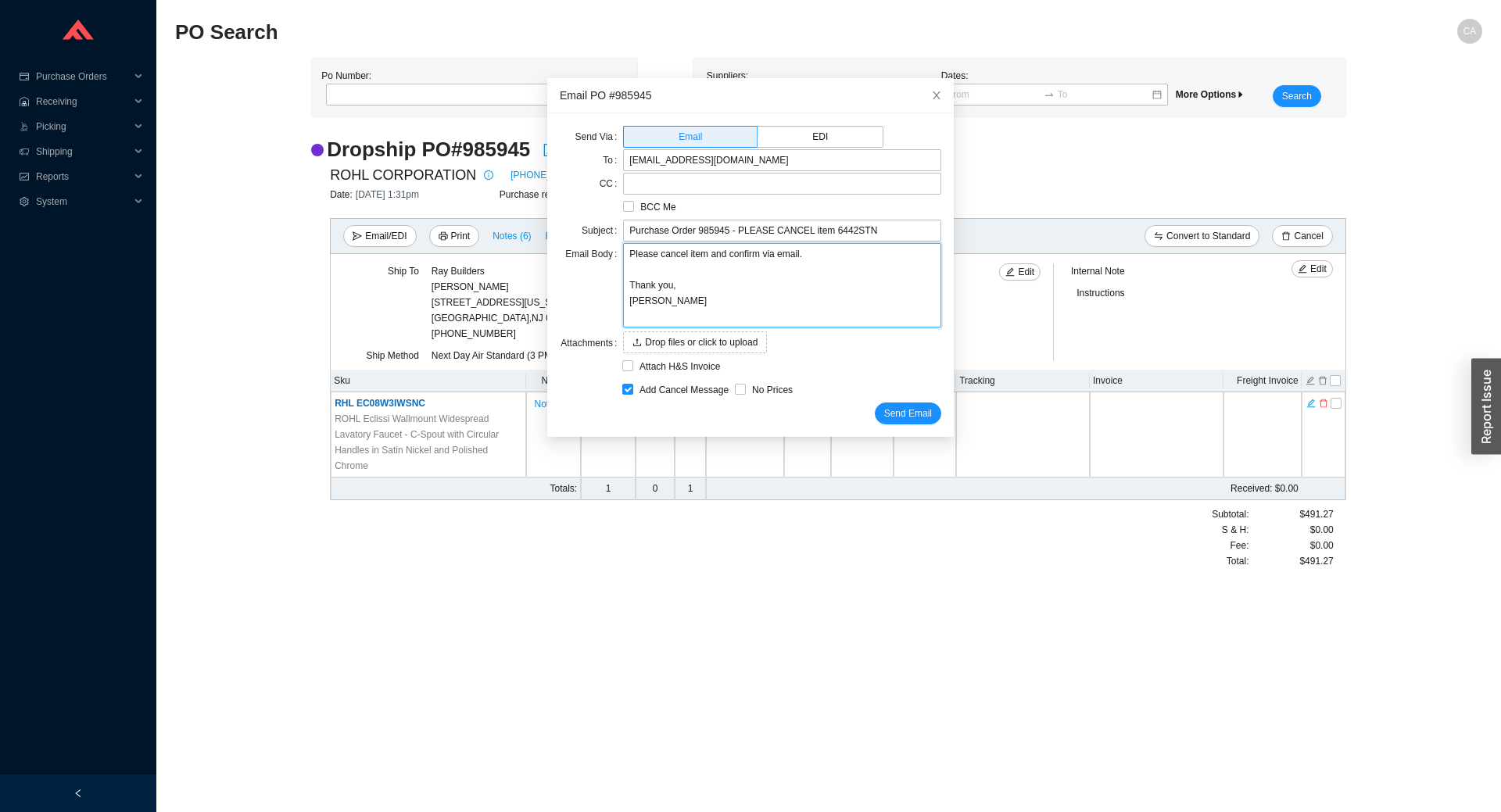
paste textarea "6442STN"
type textarea "Please cancel item 6442STNand confirm via email. Thank you, [PERSON_NAME]"
type textarea "Please cancel item 6442STN and confirm via email. Thank you, [PERSON_NAME]"
click at [906, 409] on span "Send Email" at bounding box center [907, 414] width 48 height 16
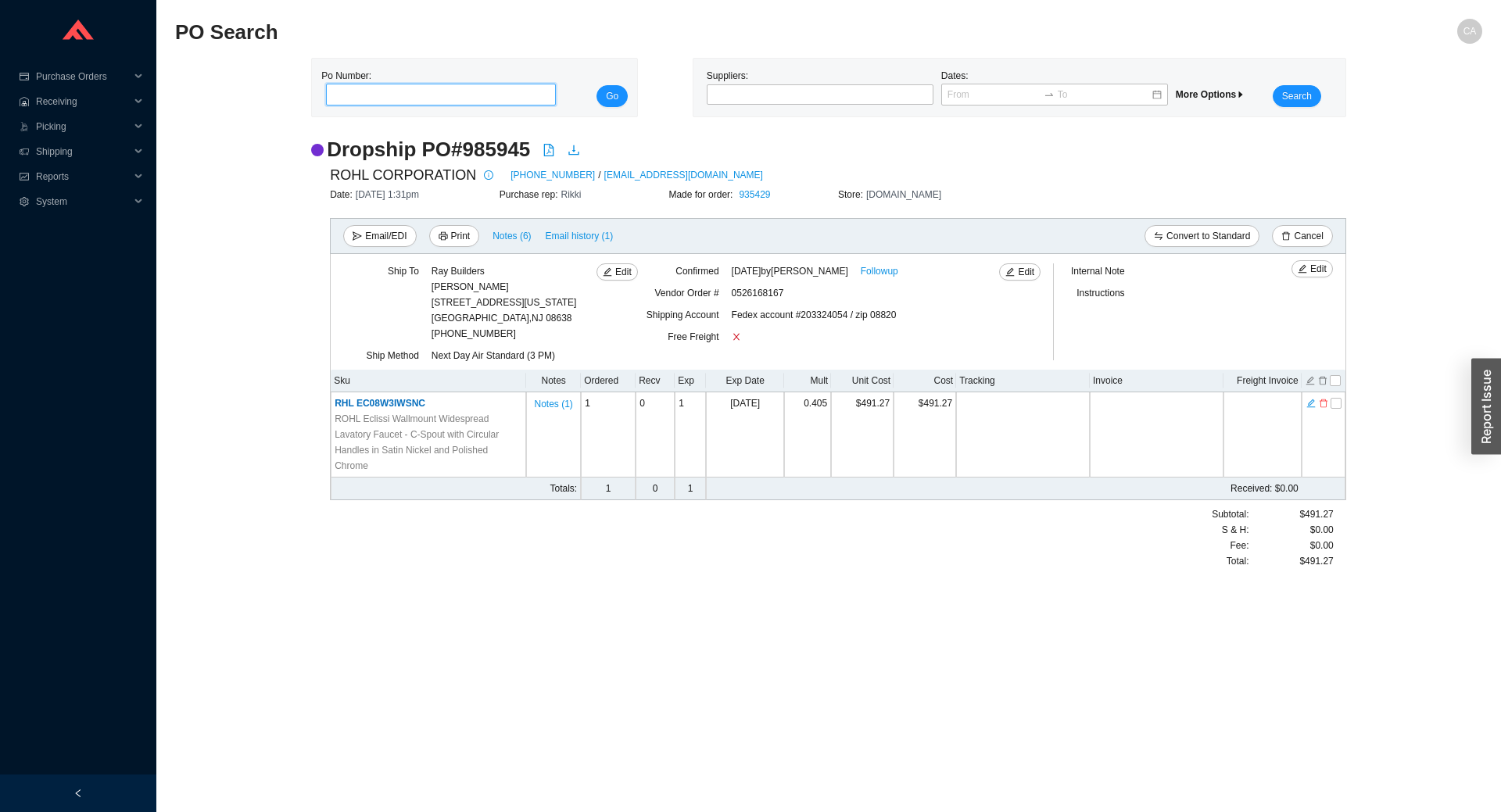
paste input "985760"
type input "985760"
click at [612, 96] on span "Go" at bounding box center [612, 96] width 13 height 16
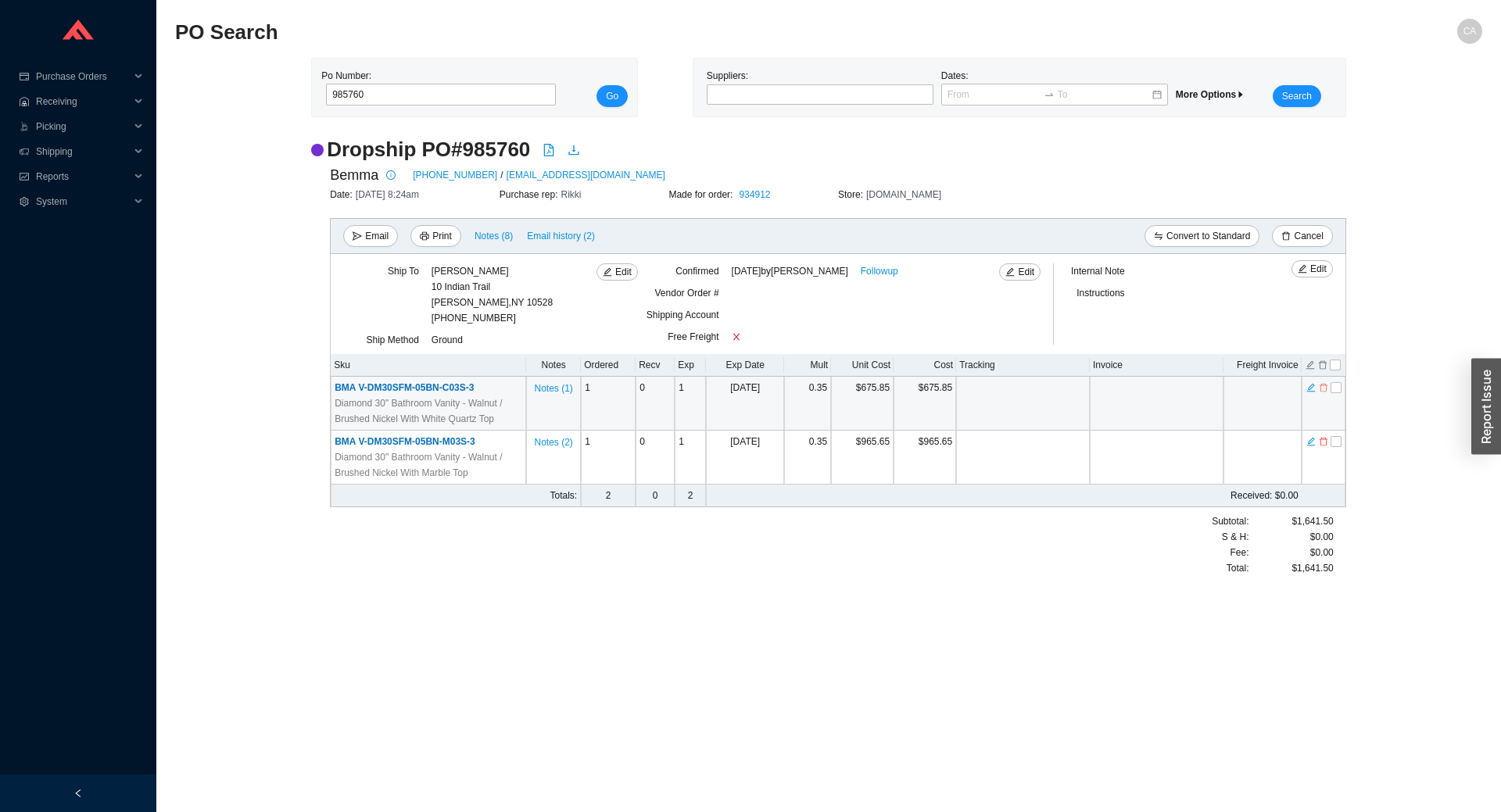
click at [1323, 387] on icon "delete" at bounding box center [1324, 388] width 10 height 11
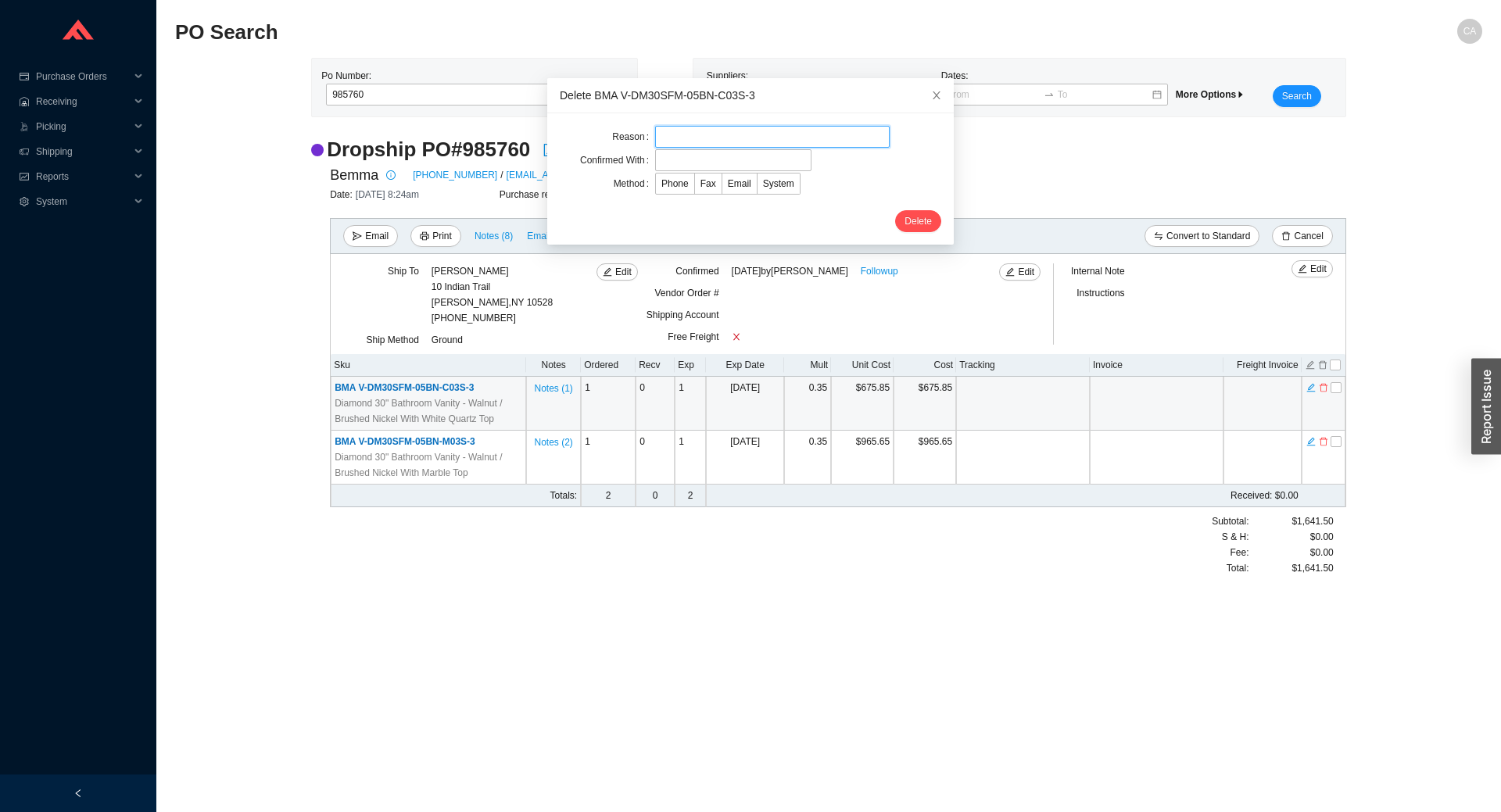
click at [721, 133] on input "text" at bounding box center [771, 137] width 234 height 22
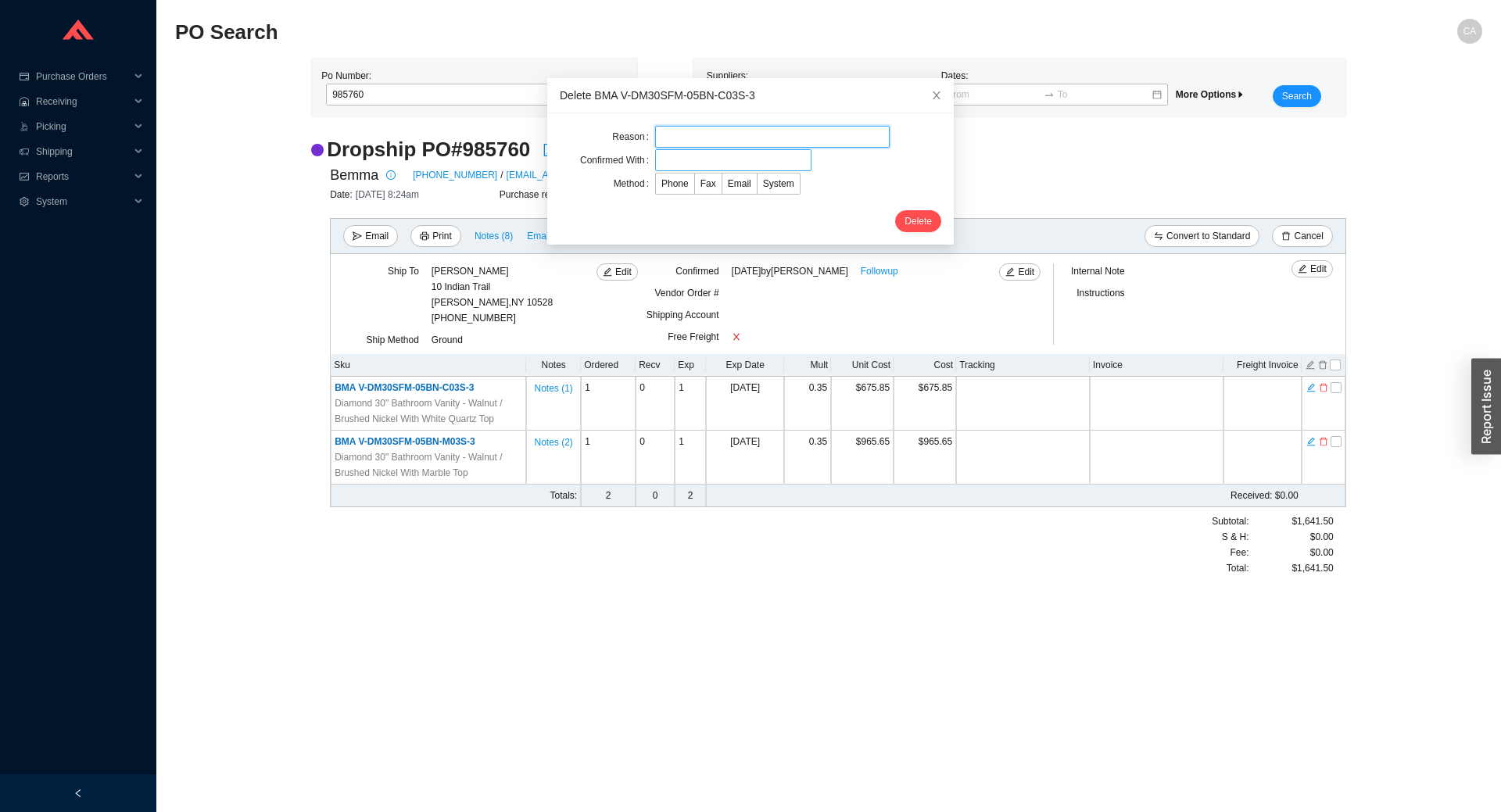
type input "Cancellation"
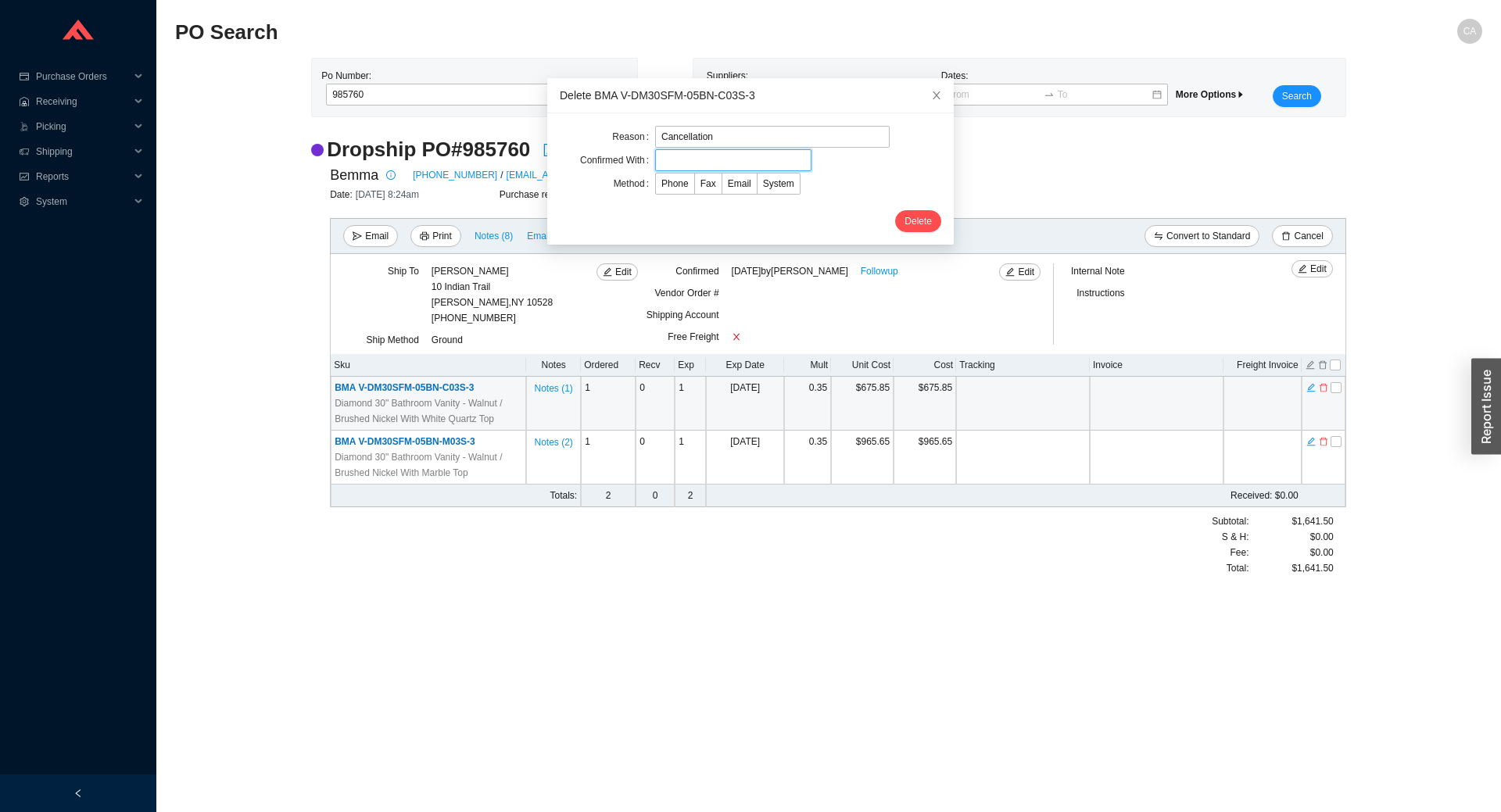
click at [750, 157] on input "text" at bounding box center [733, 160] width 156 height 22
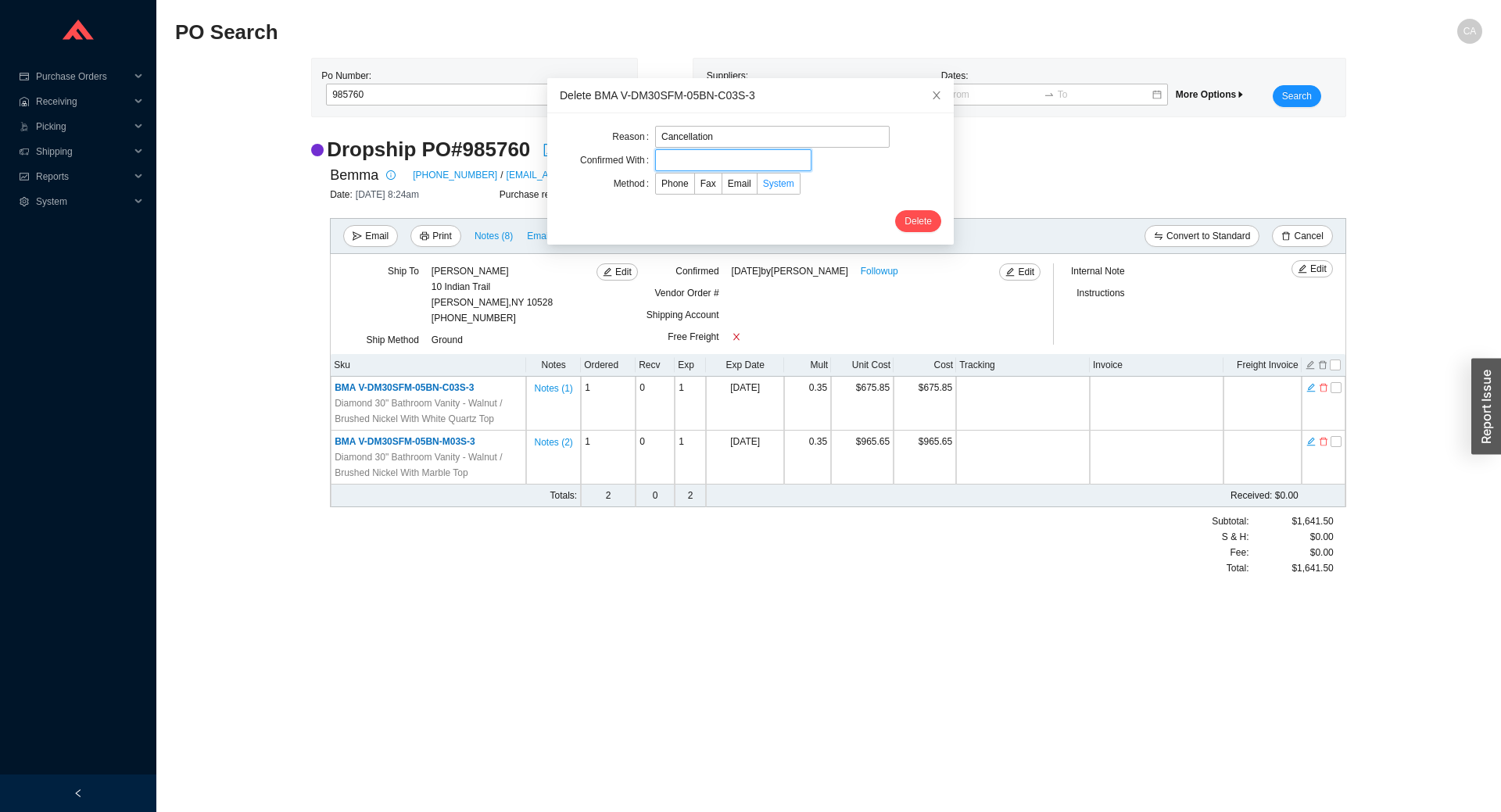
type input "Confirmation"
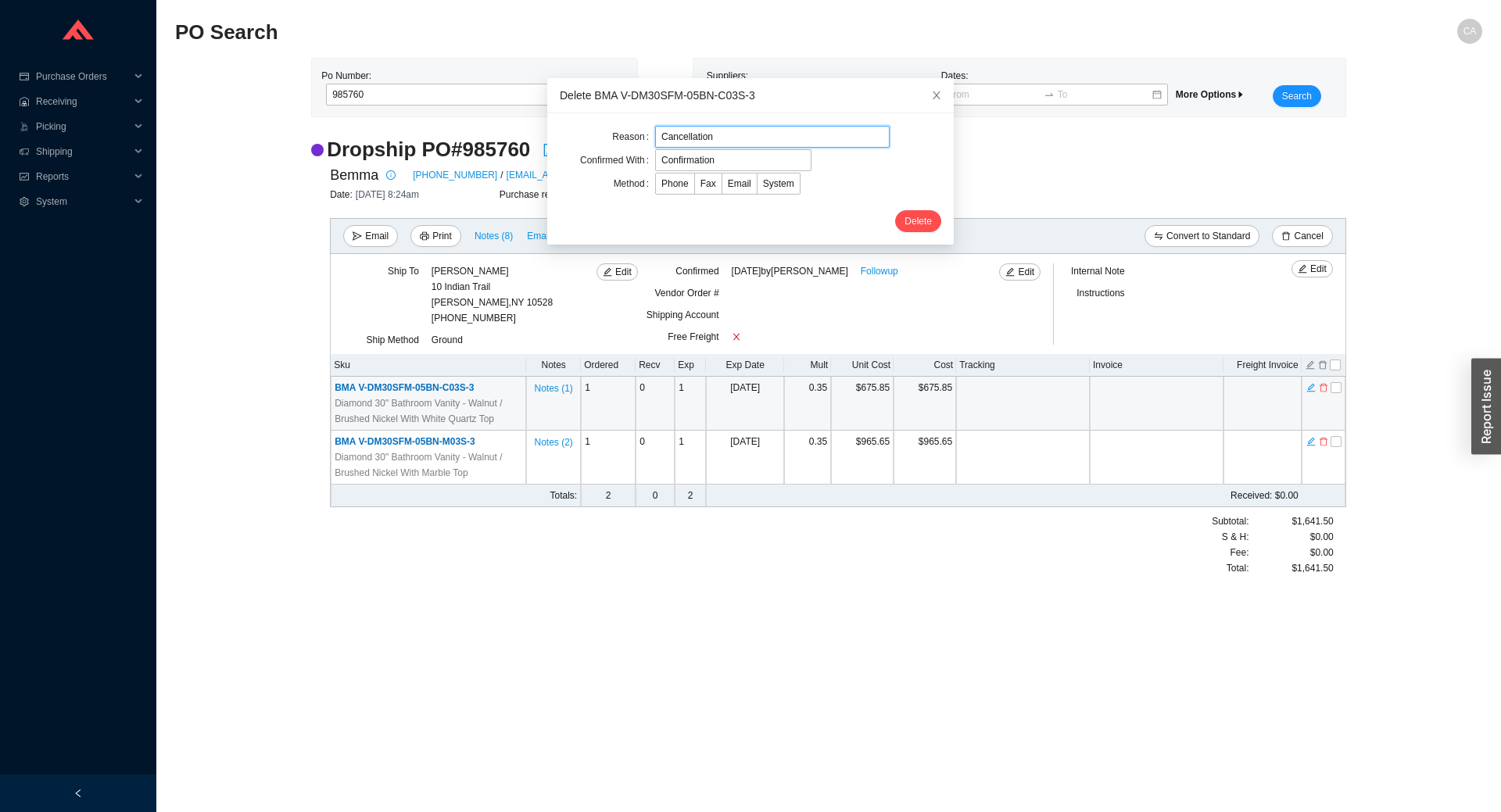
drag, startPoint x: 723, startPoint y: 139, endPoint x: 579, endPoint y: 135, distance: 144.1
click at [579, 135] on div "Reason Cancellation" at bounding box center [750, 137] width 382 height 22
type input "change top"
click at [728, 187] on span "Email" at bounding box center [739, 183] width 23 height 11
click at [723, 186] on input "Email" at bounding box center [723, 186] width 0 height 0
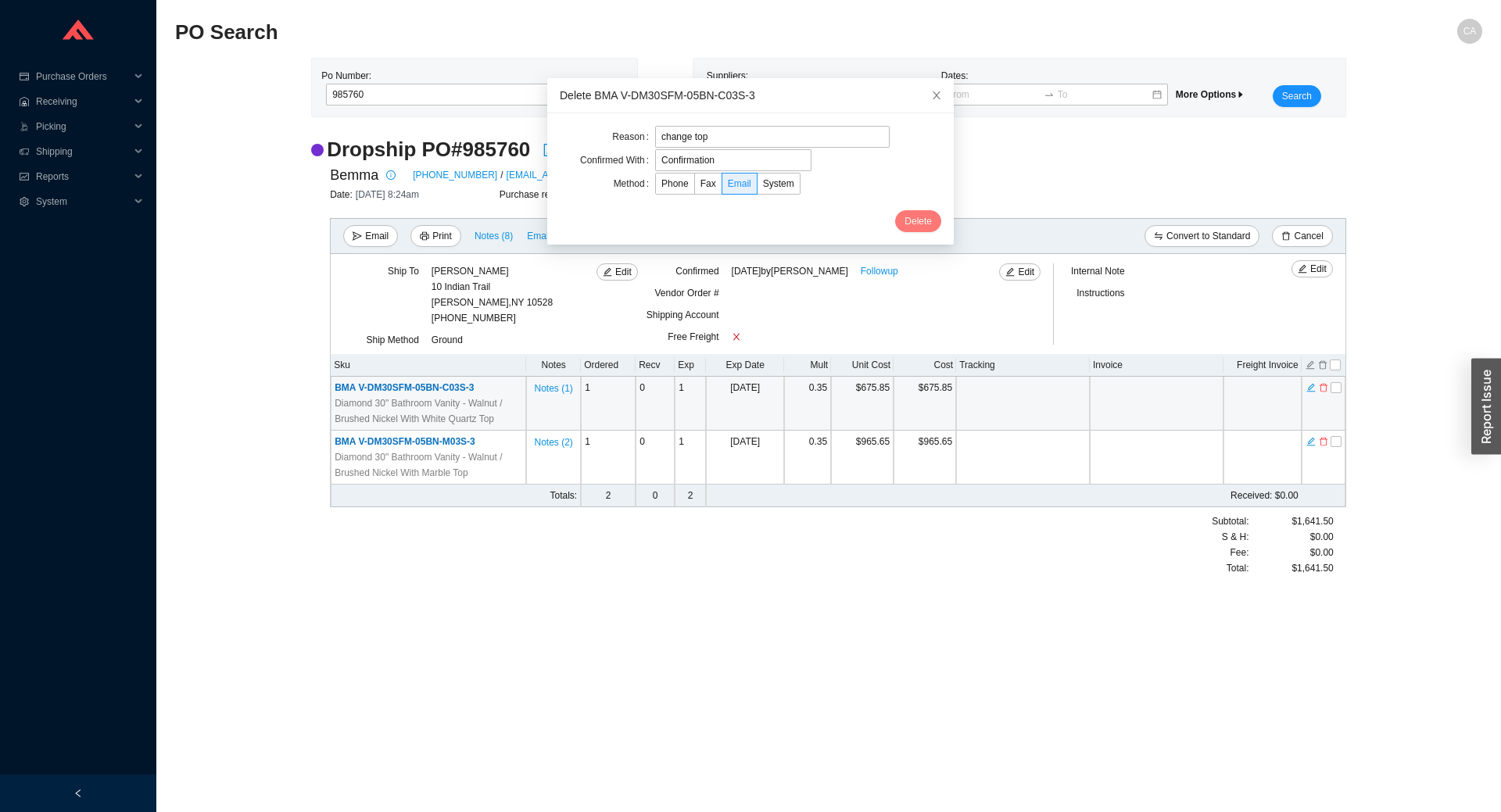
click at [904, 222] on span "Delete" at bounding box center [918, 221] width 27 height 16
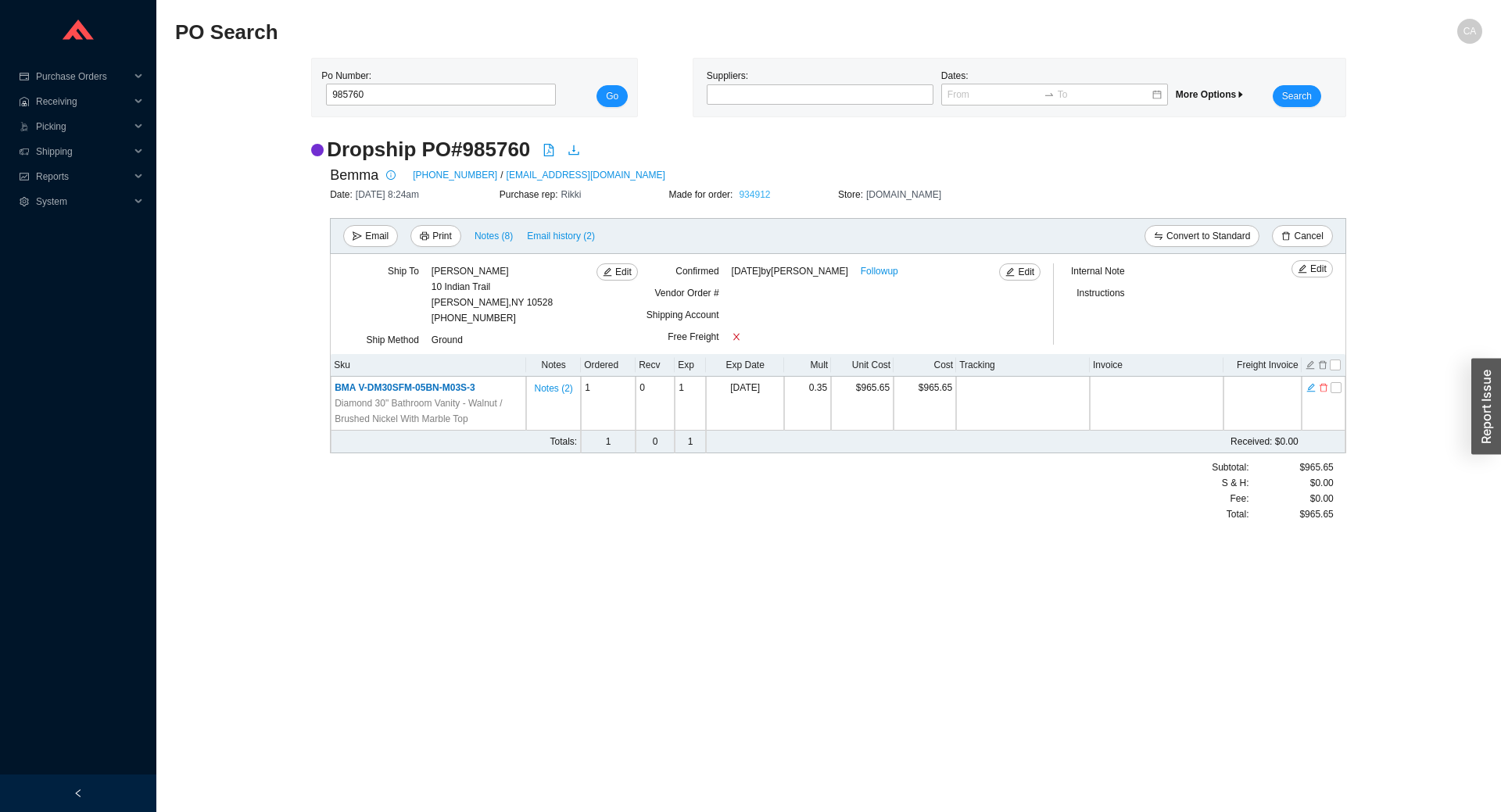
click at [757, 198] on link "934912" at bounding box center [754, 194] width 31 height 11
drag, startPoint x: 405, startPoint y: 98, endPoint x: 256, endPoint y: 102, distance: 149.1
click at [256, 102] on div "Po Number: 985760 Go Suppliers: Dates: More Options Search" at bounding box center [829, 87] width 1308 height 59
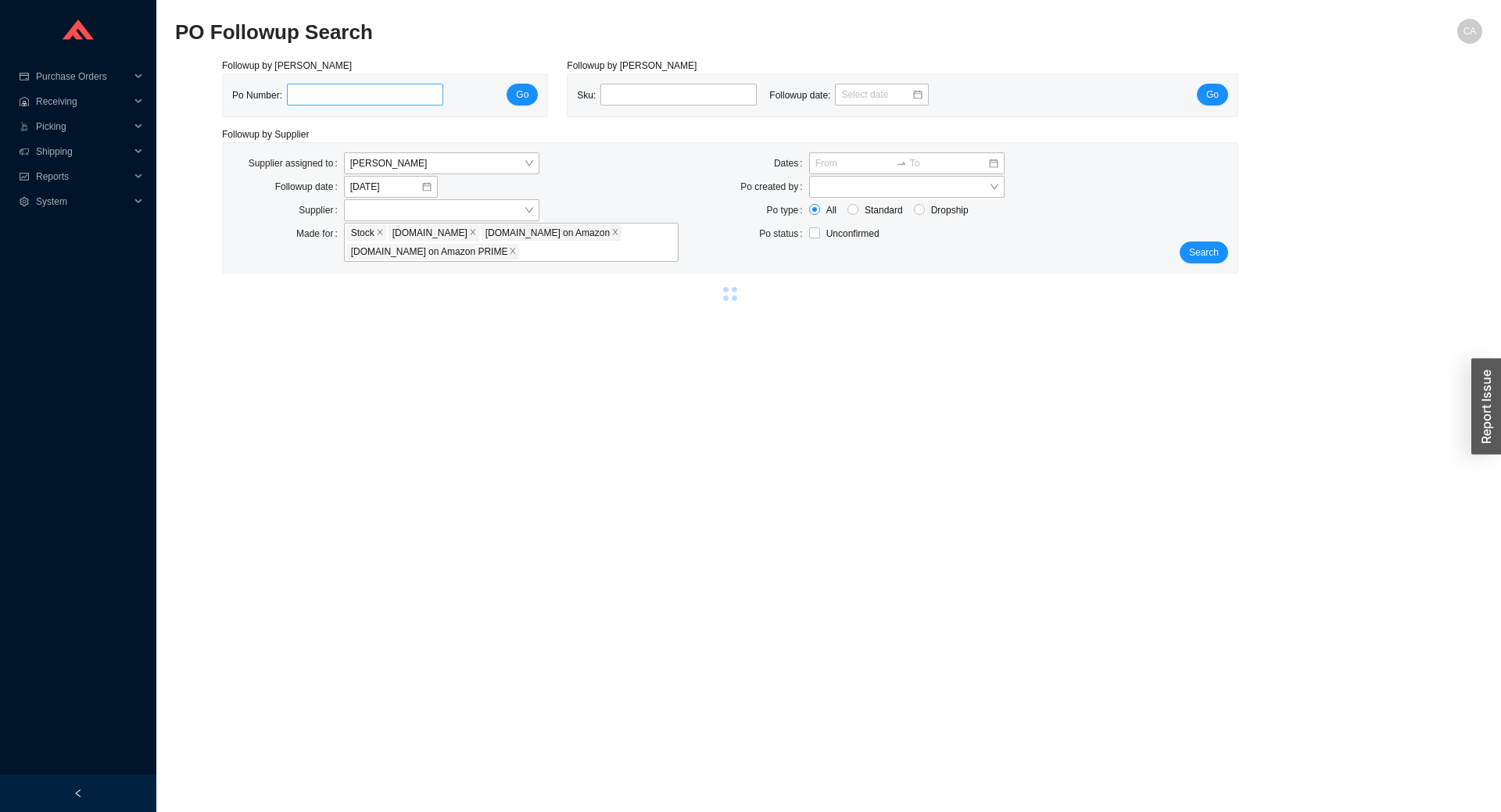
click at [303, 92] on input "tel" at bounding box center [364, 94] width 156 height 22
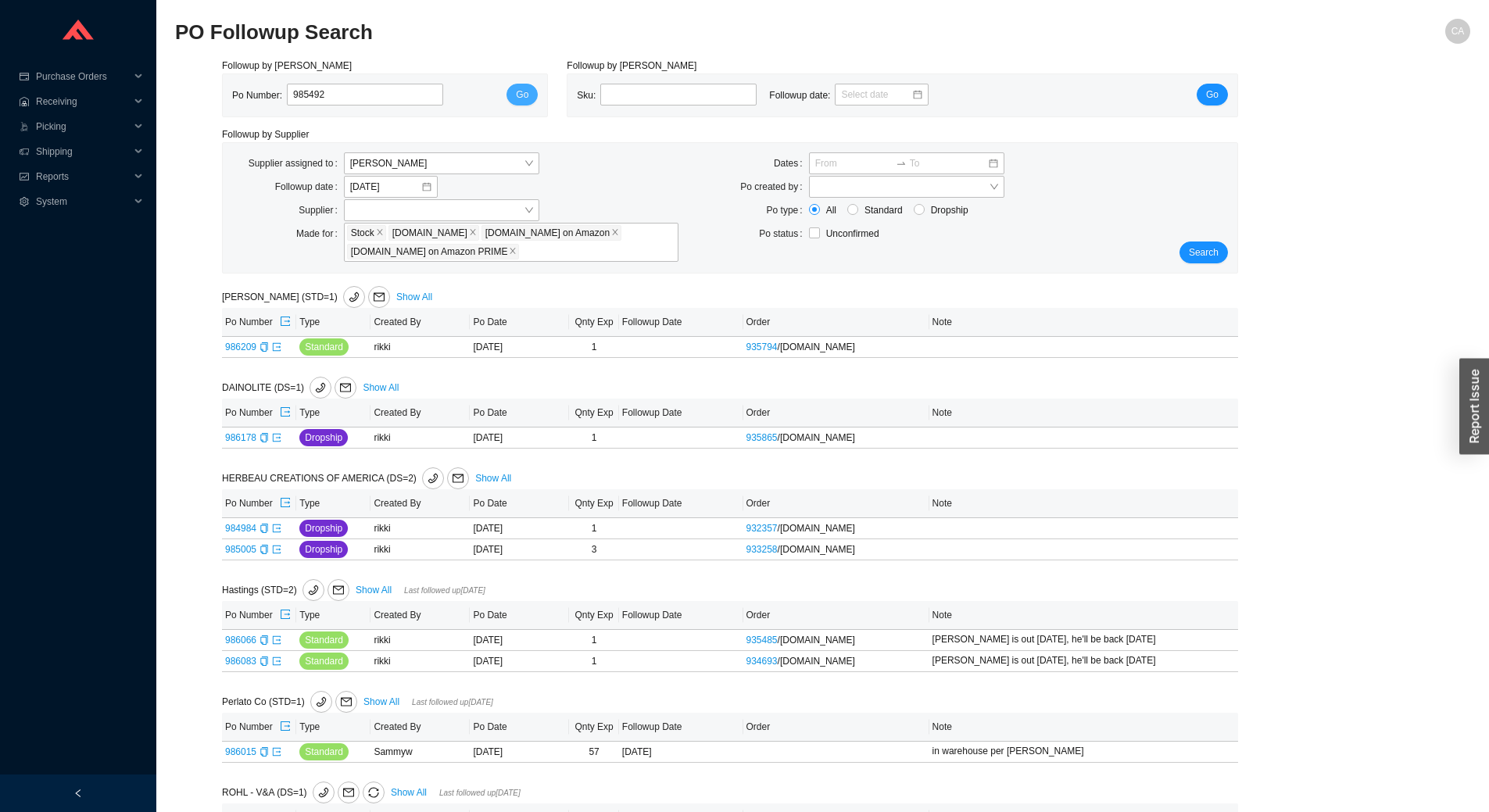
type input "985492"
click at [519, 96] on span "Go" at bounding box center [522, 94] width 13 height 16
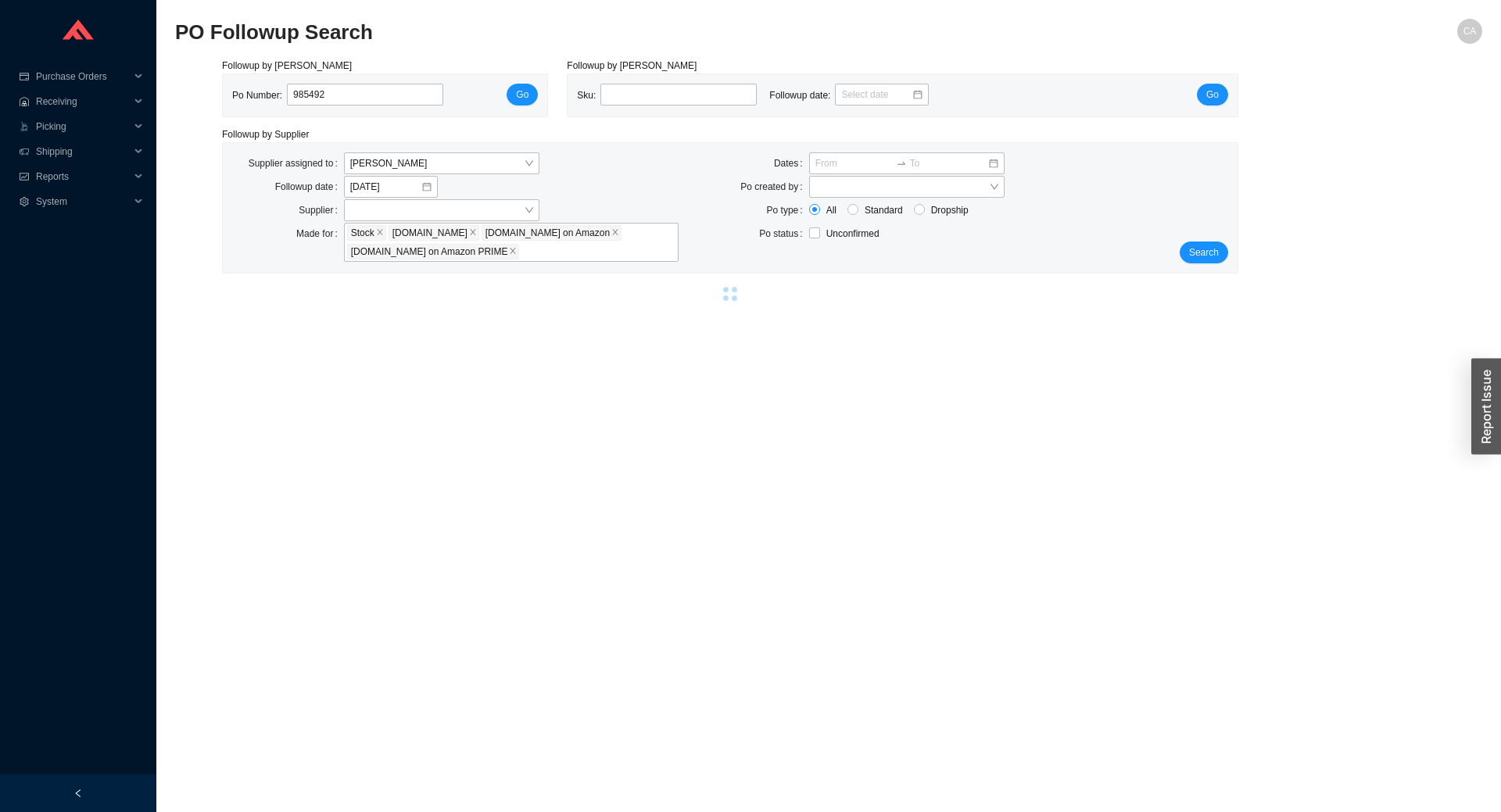
select select "2"
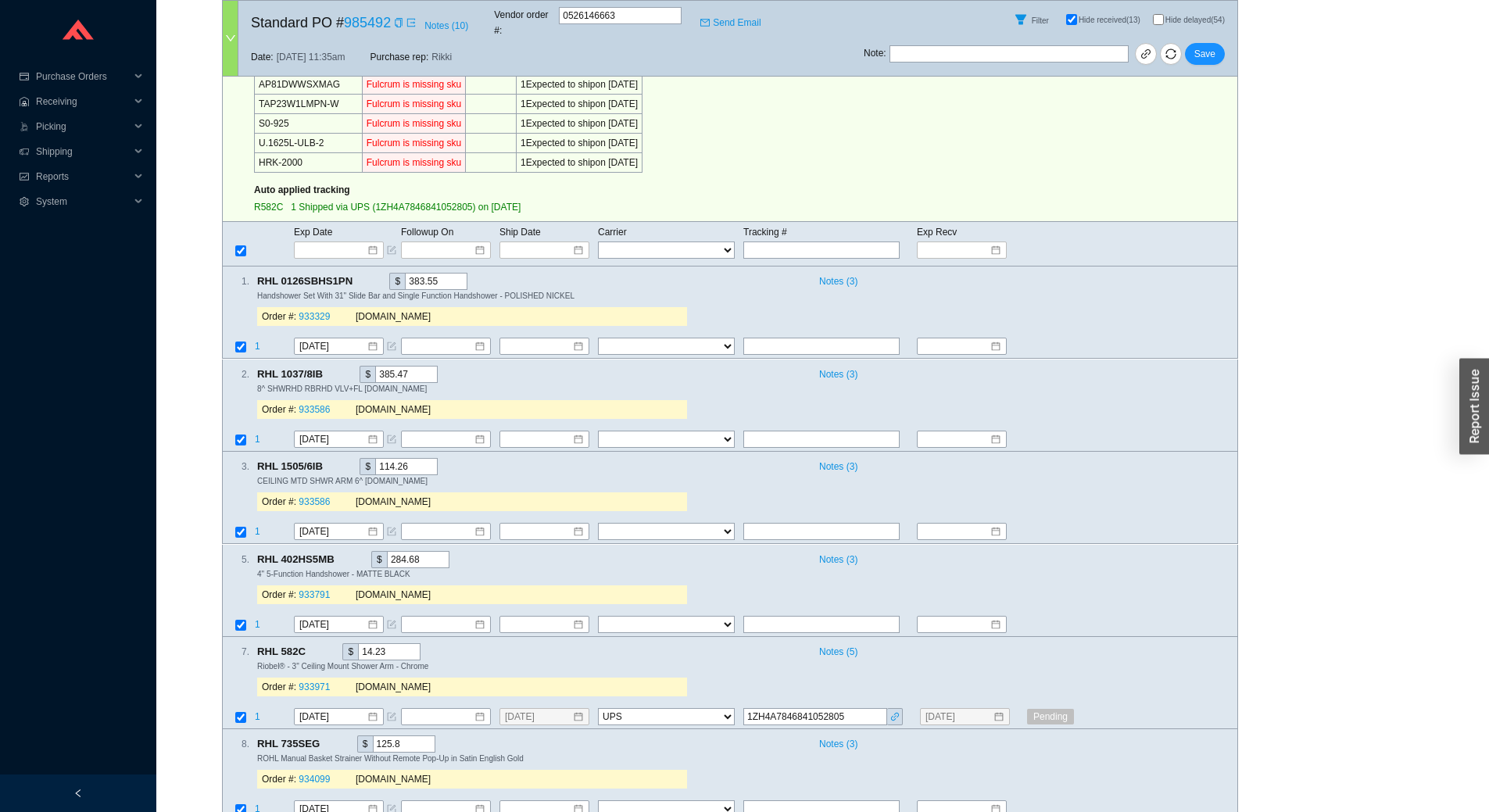
scroll to position [1407, 0]
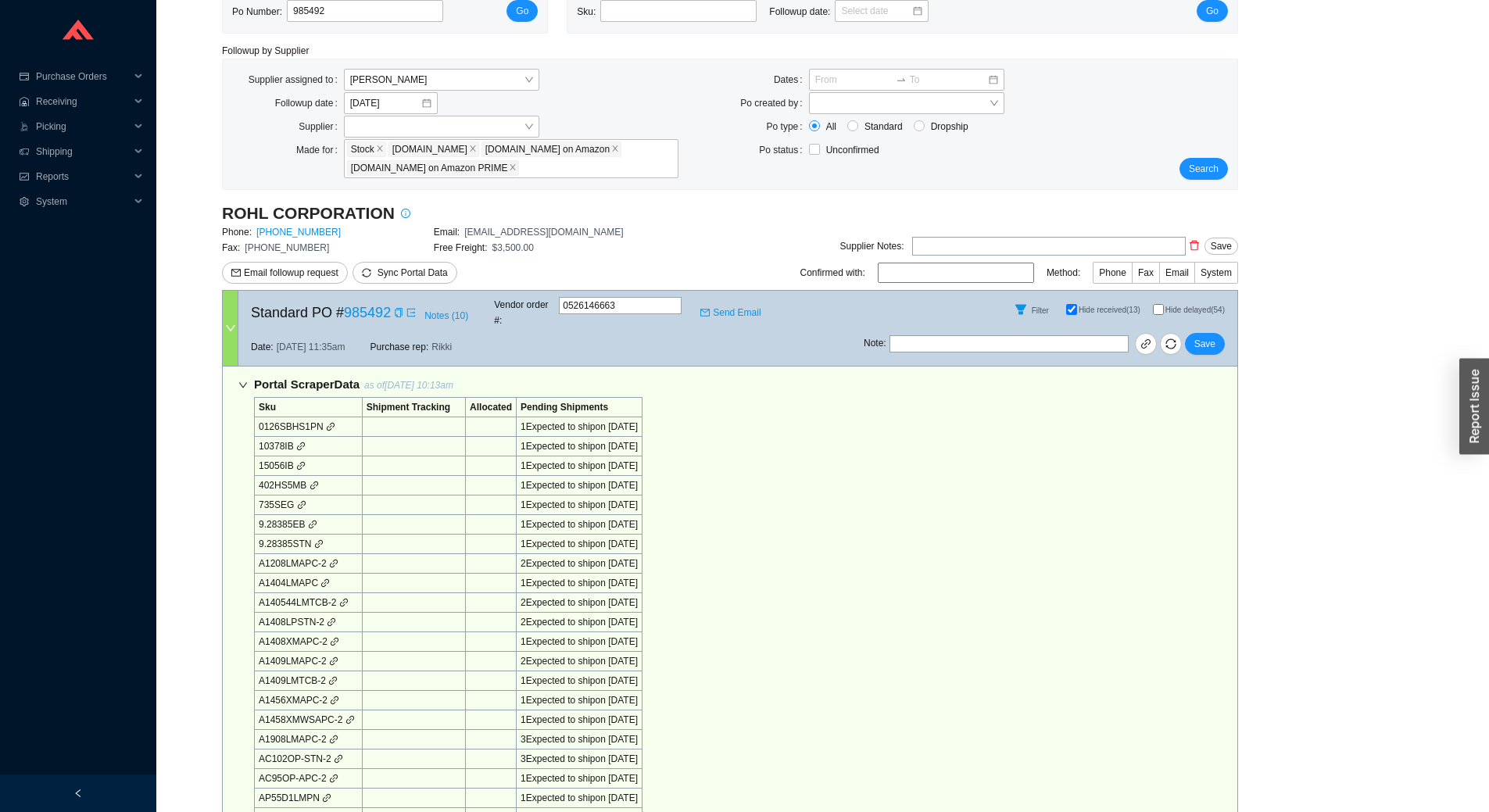
scroll to position [0, 0]
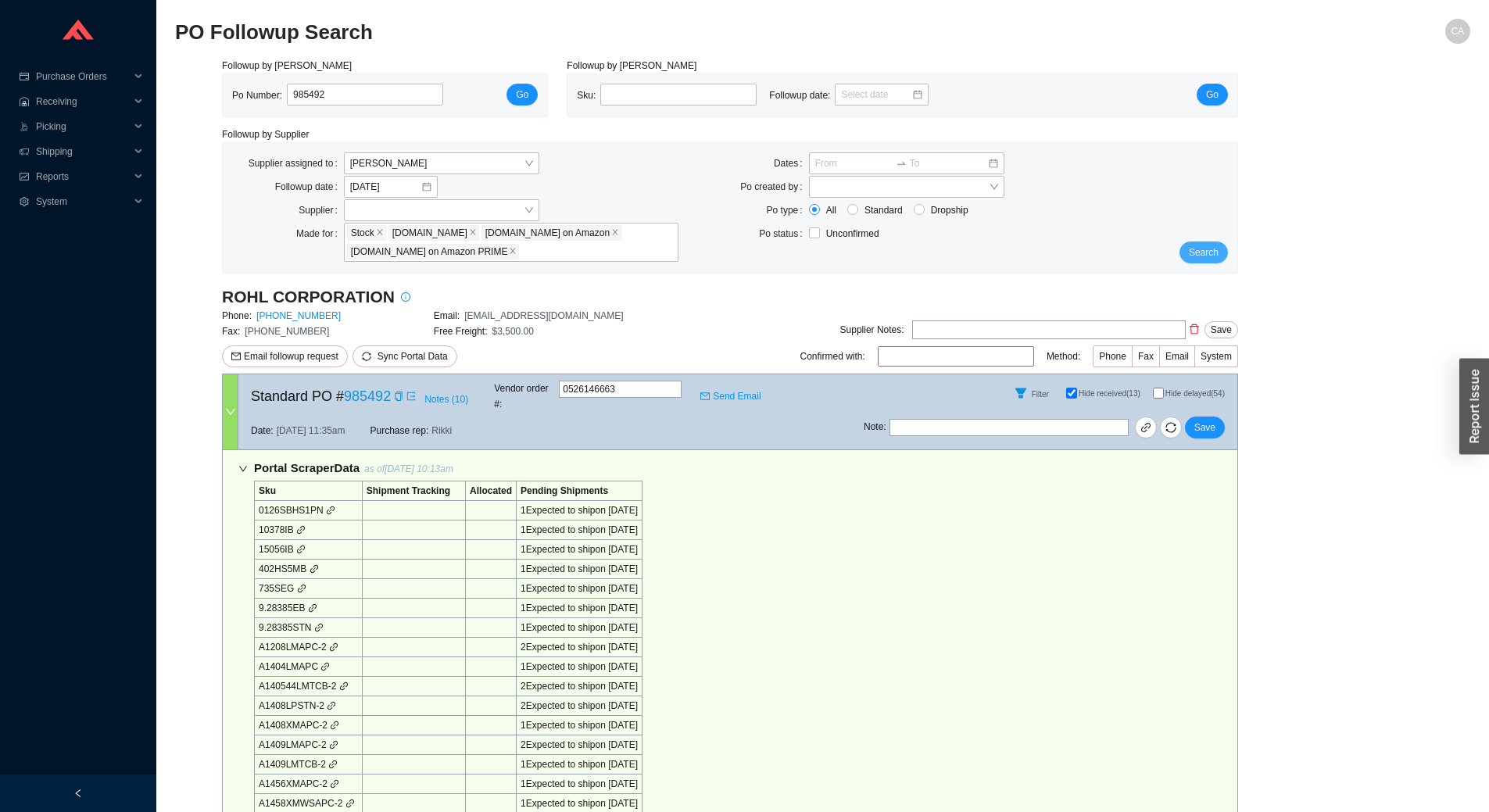
click at [1203, 250] on span "Search" at bounding box center [1203, 253] width 30 height 16
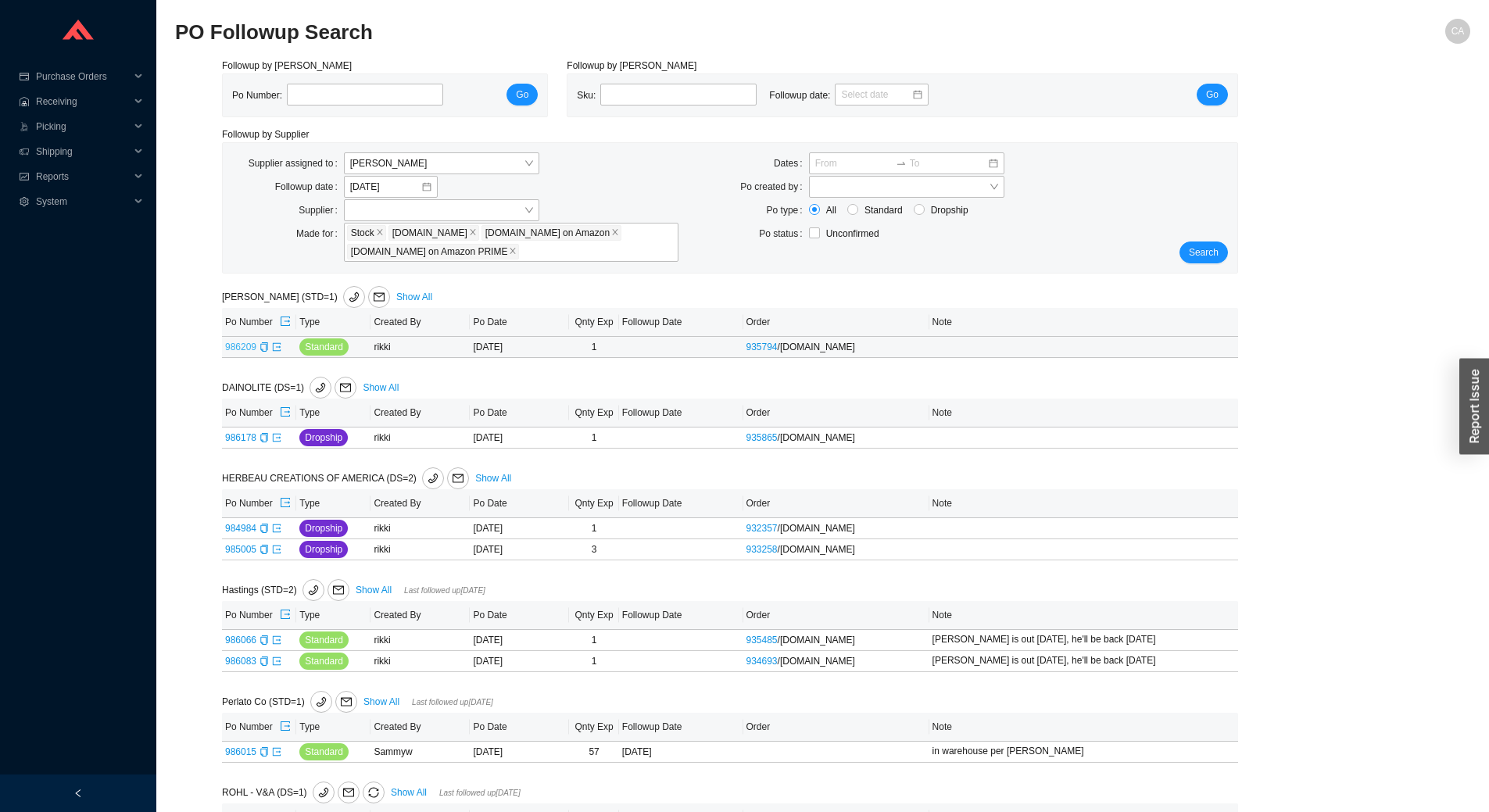
click at [246, 348] on link "986209" at bounding box center [241, 347] width 31 height 11
type input "986209"
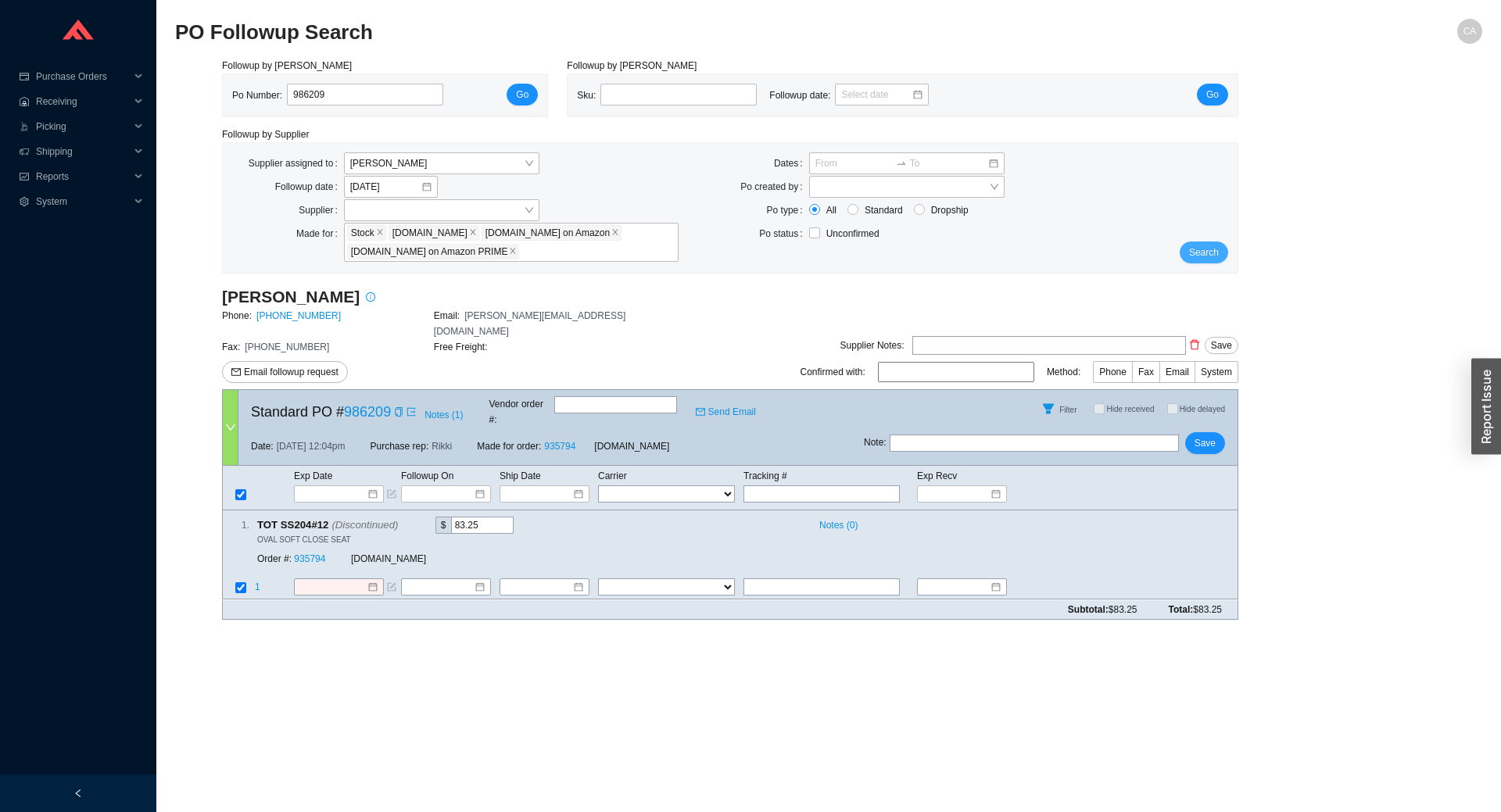
click at [1186, 248] on button "Search" at bounding box center [1204, 253] width 49 height 22
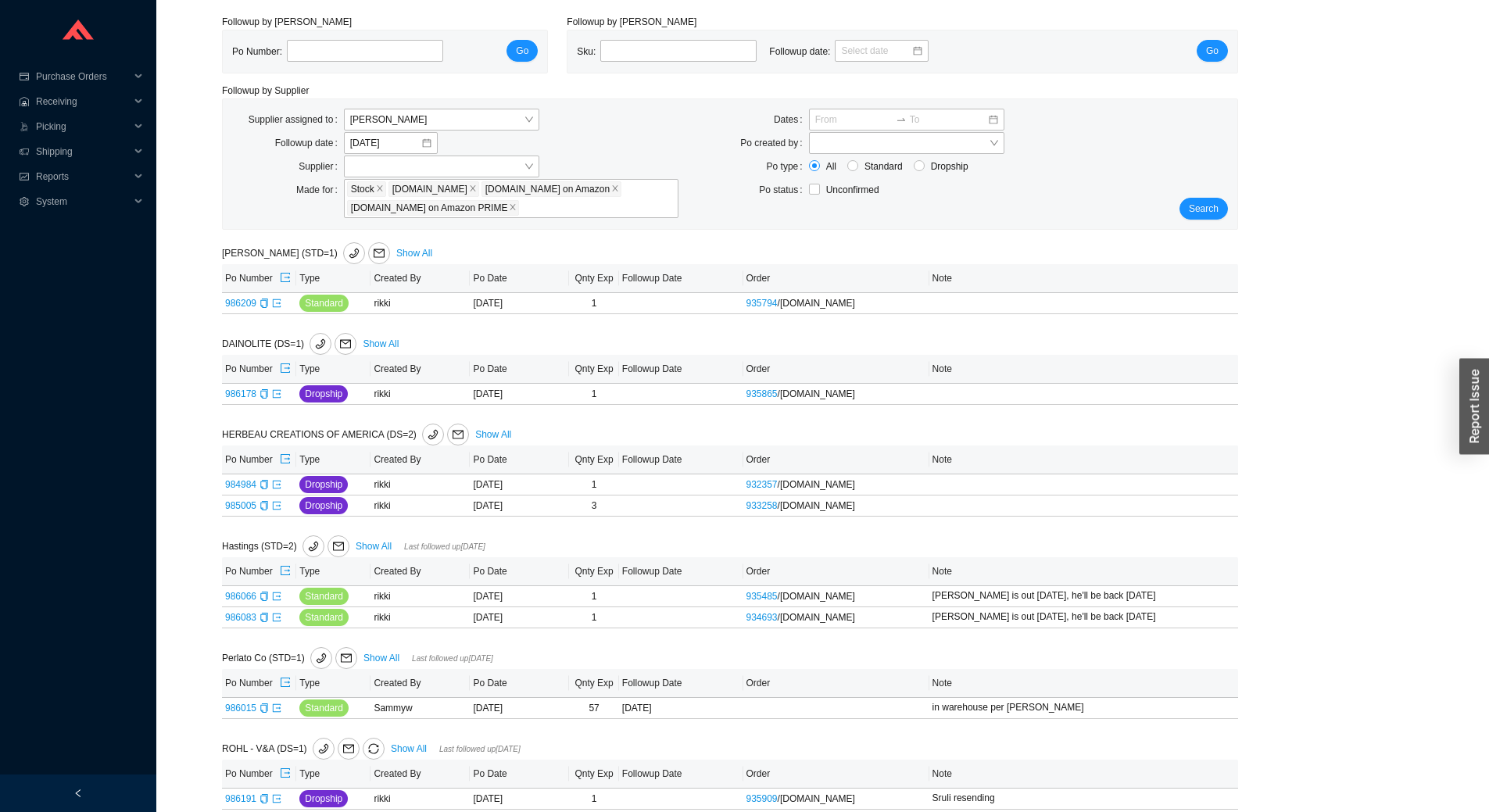
scroll to position [63, 0]
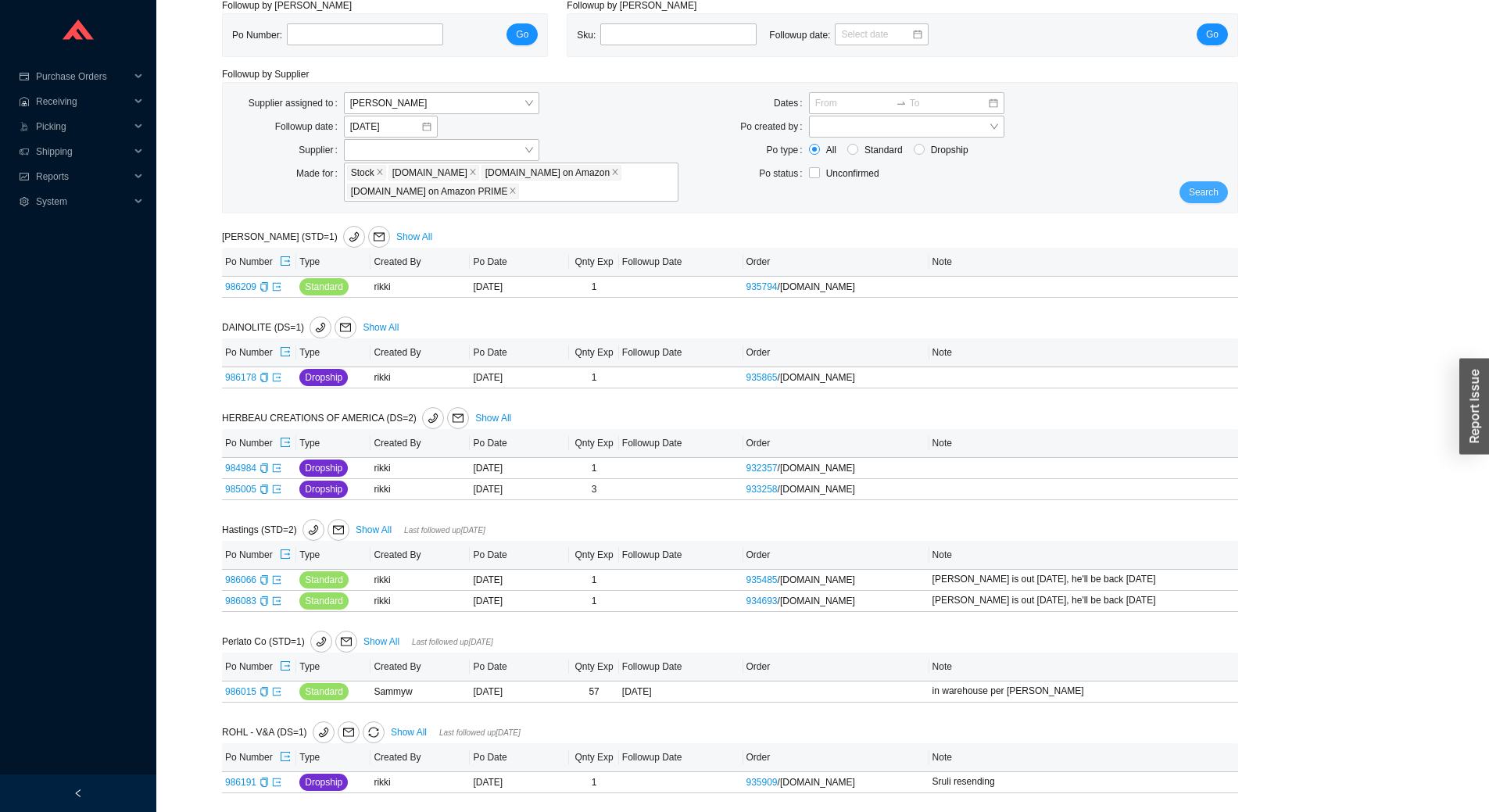
click at [1199, 186] on button "Search" at bounding box center [1203, 192] width 49 height 22
click at [1196, 194] on span "Search" at bounding box center [1203, 192] width 30 height 16
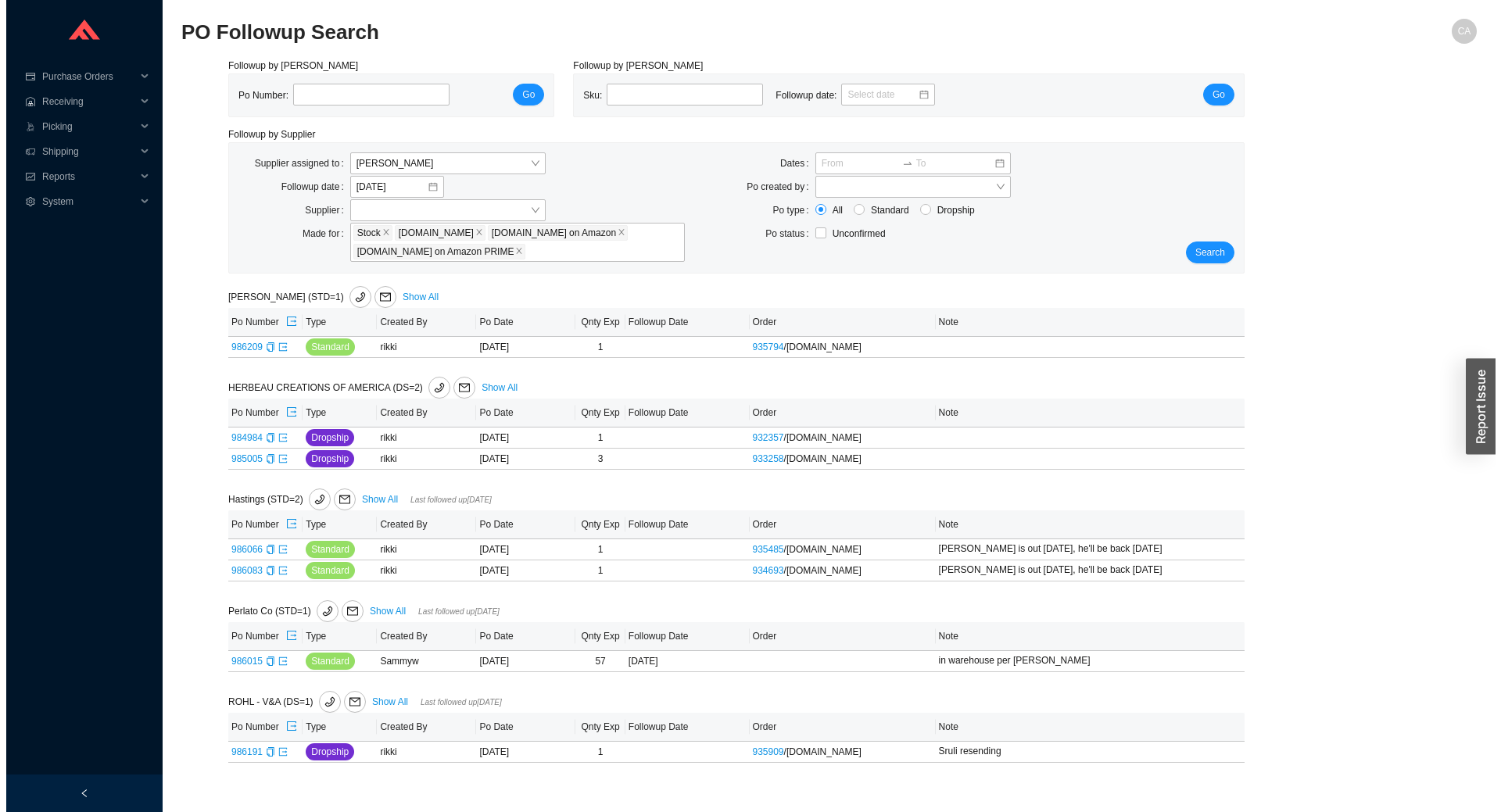
scroll to position [0, 0]
